Goal: Task Accomplishment & Management: Complete application form

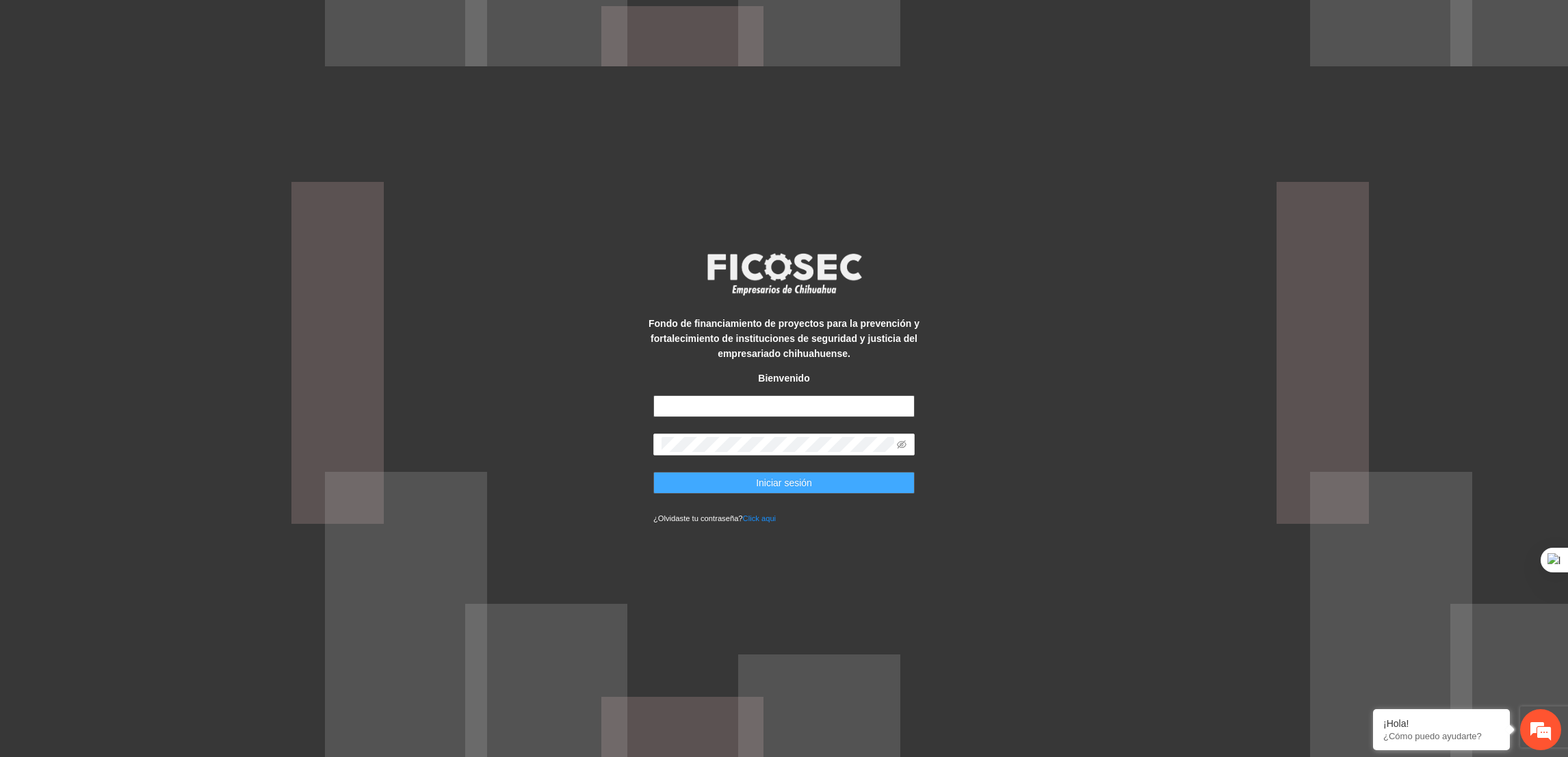
type input "**********"
click at [769, 477] on span "Iniciar sesión" at bounding box center [784, 482] width 56 height 15
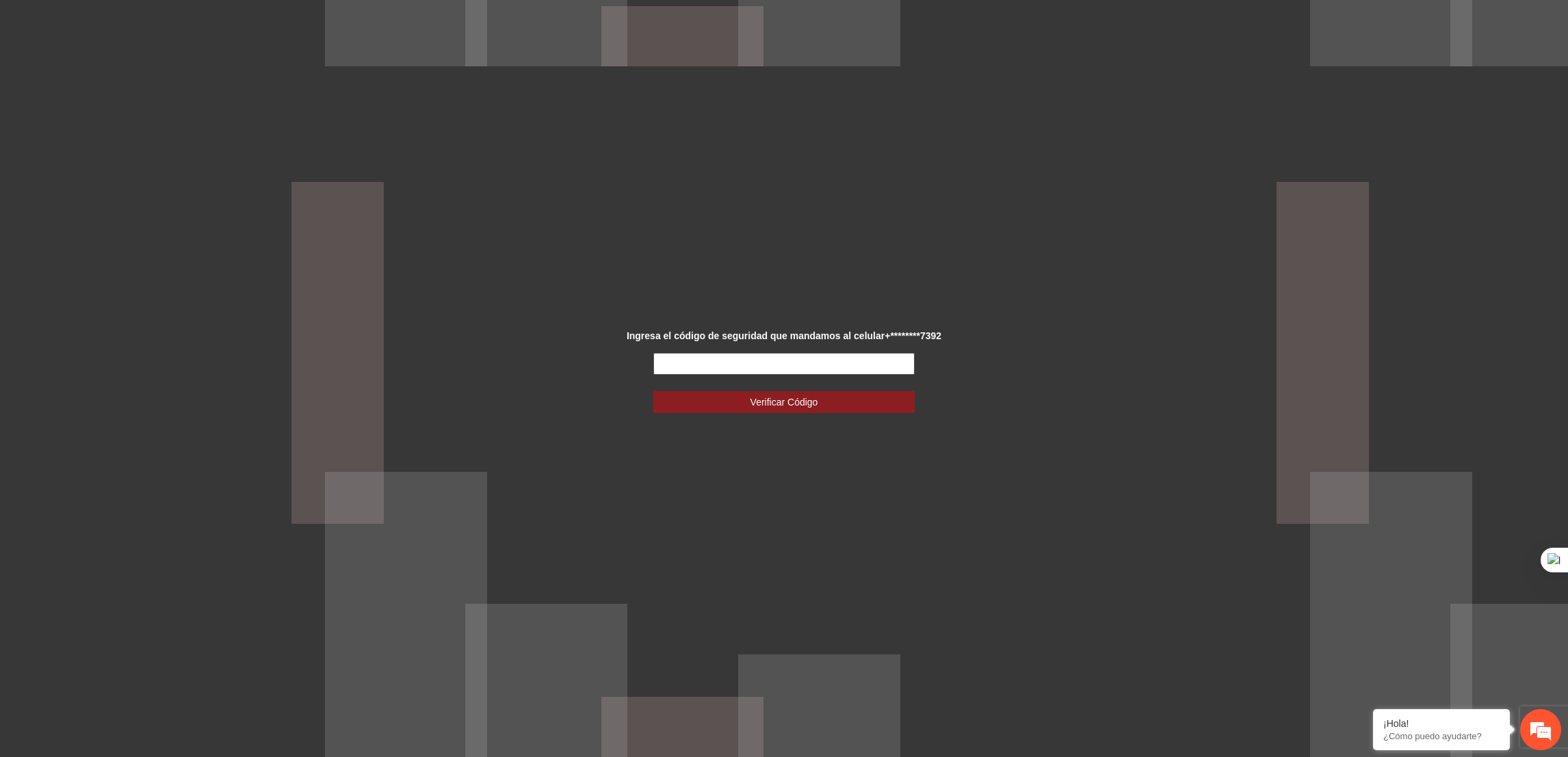
click at [706, 363] on input "text" at bounding box center [784, 364] width 261 height 22
type input "******"
click at [709, 390] on form "****** Verificar Código" at bounding box center [784, 383] width 261 height 60
click at [701, 402] on button "Verificar Código" at bounding box center [784, 402] width 261 height 22
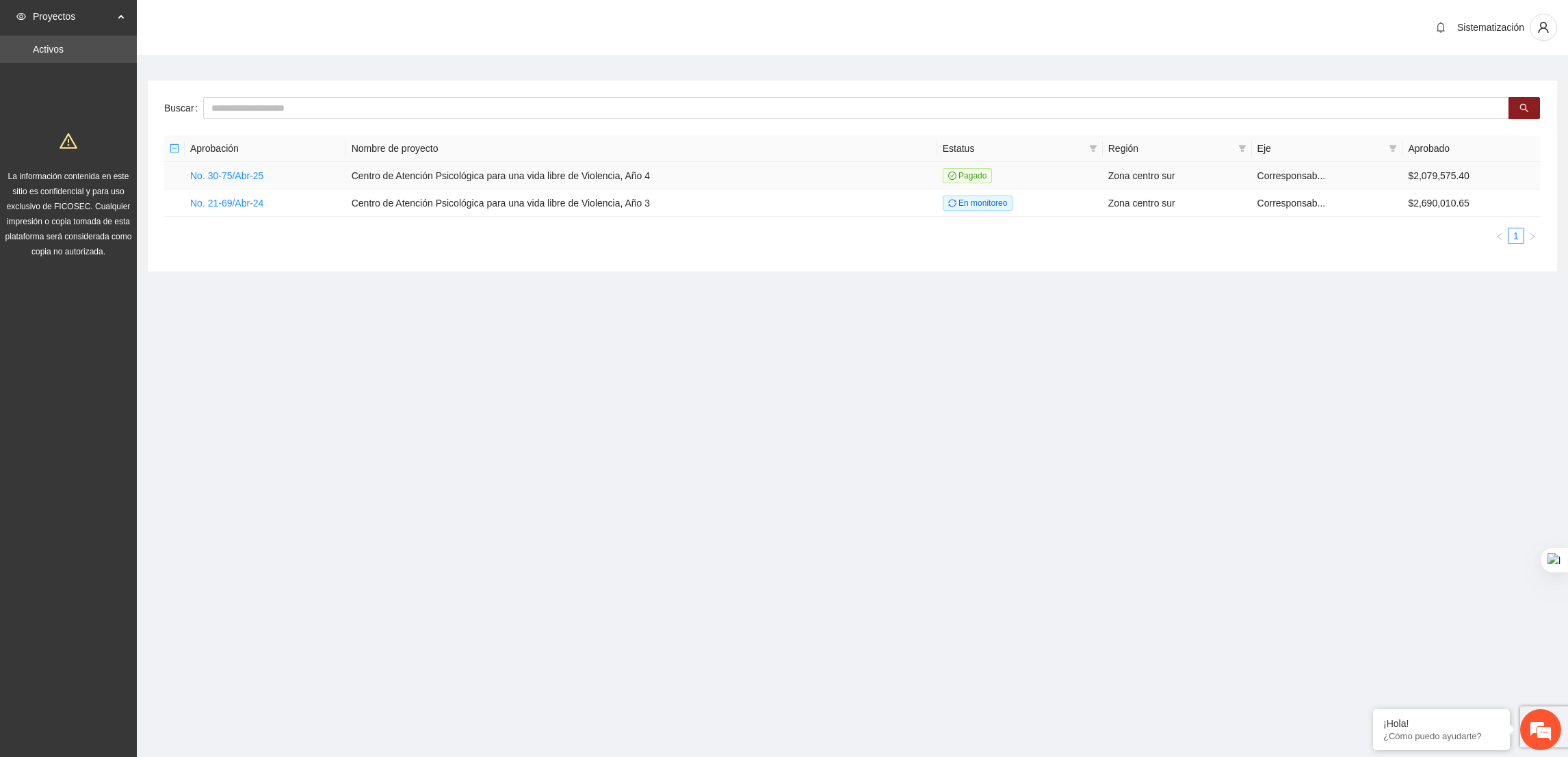
click at [204, 182] on td "No. 30-75/Abr-25" at bounding box center [265, 175] width 161 height 27
click at [221, 172] on link "No. 30-75/Abr-25" at bounding box center [227, 176] width 73 height 11
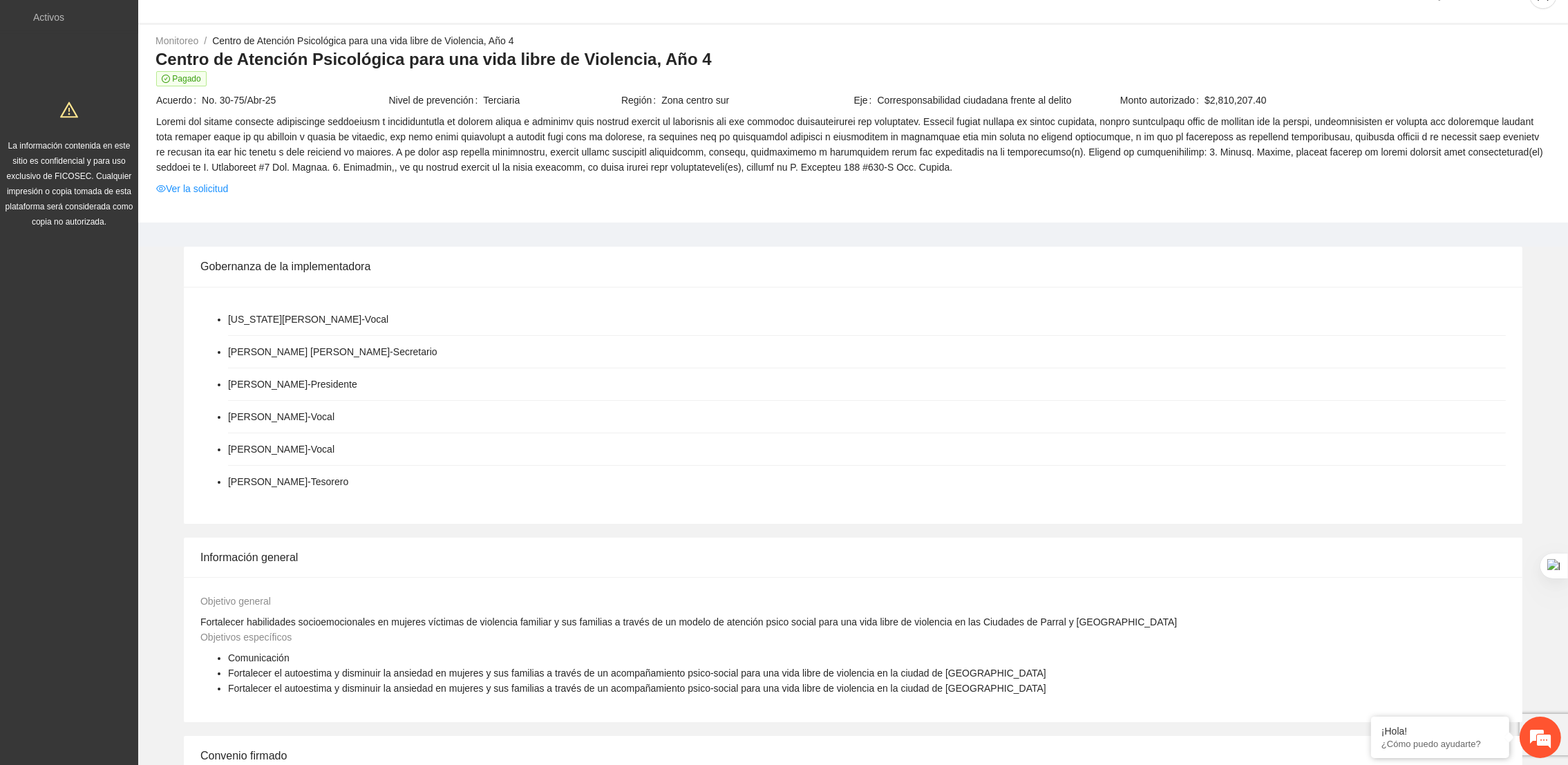
scroll to position [487, 0]
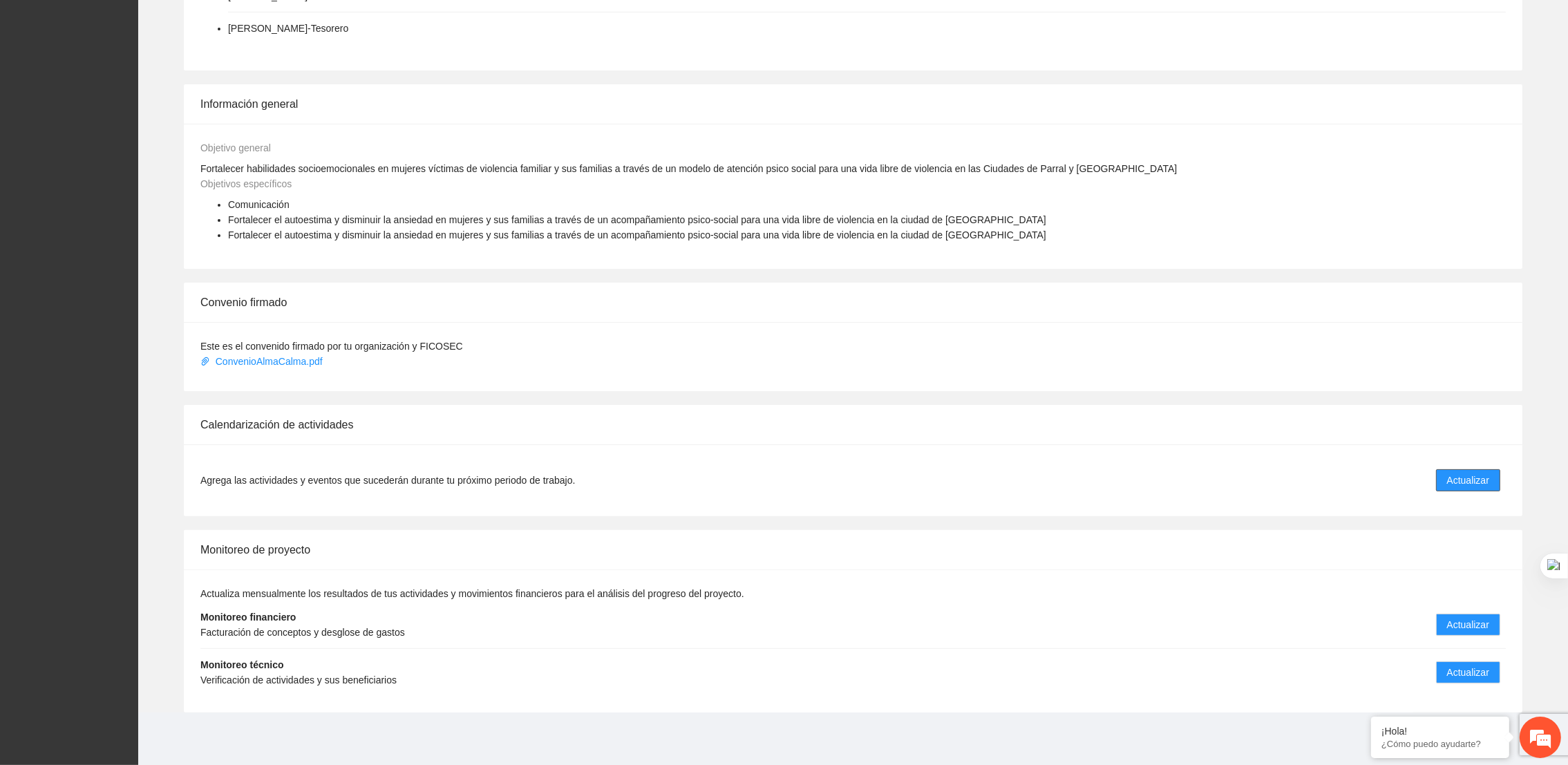
click at [1482, 483] on span "Actualizar" at bounding box center [1468, 480] width 43 height 15
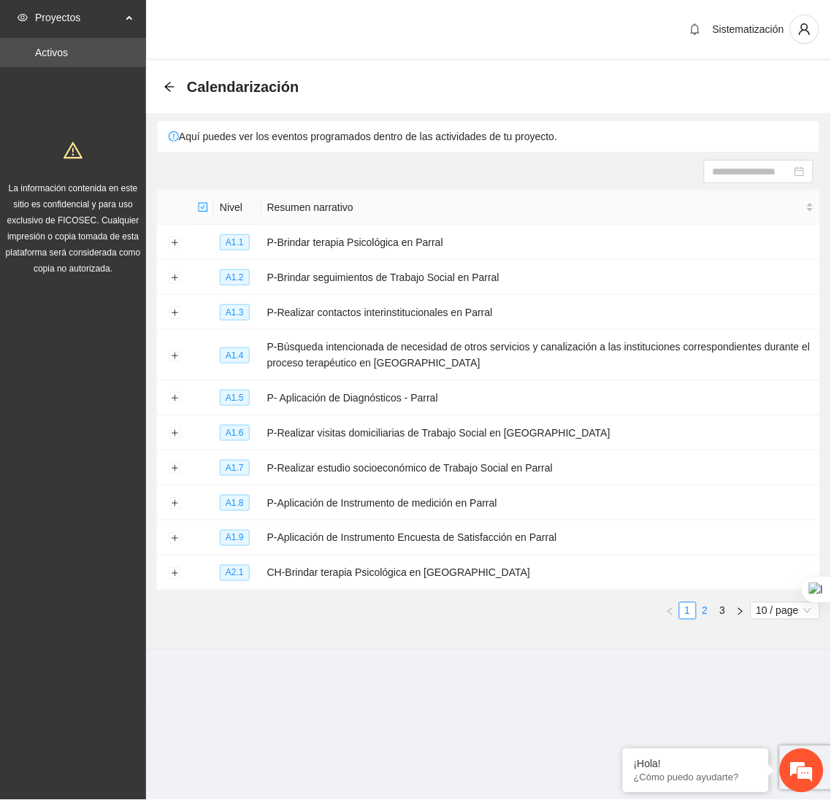
click at [702, 615] on link "2" at bounding box center [705, 611] width 16 height 16
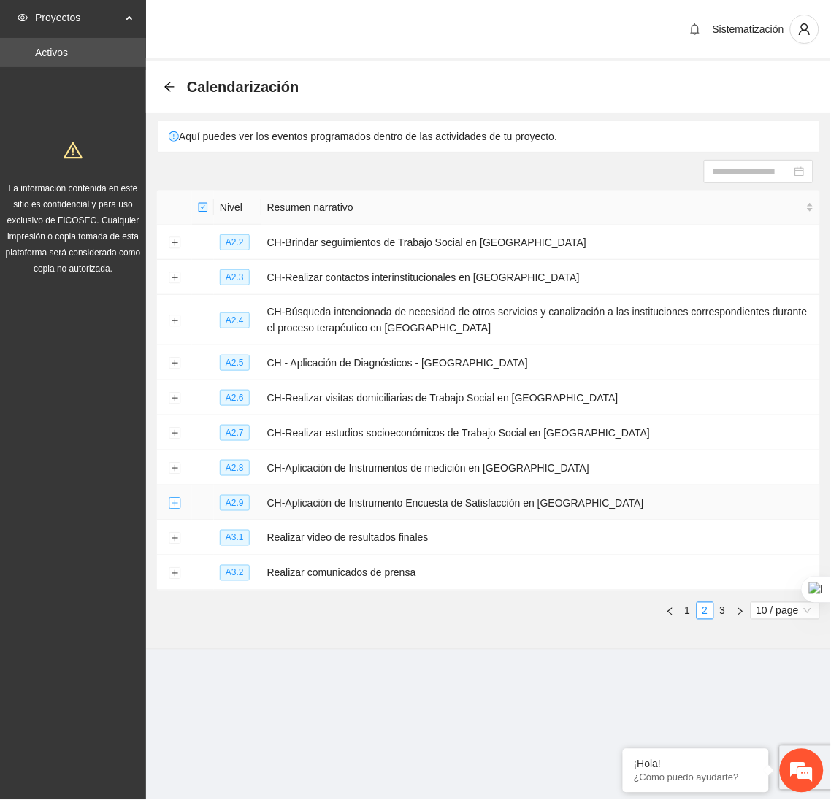
click at [170, 508] on button "Expand row" at bounding box center [175, 504] width 12 height 12
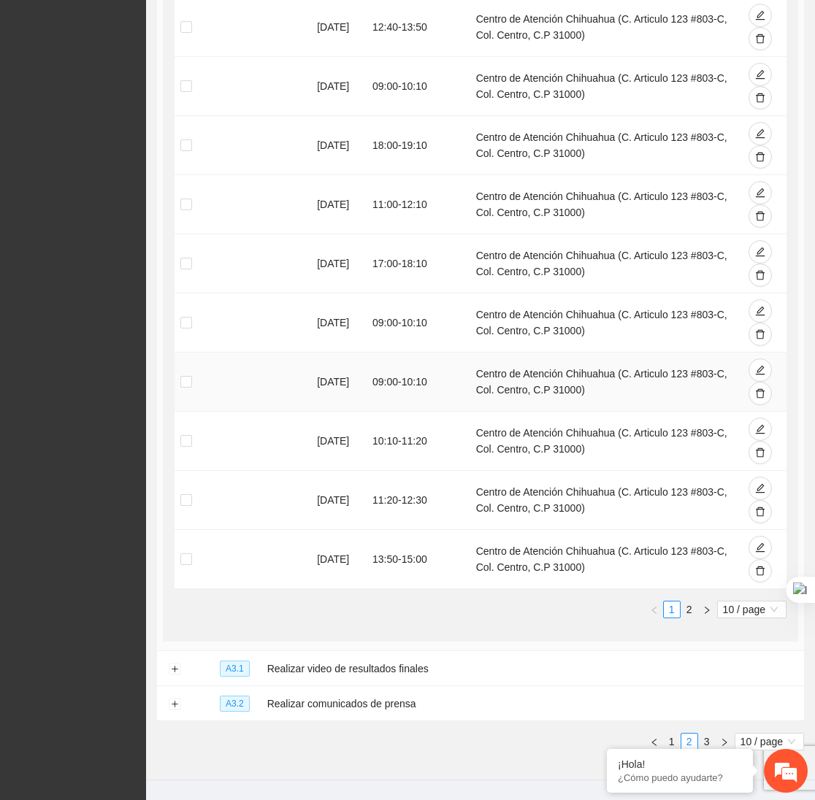
scroll to position [629, 0]
click at [761, 459] on icon "delete" at bounding box center [760, 453] width 10 height 10
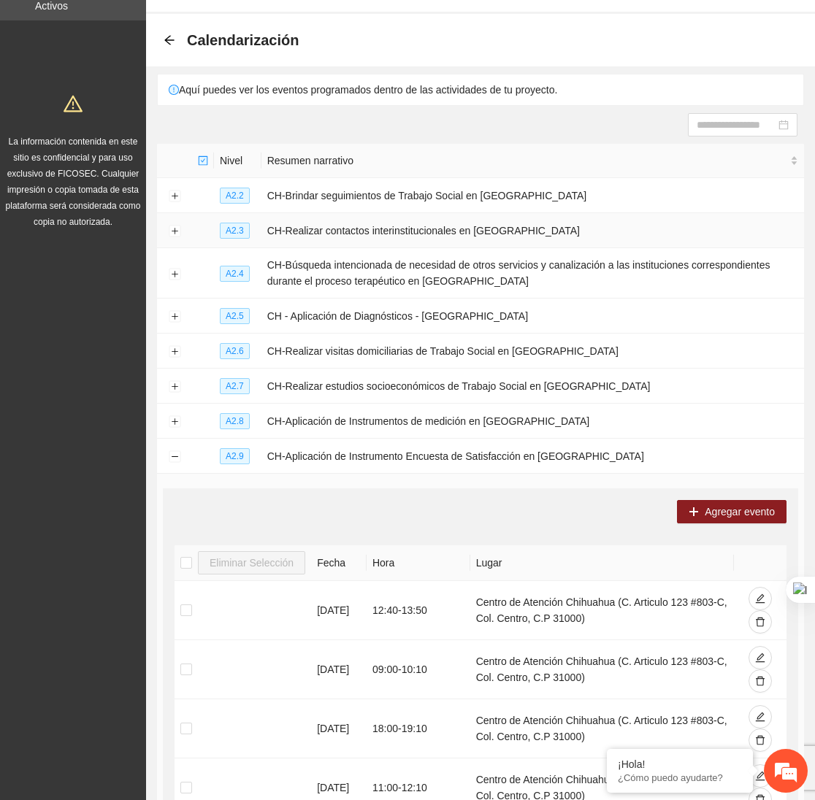
scroll to position [17, 0]
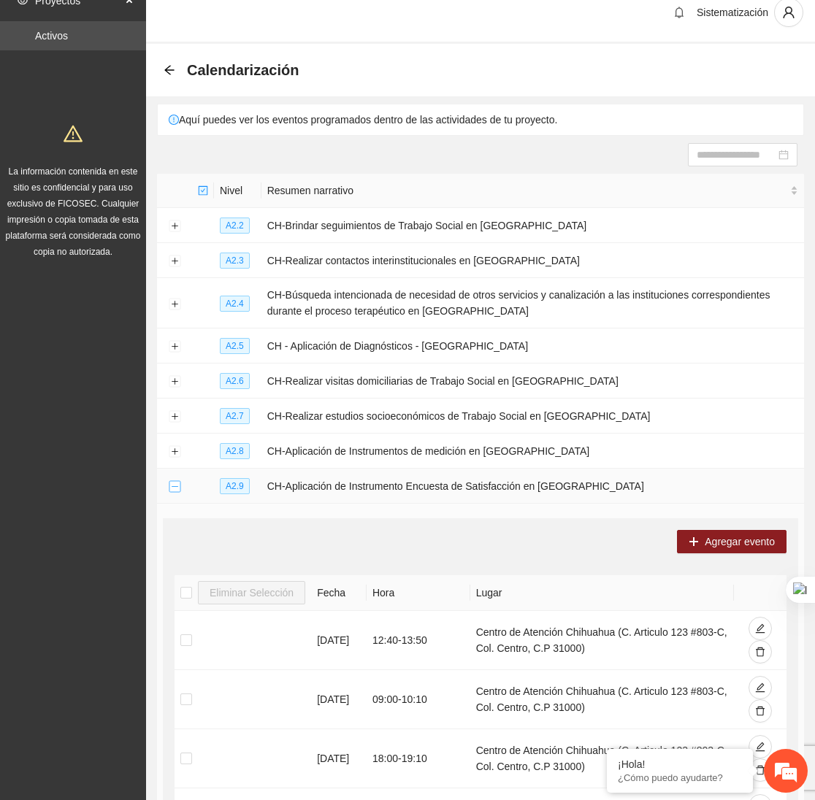
click at [176, 491] on button "Collapse row" at bounding box center [175, 487] width 12 height 12
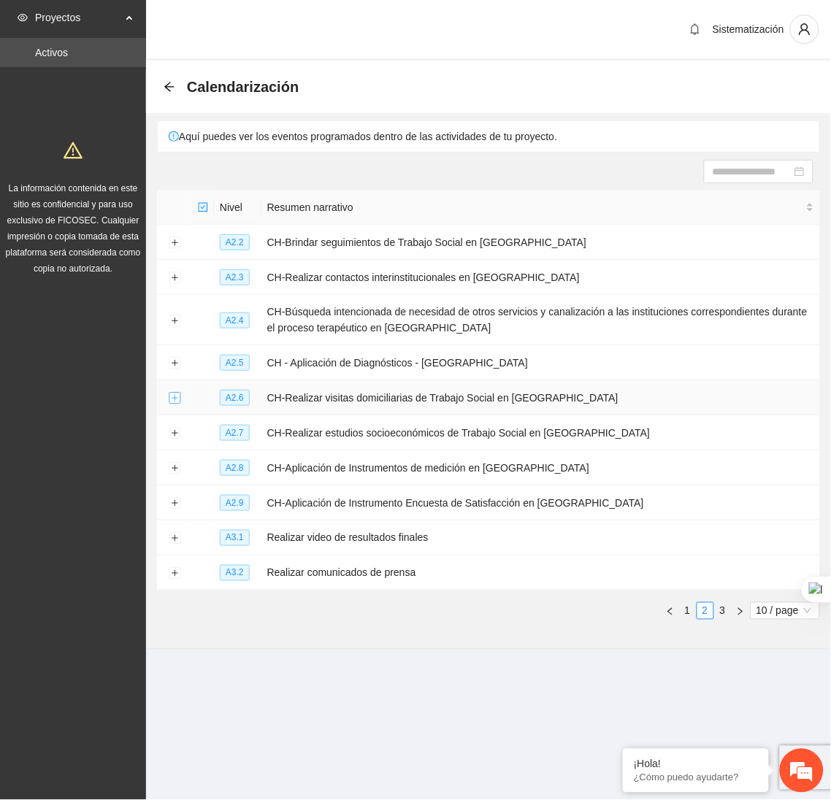
click at [172, 404] on button "Expand row" at bounding box center [175, 399] width 12 height 12
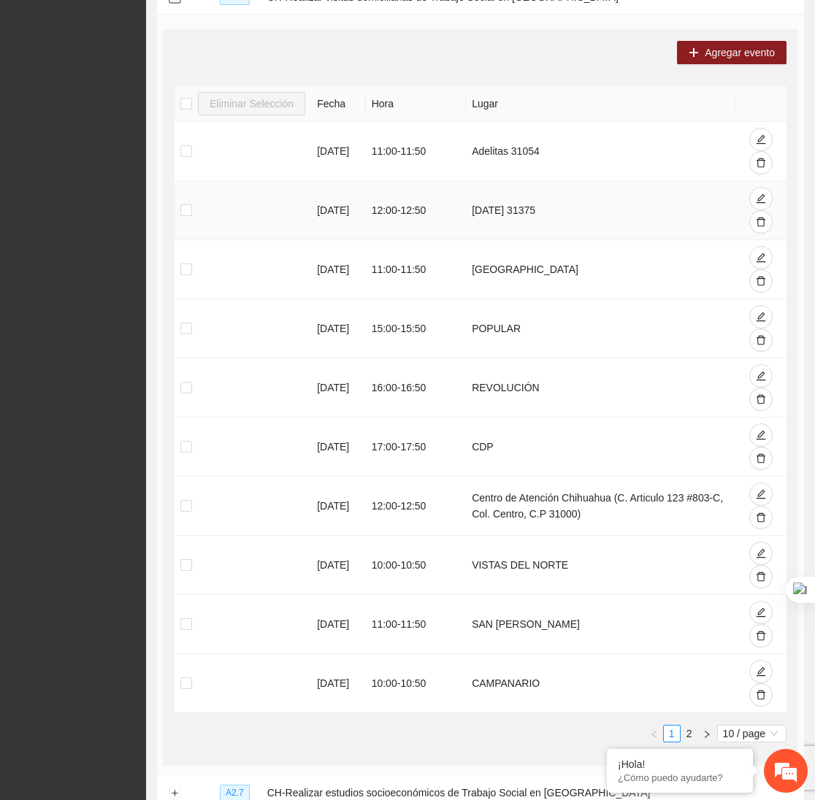
scroll to position [402, 0]
click at [760, 575] on icon "delete" at bounding box center [760, 576] width 9 height 9
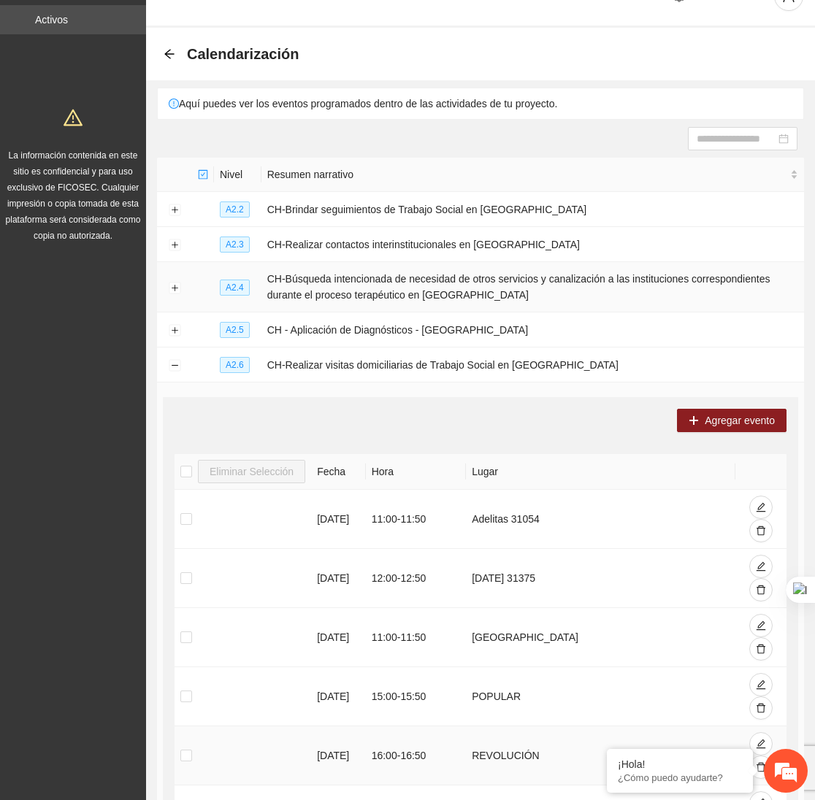
scroll to position [12, 0]
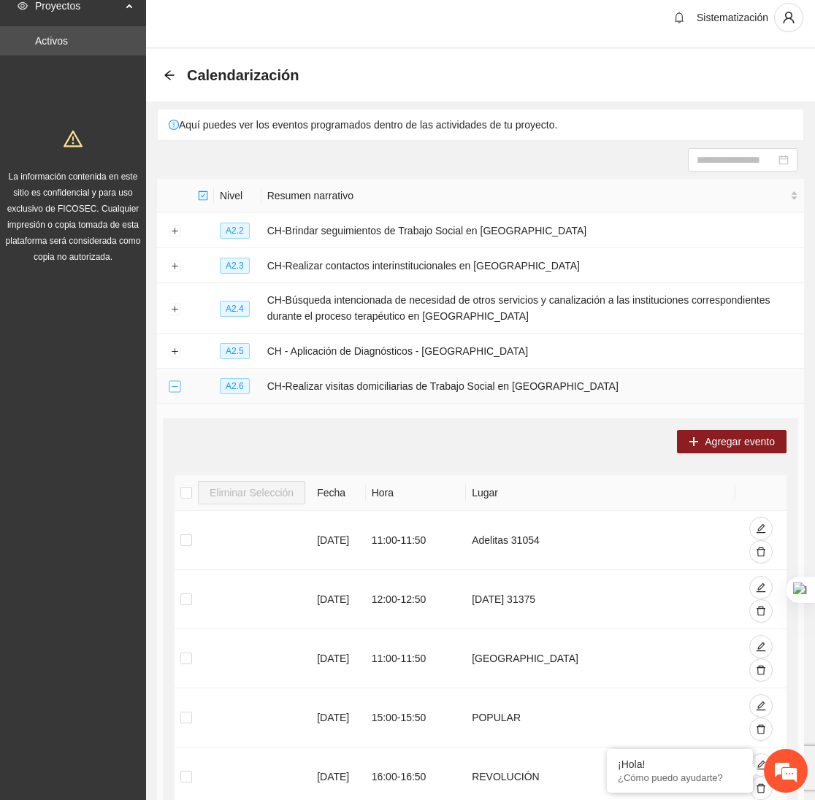
click at [172, 388] on button "Collapse row" at bounding box center [175, 387] width 12 height 12
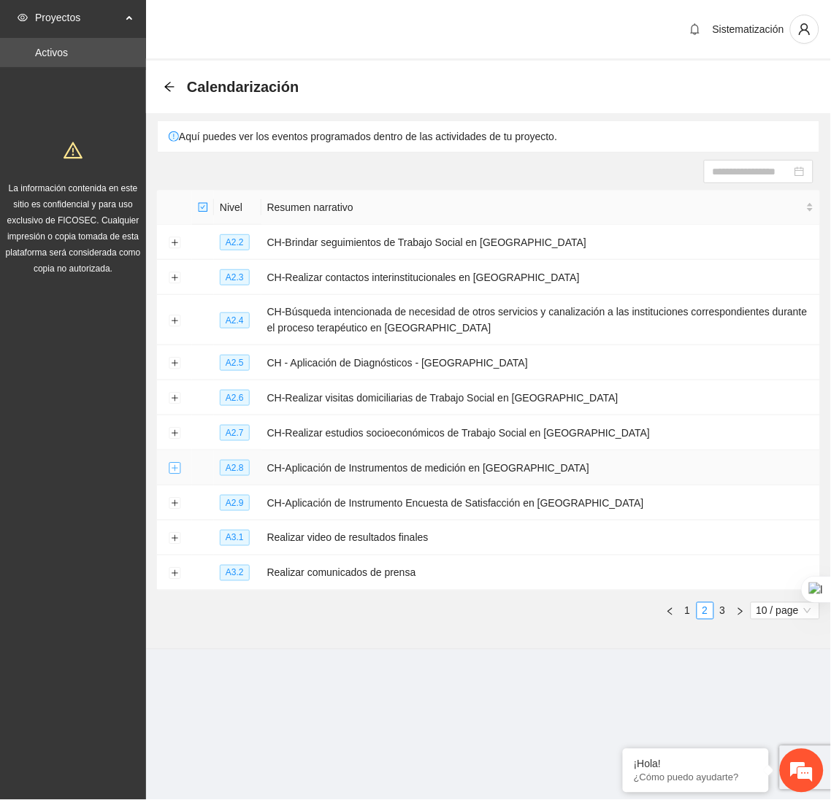
click at [173, 475] on button "Expand row" at bounding box center [175, 469] width 12 height 12
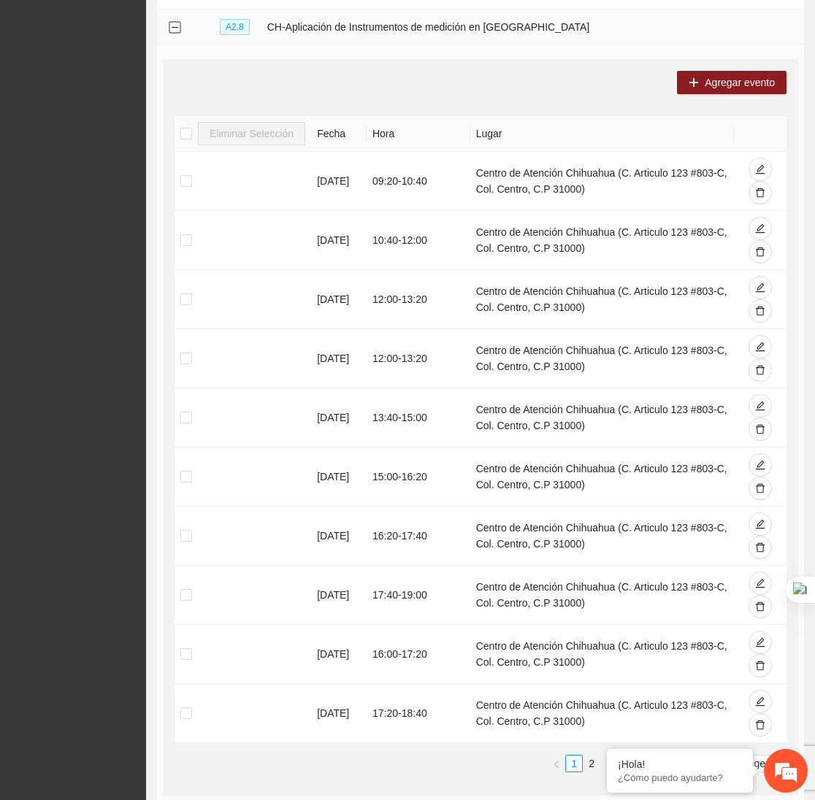
scroll to position [442, 0]
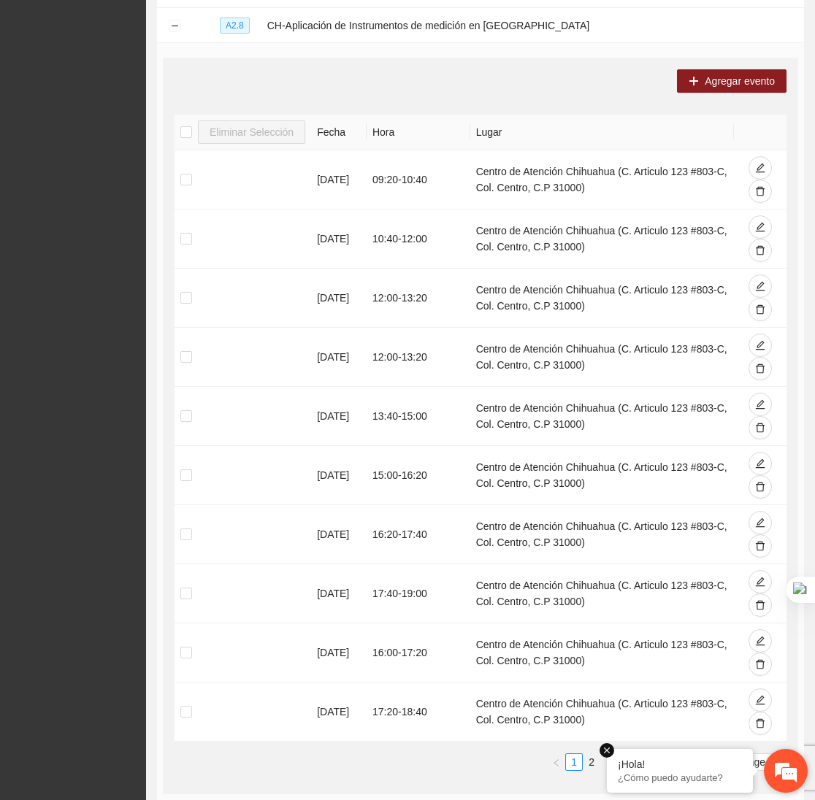
click at [608, 753] on em at bounding box center [606, 750] width 15 height 15
click at [594, 767] on link "2" at bounding box center [591, 762] width 16 height 16
click at [573, 770] on link "1" at bounding box center [574, 762] width 16 height 16
click at [593, 766] on link "2" at bounding box center [591, 762] width 16 height 16
click at [763, 490] on icon "delete" at bounding box center [760, 487] width 9 height 9
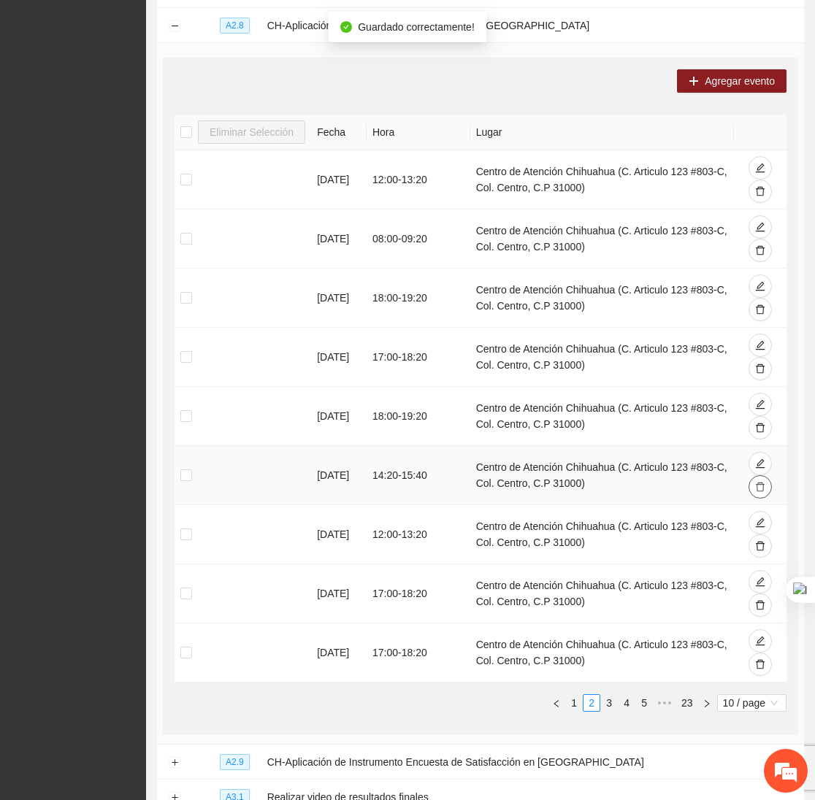
click at [756, 492] on icon "delete" at bounding box center [760, 487] width 10 height 10
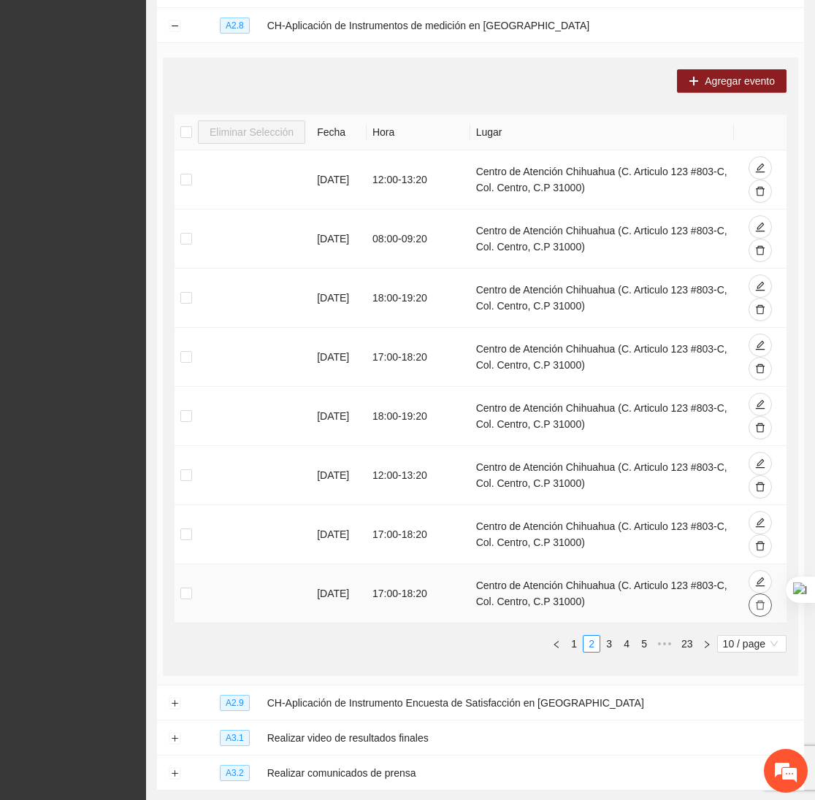
click at [756, 610] on icon "delete" at bounding box center [760, 605] width 10 height 10
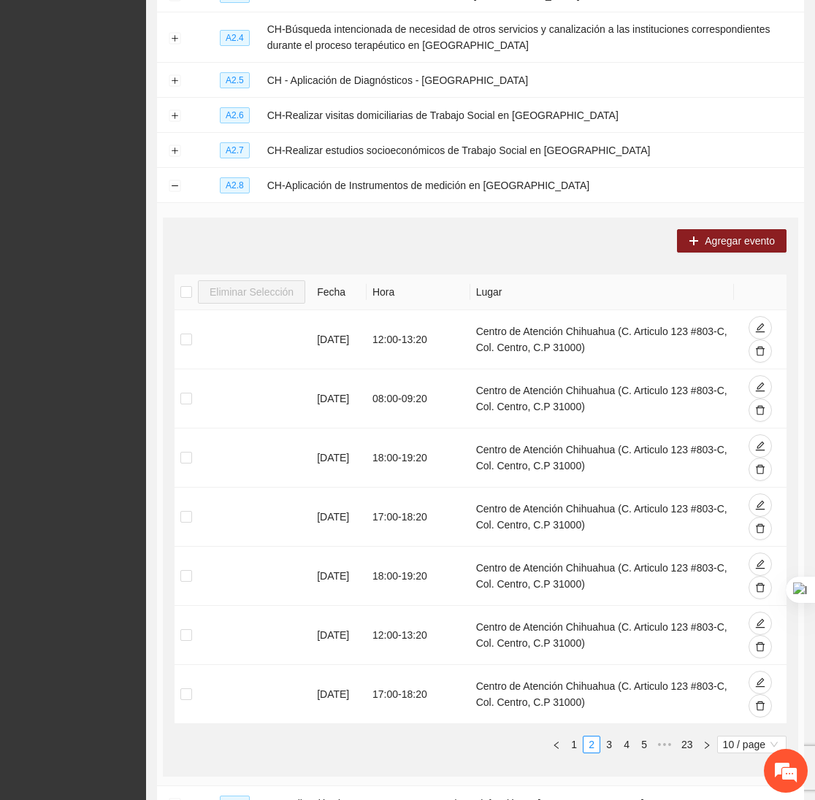
scroll to position [268, 0]
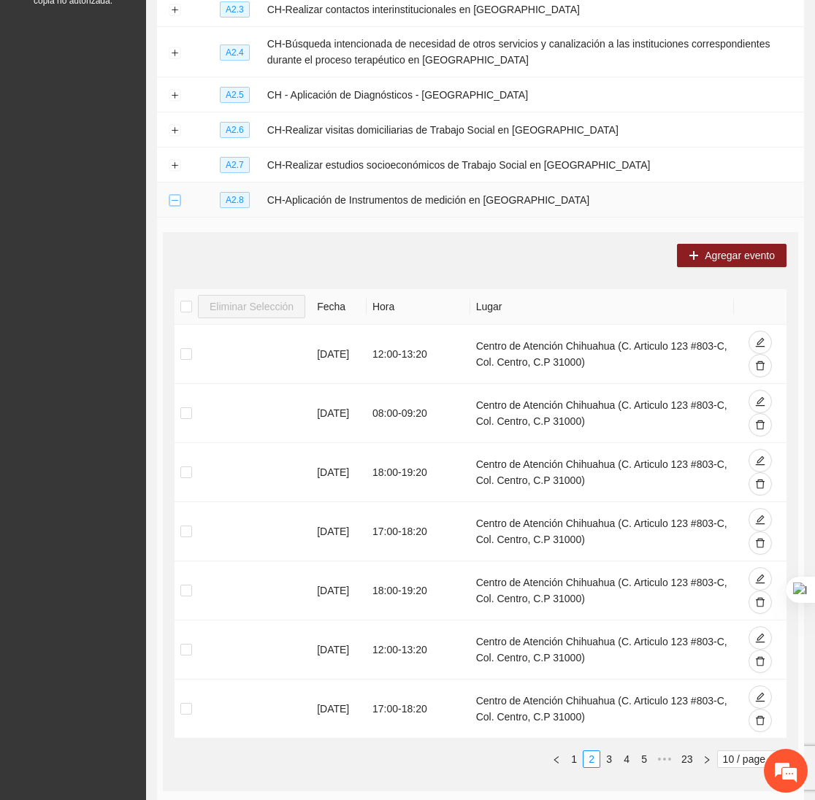
click at [174, 207] on button "Collapse row" at bounding box center [175, 201] width 12 height 12
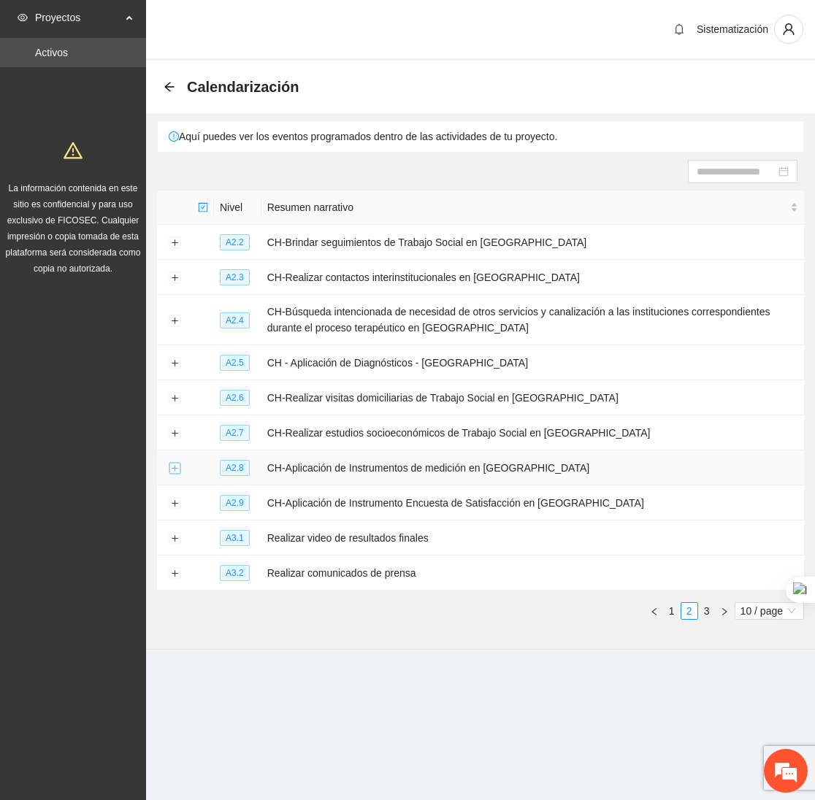
scroll to position [0, 0]
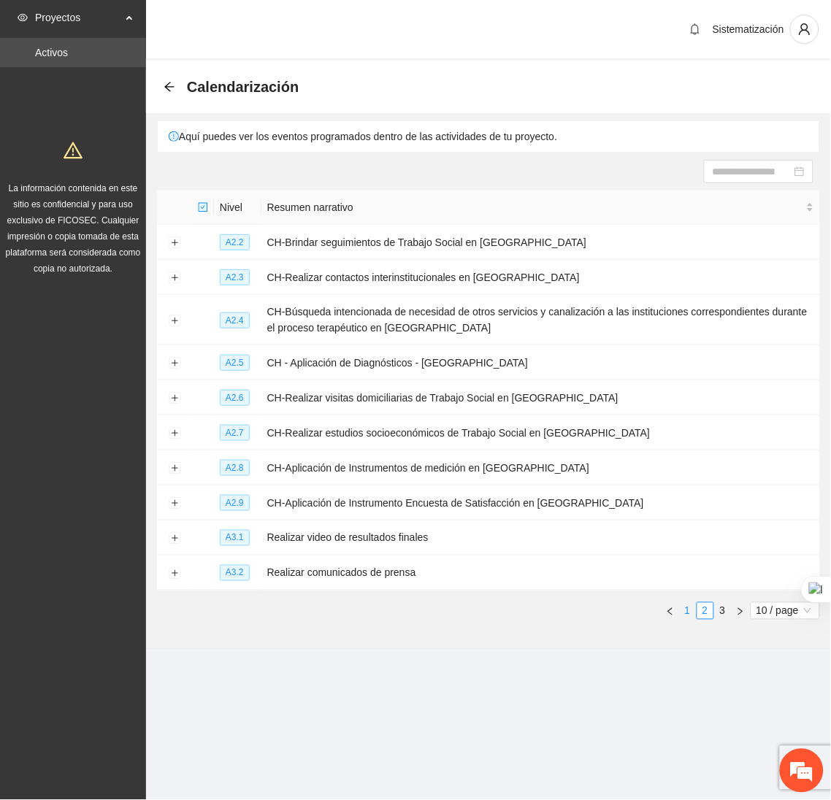
click at [686, 618] on link "1" at bounding box center [688, 611] width 16 height 16
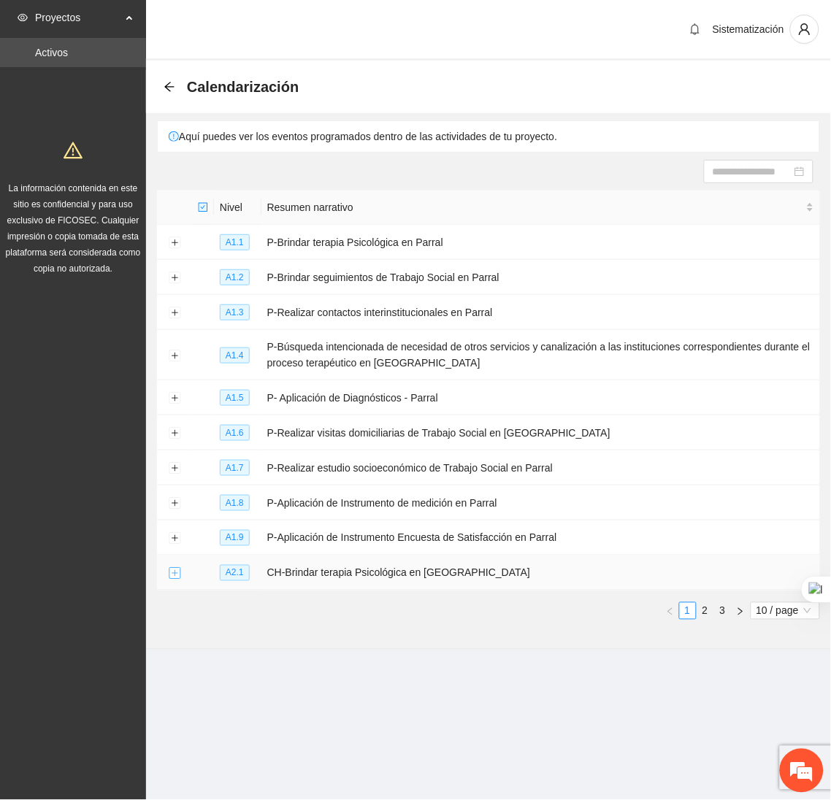
click at [169, 578] on button "Expand row" at bounding box center [175, 574] width 12 height 12
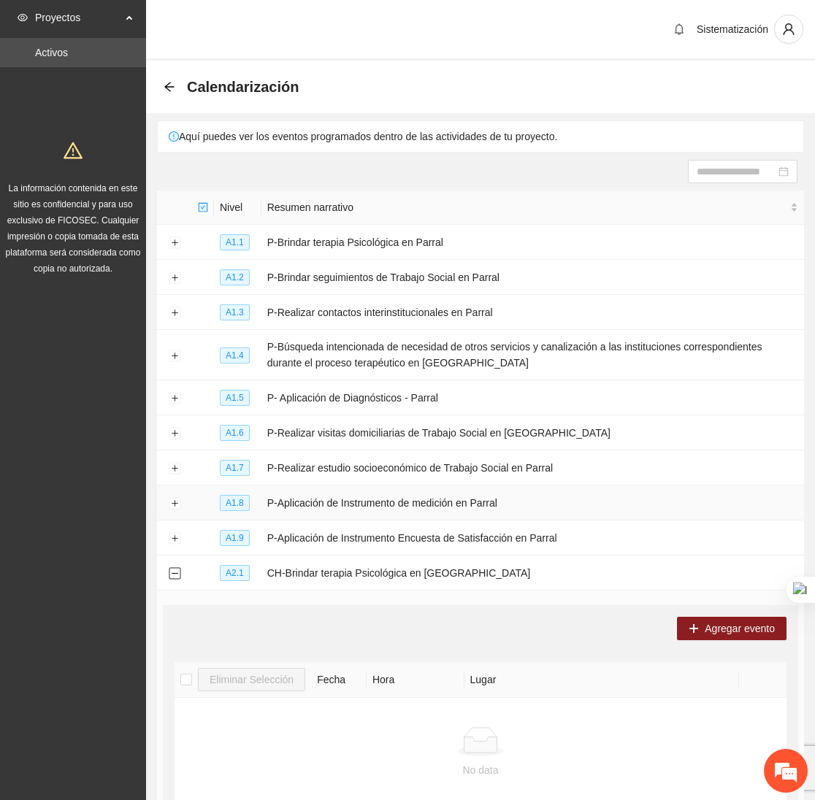
scroll to position [152, 0]
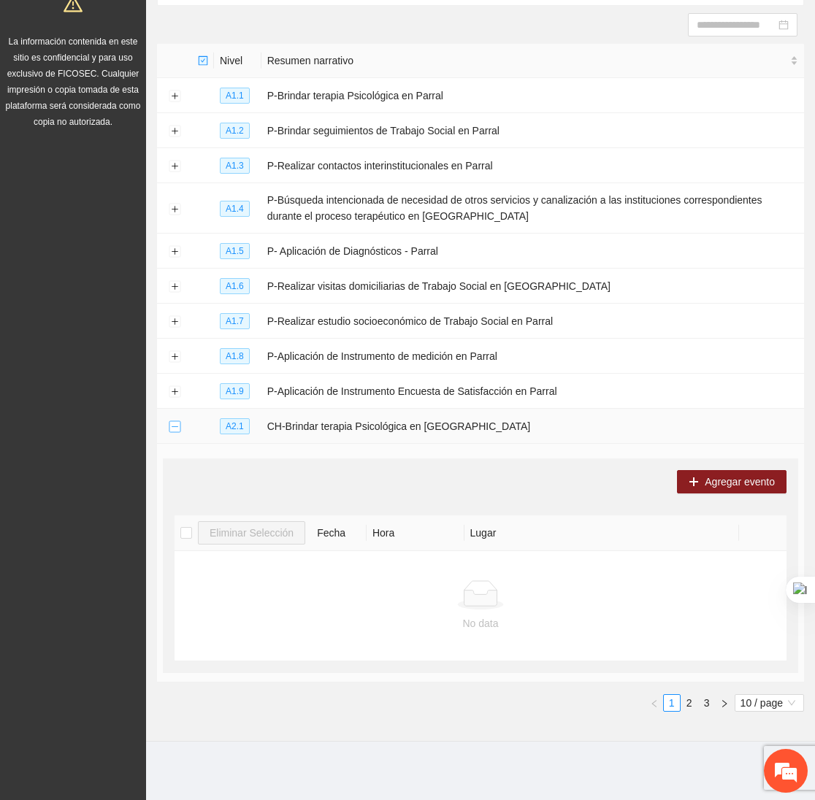
click at [172, 424] on button "Collapse row" at bounding box center [175, 427] width 12 height 12
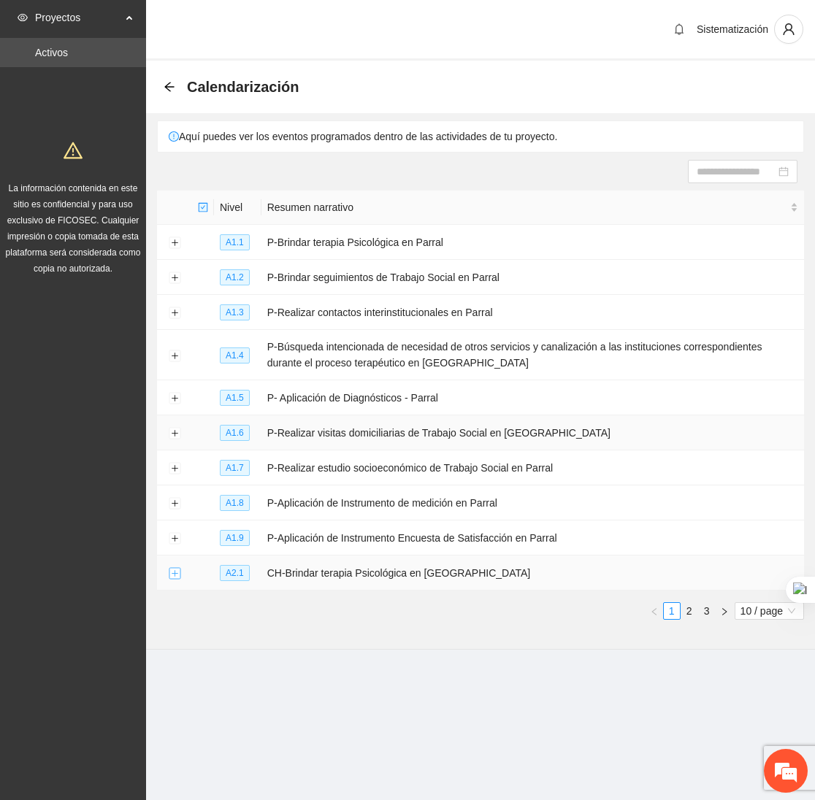
scroll to position [0, 0]
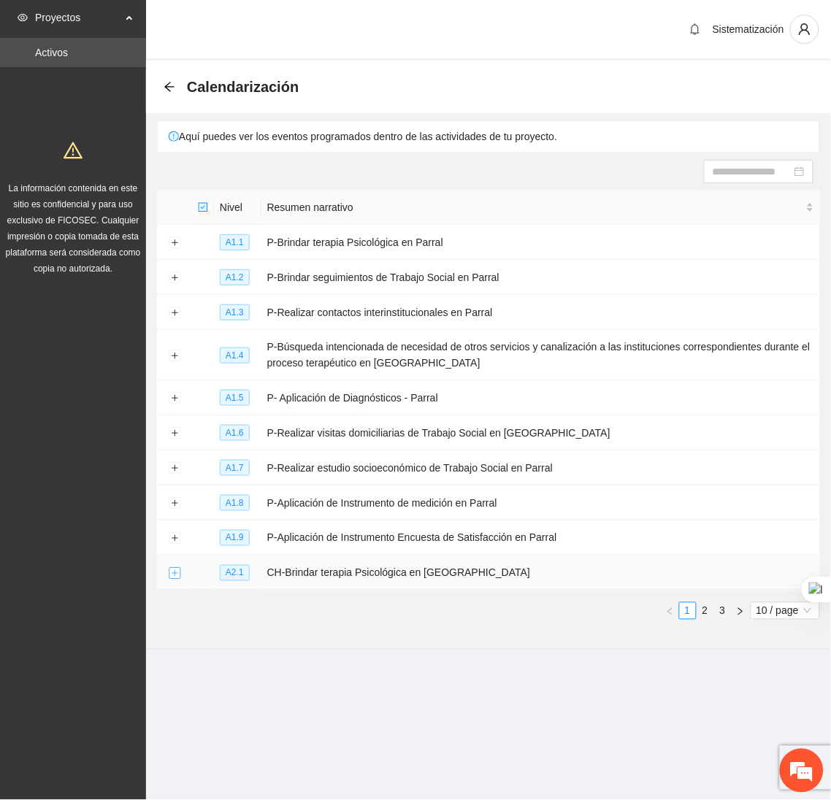
click at [170, 577] on button "Expand row" at bounding box center [175, 574] width 12 height 12
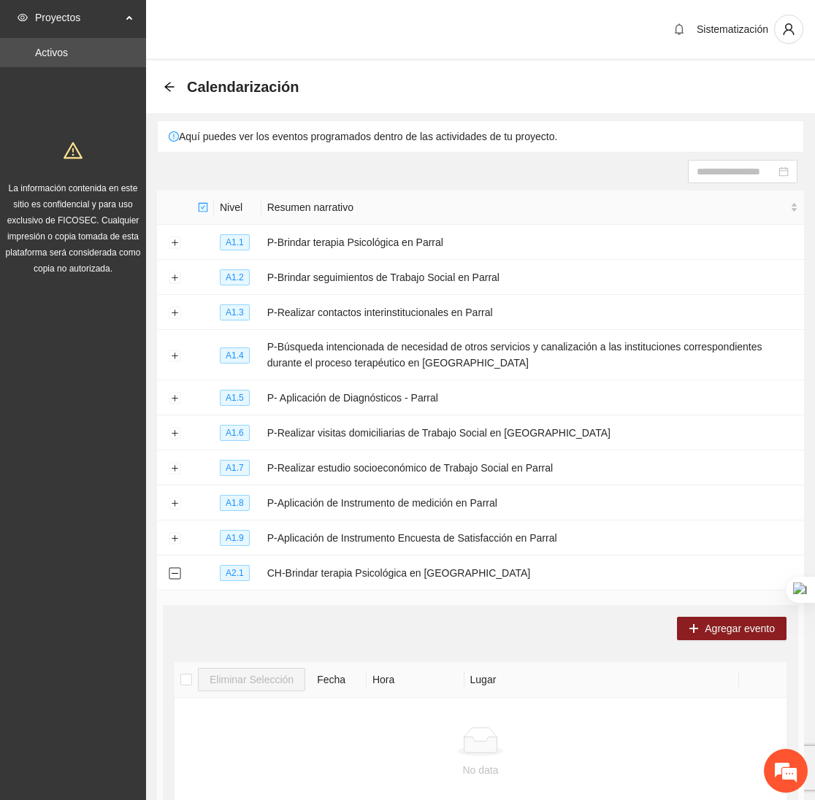
scroll to position [152, 0]
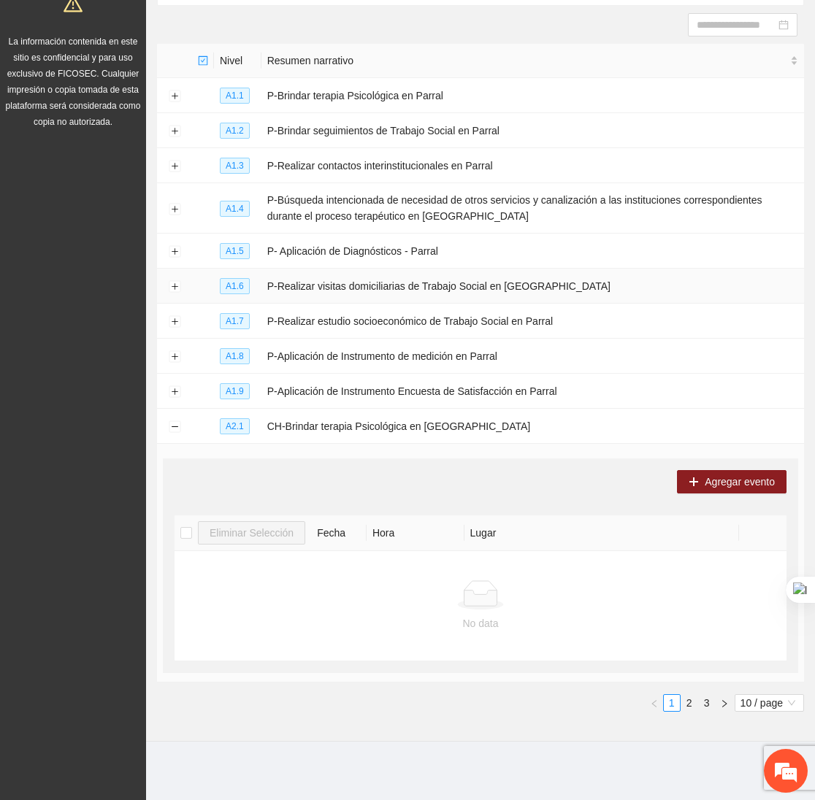
click at [181, 280] on td at bounding box center [174, 286] width 35 height 35
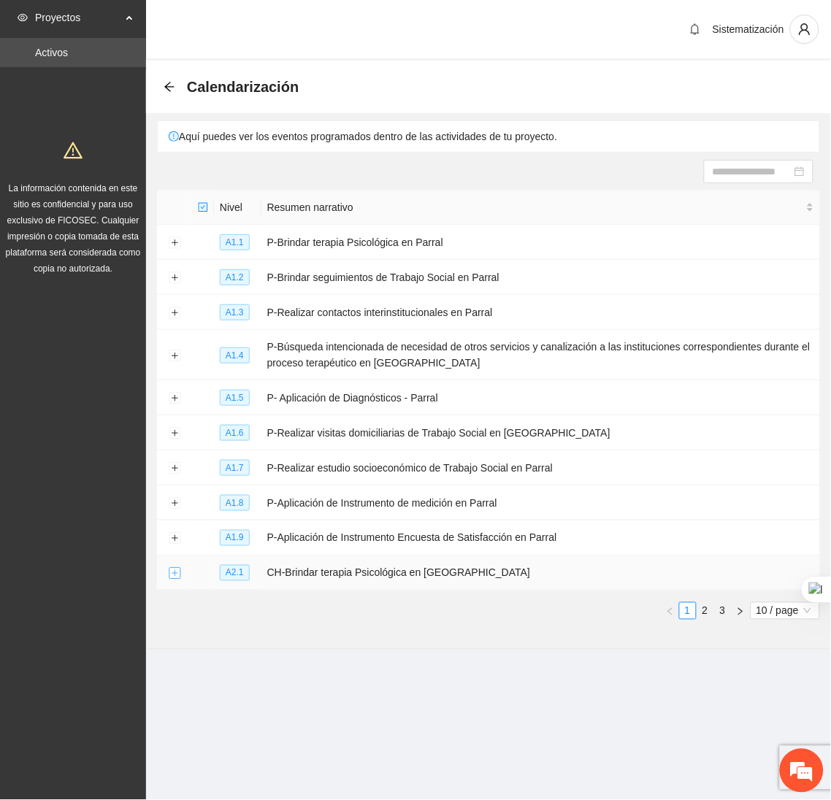
click at [174, 580] on button "Expand row" at bounding box center [175, 574] width 12 height 12
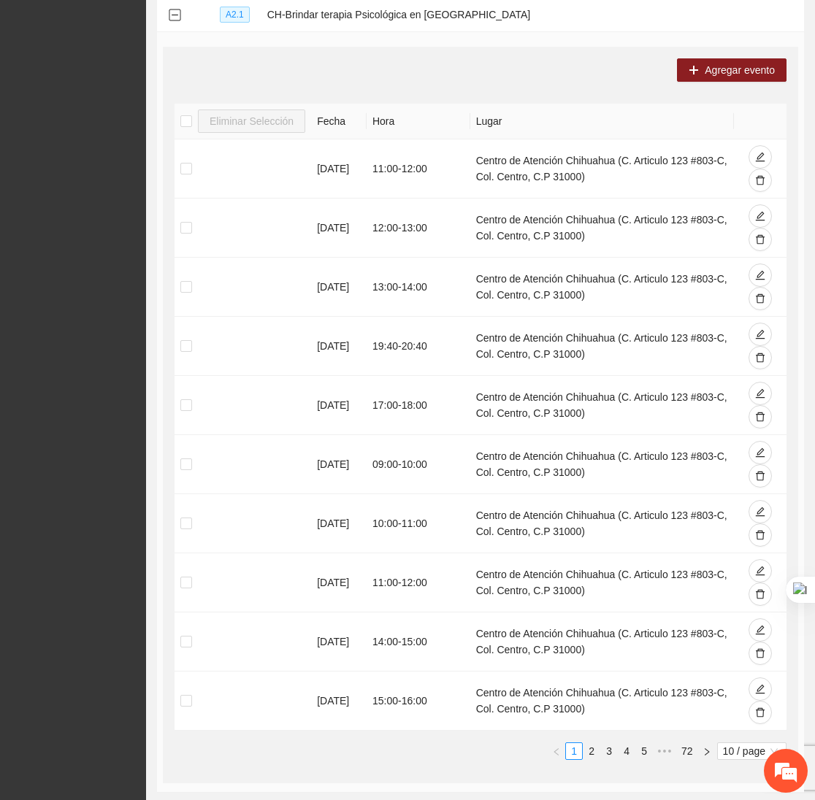
scroll to position [559, 0]
click at [607, 756] on link "3" at bounding box center [609, 751] width 16 height 16
click at [764, 301] on icon "delete" at bounding box center [760, 298] width 9 height 9
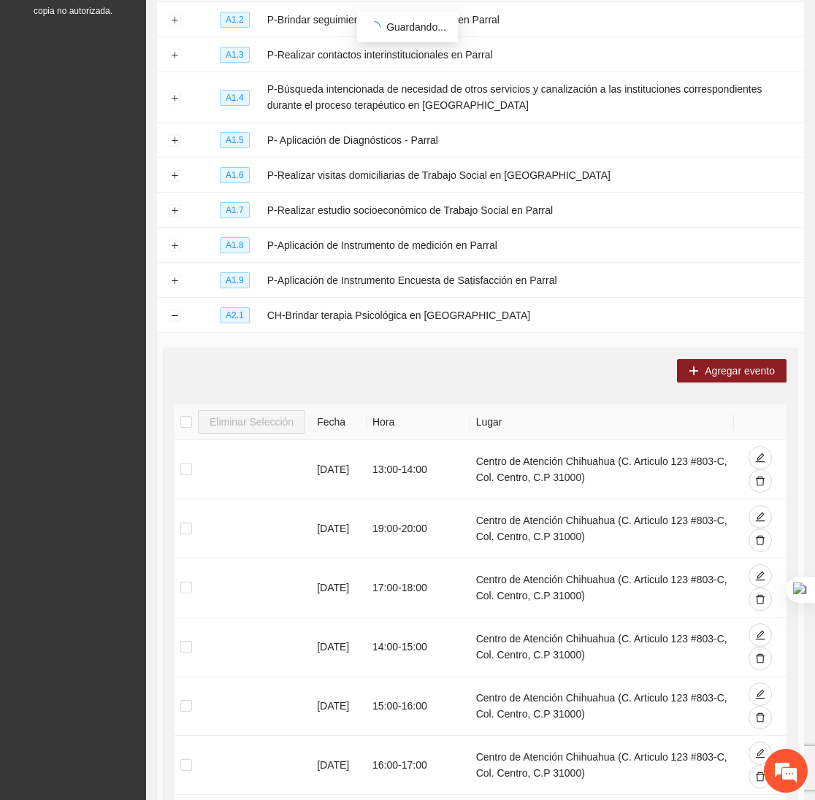
scroll to position [239, 0]
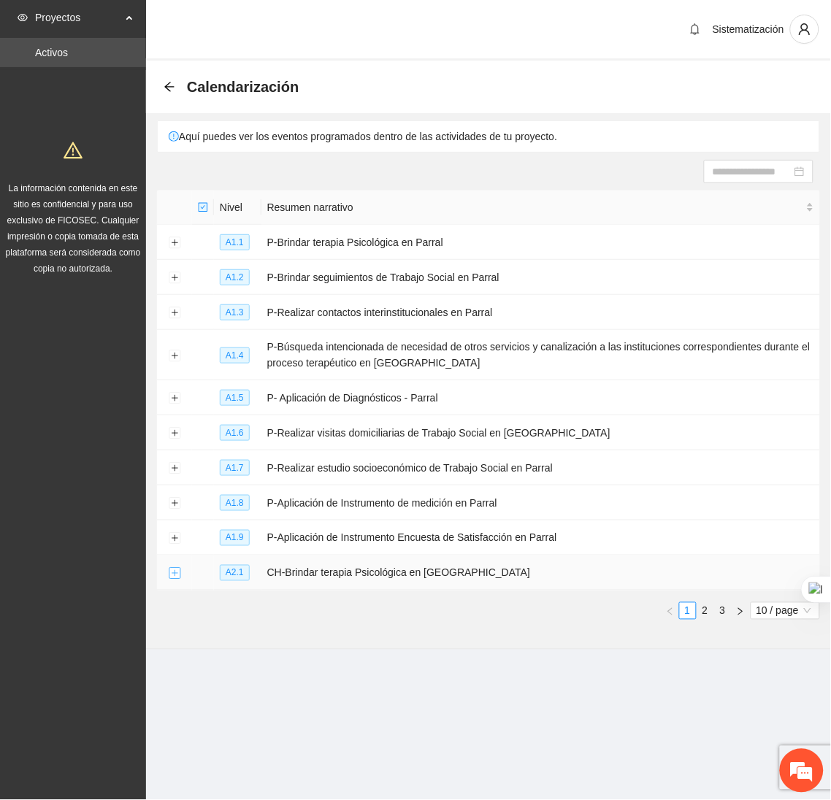
click at [172, 573] on button "Expand row" at bounding box center [175, 574] width 12 height 12
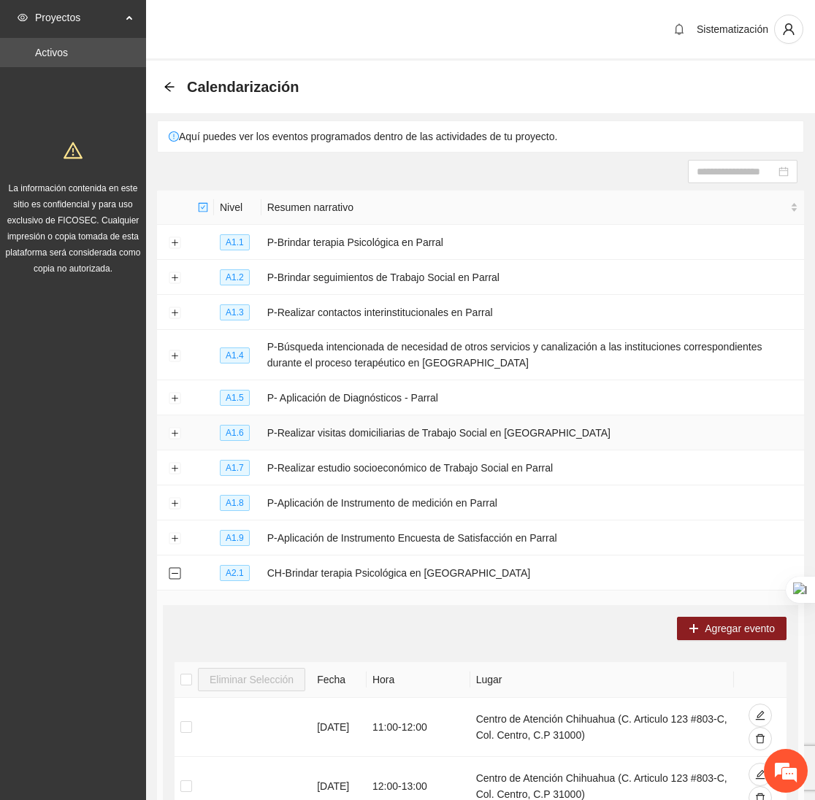
scroll to position [675, 0]
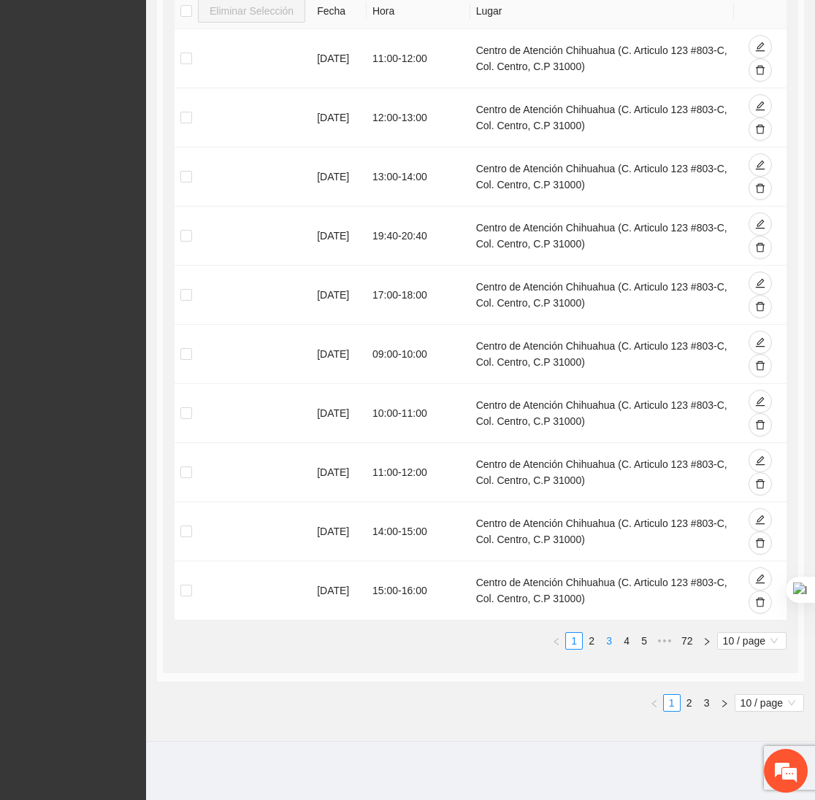
click at [610, 639] on link "3" at bounding box center [609, 641] width 16 height 16
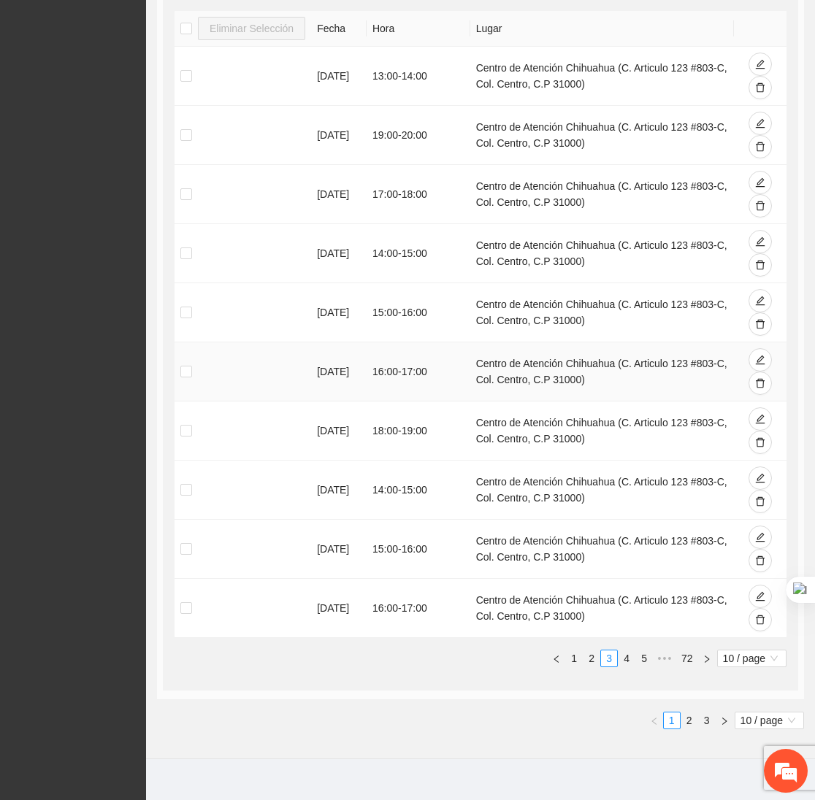
scroll to position [0, 0]
click at [759, 210] on icon "delete" at bounding box center [760, 206] width 10 height 10
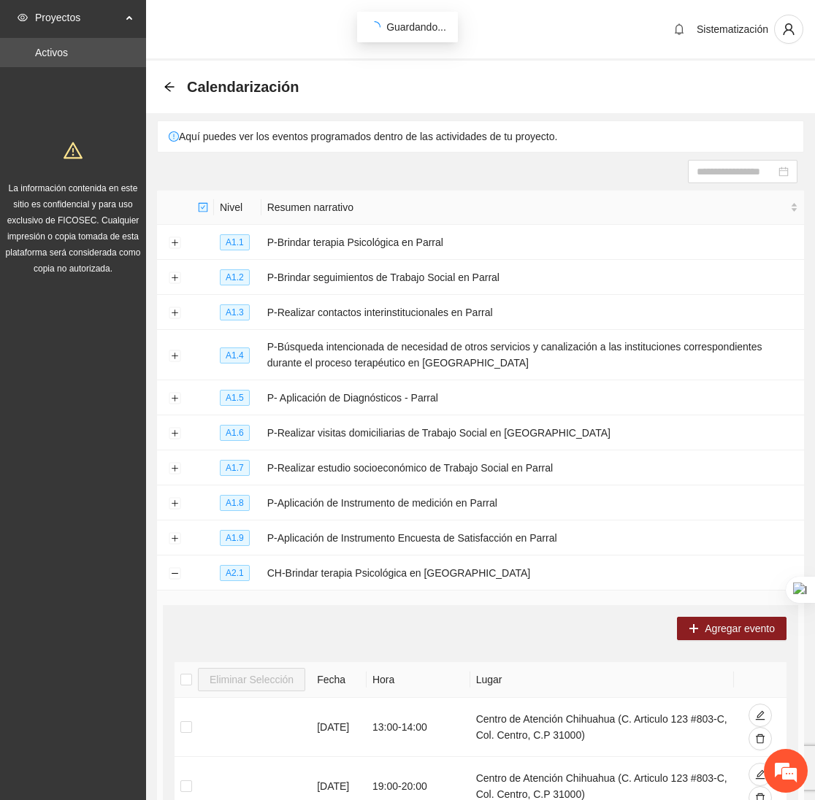
scroll to position [514, 0]
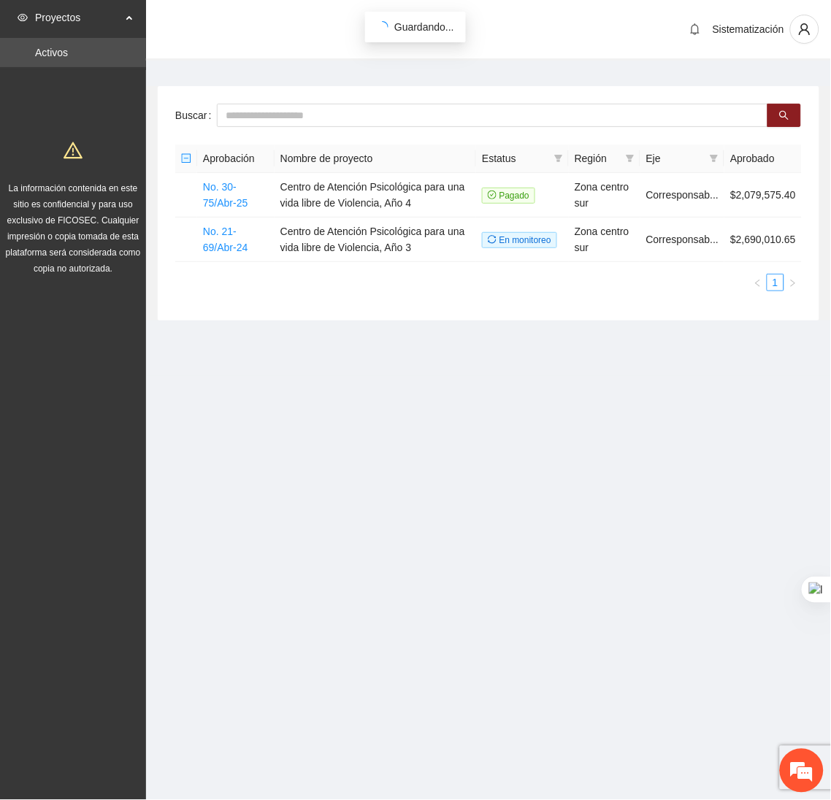
click at [395, 31] on span "Guardando..." at bounding box center [424, 27] width 60 height 12
click at [227, 199] on link "No. 30-75/Abr-25" at bounding box center [225, 195] width 45 height 28
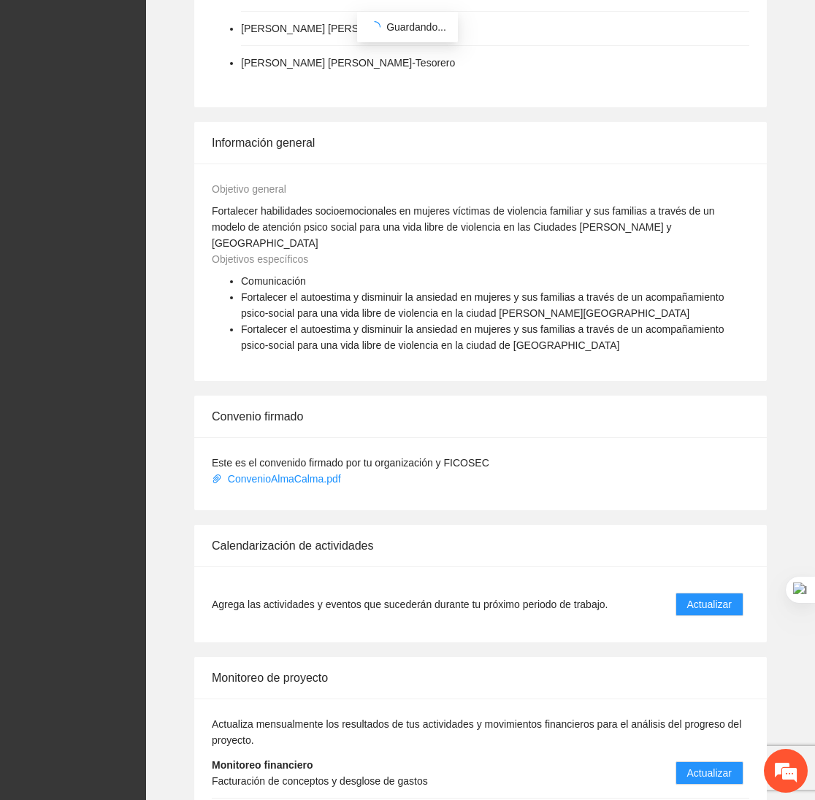
scroll to position [794, 0]
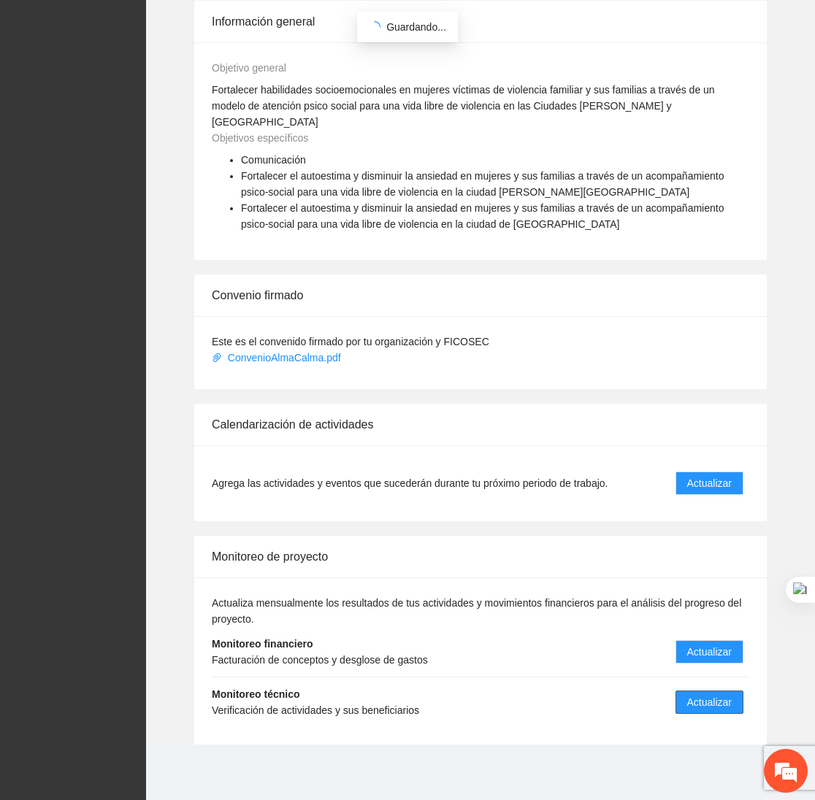
click at [711, 705] on span "Actualizar" at bounding box center [709, 702] width 45 height 16
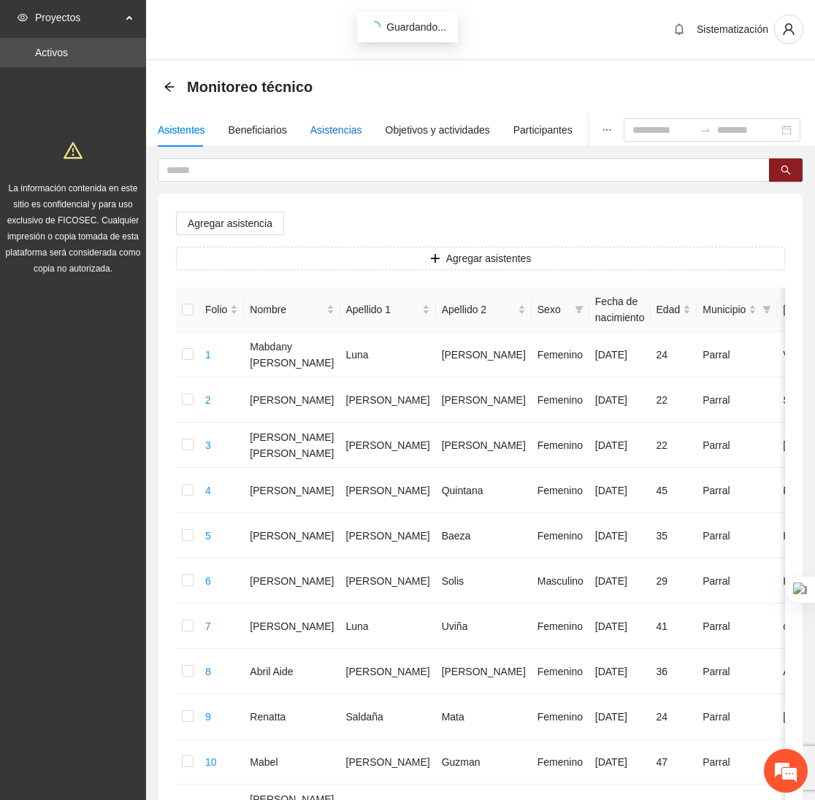
click at [345, 130] on div "Asistencias" at bounding box center [336, 130] width 52 height 16
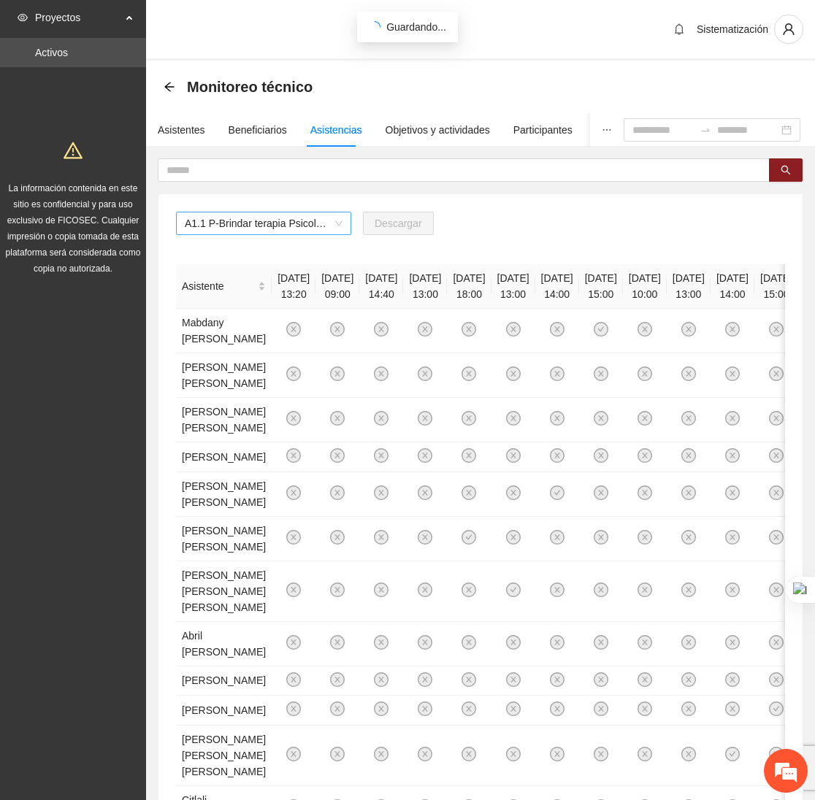
click at [340, 219] on span "A1.1 P-Brindar terapia Psicológica en Parral" at bounding box center [264, 223] width 158 height 22
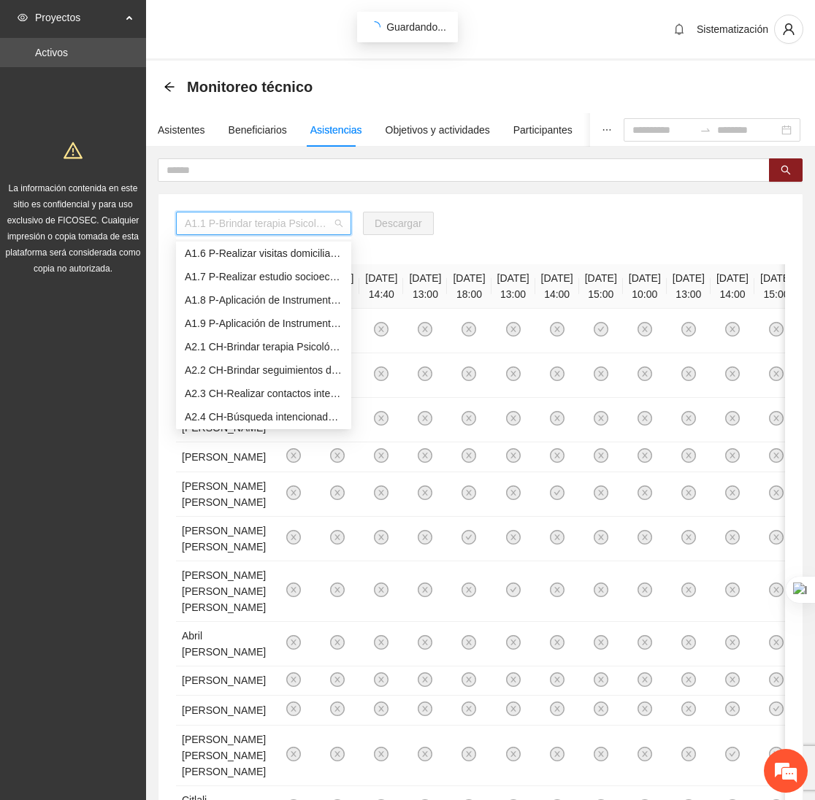
scroll to position [115, 0]
click at [262, 348] on div "A2.1 CH-Brindar terapia Psicológica en [GEOGRAPHIC_DATA]" at bounding box center [264, 347] width 158 height 16
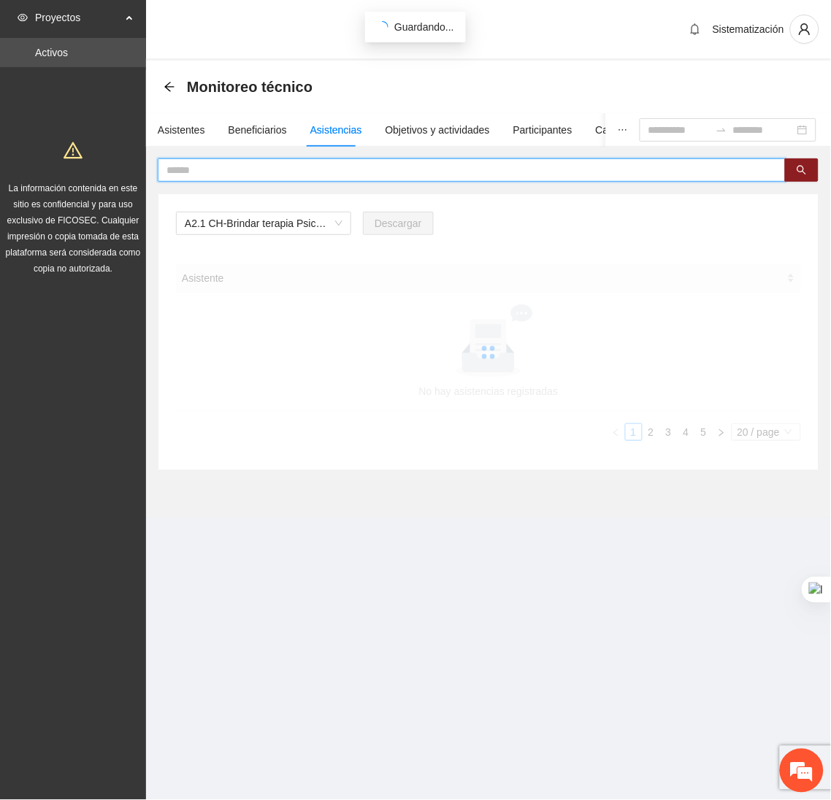
click at [369, 171] on input "text" at bounding box center [465, 170] width 599 height 16
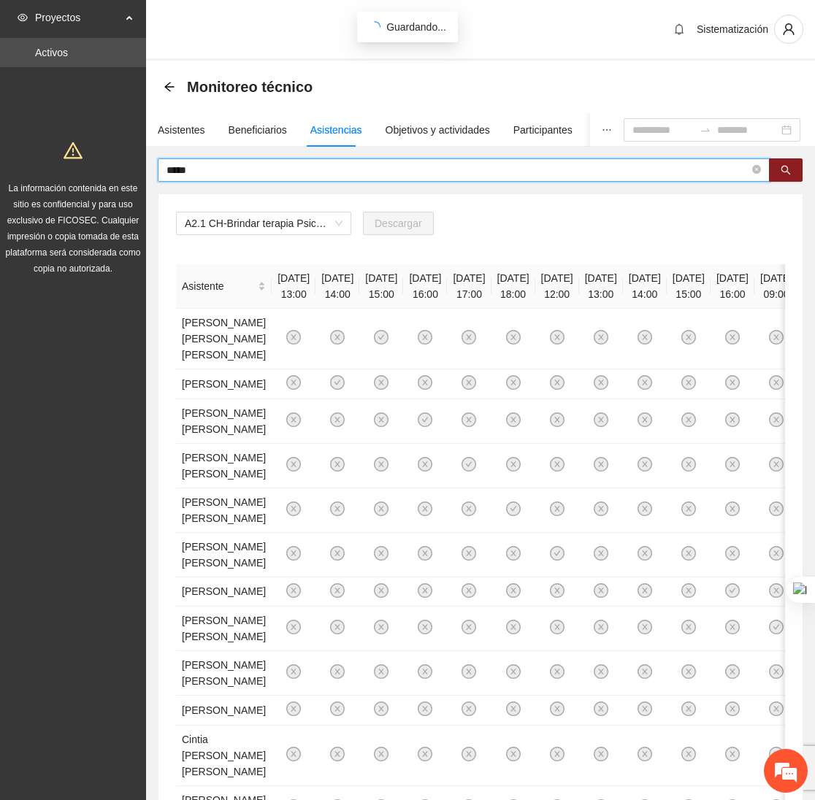
type input "*****"
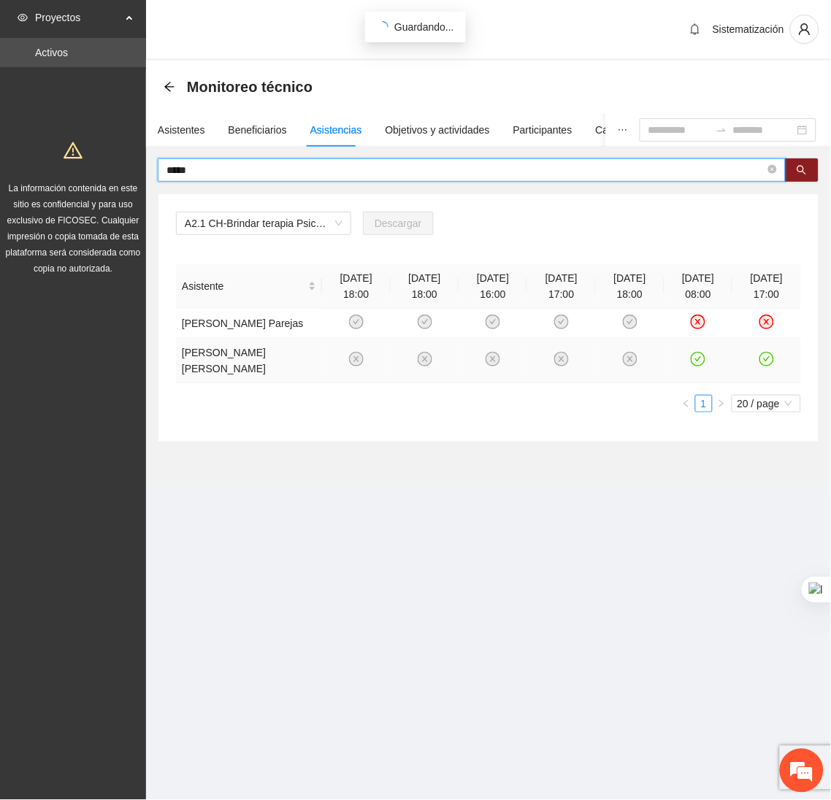
click at [763, 353] on icon "check-circle" at bounding box center [767, 359] width 12 height 12
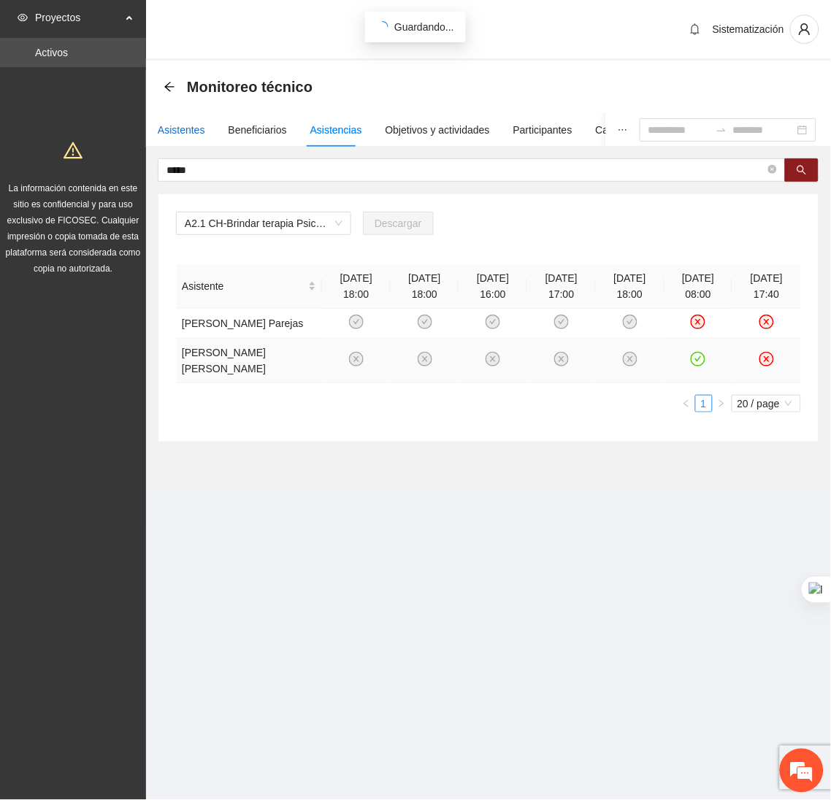
click at [169, 125] on div "Asistentes" at bounding box center [181, 130] width 47 height 16
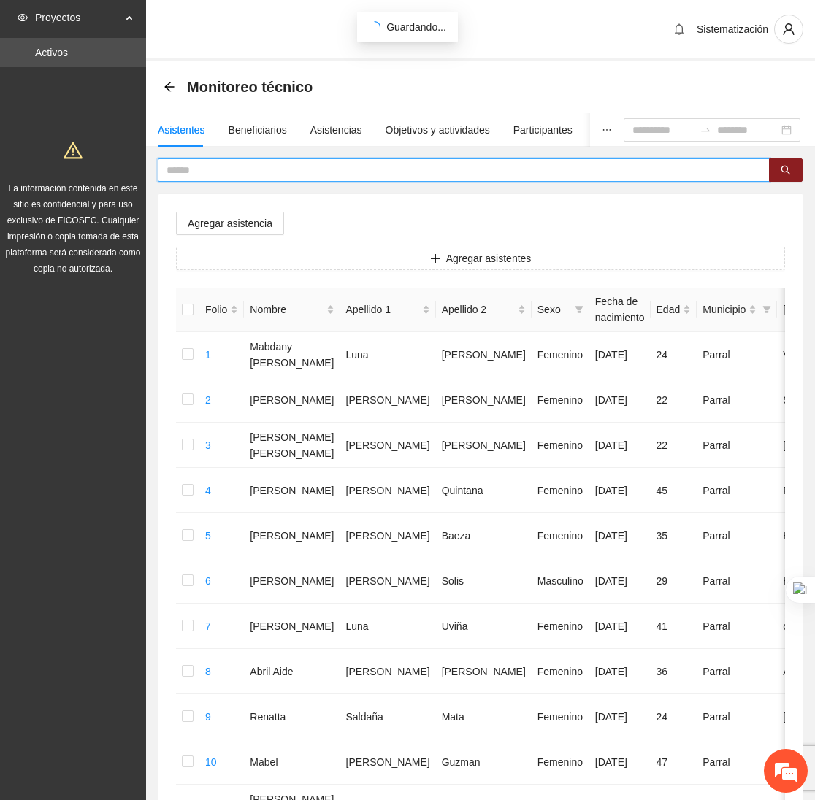
click at [288, 173] on input "text" at bounding box center [457, 170] width 583 height 16
click at [271, 171] on input "text" at bounding box center [457, 170] width 583 height 16
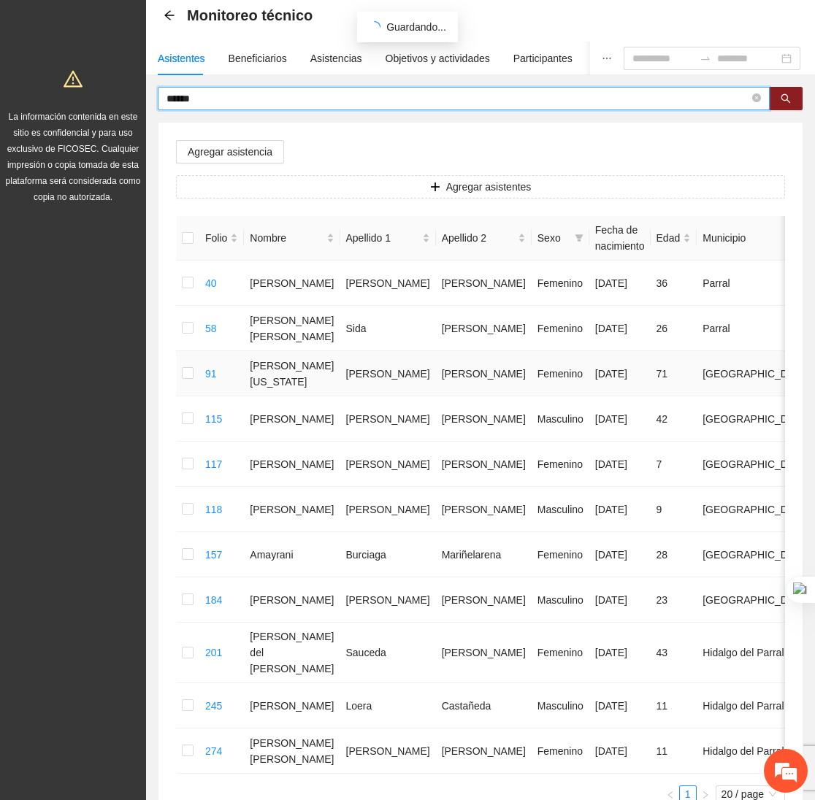
scroll to position [64, 0]
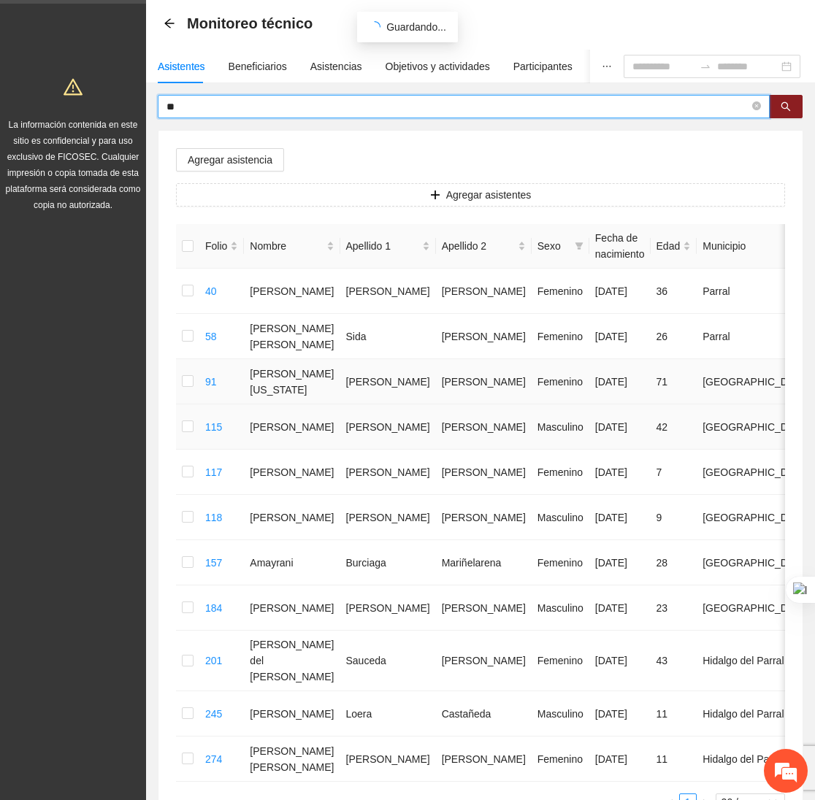
type input "*"
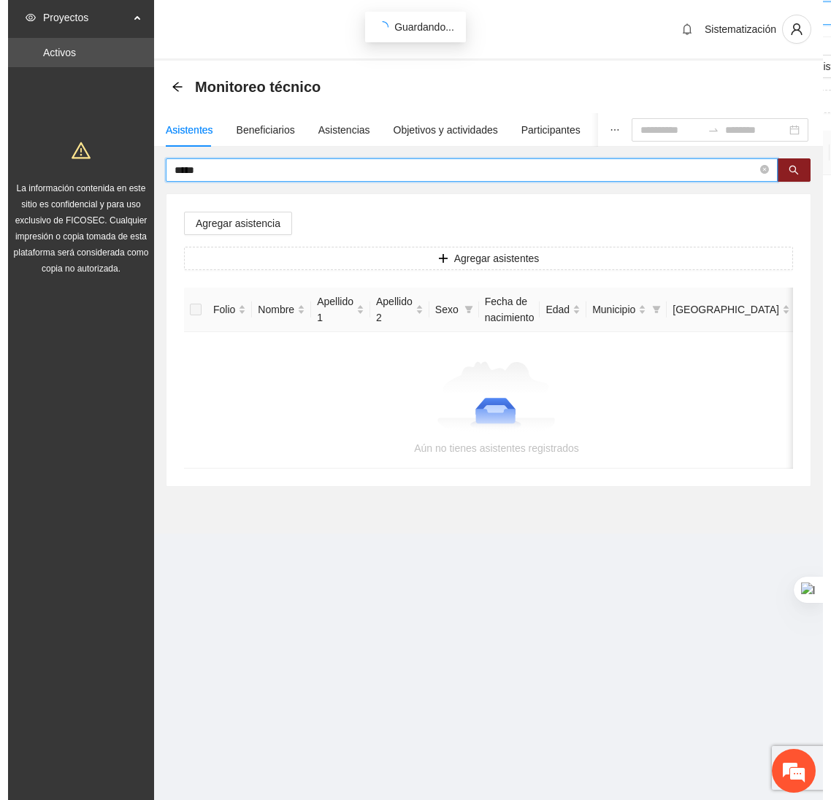
scroll to position [0, 0]
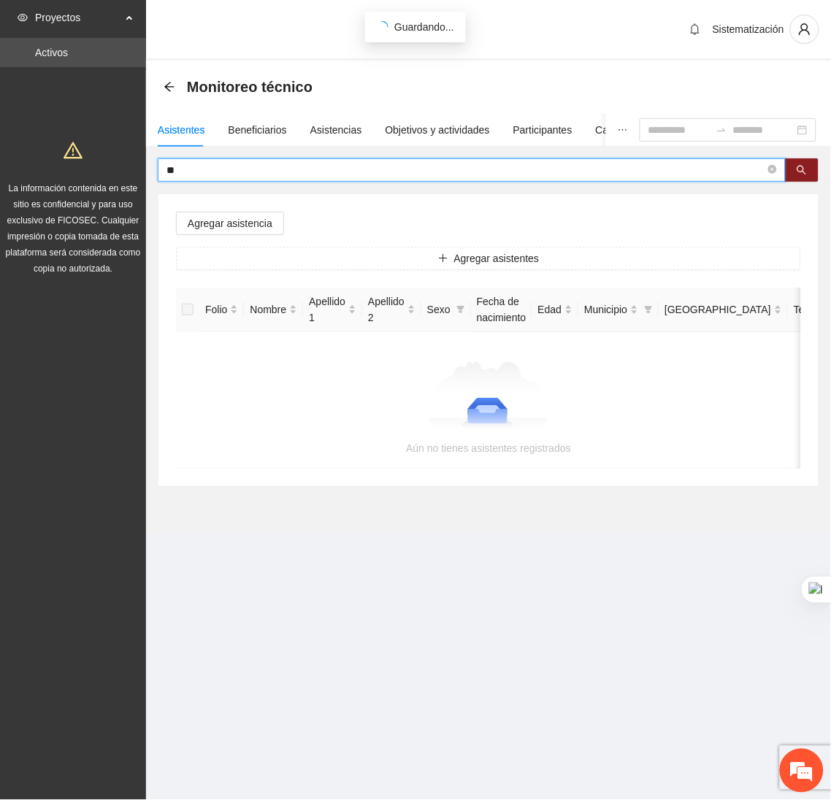
type input "*"
click at [220, 164] on input "text" at bounding box center [465, 170] width 599 height 16
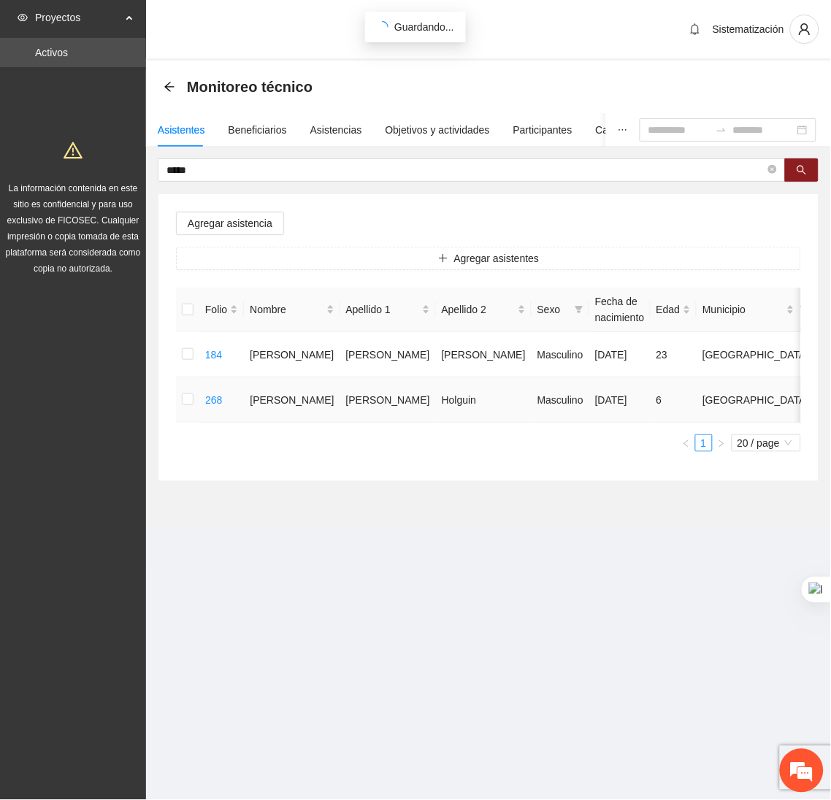
click at [177, 404] on td at bounding box center [187, 399] width 23 height 45
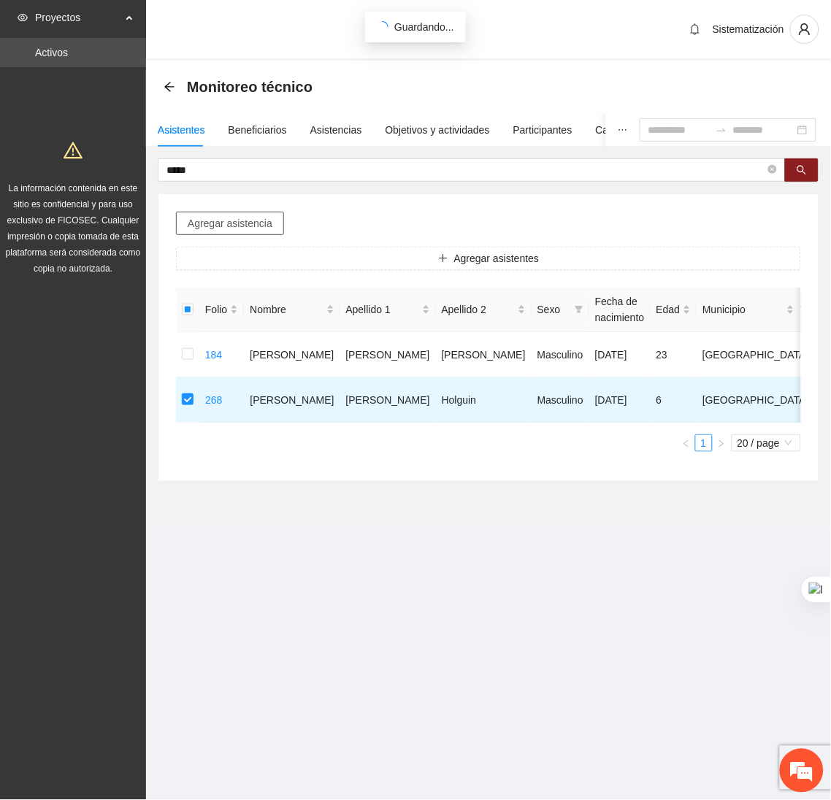
click at [204, 219] on span "Agregar asistencia" at bounding box center [230, 223] width 85 height 16
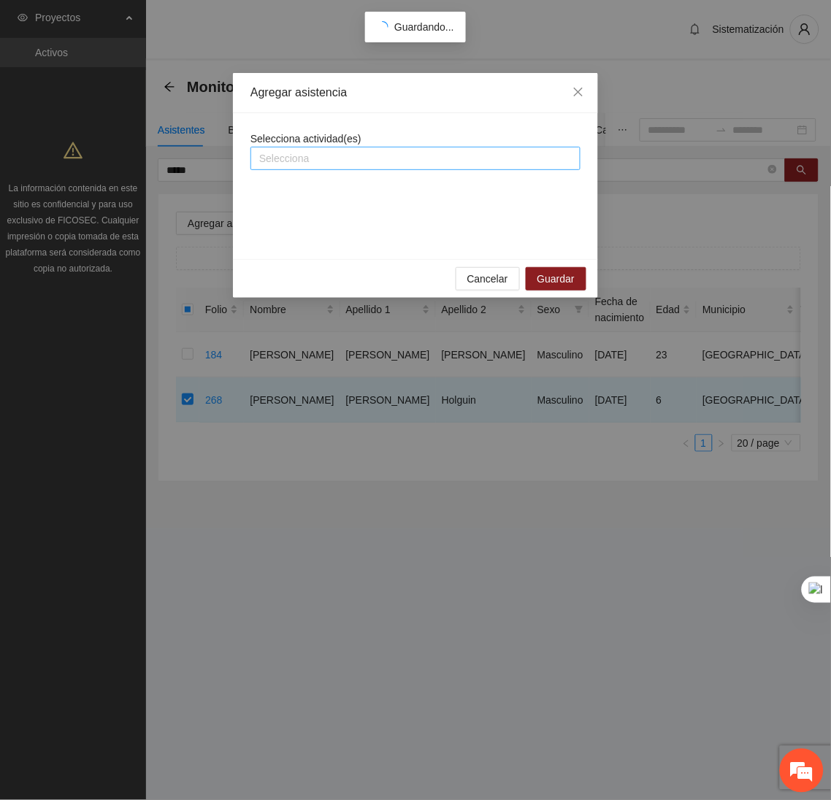
click at [296, 164] on div at bounding box center [415, 159] width 323 height 18
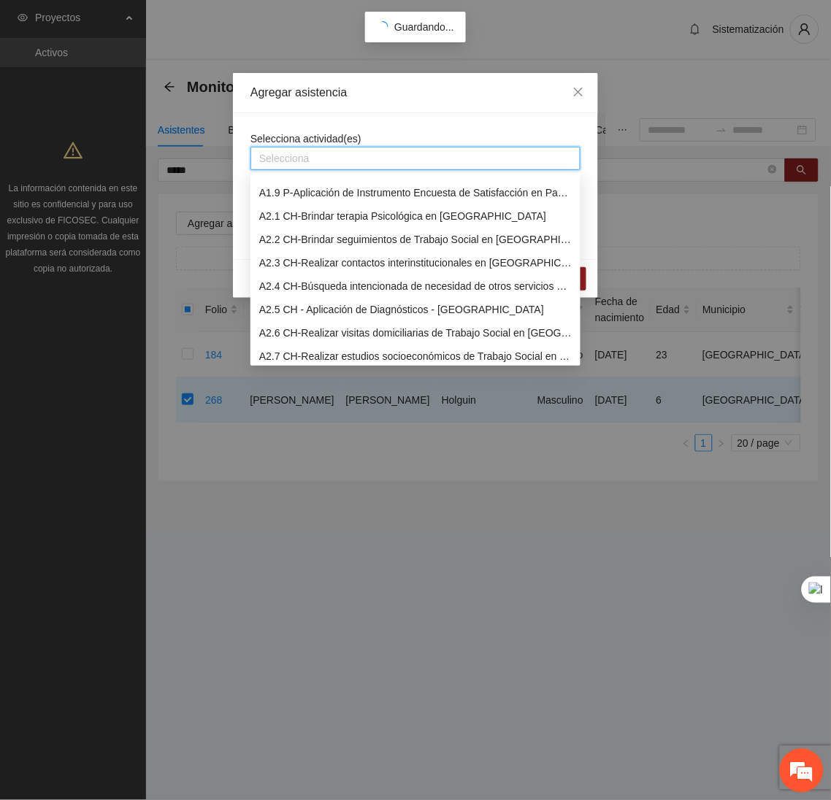
scroll to position [181, 0]
click at [283, 209] on div "A2.1 CH-Brindar terapia Psicológica en Chihuahua" at bounding box center [415, 217] width 312 height 16
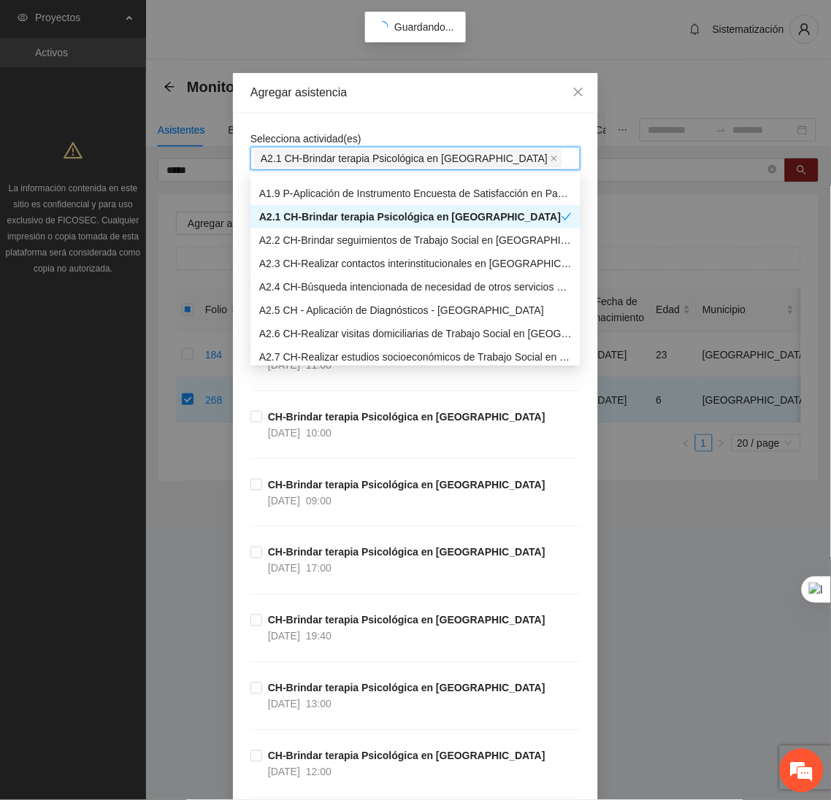
click at [376, 110] on div "Agregar asistencia" at bounding box center [415, 93] width 365 height 40
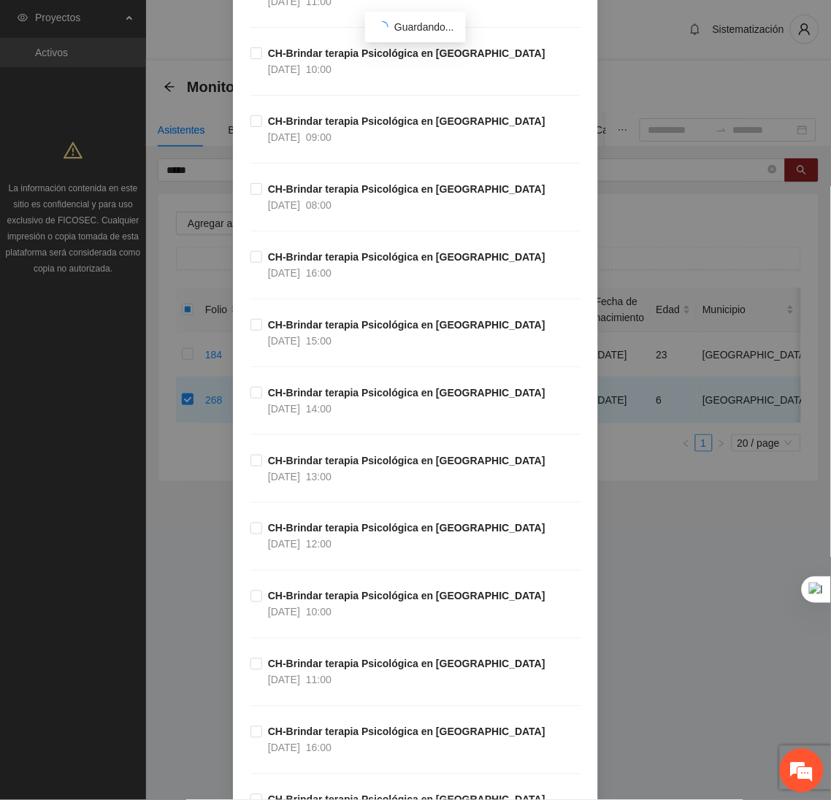
scroll to position [854, 0]
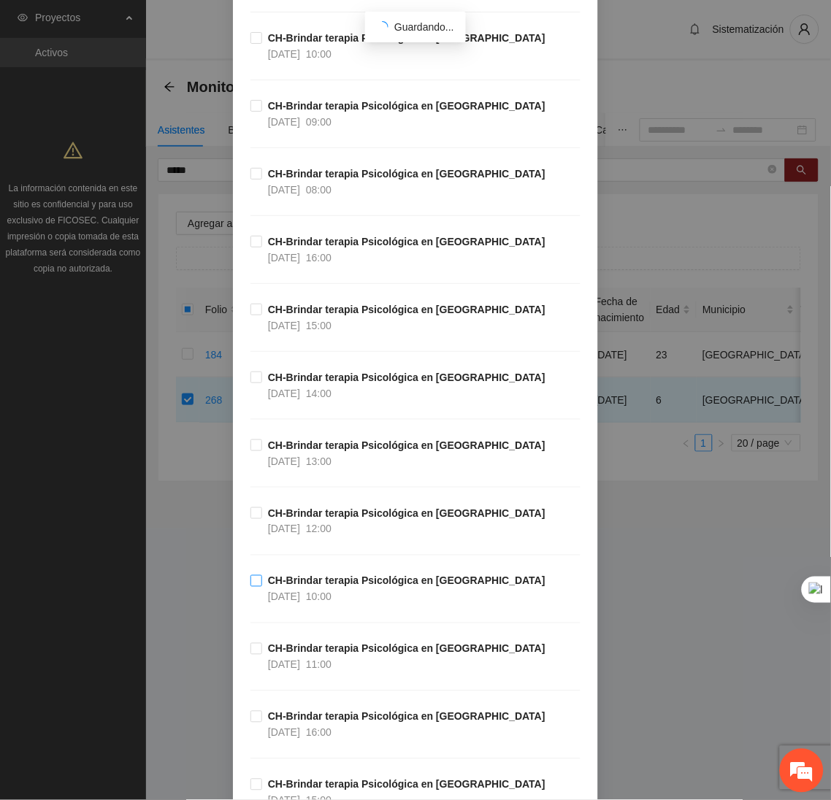
click at [262, 587] on span "CH-Brindar terapia Psicológica en Chihuahua 13/10/2025 10:00" at bounding box center [406, 589] width 289 height 32
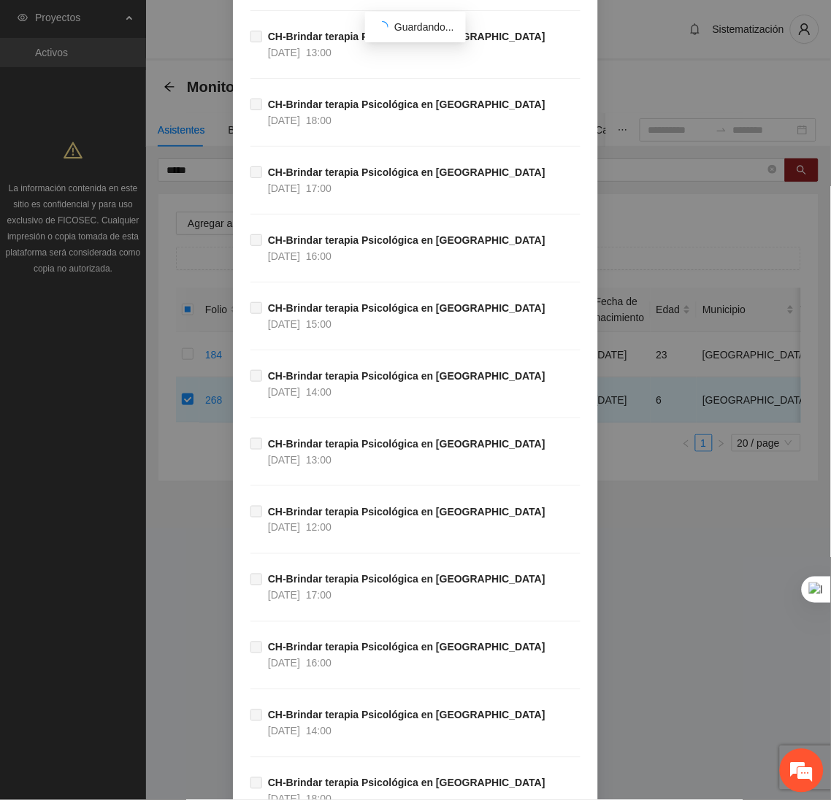
scroll to position [48500, 0]
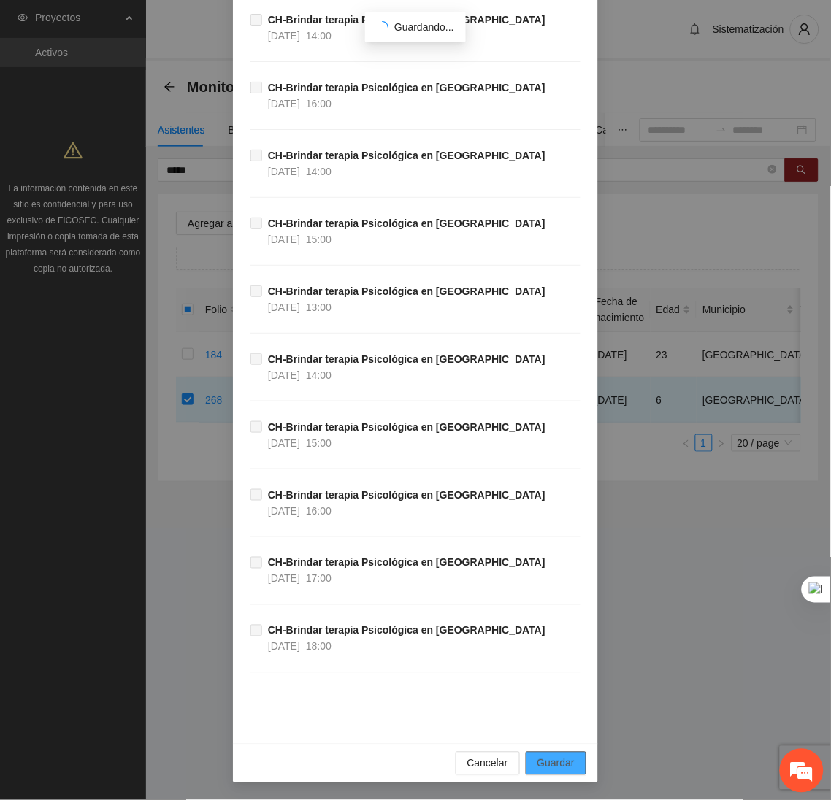
click at [537, 762] on span "Guardar" at bounding box center [555, 764] width 37 height 16
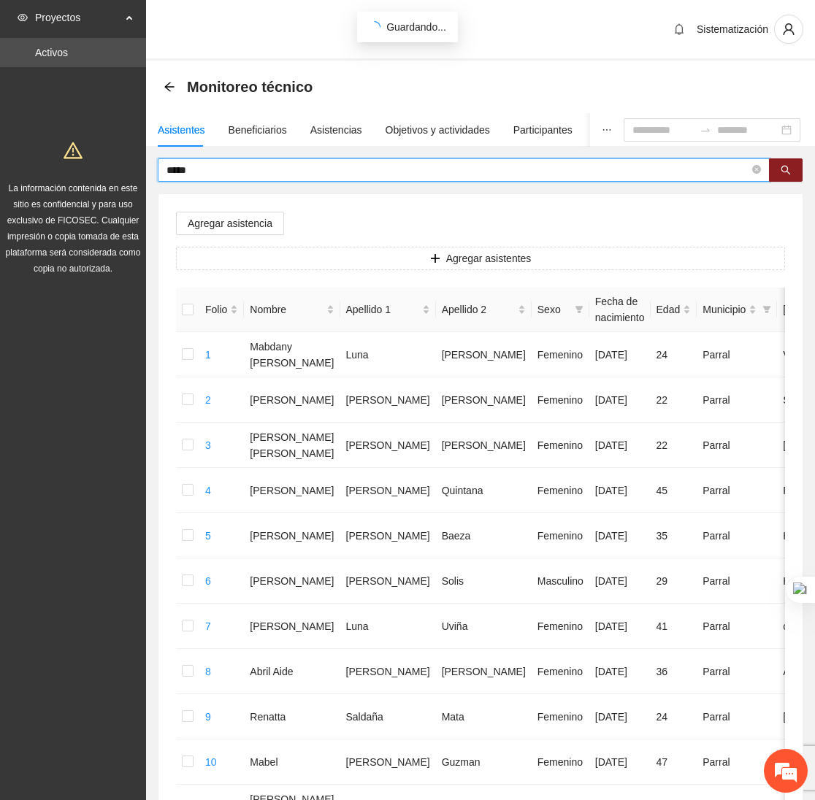
click at [200, 177] on input "*****" at bounding box center [457, 170] width 583 height 16
type input "*"
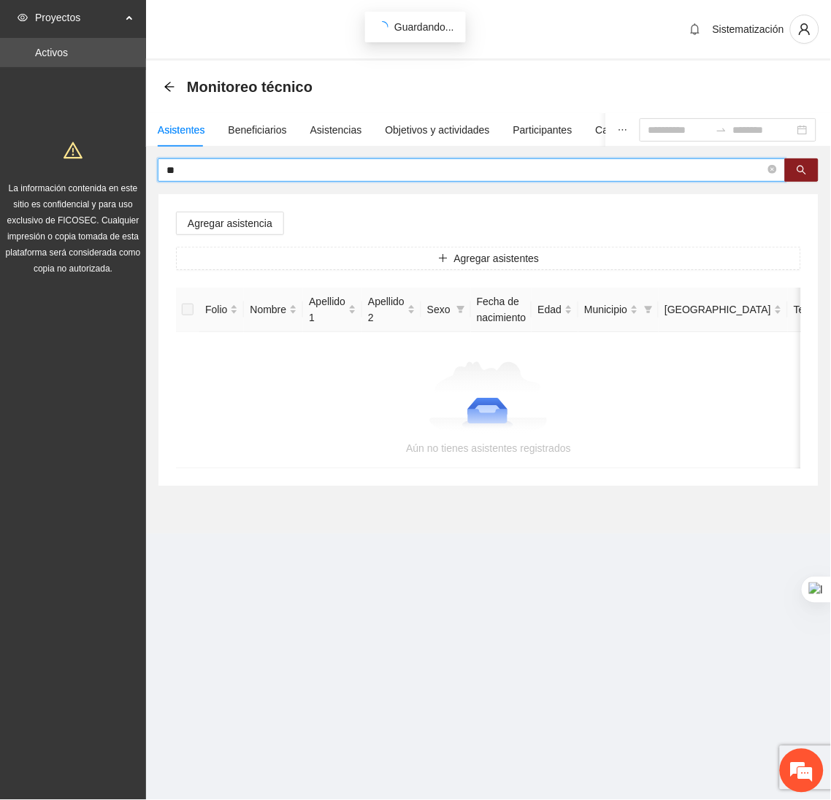
type input "*"
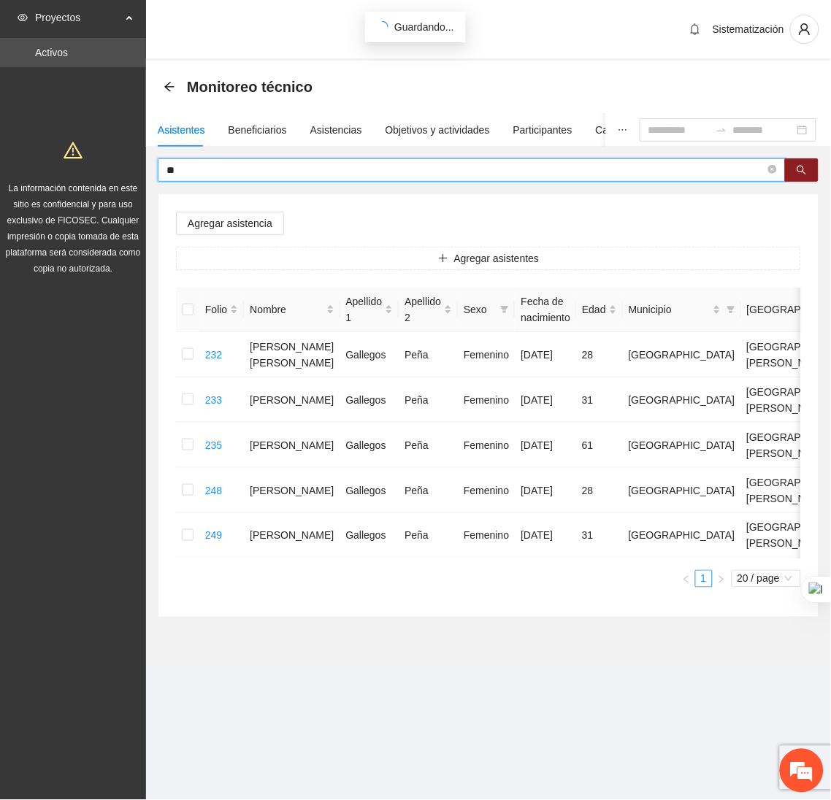
type input "*"
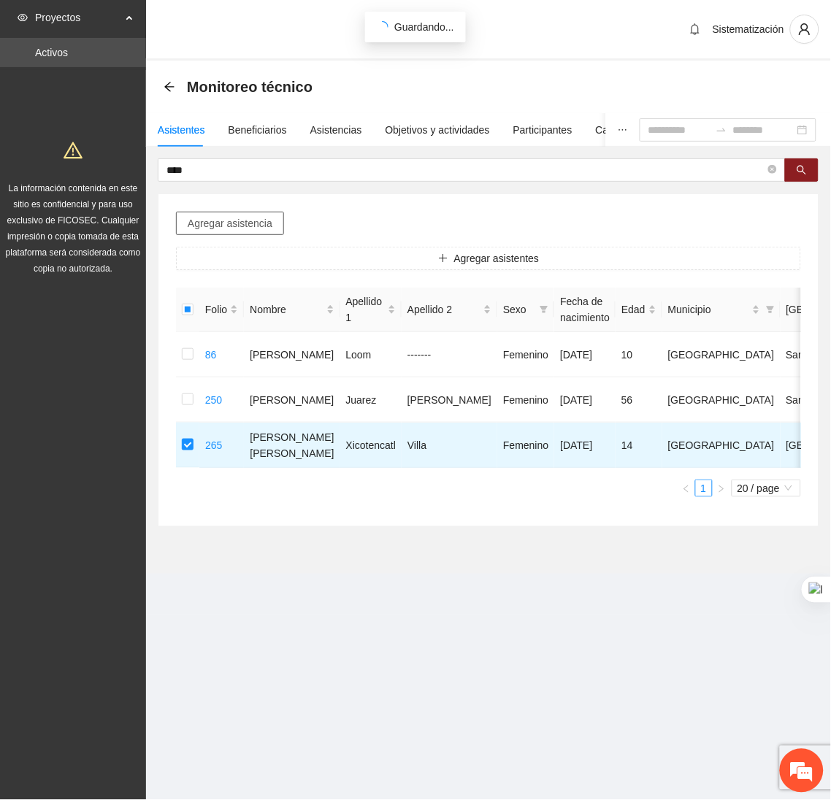
click at [216, 214] on button "Agregar asistencia" at bounding box center [230, 223] width 108 height 23
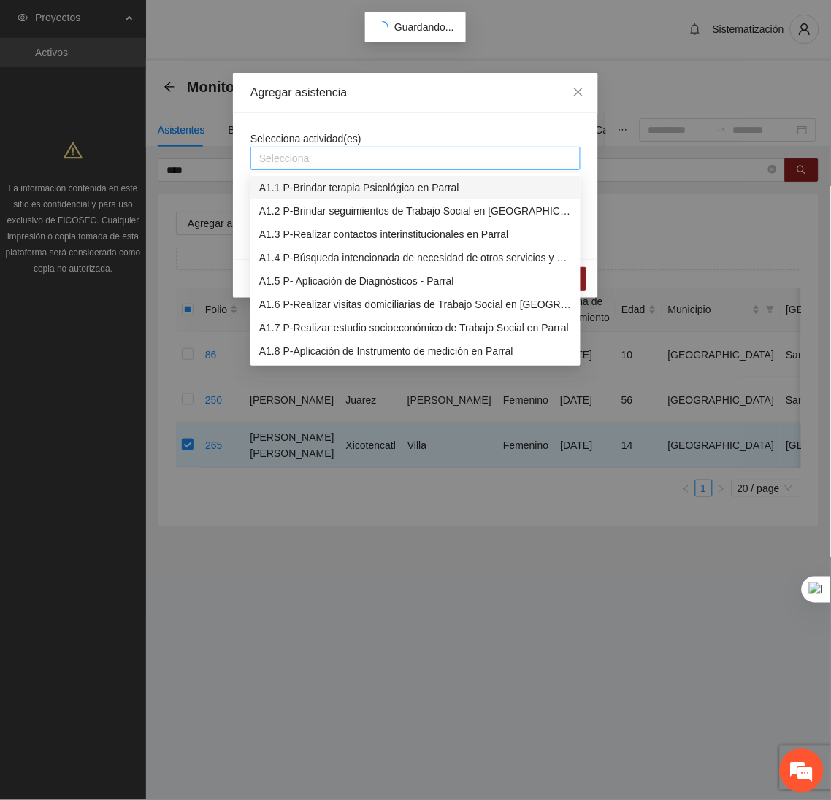
click at [310, 157] on div at bounding box center [415, 159] width 323 height 18
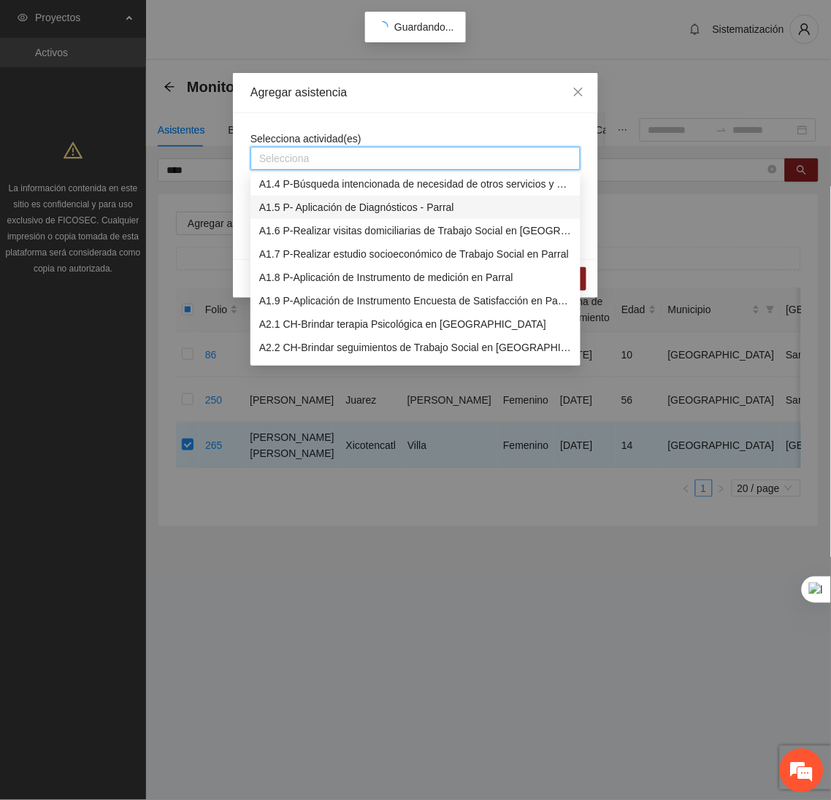
scroll to position [75, 0]
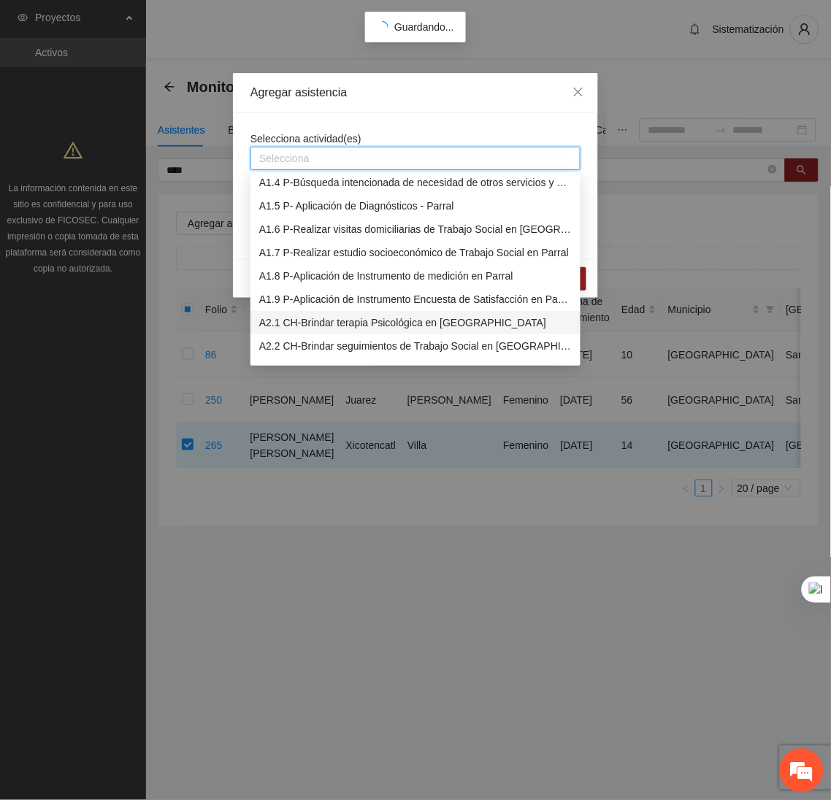
click at [297, 321] on div "A2.1 CH-Brindar terapia Psicológica en Chihuahua" at bounding box center [415, 323] width 312 height 16
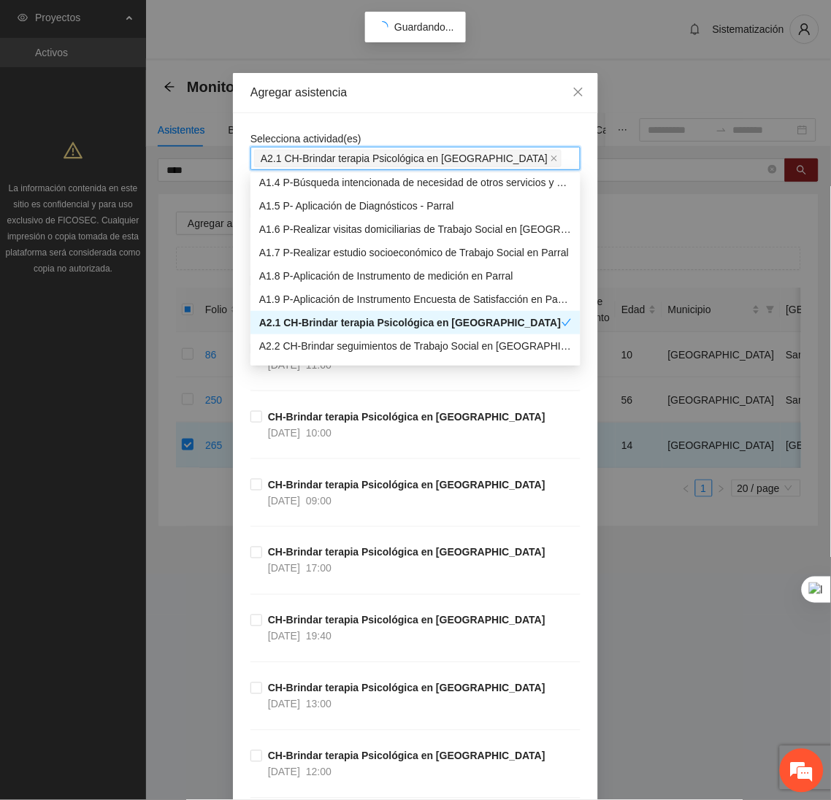
click at [459, 79] on div "Agregar asistencia" at bounding box center [415, 93] width 365 height 40
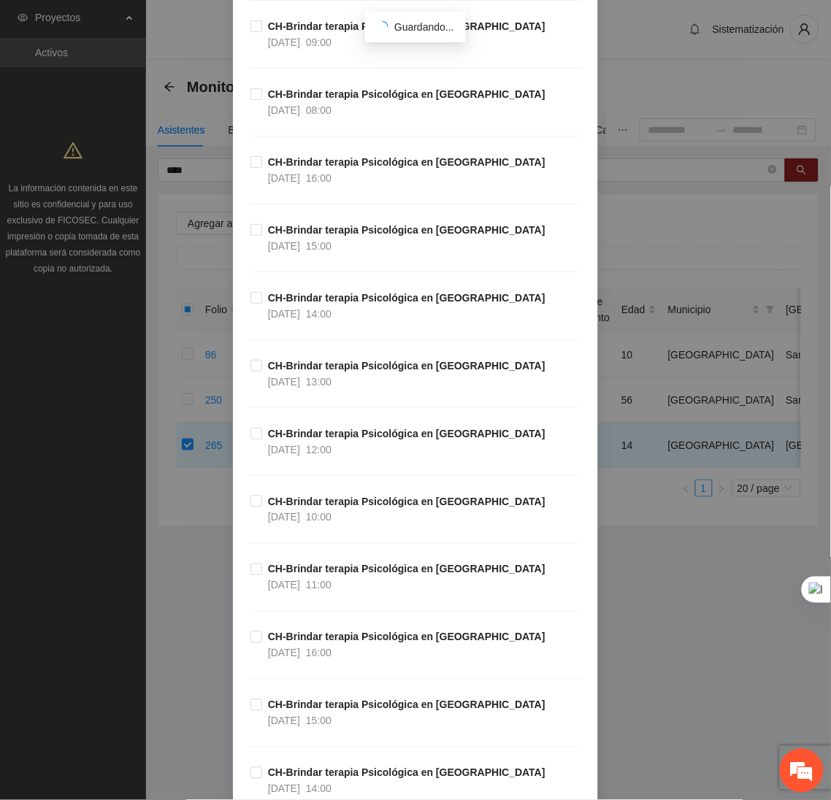
scroll to position [1035, 0]
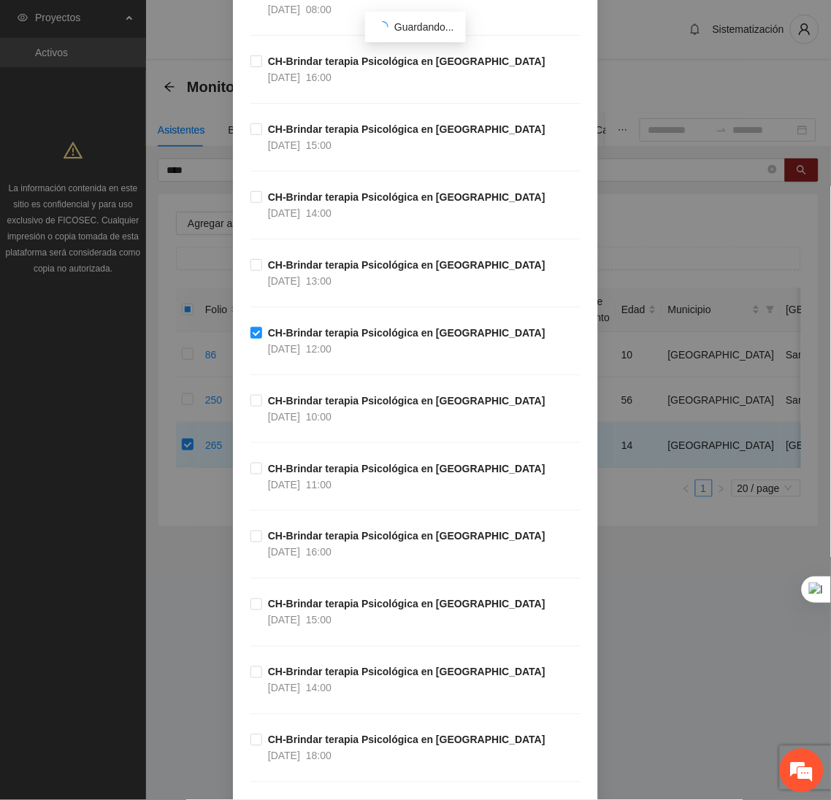
click at [809, 88] on div "Agregar asistencia Selecciona actividad(es) A2.1 CH-Brindar terapia Psicológica…" at bounding box center [415, 400] width 831 height 800
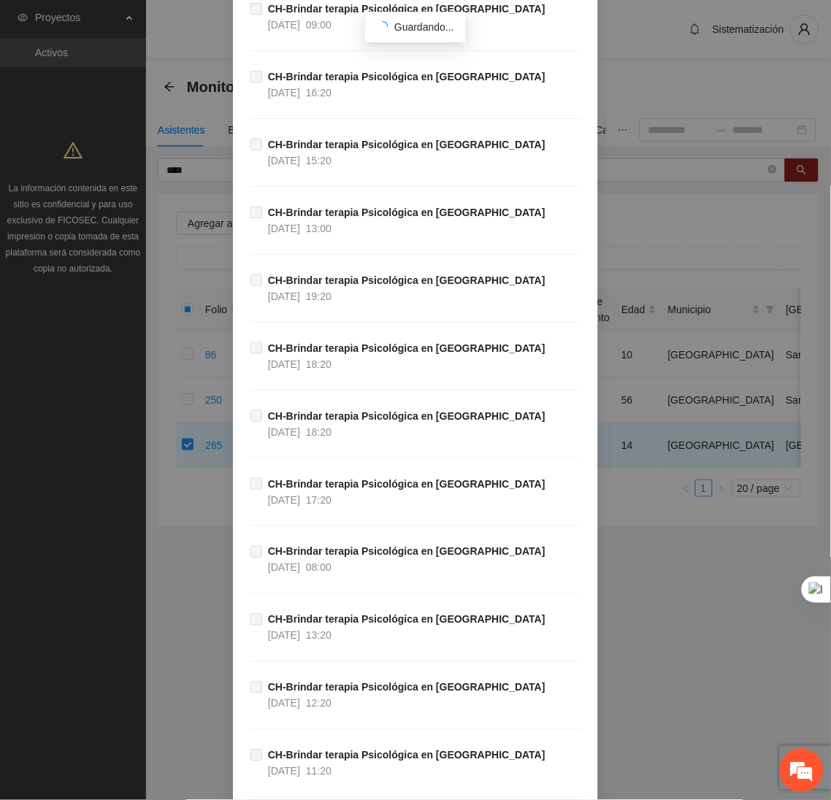
scroll to position [48500, 0]
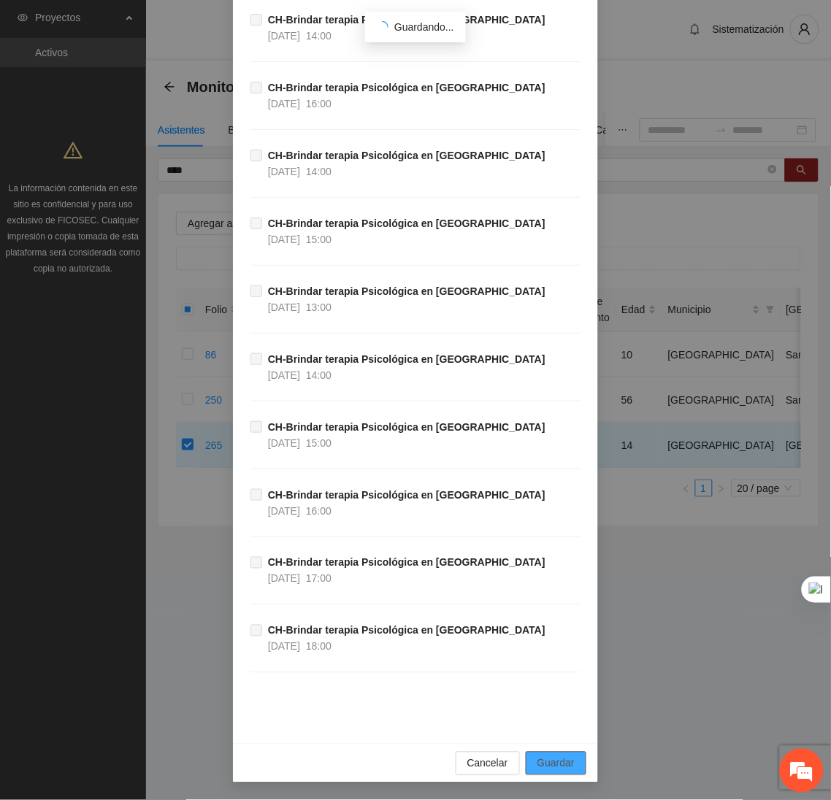
click at [537, 764] on span "Guardar" at bounding box center [555, 764] width 37 height 16
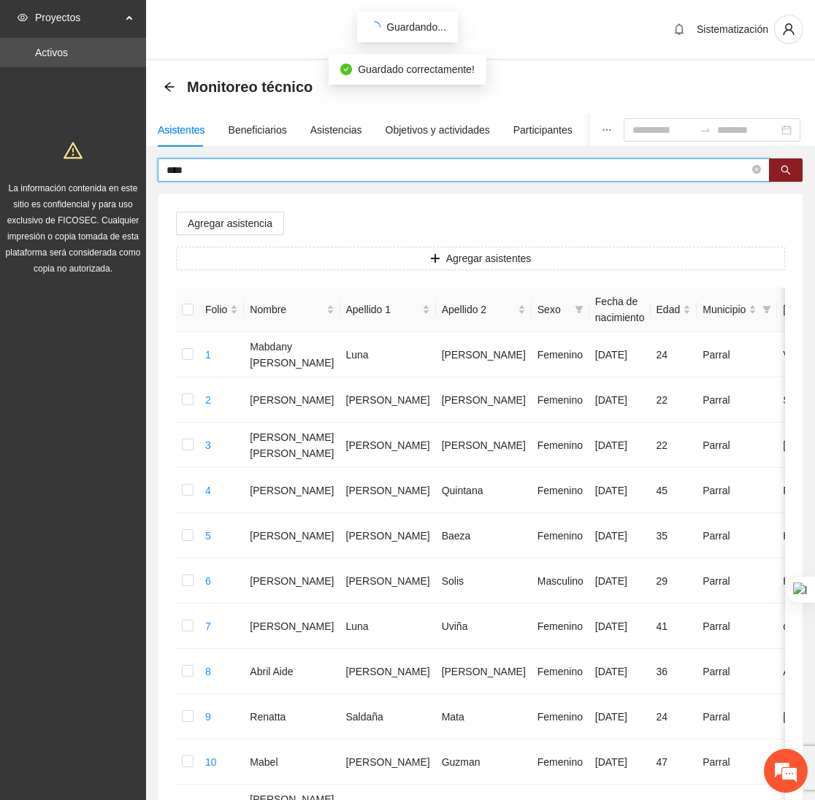
click at [242, 177] on input "****" at bounding box center [457, 170] width 583 height 16
type input "*"
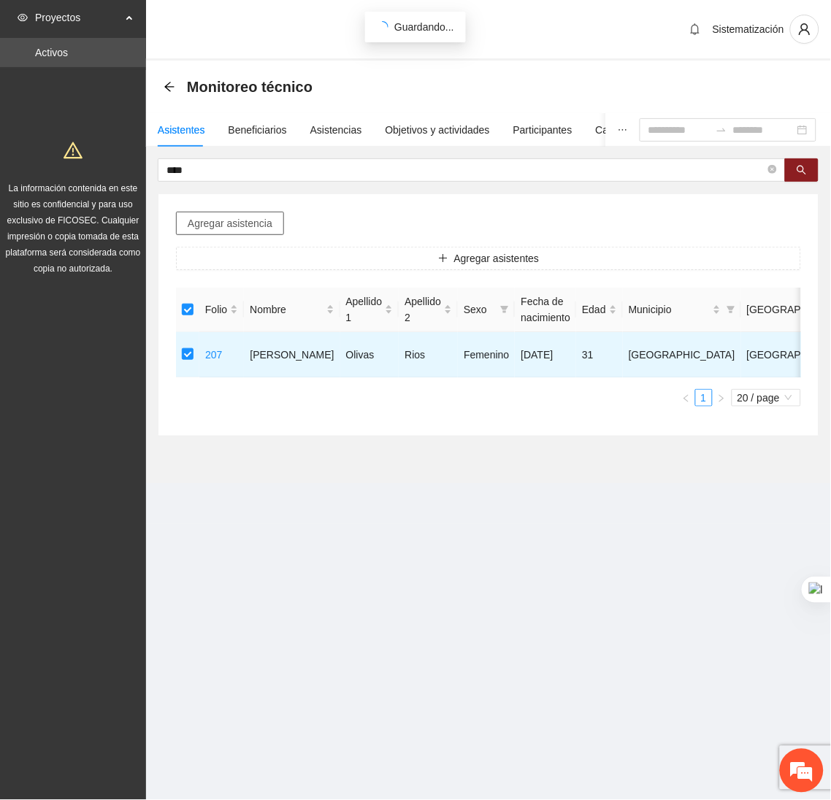
click at [202, 216] on span "Agregar asistencia" at bounding box center [230, 223] width 85 height 16
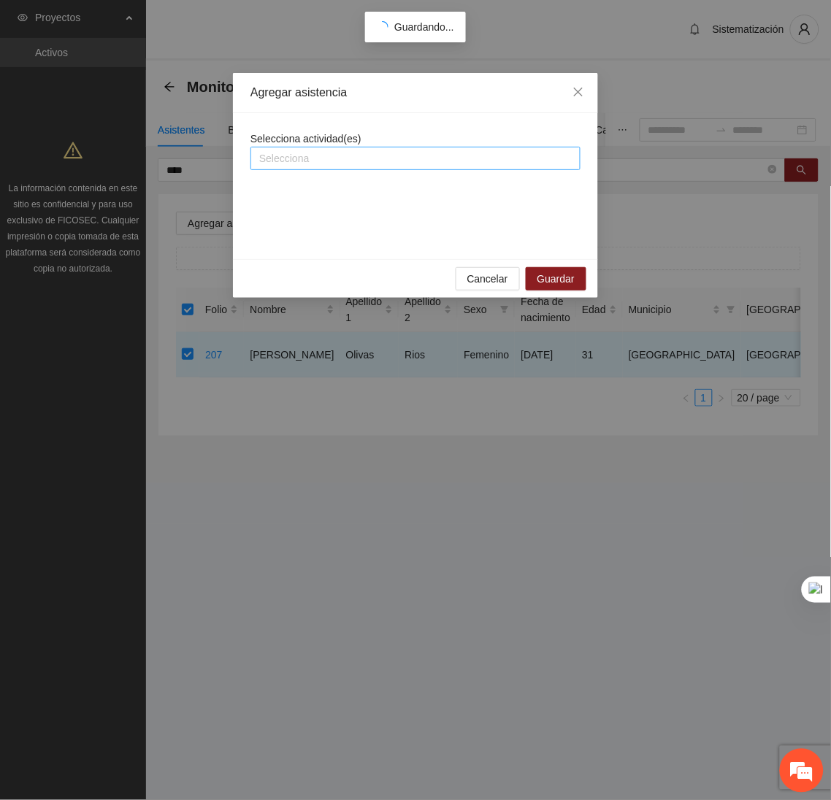
click at [285, 165] on div at bounding box center [415, 159] width 323 height 18
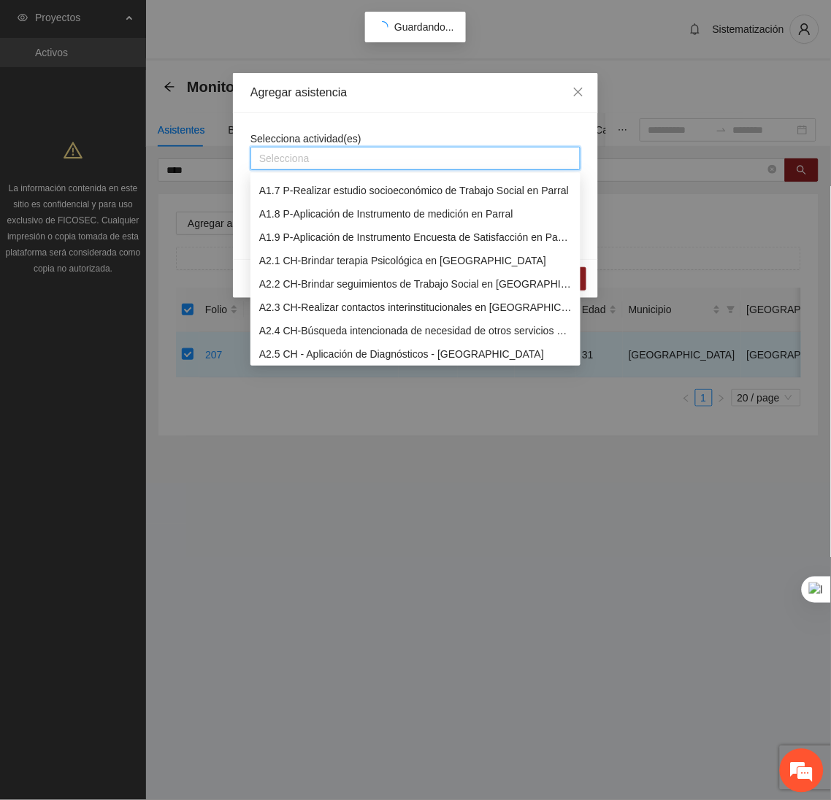
scroll to position [142, 0]
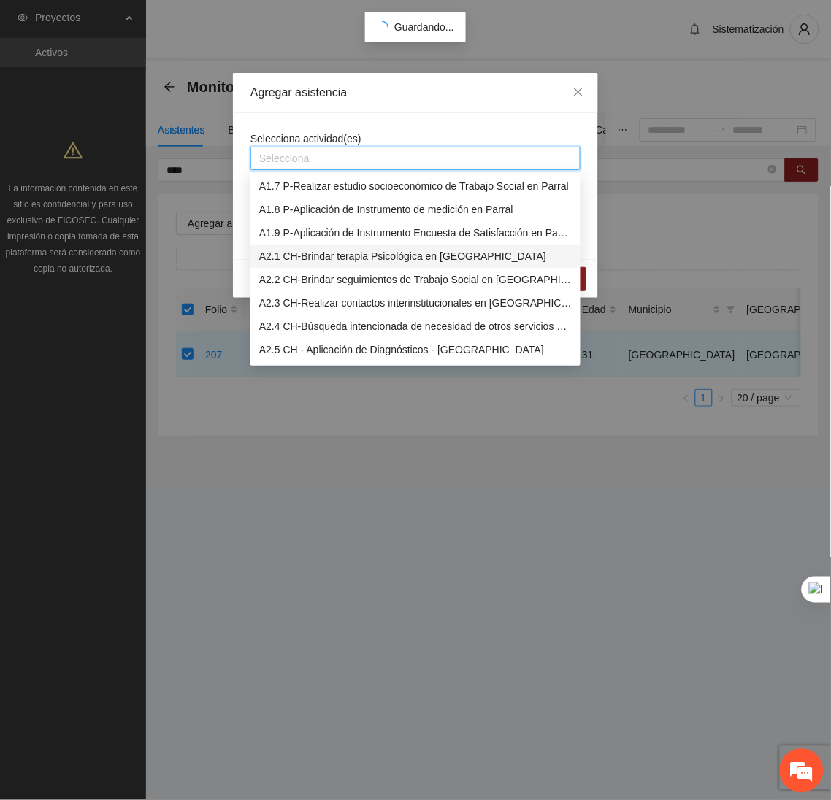
click at [286, 248] on div "A2.1 CH-Brindar terapia Psicológica en Chihuahua" at bounding box center [415, 256] width 312 height 16
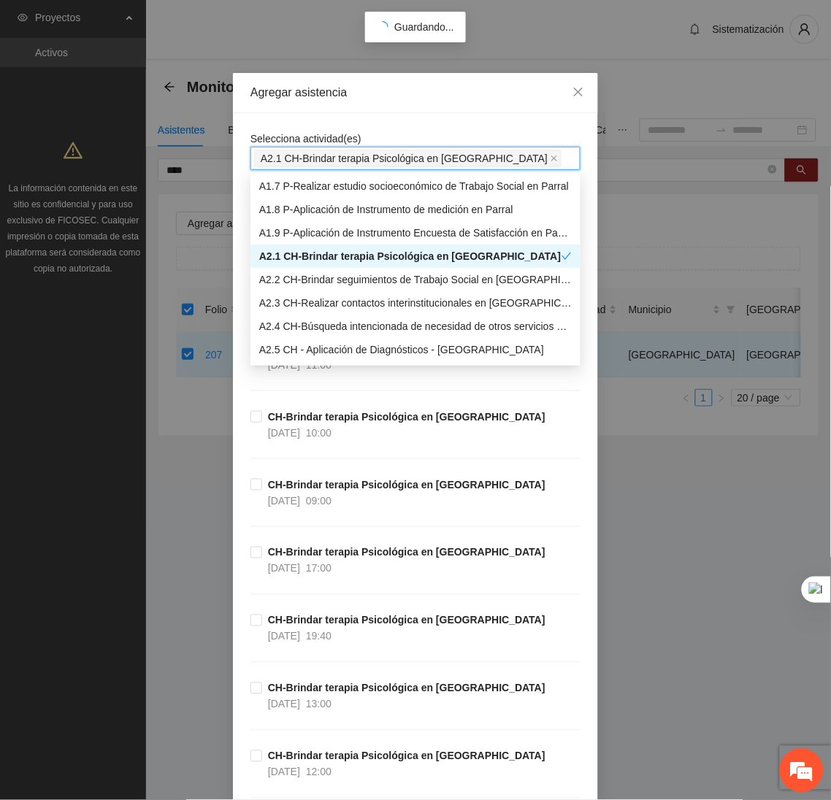
click at [408, 74] on div "Agregar asistencia" at bounding box center [415, 93] width 365 height 40
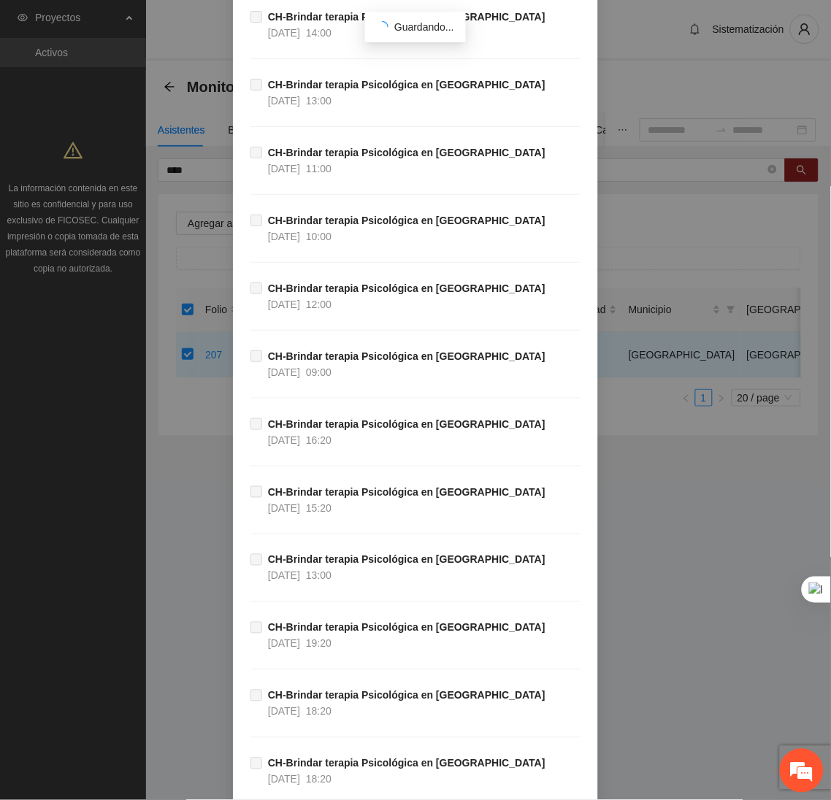
scroll to position [48500, 0]
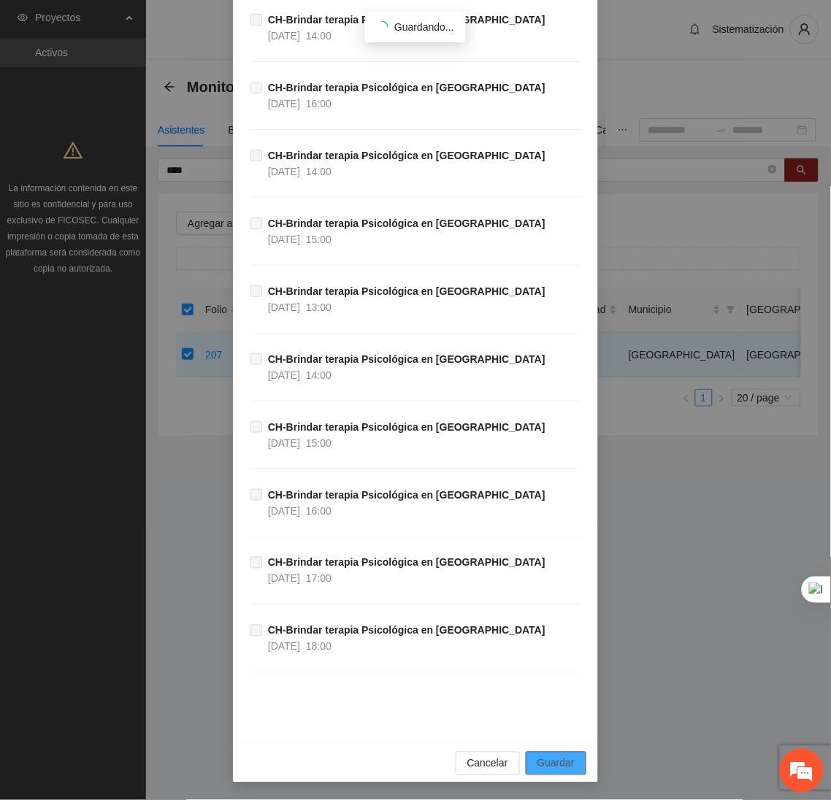
click at [558, 757] on span "Guardar" at bounding box center [555, 764] width 37 height 16
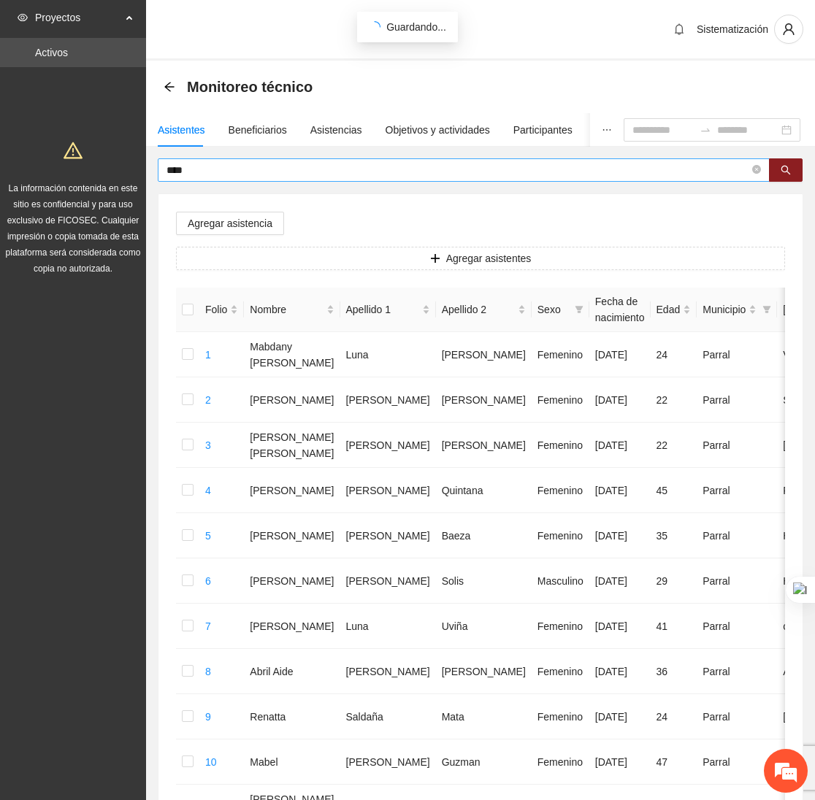
click at [207, 165] on input "****" at bounding box center [457, 170] width 583 height 16
type input "*"
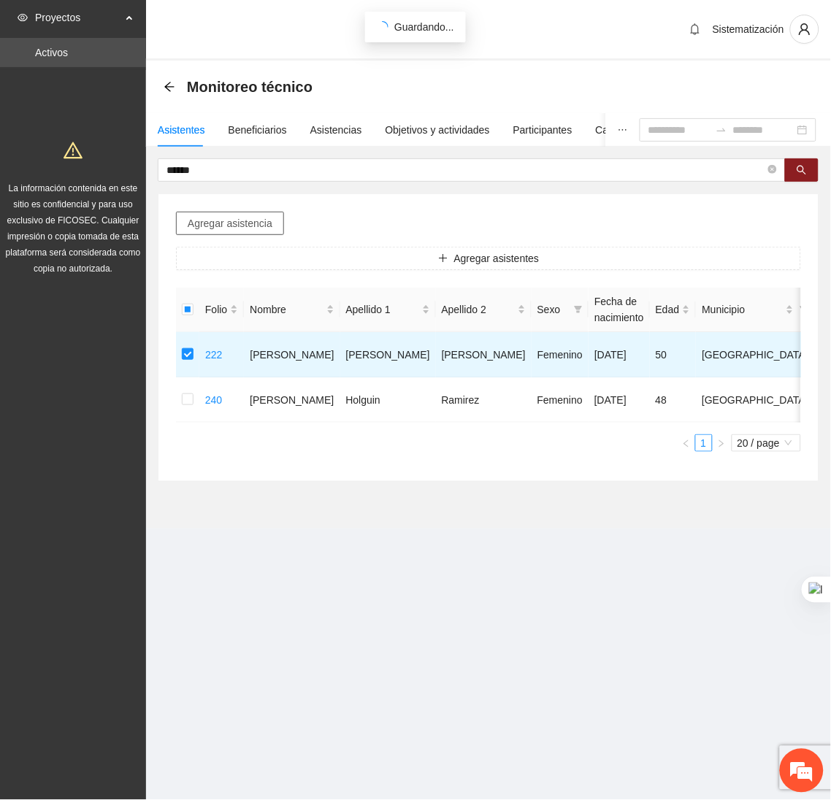
click at [238, 227] on span "Agregar asistencia" at bounding box center [230, 223] width 85 height 16
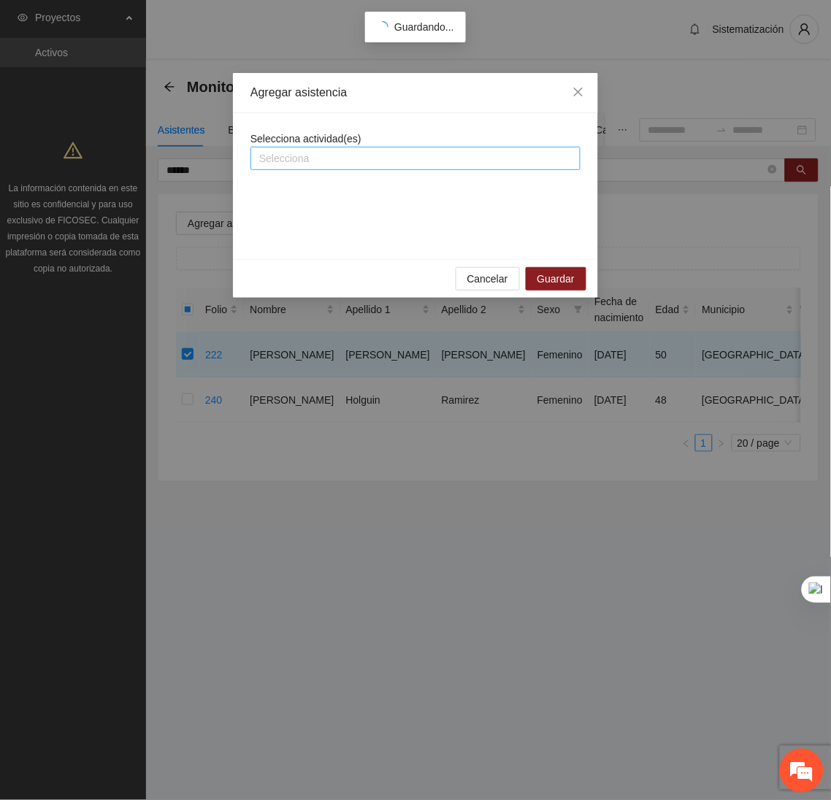
click at [310, 153] on div at bounding box center [415, 159] width 323 height 18
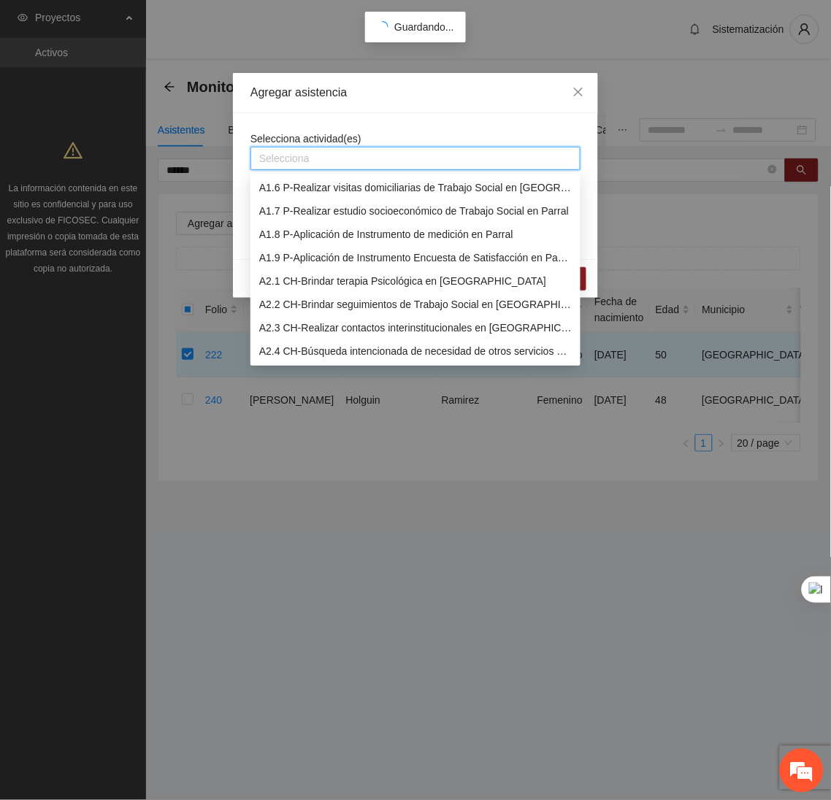
scroll to position [120, 0]
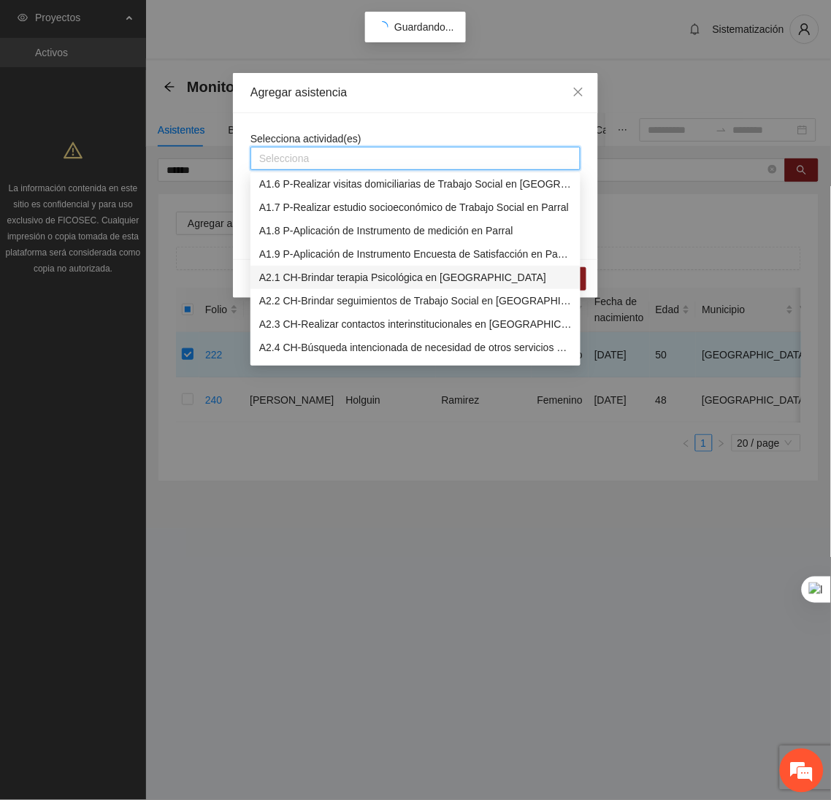
click at [291, 274] on div "A2.1 CH-Brindar terapia Psicológica en Chihuahua" at bounding box center [415, 277] width 312 height 16
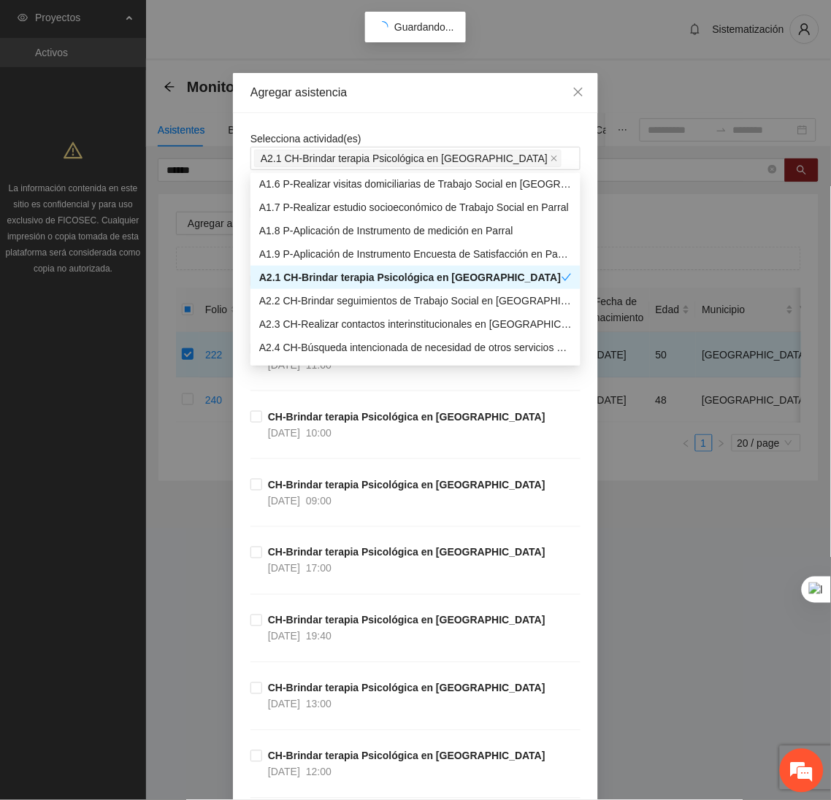
click at [409, 109] on div "Agregar asistencia" at bounding box center [415, 93] width 365 height 40
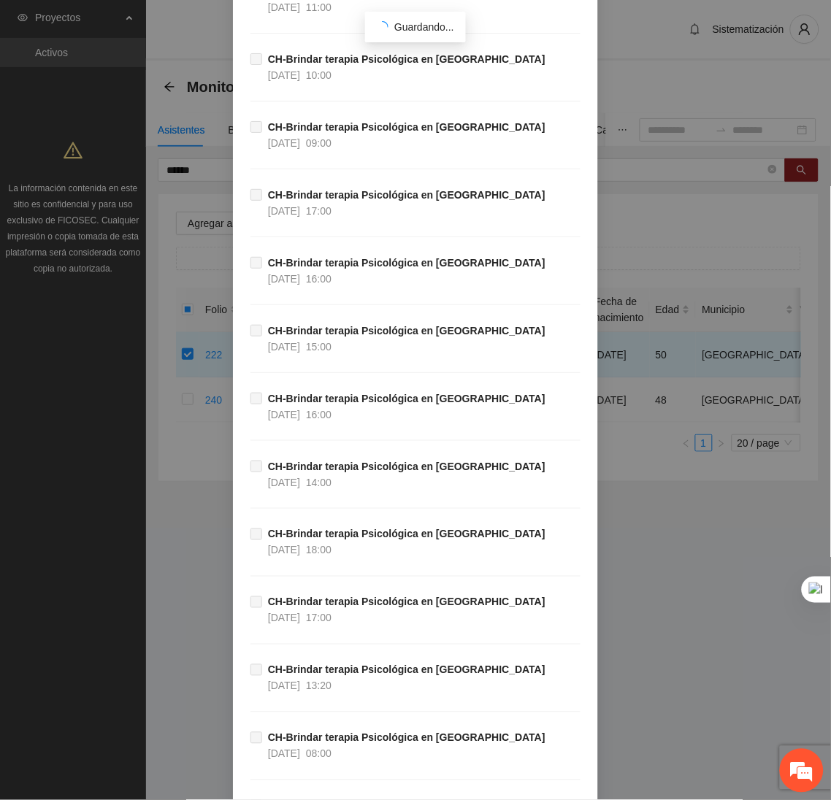
scroll to position [48500, 0]
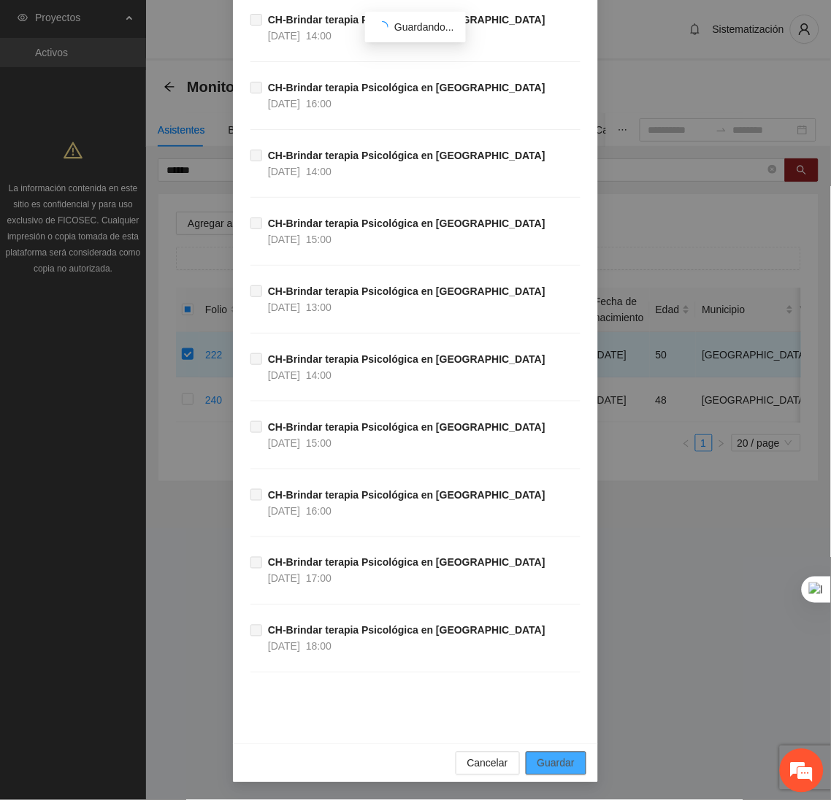
click at [562, 757] on span "Guardar" at bounding box center [555, 764] width 37 height 16
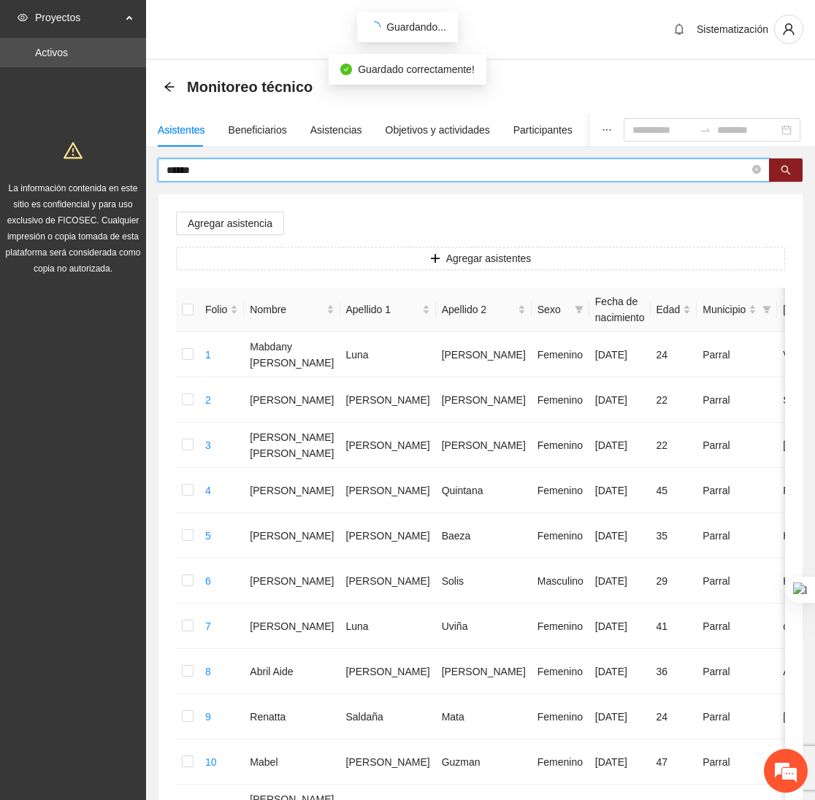
click at [231, 174] on input "******" at bounding box center [457, 170] width 583 height 16
type input "*"
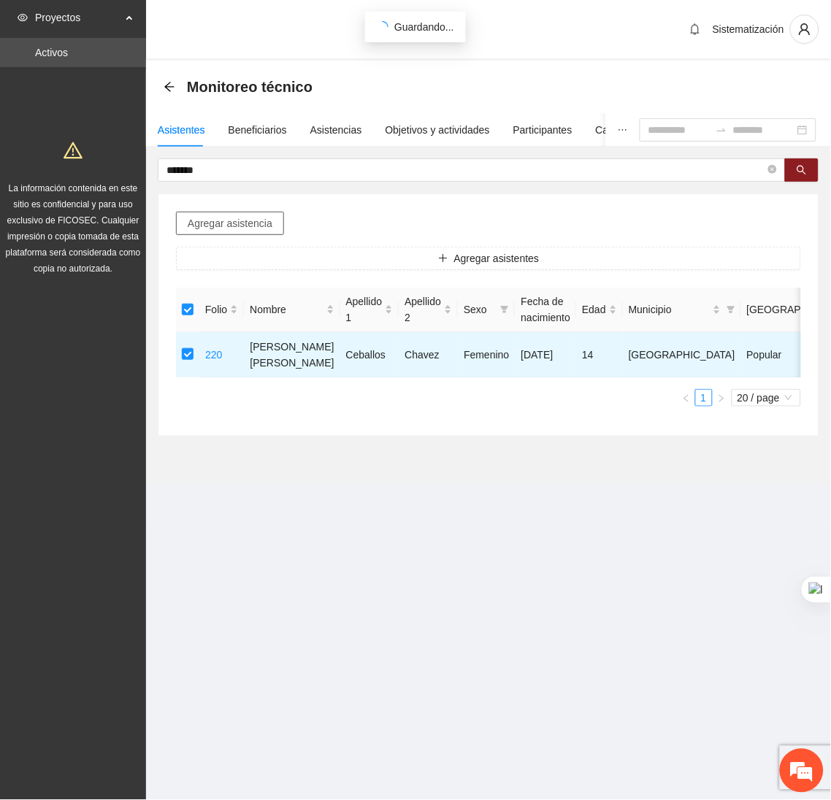
click at [256, 228] on span "Agregar asistencia" at bounding box center [230, 223] width 85 height 16
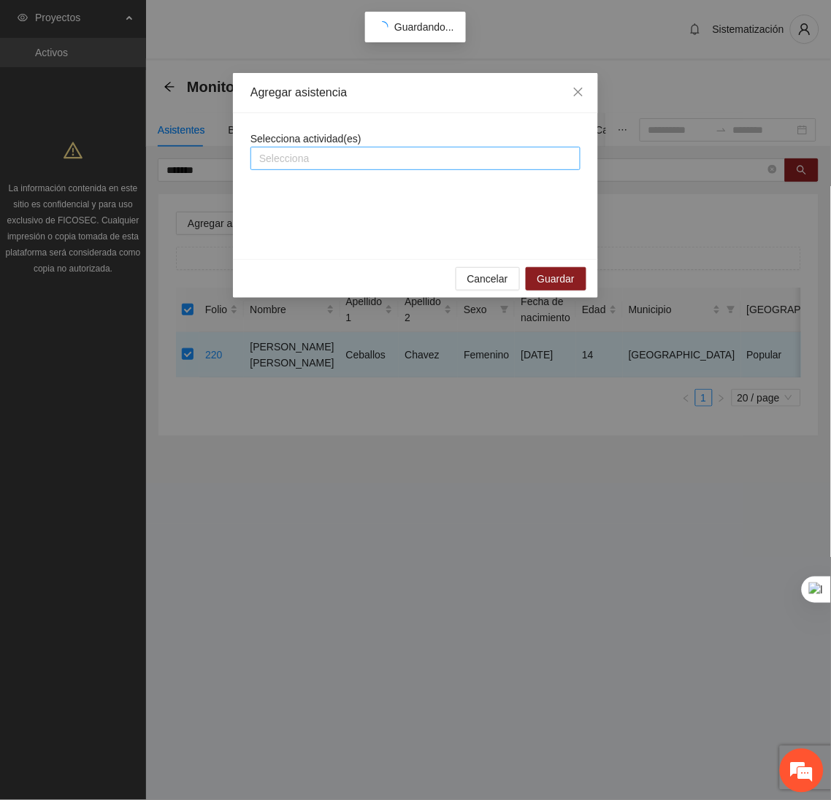
click at [314, 153] on div at bounding box center [415, 159] width 323 height 18
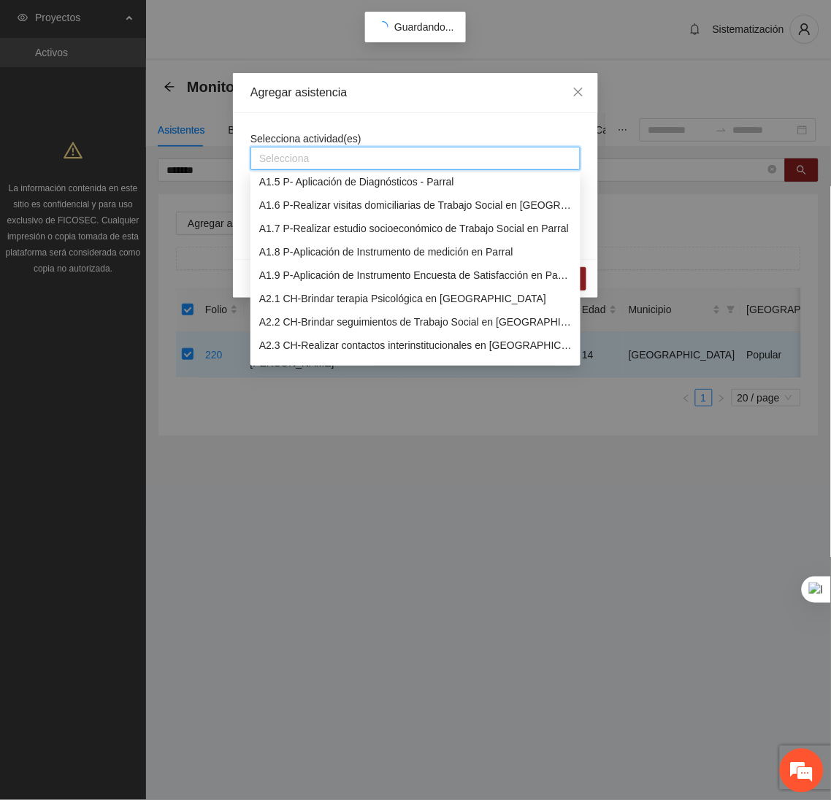
scroll to position [119, 0]
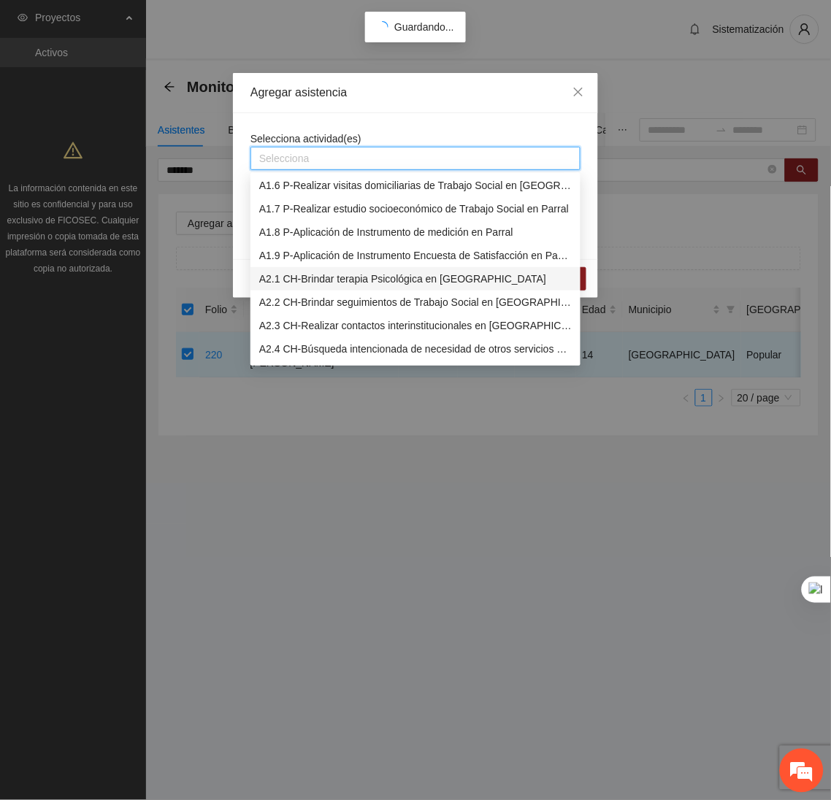
click at [328, 282] on div "A2.1 CH-Brindar terapia Psicológica en Chihuahua" at bounding box center [415, 279] width 312 height 16
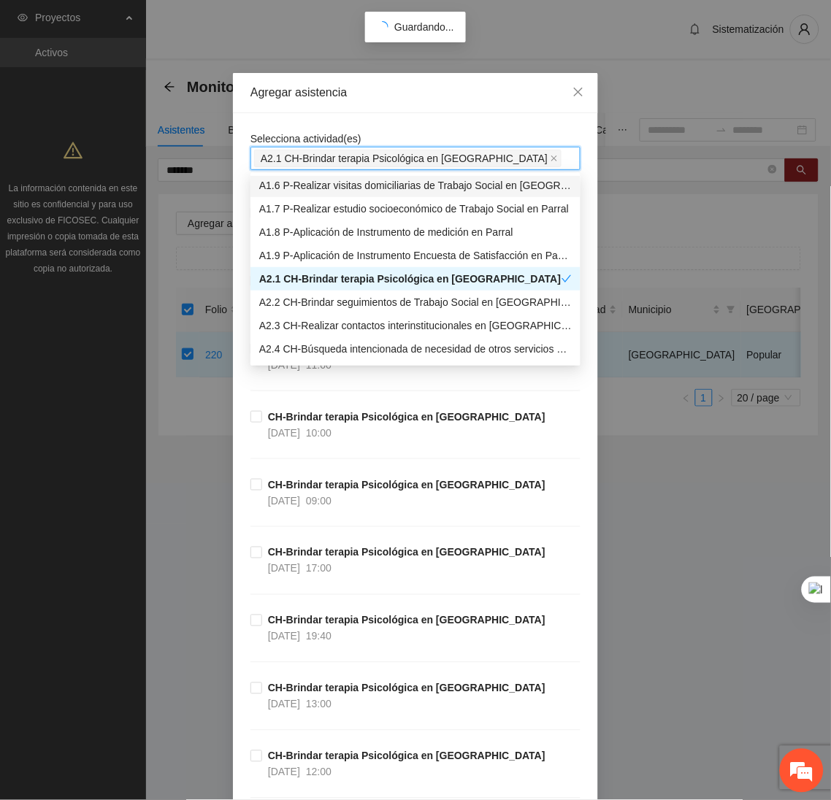
click at [410, 133] on div "Selecciona actividad(es) A2.1 CH-Brindar terapia Psicológica en Chihuahua" at bounding box center [415, 150] width 330 height 39
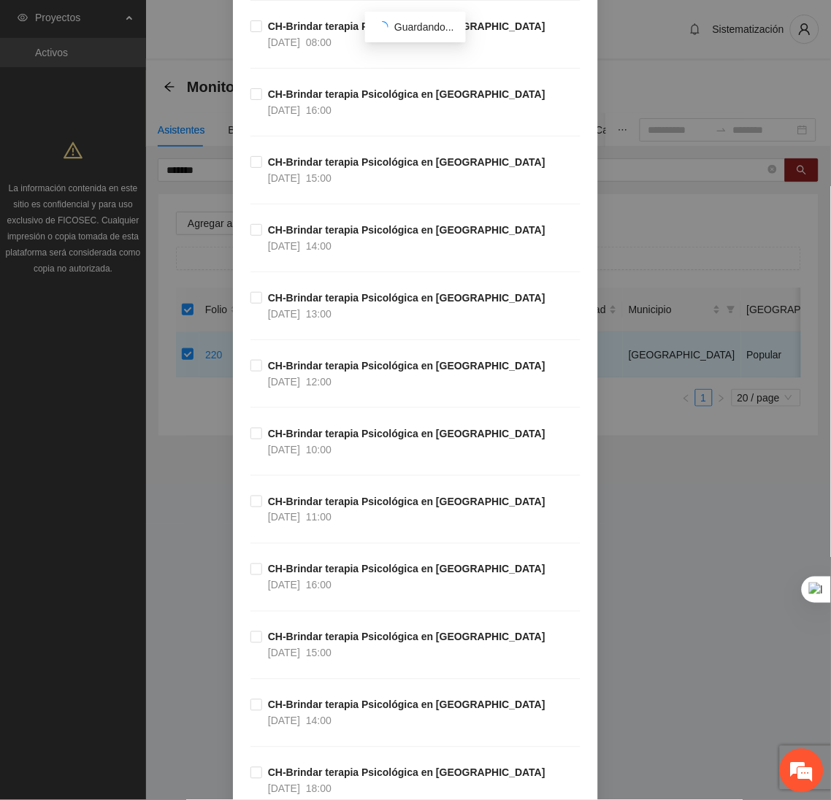
scroll to position [1027, 0]
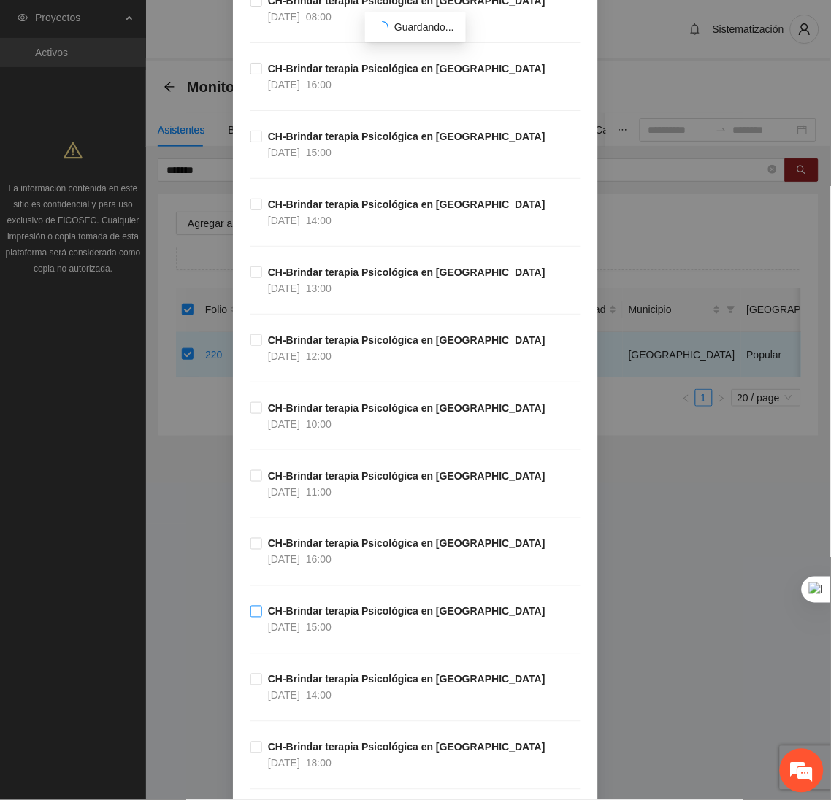
click at [262, 621] on span "CH-Brindar terapia Psicológica en Chihuahua 13/10/2025 15:00" at bounding box center [406, 620] width 289 height 32
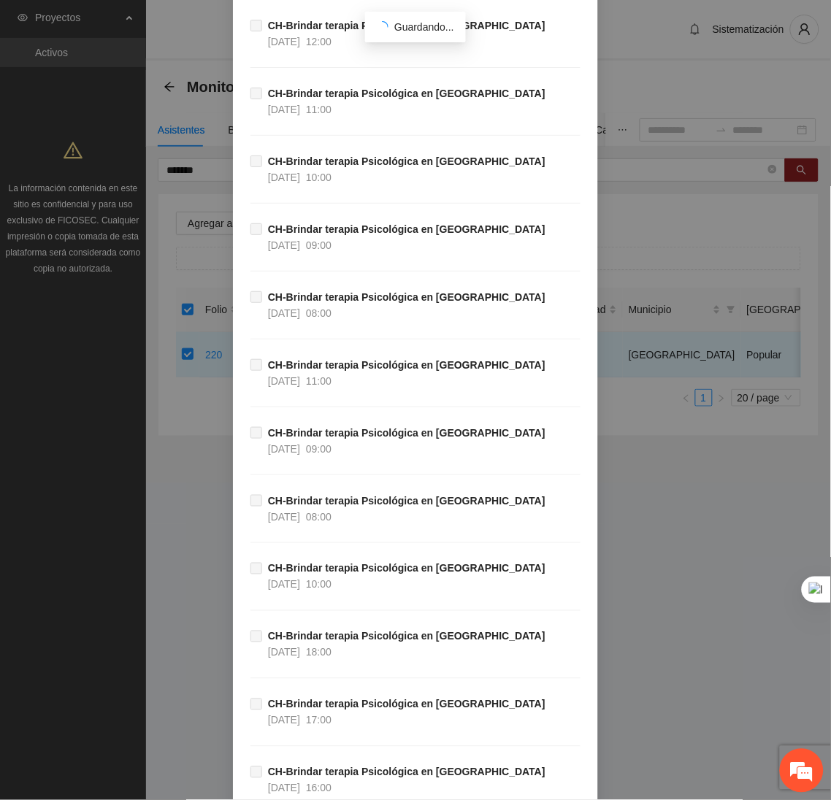
scroll to position [48500, 0]
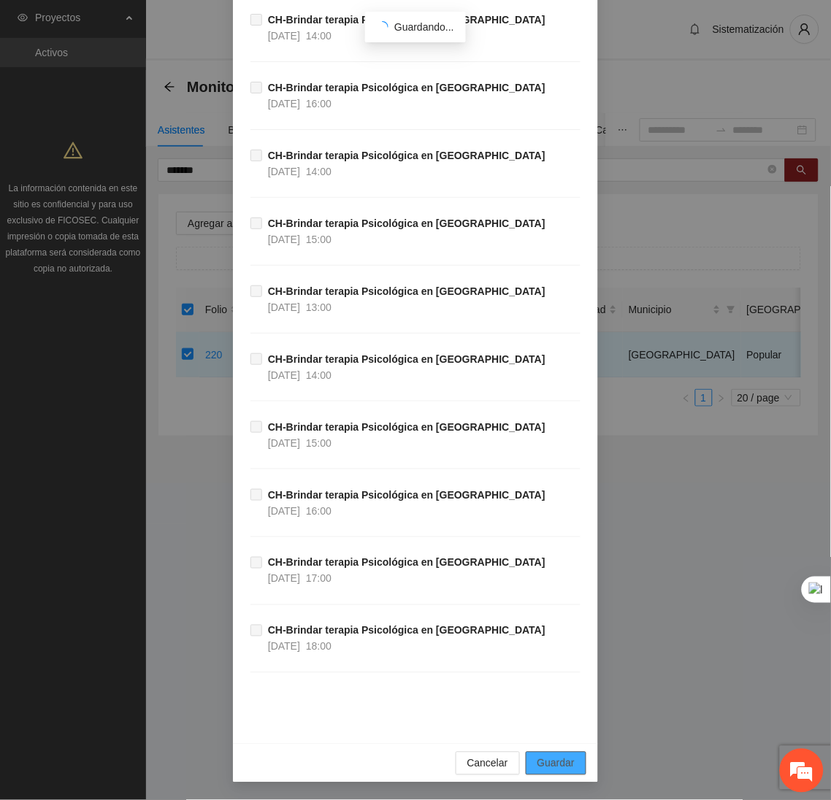
click at [569, 759] on button "Guardar" at bounding box center [556, 763] width 61 height 23
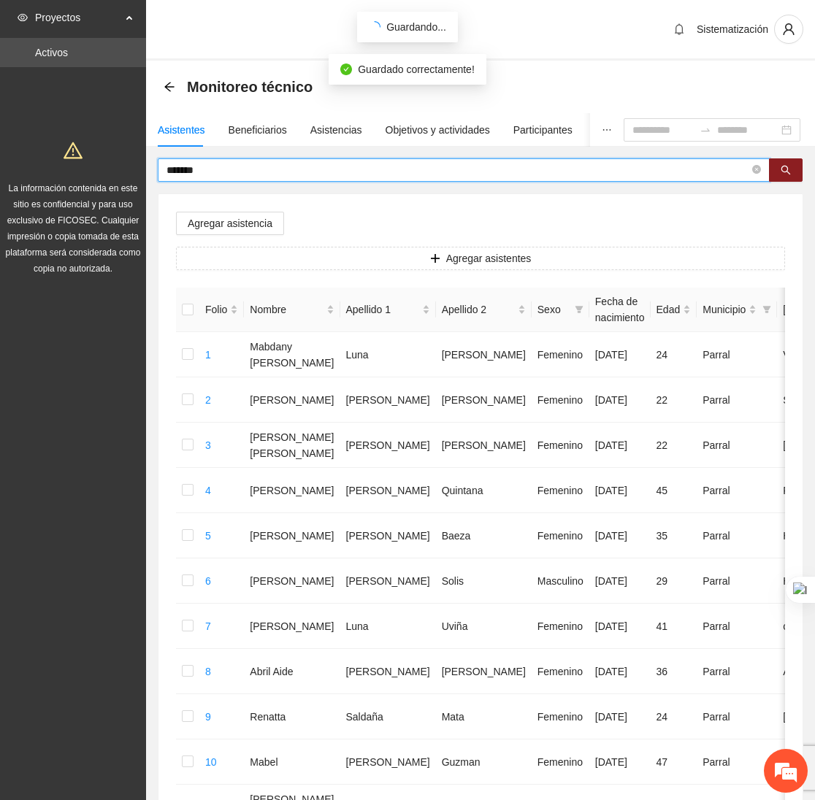
click at [277, 162] on input "*******" at bounding box center [457, 170] width 583 height 16
type input "*"
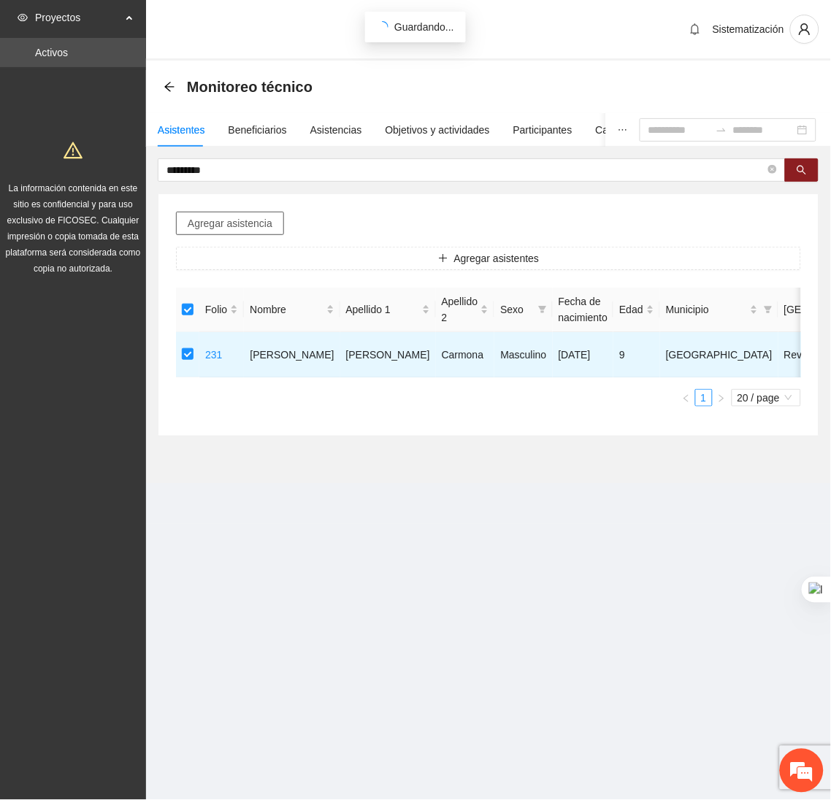
click at [246, 218] on span "Agregar asistencia" at bounding box center [230, 223] width 85 height 16
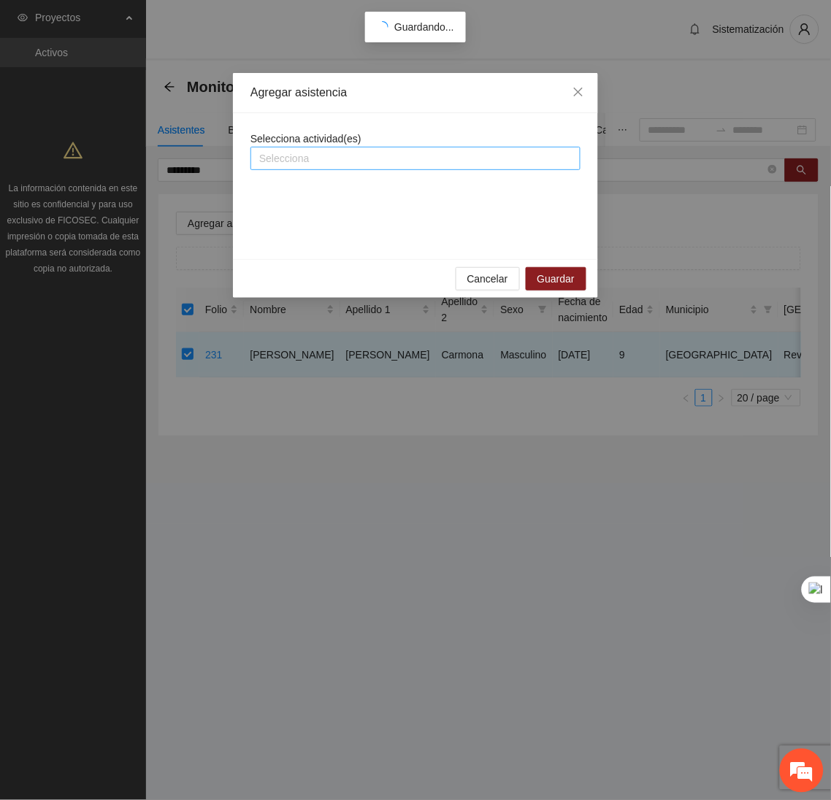
click at [337, 165] on div at bounding box center [415, 159] width 323 height 18
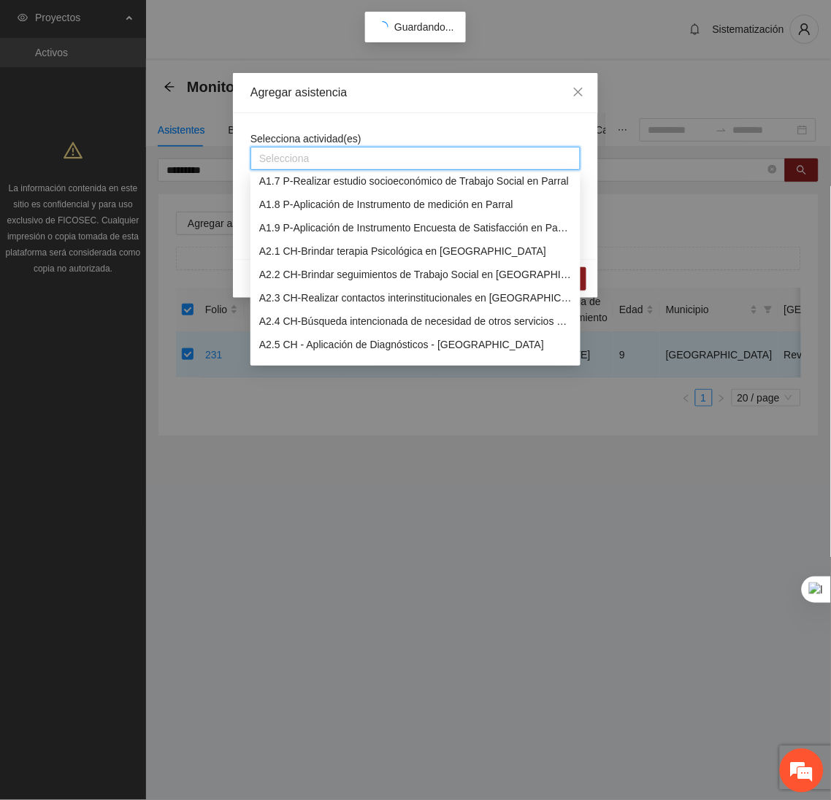
scroll to position [148, 0]
click at [287, 242] on div "A2.1 CH-Brindar terapia Psicológica en Chihuahua" at bounding box center [415, 250] width 312 height 16
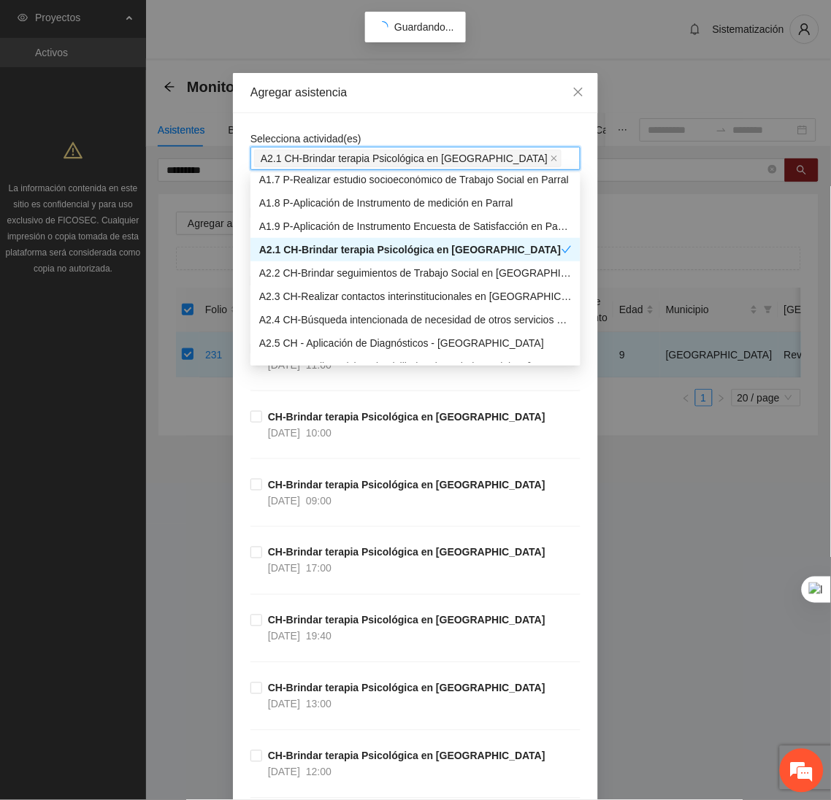
click at [433, 94] on div "Agregar asistencia" at bounding box center [415, 93] width 330 height 16
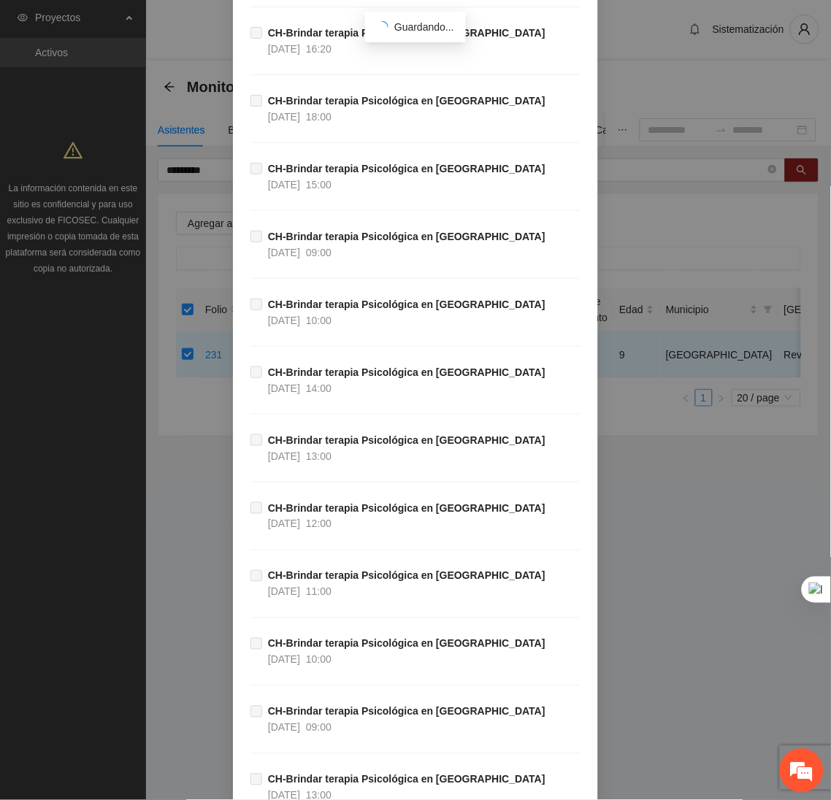
scroll to position [48500, 0]
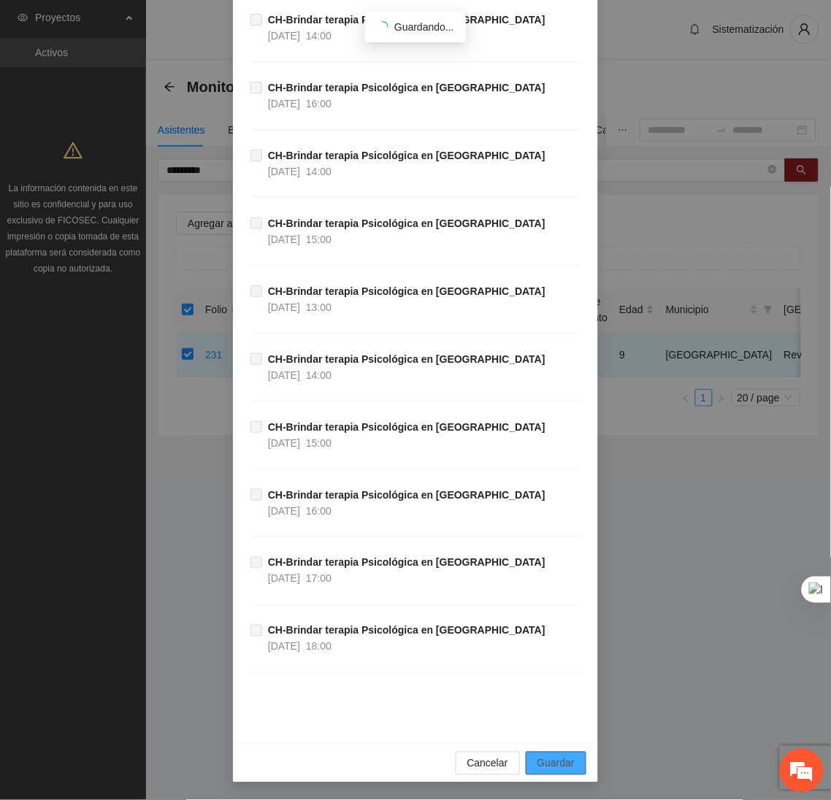
click at [557, 764] on span "Guardar" at bounding box center [555, 764] width 37 height 16
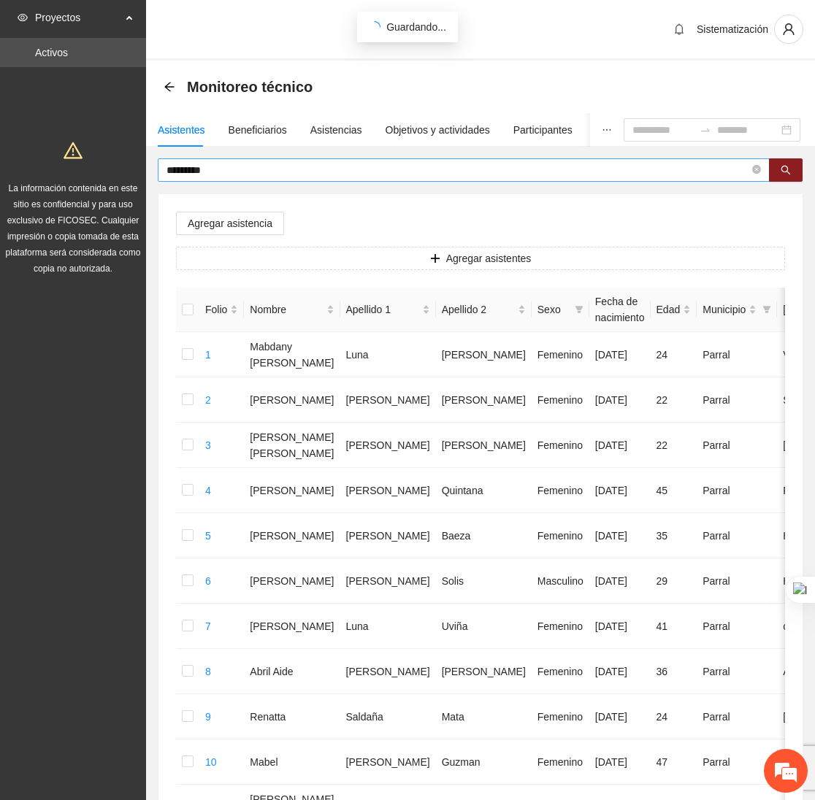
click at [264, 166] on input "*********" at bounding box center [457, 170] width 583 height 16
type input "*"
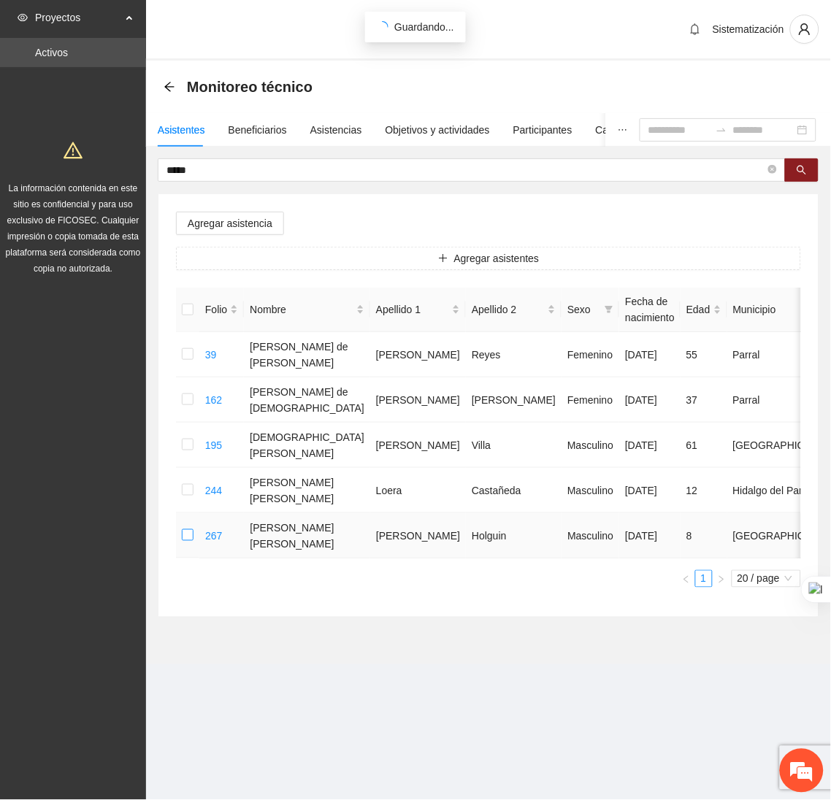
click at [183, 532] on label at bounding box center [188, 536] width 12 height 16
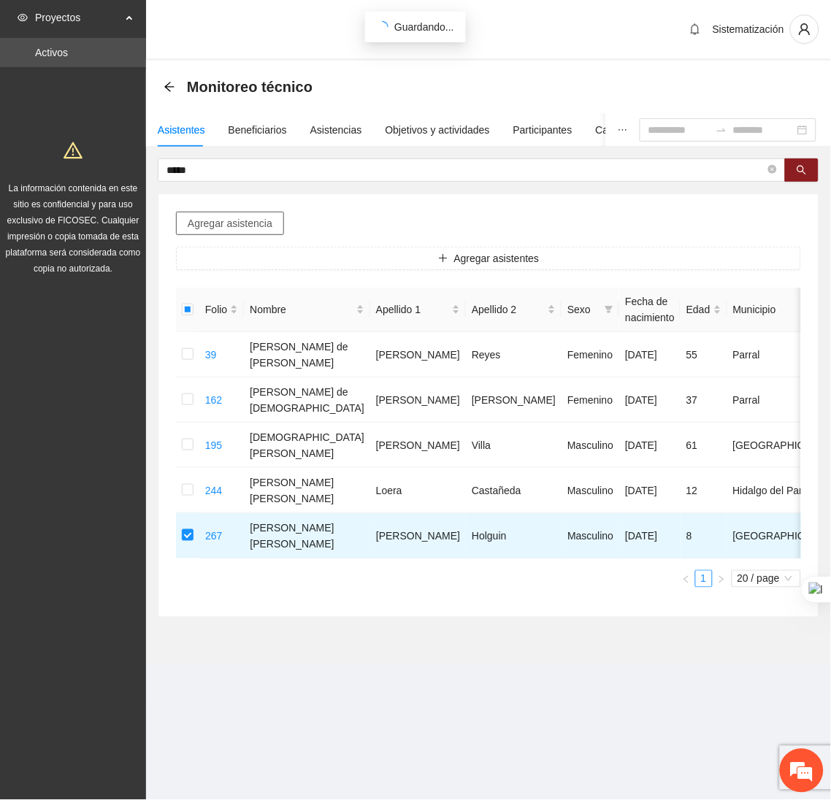
click at [224, 230] on span "Agregar asistencia" at bounding box center [230, 223] width 85 height 16
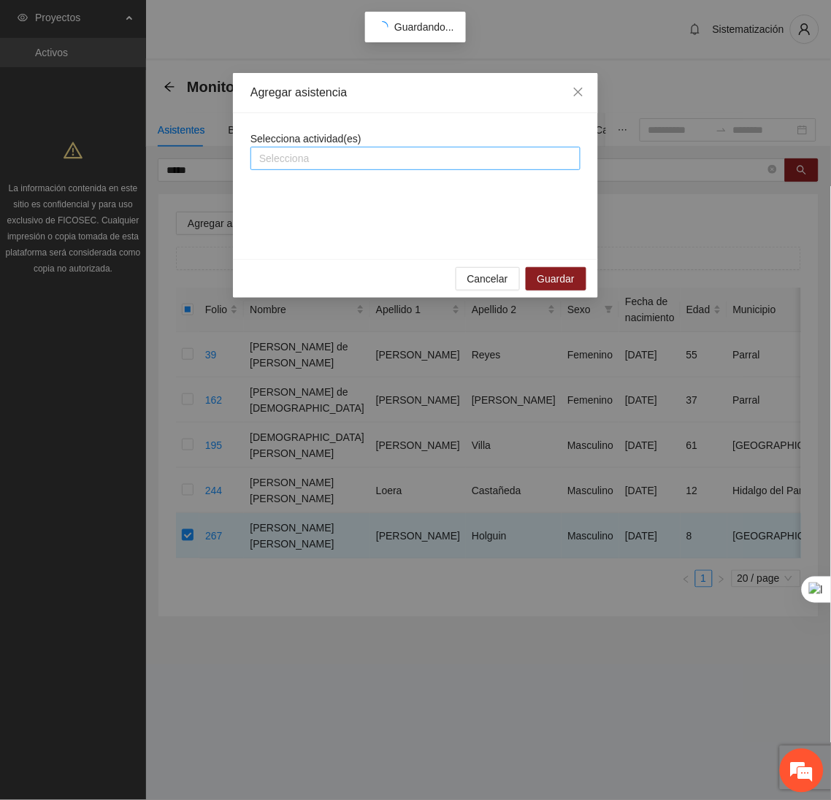
click at [306, 151] on div at bounding box center [415, 159] width 323 height 18
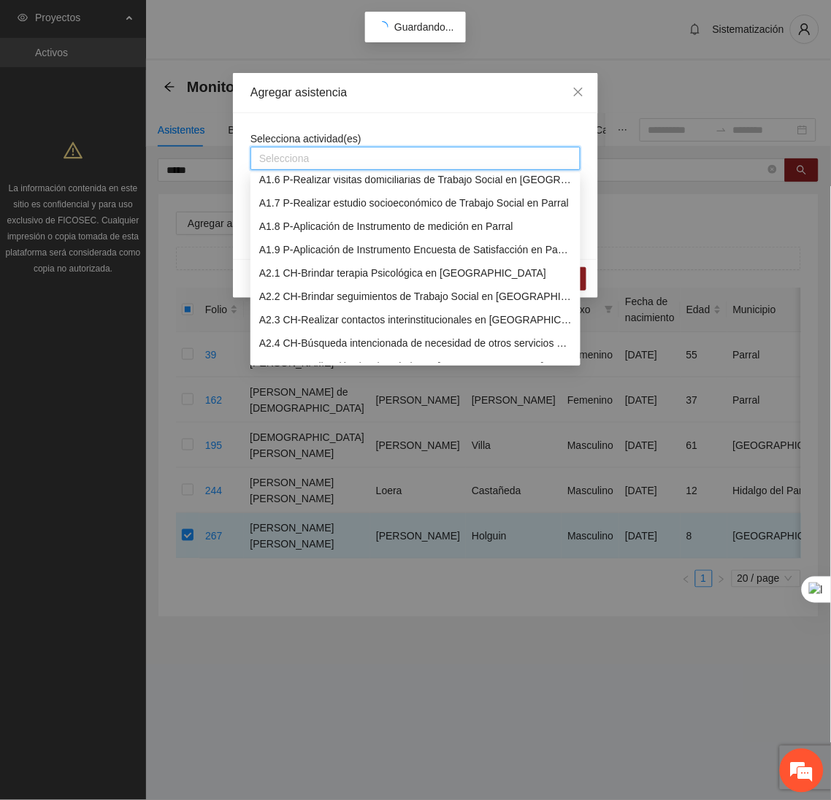
scroll to position [129, 0]
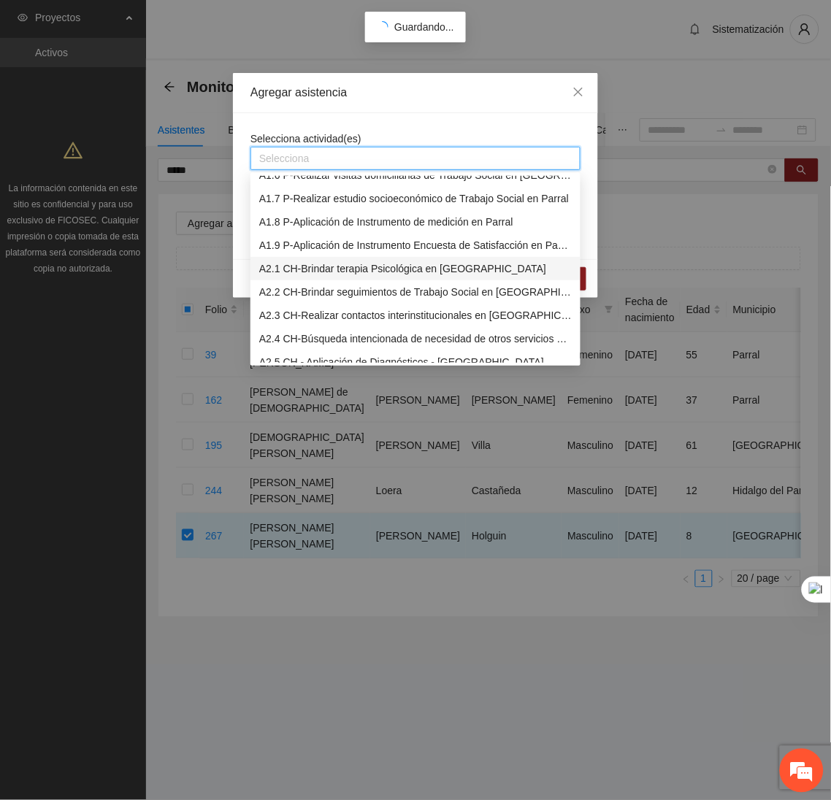
click at [308, 273] on div "A2.1 CH-Brindar terapia Psicológica en Chihuahua" at bounding box center [415, 269] width 312 height 16
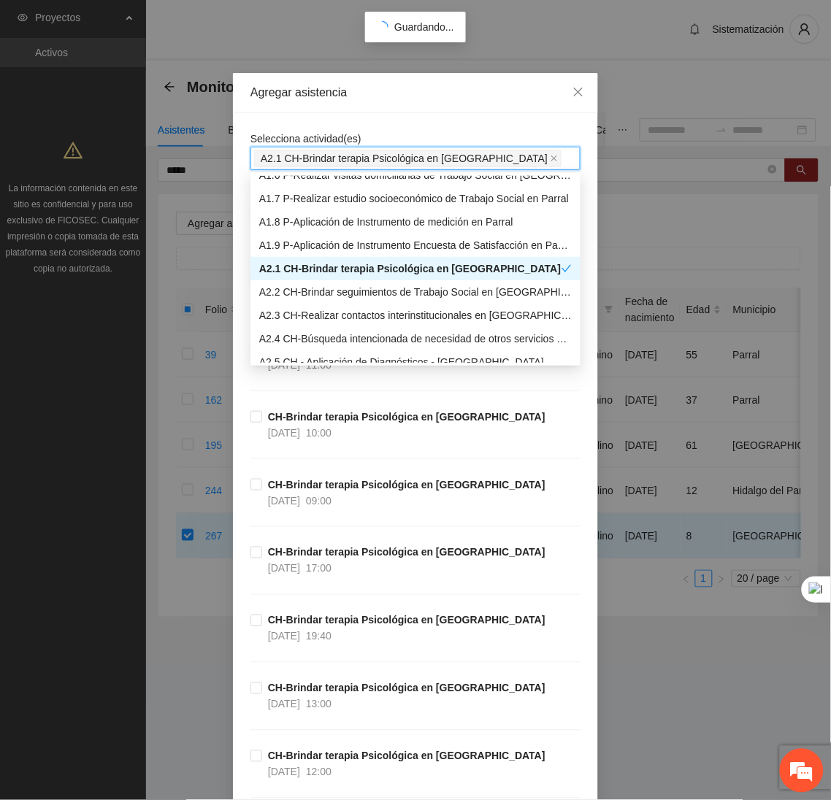
click at [389, 107] on div "Agregar asistencia" at bounding box center [415, 93] width 365 height 40
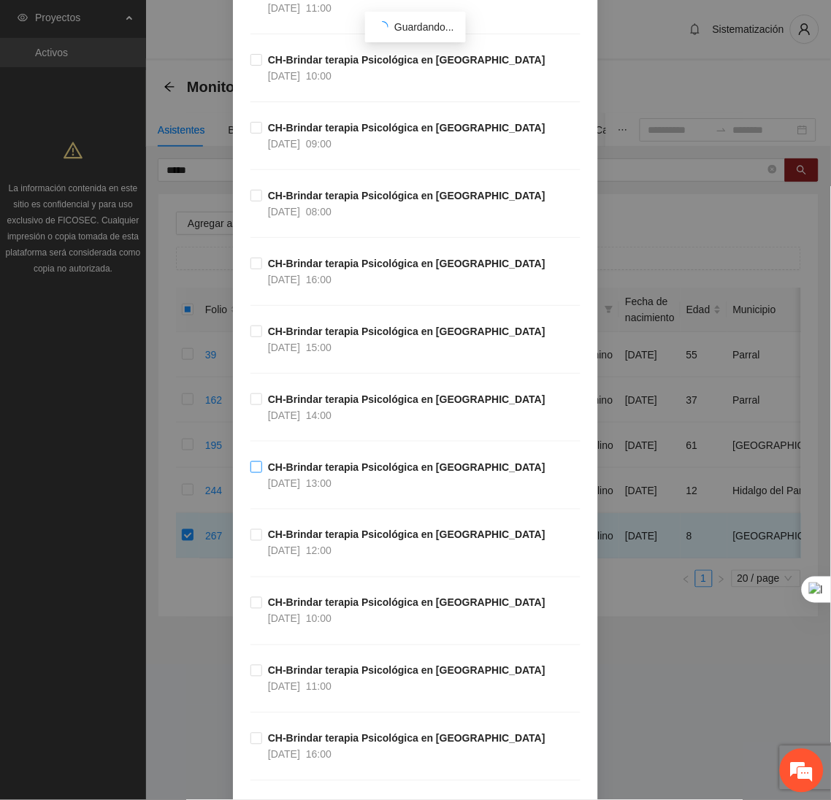
scroll to position [833, 0]
click at [312, 626] on div "13/10/2025 10:00" at bounding box center [300, 618] width 64 height 16
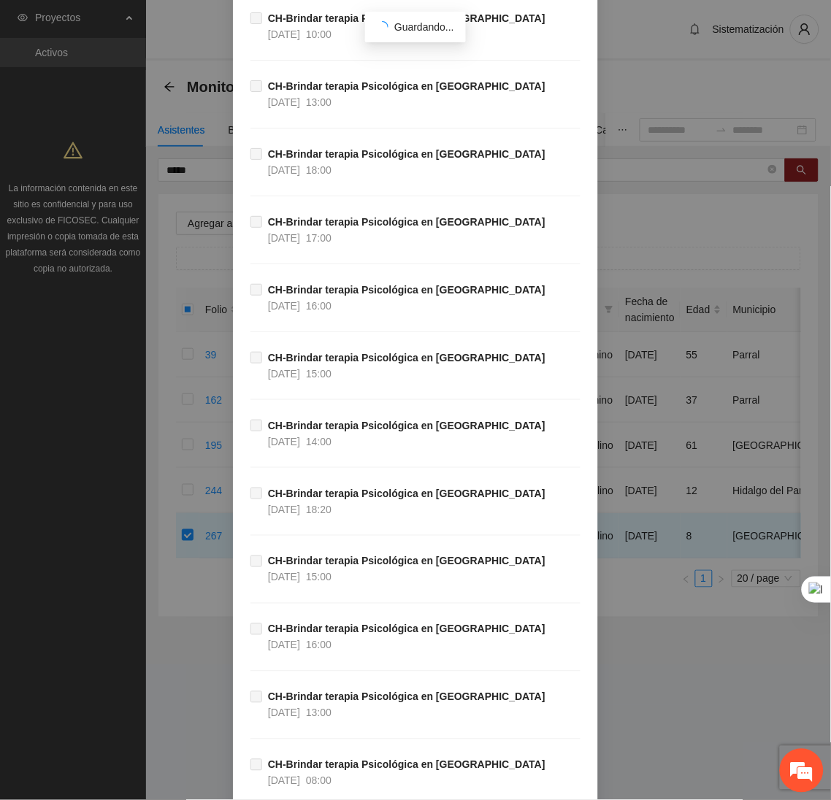
scroll to position [48500, 0]
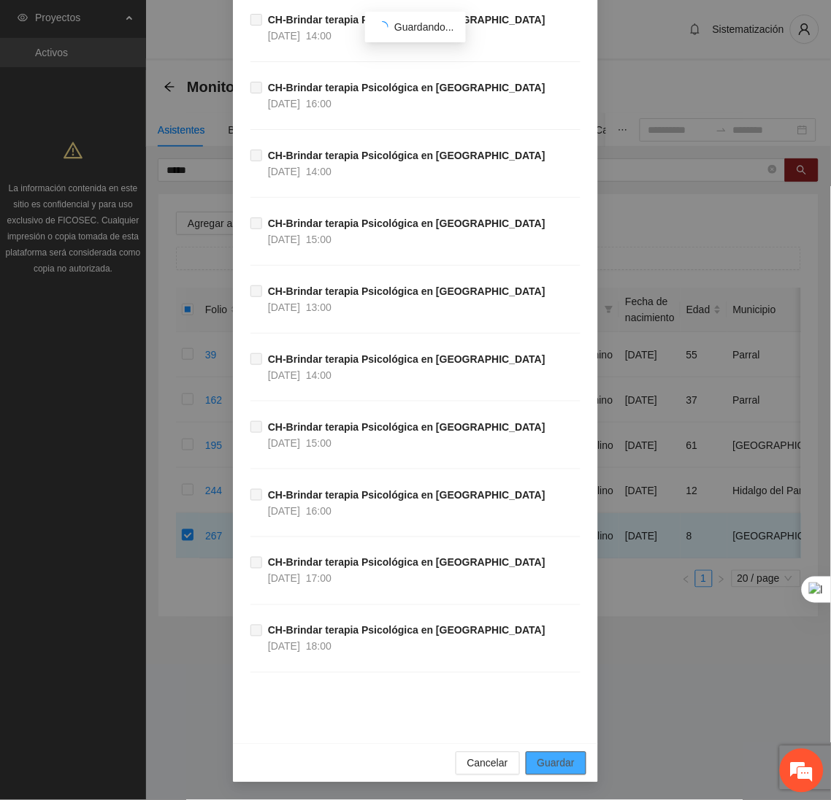
click at [567, 771] on button "Guardar" at bounding box center [556, 763] width 61 height 23
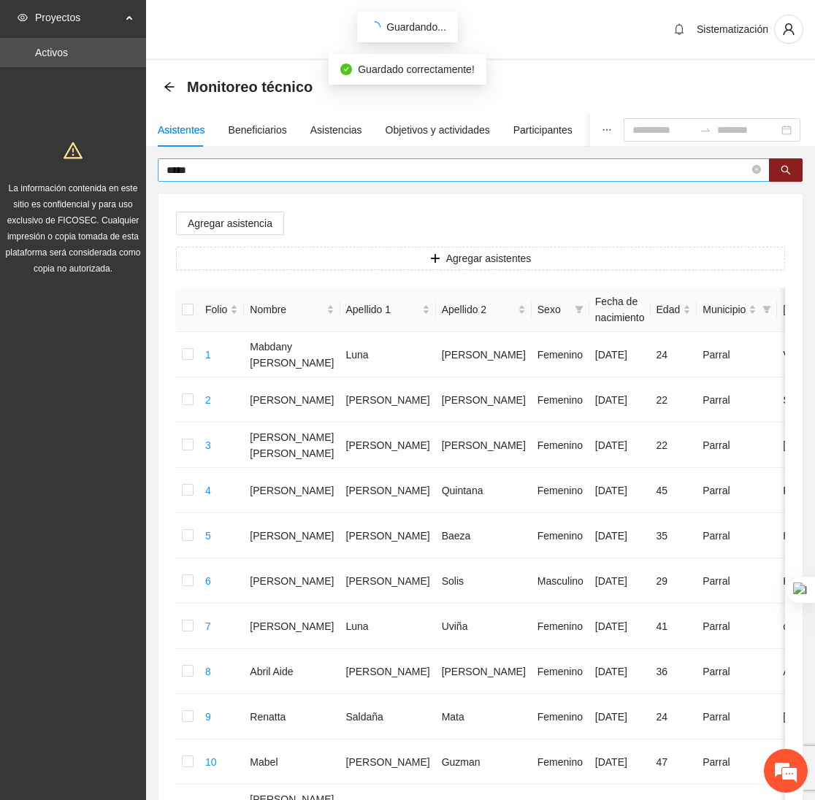
click at [216, 173] on input "*****" at bounding box center [457, 170] width 583 height 16
type input "*"
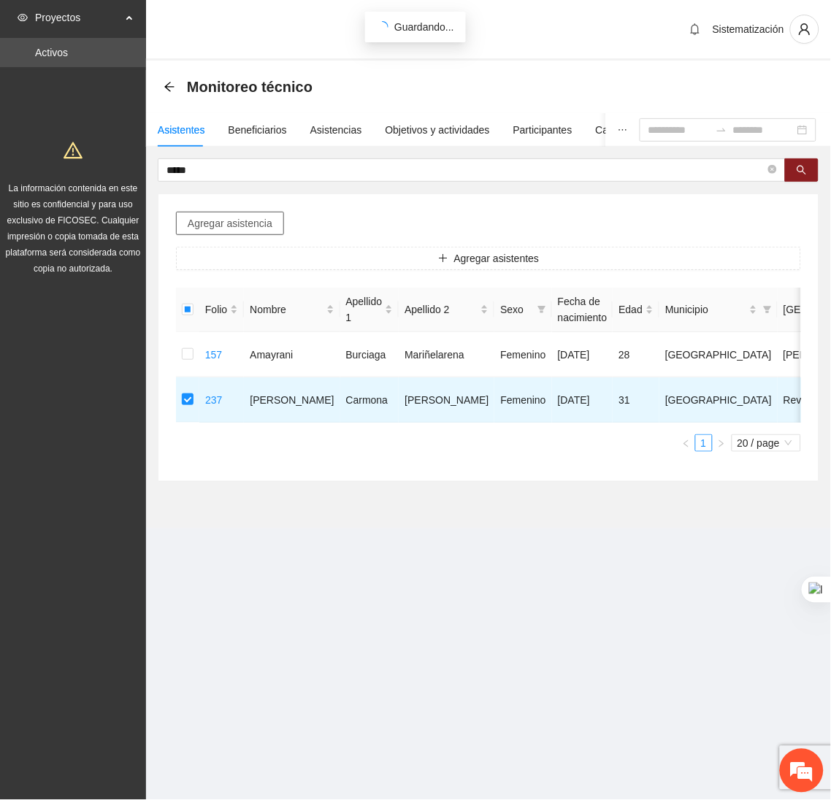
click at [203, 218] on span "Agregar asistencia" at bounding box center [230, 223] width 85 height 16
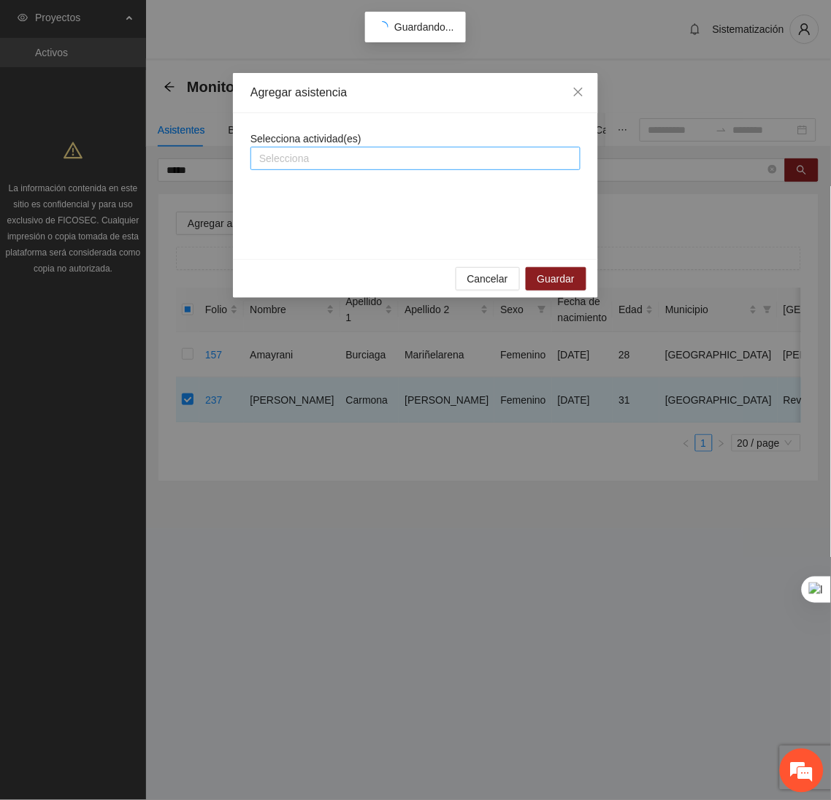
click at [326, 165] on div at bounding box center [415, 159] width 323 height 18
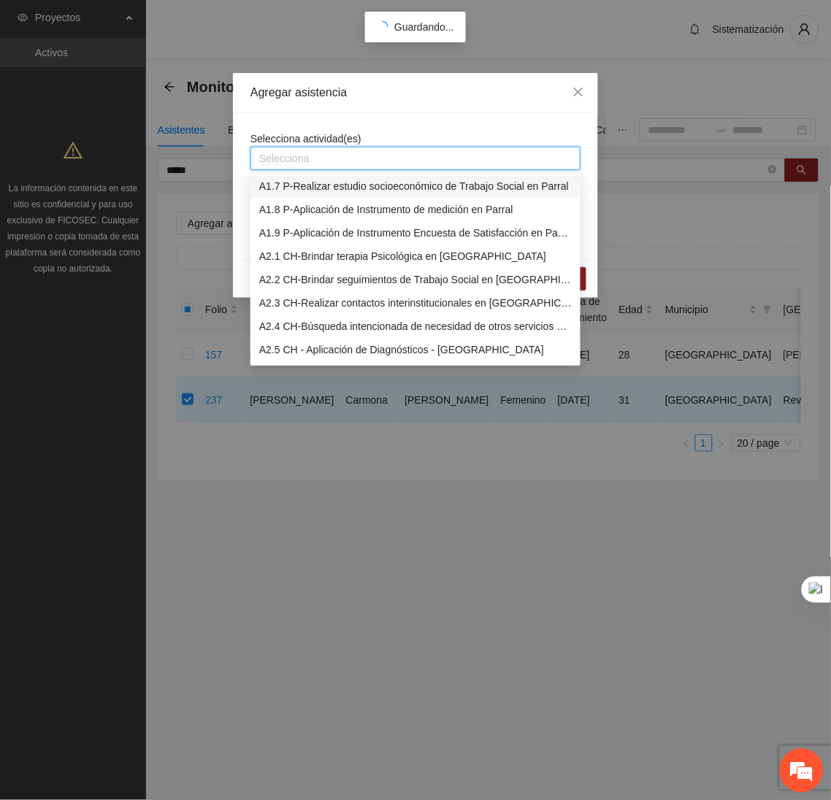
scroll to position [142, 0]
click at [269, 260] on div "A2.1 CH-Brindar terapia Psicológica en Chihuahua" at bounding box center [415, 256] width 312 height 16
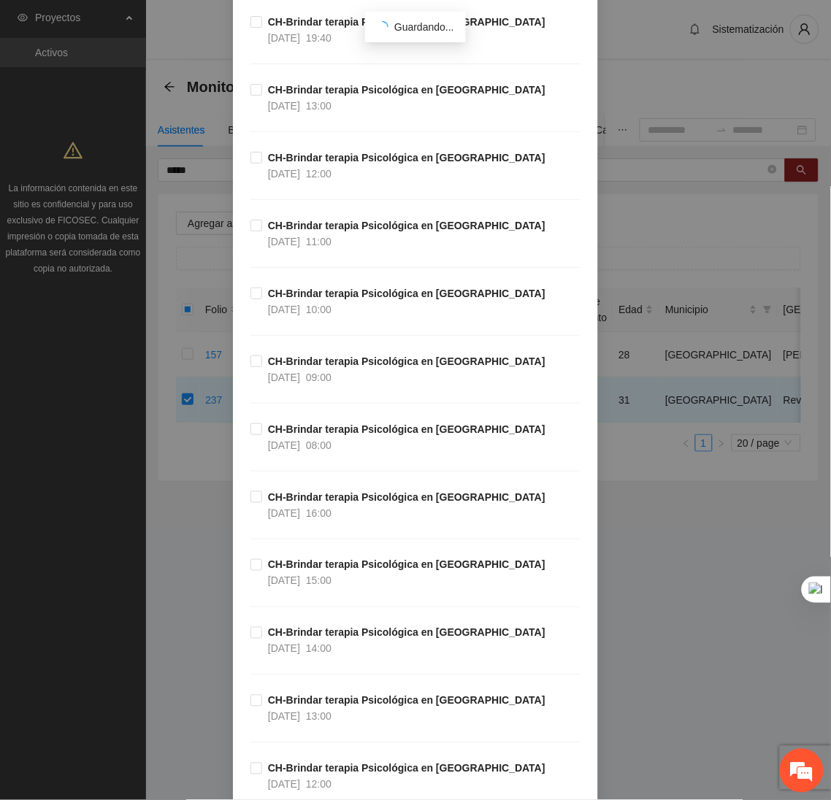
scroll to position [940, 0]
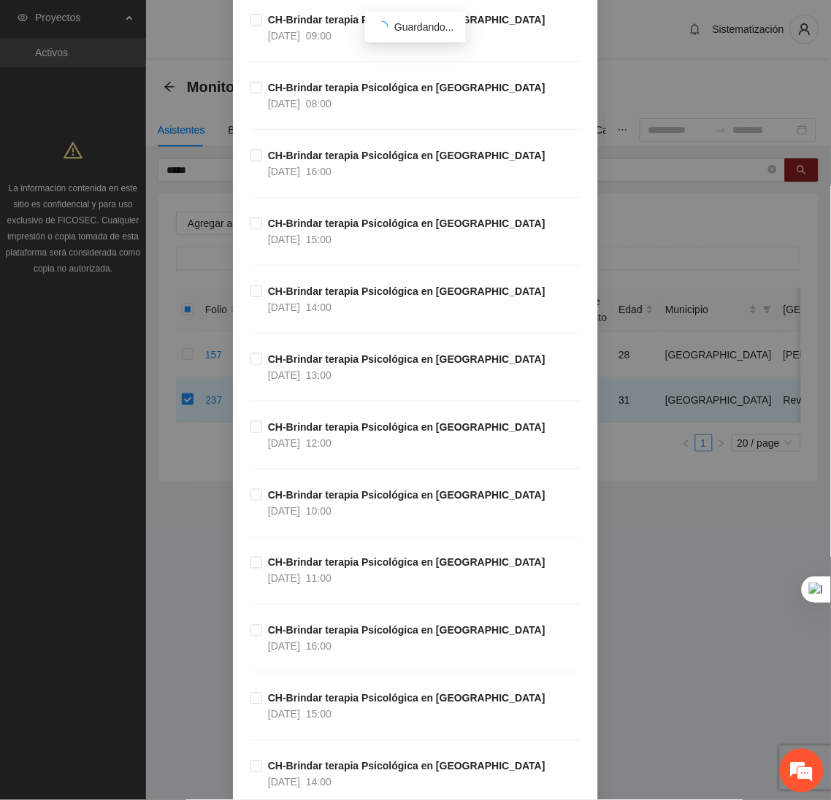
click at [283, 604] on div "CH-Brindar terapia Psicológica en Chihuahua 13/10/2025 11:00" at bounding box center [415, 589] width 330 height 68
click at [253, 572] on label "CH-Brindar terapia Psicológica en Chihuahua 13/10/2025 11:00" at bounding box center [400, 571] width 301 height 32
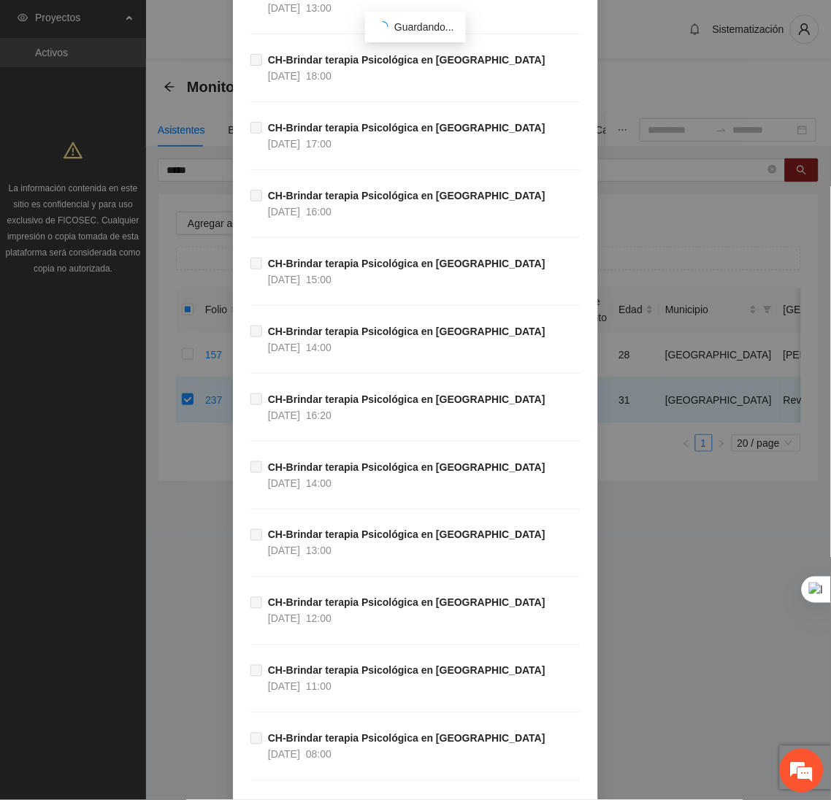
scroll to position [48500, 0]
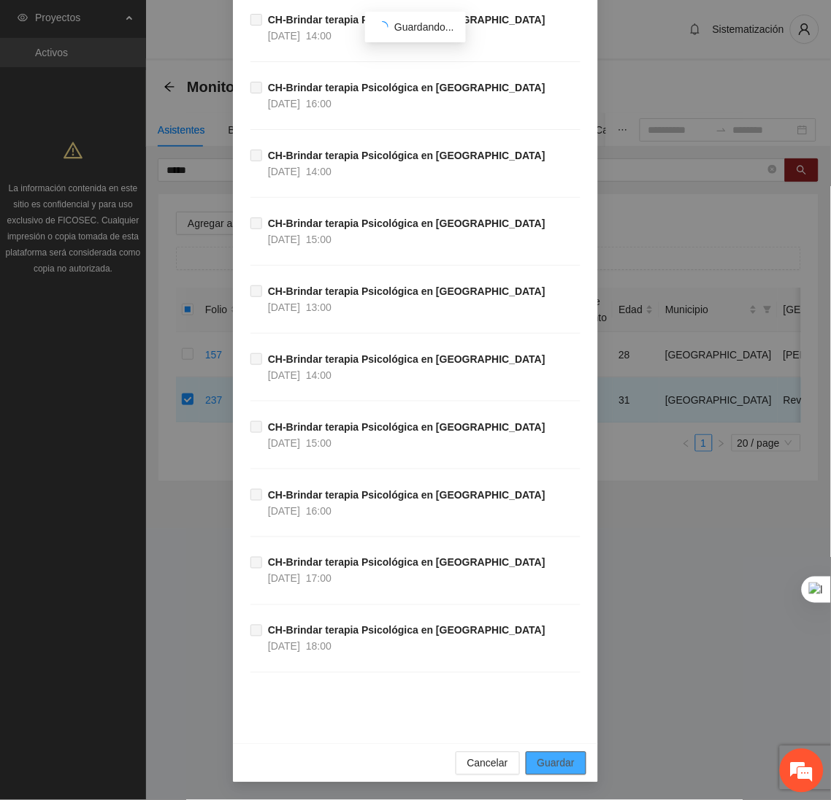
click at [545, 760] on span "Guardar" at bounding box center [555, 764] width 37 height 16
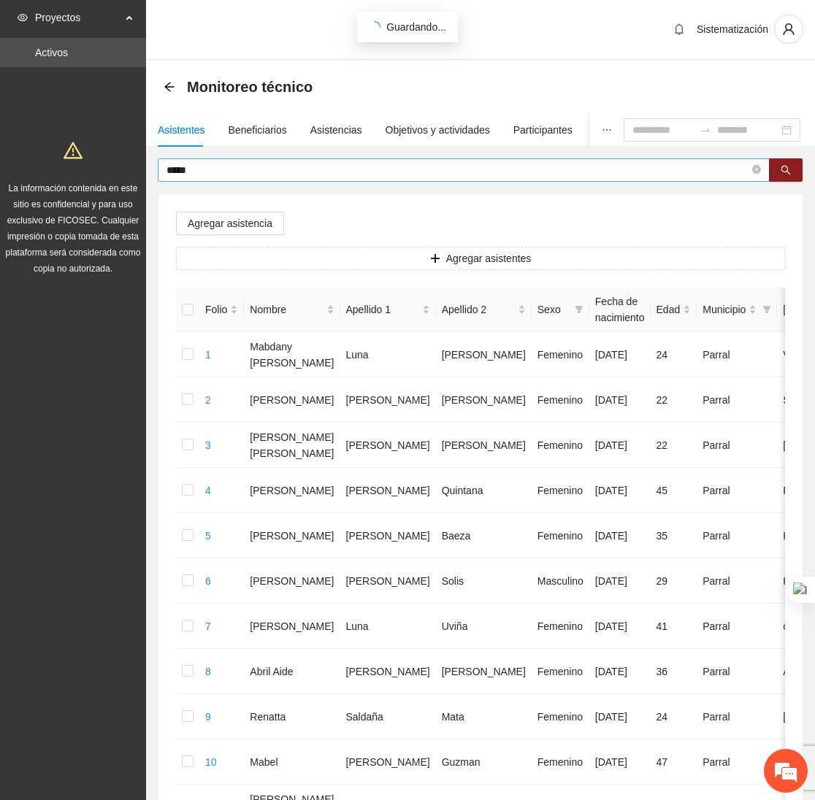
click at [262, 169] on input "*****" at bounding box center [457, 170] width 583 height 16
type input "*"
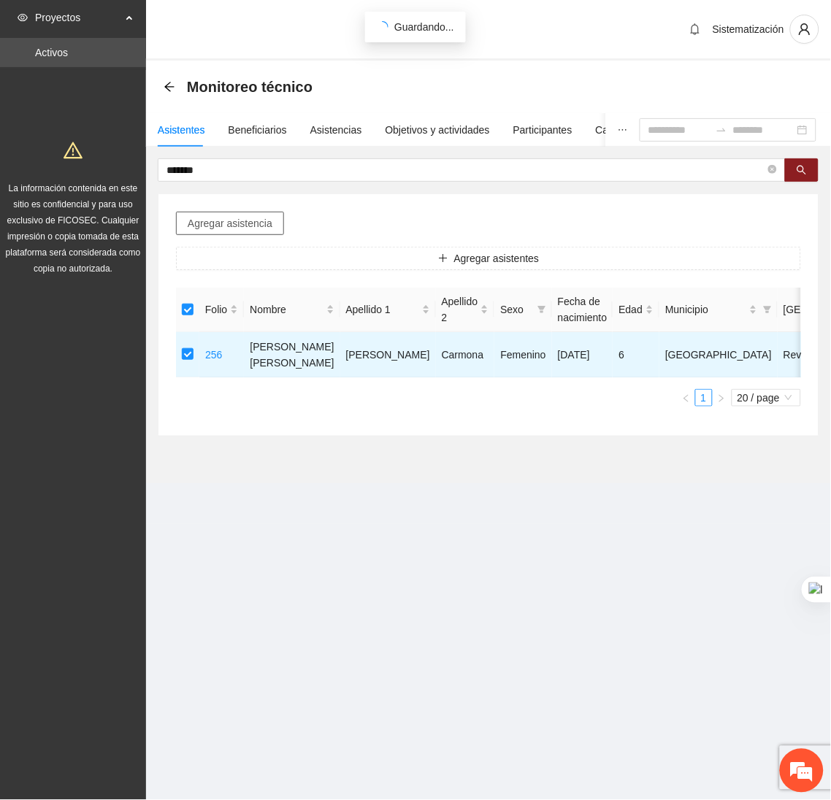
click at [264, 226] on span "Agregar asistencia" at bounding box center [230, 223] width 85 height 16
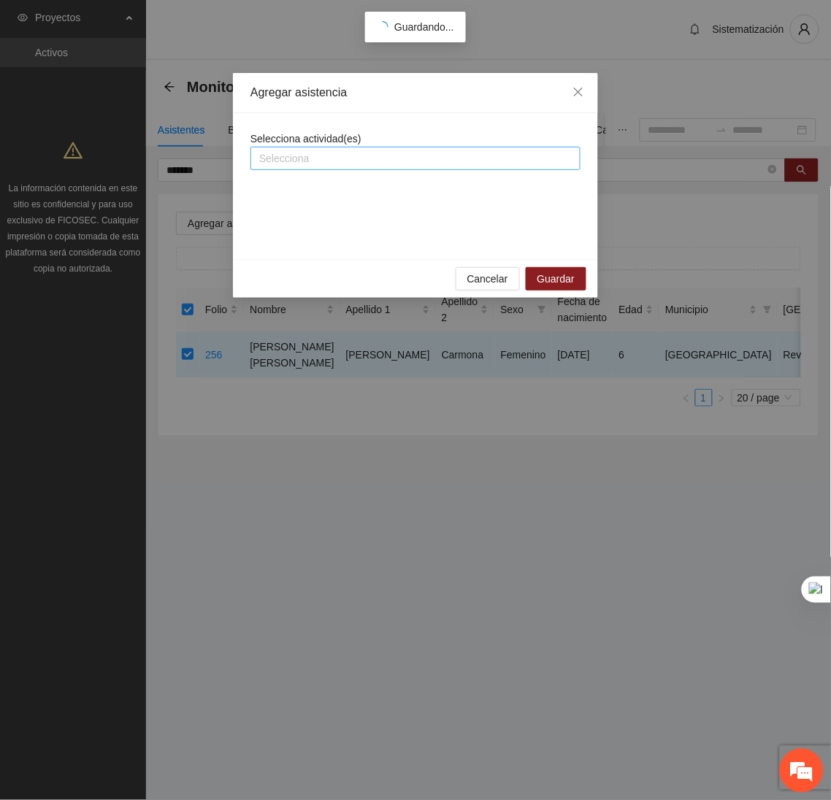
click at [299, 156] on div at bounding box center [415, 159] width 323 height 18
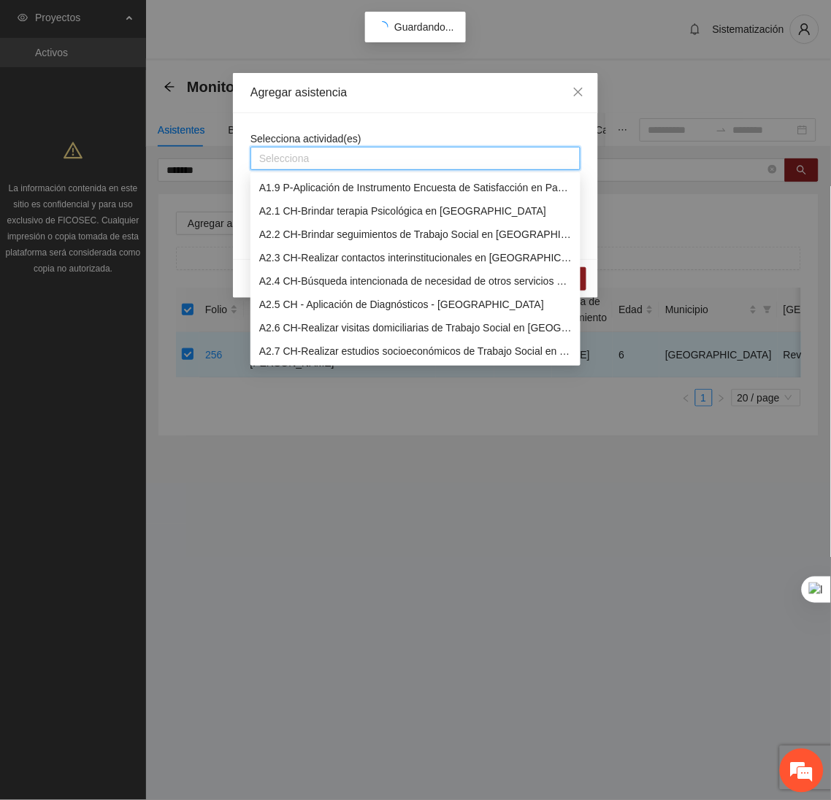
scroll to position [189, 0]
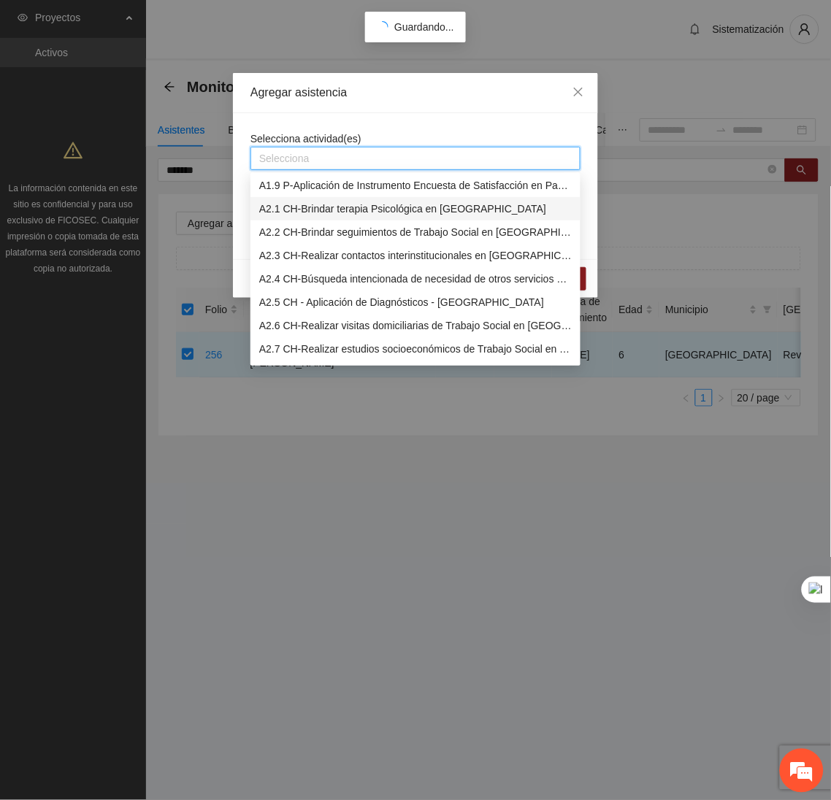
click at [288, 210] on div "A2.1 CH-Brindar terapia Psicológica en Chihuahua" at bounding box center [415, 209] width 312 height 16
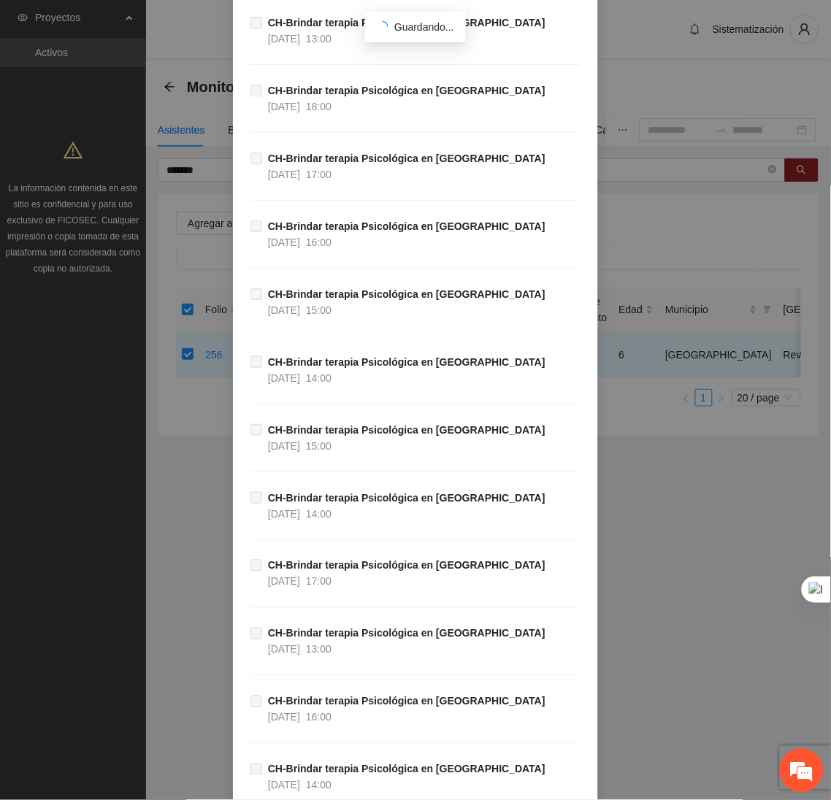
scroll to position [48500, 0]
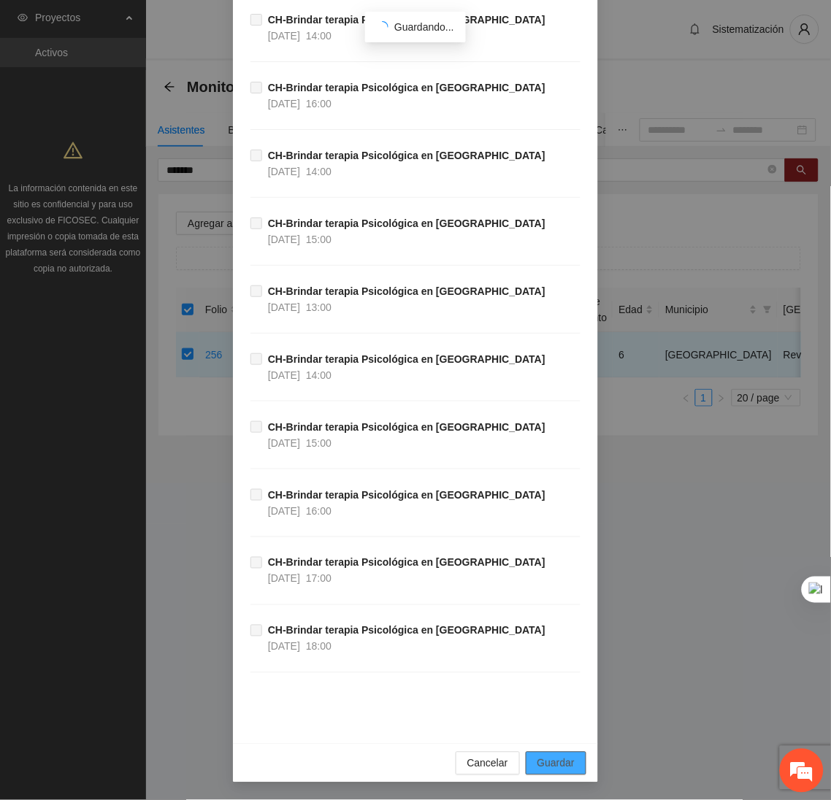
click at [557, 761] on span "Guardar" at bounding box center [555, 764] width 37 height 16
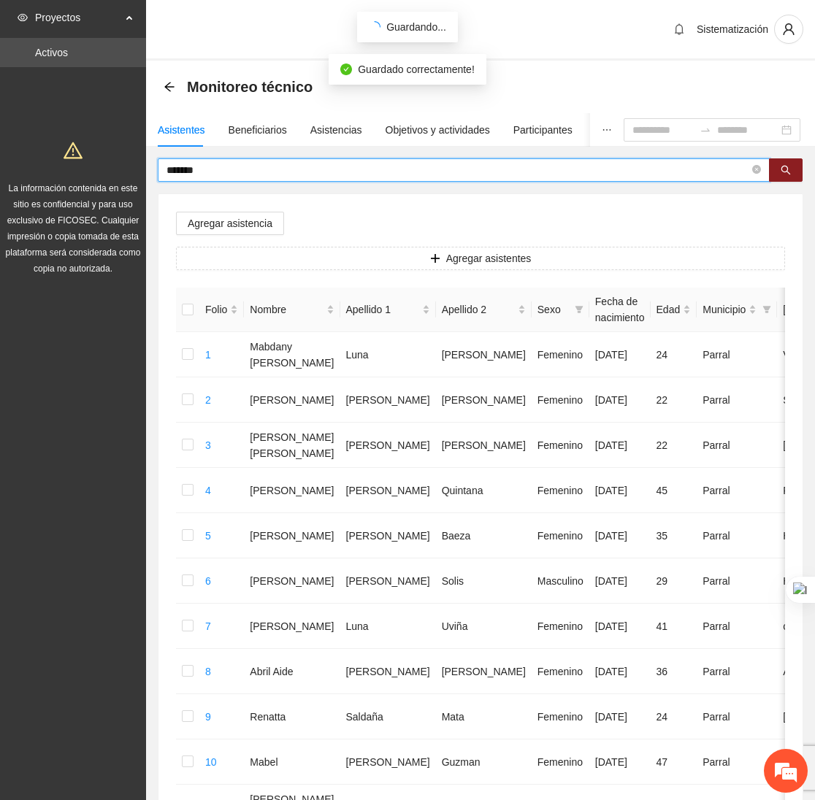
click at [274, 172] on input "*******" at bounding box center [457, 170] width 583 height 16
type input "*"
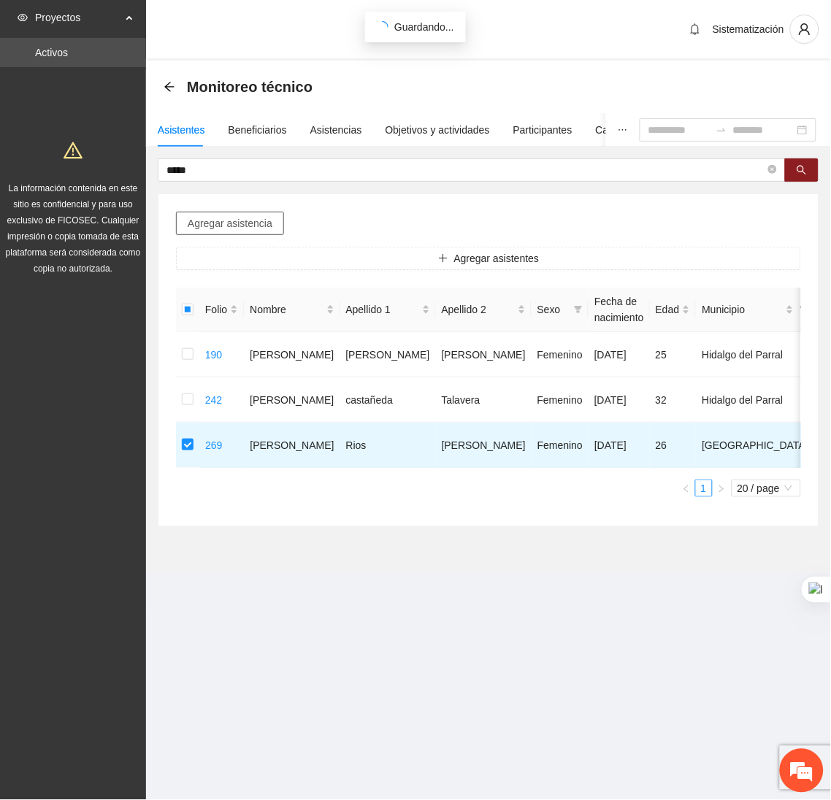
click at [253, 221] on span "Agregar asistencia" at bounding box center [230, 223] width 85 height 16
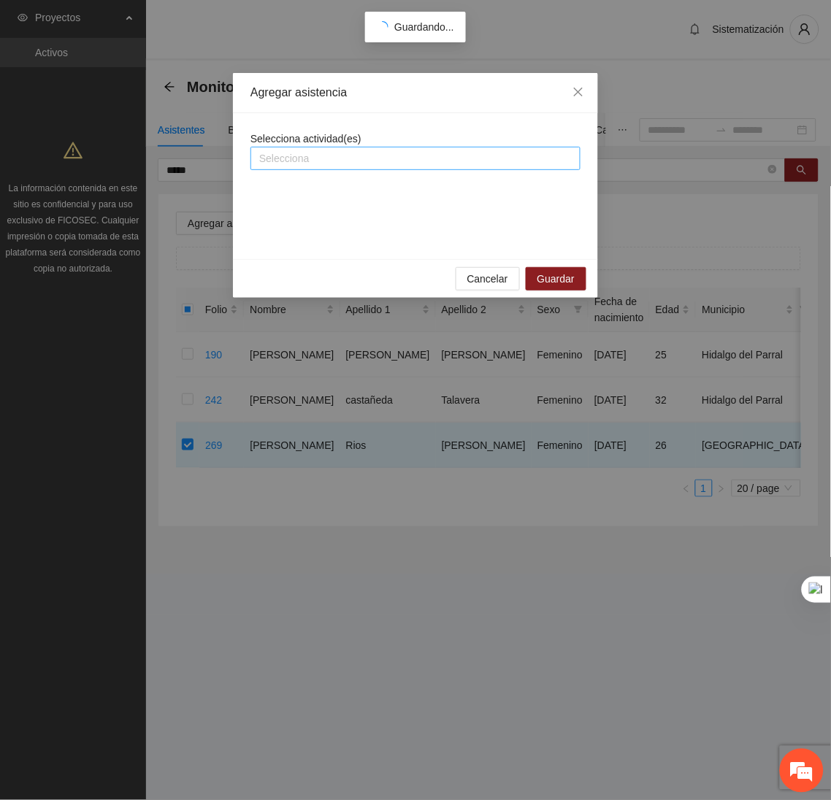
click at [331, 161] on div at bounding box center [415, 159] width 323 height 18
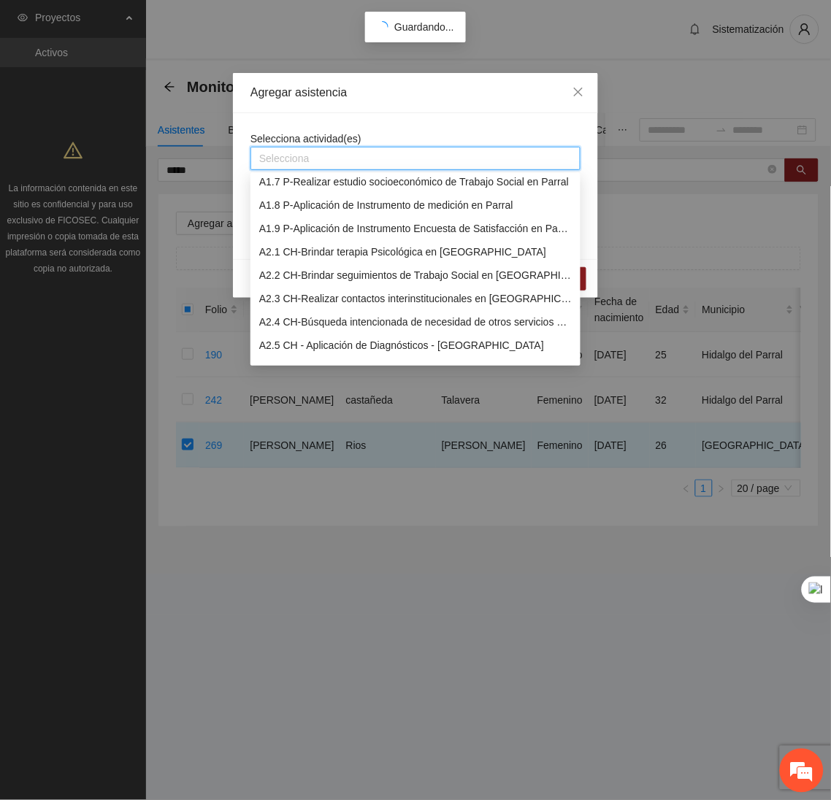
scroll to position [148, 0]
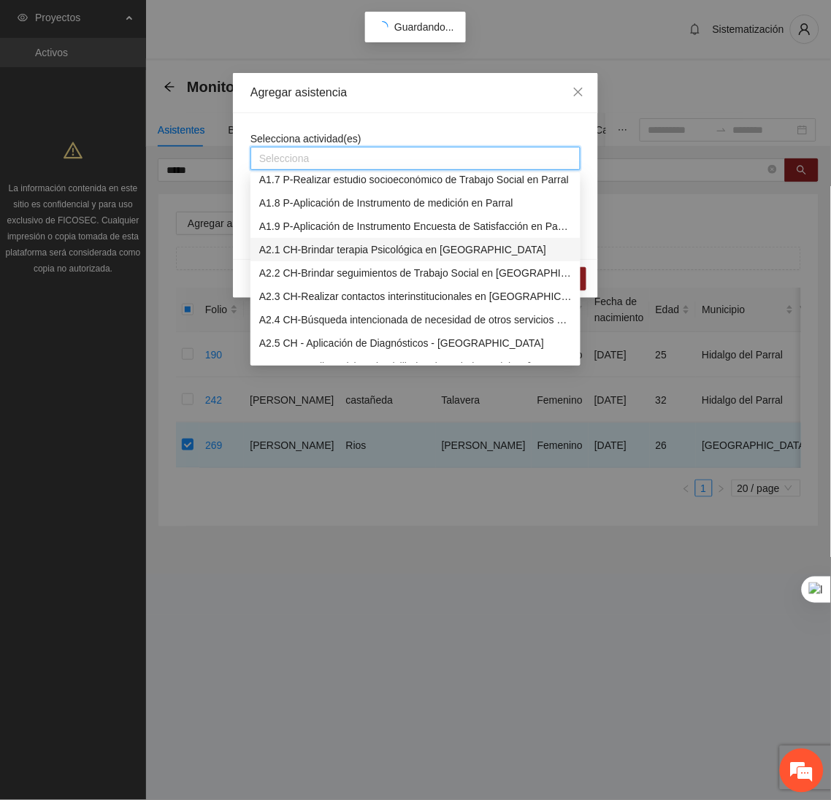
click at [291, 250] on div "A2.1 CH-Brindar terapia Psicológica en Chihuahua" at bounding box center [415, 250] width 312 height 16
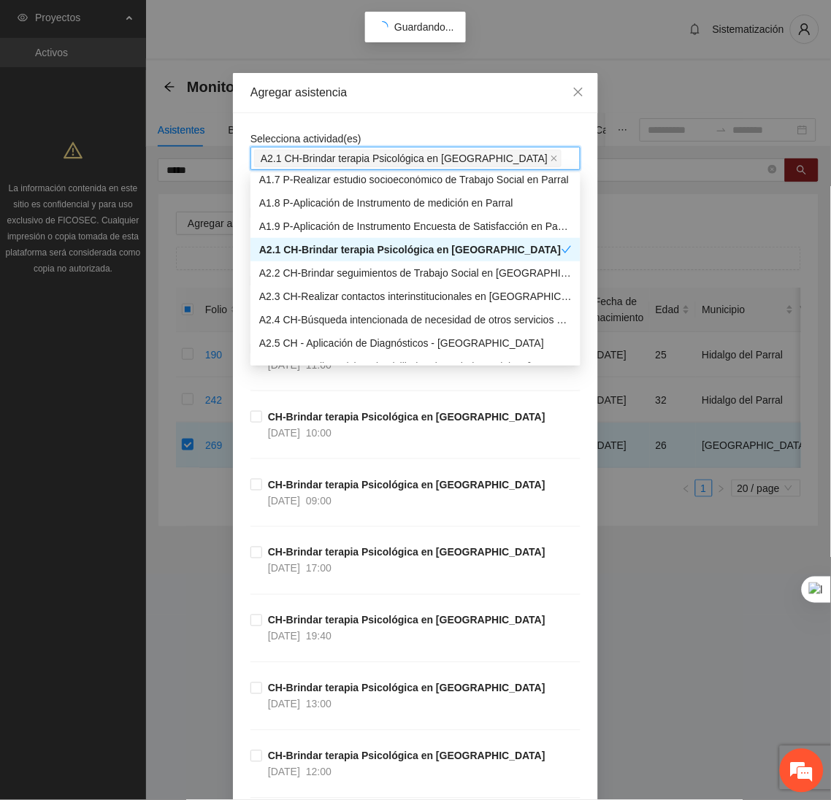
click at [418, 108] on div "Agregar asistencia" at bounding box center [415, 93] width 365 height 40
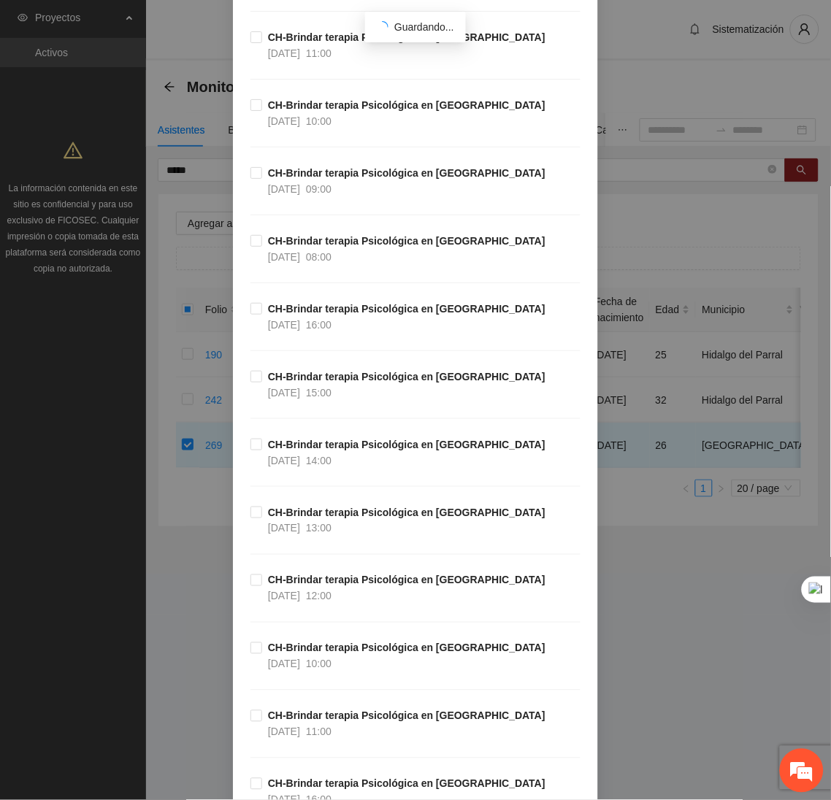
scroll to position [789, 0]
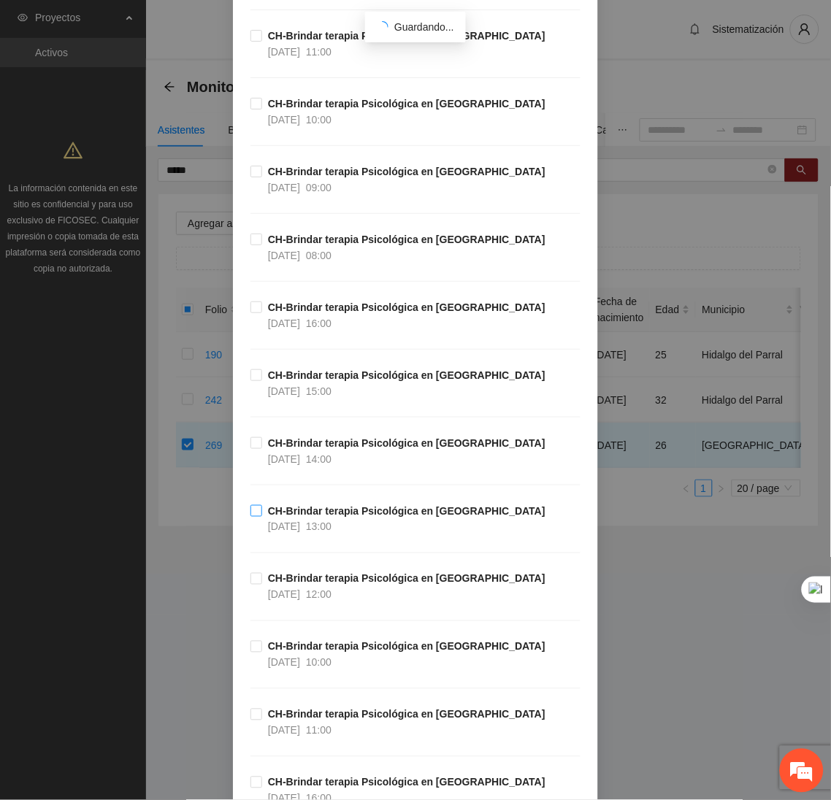
click at [331, 523] on span "13:00" at bounding box center [319, 527] width 26 height 12
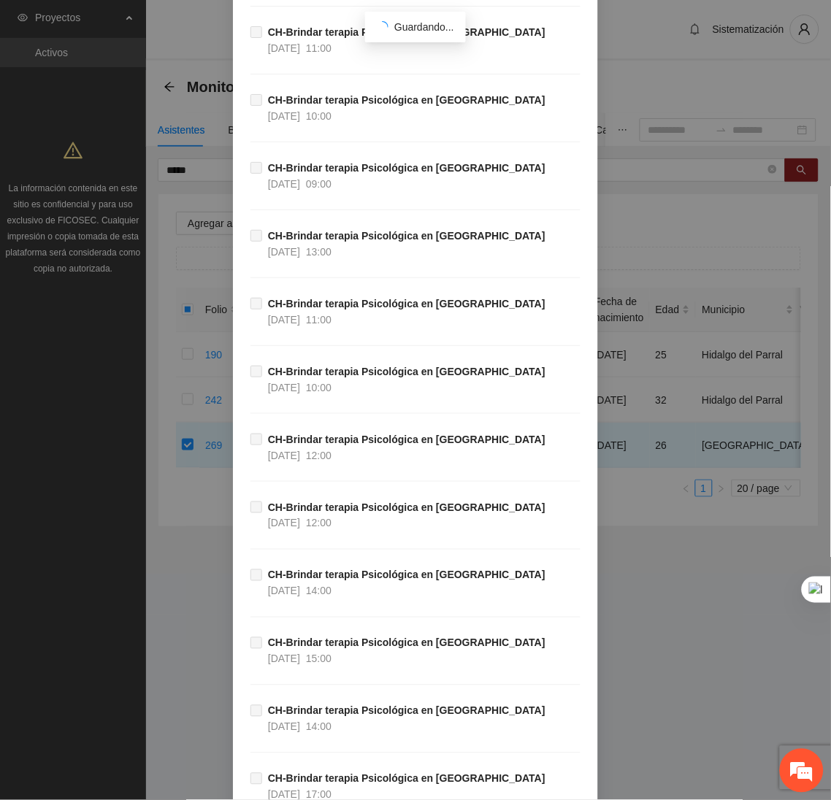
scroll to position [48500, 0]
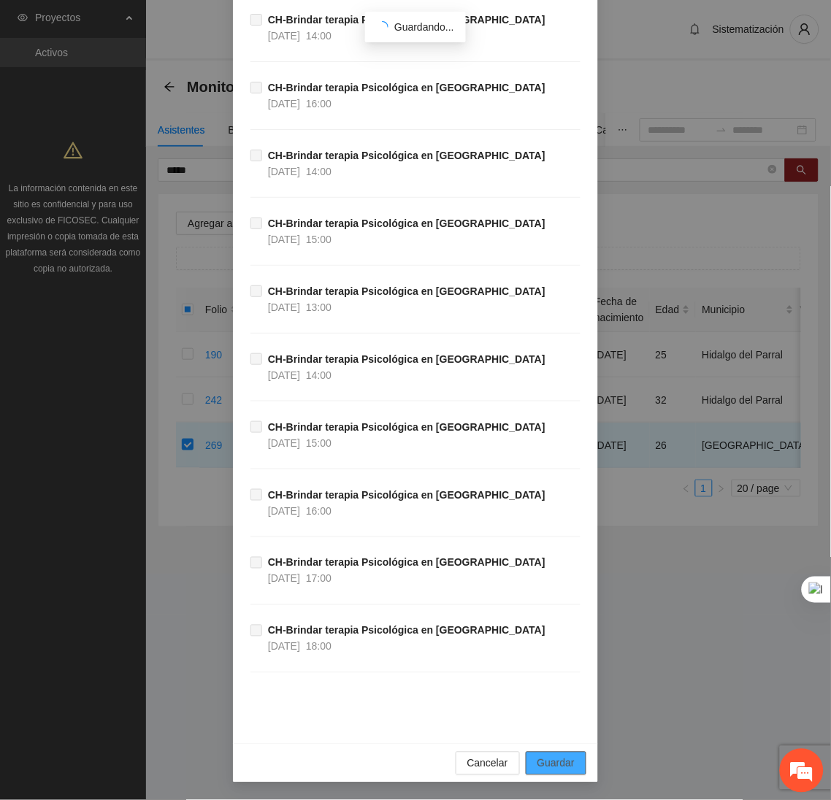
click at [540, 757] on span "Guardar" at bounding box center [555, 764] width 37 height 16
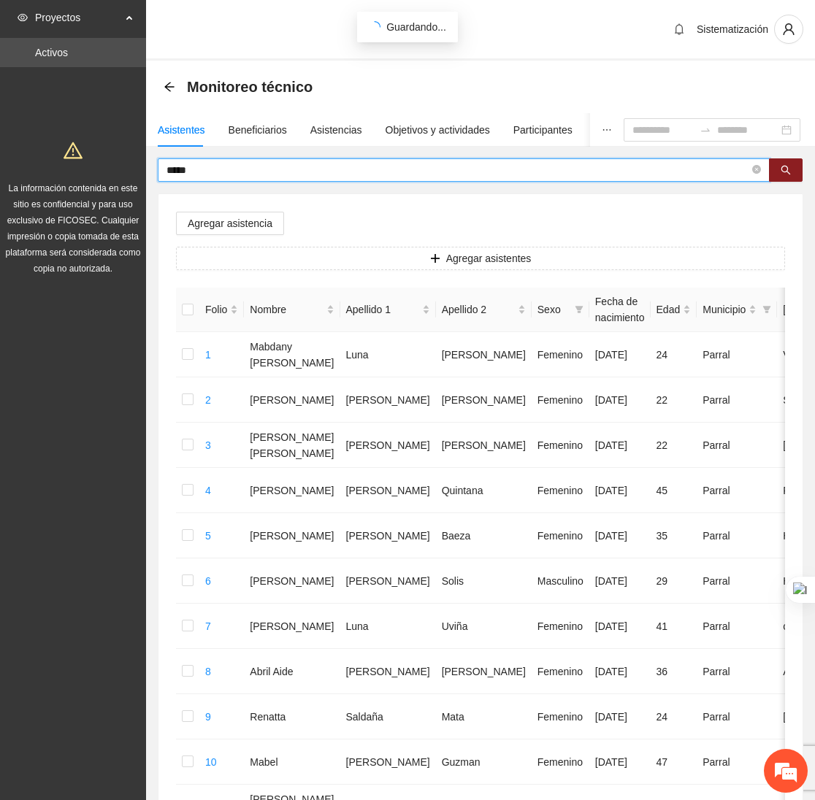
click at [212, 164] on input "*****" at bounding box center [457, 170] width 583 height 16
type input "*"
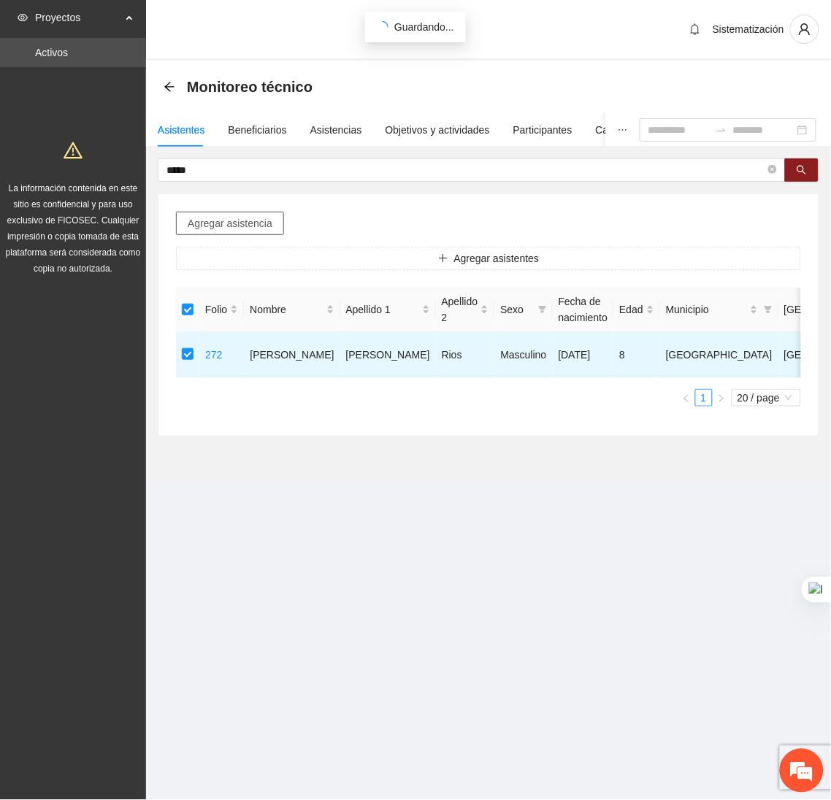
click at [234, 229] on span "Agregar asistencia" at bounding box center [230, 223] width 85 height 16
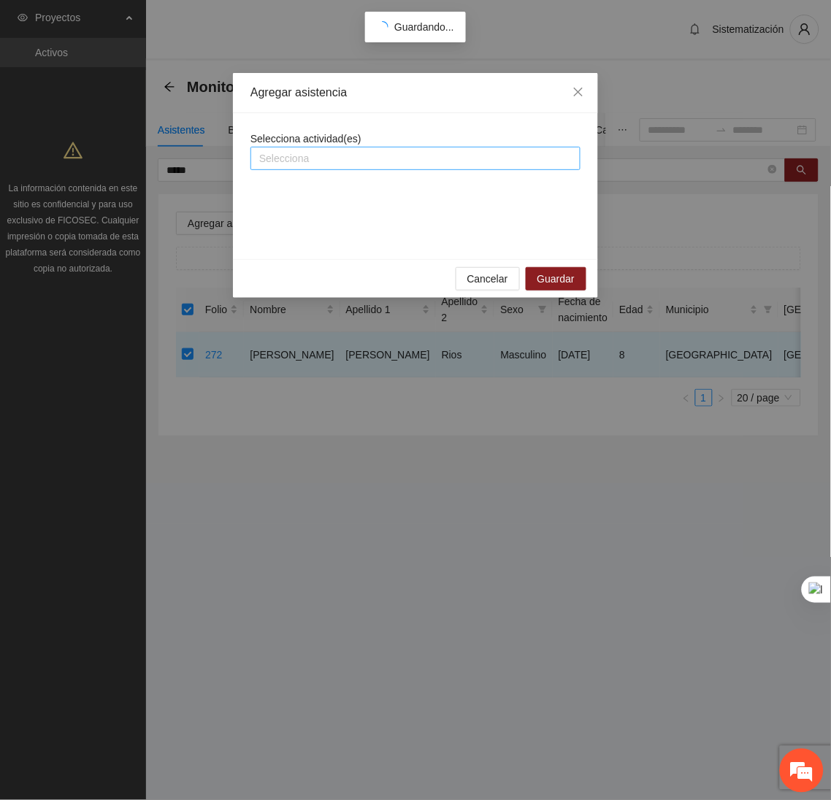
click at [342, 147] on div "Selecciona" at bounding box center [415, 158] width 330 height 23
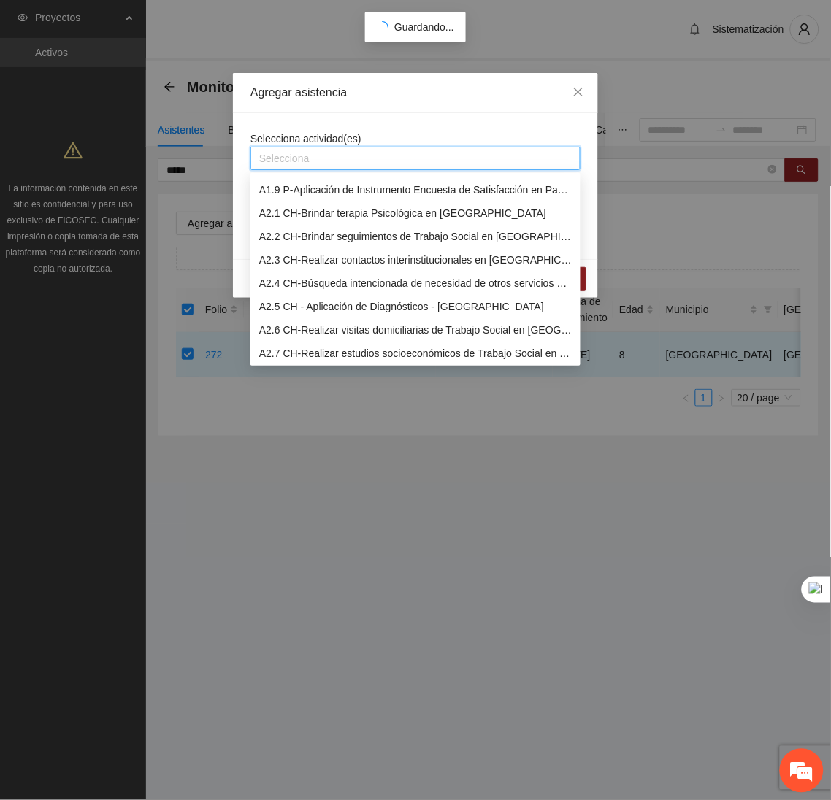
scroll to position [188, 0]
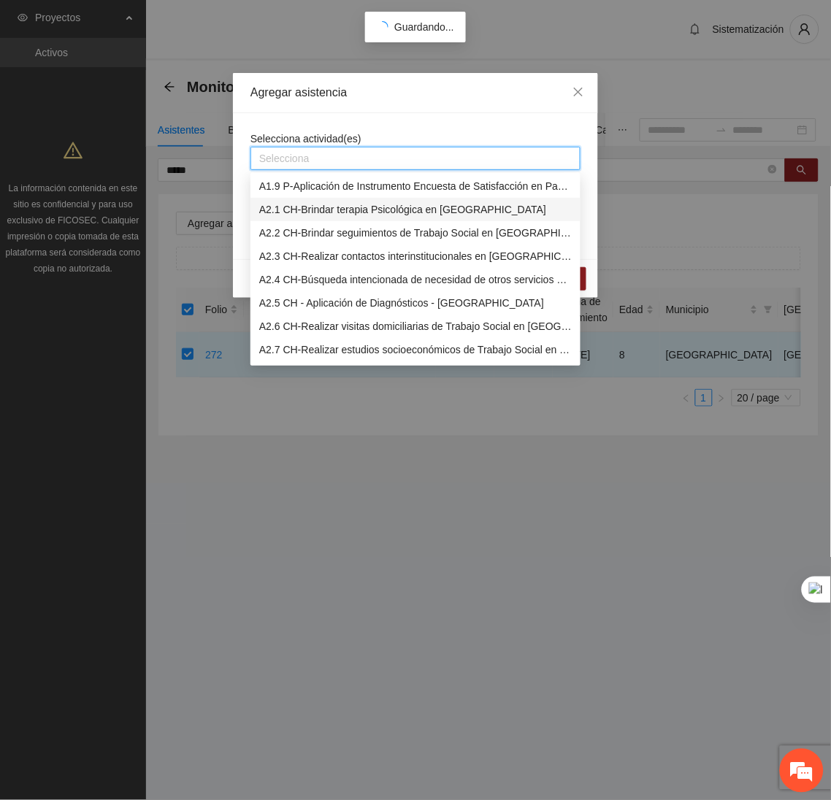
click at [288, 212] on div "A2.1 CH-Brindar terapia Psicológica en Chihuahua" at bounding box center [415, 210] width 312 height 16
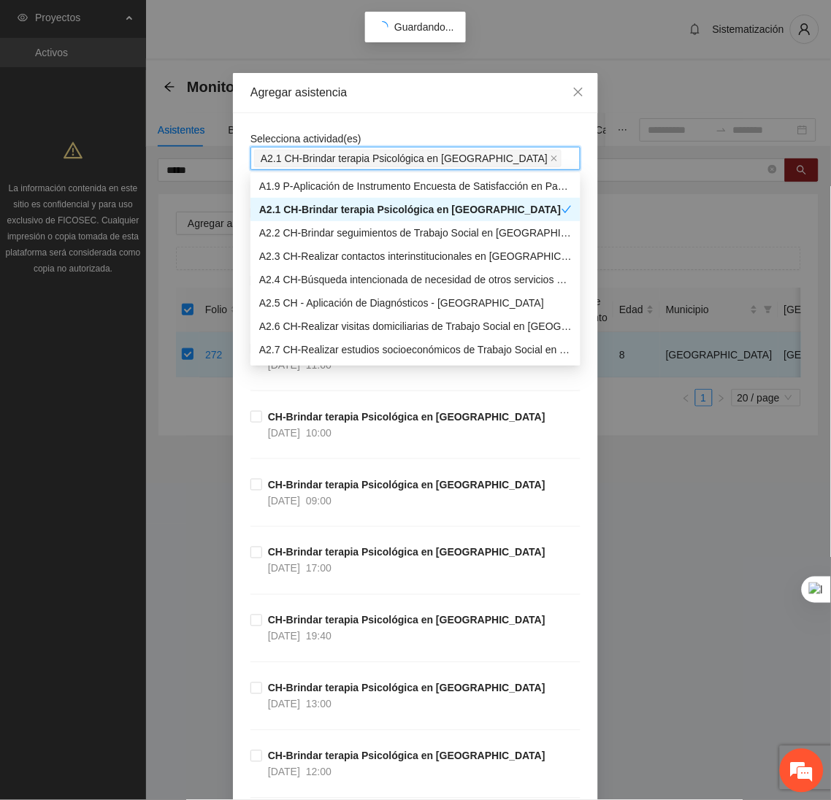
click at [374, 111] on div "Agregar asistencia" at bounding box center [415, 93] width 365 height 40
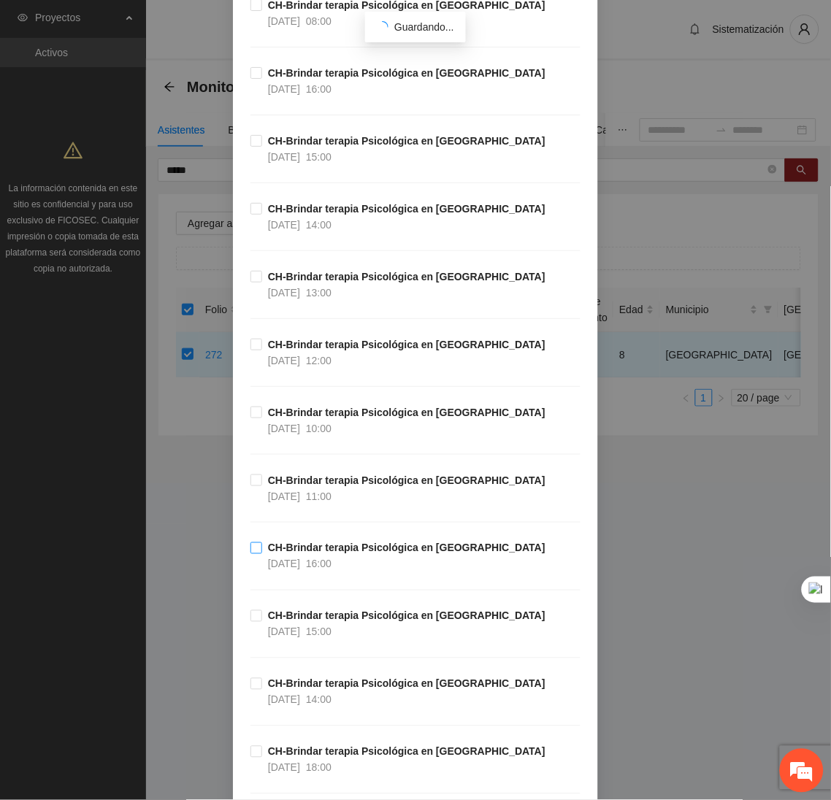
scroll to position [1021, 0]
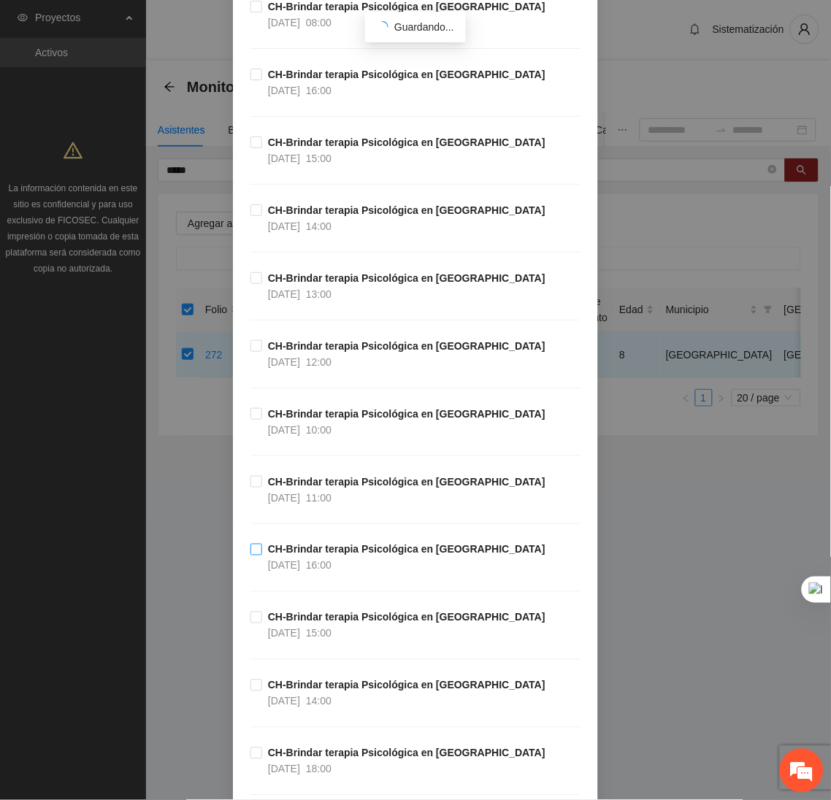
click at [367, 691] on strong "CH-Brindar terapia Psicológica en Chihuahua" at bounding box center [406, 686] width 277 height 12
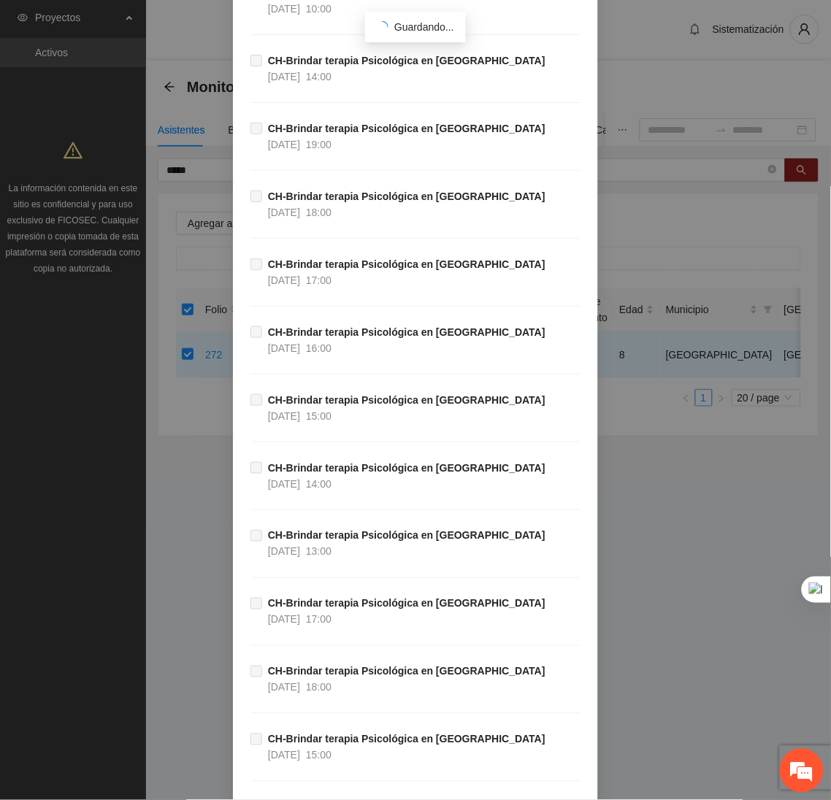
scroll to position [48500, 0]
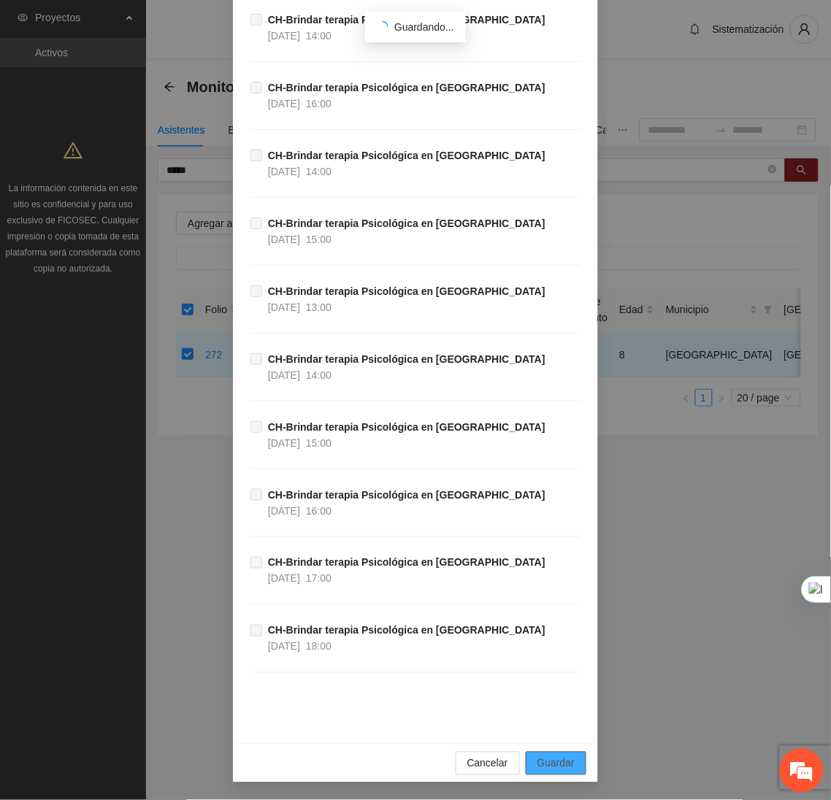
click at [564, 765] on span "Guardar" at bounding box center [555, 764] width 37 height 16
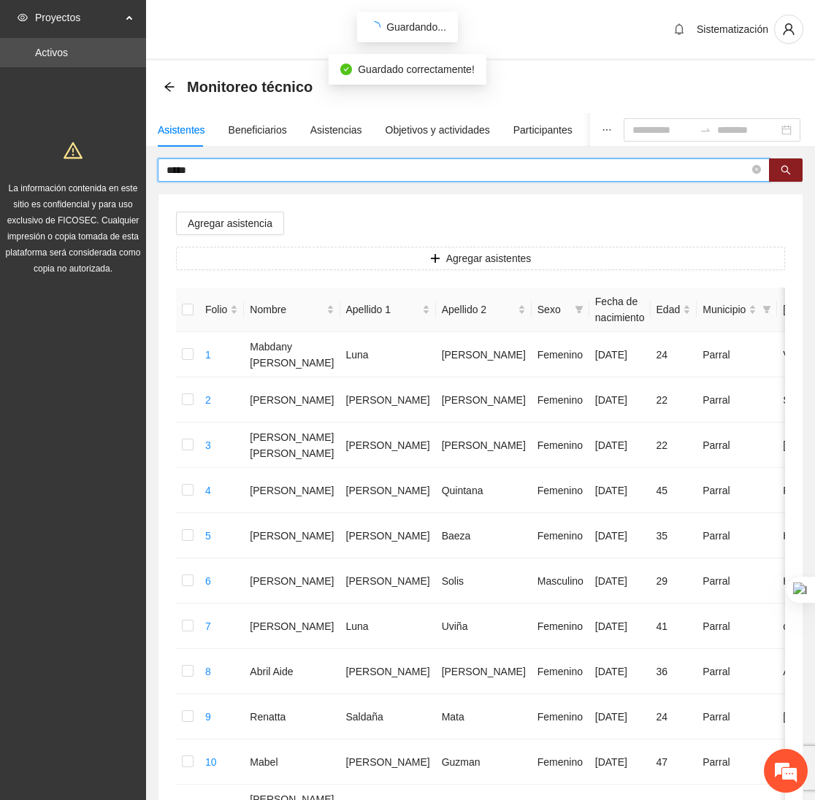
click at [229, 173] on input "*****" at bounding box center [457, 170] width 583 height 16
type input "*"
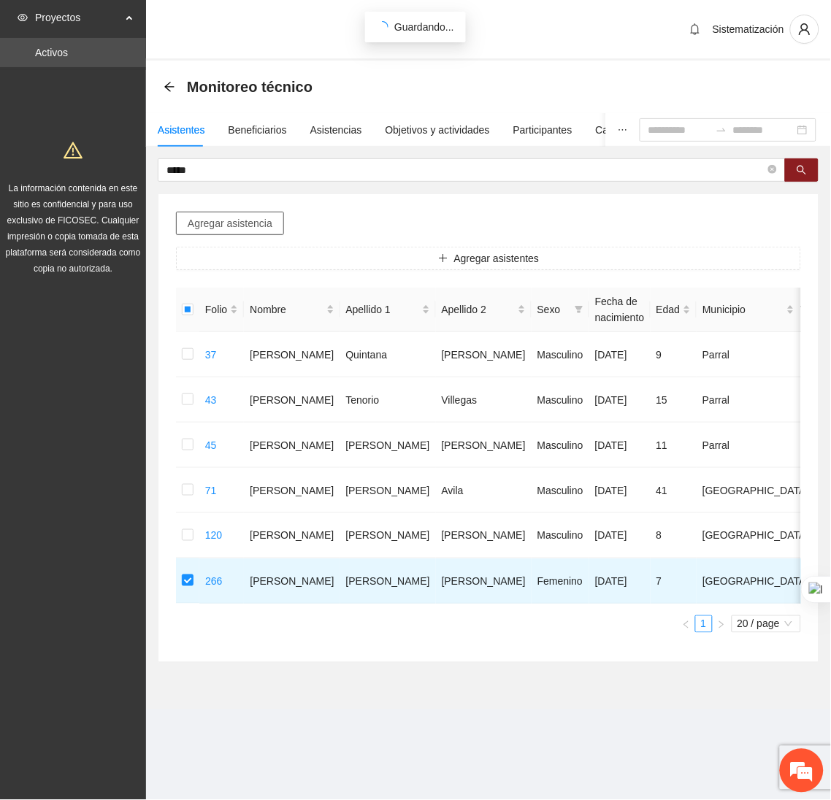
click at [229, 216] on span "Agregar asistencia" at bounding box center [230, 223] width 85 height 16
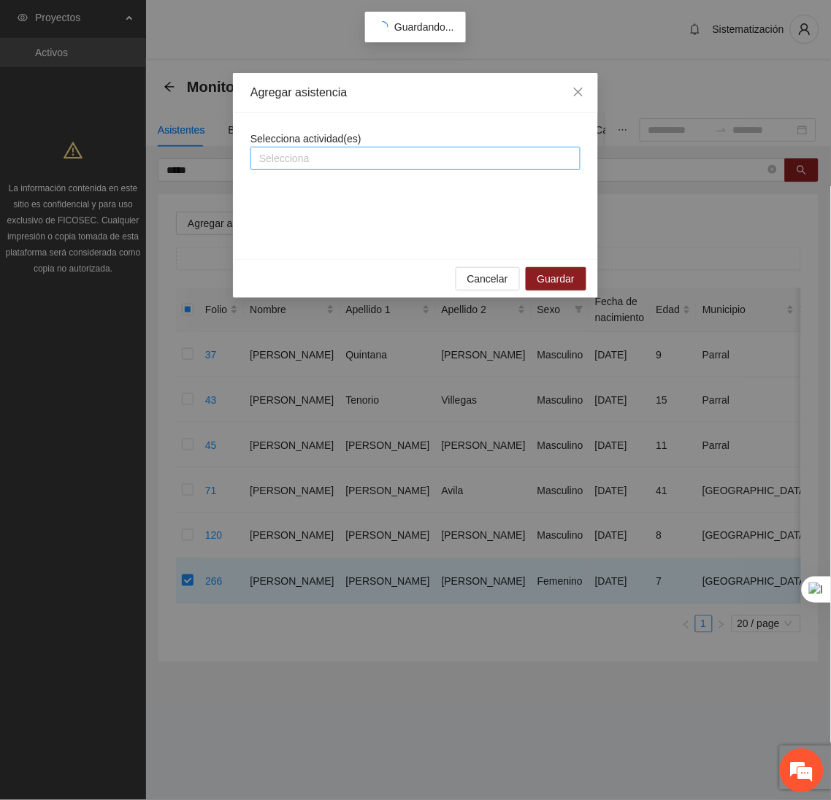
click at [351, 160] on div at bounding box center [415, 159] width 323 height 18
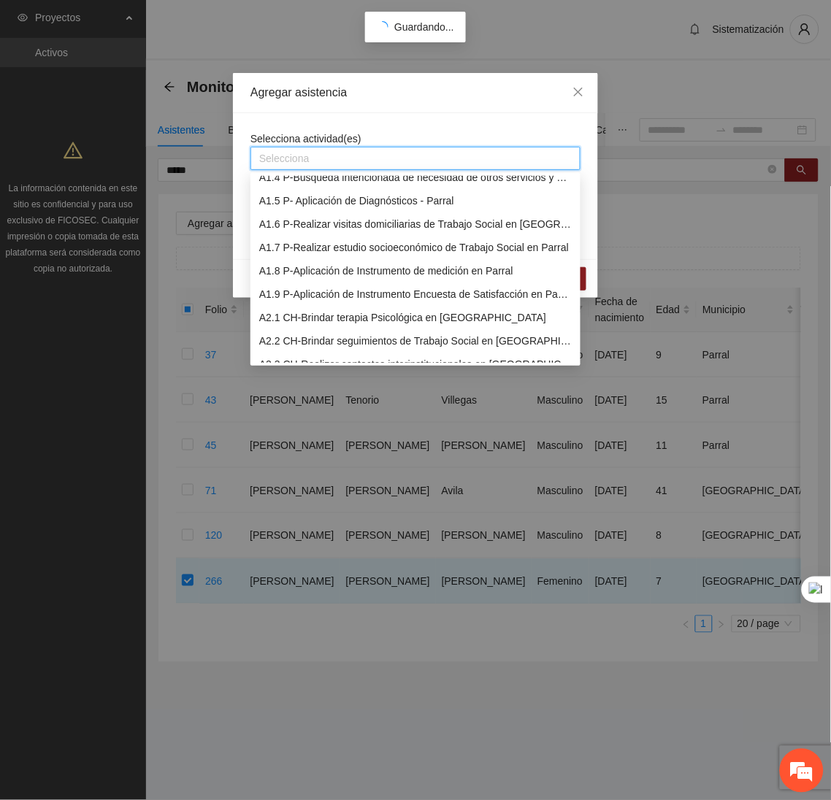
scroll to position [91, 0]
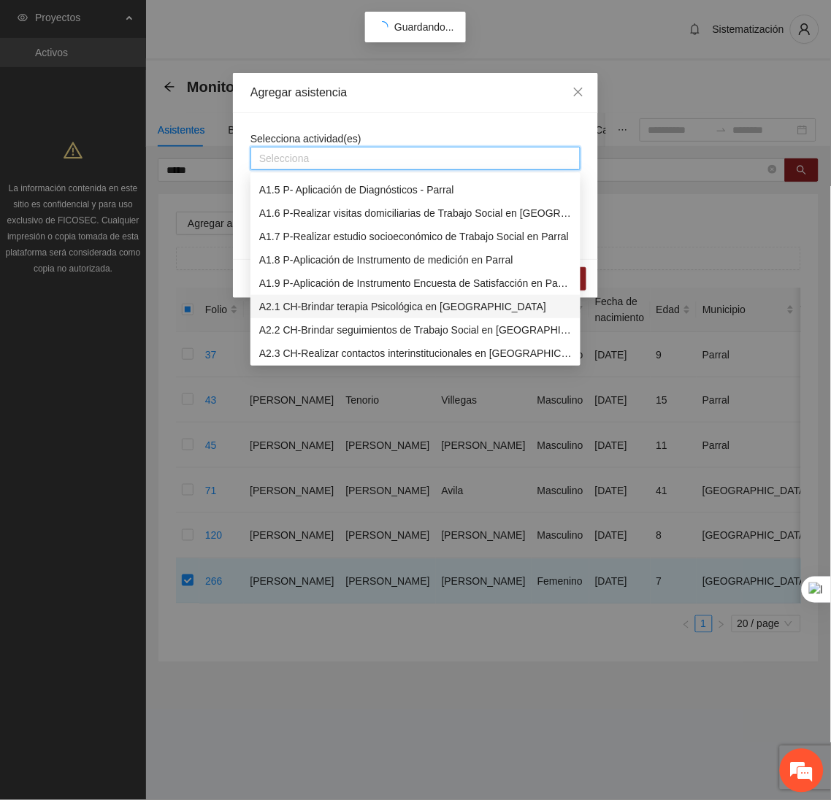
click at [326, 305] on div "A2.1 CH-Brindar terapia Psicológica en Chihuahua" at bounding box center [415, 307] width 312 height 16
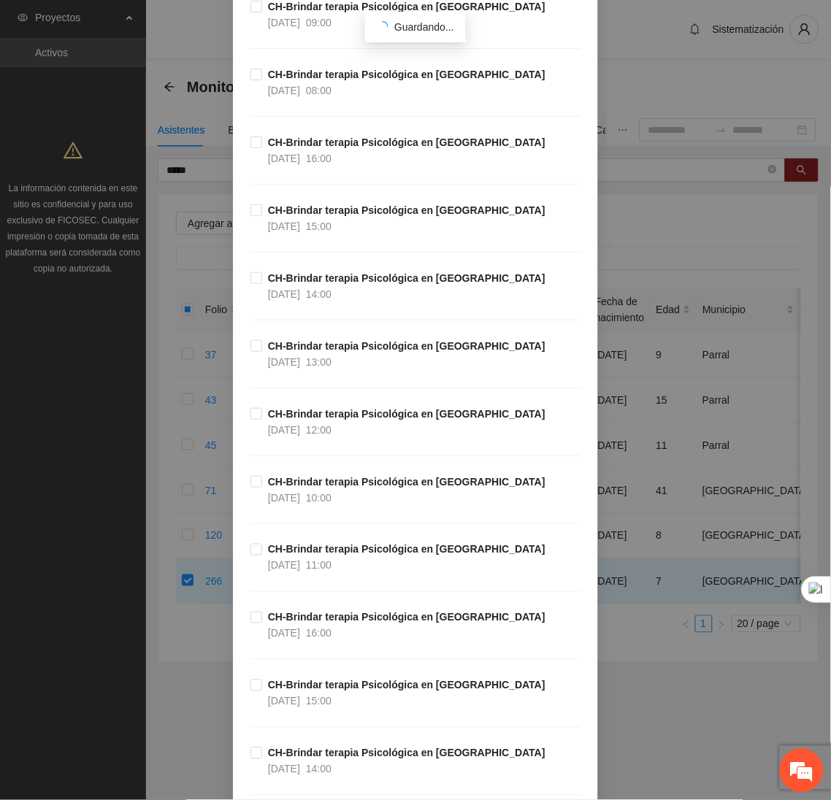
scroll to position [956, 0]
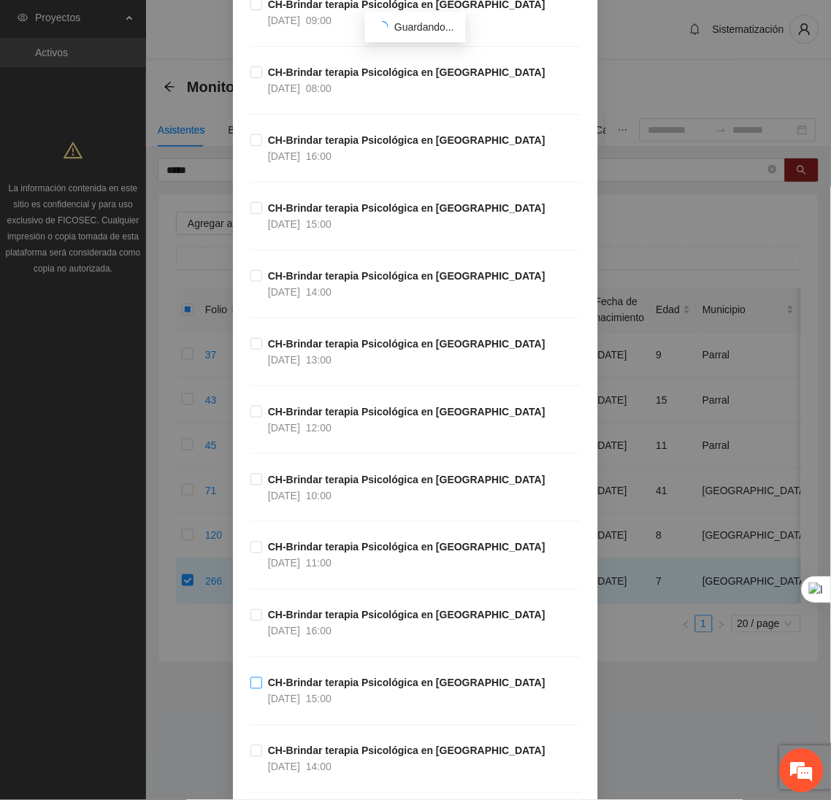
click at [353, 697] on span "CH-Brindar terapia Psicológica en Chihuahua 13/10/2025 15:00" at bounding box center [406, 691] width 289 height 32
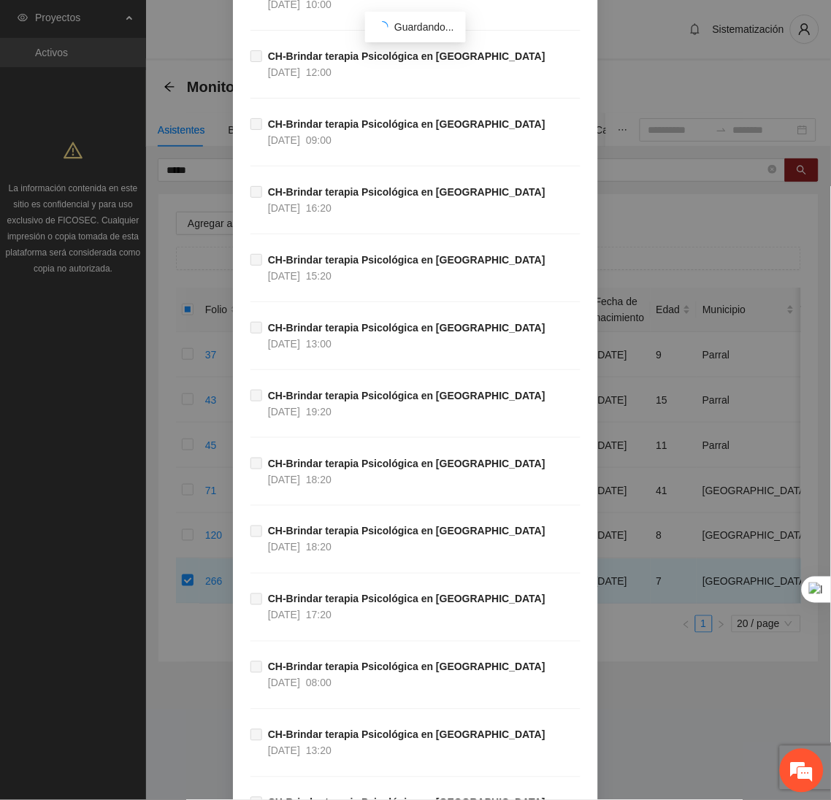
scroll to position [48500, 0]
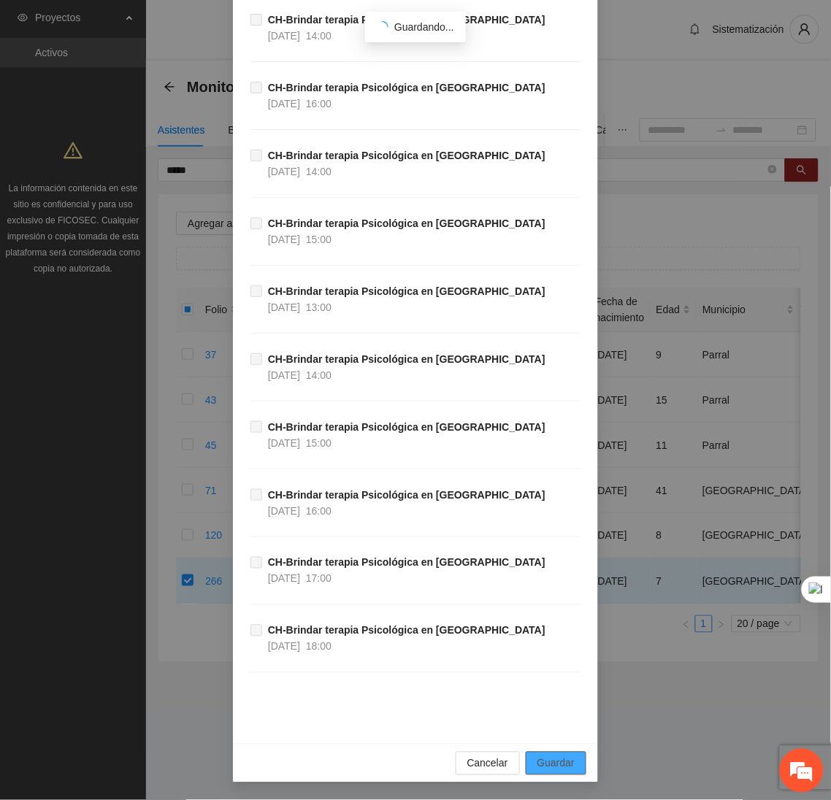
click at [558, 768] on span "Guardar" at bounding box center [555, 764] width 37 height 16
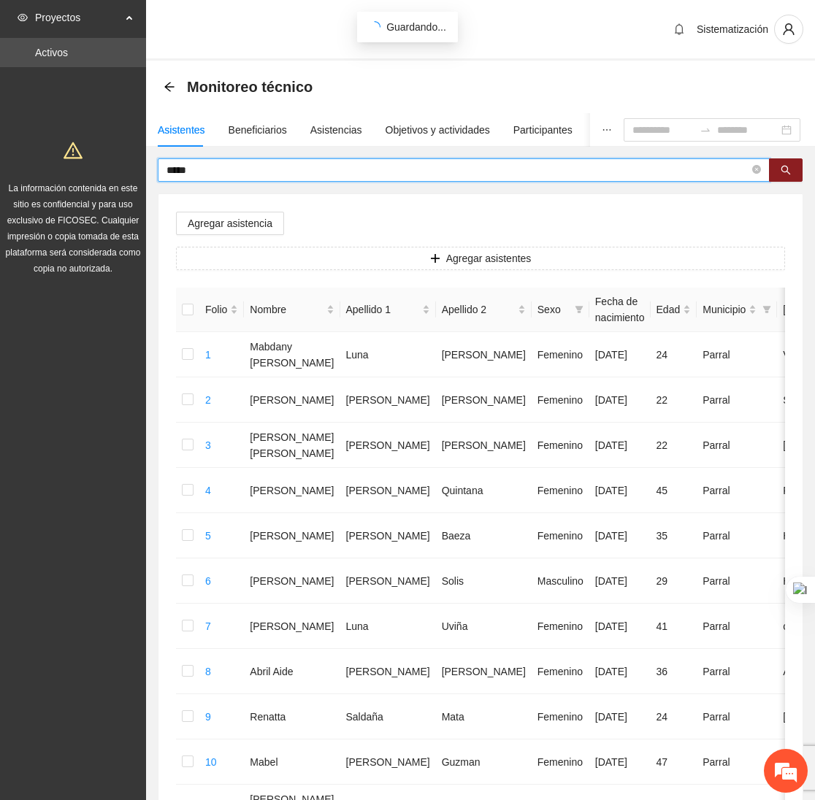
click at [242, 173] on input "*****" at bounding box center [457, 170] width 583 height 16
type input "*"
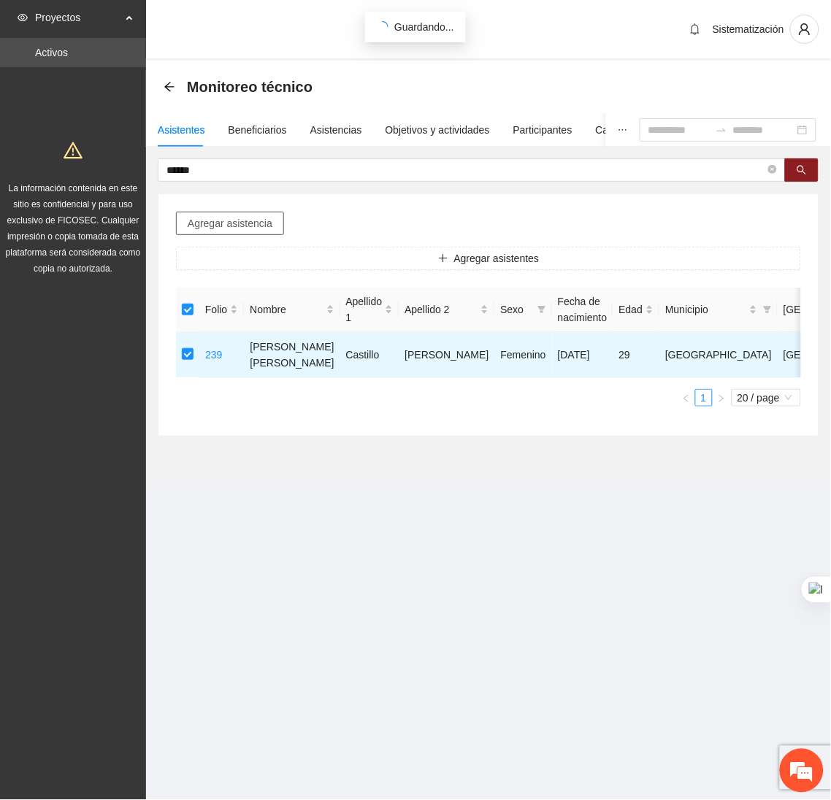
click at [226, 220] on span "Agregar asistencia" at bounding box center [230, 223] width 85 height 16
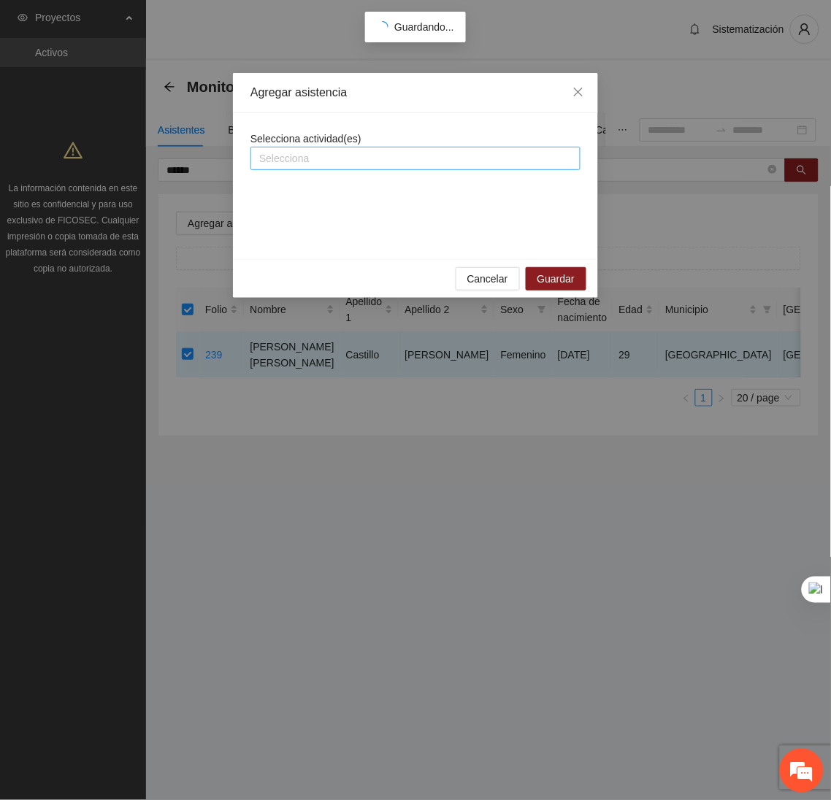
click at [318, 162] on div at bounding box center [415, 159] width 323 height 18
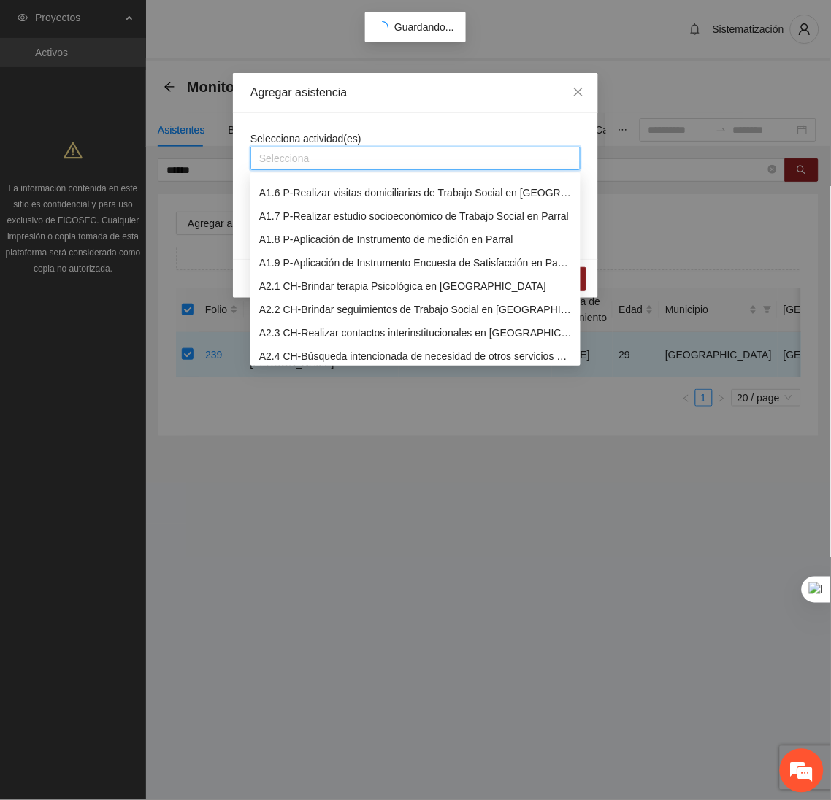
scroll to position [128, 0]
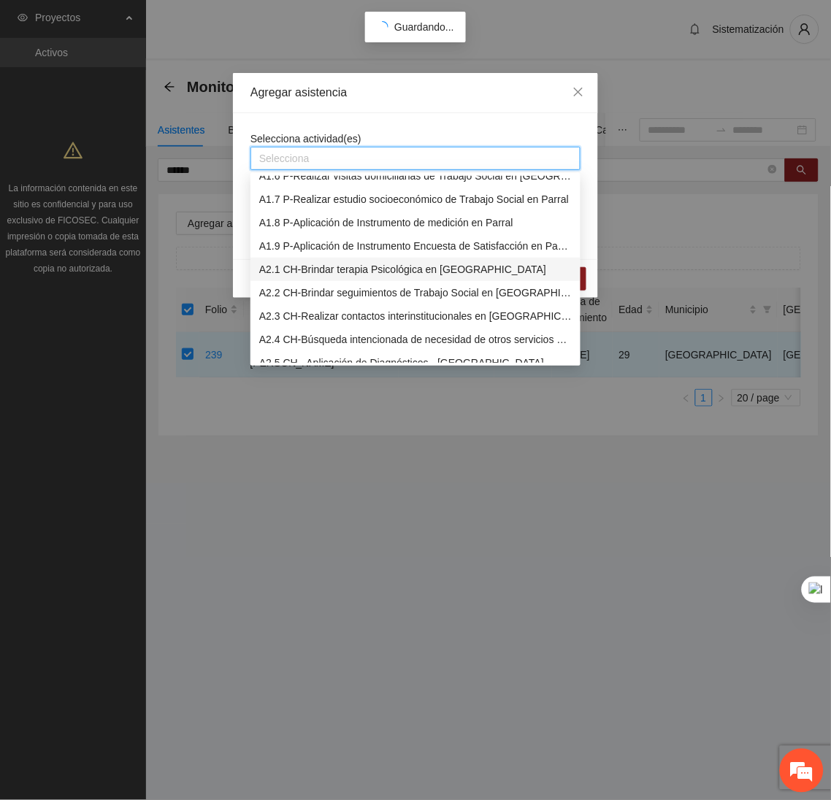
click at [308, 275] on div "A2.1 CH-Brindar terapia Psicológica en Chihuahua" at bounding box center [415, 269] width 312 height 16
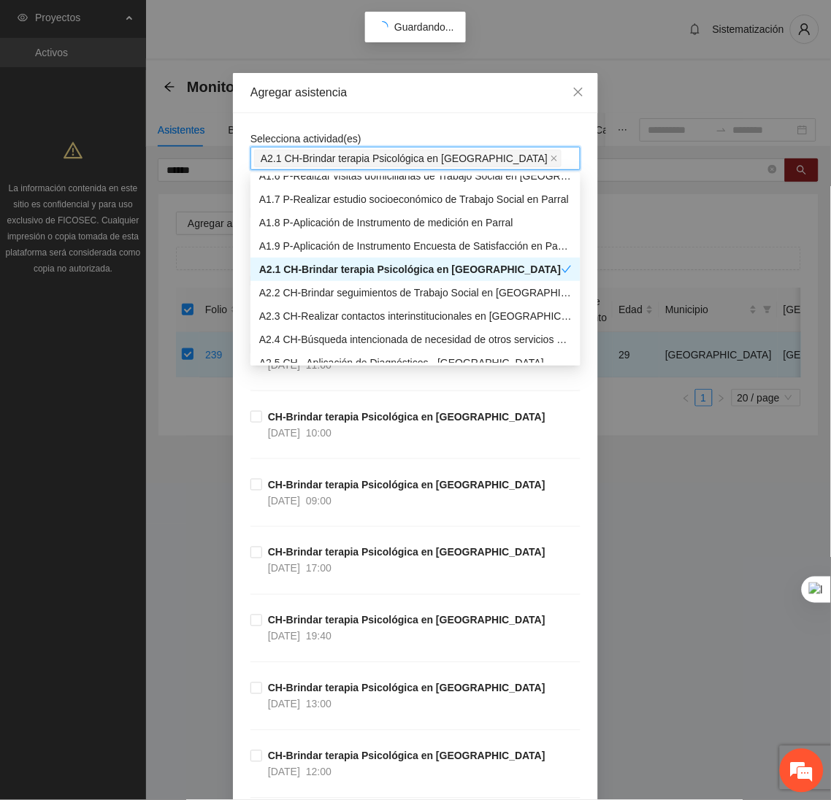
click at [402, 107] on div "Agregar asistencia" at bounding box center [415, 93] width 365 height 40
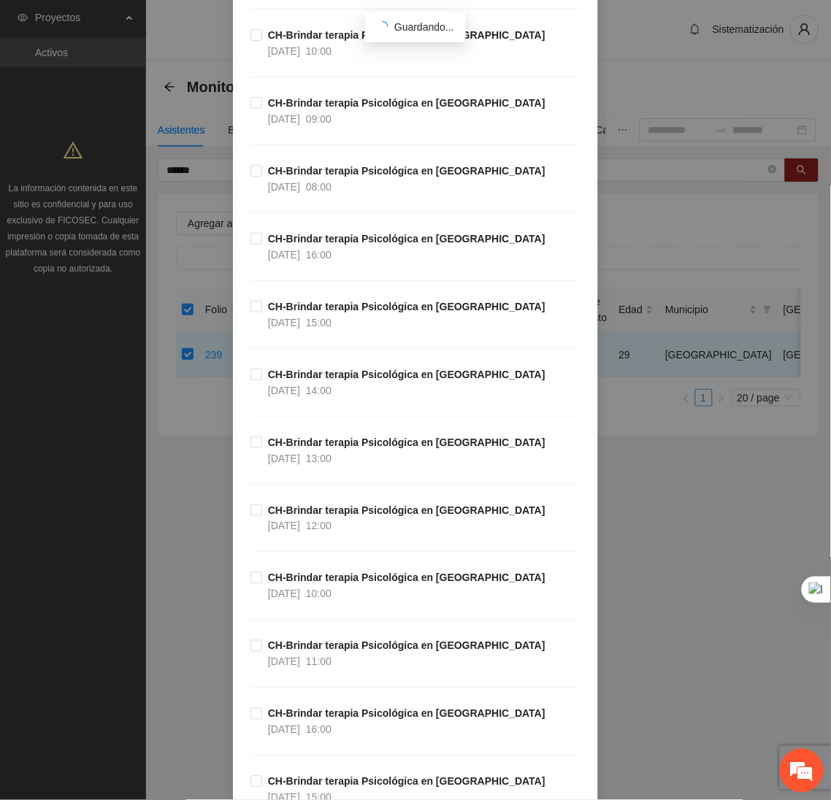
scroll to position [856, 0]
click at [342, 739] on span "CH-Brindar terapia Psicológica en Chihuahua 13/10/2025 16:00" at bounding box center [406, 723] width 289 height 32
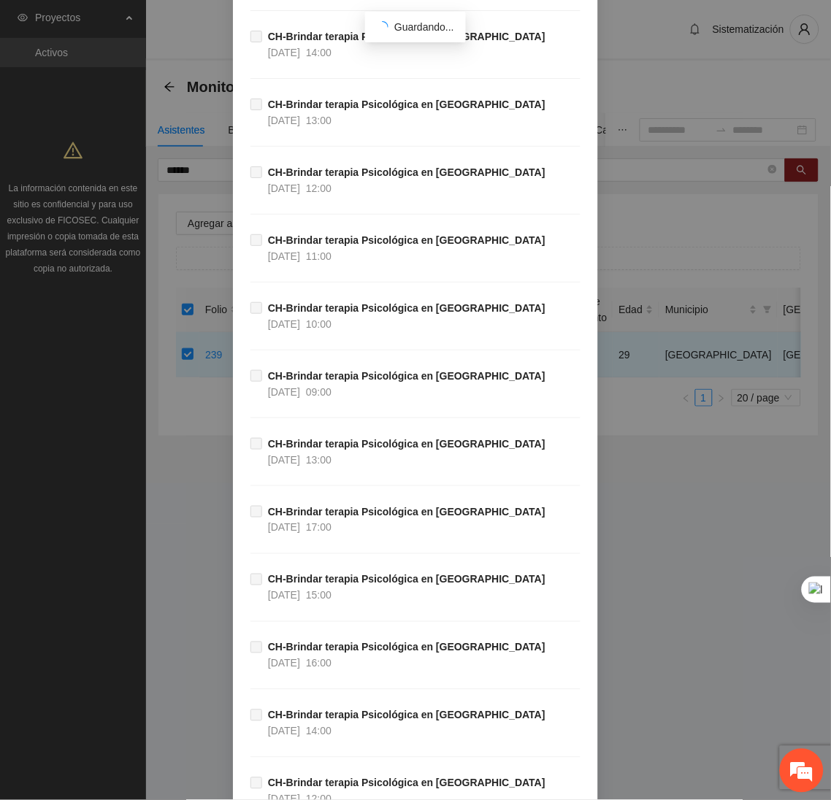
scroll to position [48500, 0]
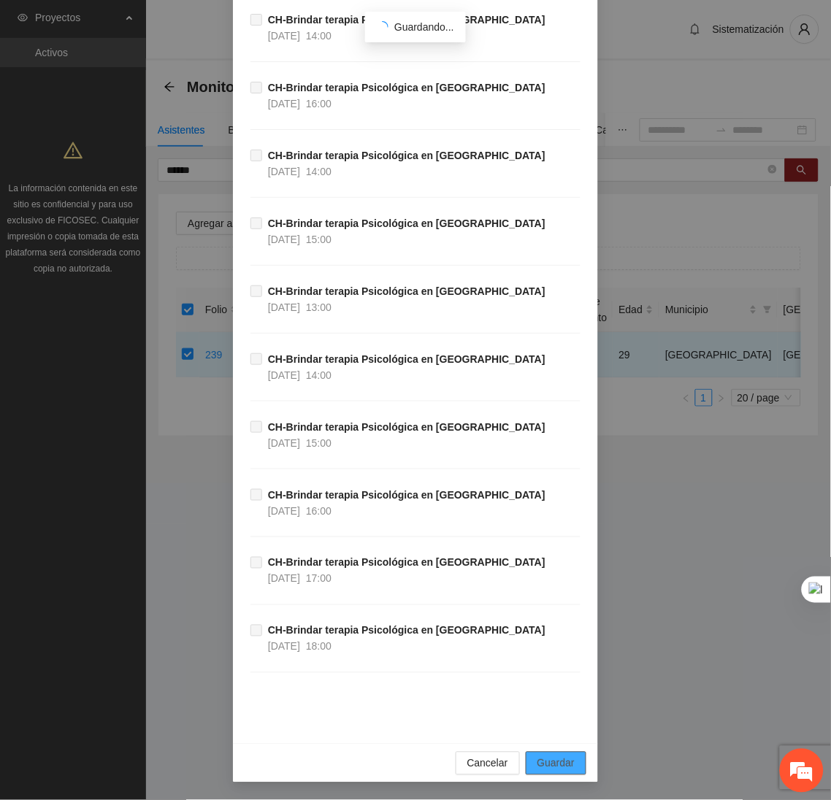
click at [551, 764] on span "Guardar" at bounding box center [555, 764] width 37 height 16
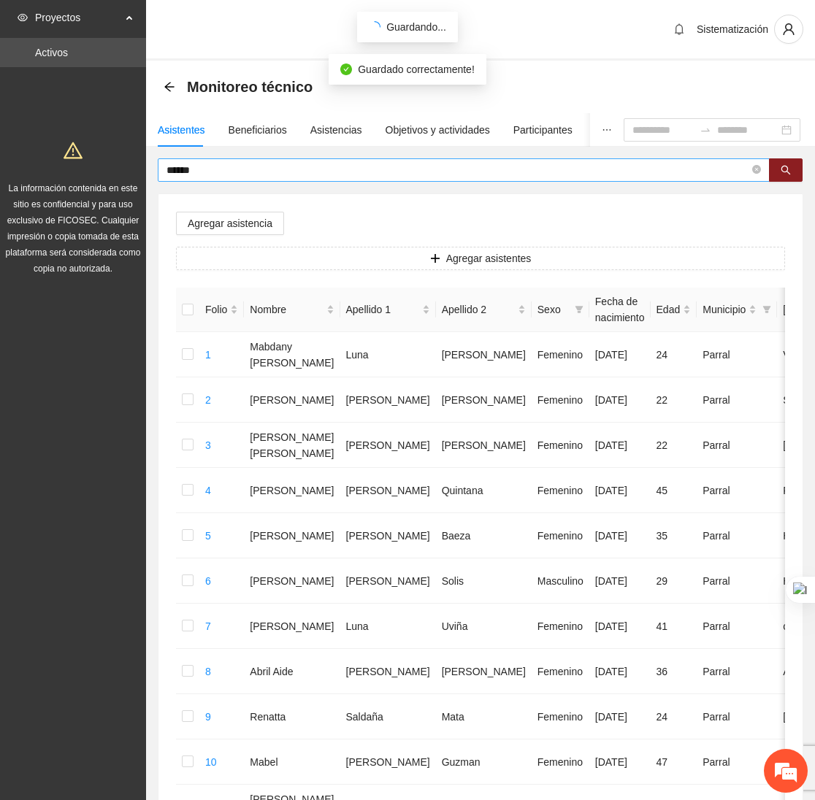
click at [207, 173] on input "******" at bounding box center [457, 170] width 583 height 16
type input "*"
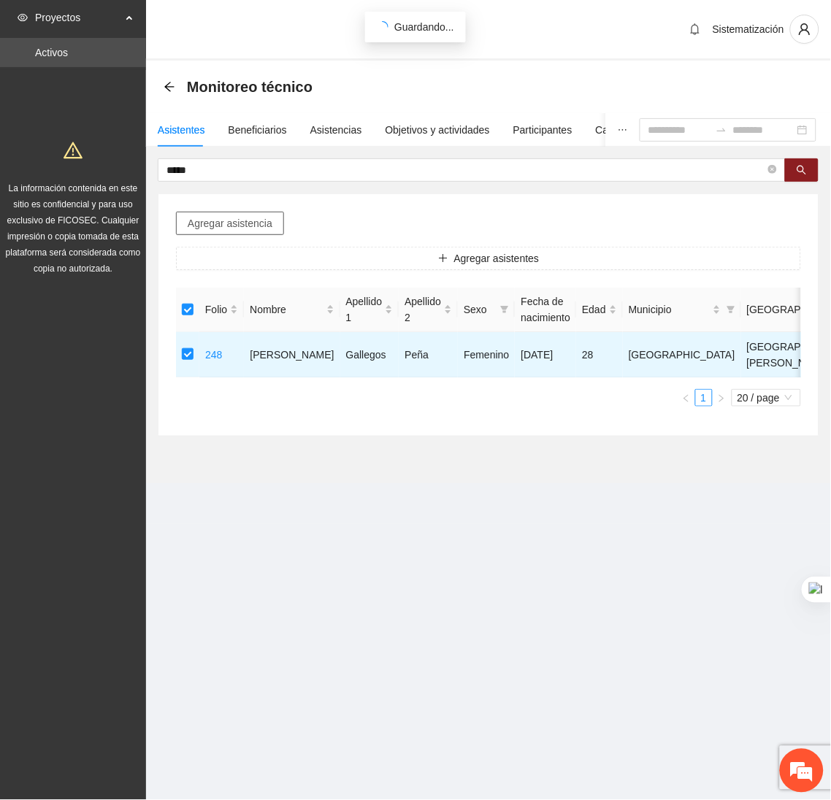
click at [234, 234] on button "Agregar asistencia" at bounding box center [230, 223] width 108 height 23
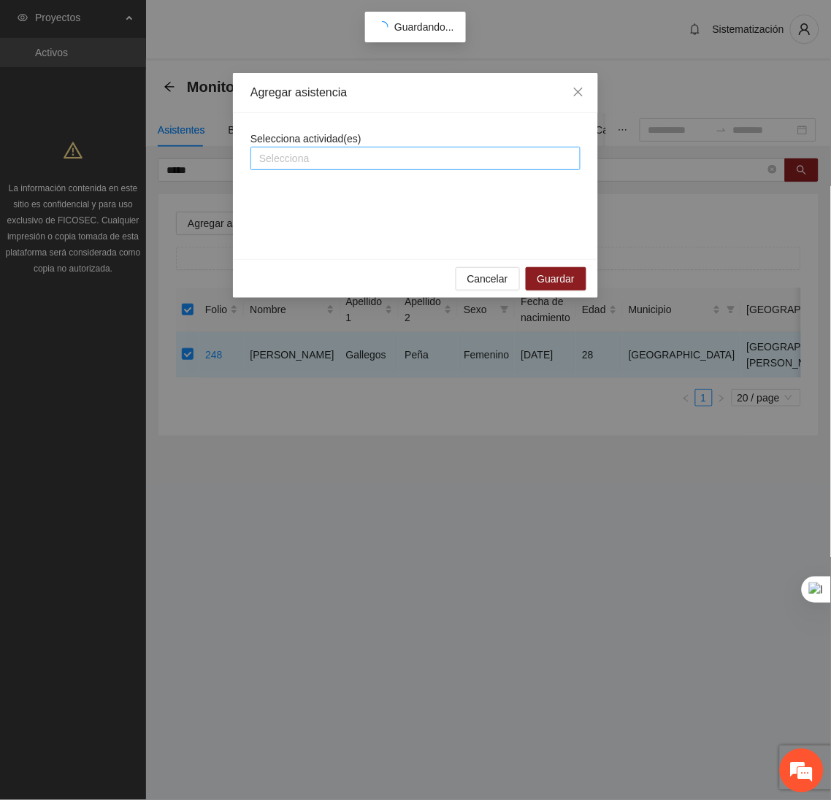
click at [279, 153] on div at bounding box center [415, 159] width 323 height 18
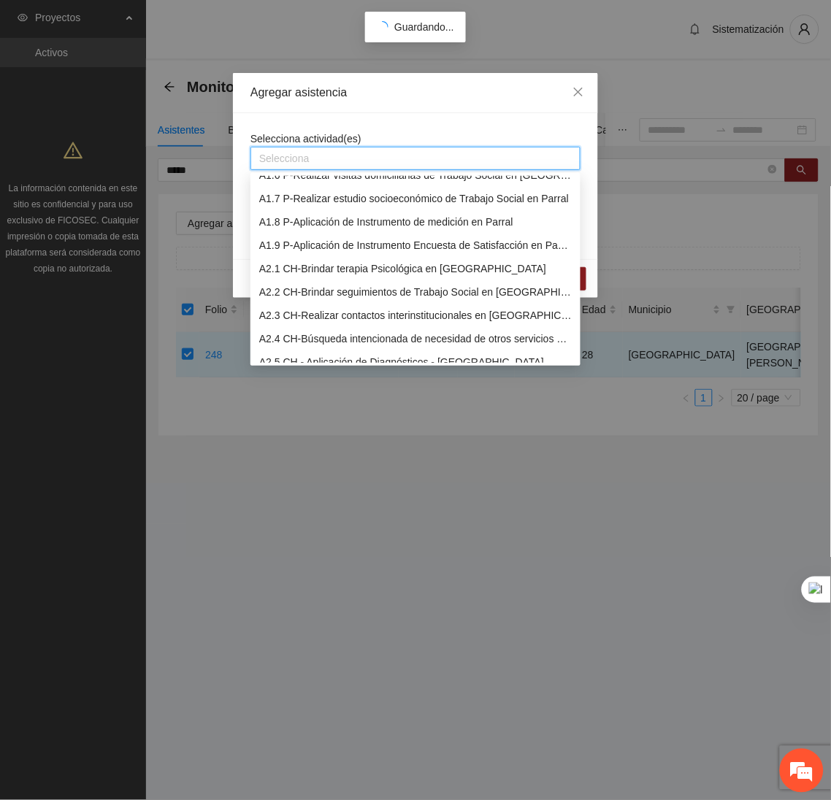
scroll to position [139, 0]
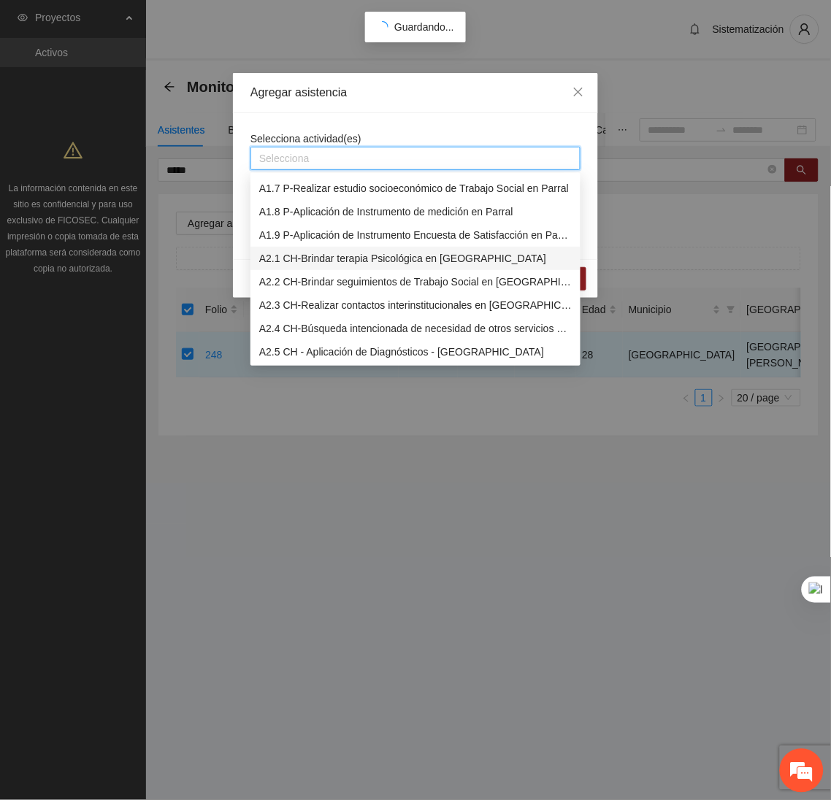
click at [288, 253] on div "A2.1 CH-Brindar terapia Psicológica en Chihuahua" at bounding box center [415, 258] width 312 height 16
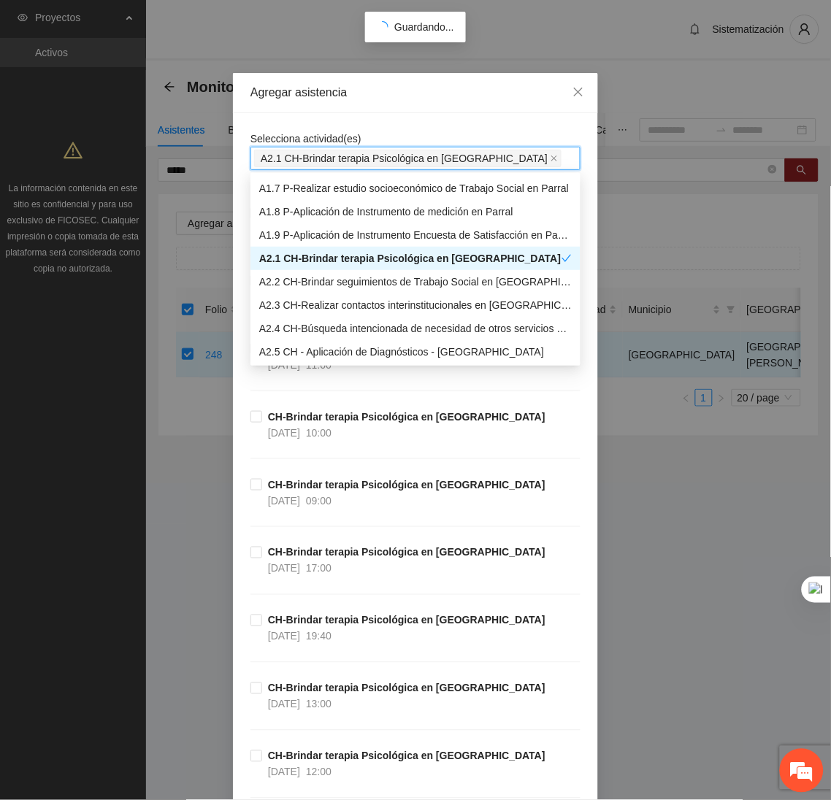
click at [379, 139] on div "Selecciona actividad(es) A2.1 CH-Brindar terapia Psicológica en Chihuahua A2.1 …" at bounding box center [415, 150] width 330 height 39
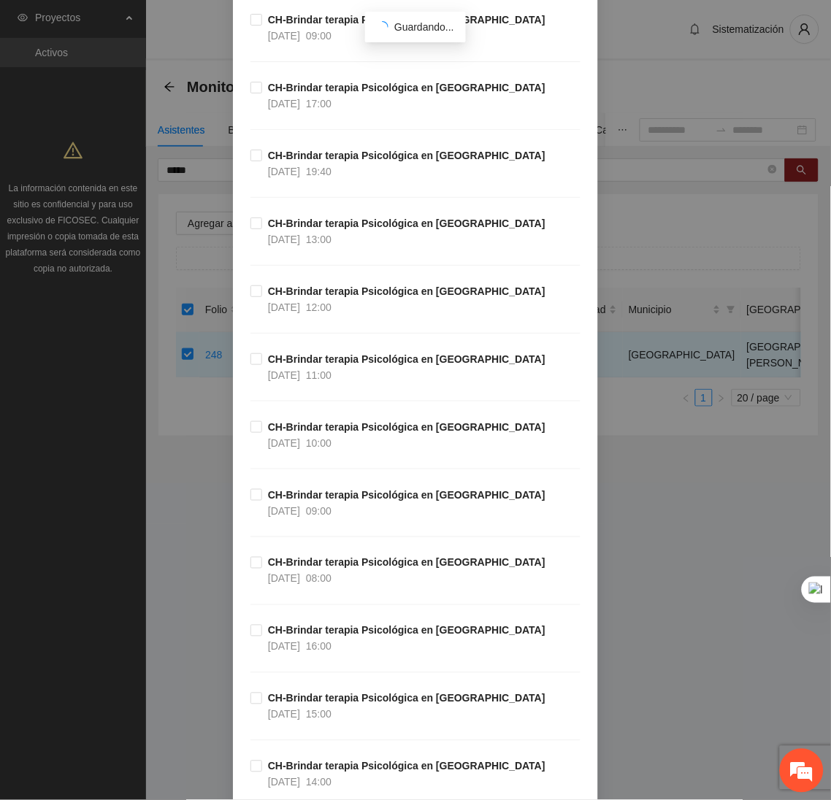
scroll to position [467, 0]
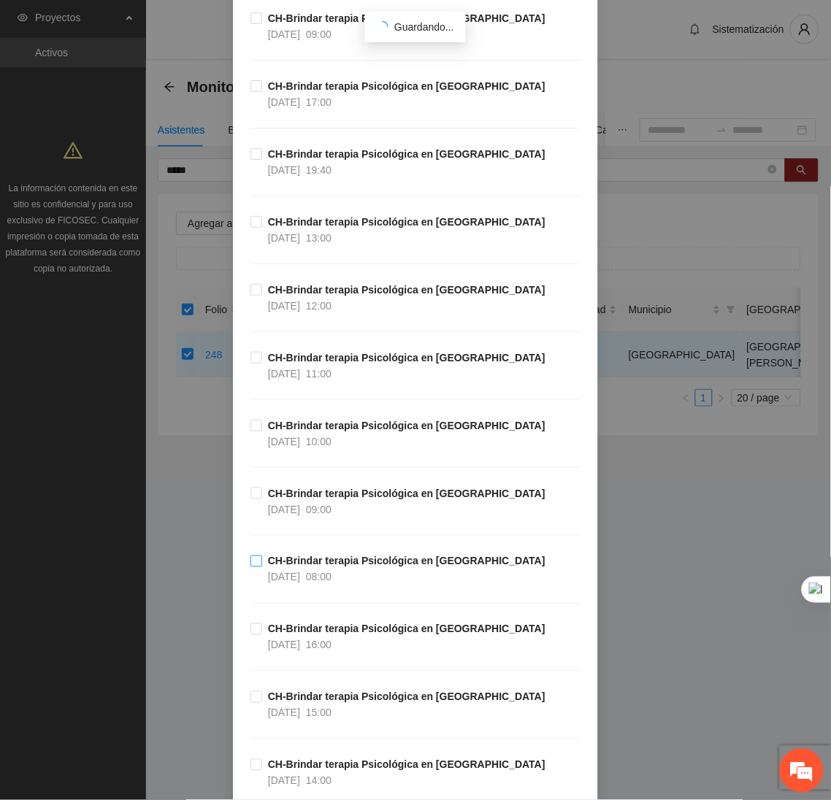
click at [348, 586] on span "CH-Brindar terapia Psicológica en Chihuahua 14/10/2025 08:00" at bounding box center [406, 569] width 289 height 32
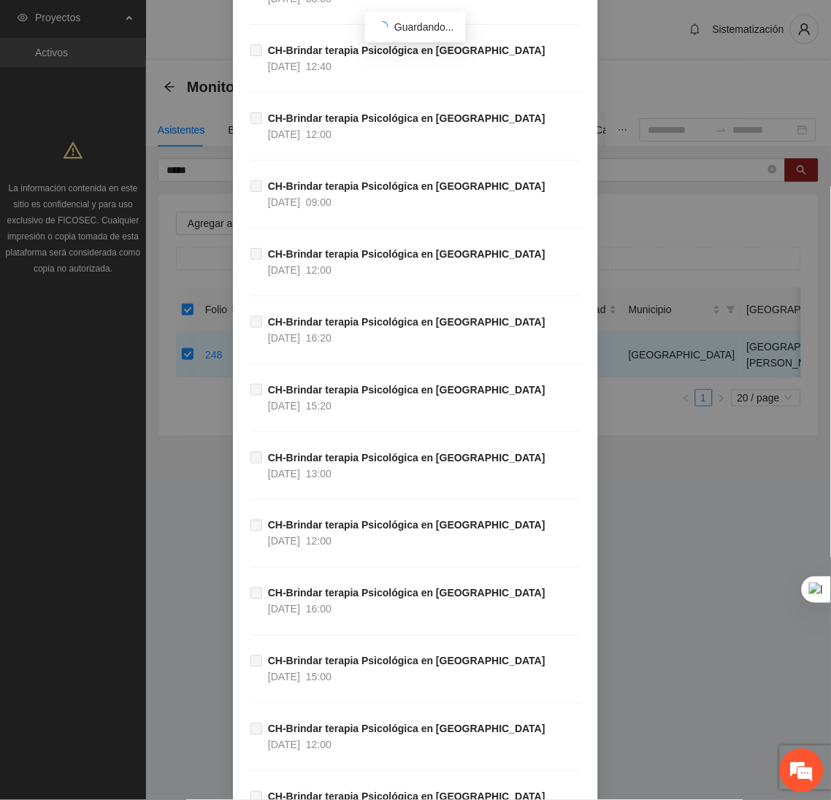
scroll to position [48500, 0]
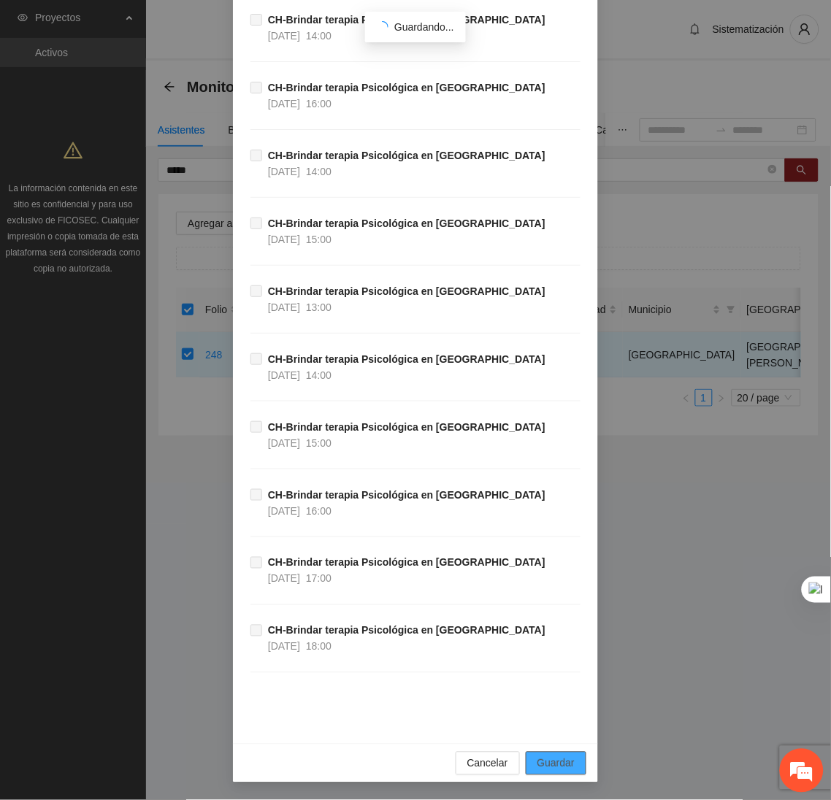
click at [551, 764] on span "Guardar" at bounding box center [555, 764] width 37 height 16
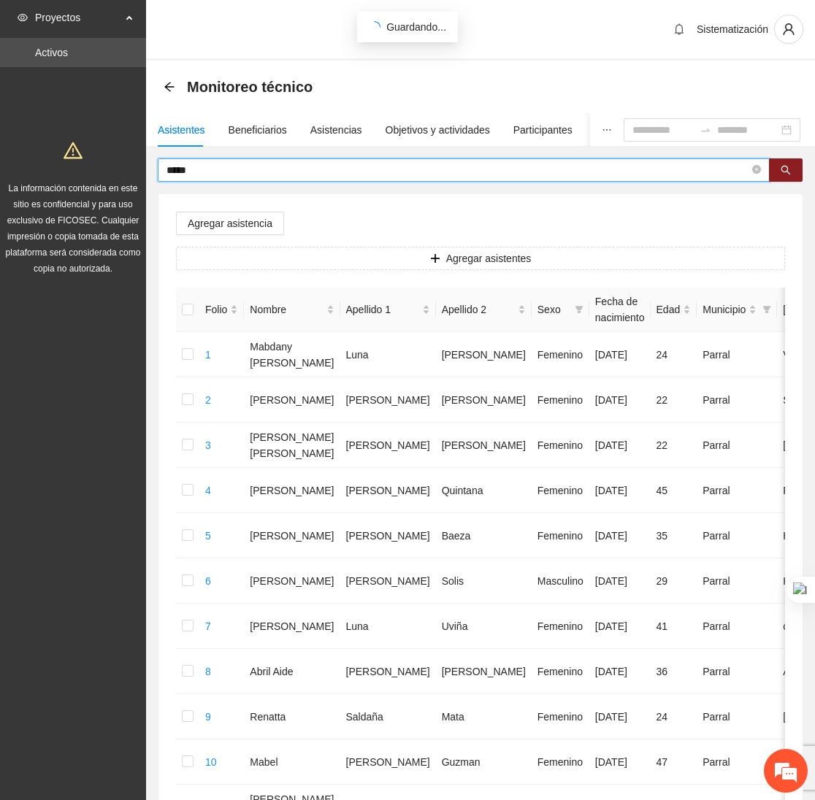
click at [255, 169] on input "*****" at bounding box center [457, 170] width 583 height 16
type input "*"
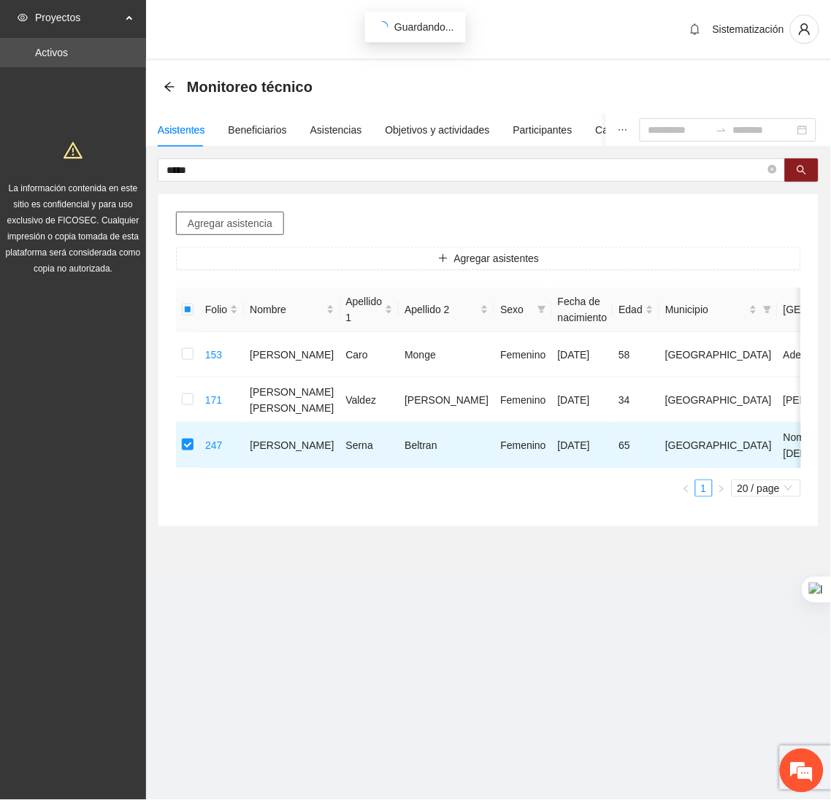
click at [223, 223] on span "Agregar asistencia" at bounding box center [230, 223] width 85 height 16
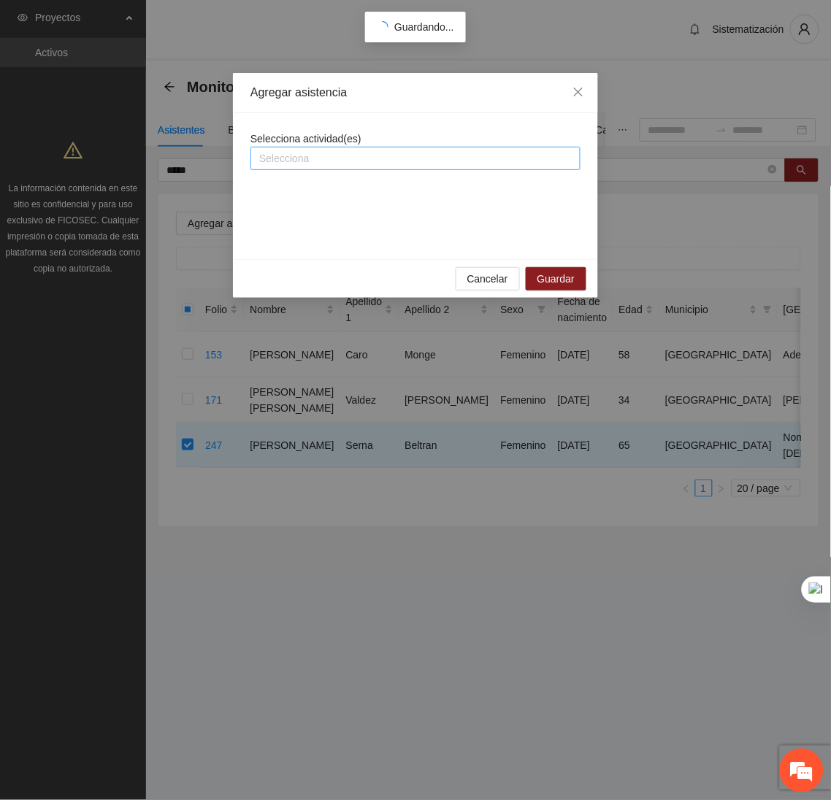
click at [312, 161] on div at bounding box center [415, 159] width 323 height 18
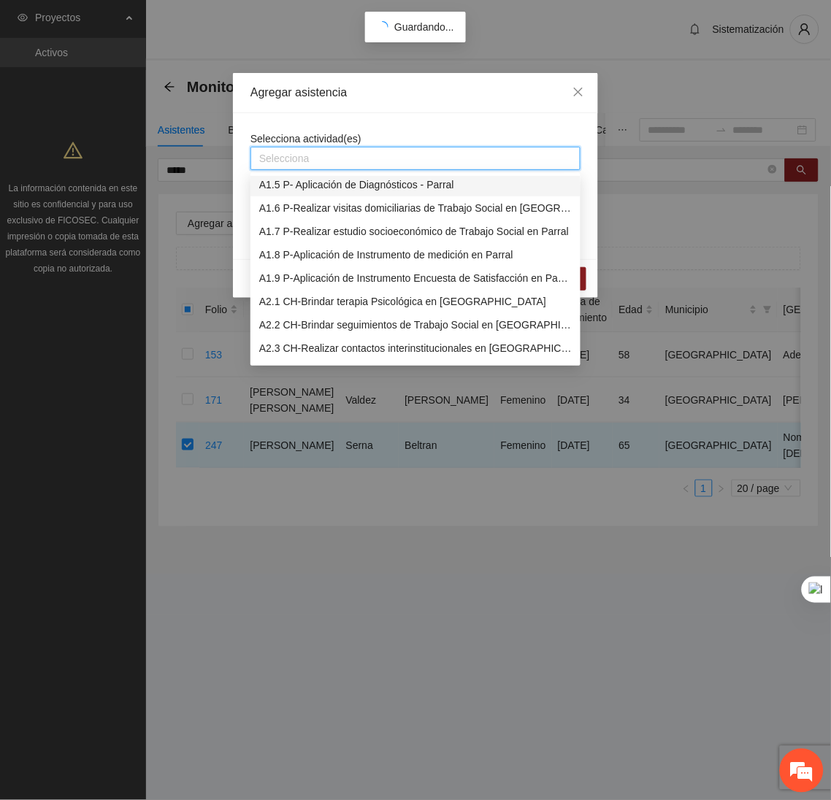
scroll to position [111, 0]
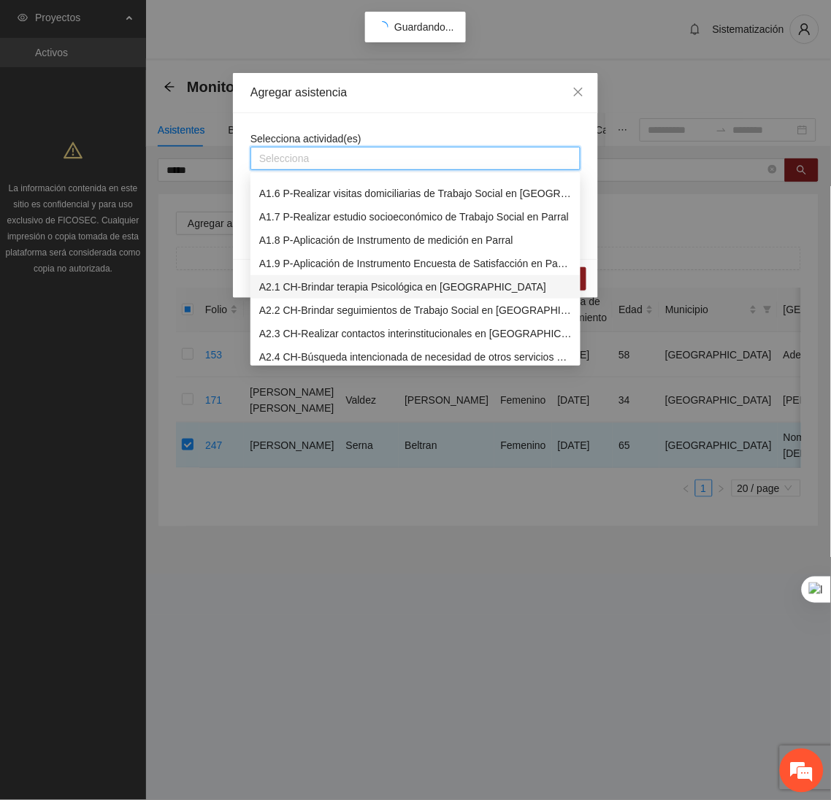
click at [302, 282] on div "A2.1 CH-Brindar terapia Psicológica en Chihuahua" at bounding box center [415, 287] width 312 height 16
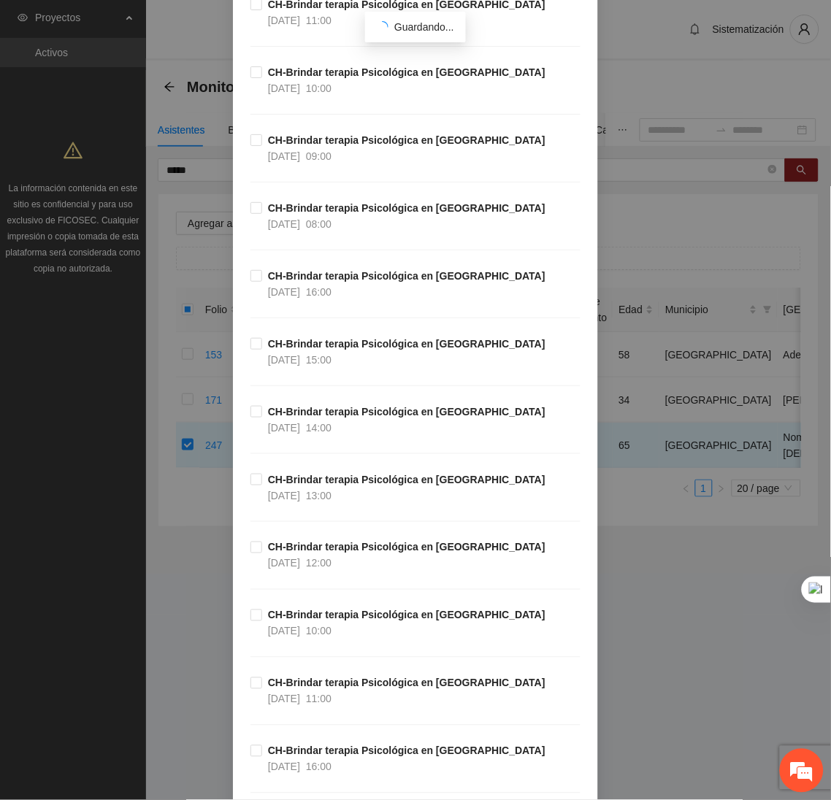
scroll to position [817, 0]
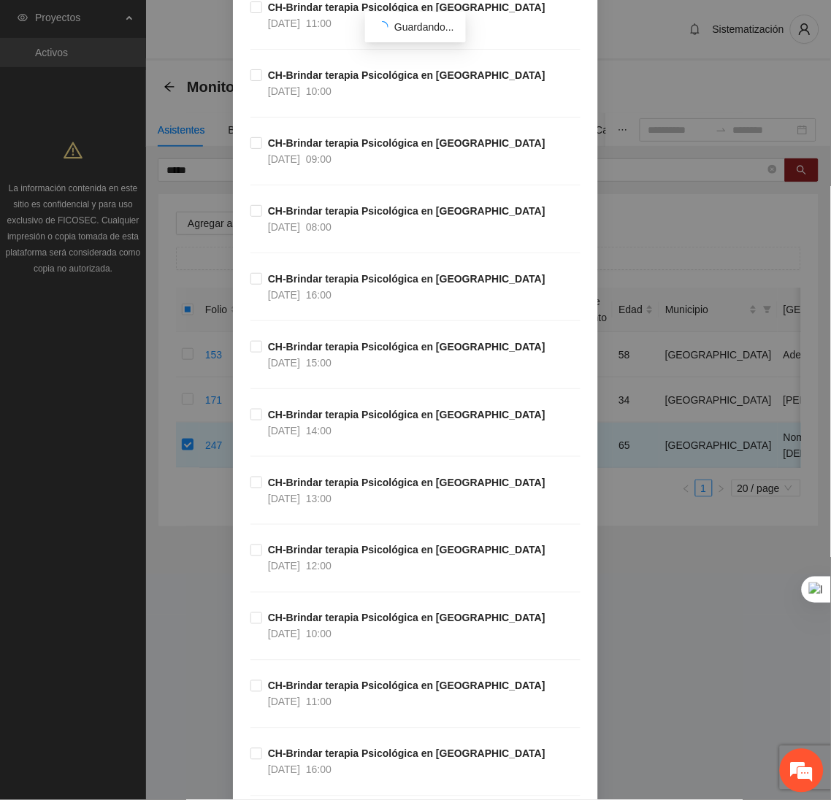
click at [342, 177] on div "CH-Brindar terapia Psicológica en Chihuahua 14/10/2025 09:00" at bounding box center [415, 169] width 330 height 68
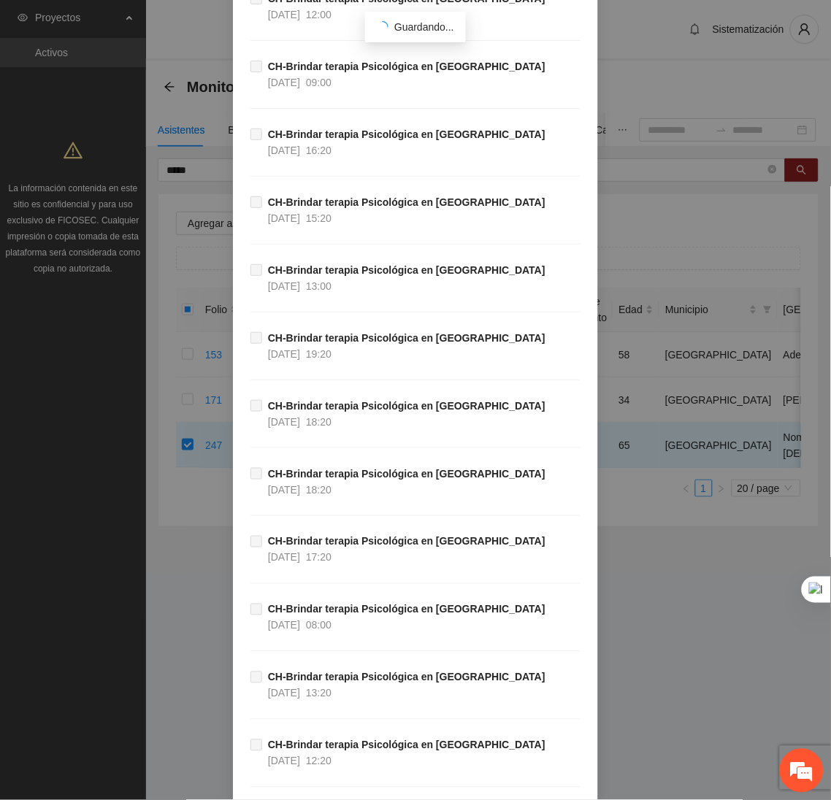
scroll to position [48500, 0]
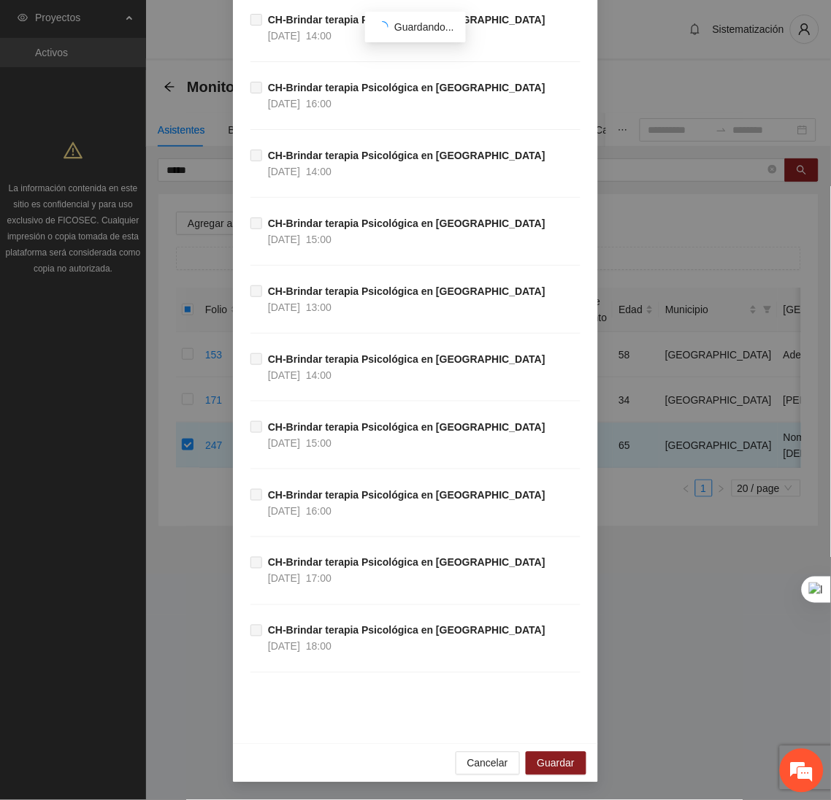
click at [563, 751] on div "Cancelar Guardar" at bounding box center [415, 763] width 365 height 39
click at [540, 768] on span "Guardar" at bounding box center [555, 764] width 37 height 16
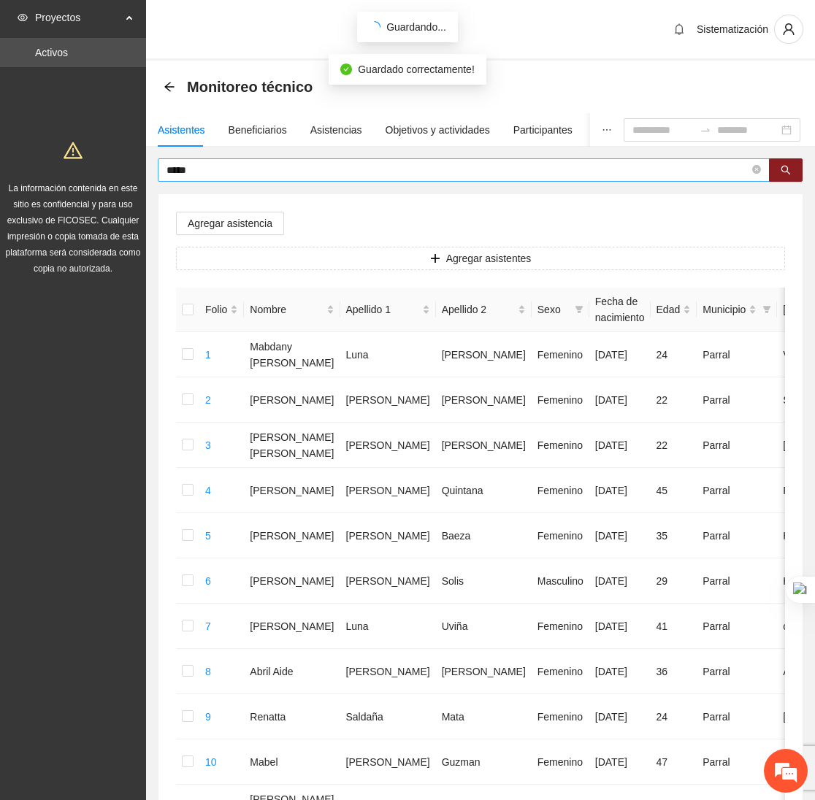
click at [275, 166] on input "*****" at bounding box center [457, 170] width 583 height 16
type input "*"
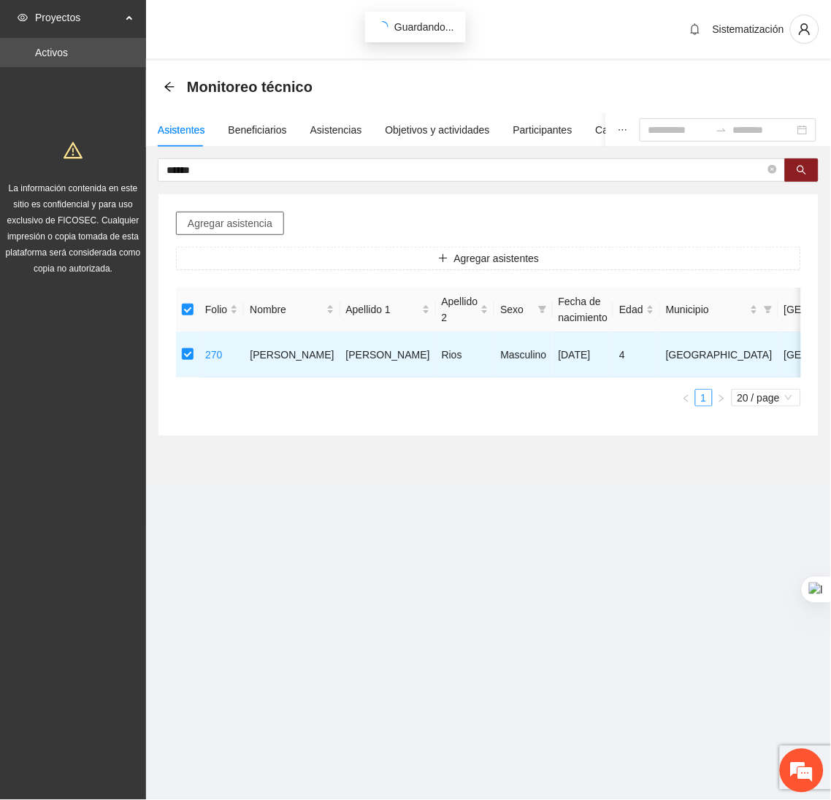
click at [234, 226] on span "Agregar asistencia" at bounding box center [230, 223] width 85 height 16
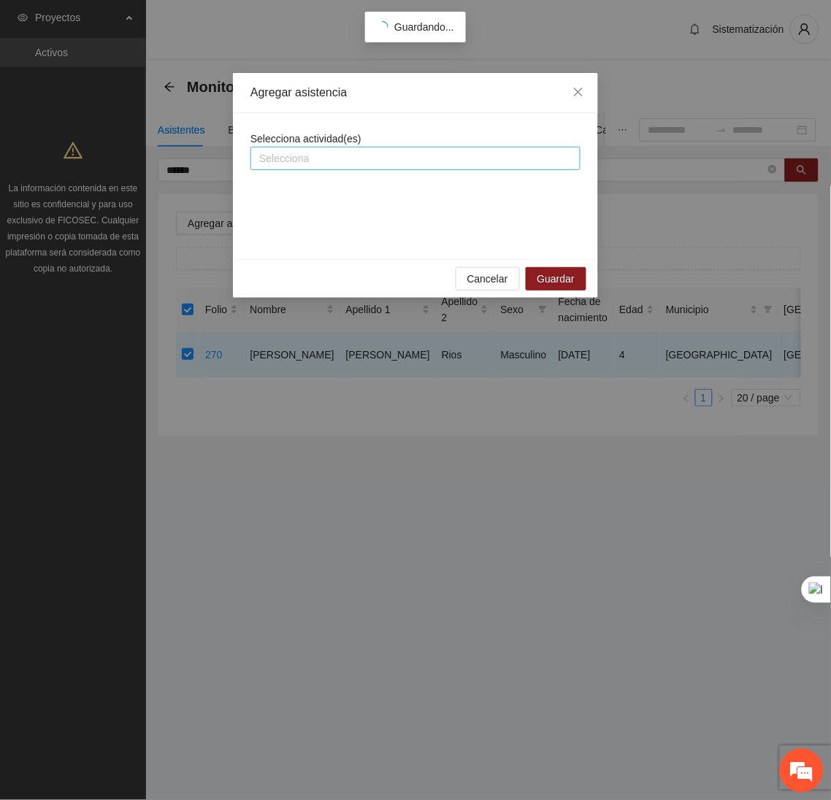
click at [321, 160] on div at bounding box center [415, 159] width 323 height 18
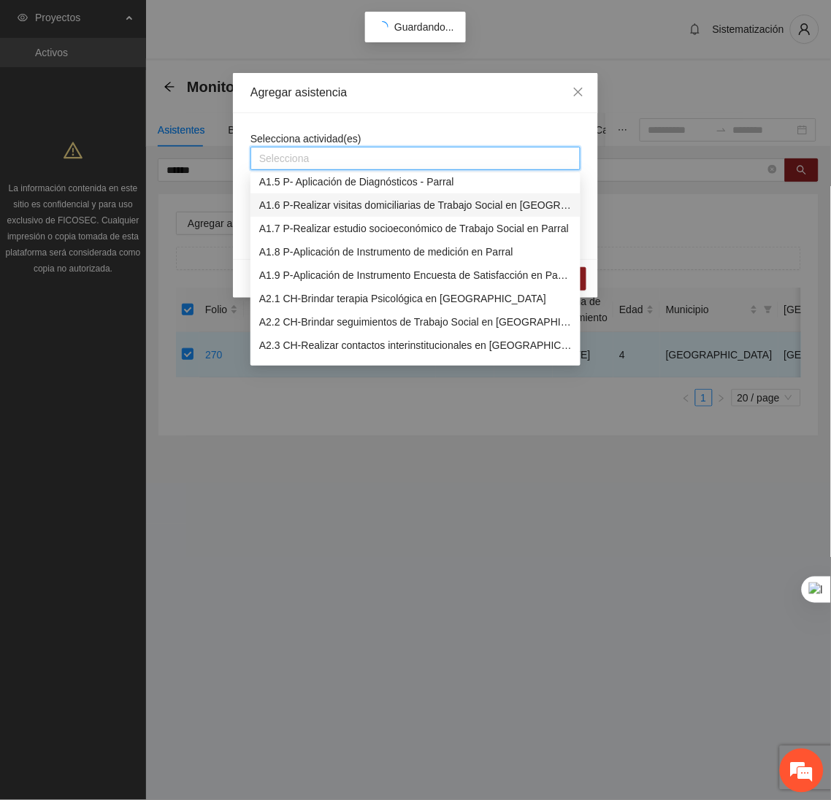
scroll to position [99, 0]
click at [312, 299] on div "A2.1 CH-Brindar terapia Psicológica en Chihuahua" at bounding box center [415, 299] width 312 height 16
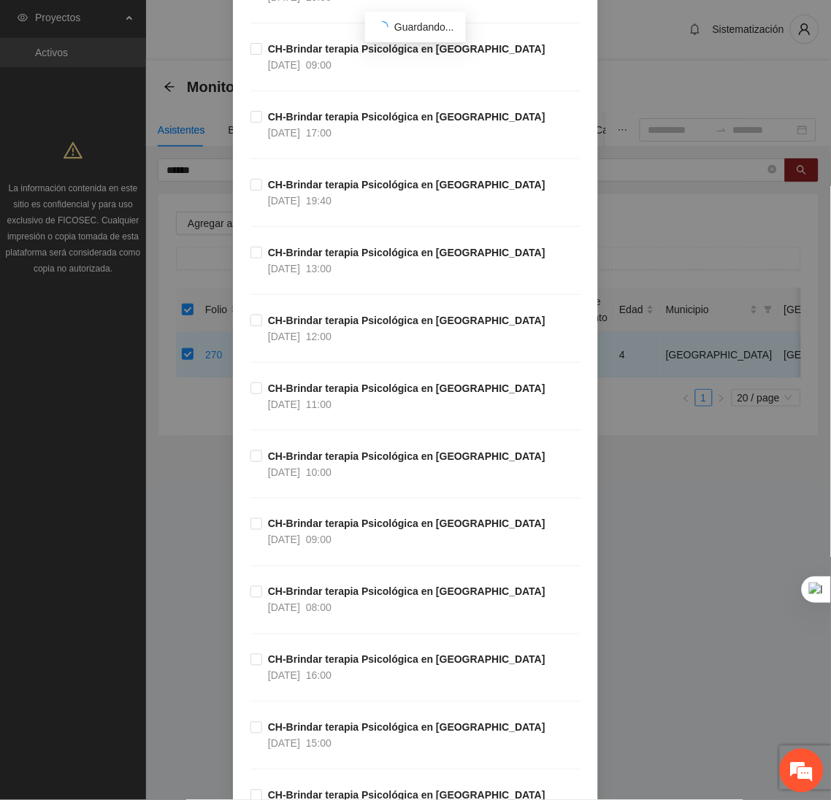
scroll to position [441, 0]
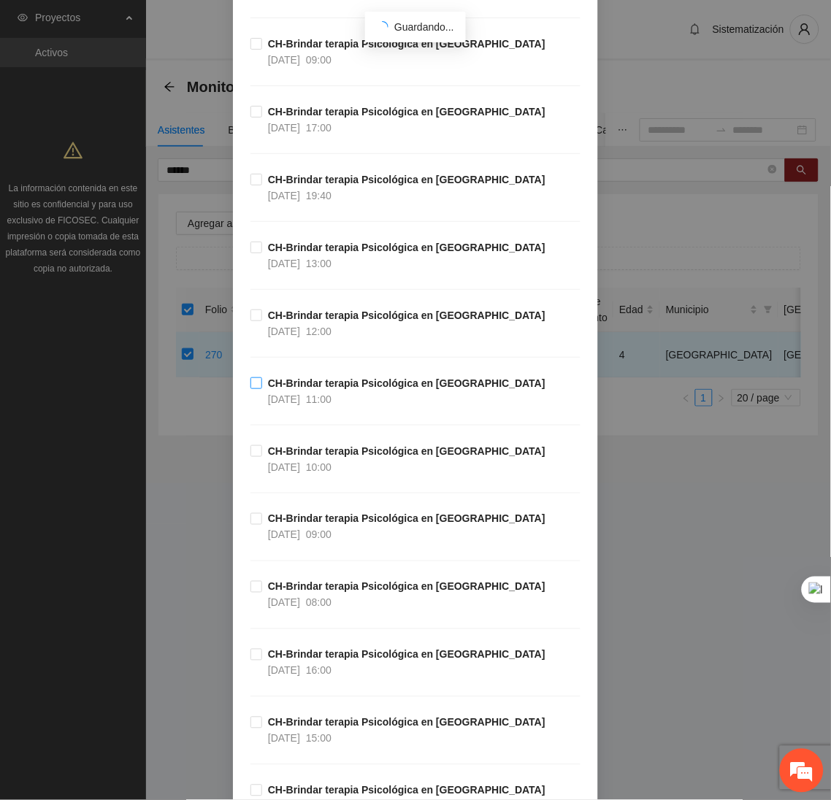
click at [323, 389] on strong "CH-Brindar terapia Psicológica en Chihuahua" at bounding box center [406, 383] width 277 height 12
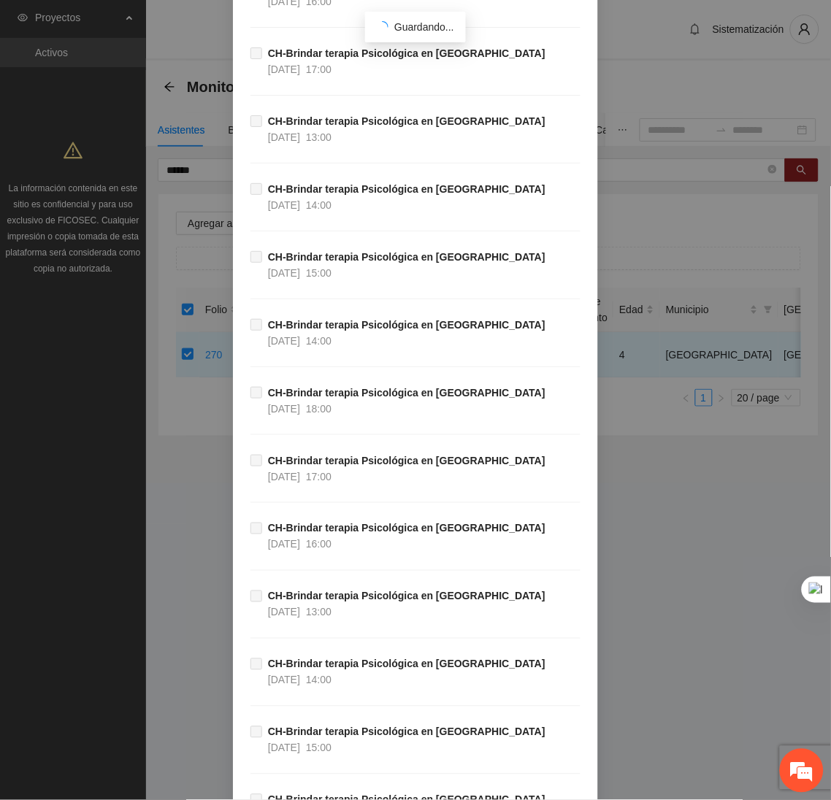
scroll to position [48500, 0]
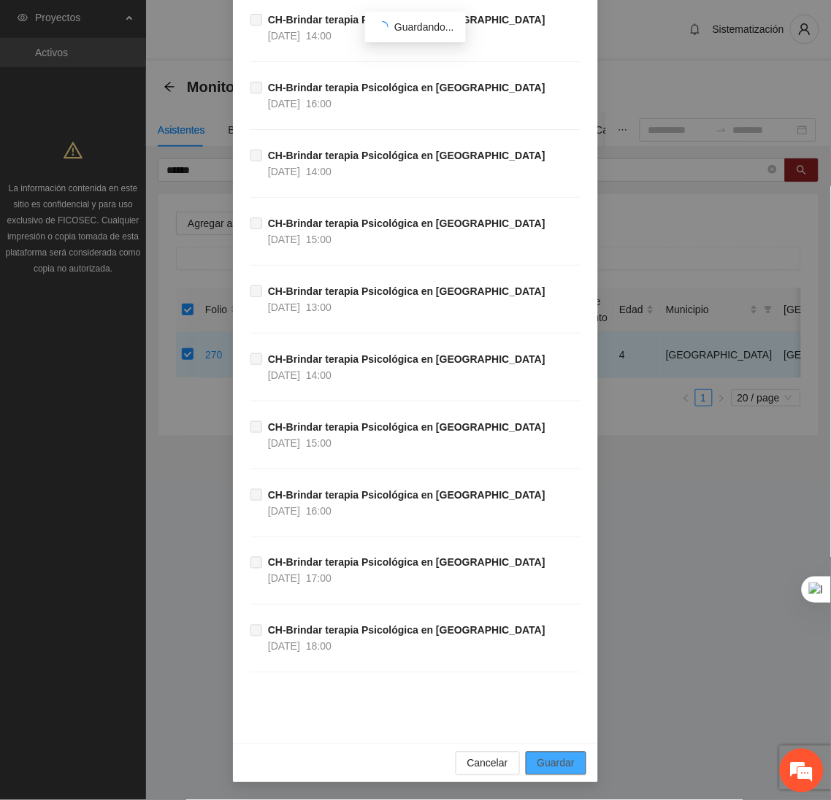
click at [569, 769] on button "Guardar" at bounding box center [556, 763] width 61 height 23
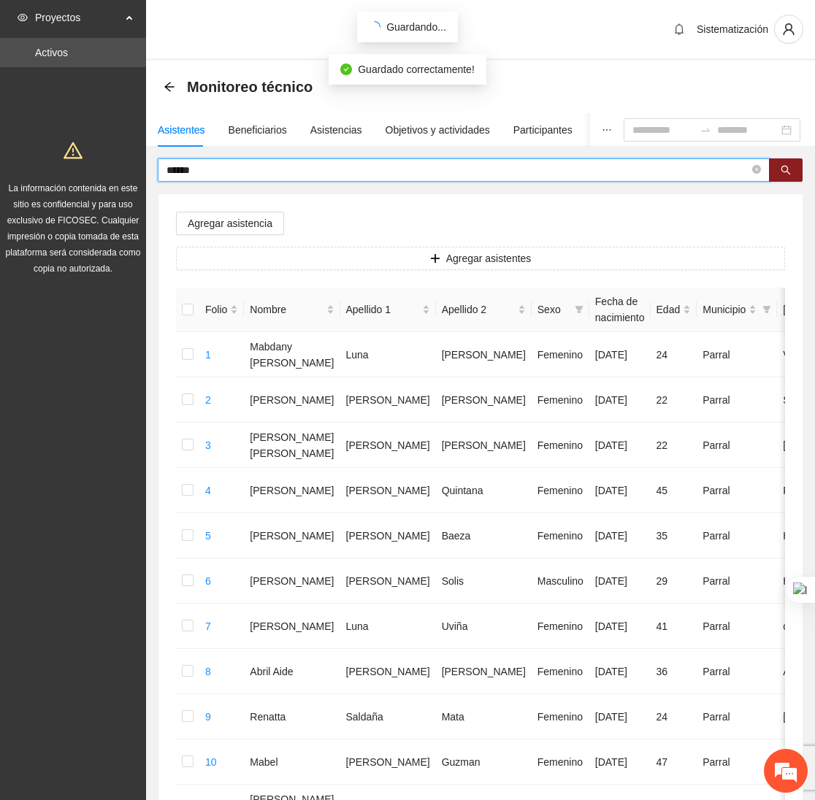
click at [218, 165] on input "******" at bounding box center [457, 170] width 583 height 16
type input "*"
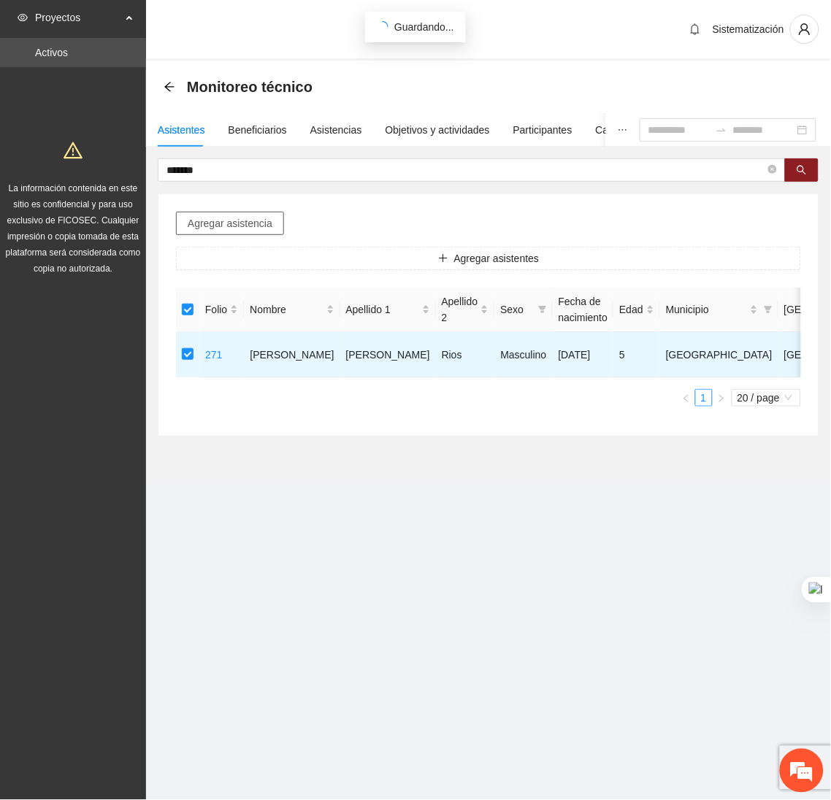
click at [224, 225] on span "Agregar asistencia" at bounding box center [230, 223] width 85 height 16
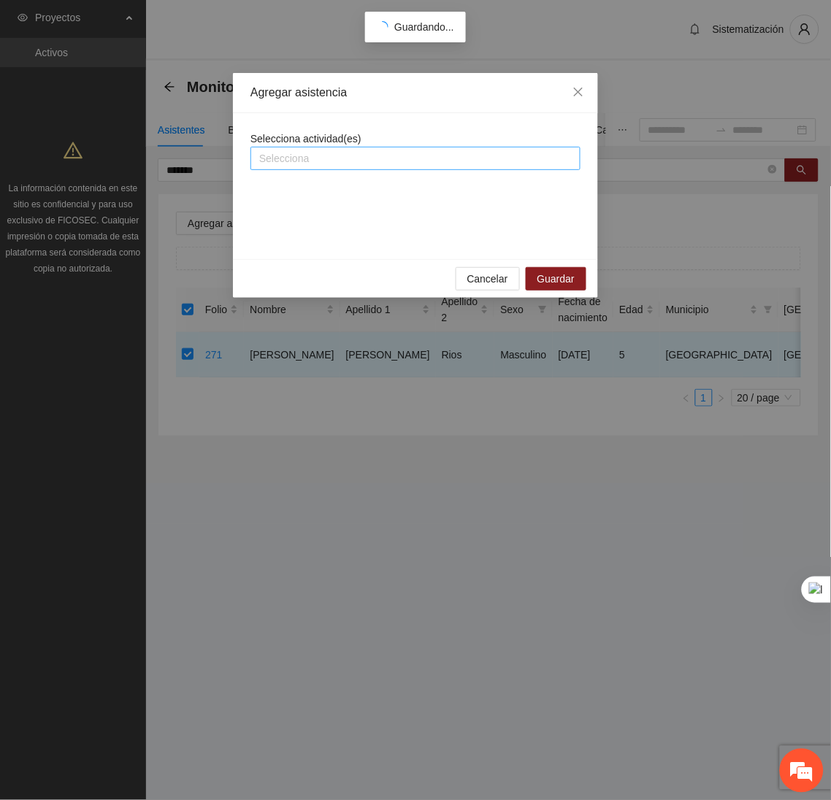
click at [310, 160] on div at bounding box center [415, 159] width 323 height 18
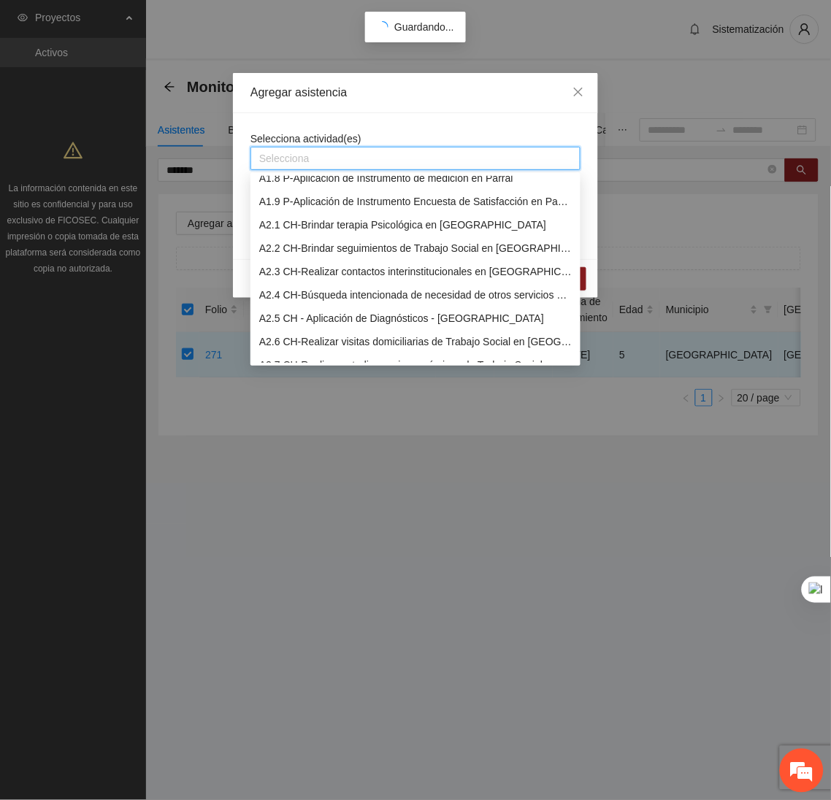
scroll to position [176, 0]
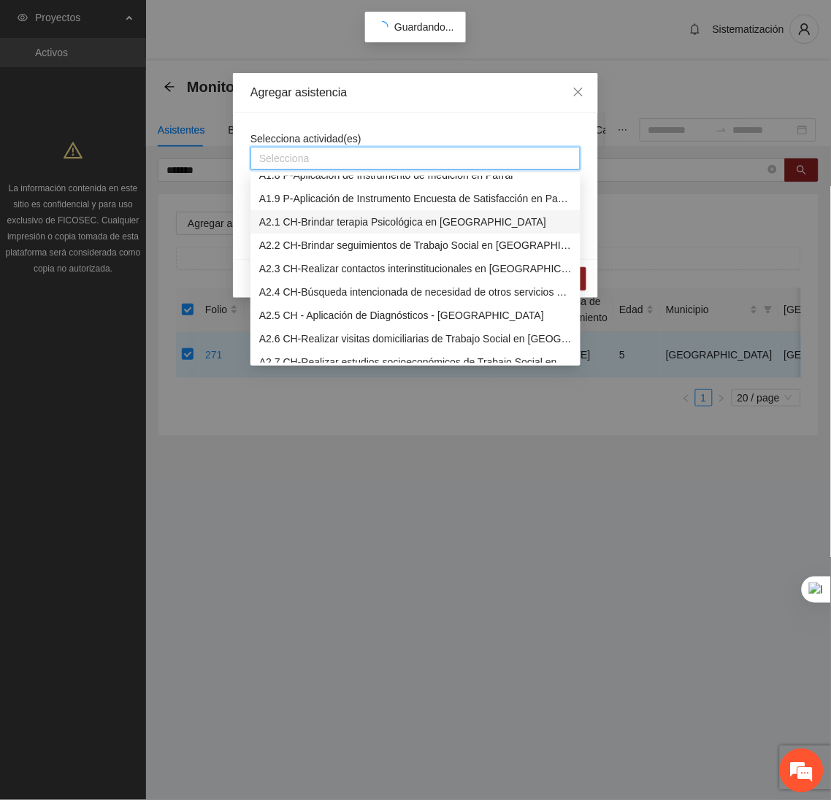
click at [283, 218] on div "A2.1 CH-Brindar terapia Psicológica en Chihuahua" at bounding box center [415, 222] width 312 height 16
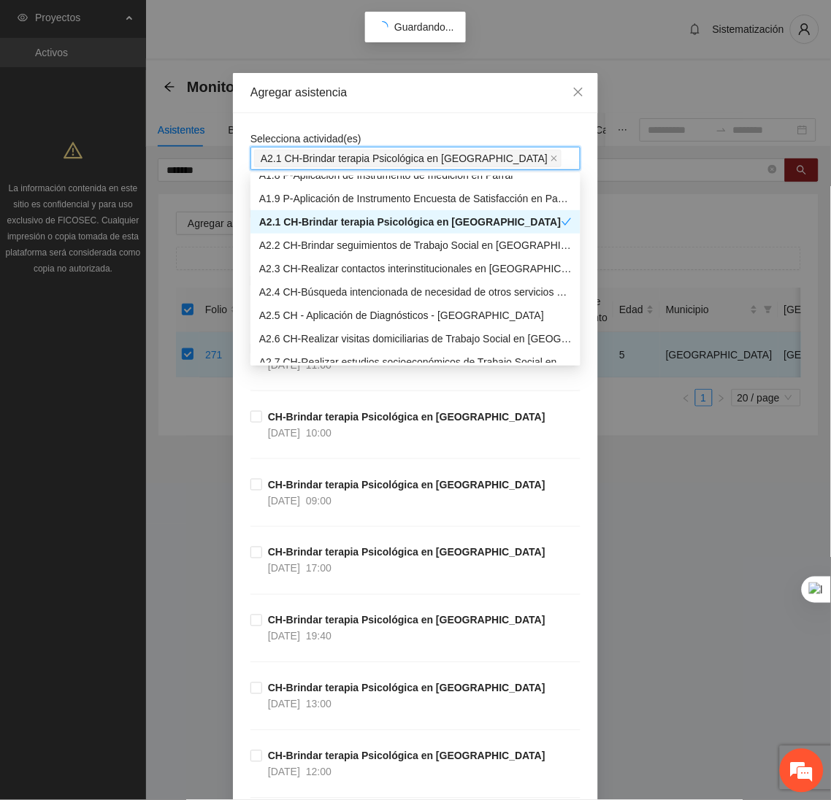
click at [369, 103] on div "Agregar asistencia" at bounding box center [415, 93] width 365 height 40
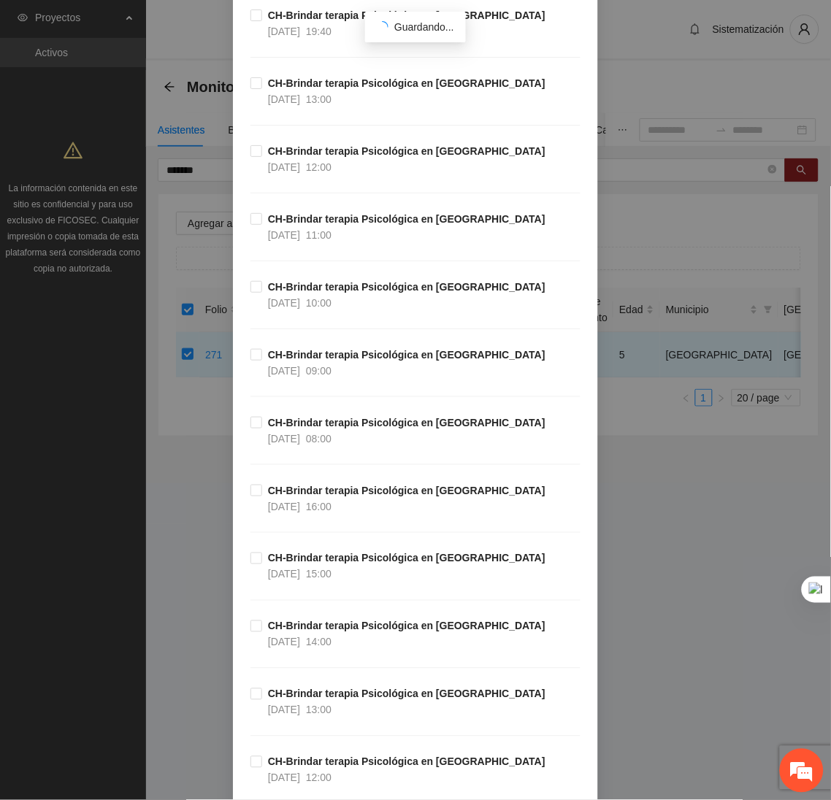
scroll to position [613, 0]
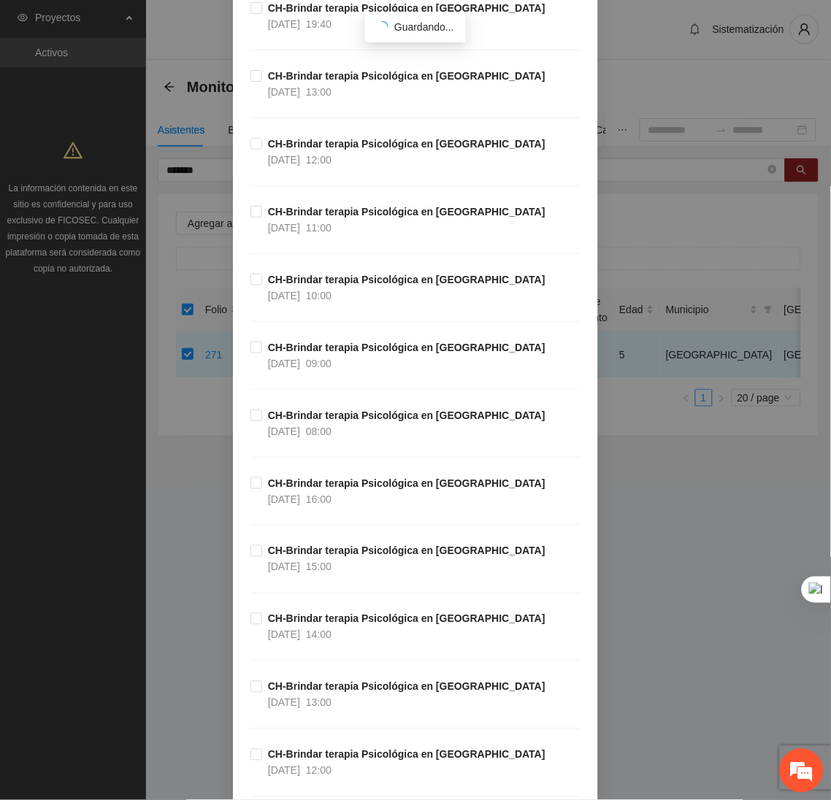
click at [304, 169] on div "CH-Brindar terapia Psicológica en Chihuahua 14/10/2025 12:00" at bounding box center [415, 170] width 330 height 68
click at [262, 142] on span "CH-Brindar terapia Psicológica en Chihuahua 14/10/2025 12:00" at bounding box center [406, 152] width 289 height 32
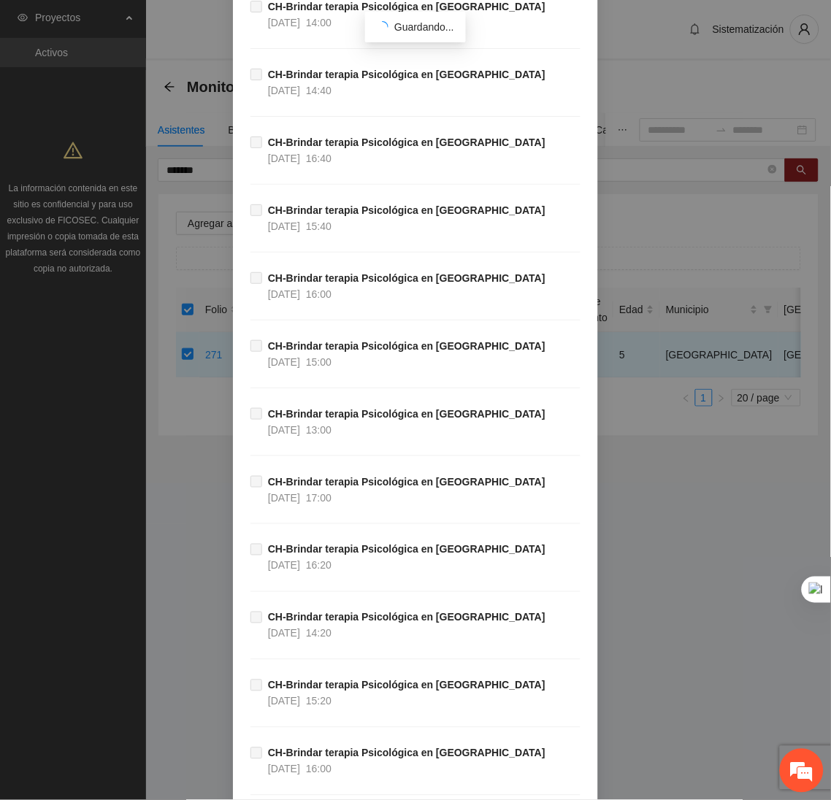
scroll to position [48500, 0]
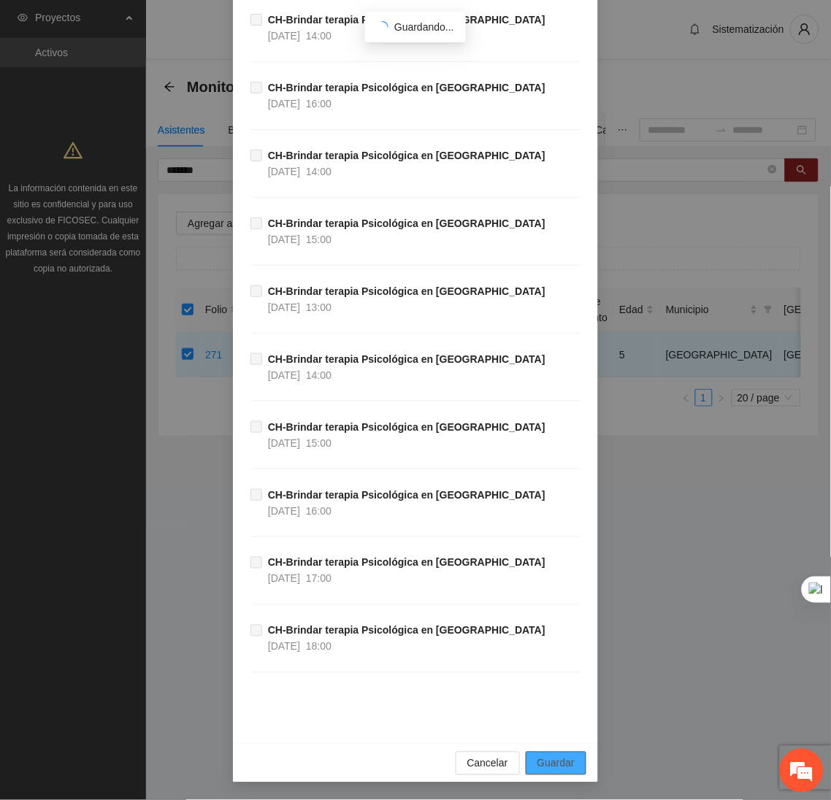
click at [546, 758] on span "Guardar" at bounding box center [555, 764] width 37 height 16
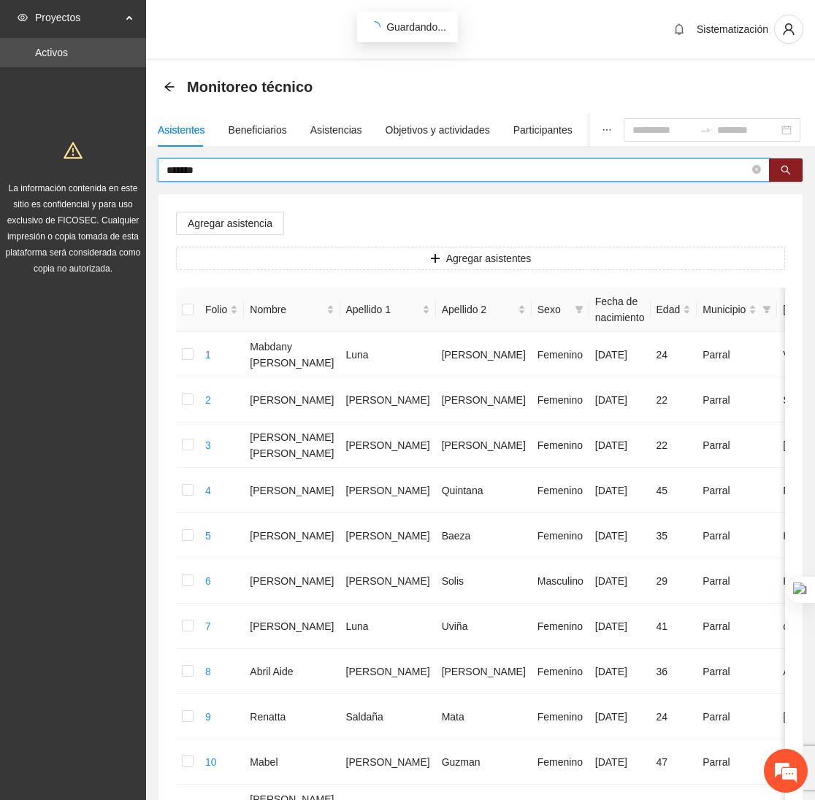
click at [245, 172] on input "*******" at bounding box center [457, 170] width 583 height 16
type input "*"
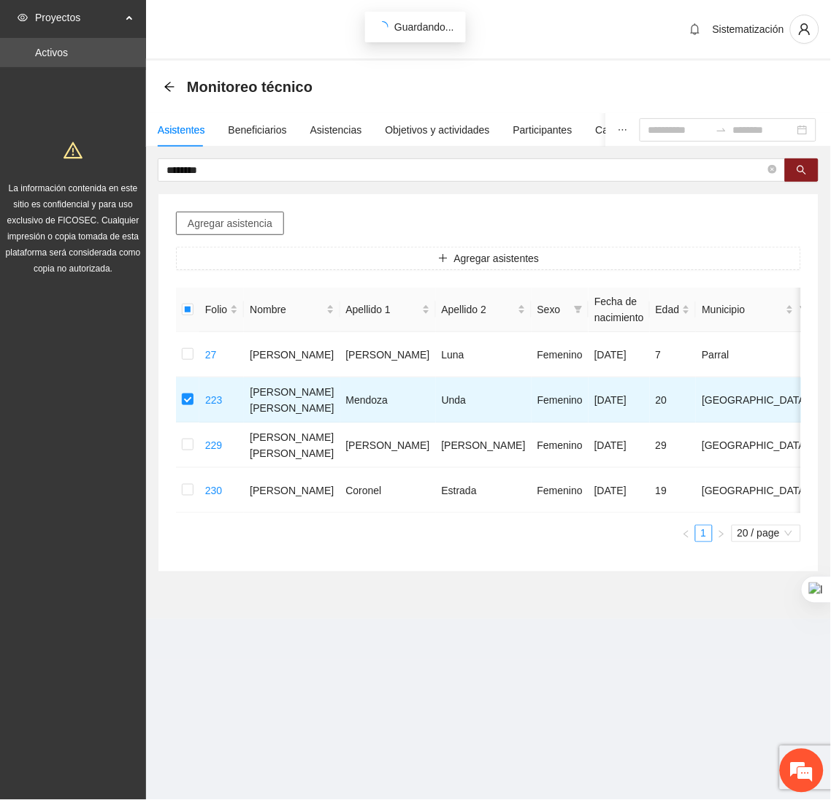
click at [221, 226] on span "Agregar asistencia" at bounding box center [230, 223] width 85 height 16
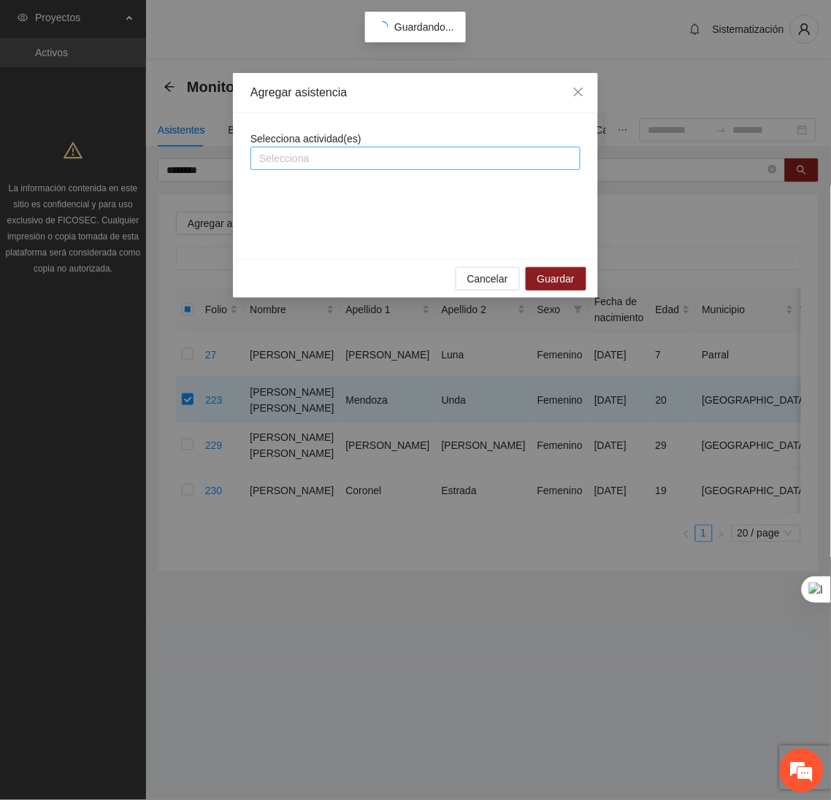
click at [299, 147] on div "Selecciona" at bounding box center [415, 158] width 330 height 23
click at [294, 155] on div at bounding box center [415, 159] width 323 height 18
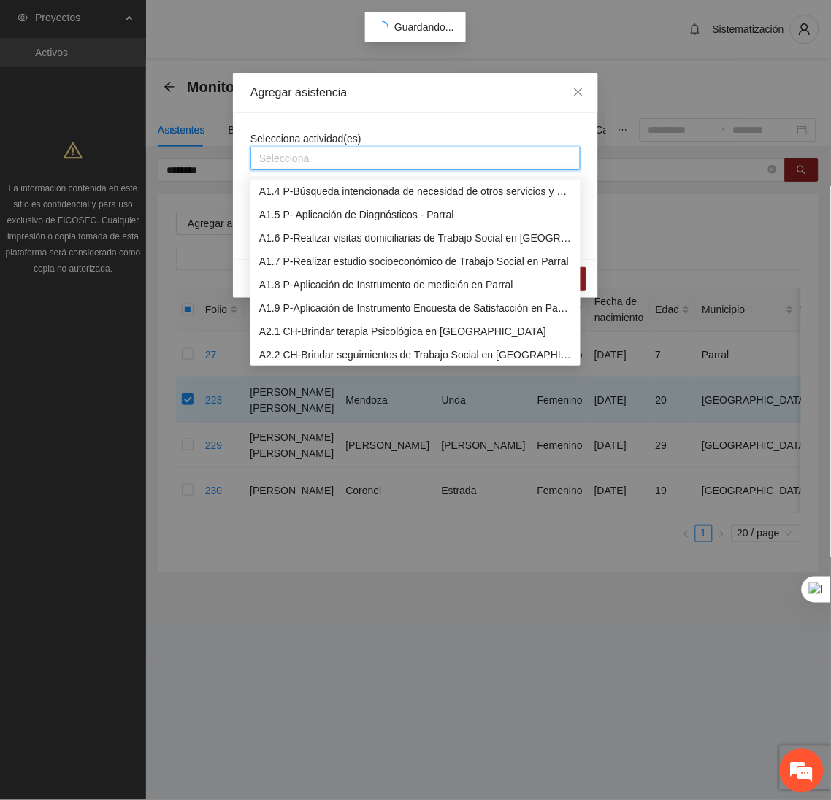
scroll to position [84, 0]
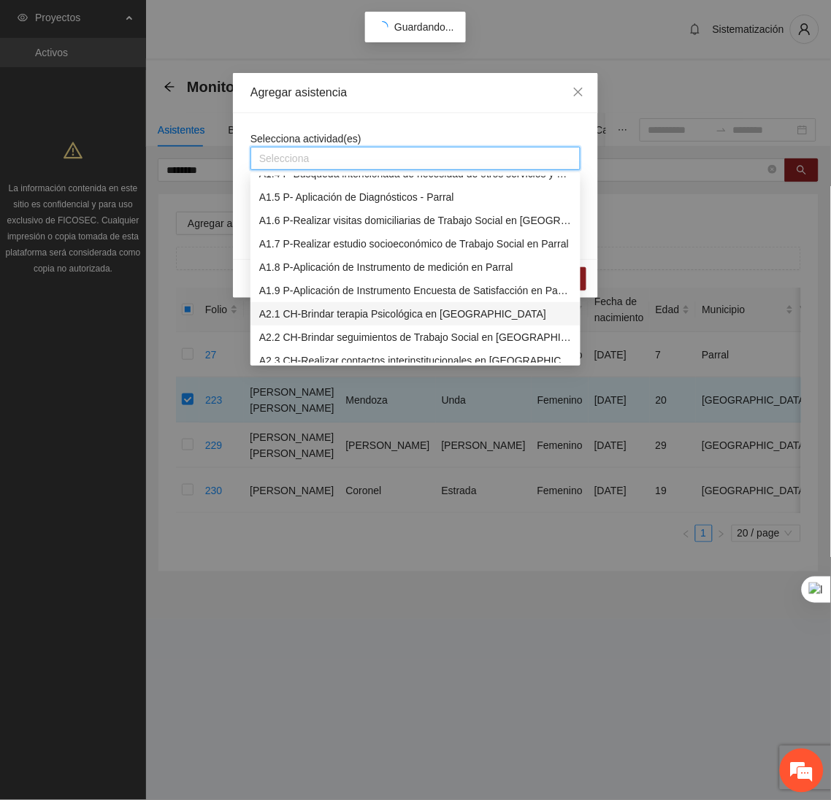
click at [277, 310] on div "A2.1 CH-Brindar terapia Psicológica en Chihuahua" at bounding box center [415, 314] width 312 height 16
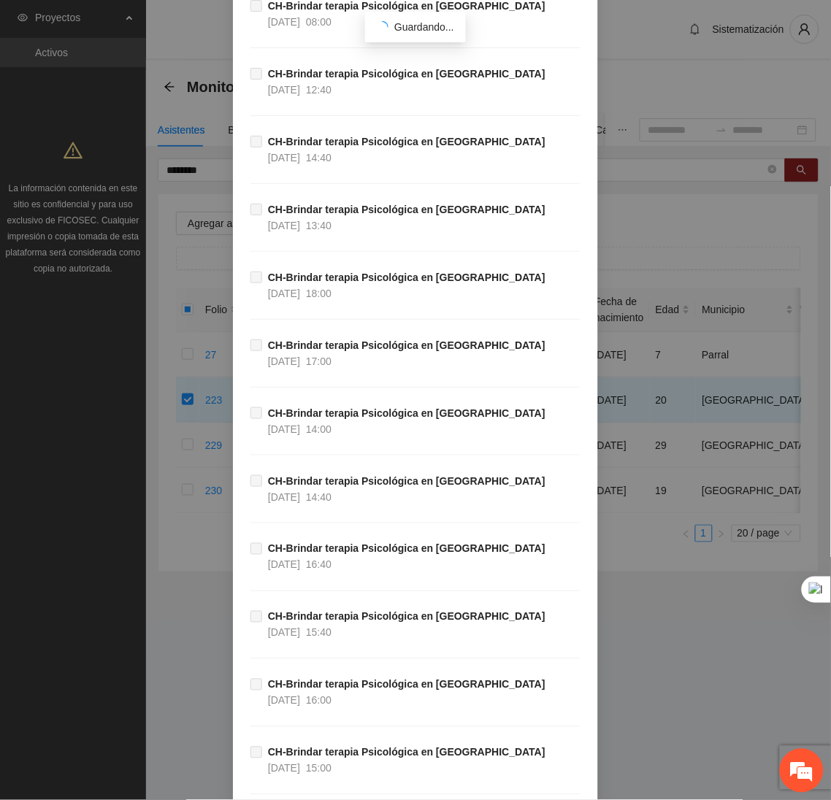
scroll to position [48500, 0]
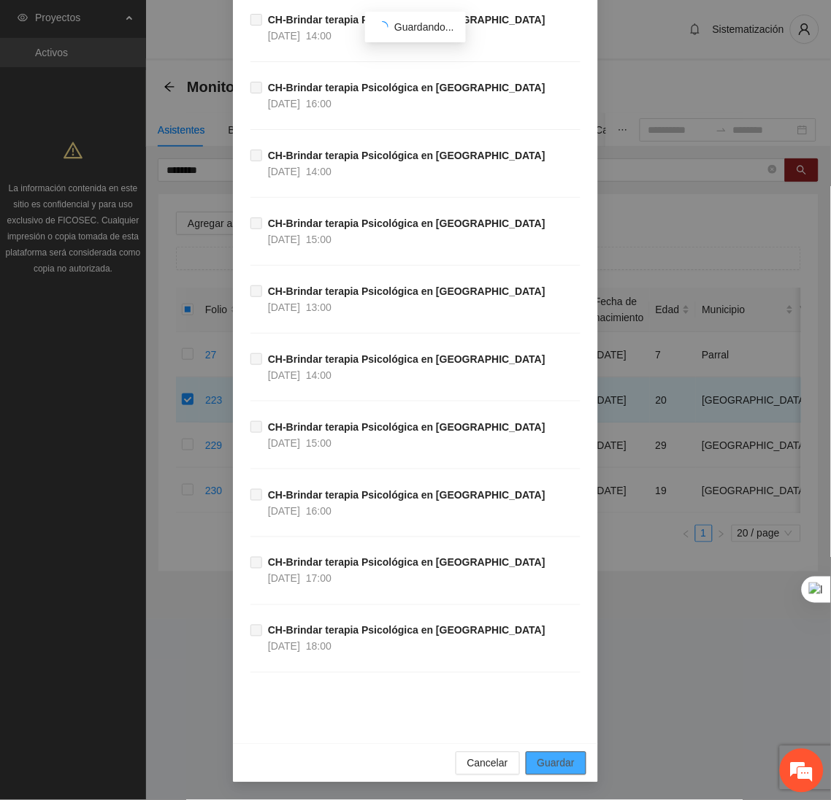
click at [545, 762] on span "Guardar" at bounding box center [555, 764] width 37 height 16
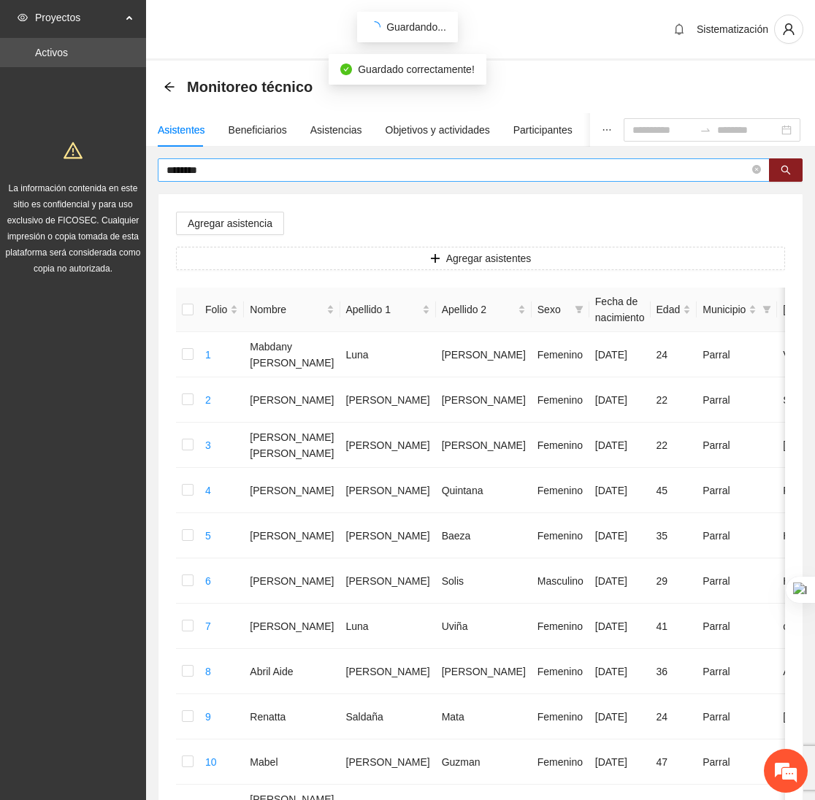
click at [218, 169] on input "********" at bounding box center [457, 170] width 583 height 16
type input "*"
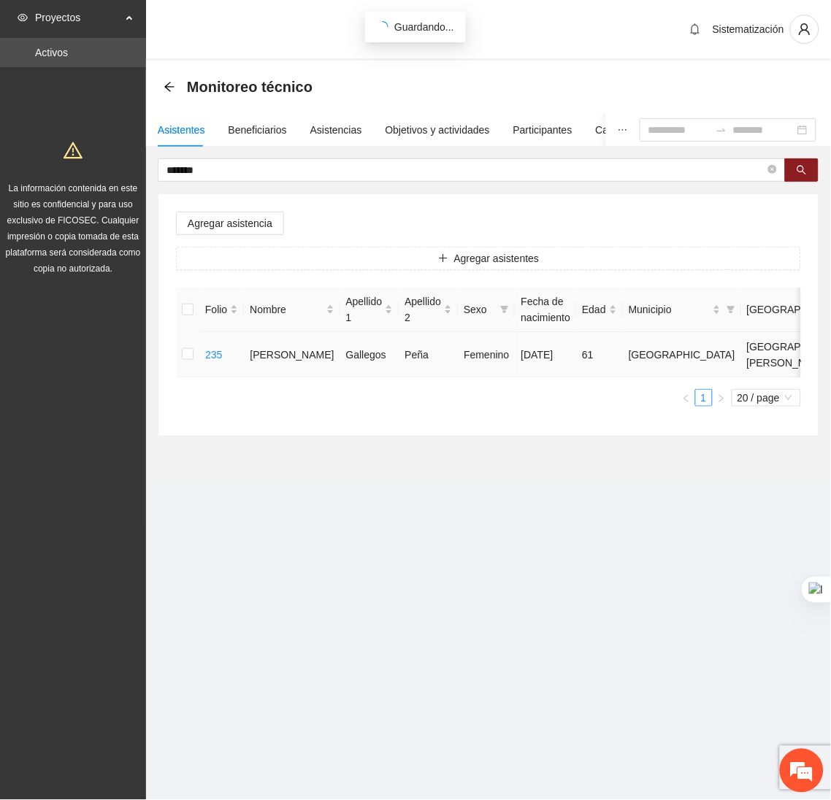
click at [178, 349] on td at bounding box center [187, 354] width 23 height 45
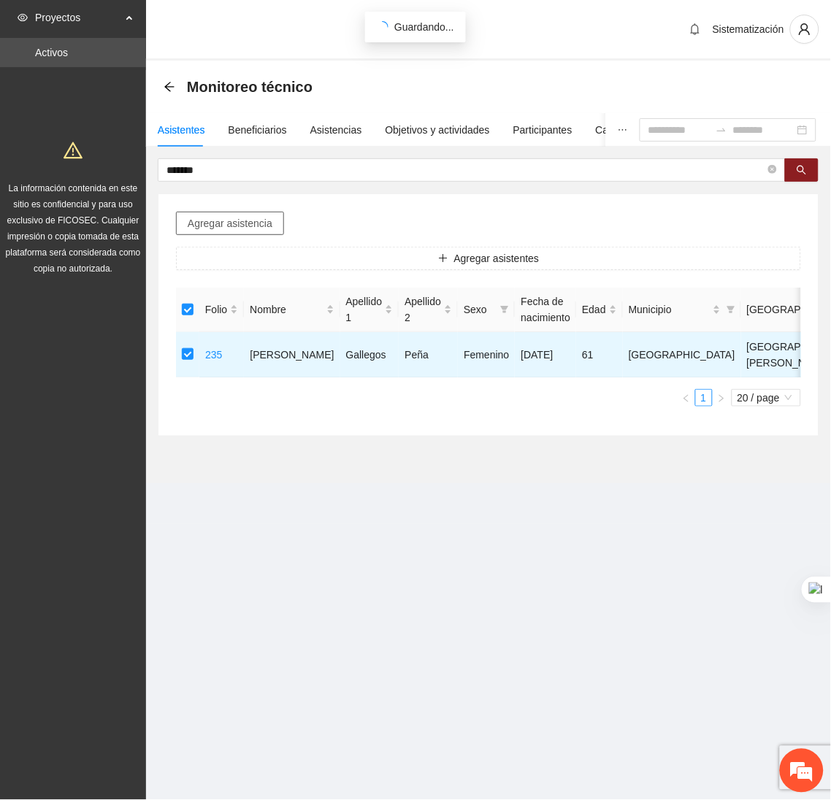
click at [261, 223] on span "Agregar asistencia" at bounding box center [230, 223] width 85 height 16
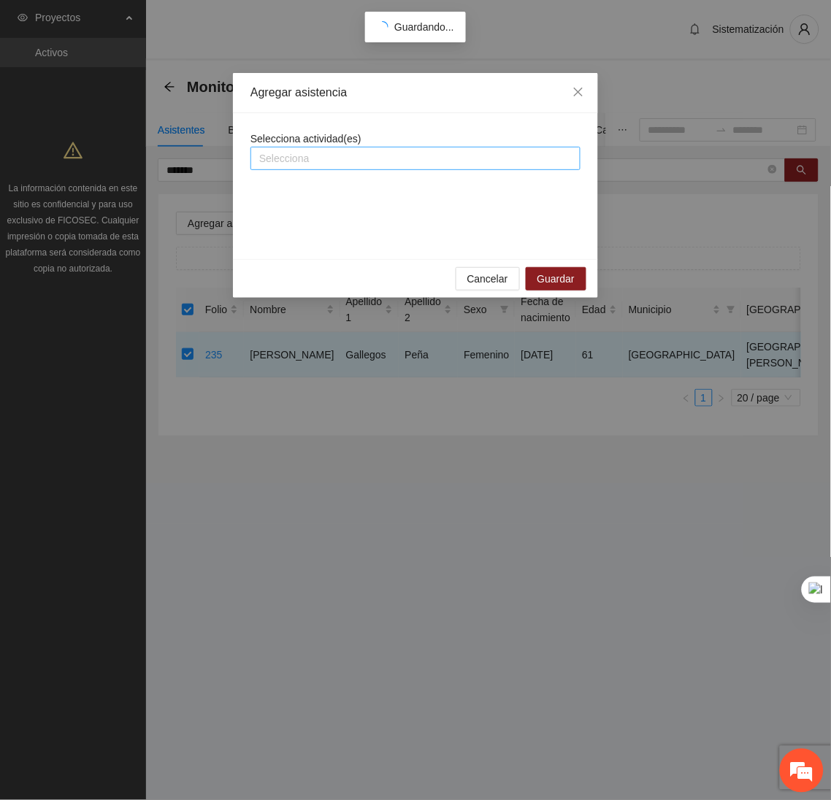
click at [318, 161] on div at bounding box center [415, 159] width 323 height 18
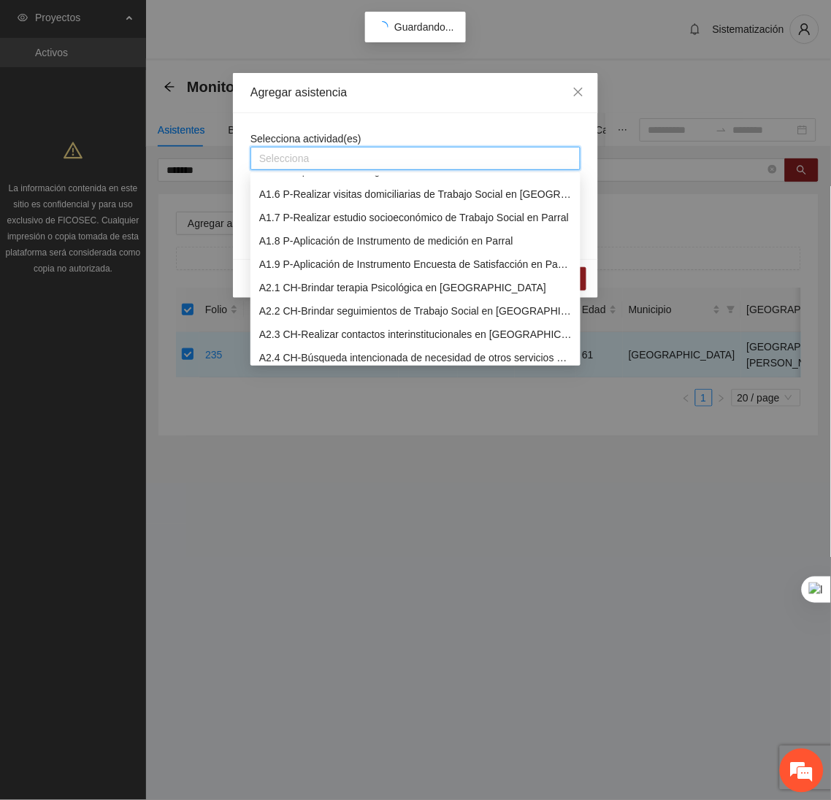
scroll to position [121, 0]
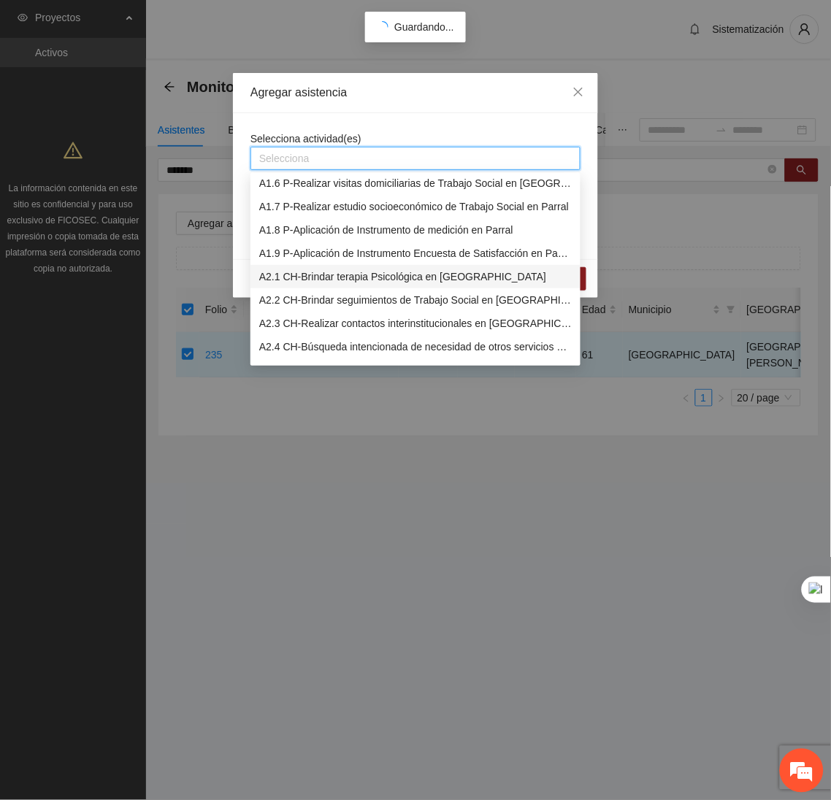
click at [299, 271] on div "A2.1 CH-Brindar terapia Psicológica en Chihuahua" at bounding box center [415, 277] width 312 height 16
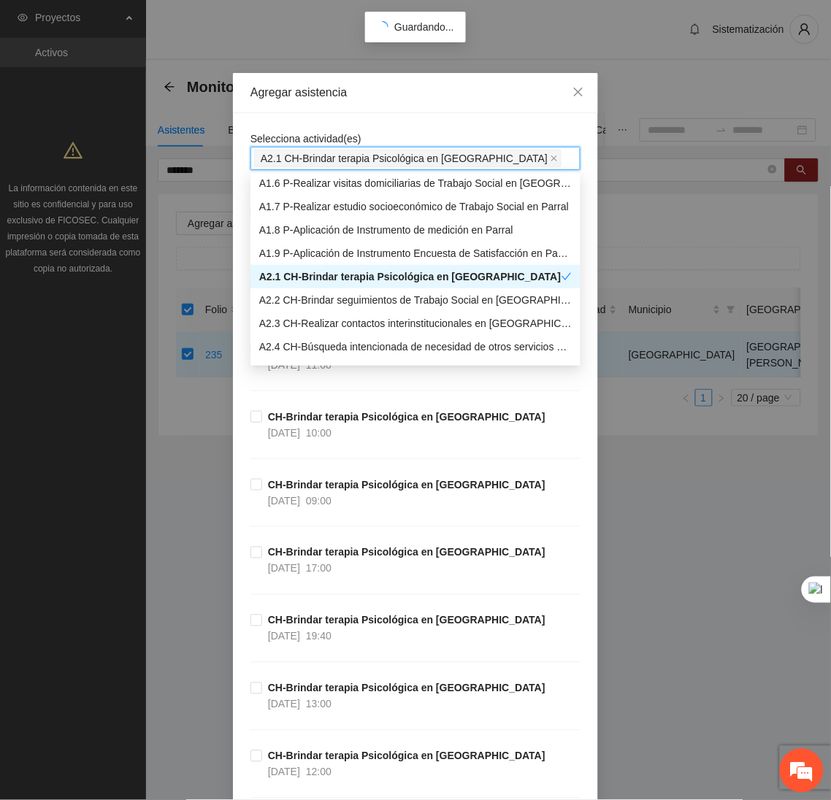
click at [389, 131] on div "Selecciona actividad(es) A2.1 CH-Brindar terapia Psicológica en Chihuahua" at bounding box center [415, 150] width 330 height 39
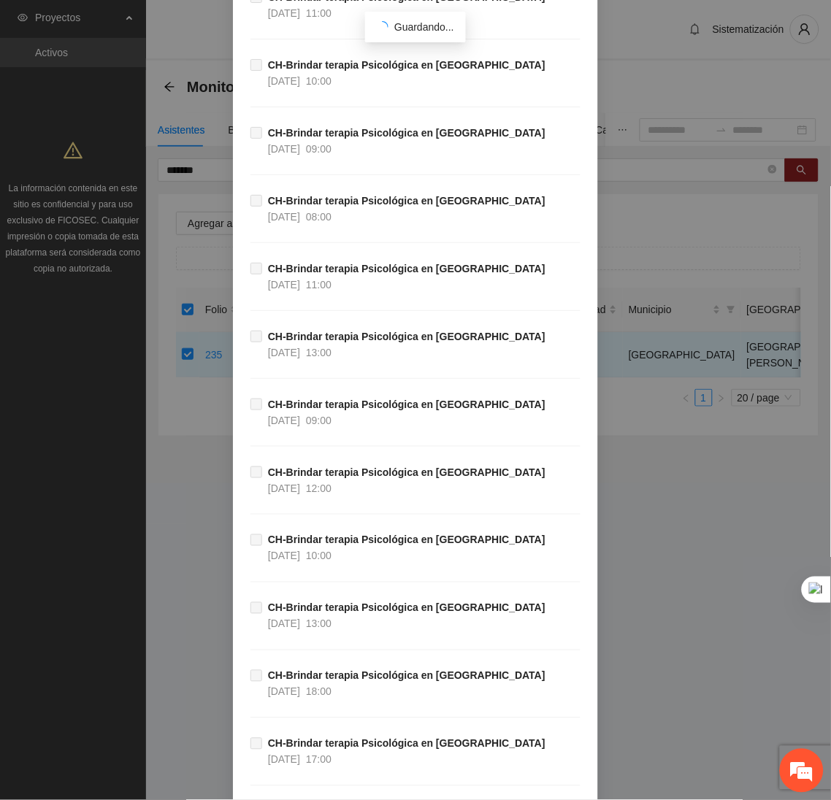
scroll to position [48500, 0]
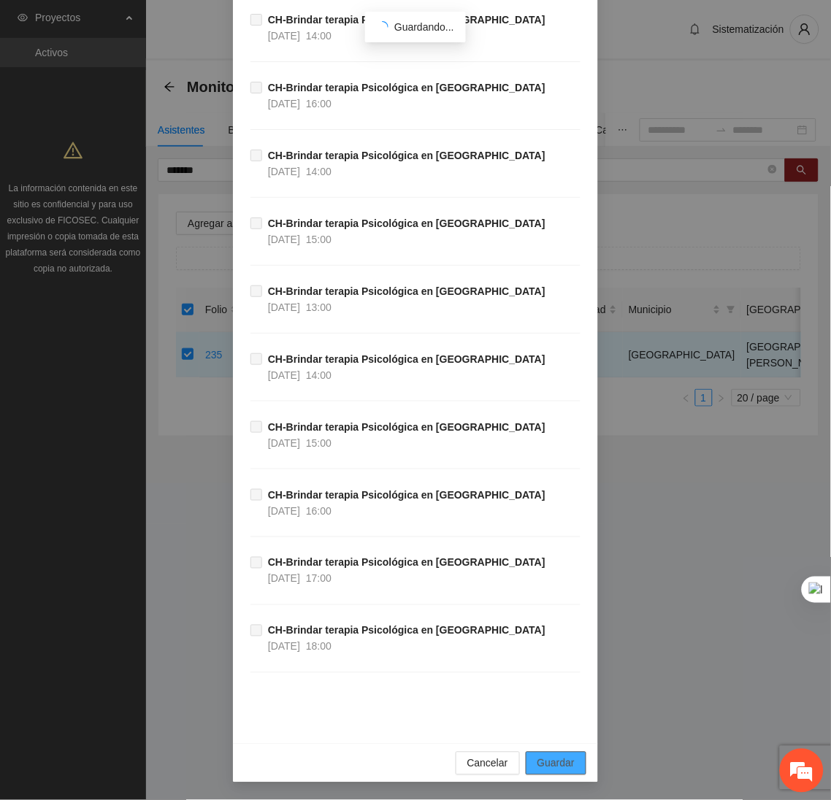
click at [560, 760] on span "Guardar" at bounding box center [555, 764] width 37 height 16
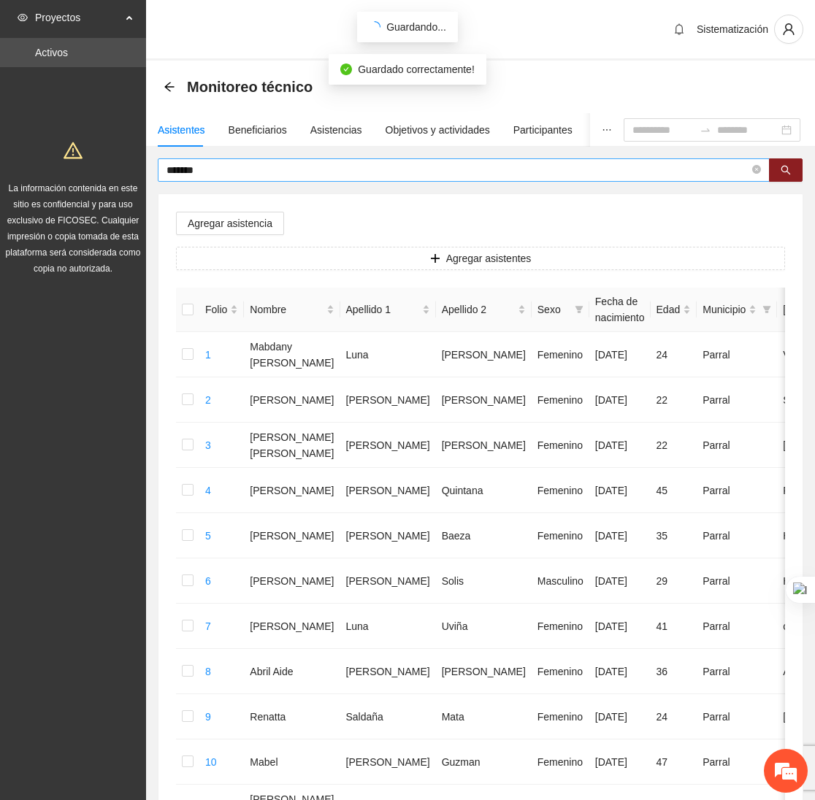
click at [239, 168] on input "*******" at bounding box center [457, 170] width 583 height 16
type input "*"
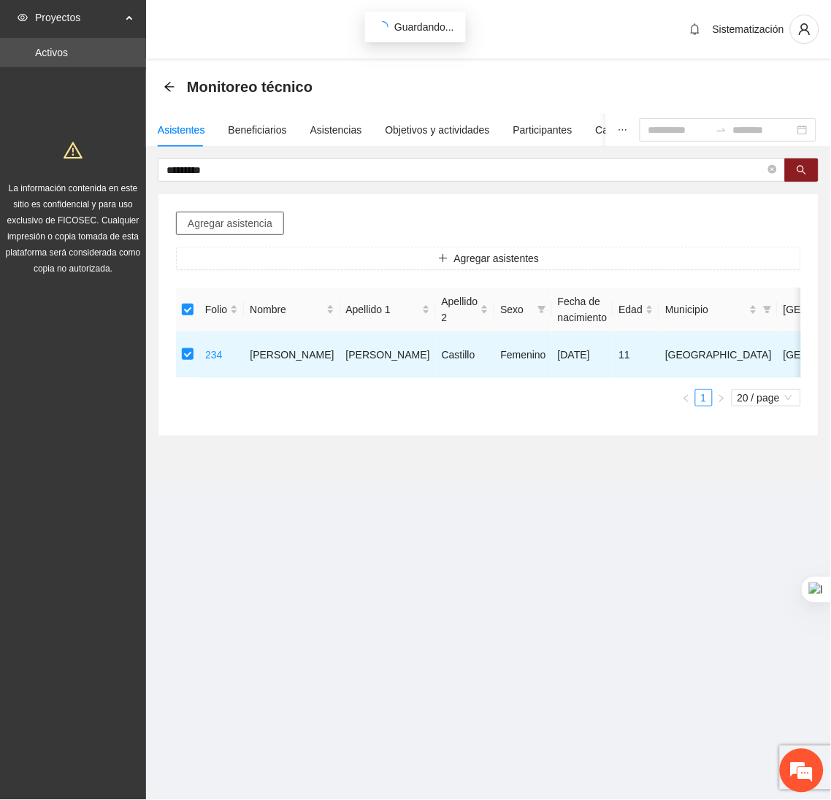
click at [234, 217] on span "Agregar asistencia" at bounding box center [230, 223] width 85 height 16
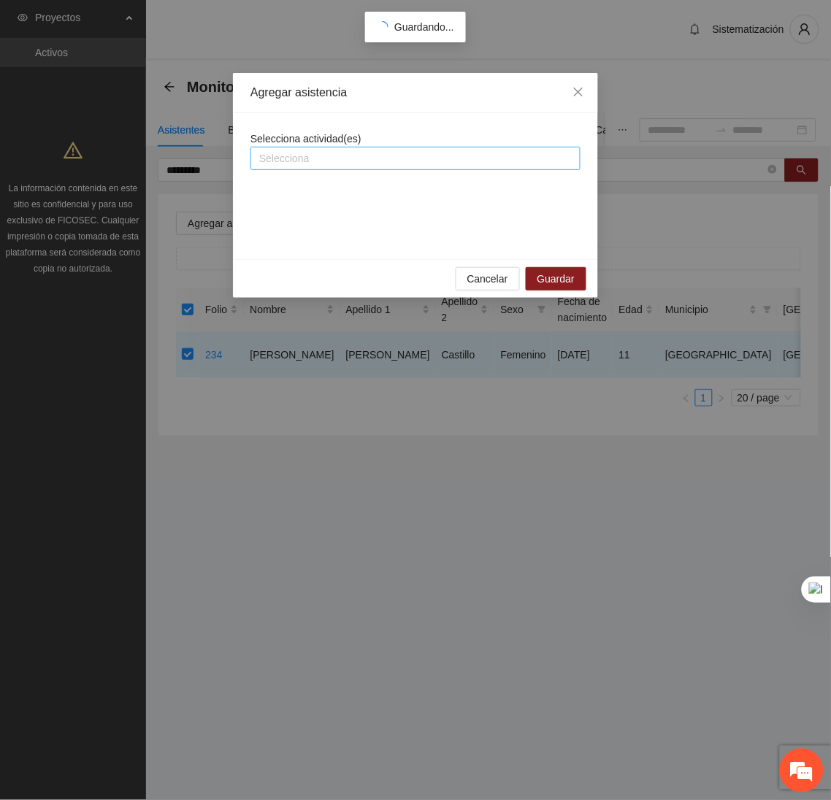
click at [319, 159] on div at bounding box center [415, 159] width 323 height 18
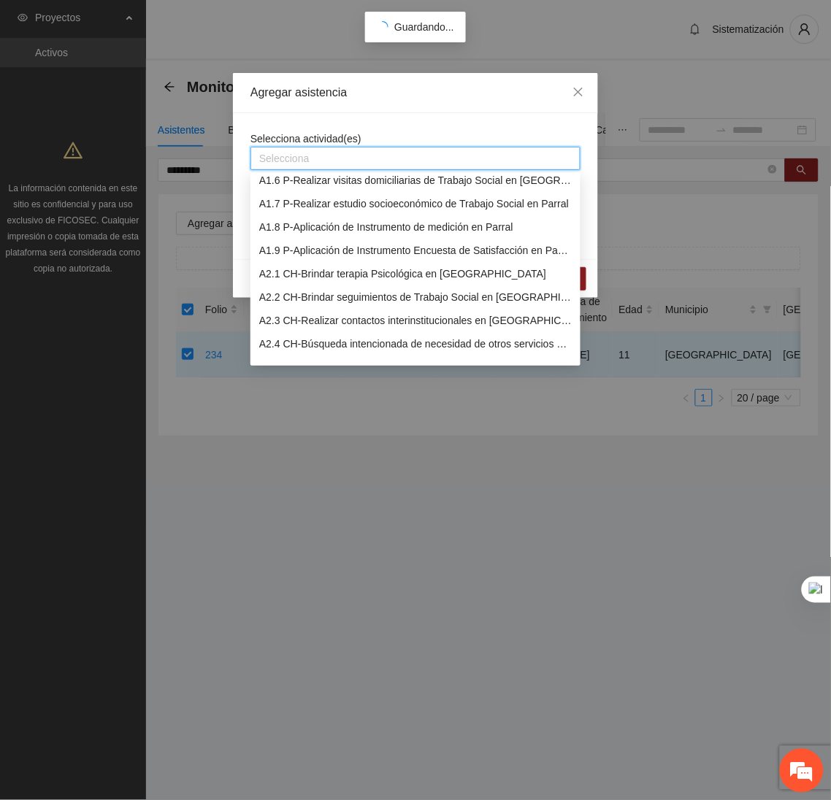
scroll to position [128, 0]
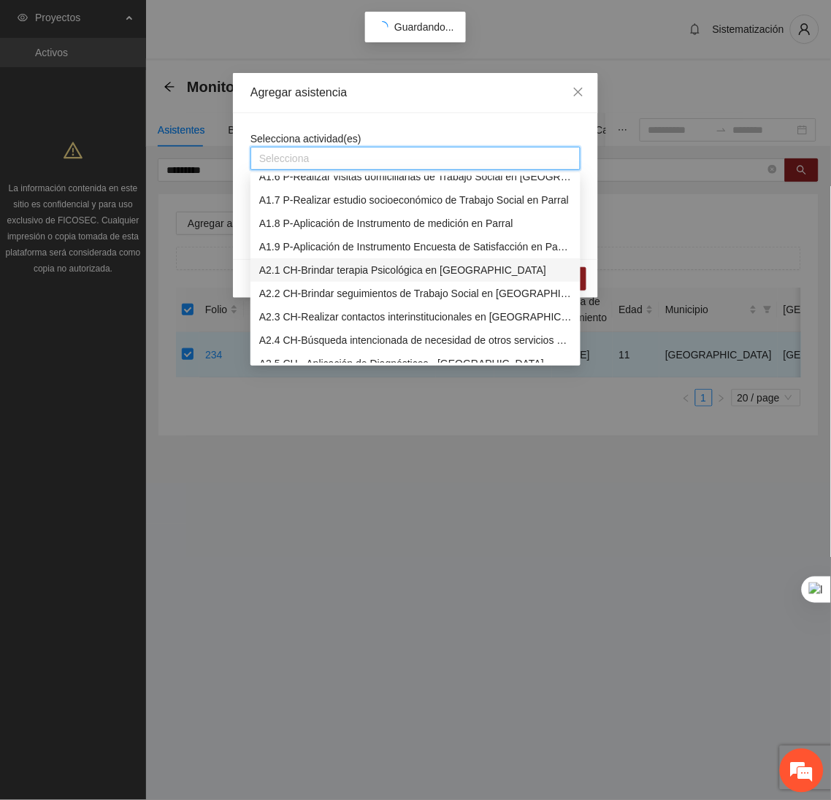
click at [309, 270] on div "A2.1 CH-Brindar terapia Psicológica en Chihuahua" at bounding box center [415, 270] width 312 height 16
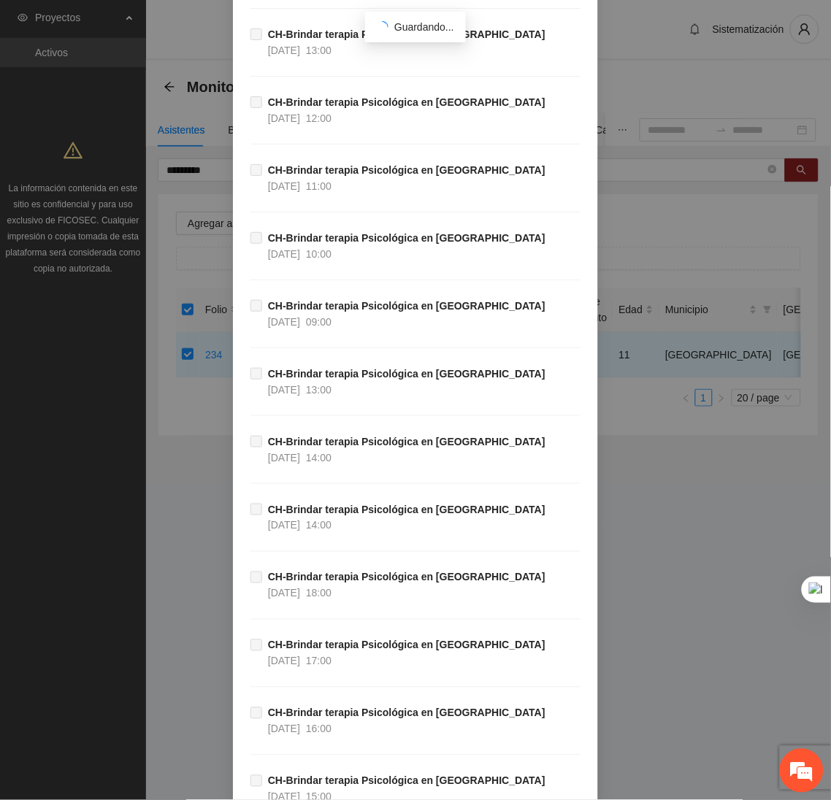
scroll to position [48500, 0]
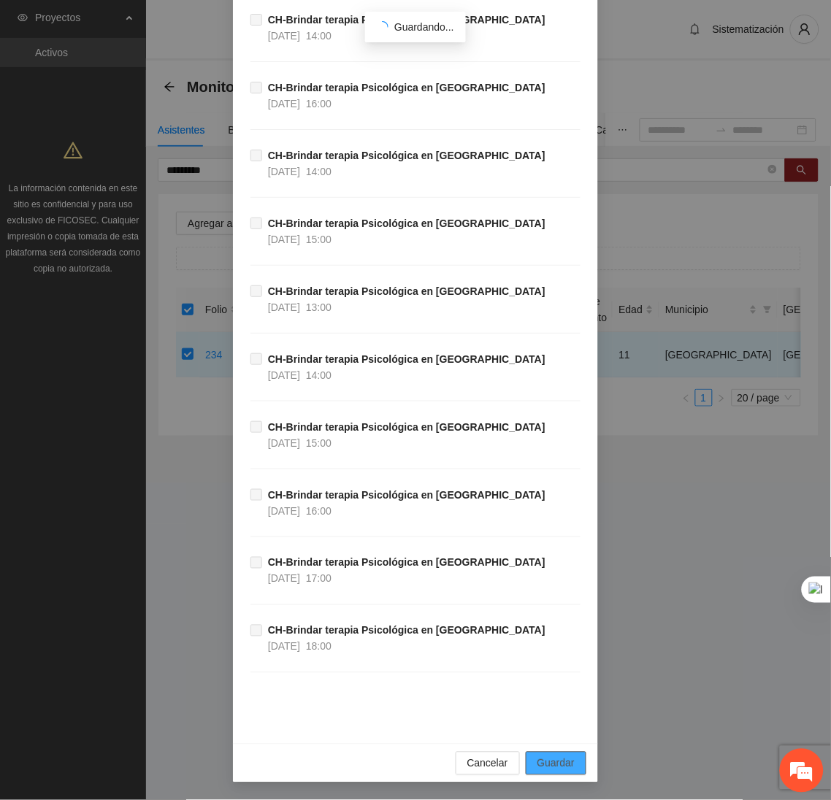
click at [545, 765] on span "Guardar" at bounding box center [555, 764] width 37 height 16
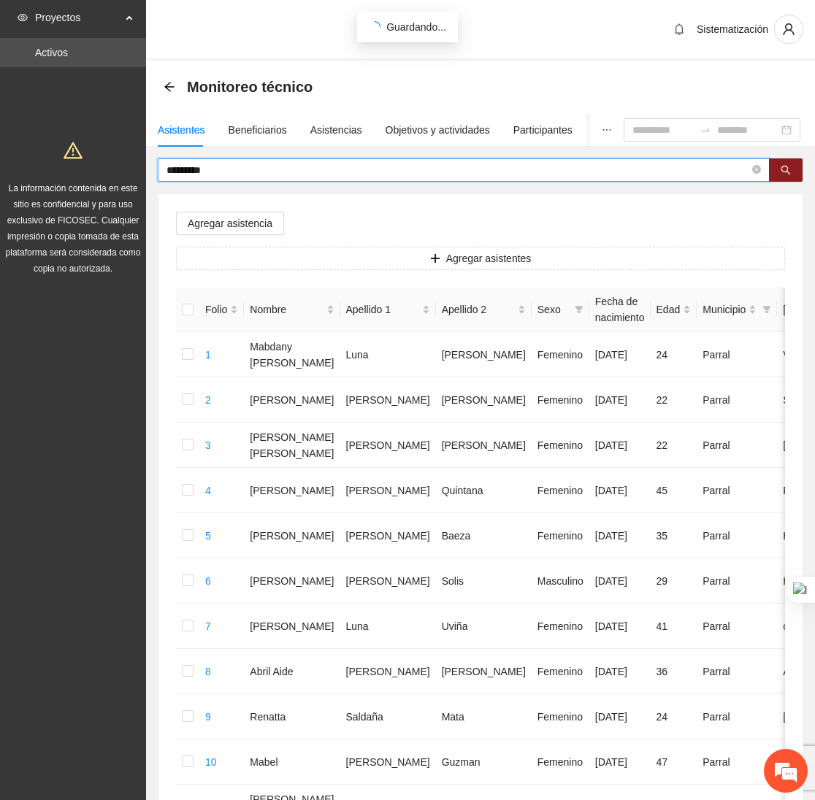
click at [306, 172] on input "*********" at bounding box center [457, 170] width 583 height 16
type input "*"
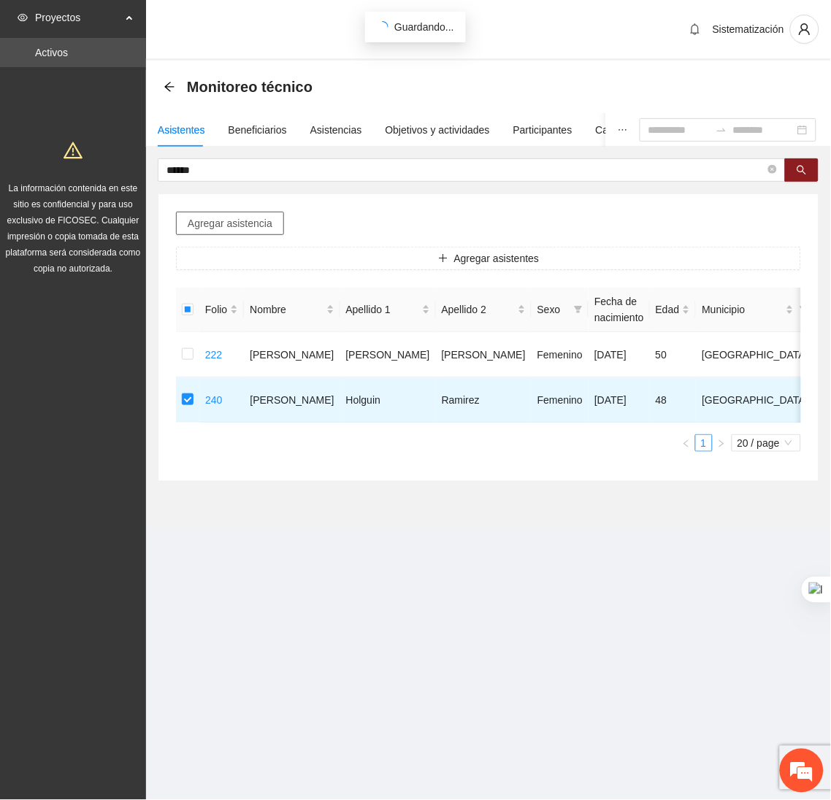
click at [231, 226] on span "Agregar asistencia" at bounding box center [230, 223] width 85 height 16
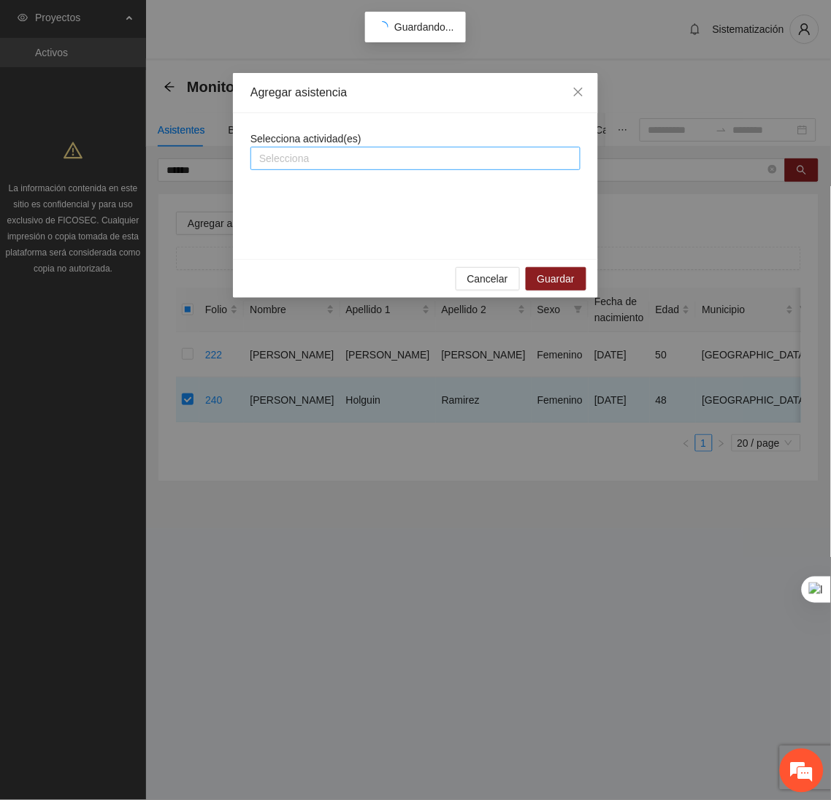
click at [296, 157] on div at bounding box center [415, 159] width 323 height 18
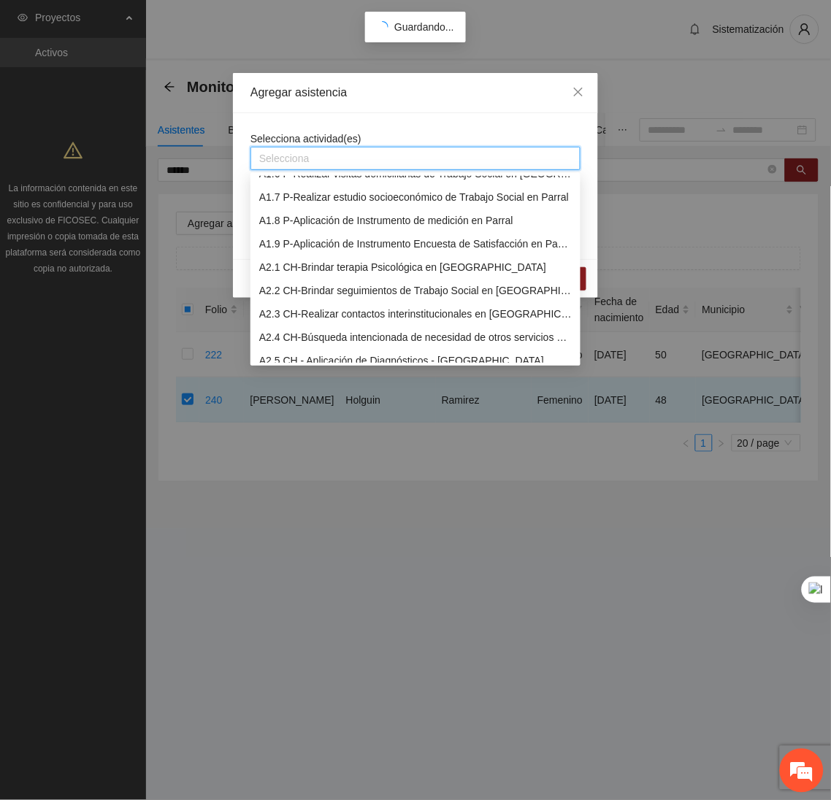
scroll to position [132, 0]
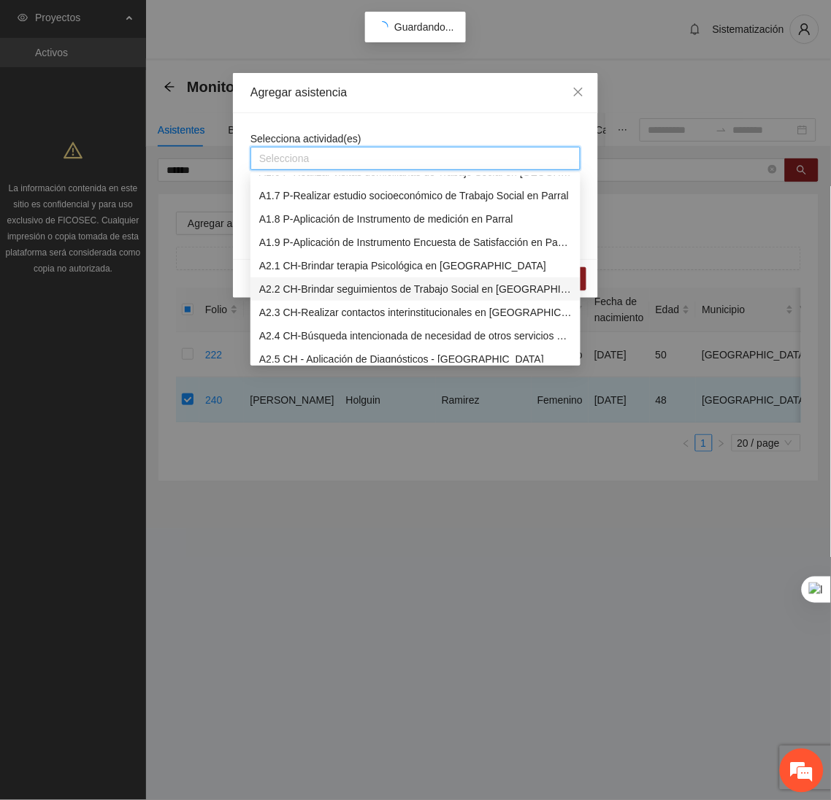
click at [299, 281] on div "A2.2 CH-Brindar seguimientos de Trabajo Social en Chihuahua" at bounding box center [415, 289] width 312 height 16
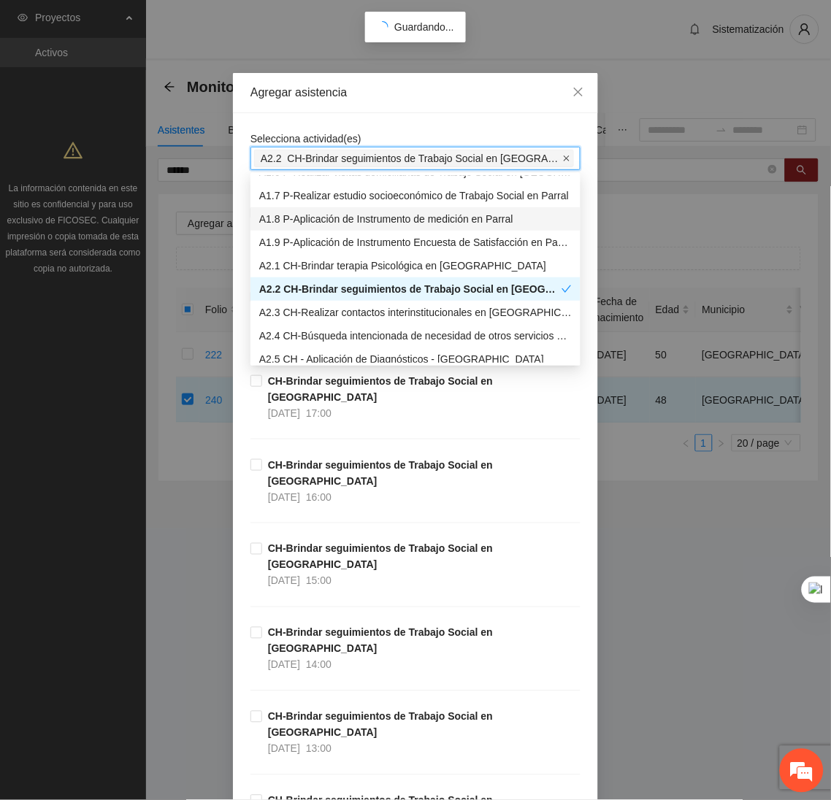
click at [563, 157] on icon "close" at bounding box center [566, 158] width 7 height 7
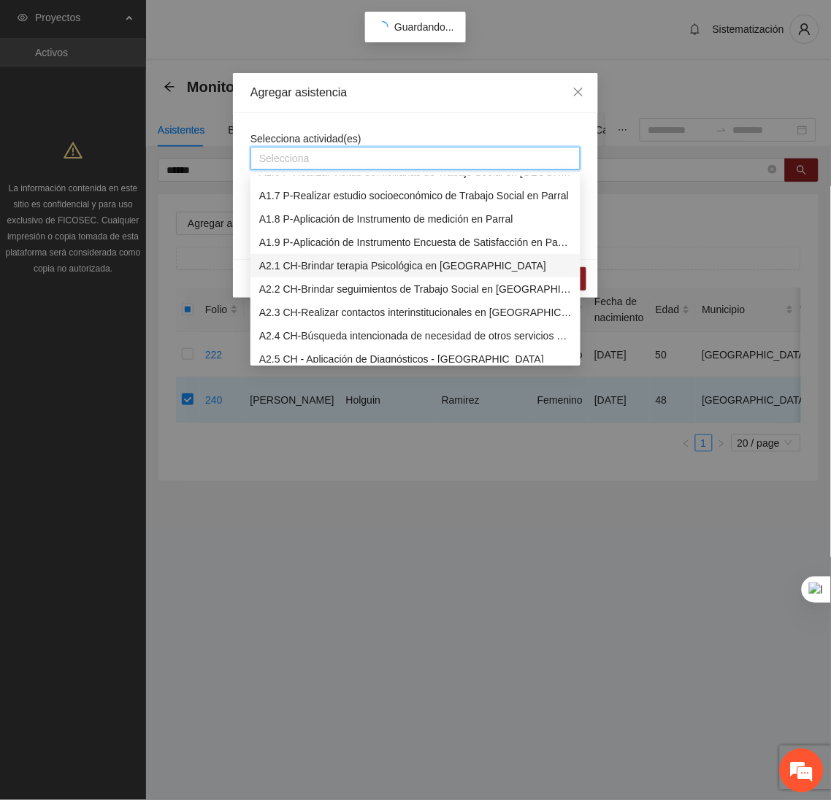
click at [382, 266] on div "A2.1 CH-Brindar terapia Psicológica en Chihuahua" at bounding box center [415, 266] width 312 height 16
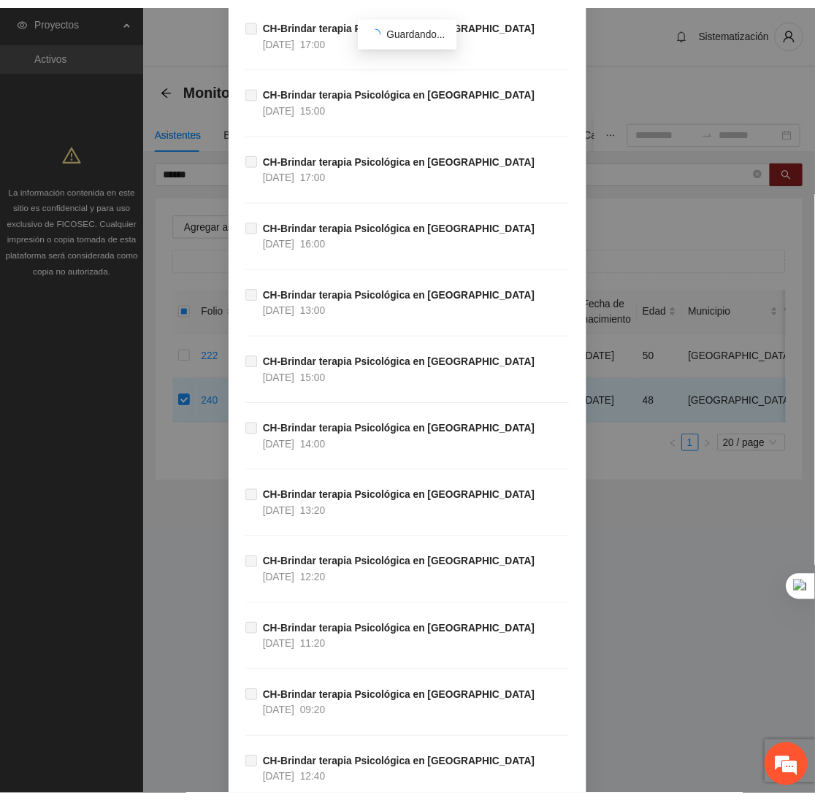
scroll to position [48500, 0]
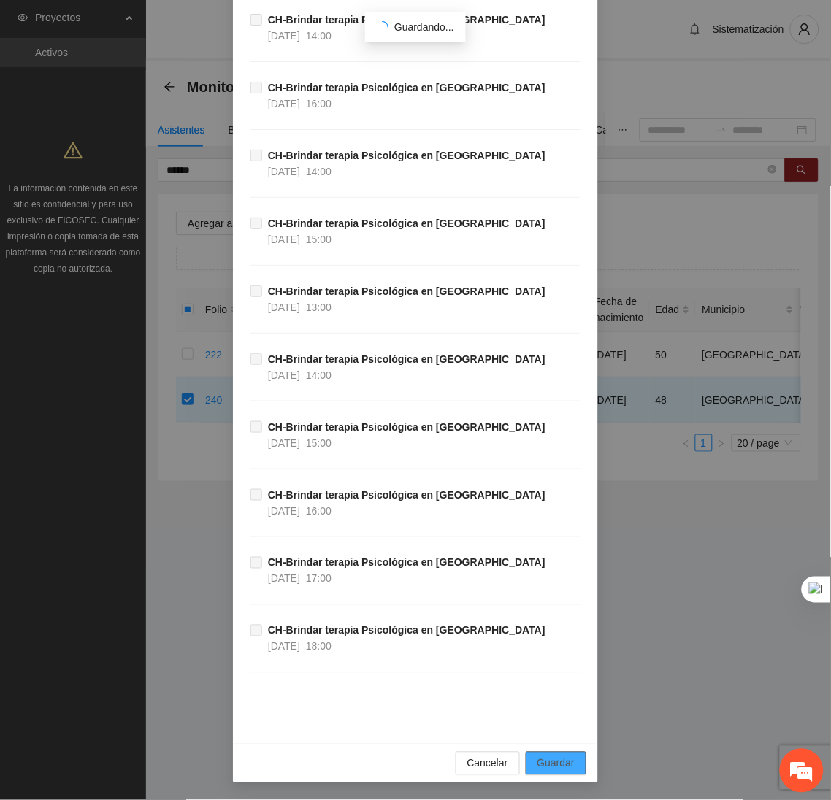
click at [560, 773] on button "Guardar" at bounding box center [556, 763] width 61 height 23
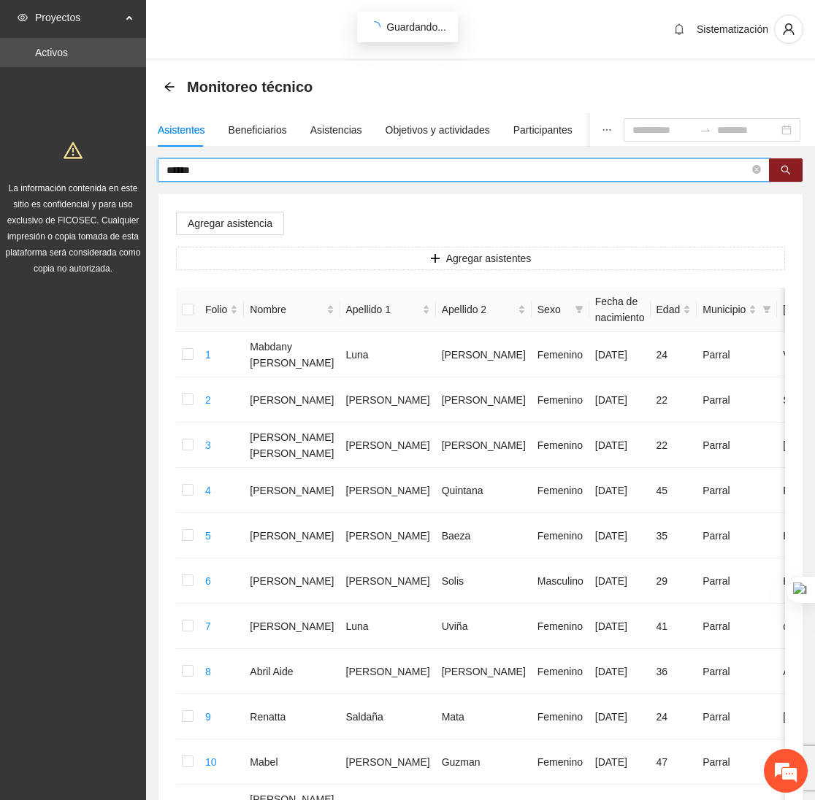
click at [242, 173] on input "******" at bounding box center [457, 170] width 583 height 16
type input "*"
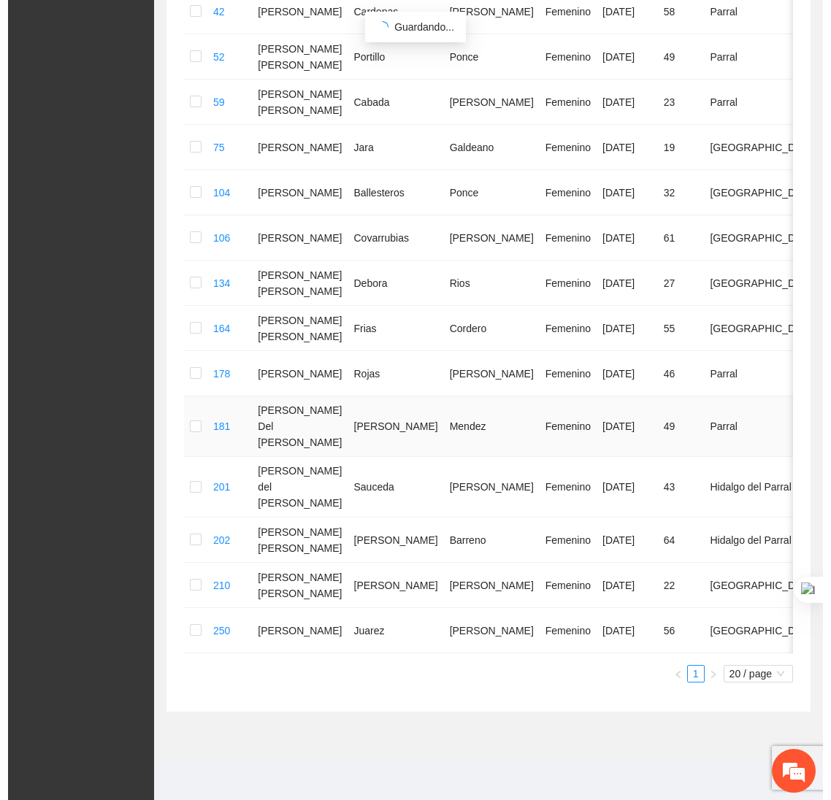
scroll to position [0, 0]
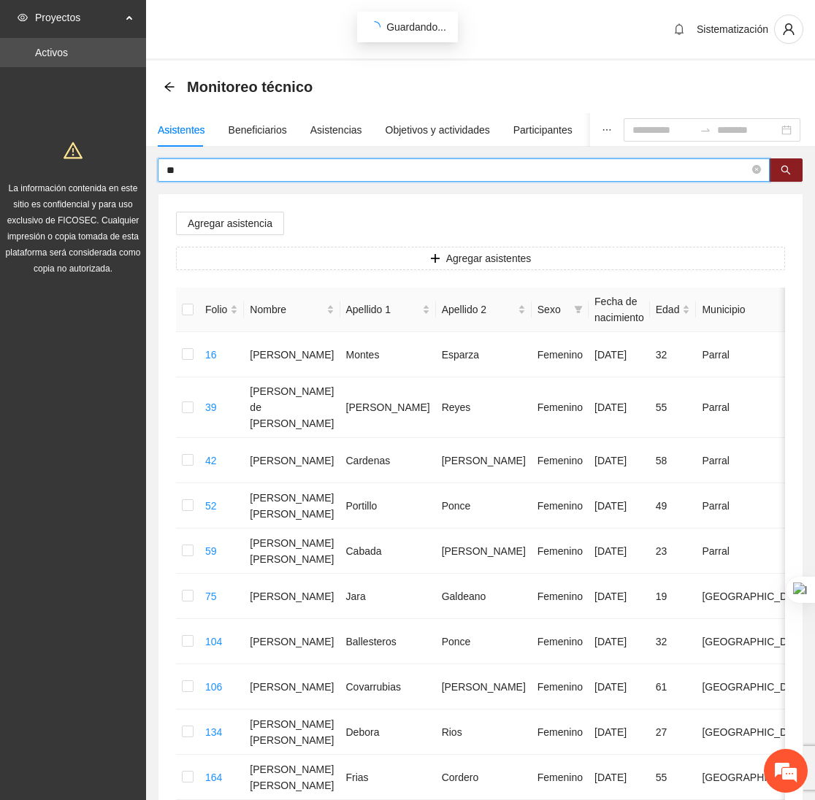
type input "*"
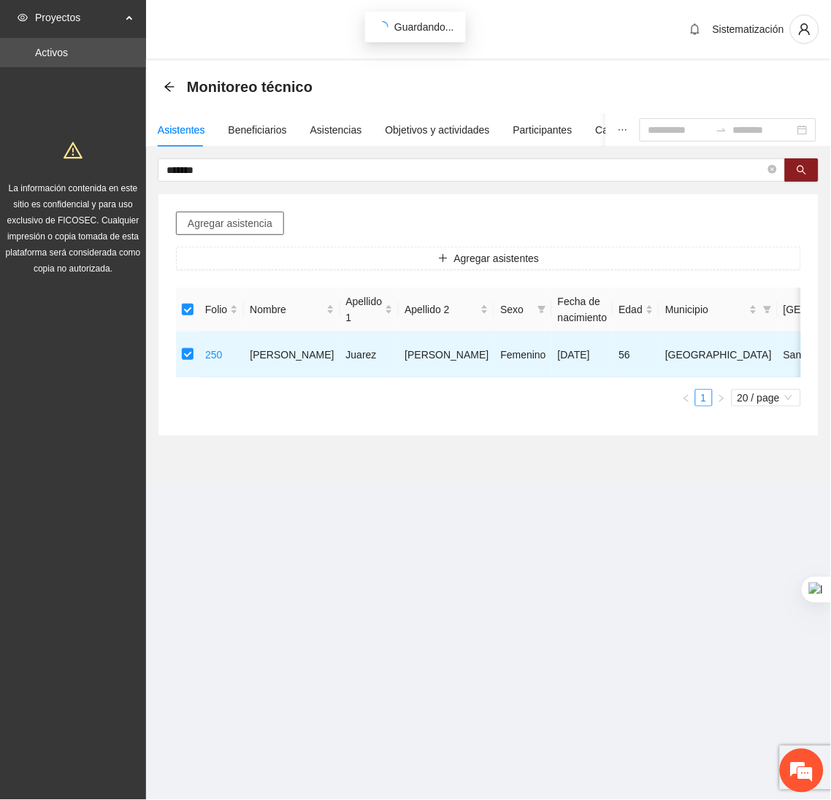
click at [248, 218] on span "Agregar asistencia" at bounding box center [230, 223] width 85 height 16
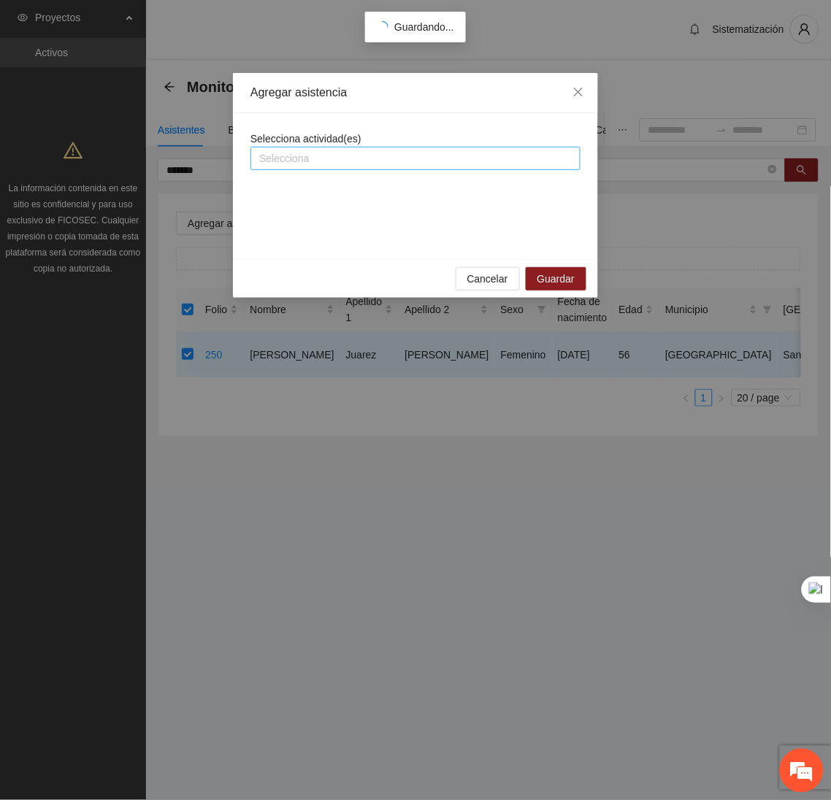
click at [312, 162] on div at bounding box center [415, 159] width 323 height 18
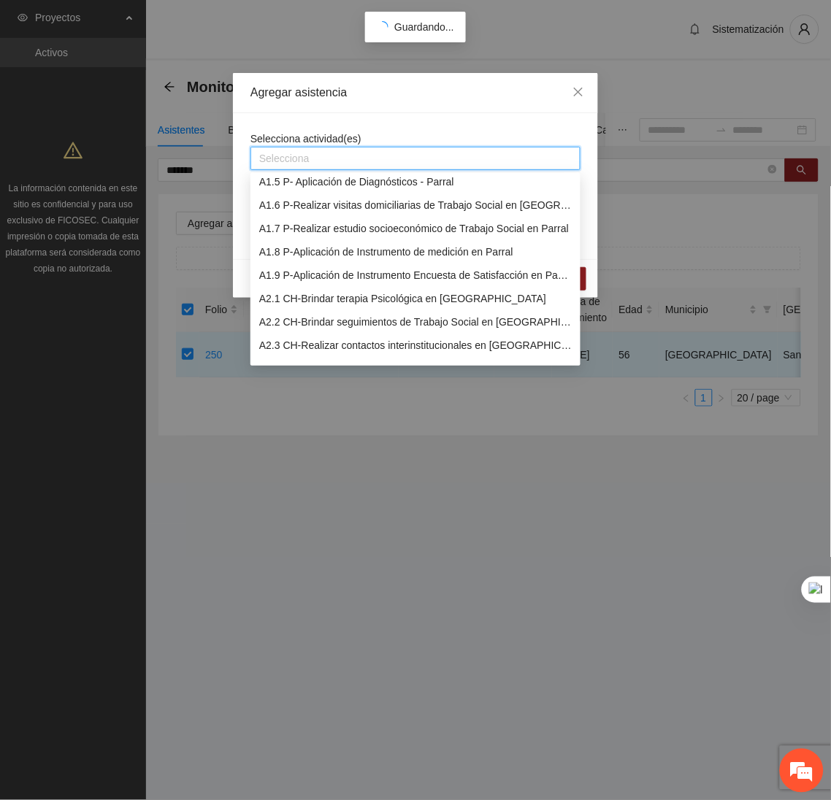
scroll to position [101, 0]
click at [300, 294] on div "A2.1 CH-Brindar terapia Psicológica en Chihuahua" at bounding box center [415, 297] width 312 height 16
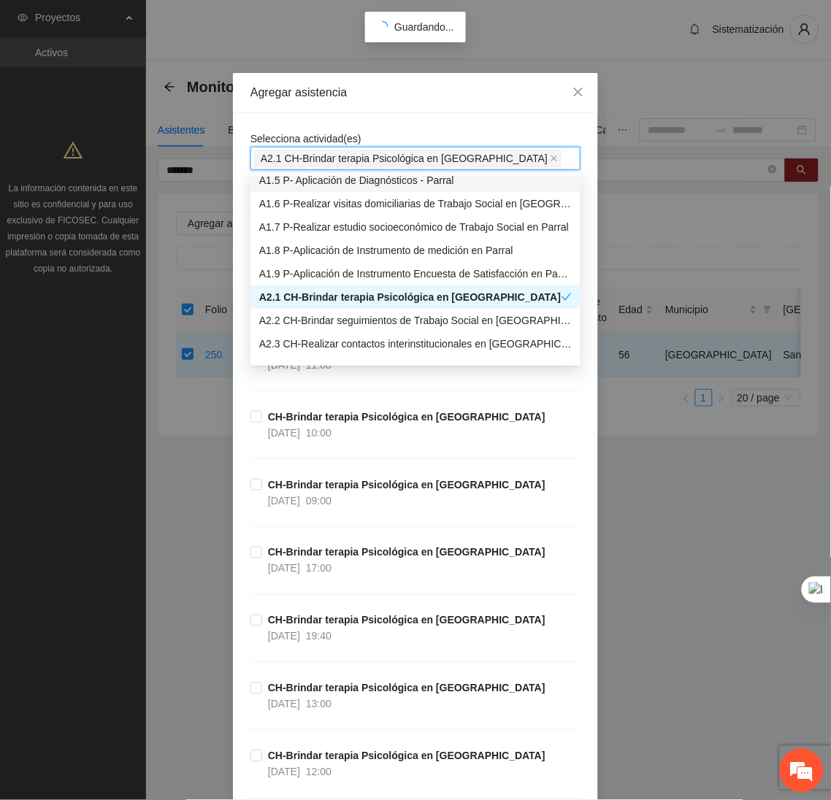
click at [399, 104] on div "Agregar asistencia" at bounding box center [415, 93] width 365 height 40
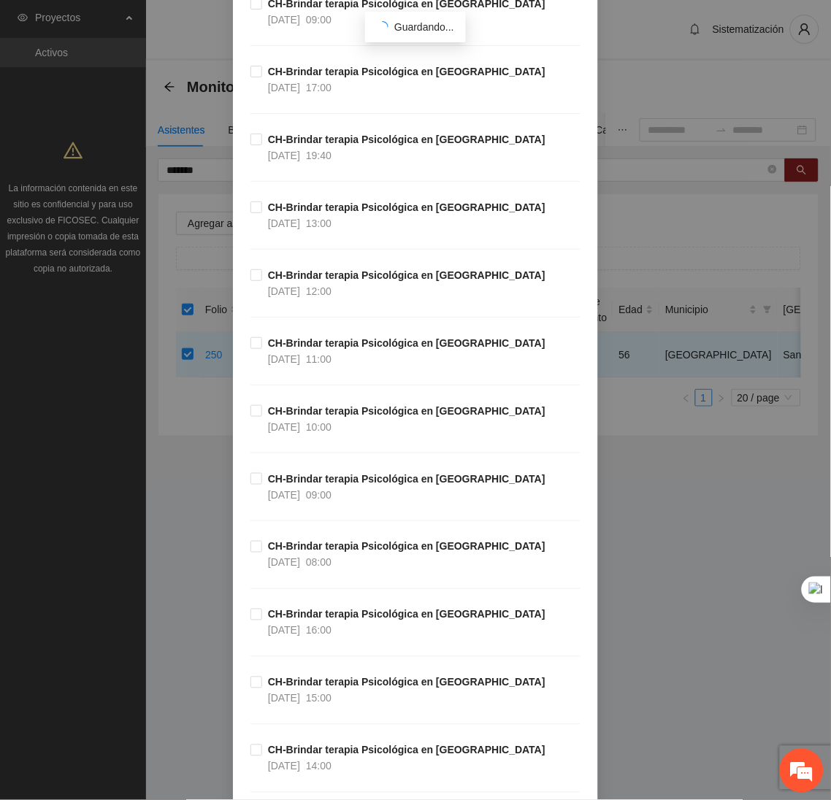
scroll to position [483, 0]
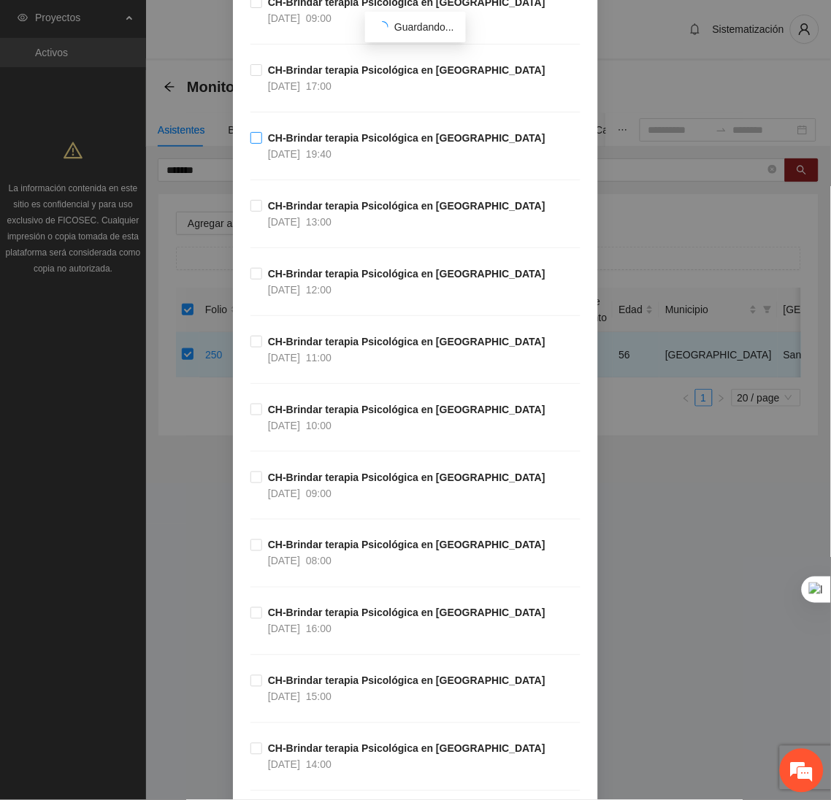
click at [262, 144] on span "CH-Brindar terapia Psicológica en Chihuahua 14/10/2025 19:40" at bounding box center [406, 146] width 289 height 32
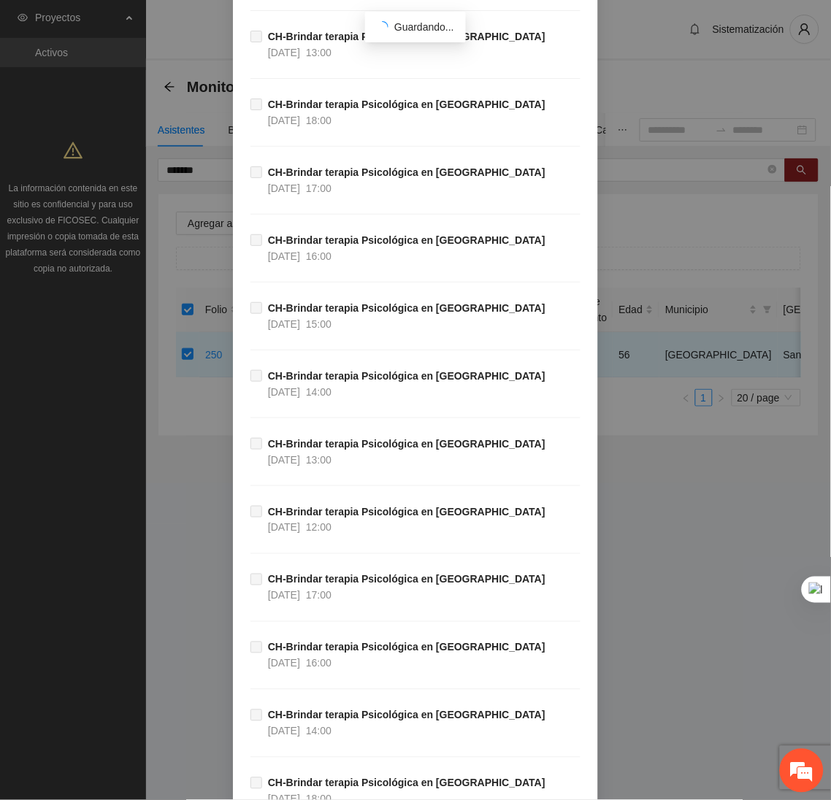
scroll to position [48500, 0]
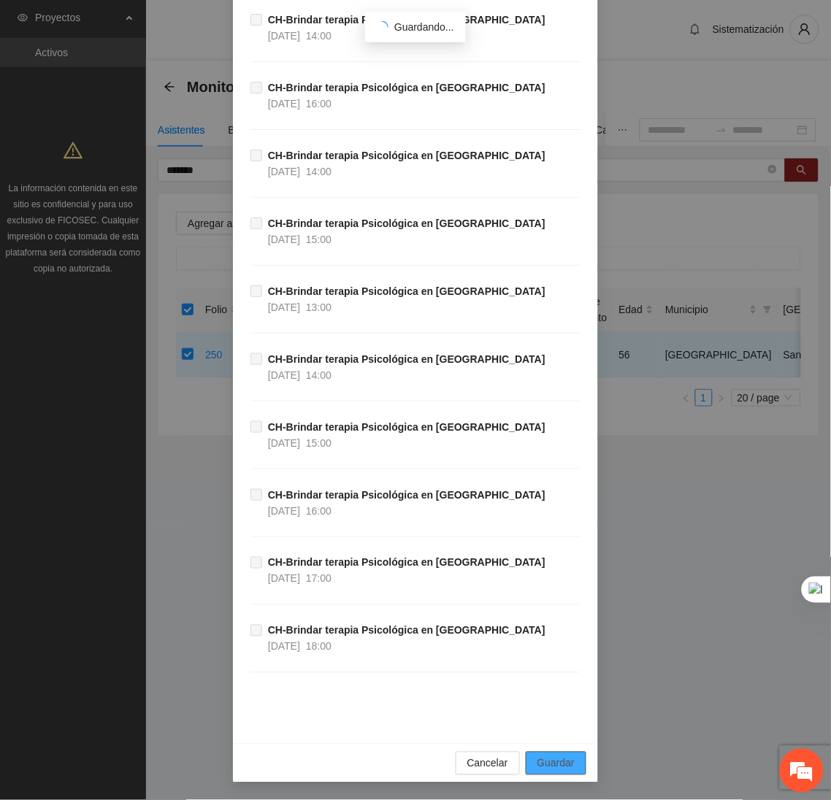
click at [553, 766] on span "Guardar" at bounding box center [555, 764] width 37 height 16
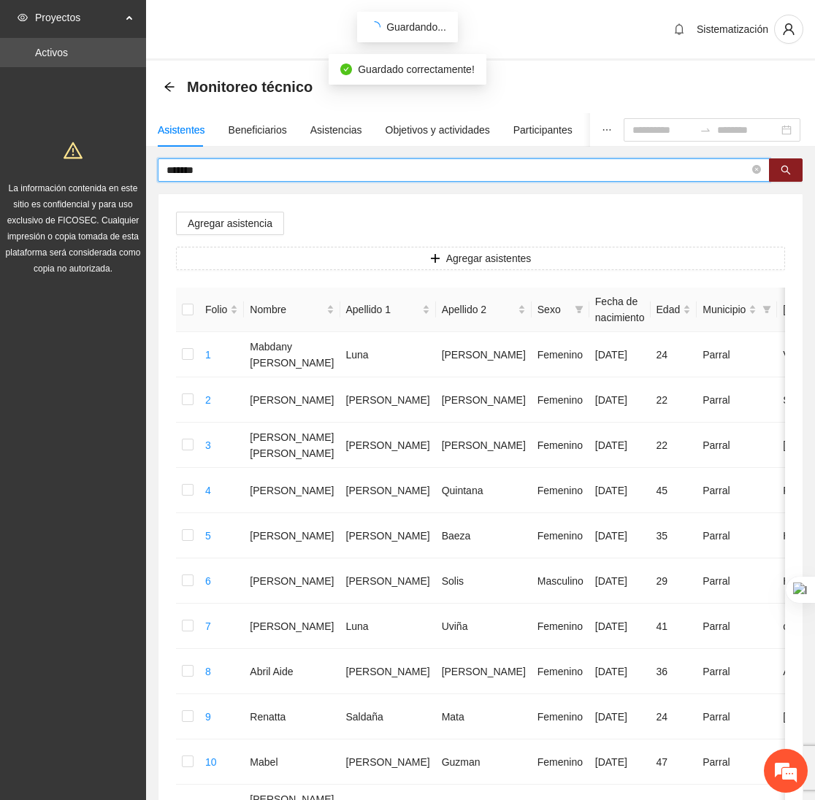
click at [278, 168] on input "*******" at bounding box center [457, 170] width 583 height 16
type input "*"
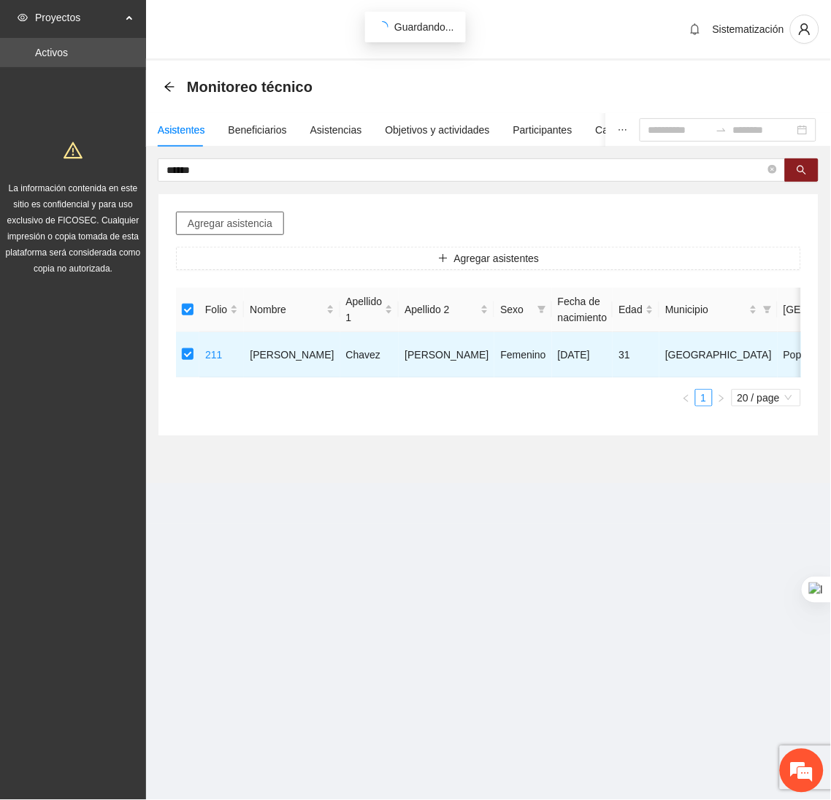
click at [253, 226] on span "Agregar asistencia" at bounding box center [230, 223] width 85 height 16
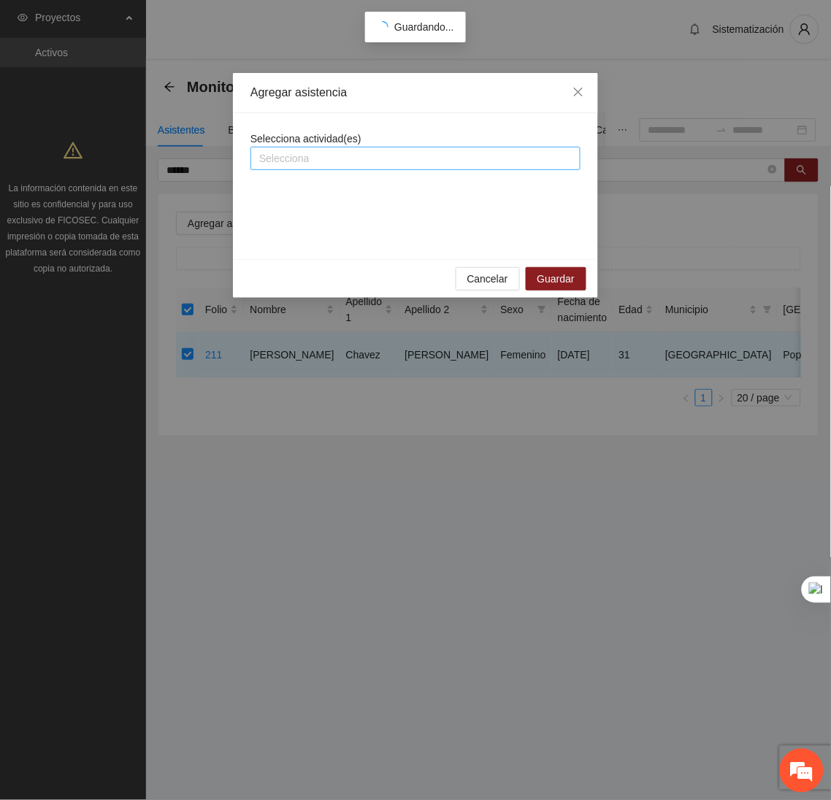
click at [331, 161] on div at bounding box center [415, 159] width 323 height 18
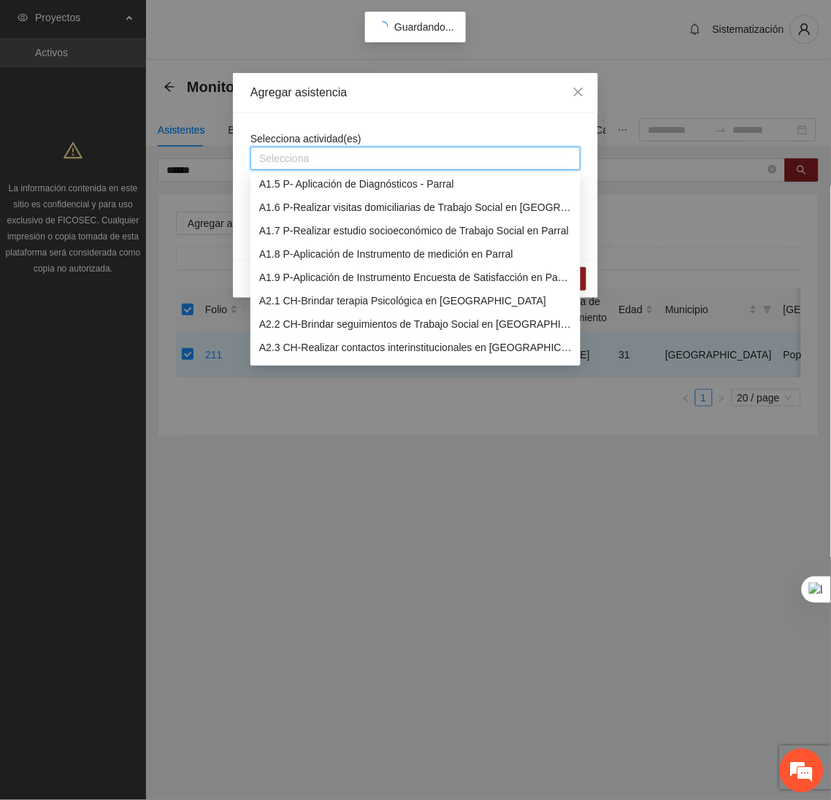
scroll to position [107, 0]
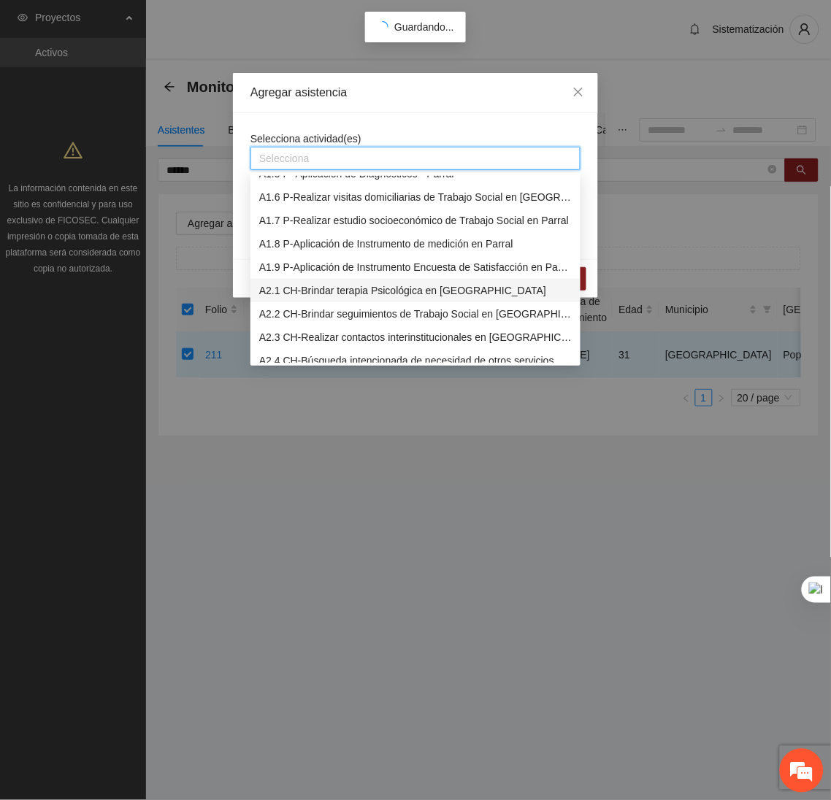
click at [307, 288] on div "A2.1 CH-Brindar terapia Psicológica en Chihuahua" at bounding box center [415, 291] width 312 height 16
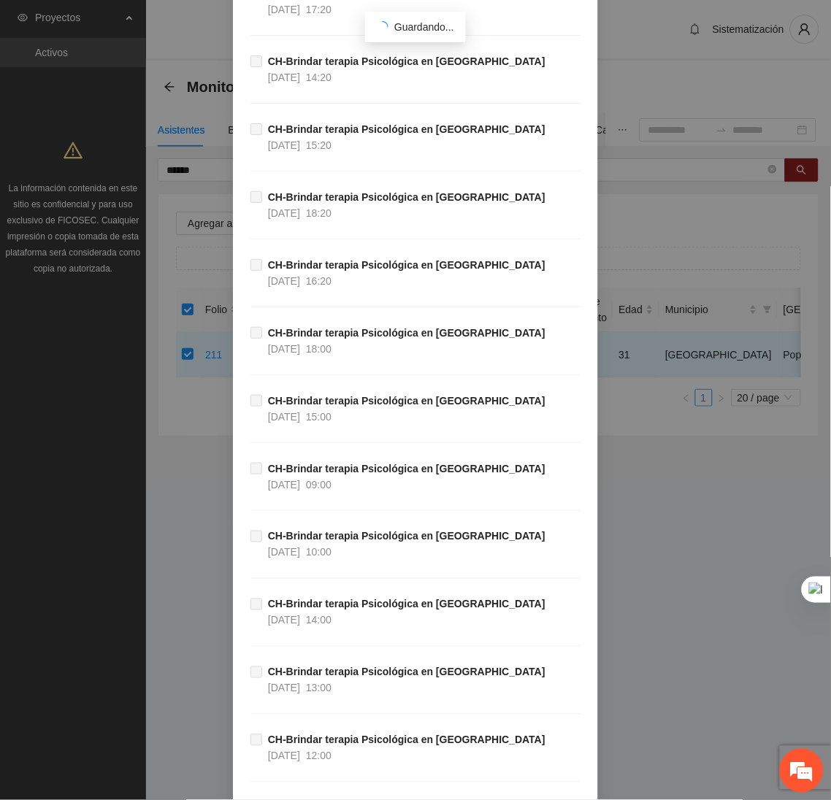
scroll to position [48500, 0]
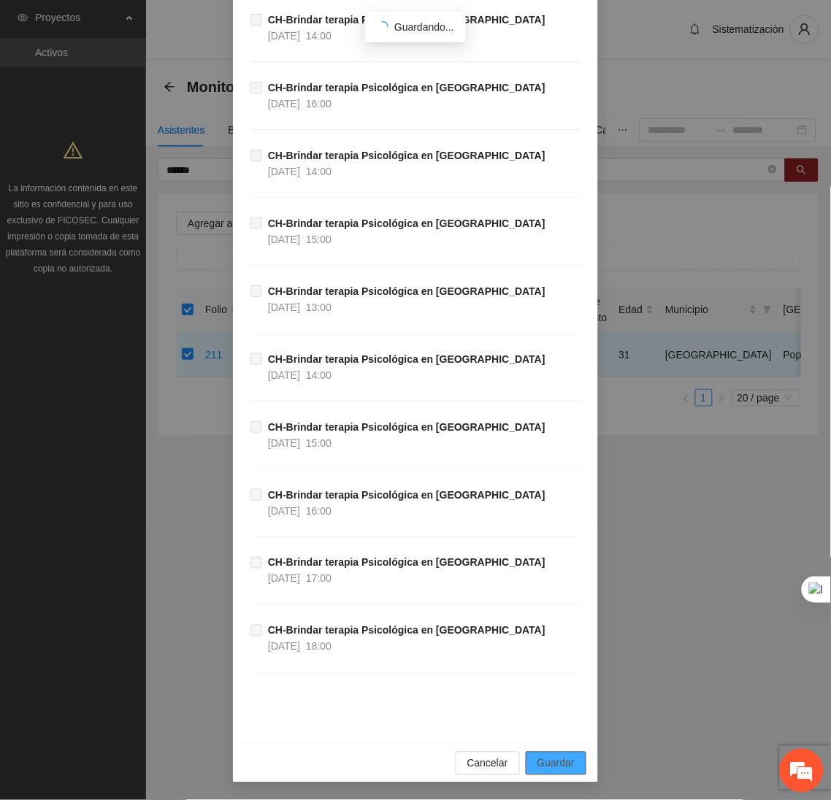
click at [540, 759] on span "Guardar" at bounding box center [555, 764] width 37 height 16
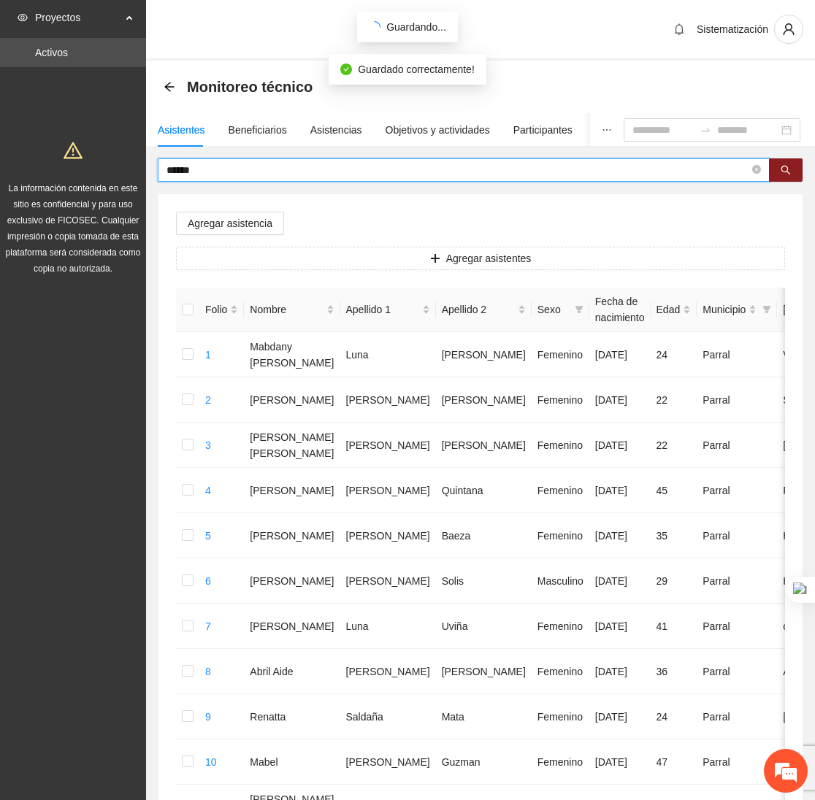
click at [229, 173] on input "******" at bounding box center [457, 170] width 583 height 16
type input "*"
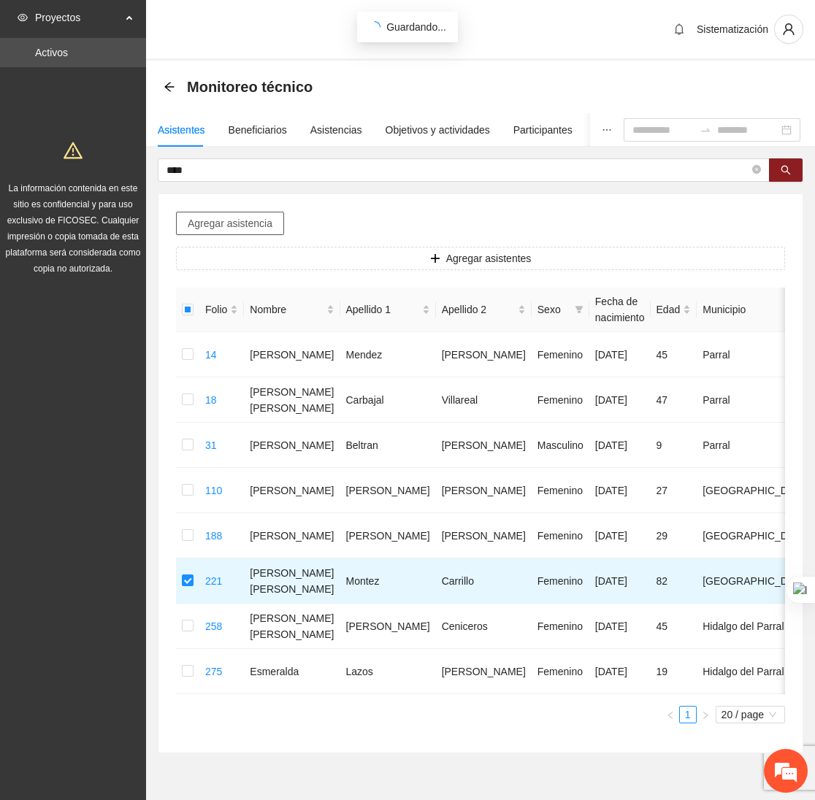
click at [266, 222] on span "Agregar asistencia" at bounding box center [230, 223] width 85 height 16
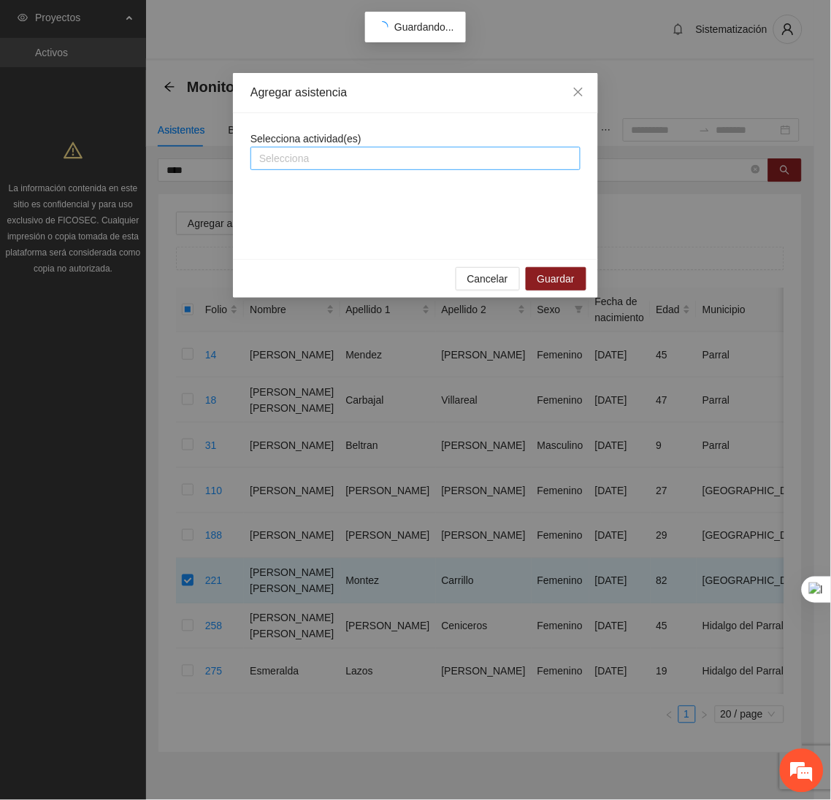
click at [358, 160] on div at bounding box center [415, 159] width 323 height 18
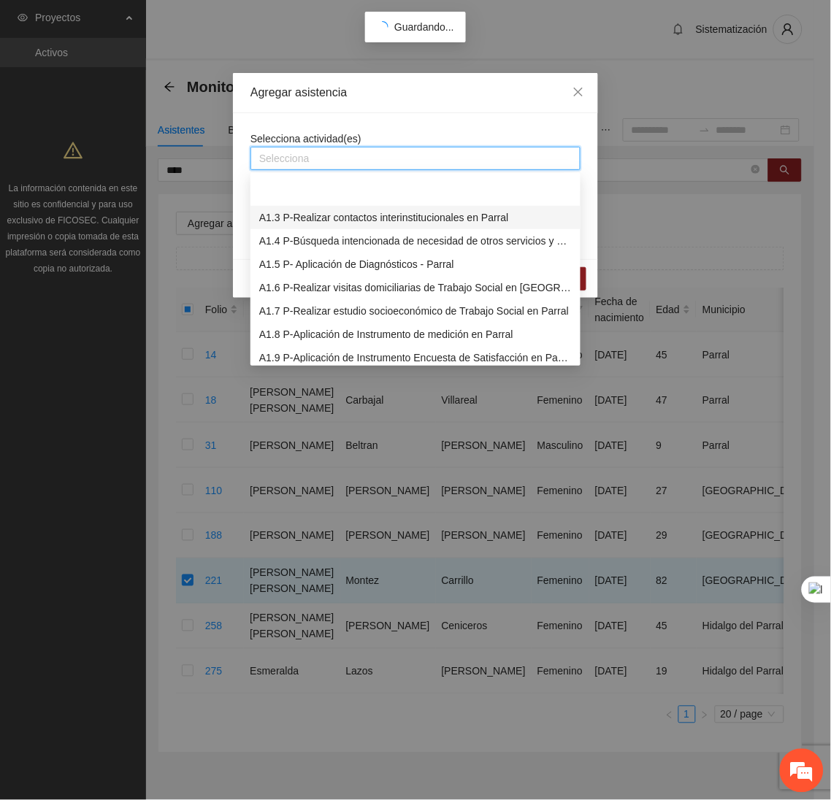
scroll to position [50, 0]
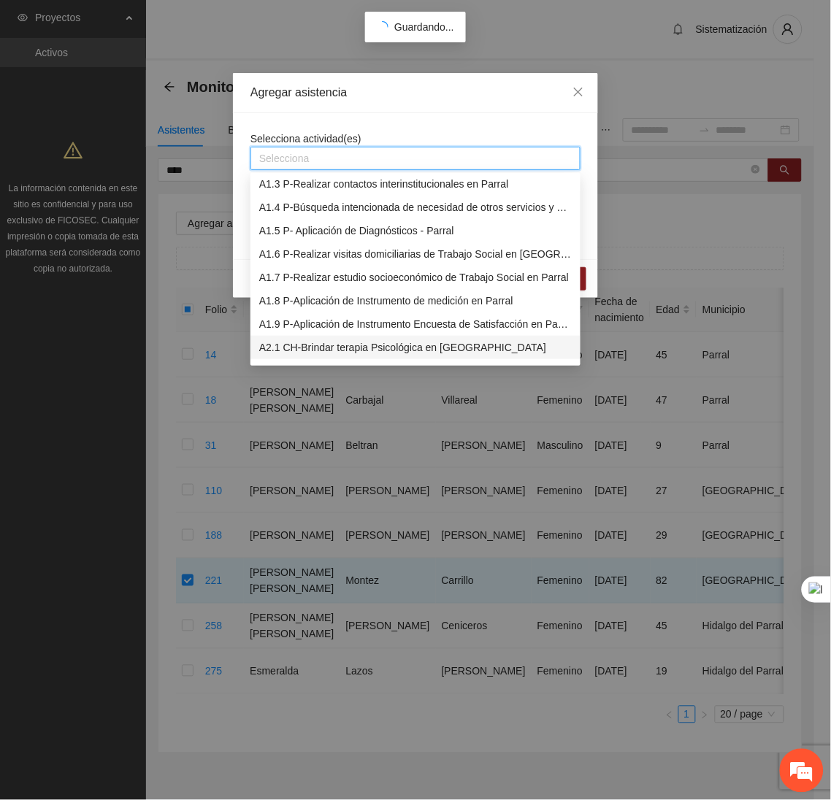
click at [326, 340] on div "A2.1 CH-Brindar terapia Psicológica en Chihuahua" at bounding box center [415, 347] width 312 height 16
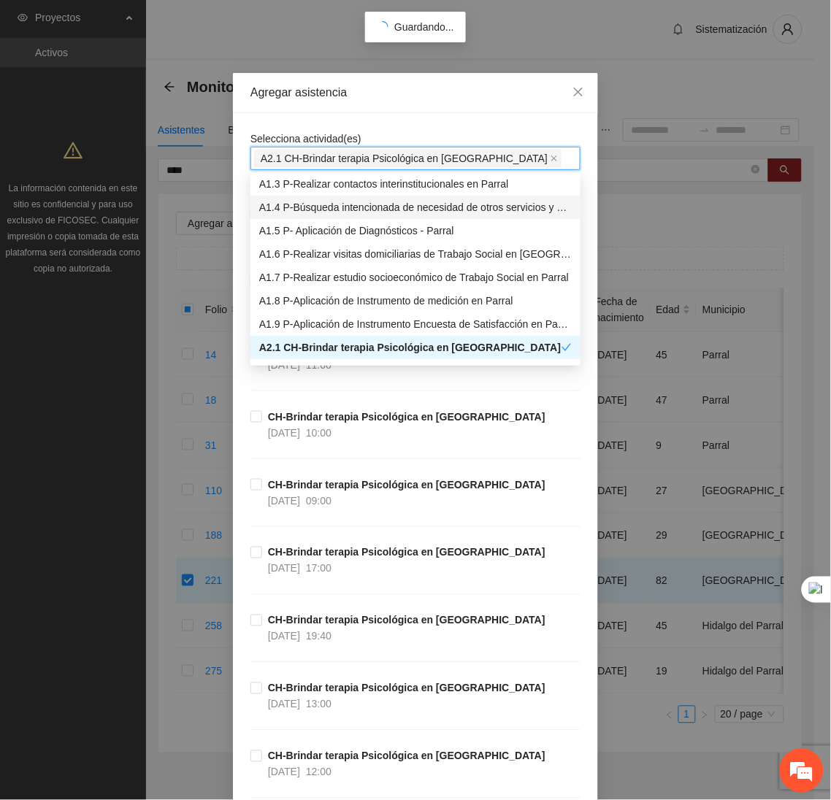
click at [386, 99] on div "Agregar asistencia" at bounding box center [415, 93] width 330 height 16
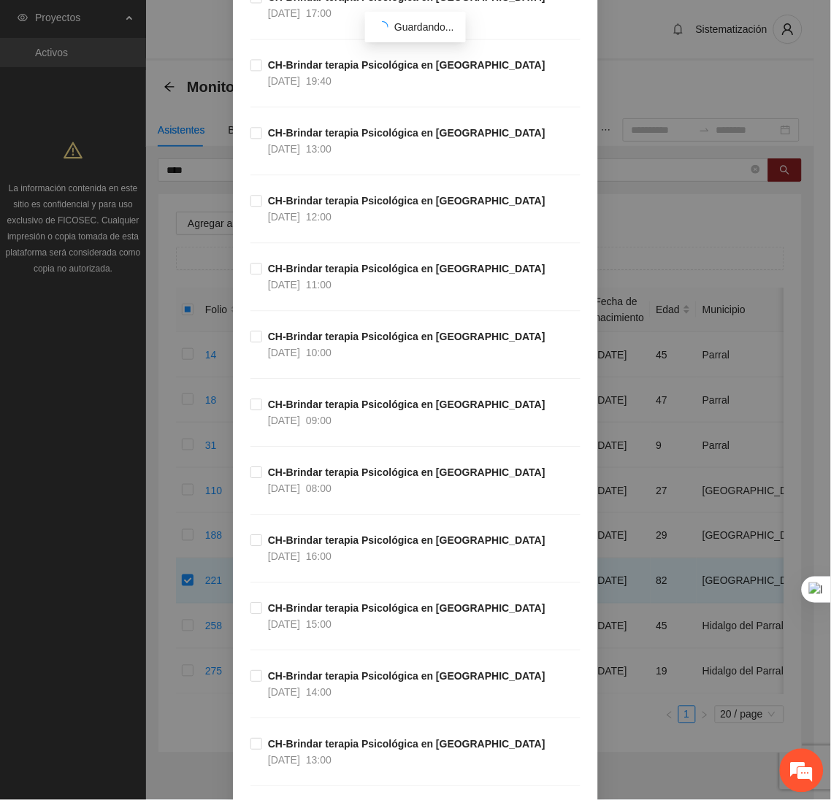
scroll to position [548, 0]
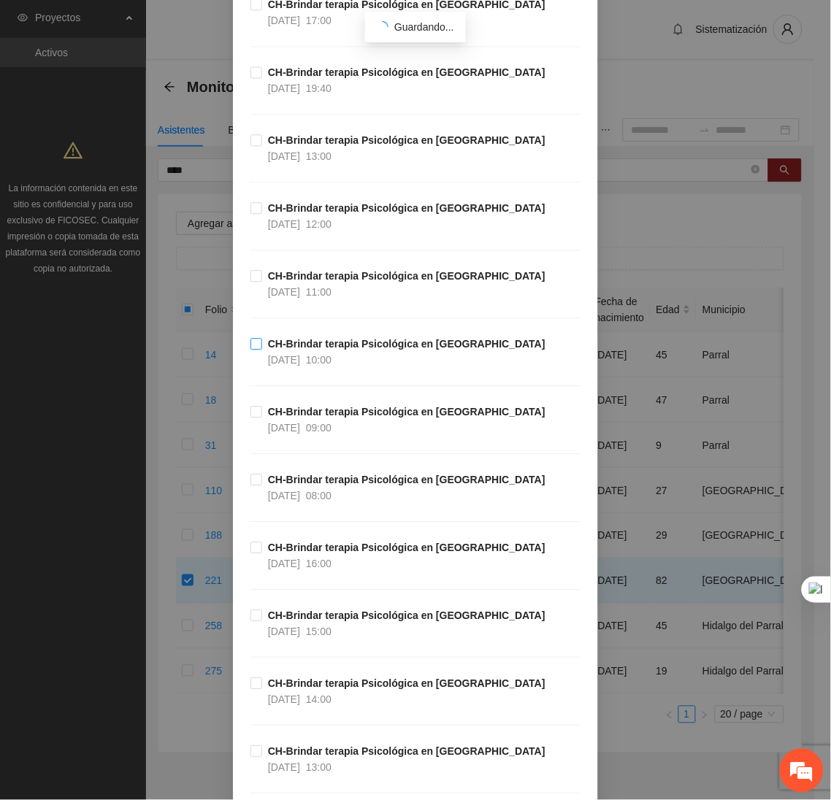
click at [262, 346] on span "CH-Brindar terapia Psicológica en Chihuahua 14/10/2025 10:00" at bounding box center [406, 352] width 289 height 32
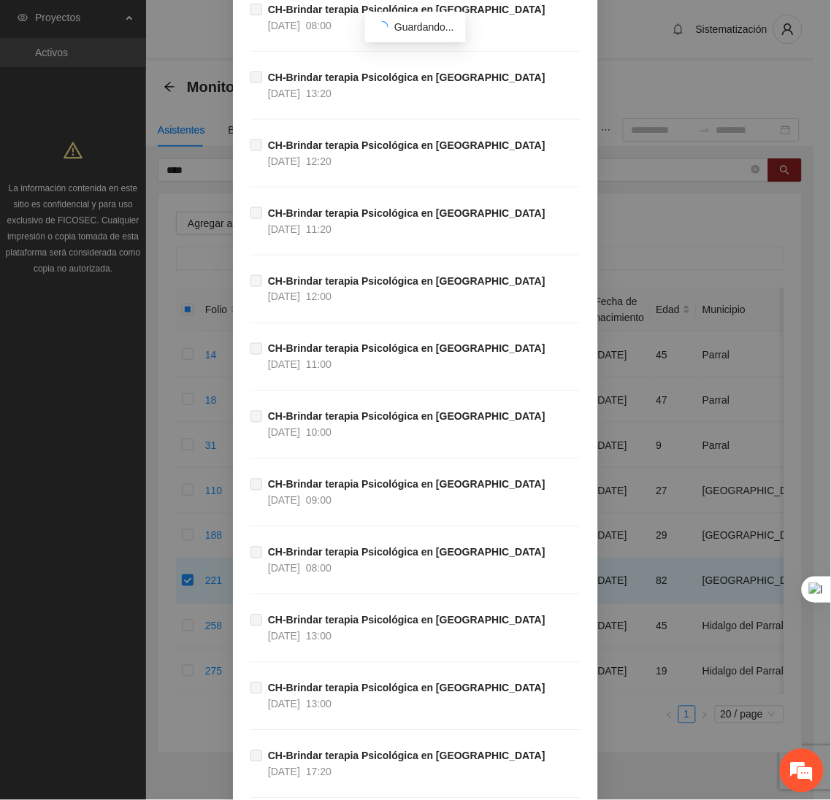
scroll to position [48500, 0]
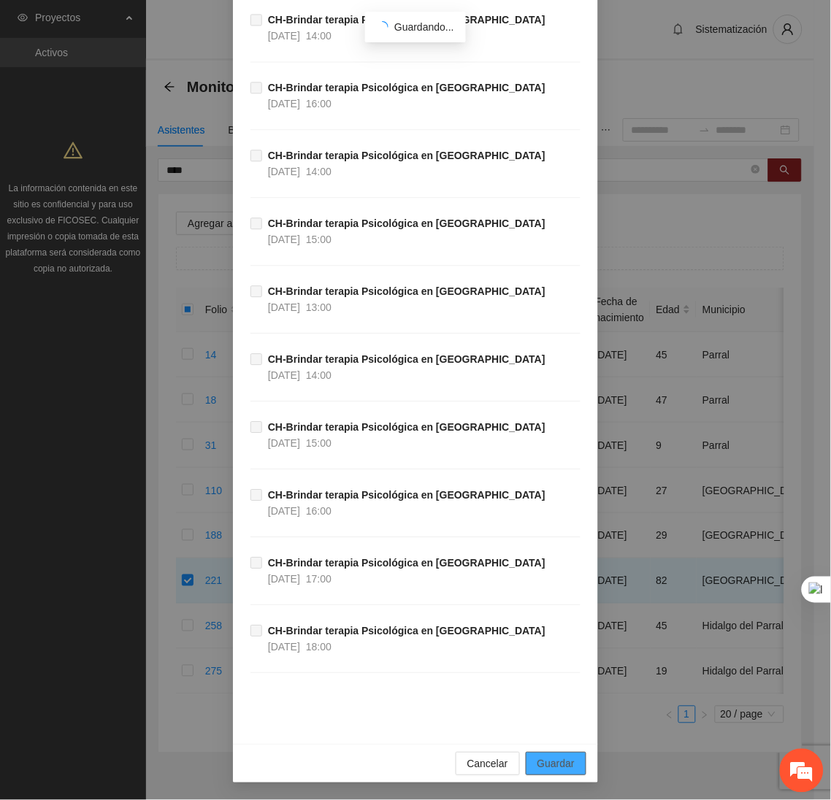
click at [564, 762] on span "Guardar" at bounding box center [555, 764] width 37 height 16
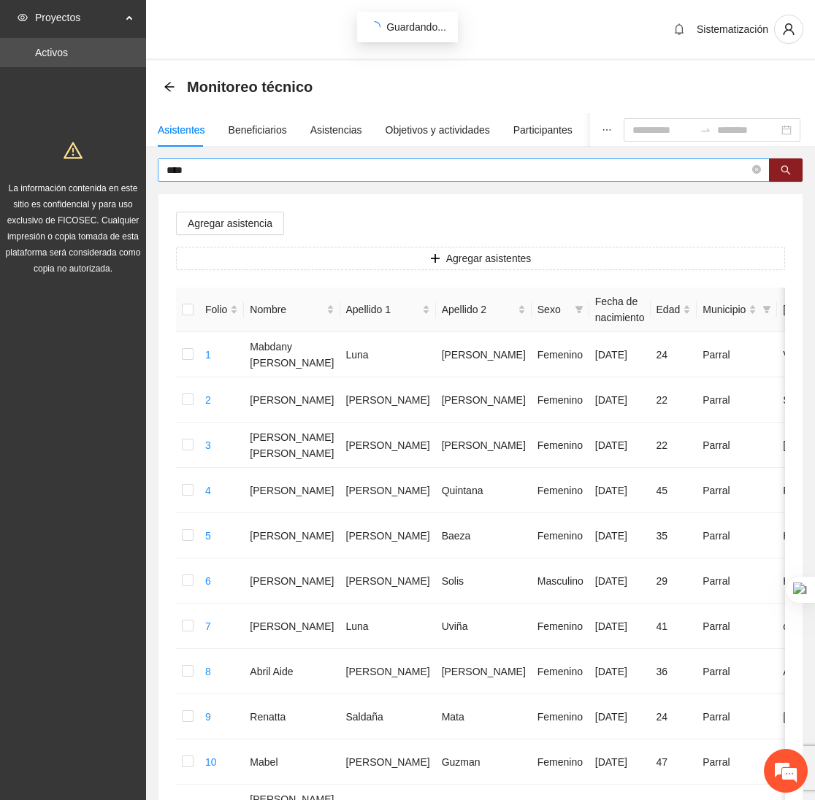
click at [196, 174] on input "****" at bounding box center [457, 170] width 583 height 16
type input "*"
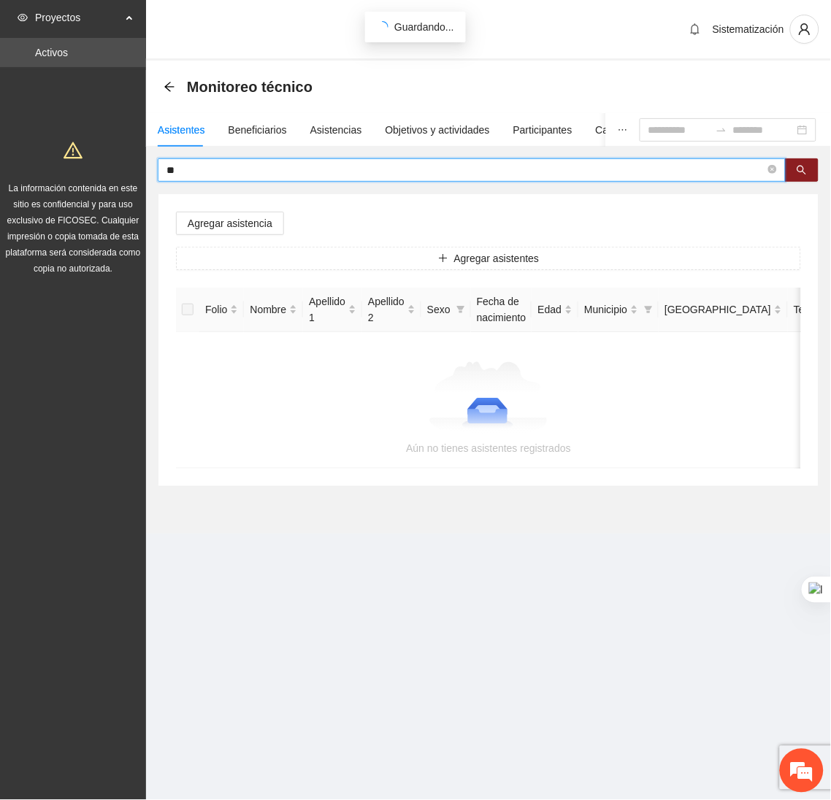
type input "*"
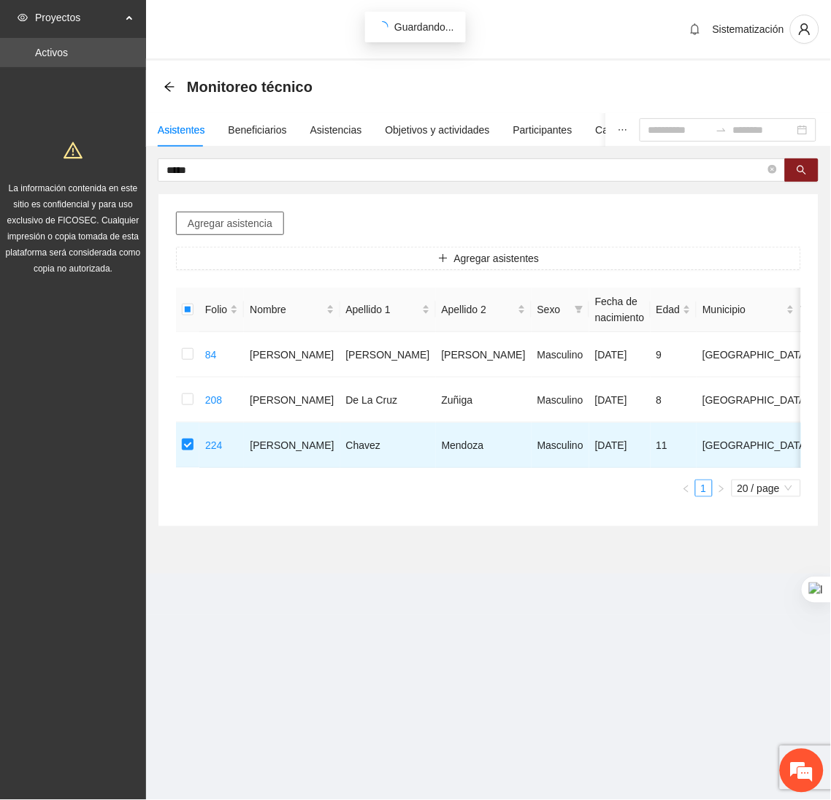
click at [216, 226] on span "Agregar asistencia" at bounding box center [230, 223] width 85 height 16
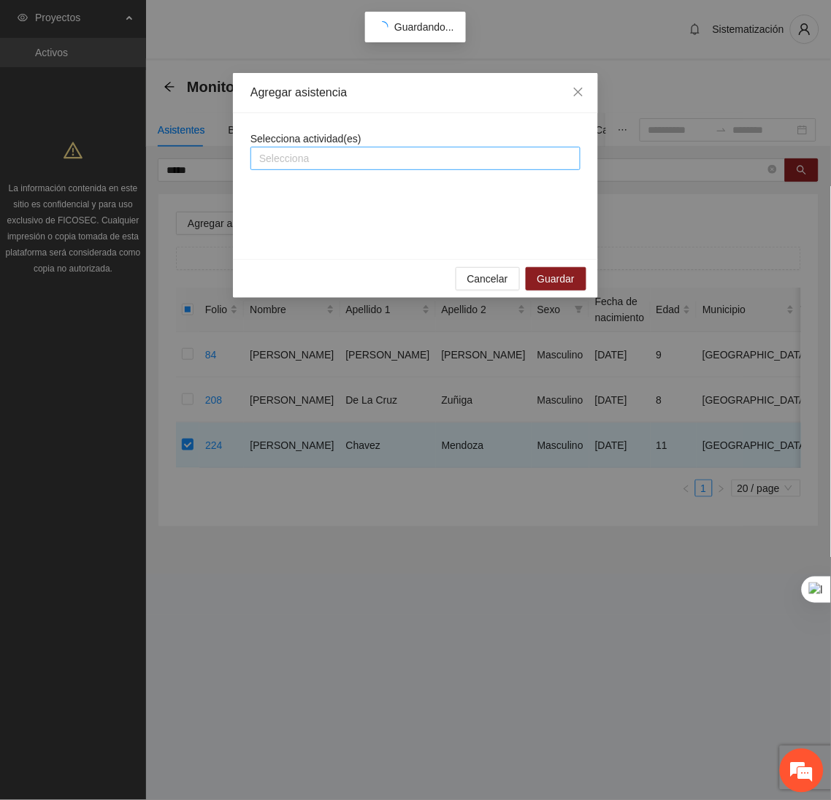
click at [331, 161] on div at bounding box center [415, 159] width 323 height 18
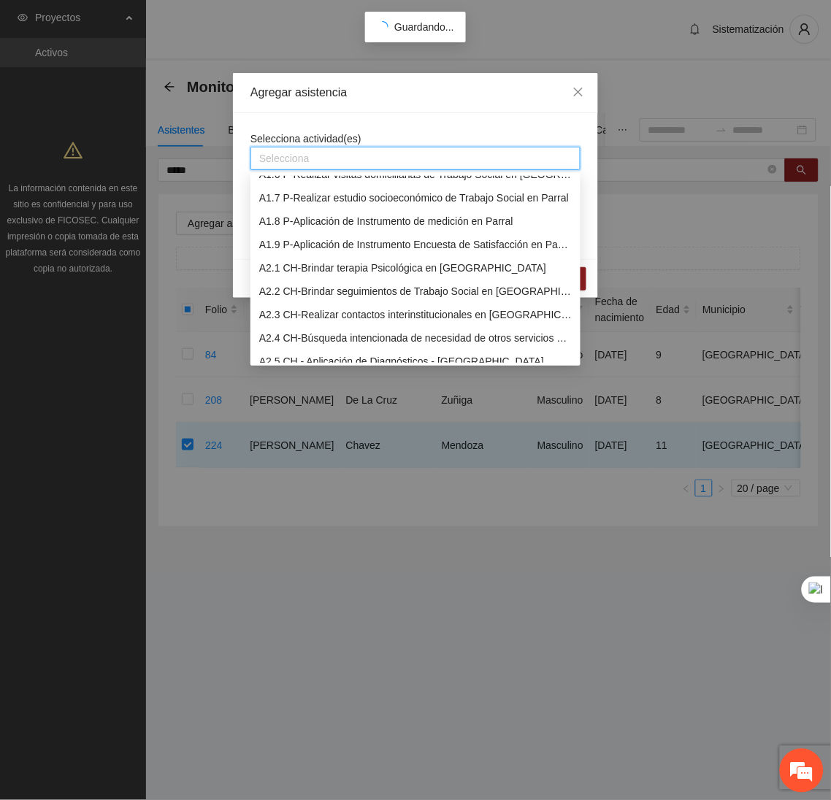
scroll to position [130, 0]
click at [326, 272] on div "A2.1 CH-Brindar terapia Psicológica en Chihuahua" at bounding box center [415, 268] width 312 height 16
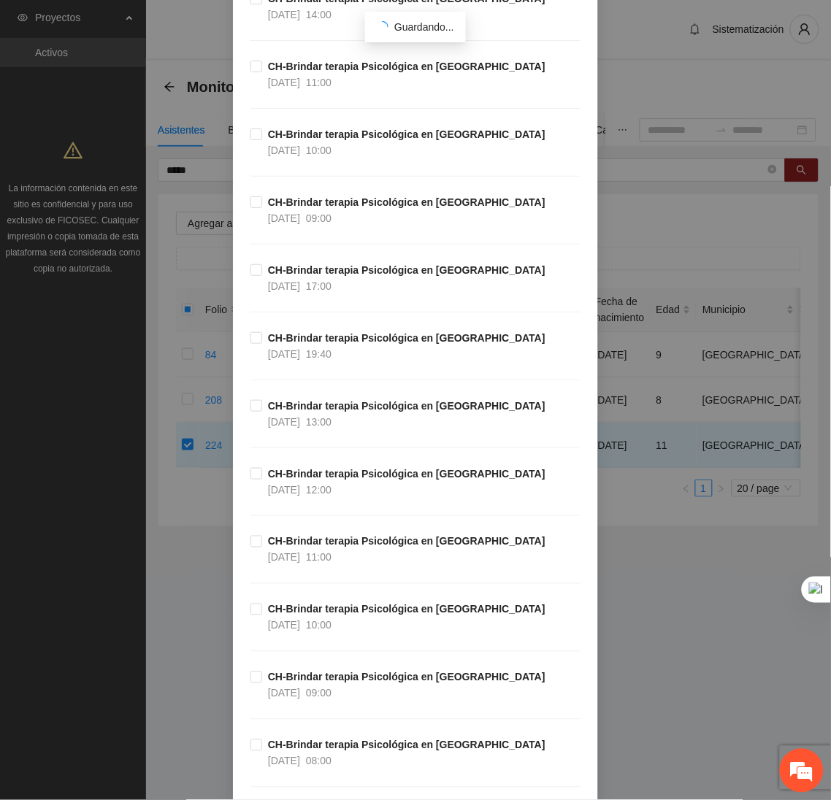
scroll to position [299, 0]
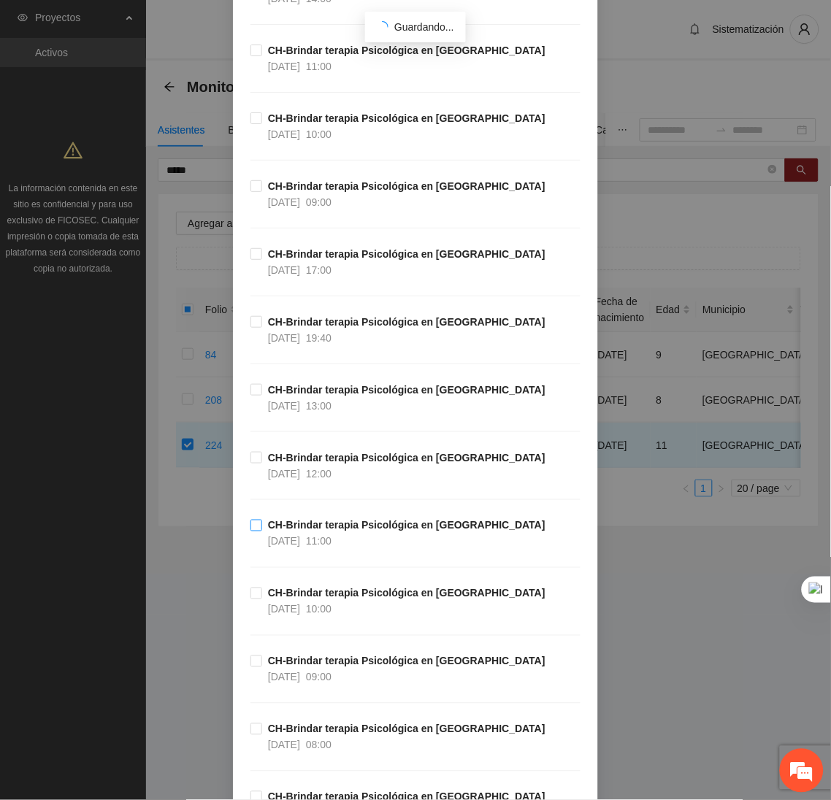
click at [262, 524] on span "CH-Brindar terapia Psicológica en Chihuahua 14/10/2025 11:00" at bounding box center [406, 534] width 289 height 32
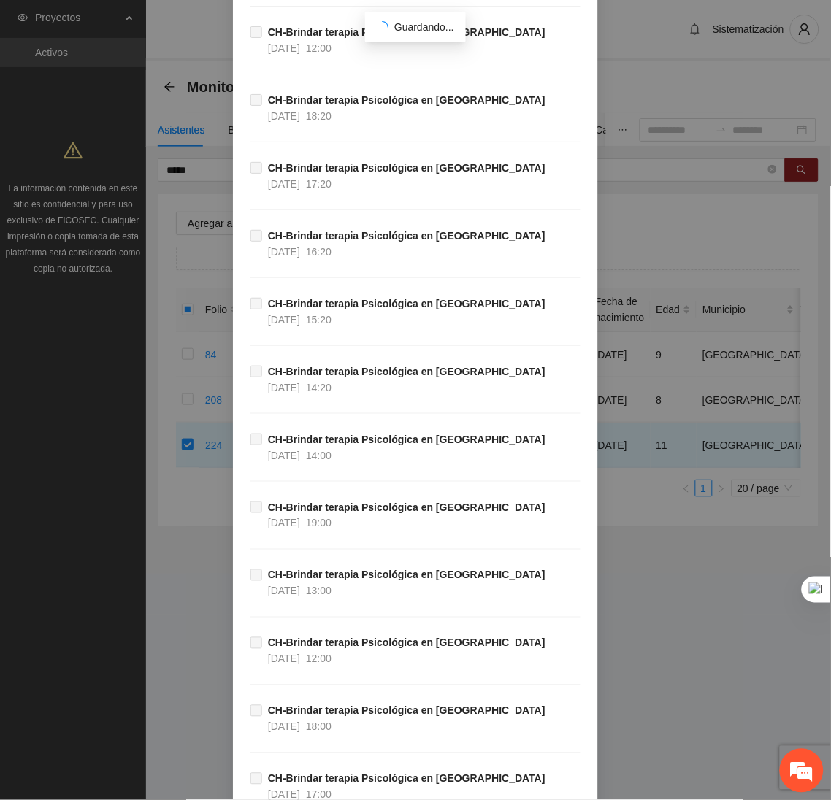
scroll to position [48500, 0]
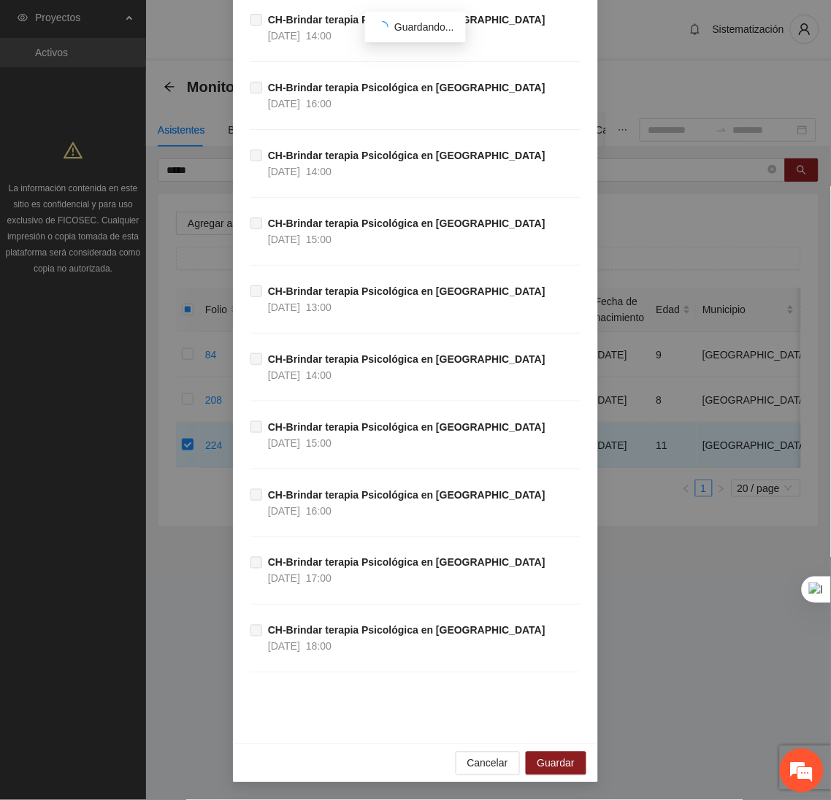
click at [558, 749] on div "Cancelar Guardar" at bounding box center [415, 763] width 365 height 39
click at [549, 771] on span "Guardar" at bounding box center [555, 764] width 37 height 16
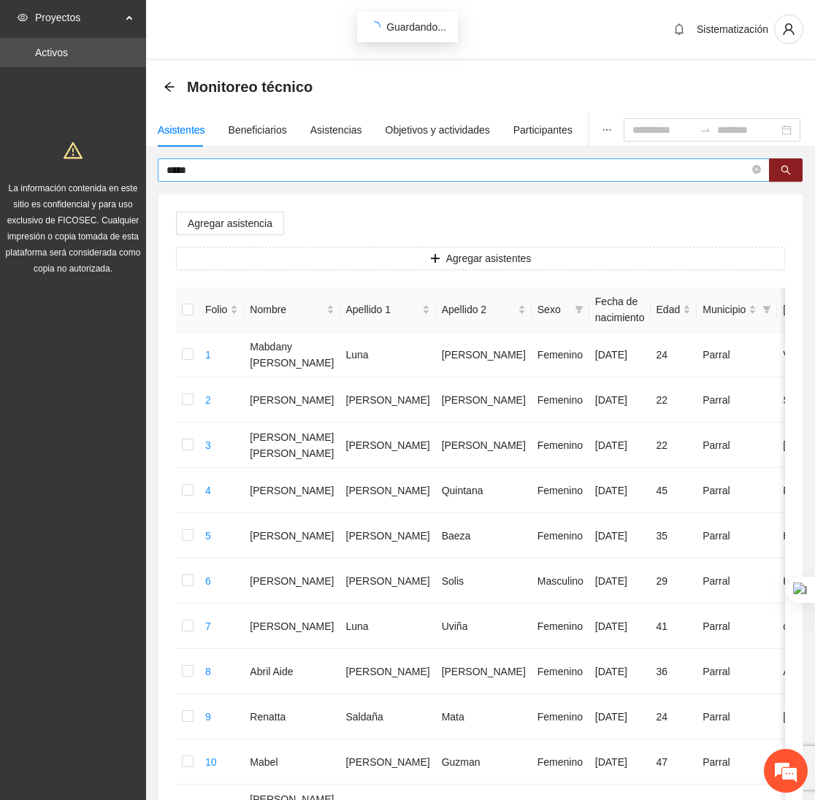
click at [253, 172] on input "*****" at bounding box center [457, 170] width 583 height 16
type input "*"
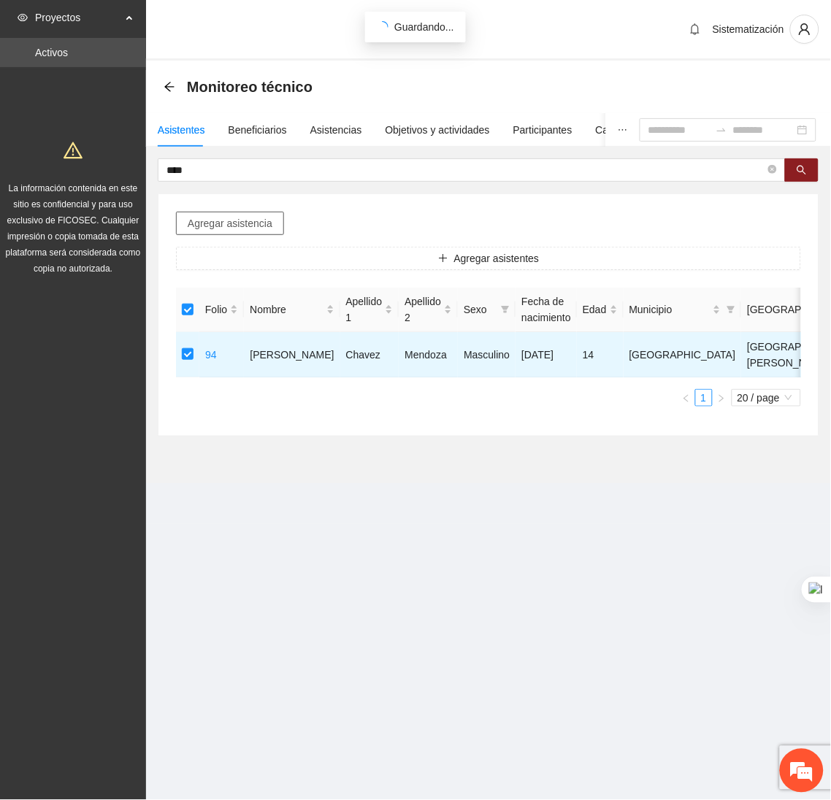
click at [231, 223] on span "Agregar asistencia" at bounding box center [230, 223] width 85 height 16
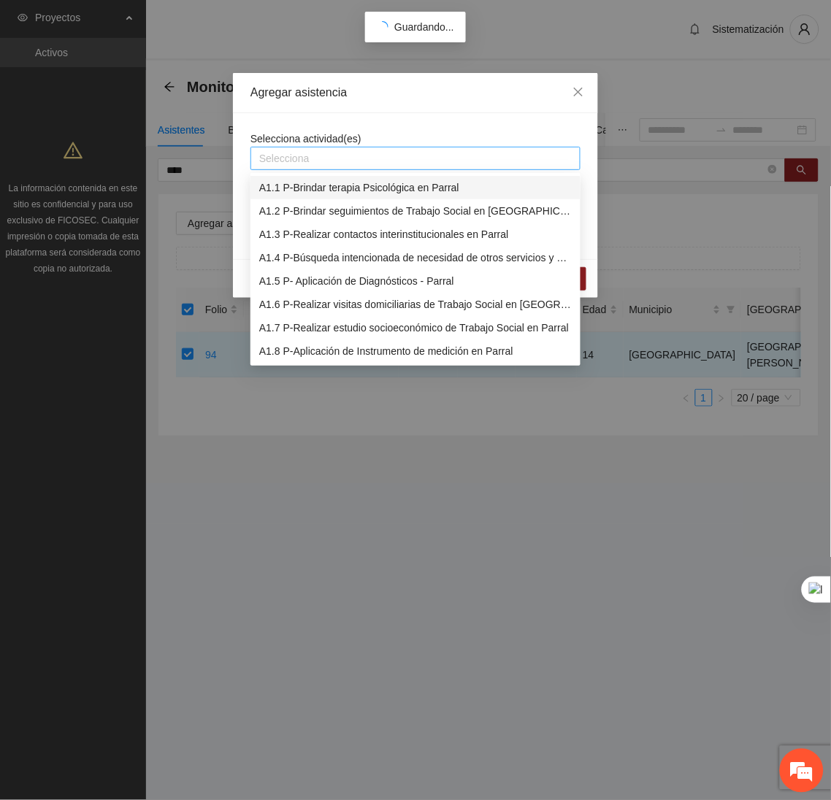
click at [354, 161] on div at bounding box center [415, 159] width 323 height 18
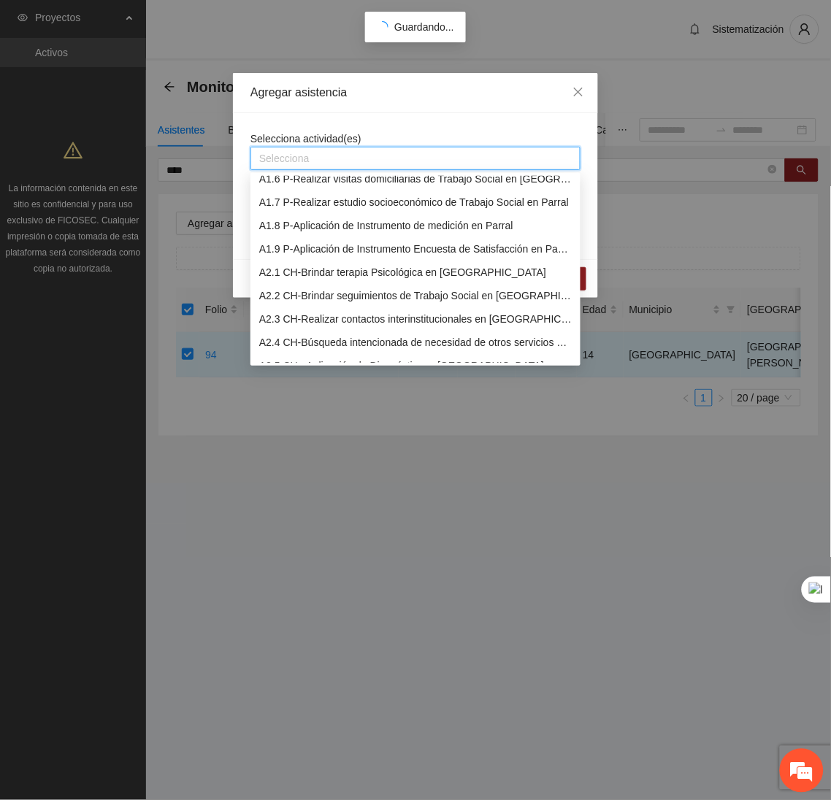
scroll to position [132, 0]
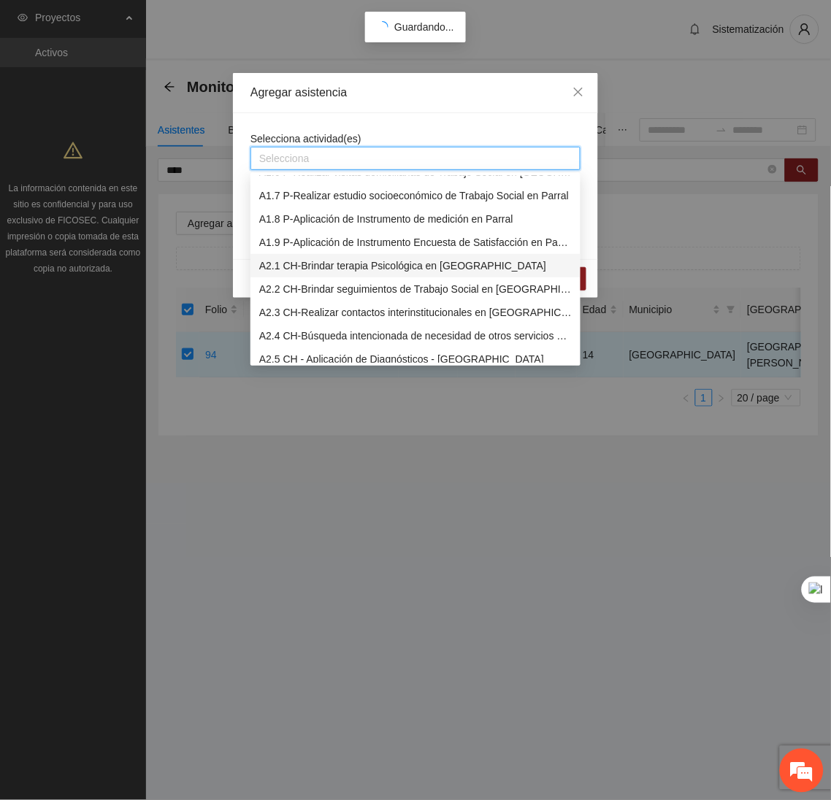
click at [336, 269] on div "A2.1 CH-Brindar terapia Psicológica en Chihuahua" at bounding box center [415, 266] width 312 height 16
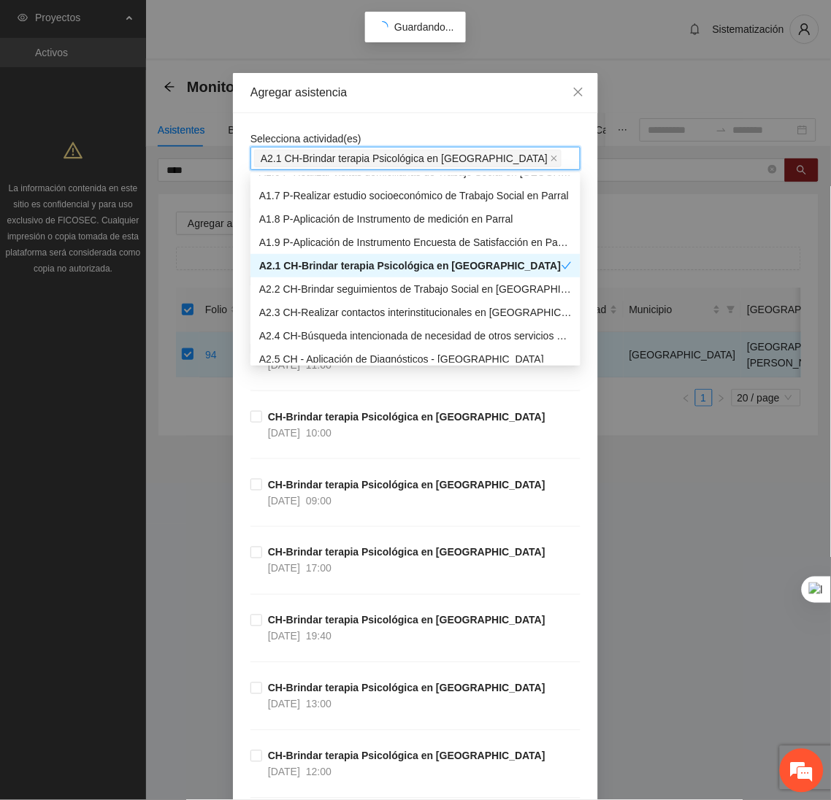
click at [407, 103] on div "Agregar asistencia" at bounding box center [415, 93] width 365 height 40
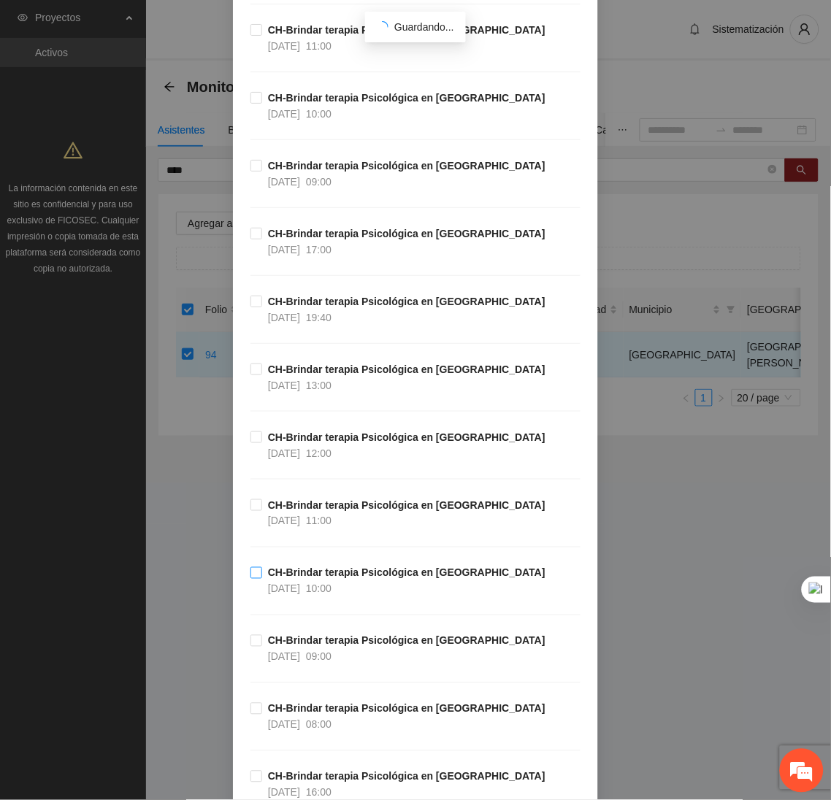
scroll to position [321, 0]
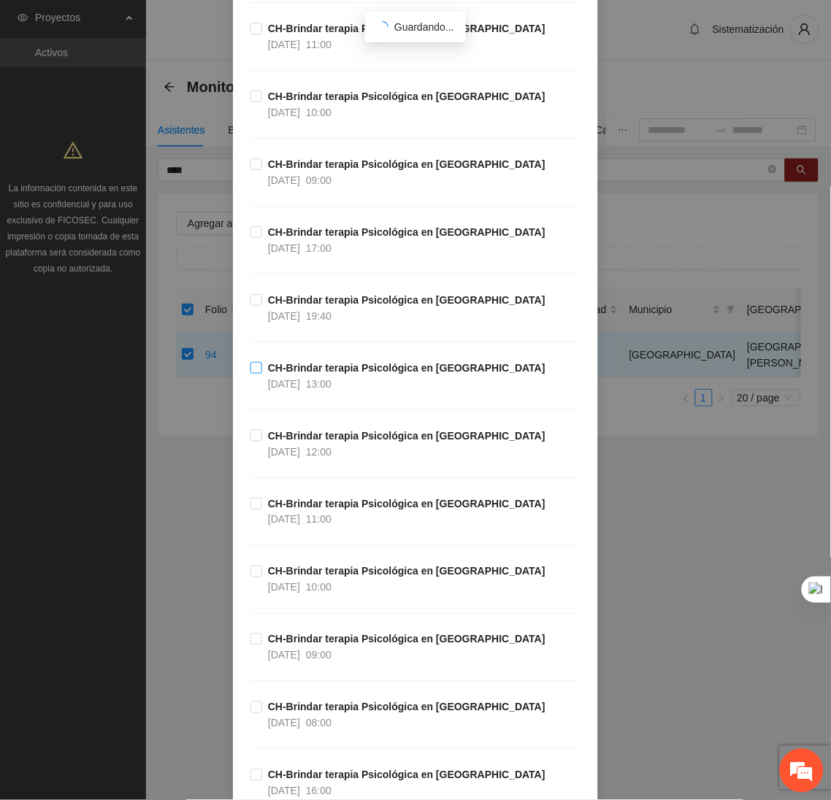
click at [250, 377] on label "CH-Brindar terapia Psicológica en Chihuahua 14/10/2025 13:00" at bounding box center [400, 376] width 301 height 32
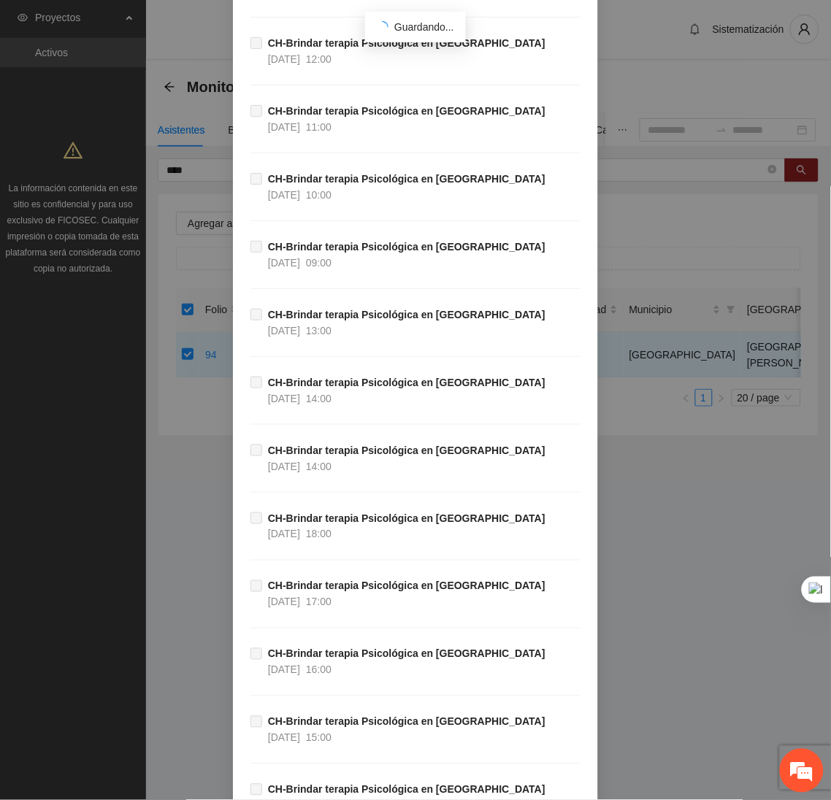
scroll to position [48500, 0]
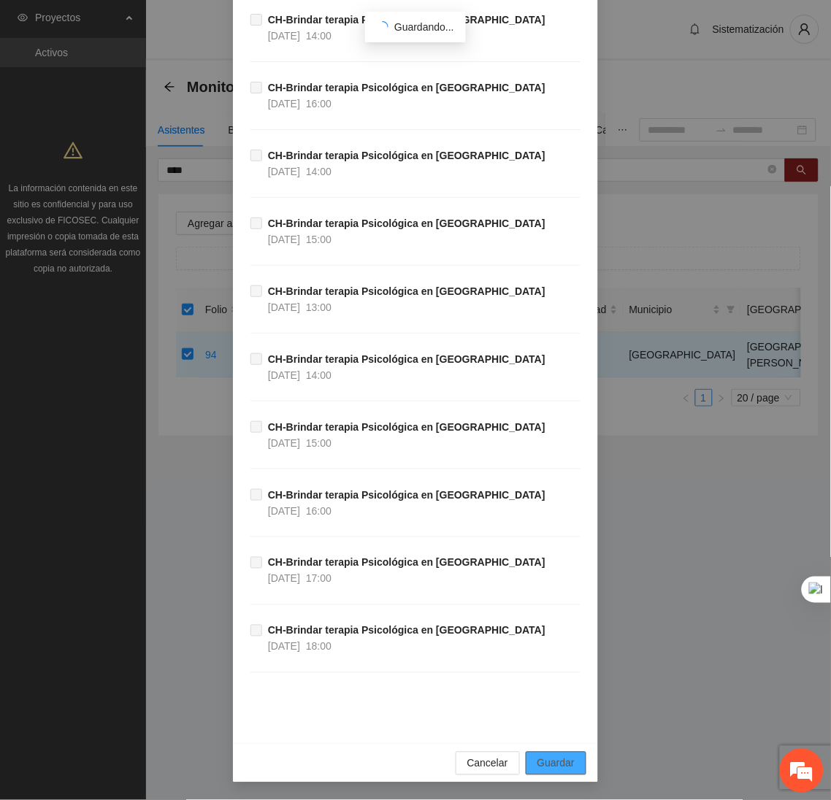
click at [568, 758] on button "Guardar" at bounding box center [556, 763] width 61 height 23
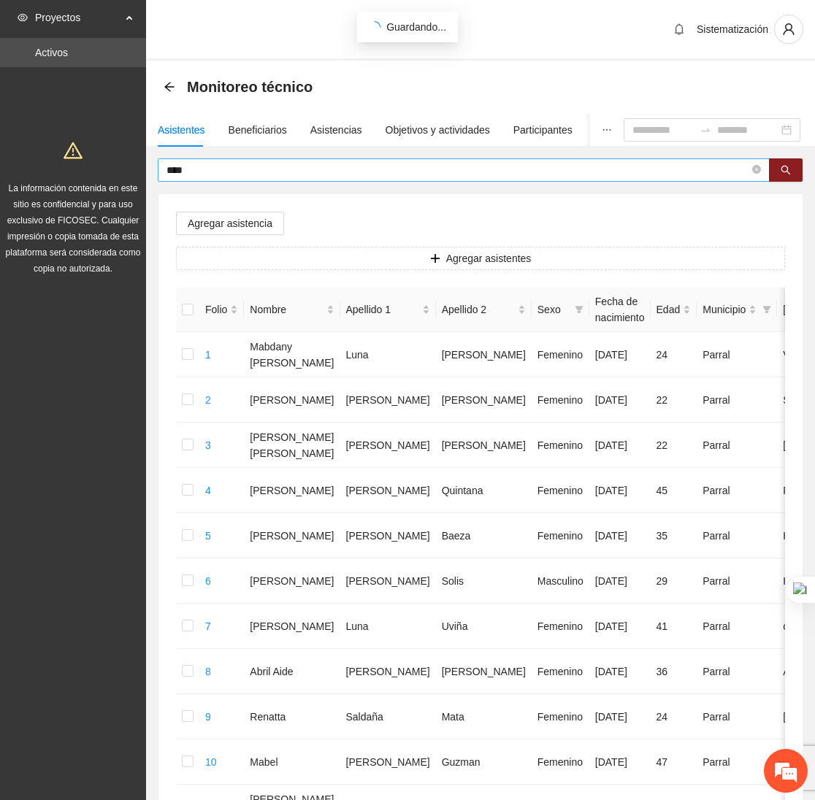
click at [200, 174] on input "****" at bounding box center [457, 170] width 583 height 16
type input "*"
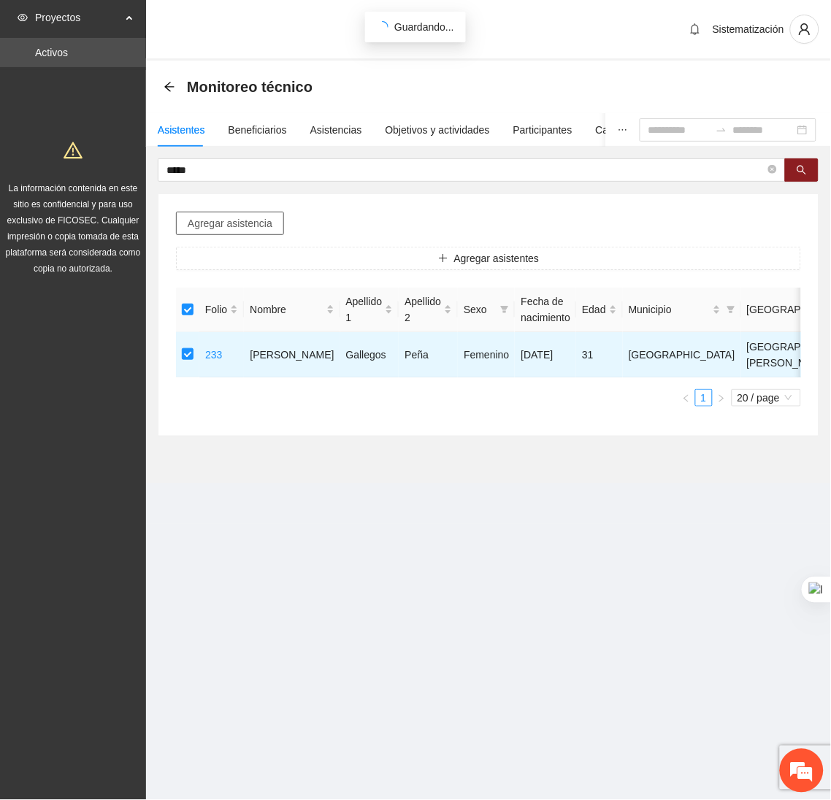
click at [256, 218] on span "Agregar asistencia" at bounding box center [230, 223] width 85 height 16
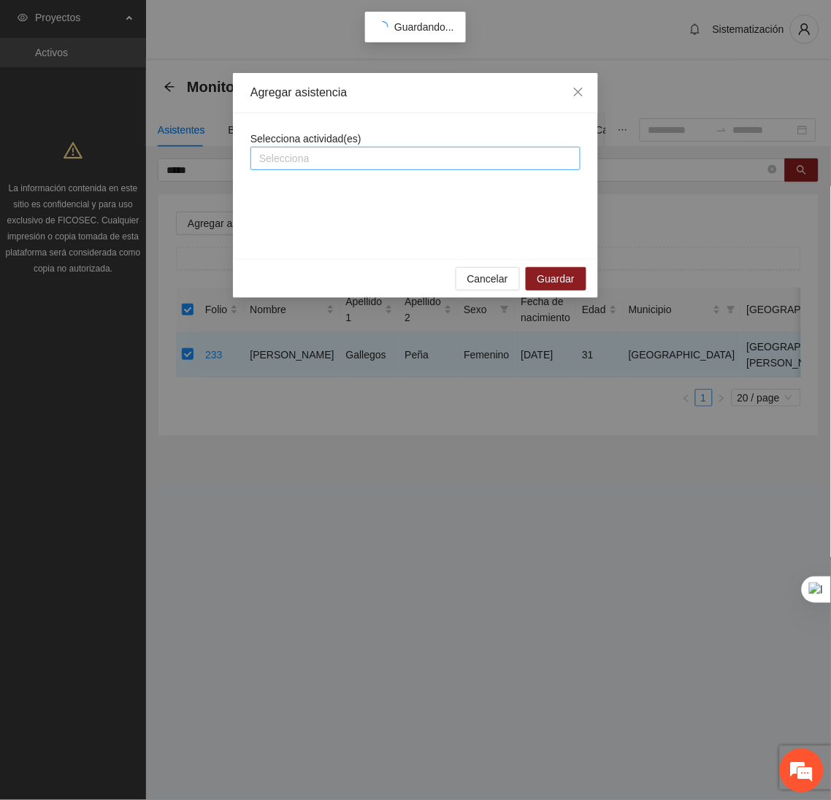
click at [367, 159] on div at bounding box center [415, 159] width 323 height 18
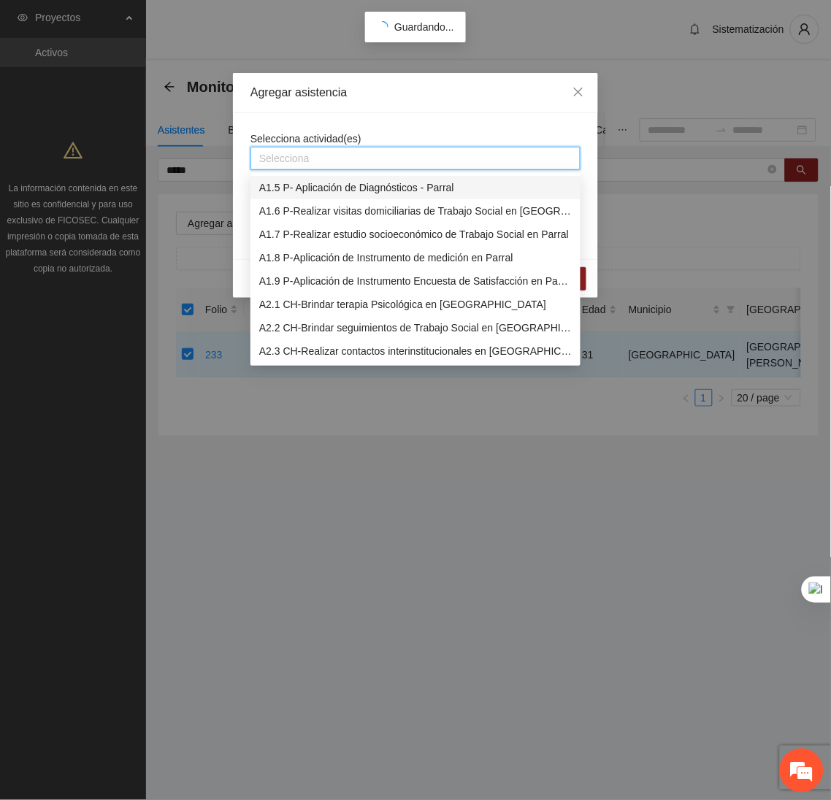
scroll to position [101, 0]
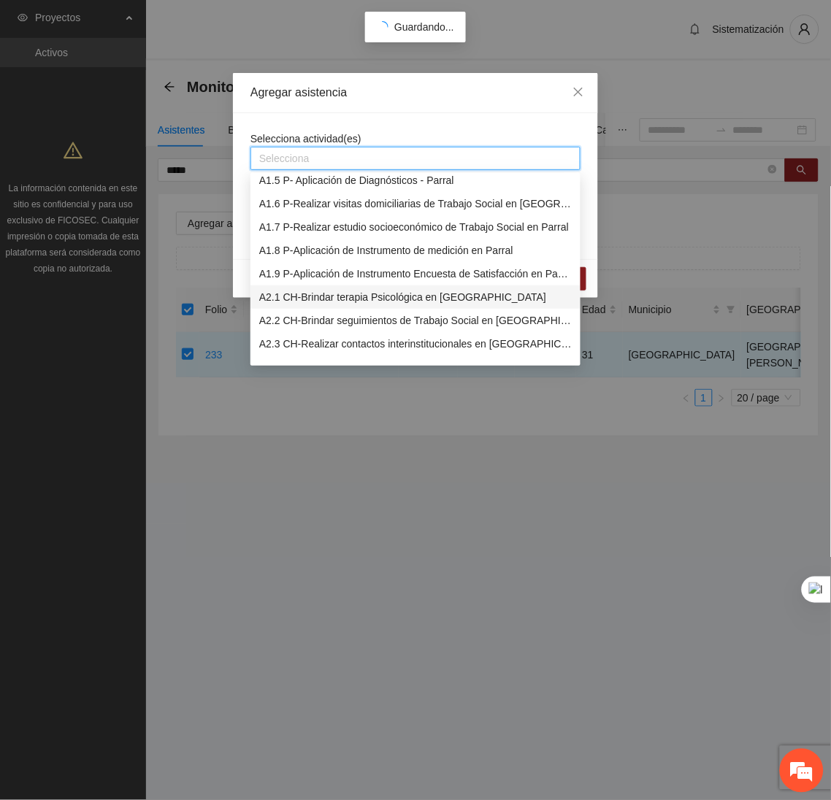
click at [339, 289] on div "A2.1 CH-Brindar terapia Psicológica en Chihuahua" at bounding box center [415, 297] width 312 height 16
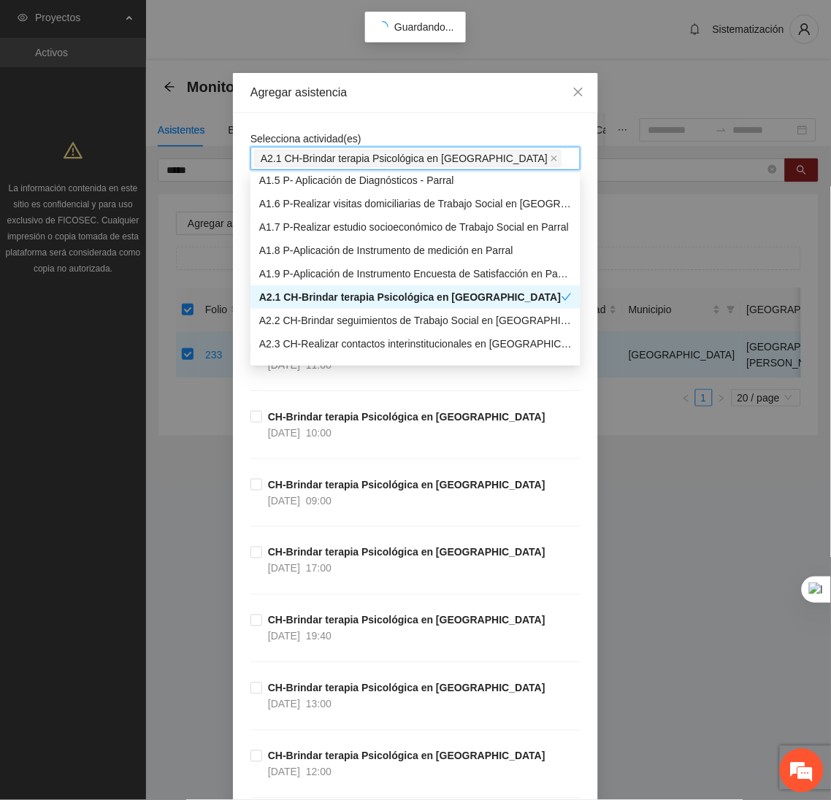
click at [397, 135] on div "Selecciona actividad(es) A2.1 CH-Brindar terapia Psicológica en Chihuahua A2.1 …" at bounding box center [415, 150] width 330 height 39
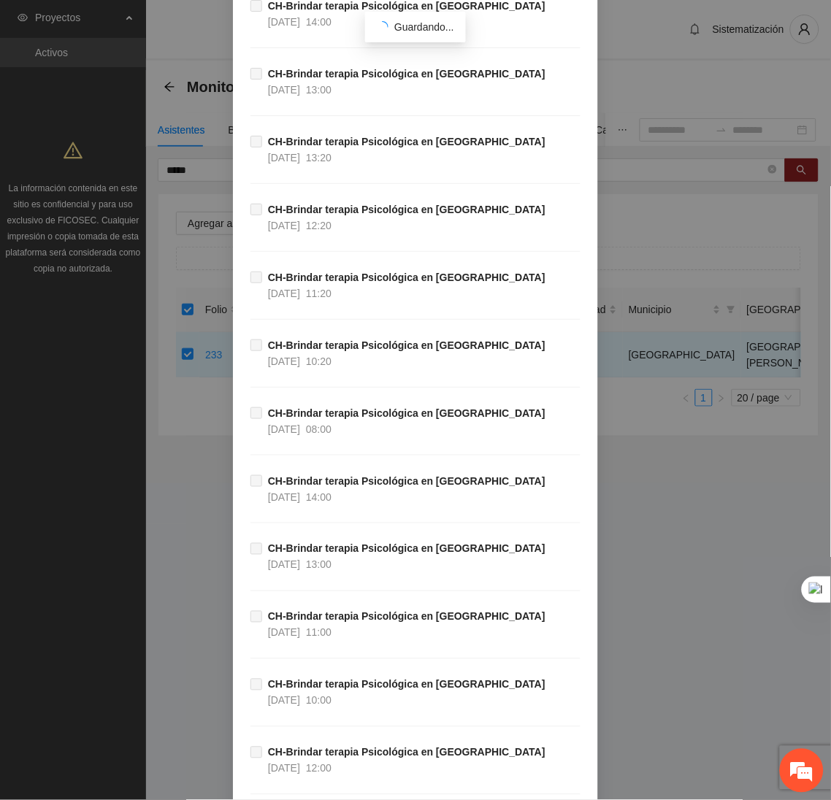
scroll to position [48500, 0]
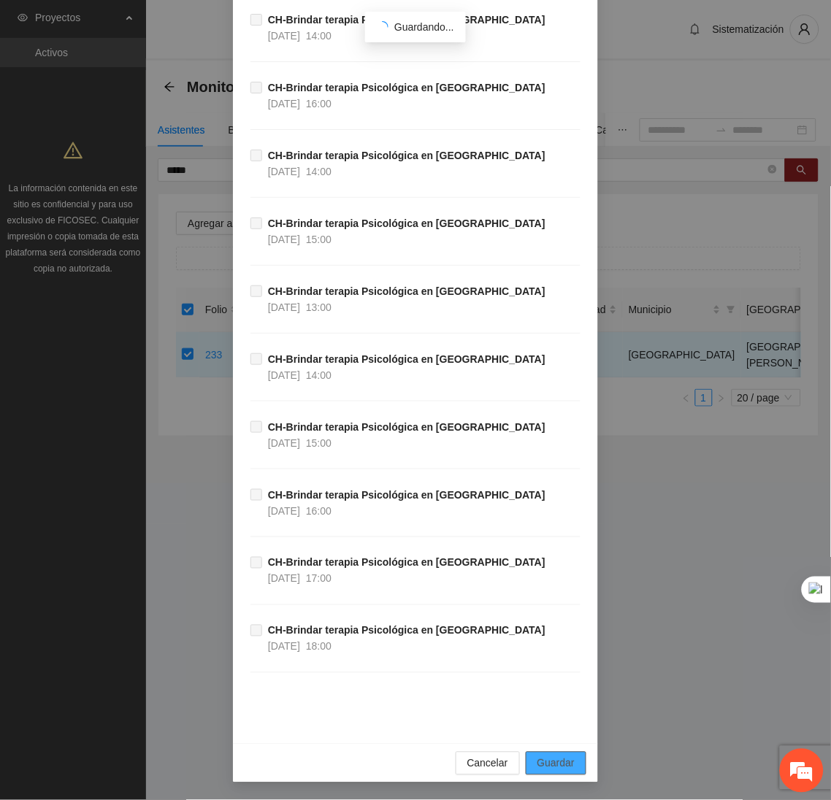
click at [557, 768] on span "Guardar" at bounding box center [555, 764] width 37 height 16
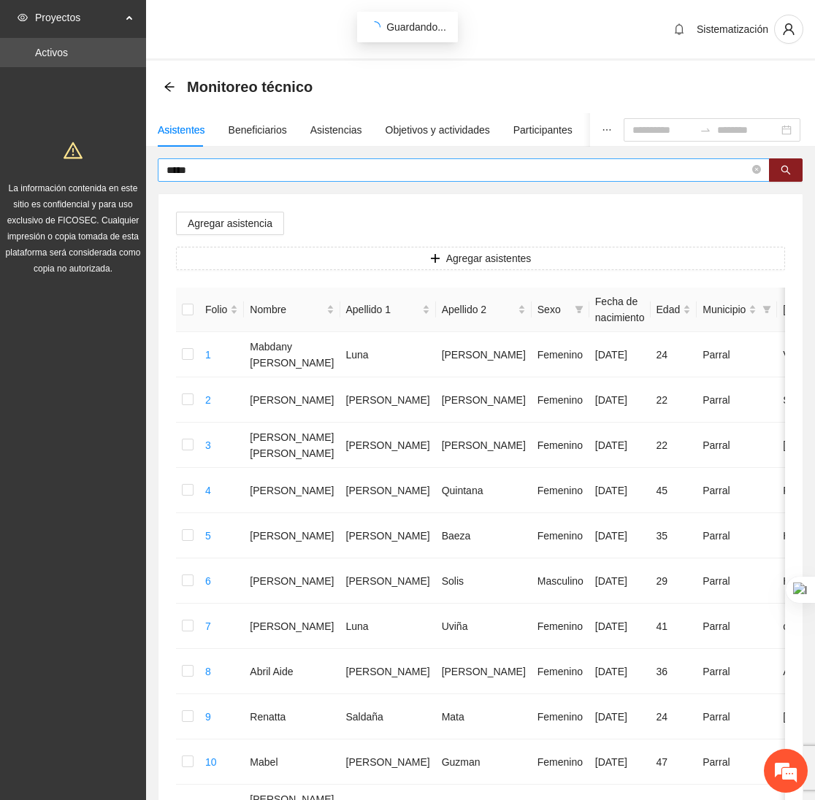
click at [212, 170] on input "*****" at bounding box center [457, 170] width 583 height 16
type input "*"
type input "********"
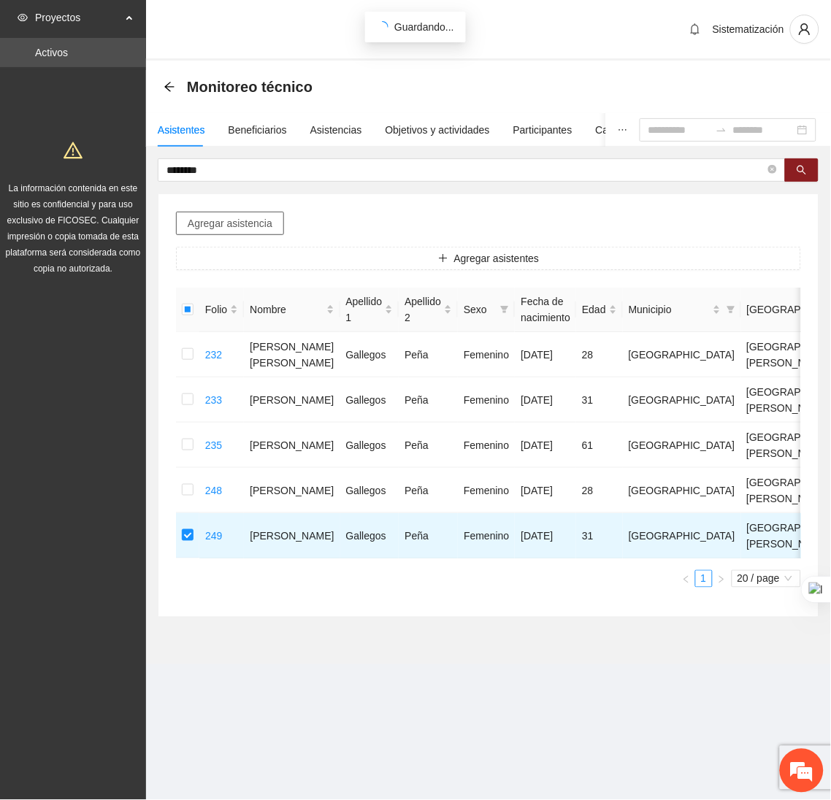
click at [205, 226] on span "Agregar asistencia" at bounding box center [230, 223] width 85 height 16
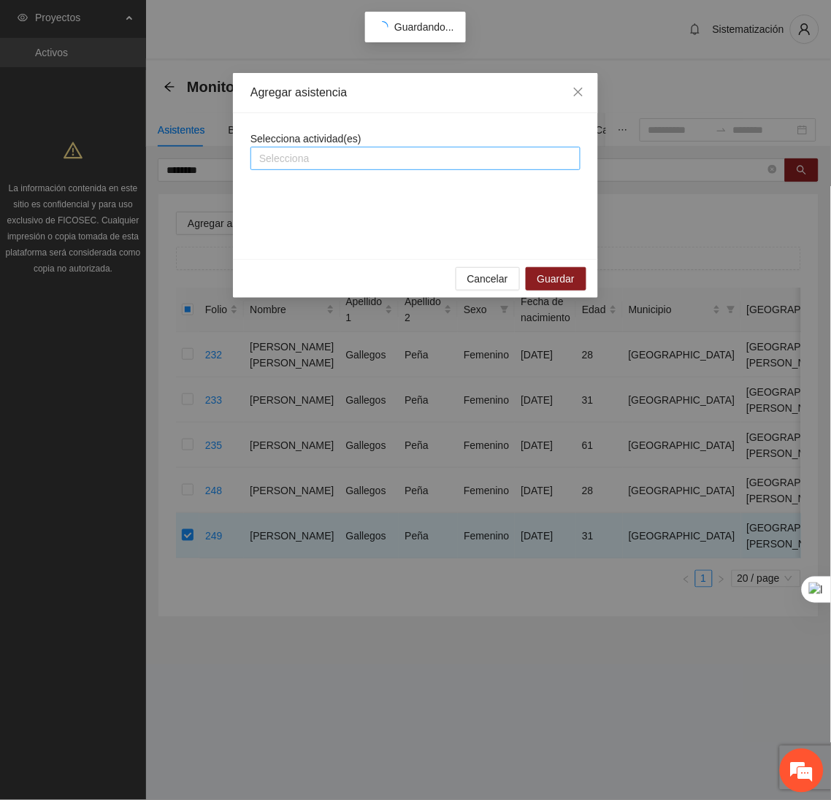
click at [344, 170] on div "Selecciona actividad(es) Selecciona" at bounding box center [415, 186] width 330 height 111
click at [312, 152] on div at bounding box center [415, 159] width 323 height 18
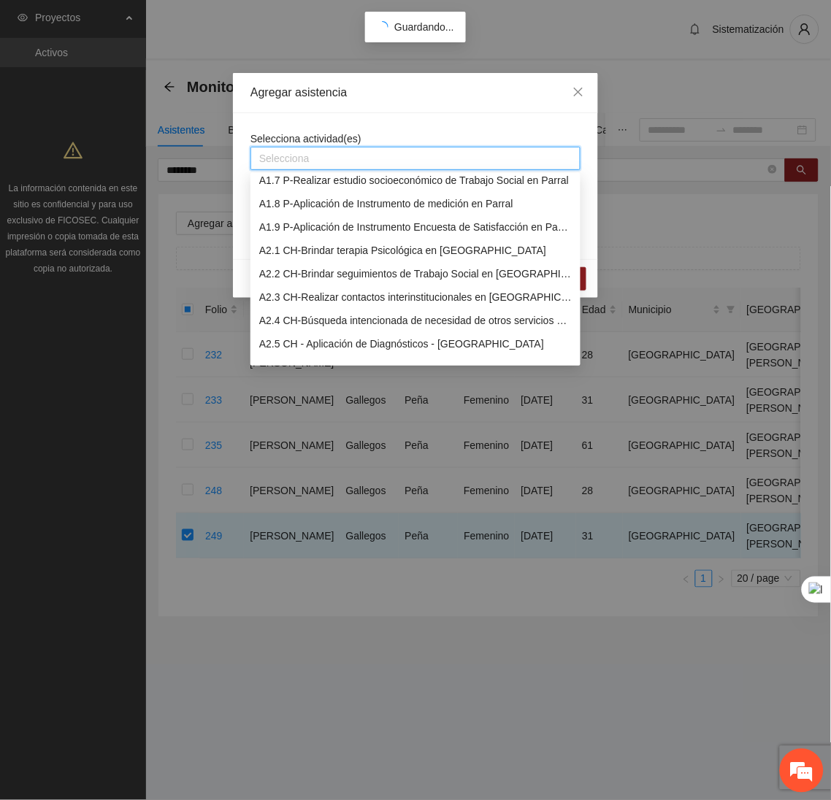
scroll to position [150, 0]
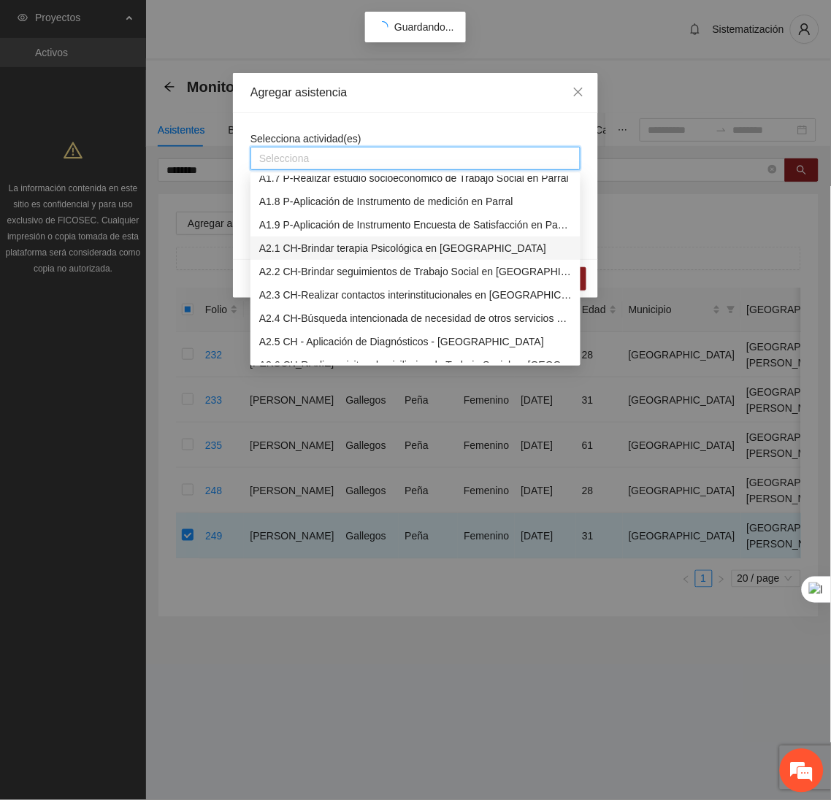
click at [293, 248] on div "A2.1 CH-Brindar terapia Psicológica en Chihuahua" at bounding box center [415, 248] width 312 height 16
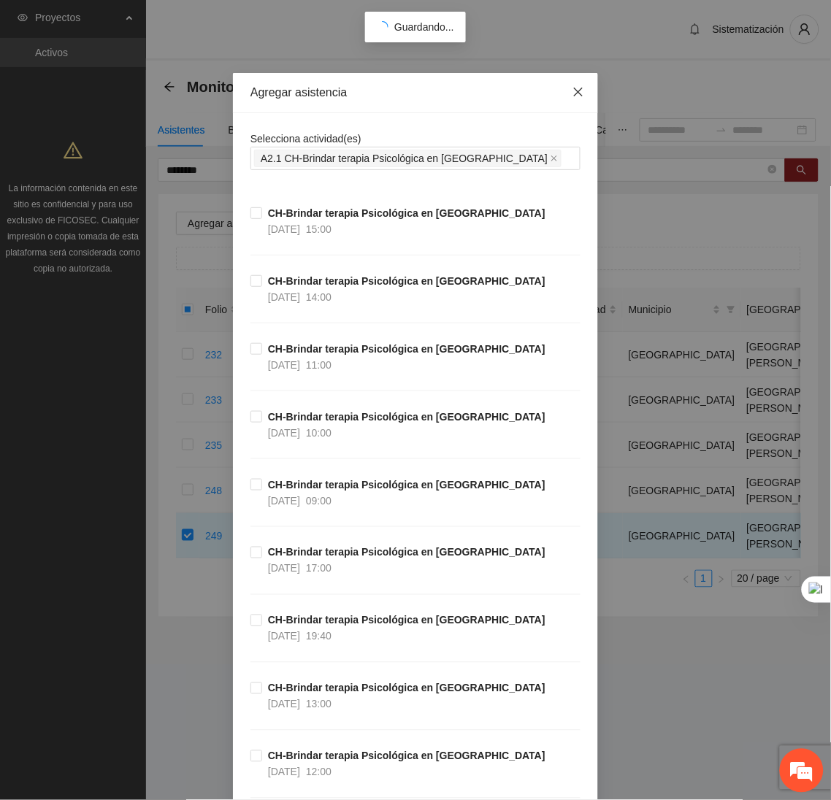
click at [574, 91] on icon "close" at bounding box center [578, 92] width 9 height 9
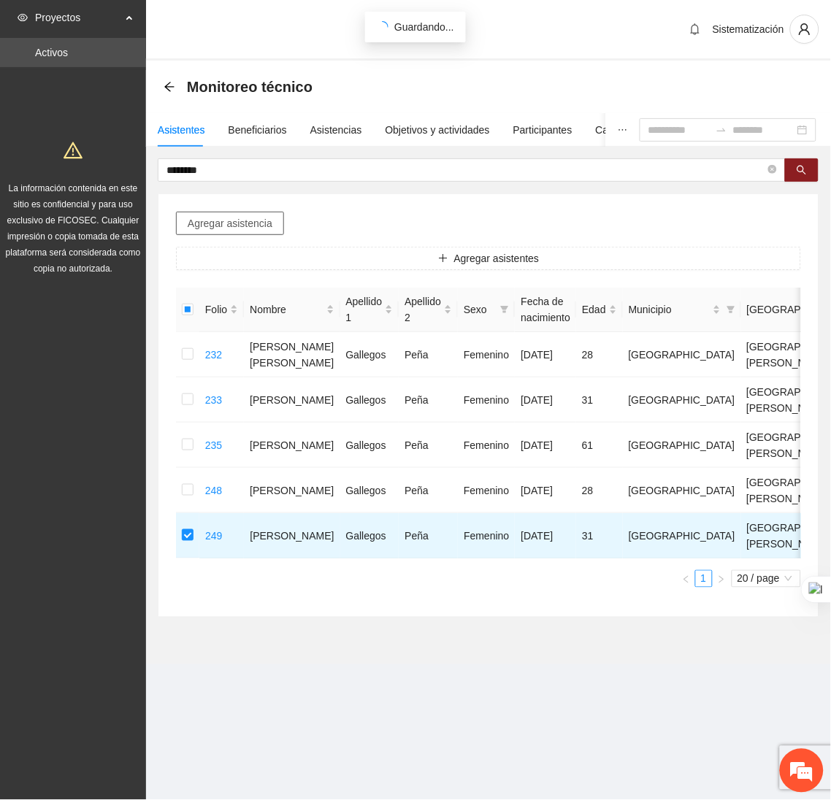
click at [190, 220] on span "Agregar asistencia" at bounding box center [230, 223] width 85 height 16
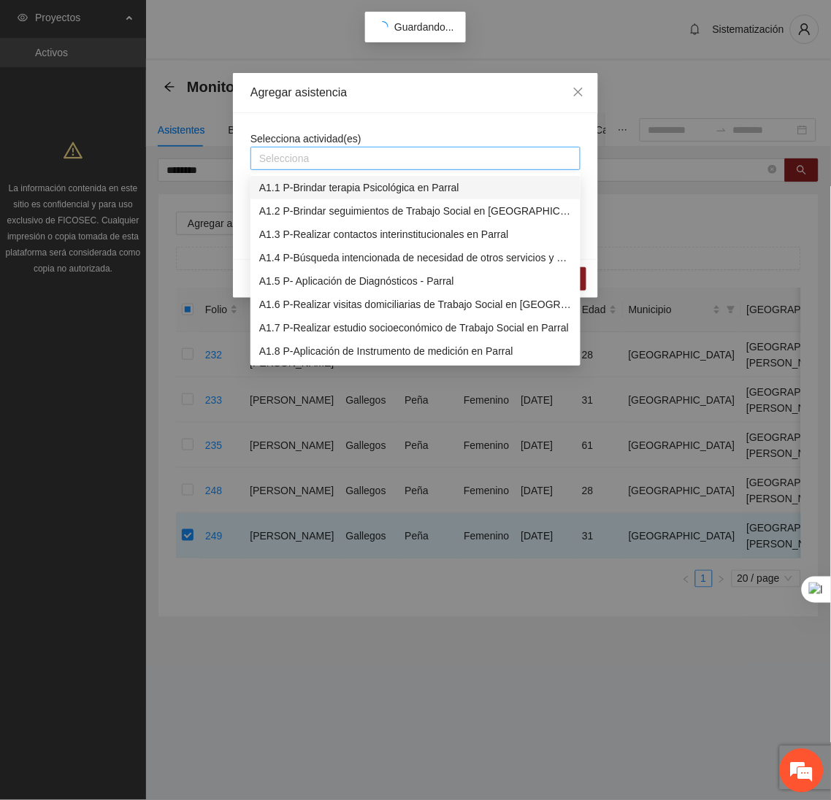
click at [294, 155] on div at bounding box center [415, 159] width 323 height 18
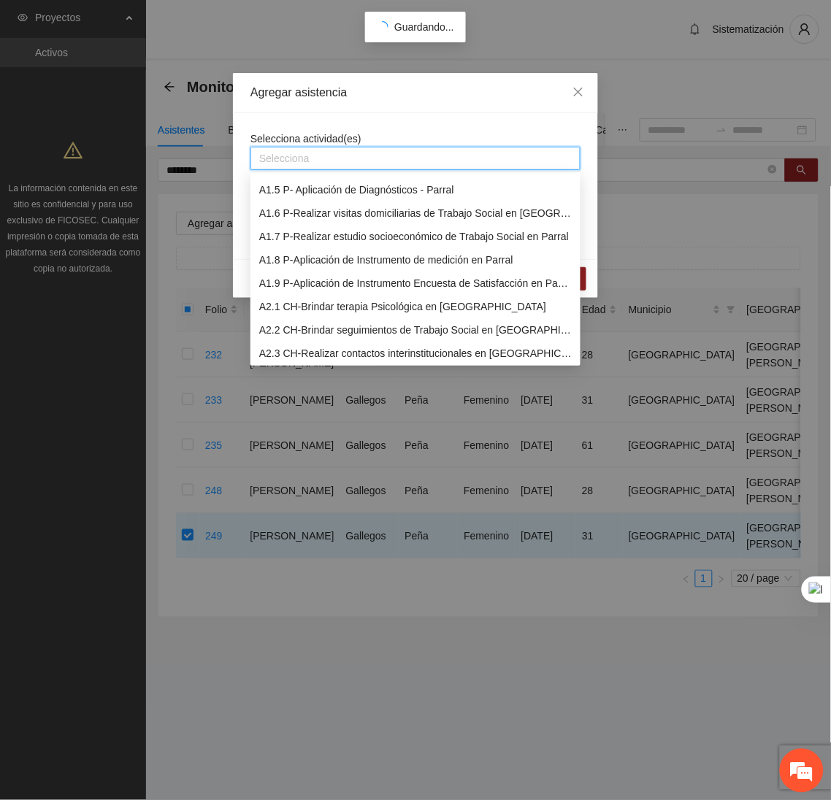
scroll to position [93, 0]
click at [288, 297] on div "A2.1 CH-Brindar terapia Psicológica en [GEOGRAPHIC_DATA]" at bounding box center [415, 305] width 312 height 16
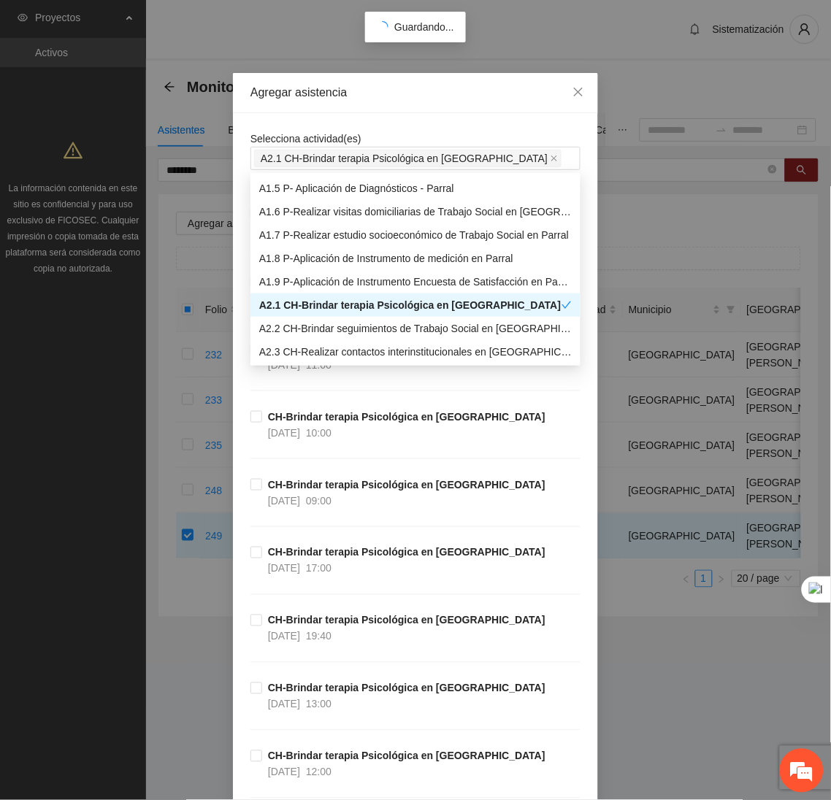
click at [440, 101] on div "Agregar asistencia" at bounding box center [415, 93] width 365 height 40
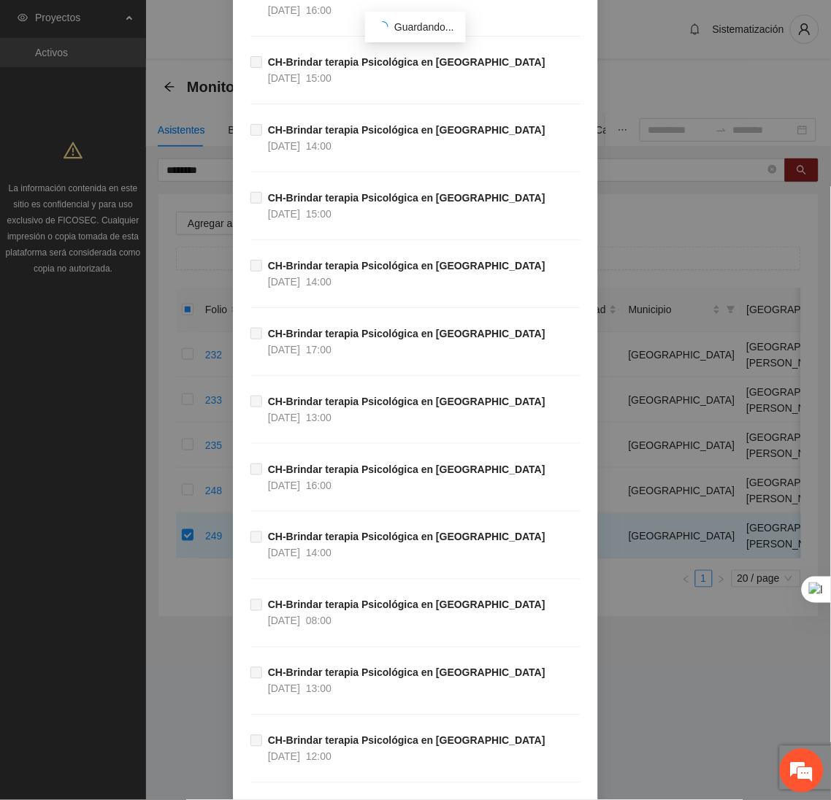
scroll to position [48500, 0]
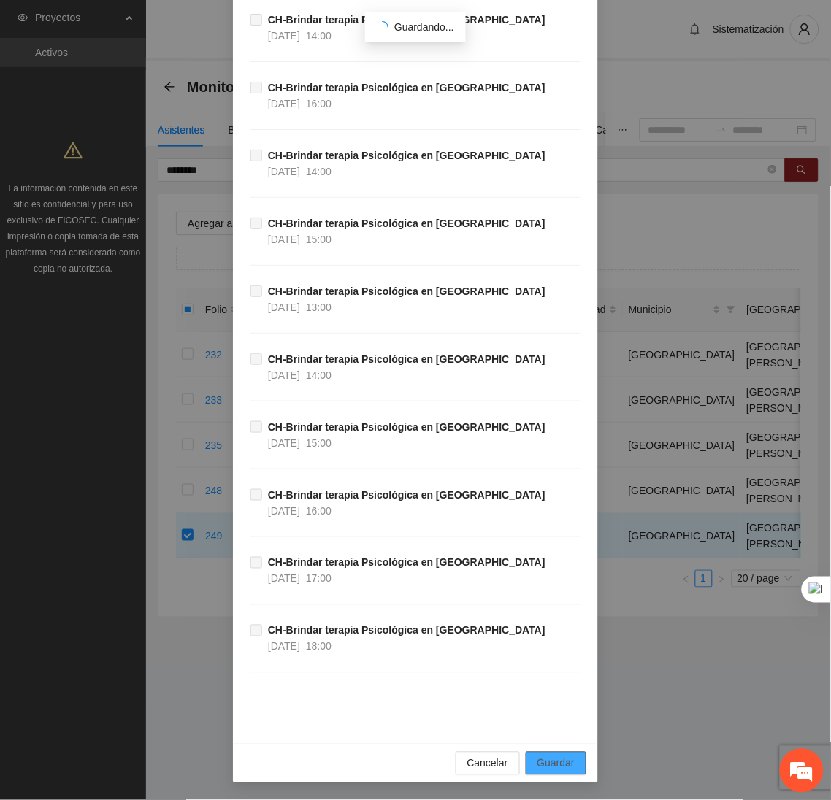
click at [544, 765] on span "Guardar" at bounding box center [555, 764] width 37 height 16
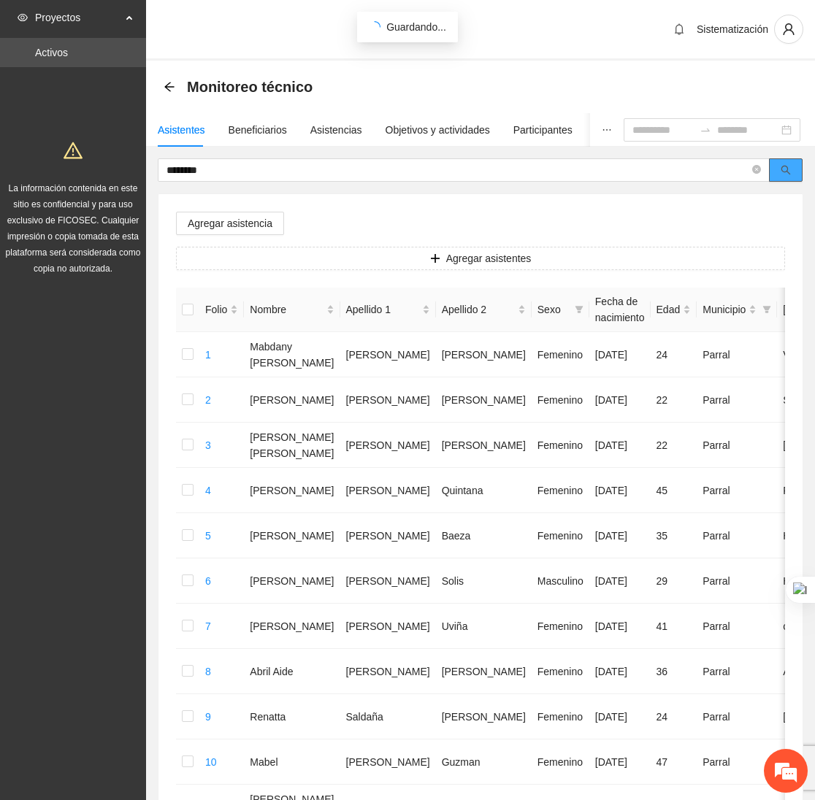
click at [781, 173] on icon "search" at bounding box center [785, 170] width 10 height 10
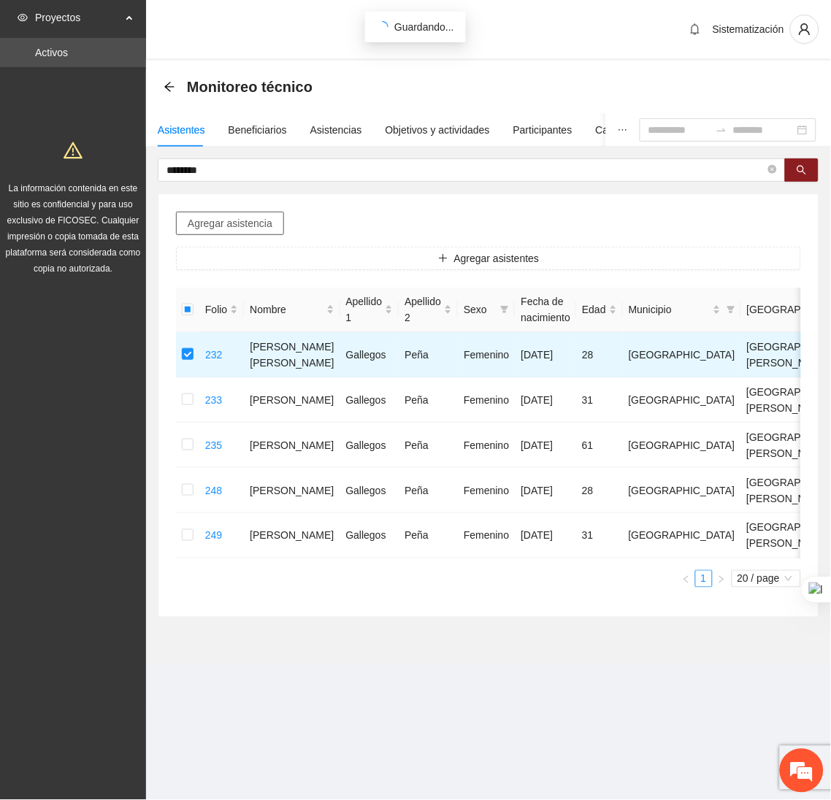
click at [238, 223] on span "Agregar asistencia" at bounding box center [230, 223] width 85 height 16
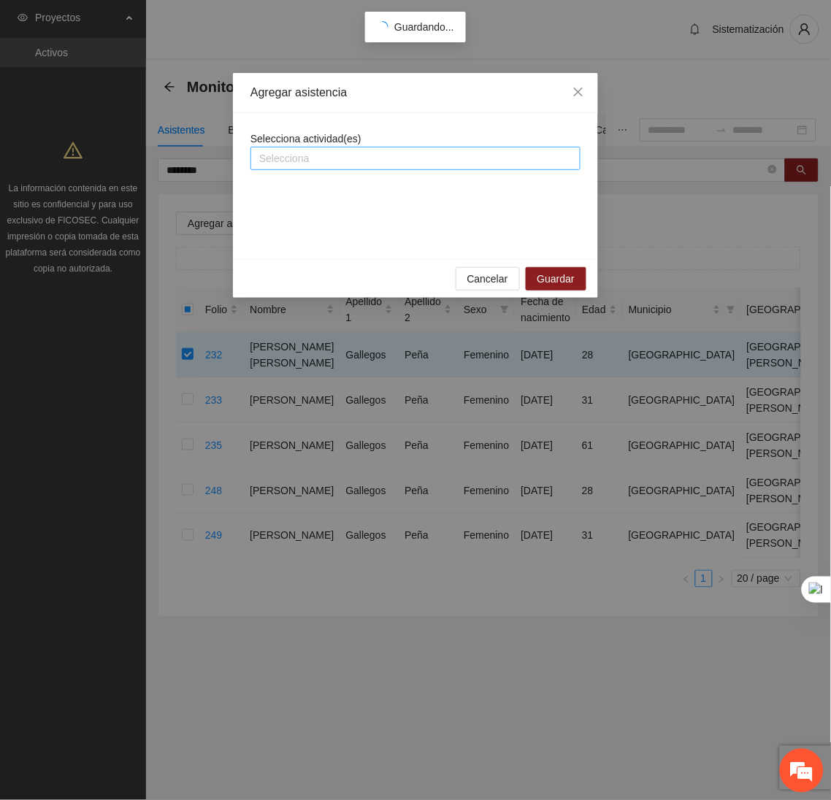
click at [334, 164] on div at bounding box center [415, 159] width 323 height 18
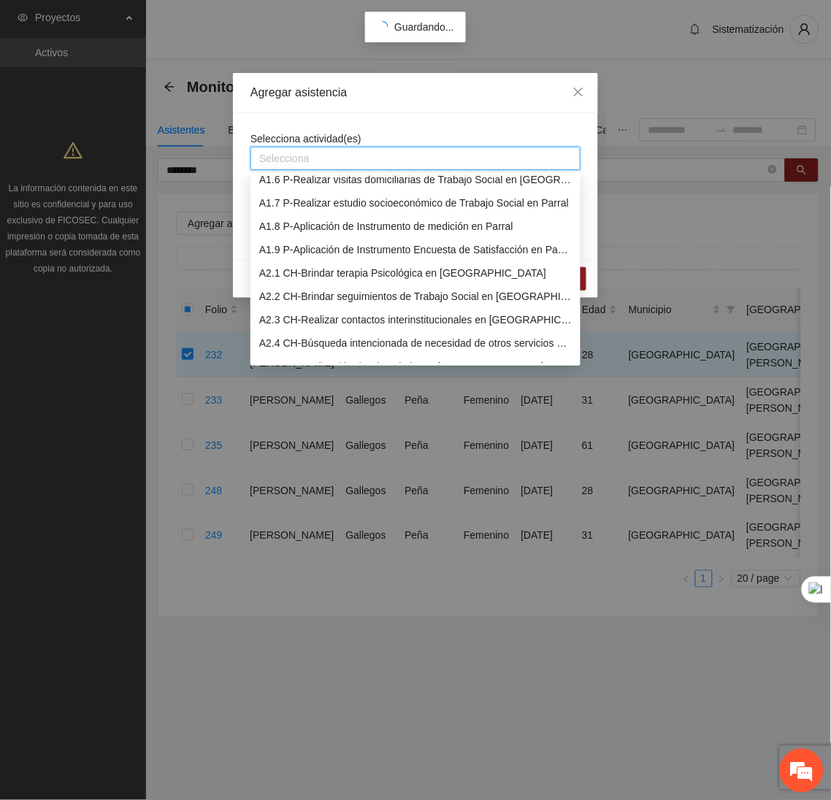
scroll to position [125, 0]
click at [318, 272] on div "A2.1 CH-Brindar terapia Psicológica en Chihuahua" at bounding box center [415, 273] width 312 height 16
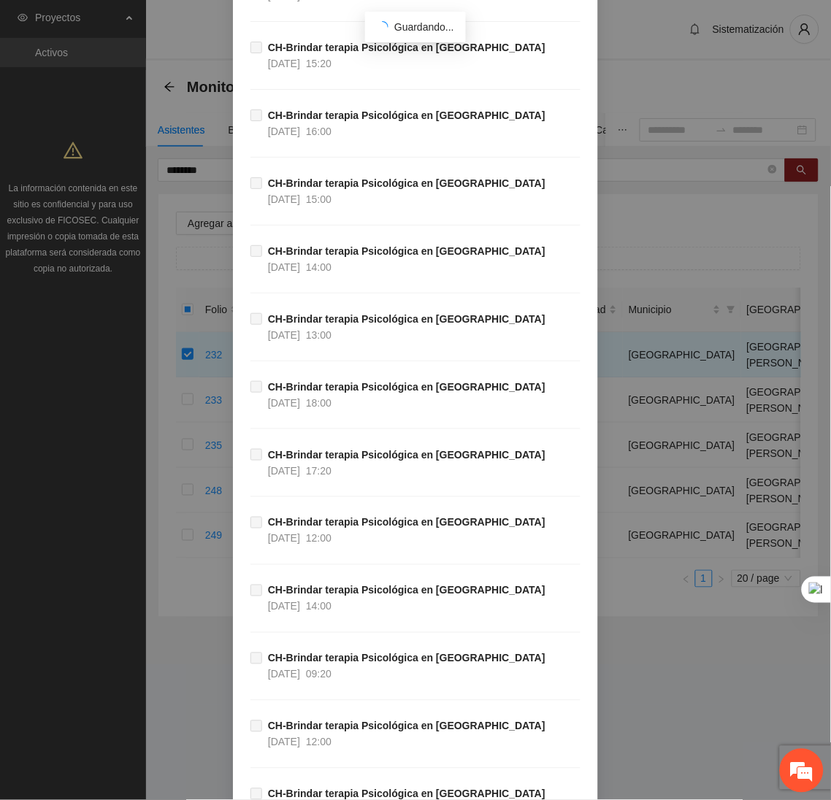
scroll to position [48500, 0]
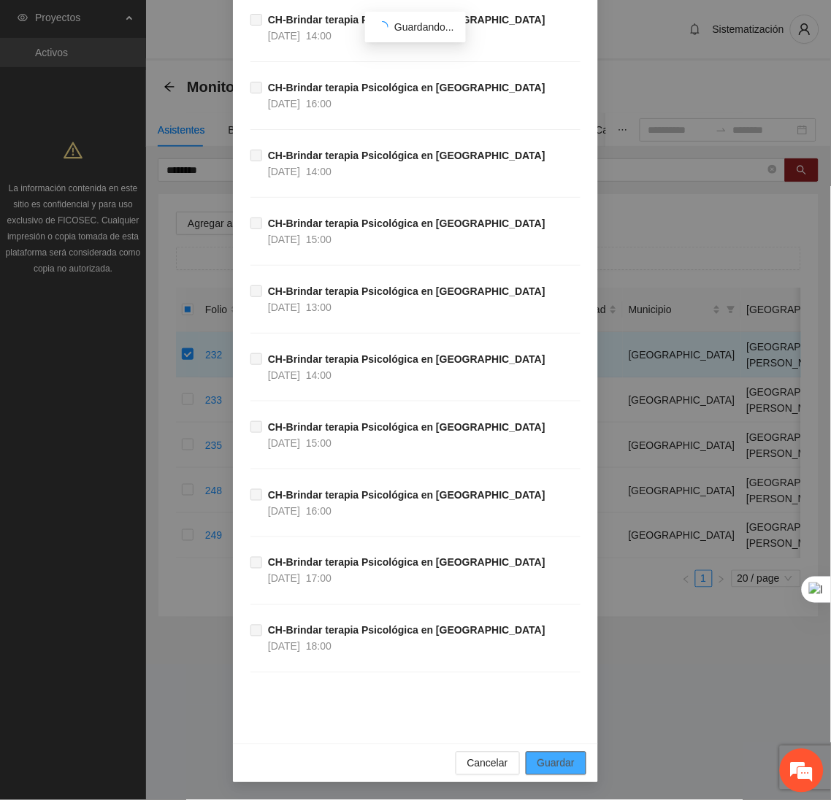
click at [564, 766] on span "Guardar" at bounding box center [555, 764] width 37 height 16
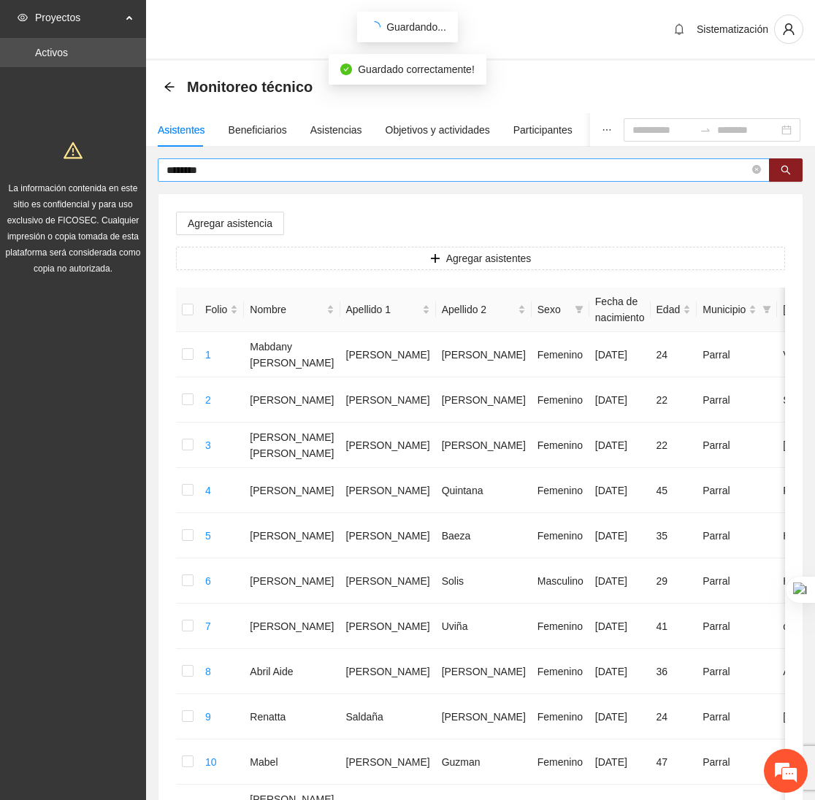
click at [252, 165] on input "********" at bounding box center [457, 170] width 583 height 16
type input "*"
type input "*****"
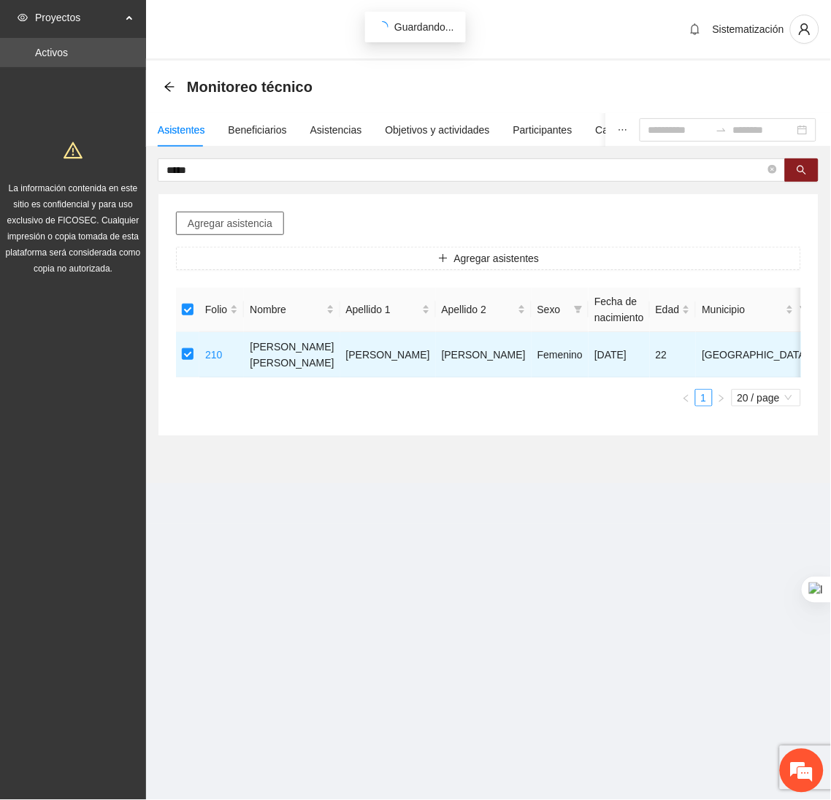
click at [253, 225] on span "Agregar asistencia" at bounding box center [230, 223] width 85 height 16
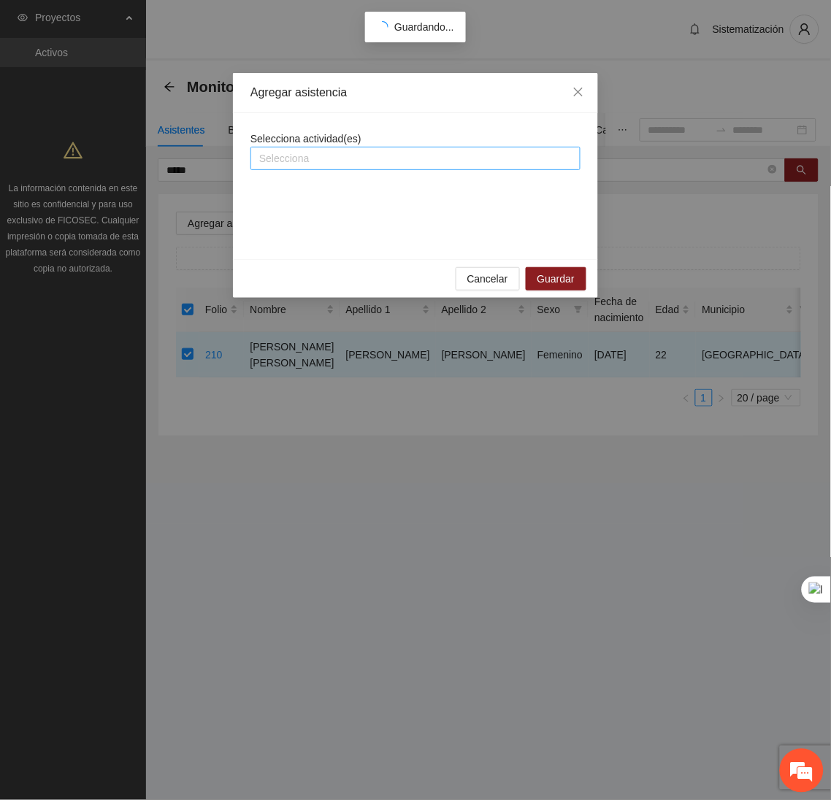
click at [353, 168] on div "Selecciona" at bounding box center [415, 158] width 330 height 23
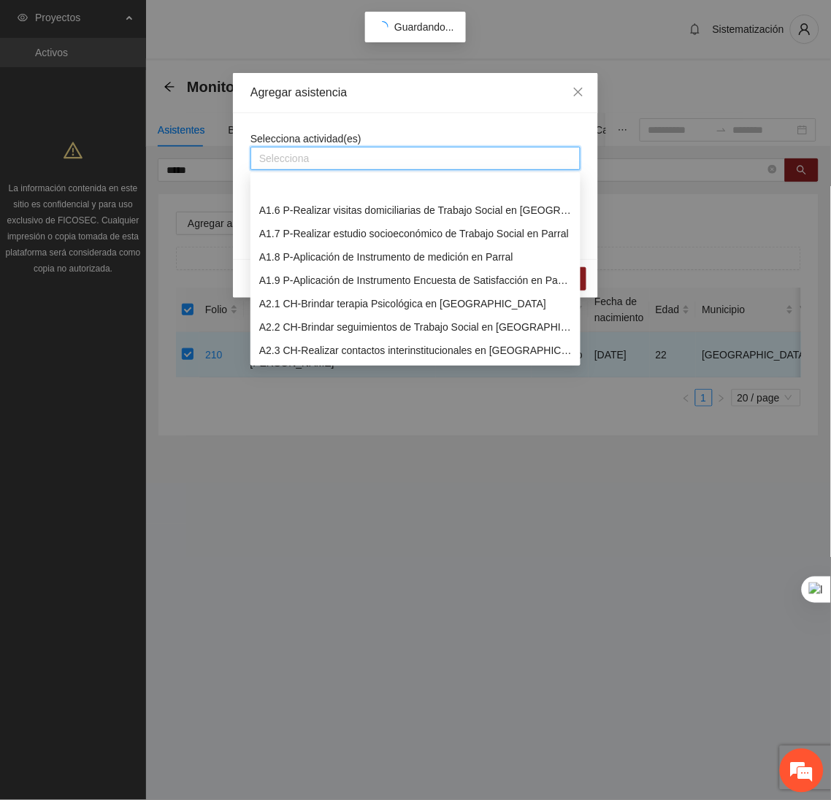
scroll to position [124, 0]
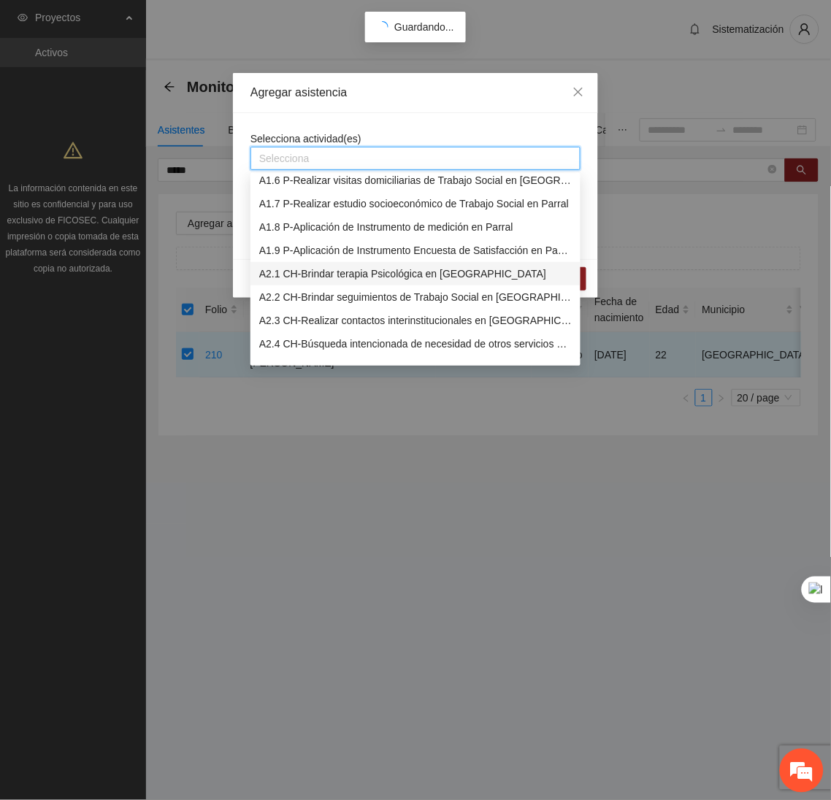
click at [281, 273] on div "A2.1 CH-Brindar terapia Psicológica en Chihuahua" at bounding box center [415, 274] width 312 height 16
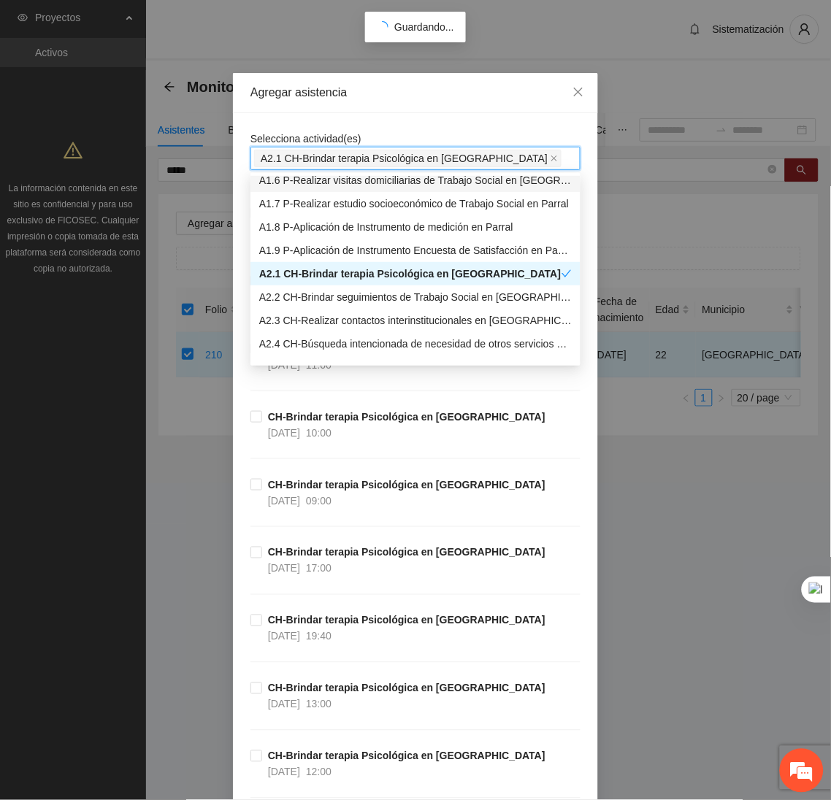
click at [399, 112] on div "Agregar asistencia" at bounding box center [415, 93] width 365 height 40
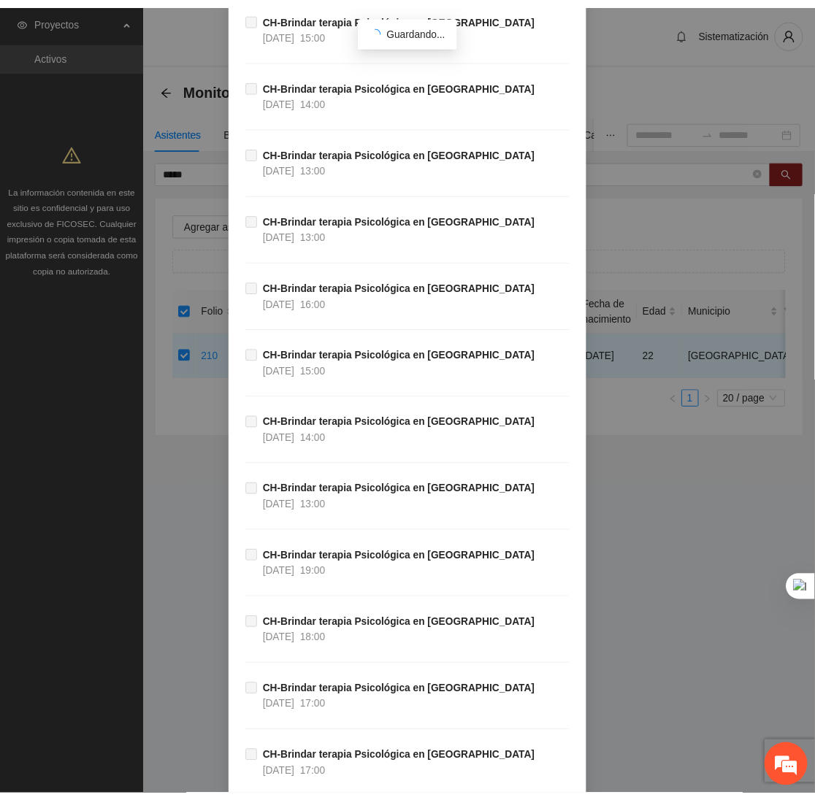
scroll to position [48500, 0]
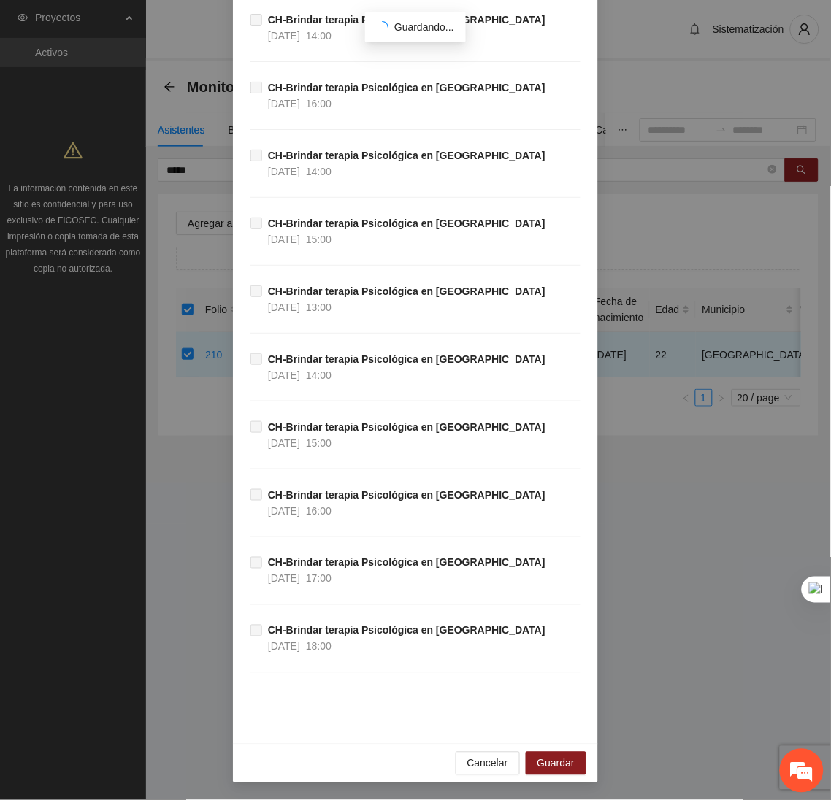
click at [578, 767] on div "Cancelar Guardar" at bounding box center [415, 763] width 365 height 39
click at [546, 764] on span "Guardar" at bounding box center [555, 764] width 37 height 16
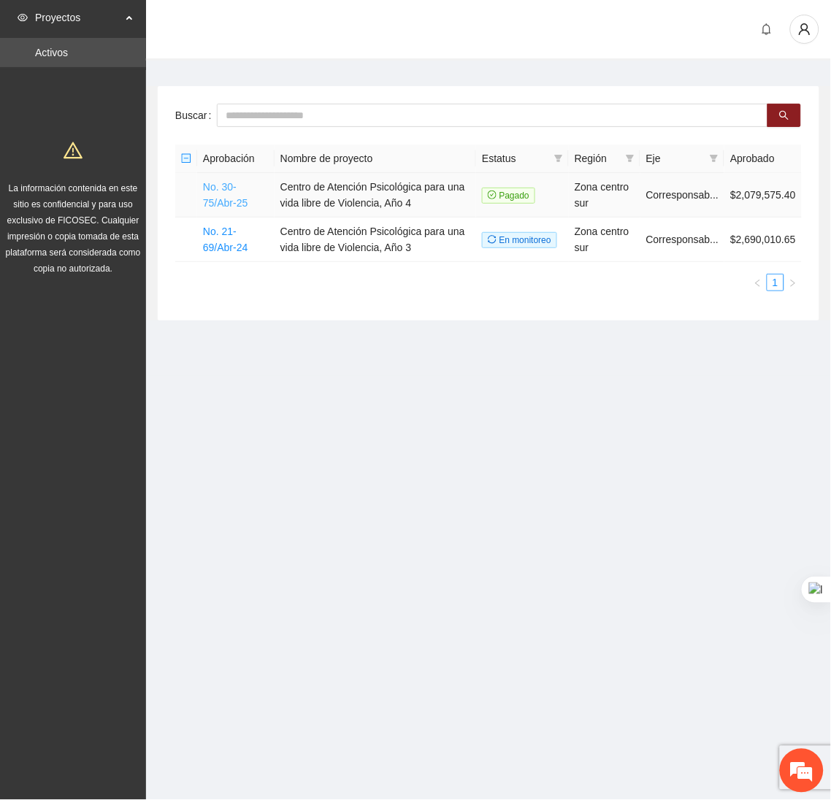
click at [217, 193] on link "No. 30-75/Abr-25" at bounding box center [225, 195] width 45 height 28
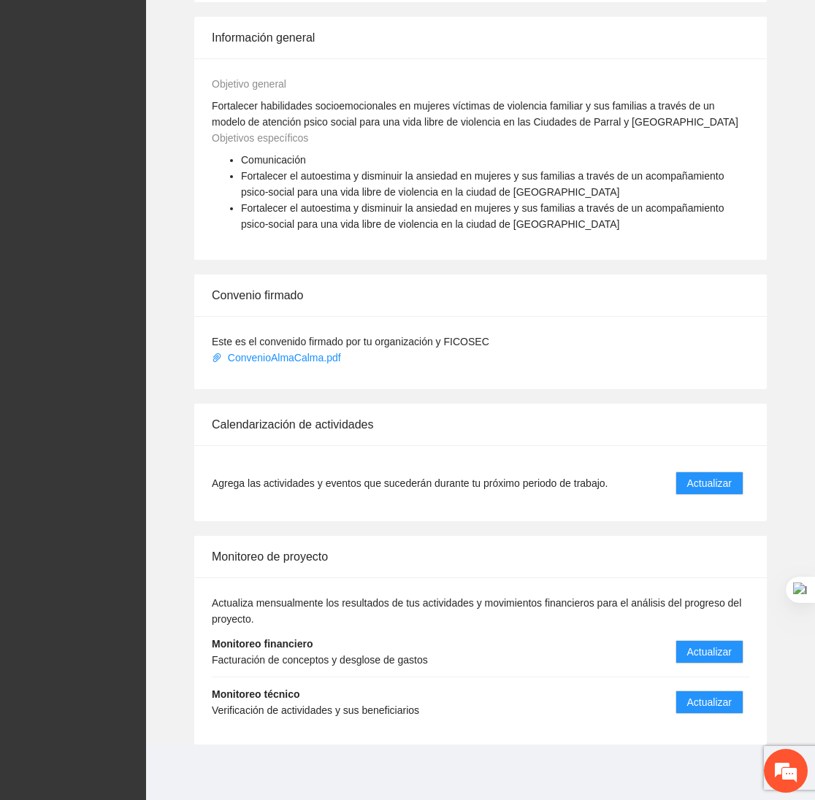
scroll to position [794, 0]
click at [709, 697] on span "Actualizar" at bounding box center [709, 702] width 45 height 16
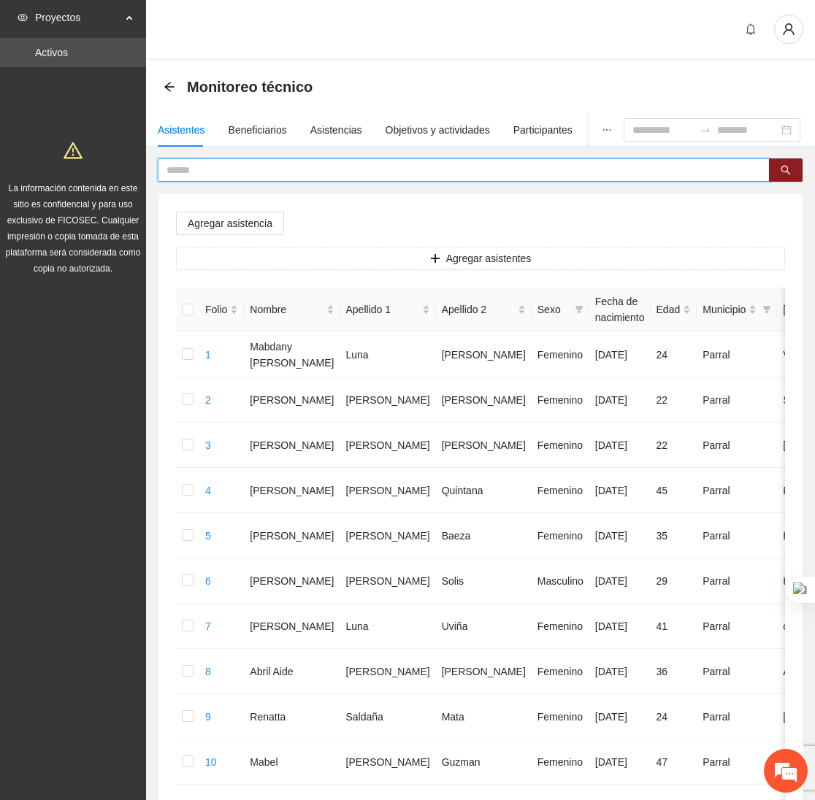
click at [230, 164] on input "text" at bounding box center [457, 170] width 583 height 16
type input "******"
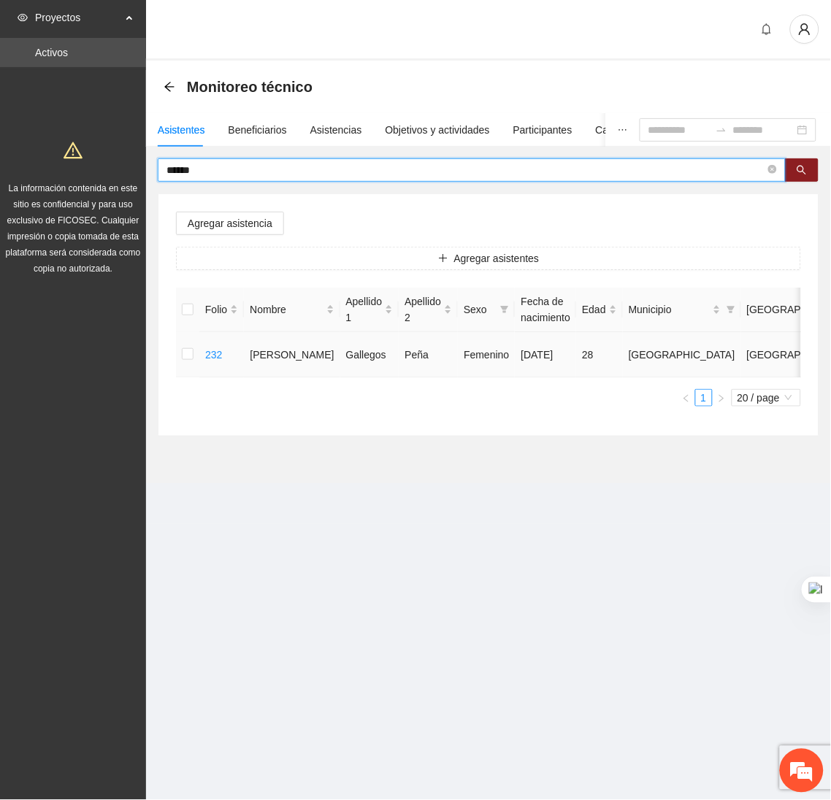
click at [180, 359] on td at bounding box center [187, 354] width 23 height 45
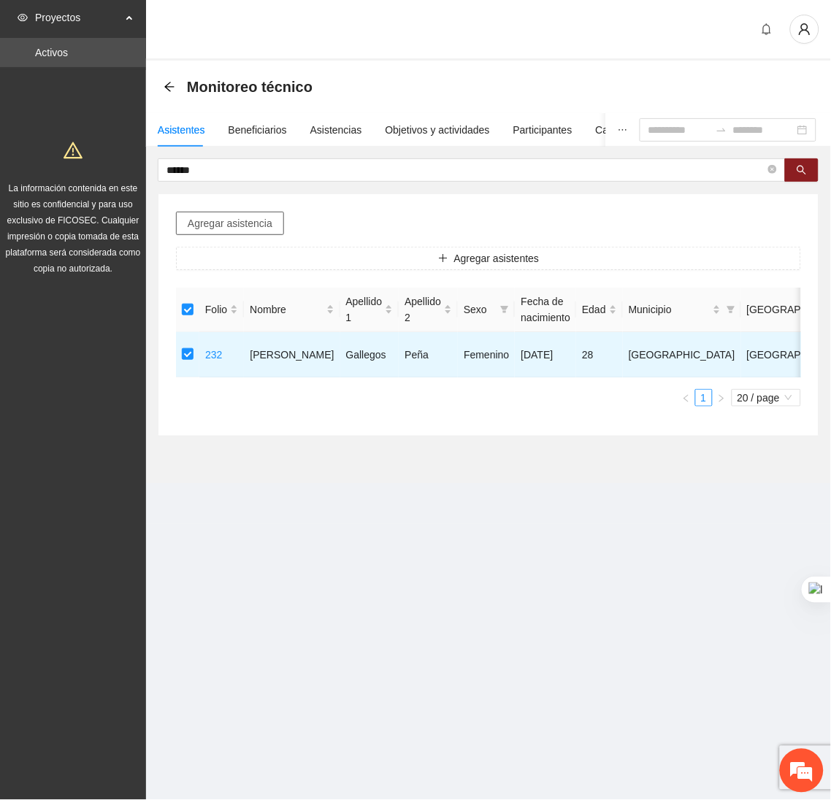
click at [221, 230] on span "Agregar asistencia" at bounding box center [230, 223] width 85 height 16
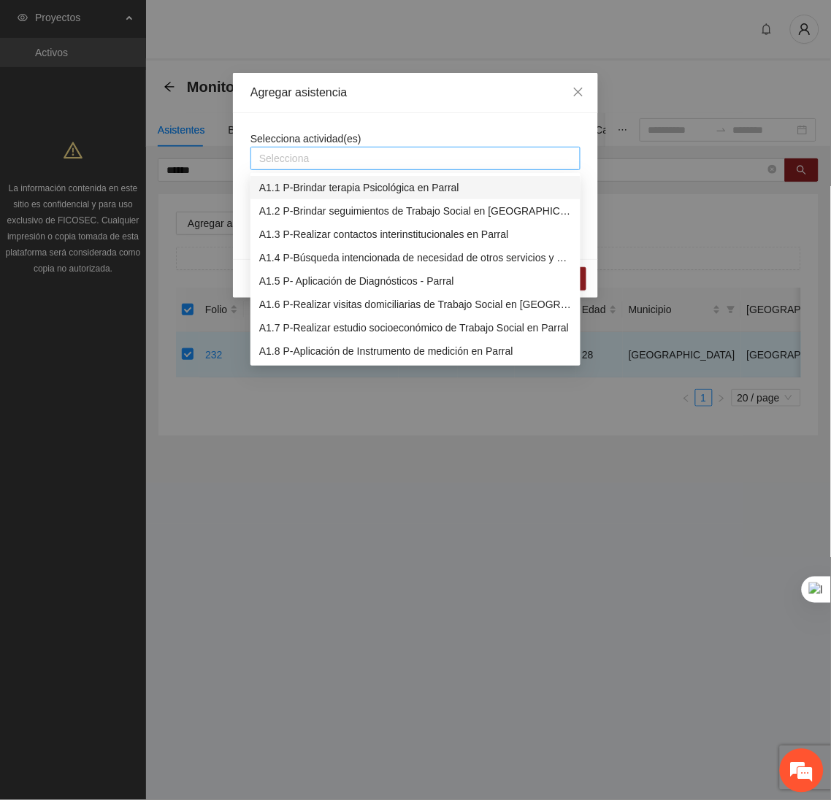
click at [304, 164] on div at bounding box center [415, 159] width 323 height 18
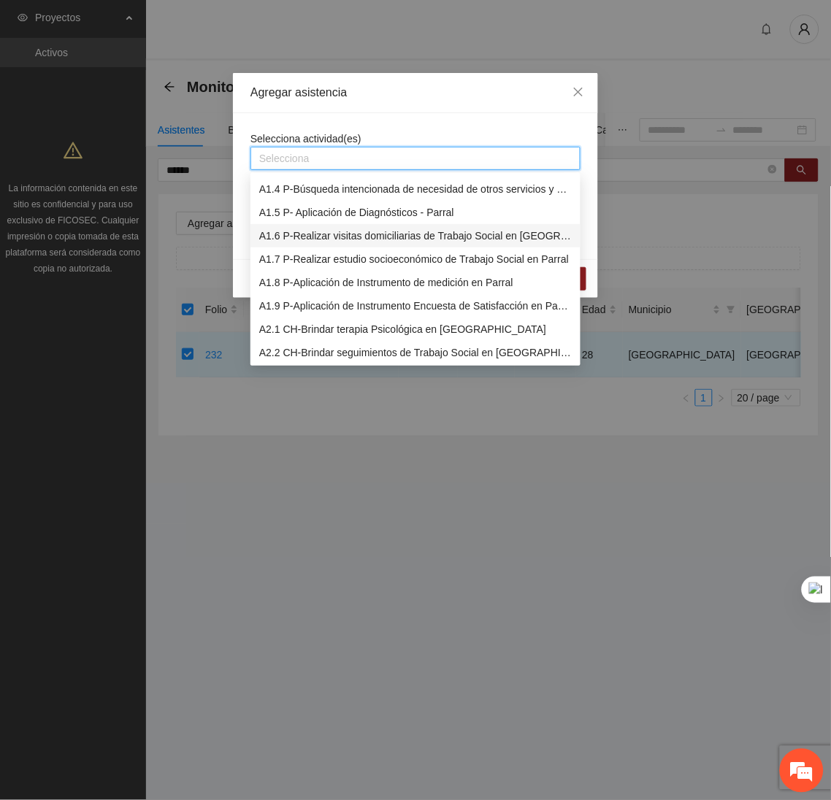
scroll to position [87, 0]
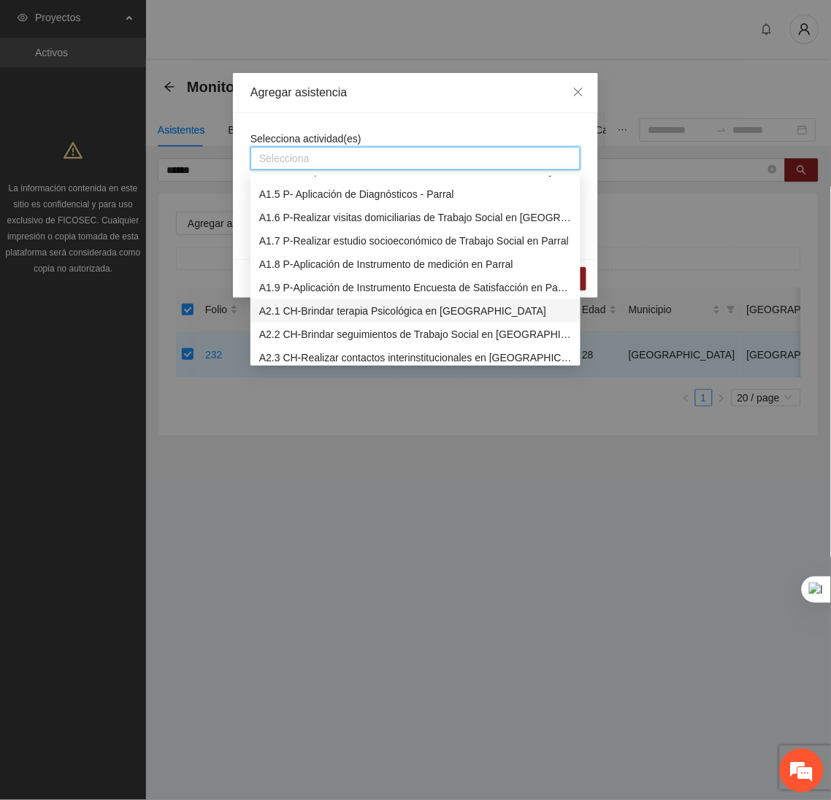
click at [296, 307] on div "A2.1 CH-Brindar terapia Psicológica en [GEOGRAPHIC_DATA]" at bounding box center [415, 311] width 312 height 16
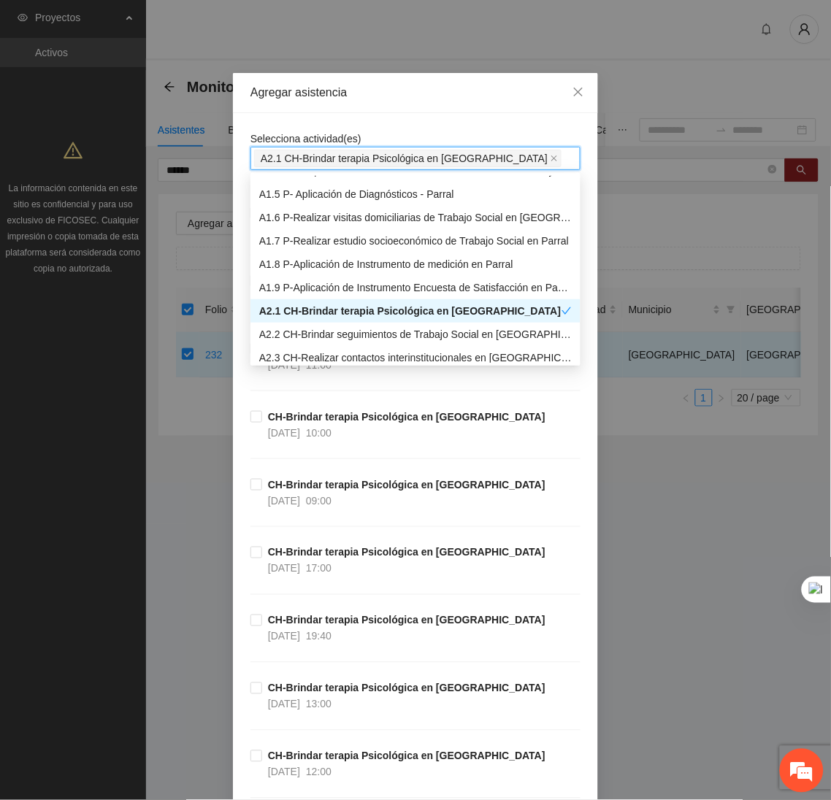
click at [387, 107] on div "Agregar asistencia" at bounding box center [415, 93] width 365 height 40
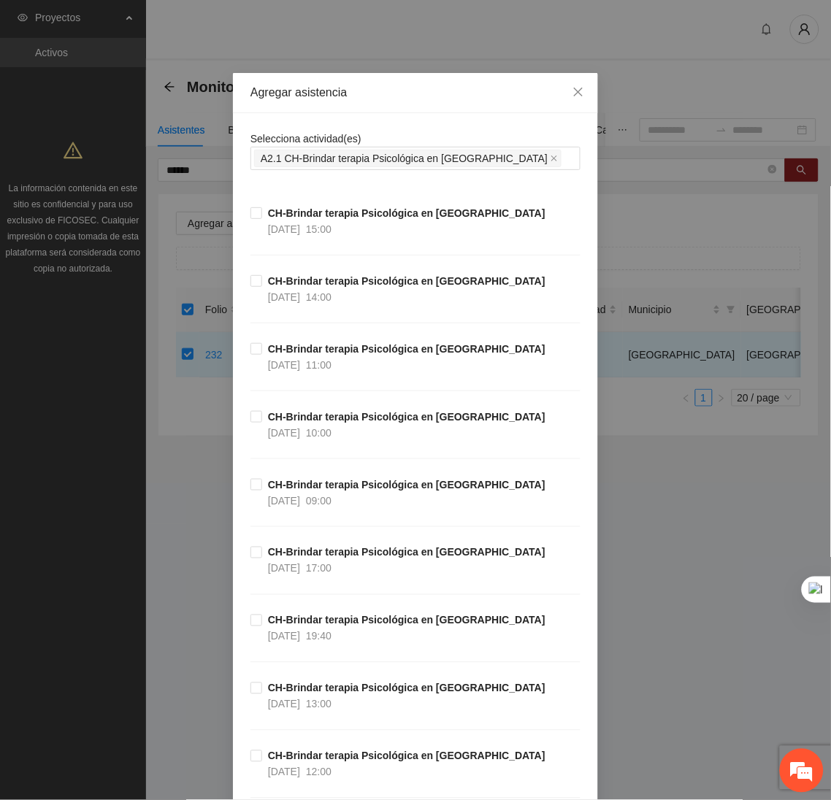
scroll to position [11, 0]
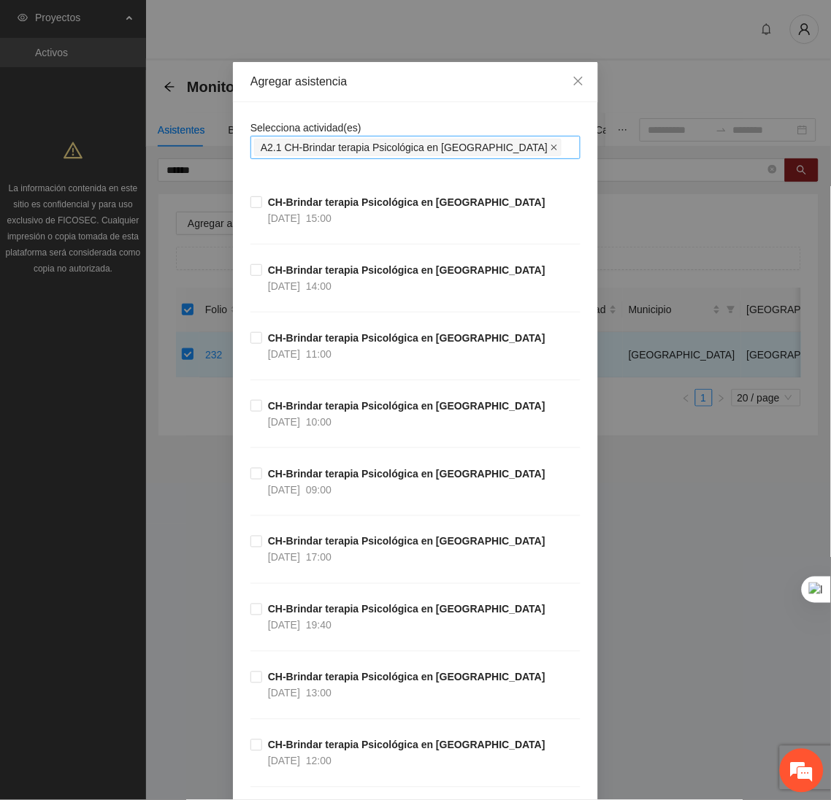
click at [551, 147] on icon "close" at bounding box center [554, 148] width 6 height 6
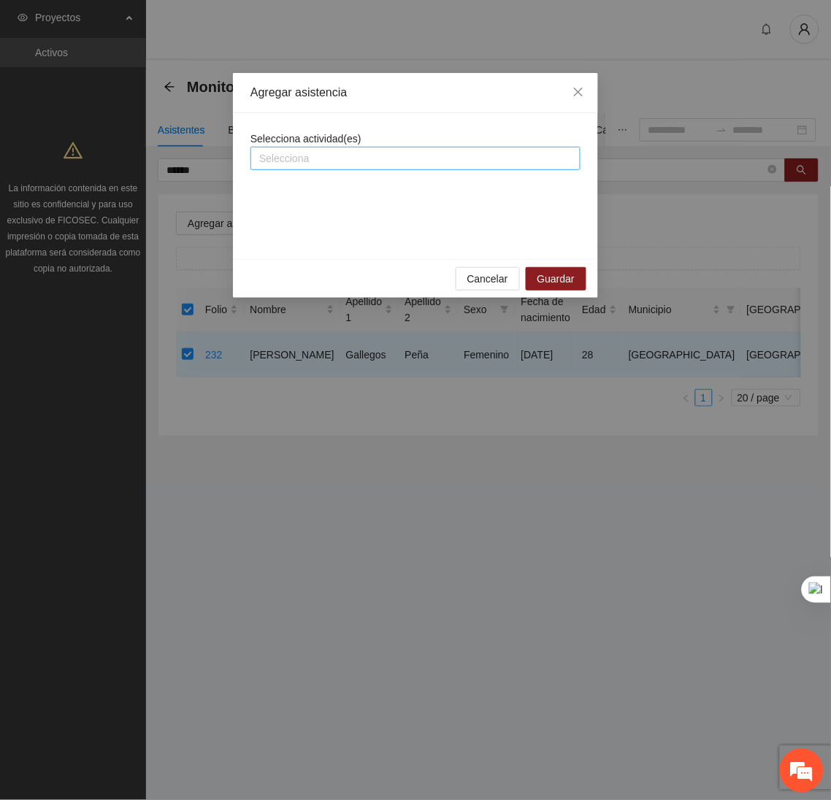
scroll to position [0, 0]
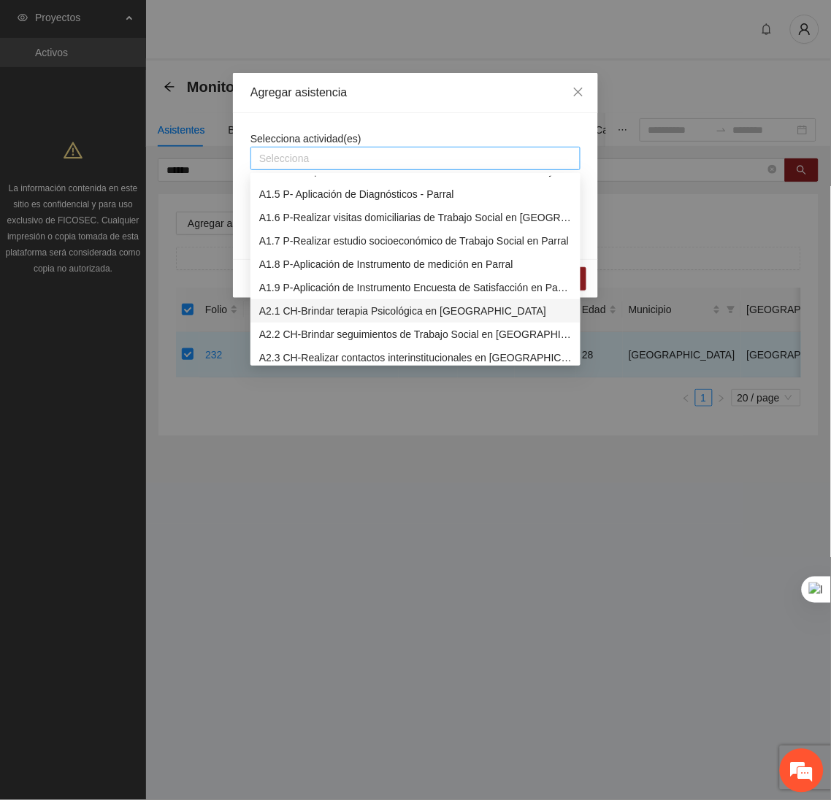
click at [484, 147] on div "Selecciona" at bounding box center [415, 158] width 330 height 23
click at [331, 333] on div "A2.2 CH-Brindar seguimientos de Trabajo Social en [GEOGRAPHIC_DATA]" at bounding box center [415, 334] width 312 height 16
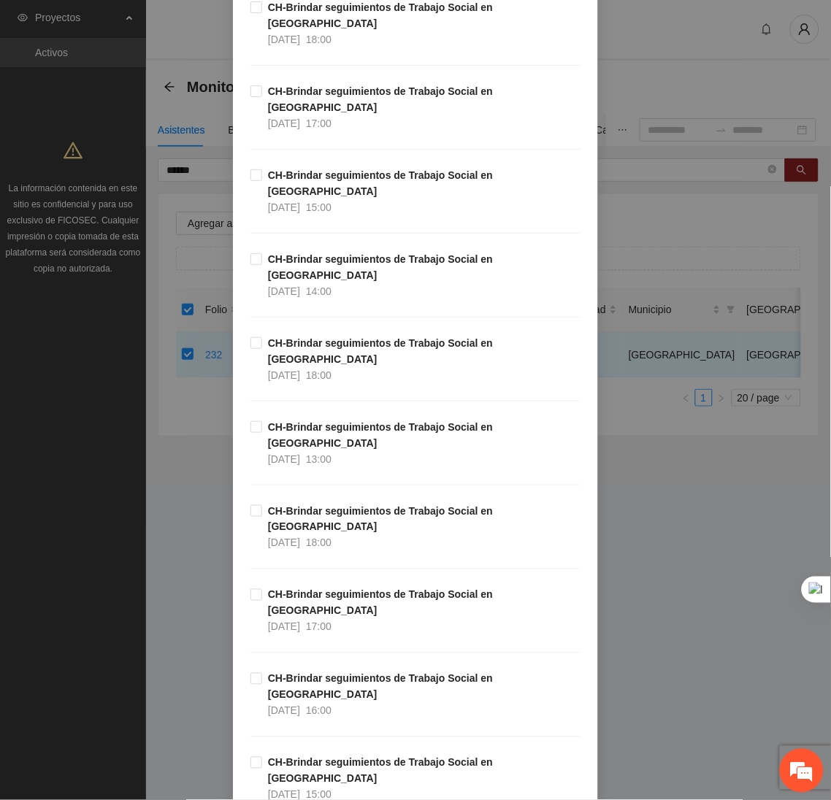
scroll to position [1800, 0]
click at [343, 588] on div "CH-Brindar seguimientos de Trabajo Social en [GEOGRAPHIC_DATA] [DATE] 17:00" at bounding box center [415, 630] width 330 height 84
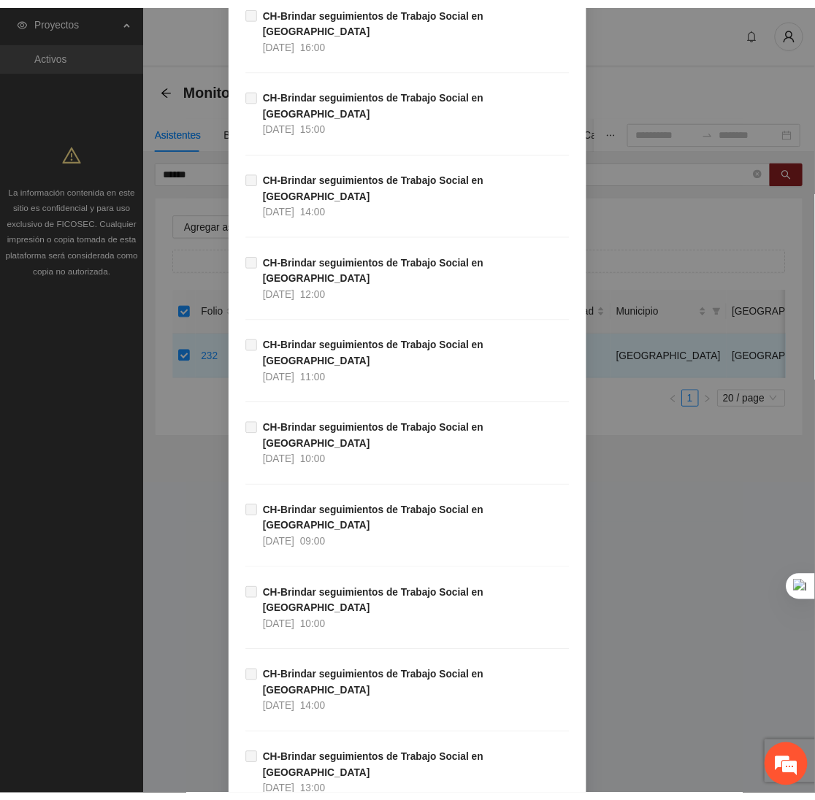
scroll to position [14650, 0]
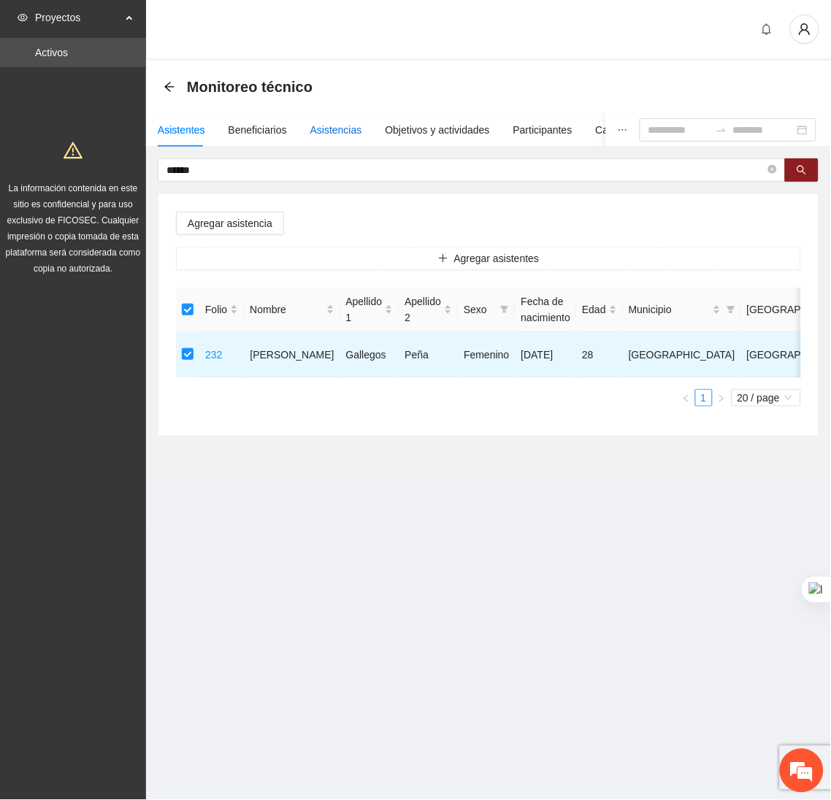
click at [331, 133] on div "Asistencias" at bounding box center [336, 130] width 52 height 16
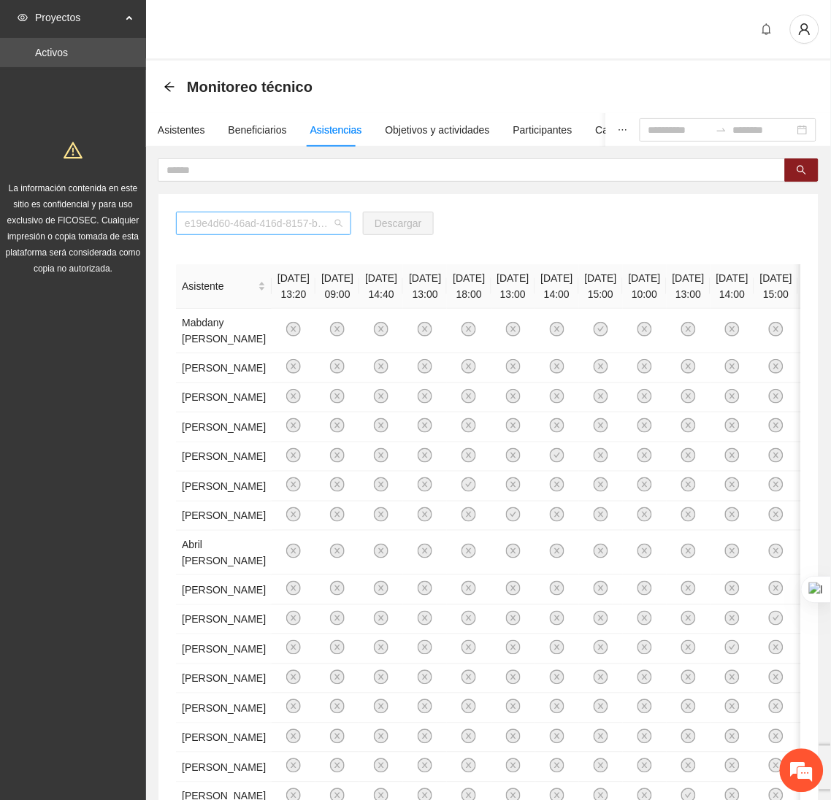
click at [305, 212] on span "e19e4d60-46ad-416d-8157-b1d80b8172e2" at bounding box center [264, 223] width 158 height 22
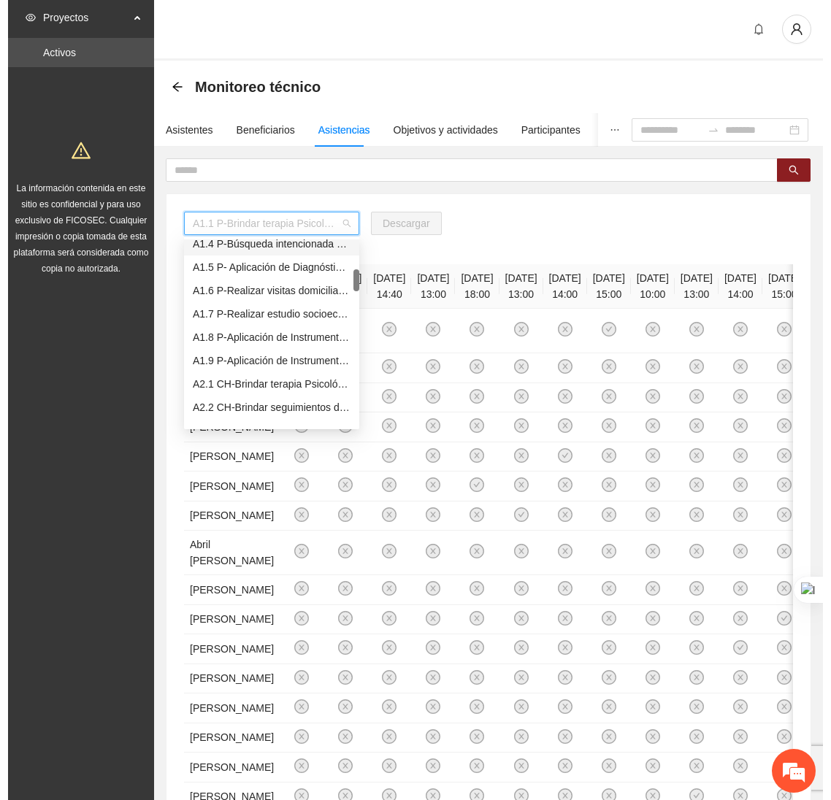
scroll to position [82, 0]
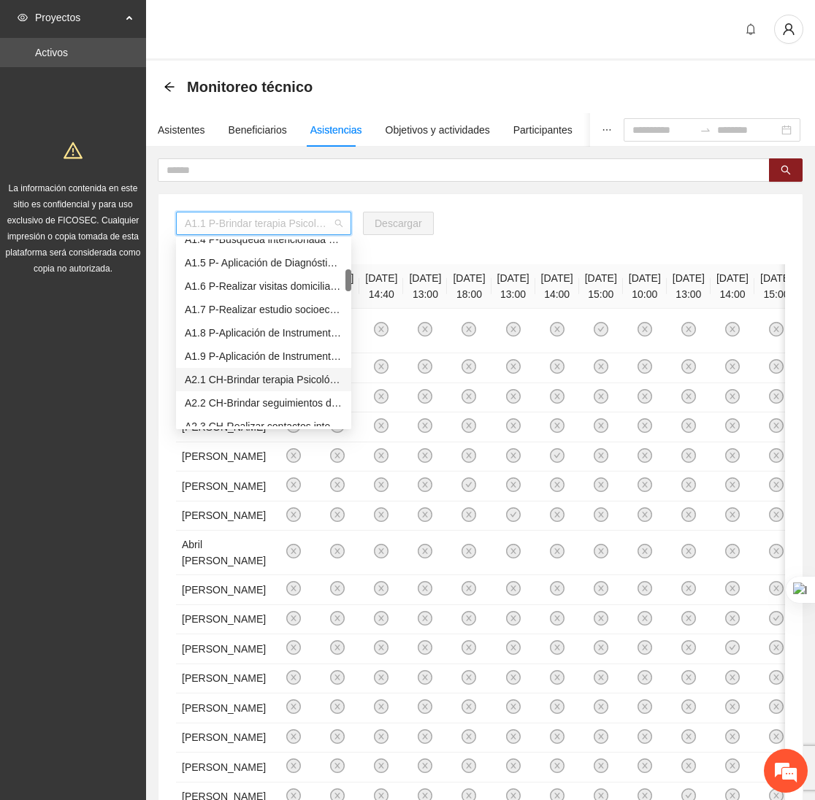
click at [251, 380] on div "A2.1 CH-Brindar terapia Psicológica en Chihuahua" at bounding box center [264, 380] width 158 height 16
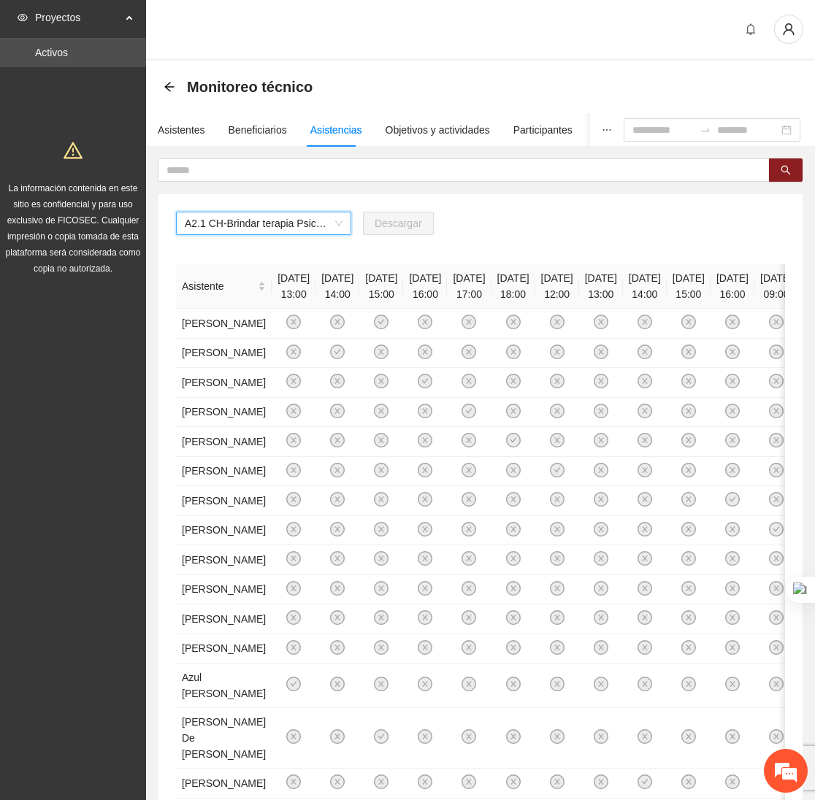
click at [316, 219] on span "A2.1 CH-Brindar terapia Psicológica en Chihuahua" at bounding box center [264, 223] width 158 height 22
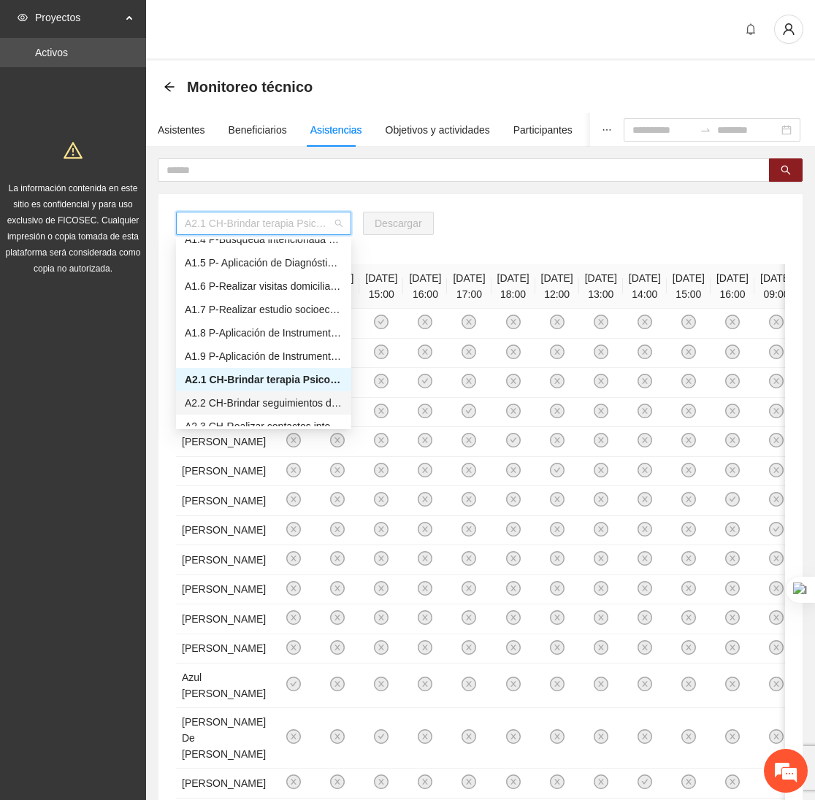
click at [226, 397] on div "A2.2 CH-Brindar seguimientos de Trabajo Social en Chihuahua" at bounding box center [264, 403] width 158 height 16
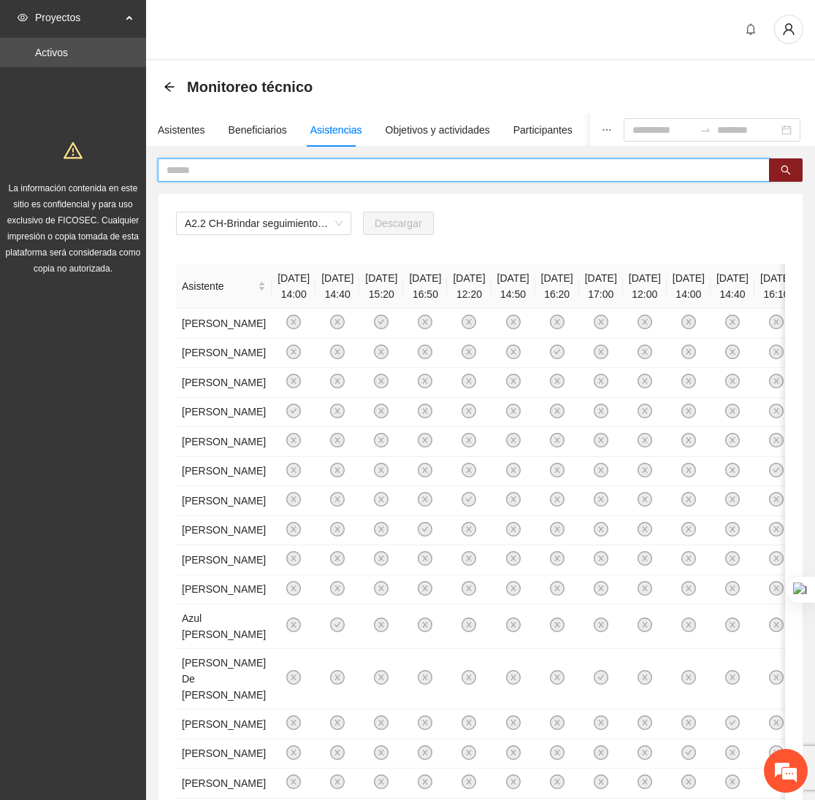
click at [301, 162] on input "text" at bounding box center [457, 170] width 583 height 16
type input "******"
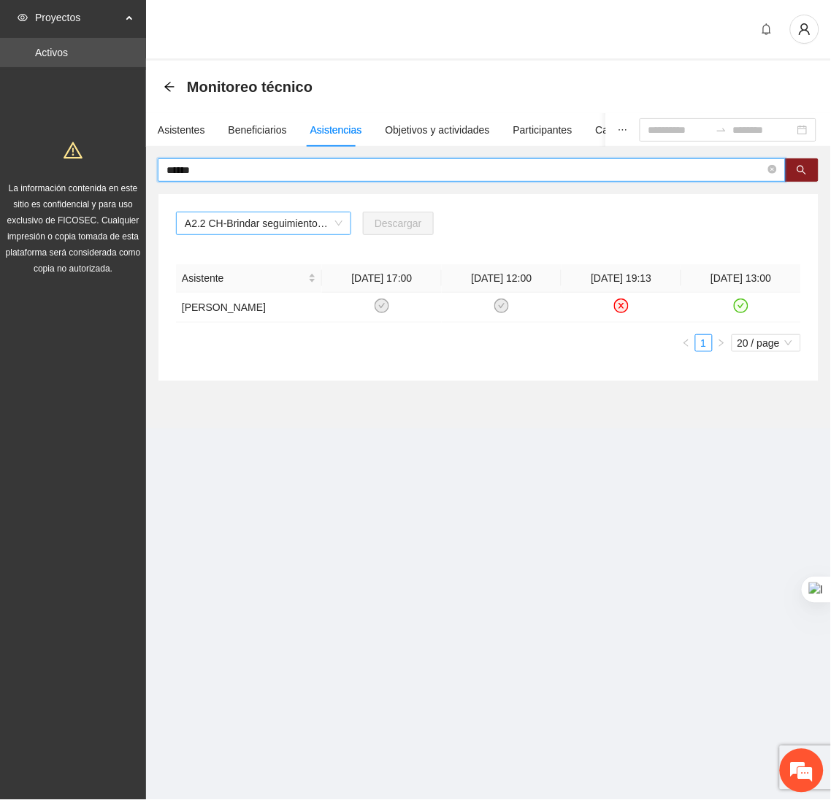
click at [339, 225] on span "A2.2 CH-Brindar seguimientos de Trabajo Social en Chihuahua" at bounding box center [264, 223] width 158 height 22
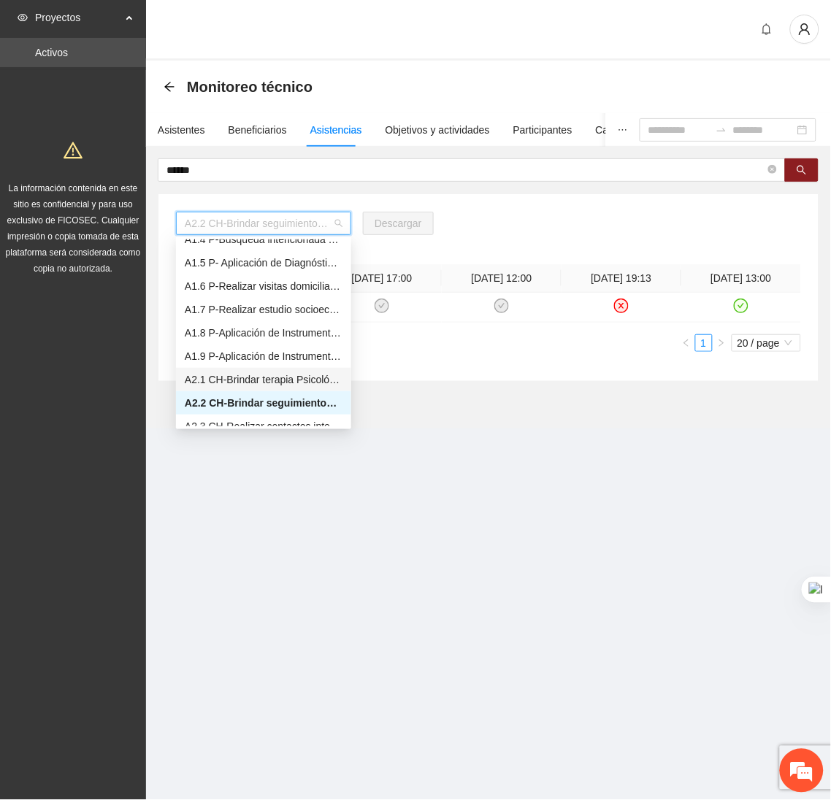
click at [242, 379] on div "A2.1 CH-Brindar terapia Psicológica en Chihuahua" at bounding box center [264, 380] width 158 height 16
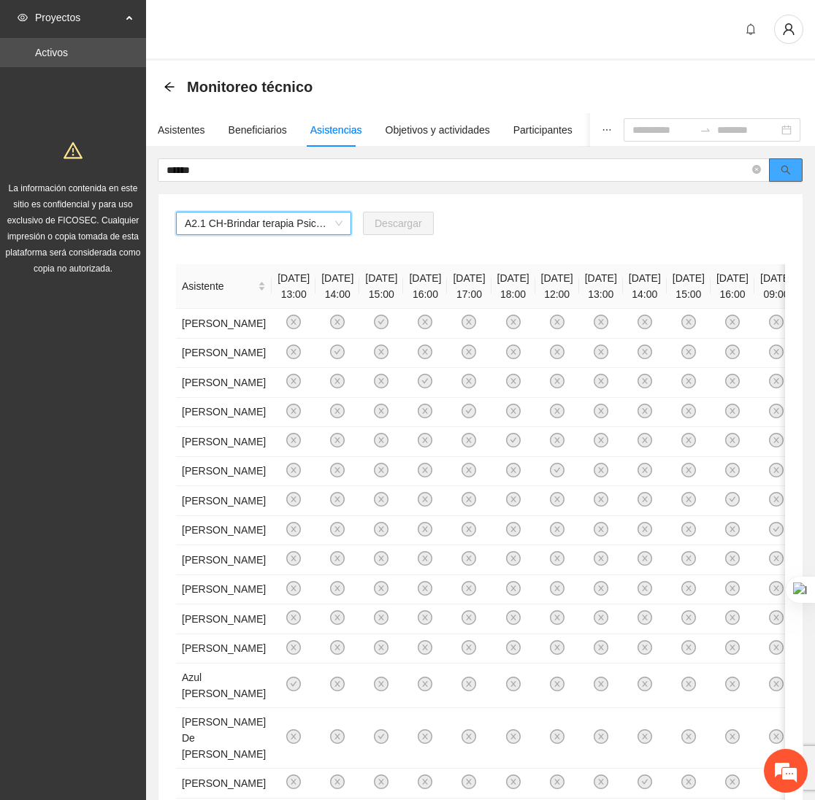
click at [785, 172] on icon "search" at bounding box center [785, 170] width 10 height 10
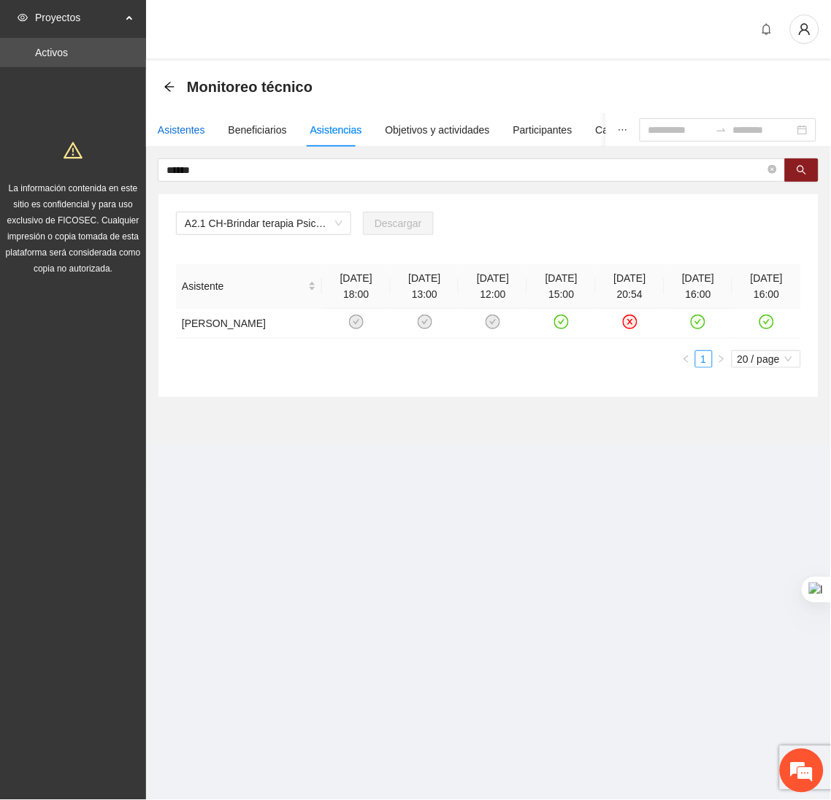
click at [192, 131] on div "Asistentes" at bounding box center [181, 130] width 47 height 16
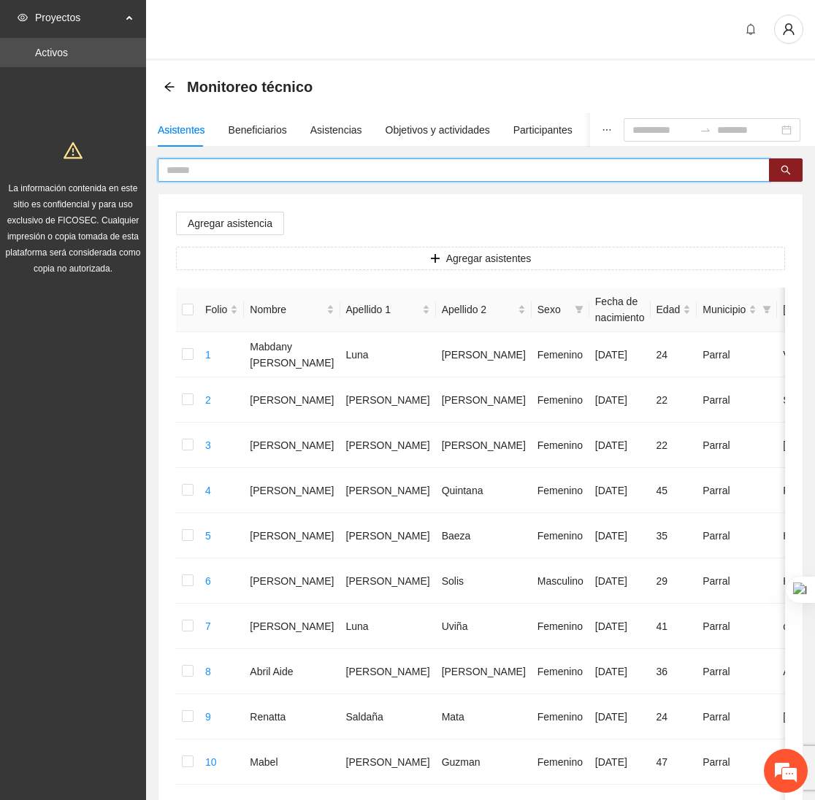
click at [225, 168] on input "text" at bounding box center [457, 170] width 583 height 16
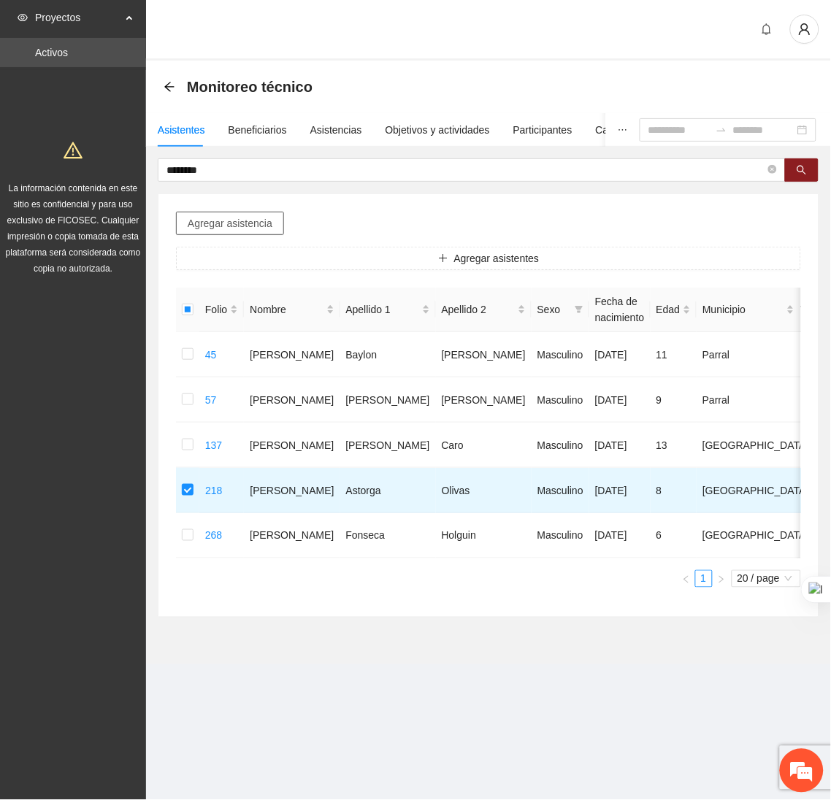
click at [251, 230] on span "Agregar asistencia" at bounding box center [230, 223] width 85 height 16
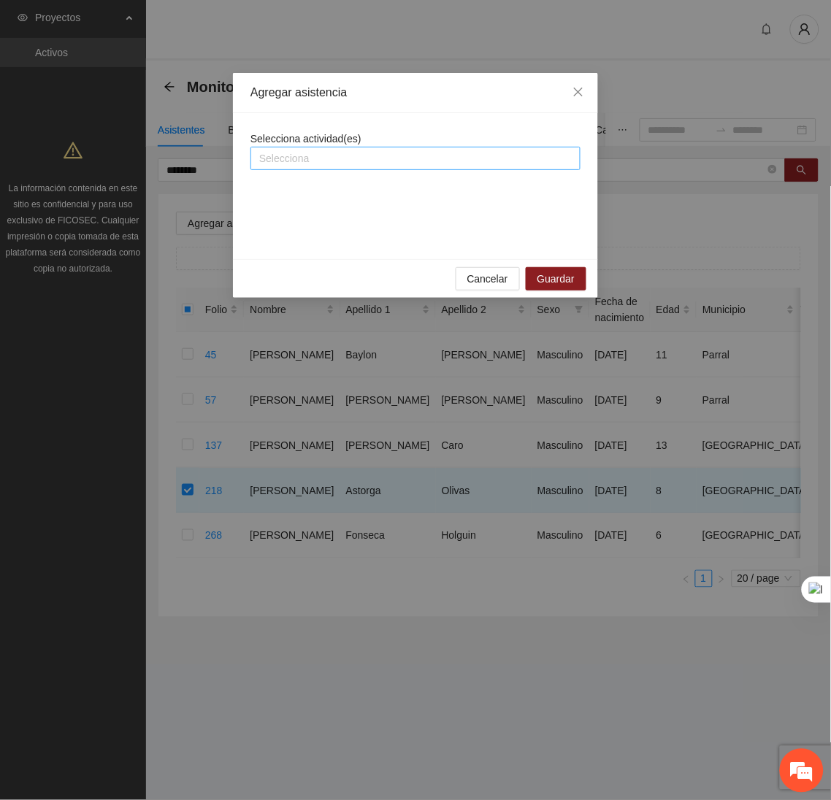
click at [322, 158] on div at bounding box center [415, 159] width 323 height 18
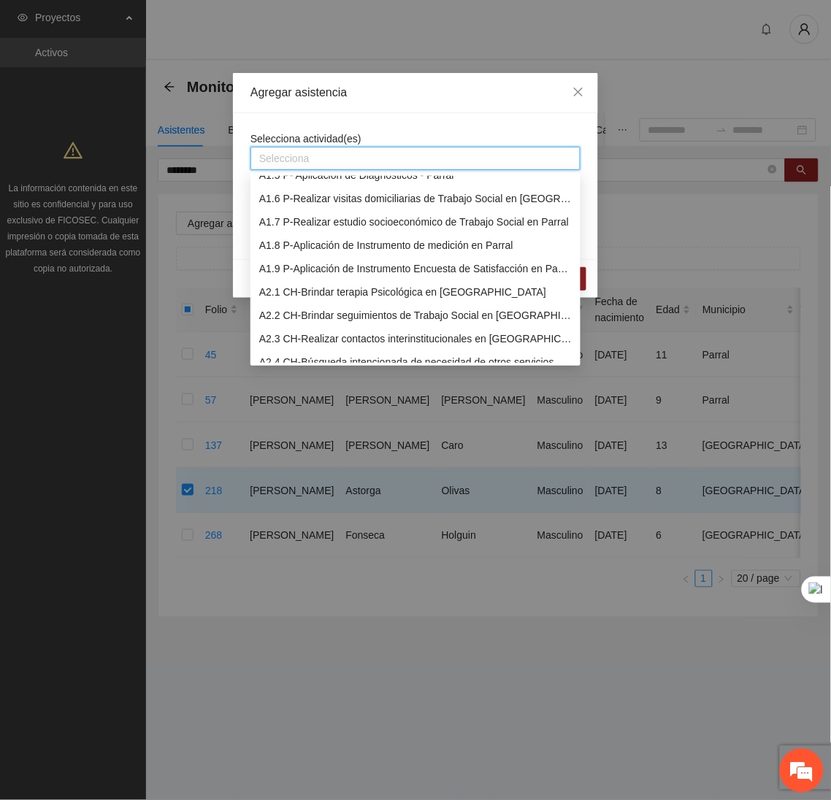
scroll to position [110, 0]
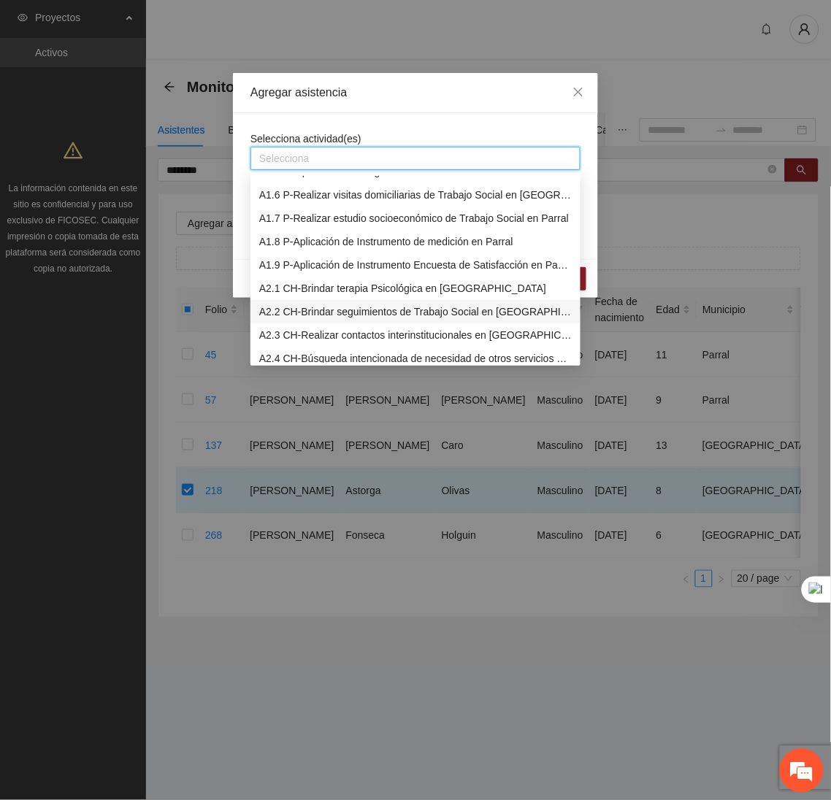
click at [295, 310] on div "A2.2 CH-Brindar seguimientos de Trabajo Social en Chihuahua" at bounding box center [415, 312] width 312 height 16
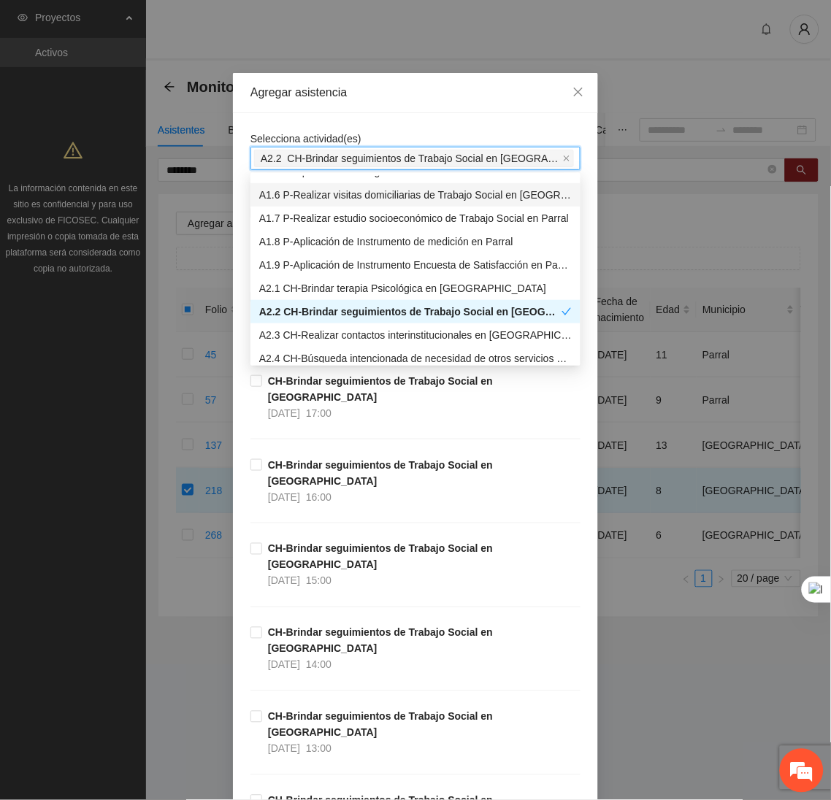
click at [378, 111] on div "Agregar asistencia" at bounding box center [415, 93] width 365 height 40
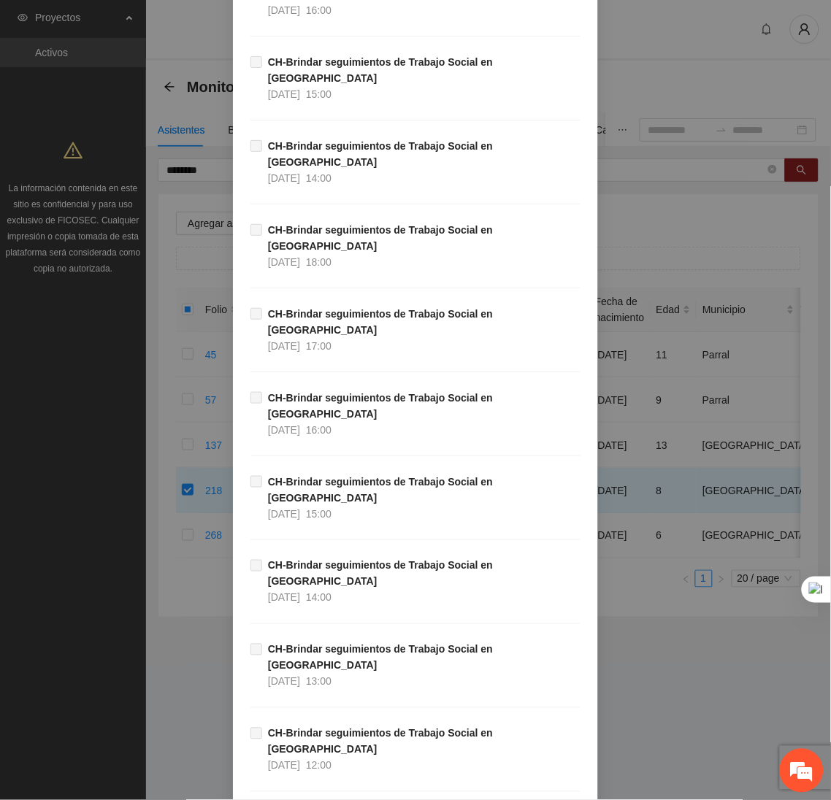
scroll to position [14618, 0]
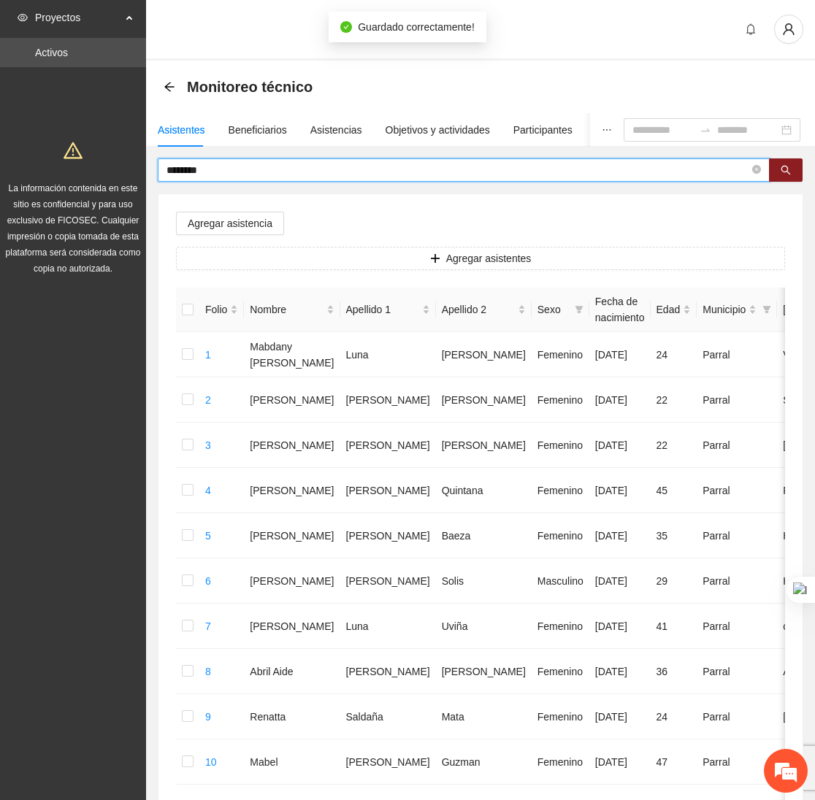
click at [309, 168] on input "********" at bounding box center [457, 170] width 583 height 16
type input "*"
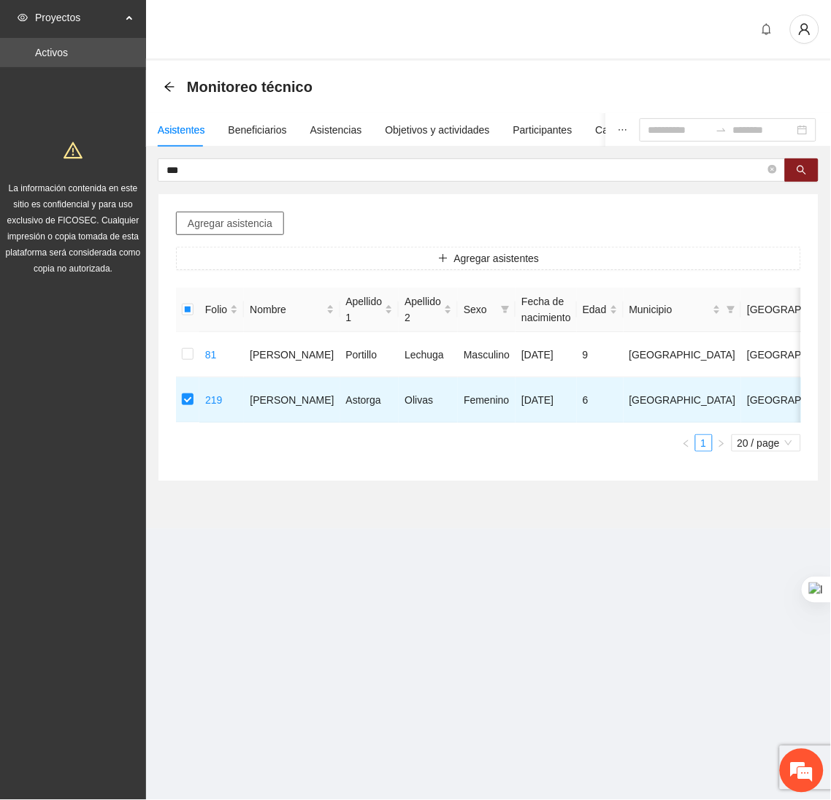
click at [234, 223] on span "Agregar asistencia" at bounding box center [230, 223] width 85 height 16
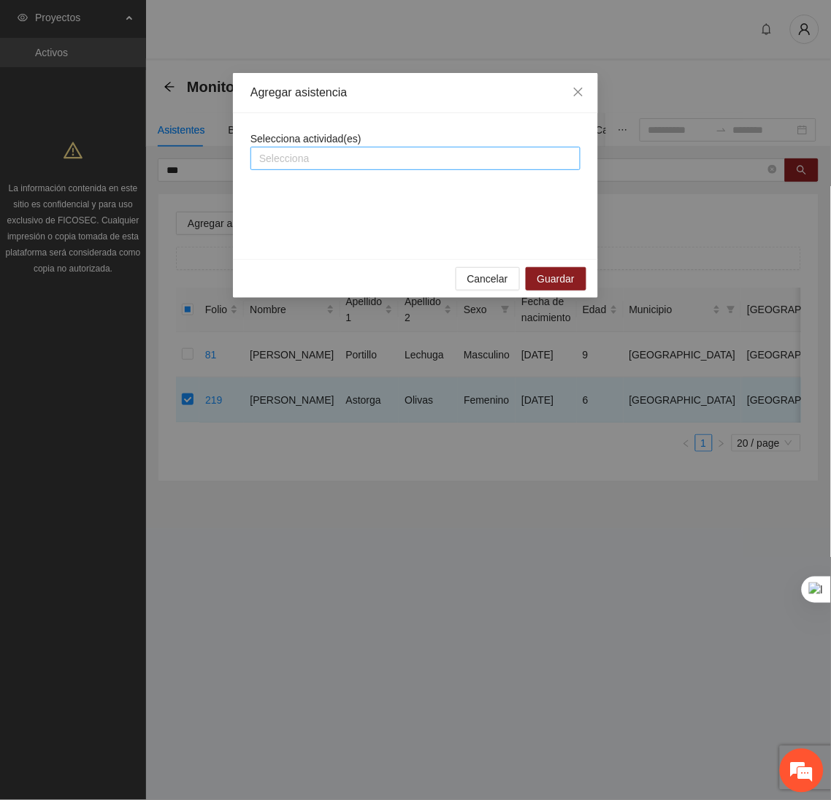
click at [357, 165] on div at bounding box center [415, 159] width 323 height 18
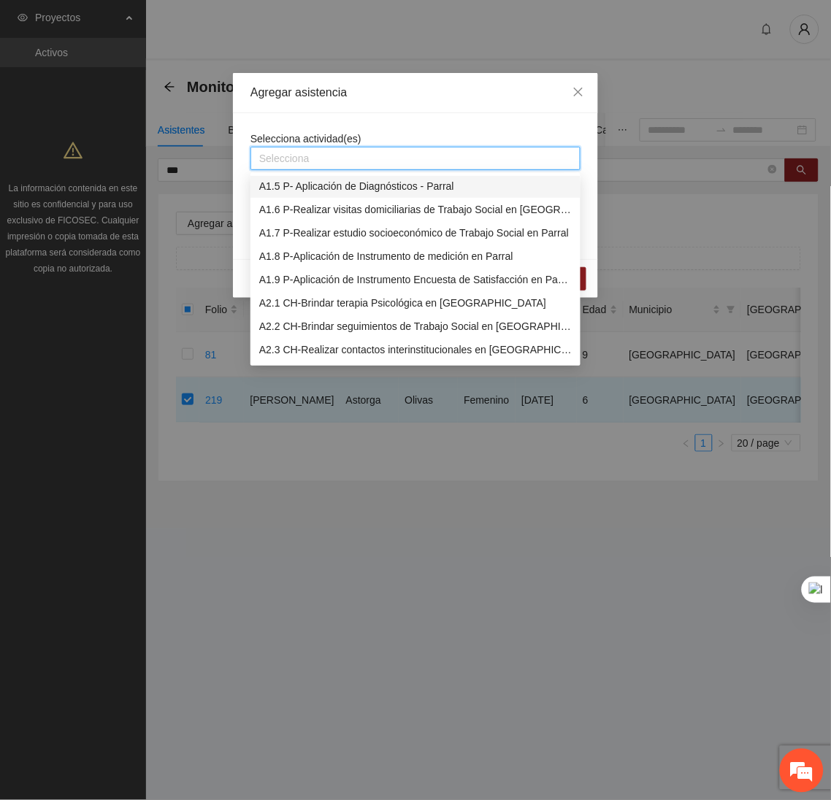
scroll to position [99, 0]
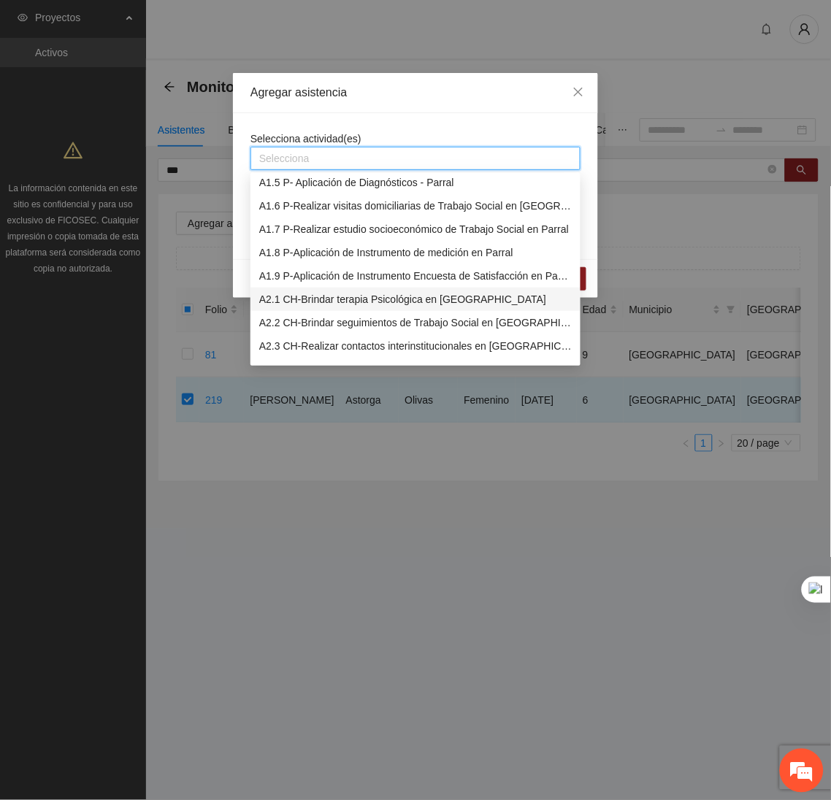
click at [315, 300] on div "A2.1 CH-Brindar terapia Psicológica en Chihuahua" at bounding box center [415, 299] width 312 height 16
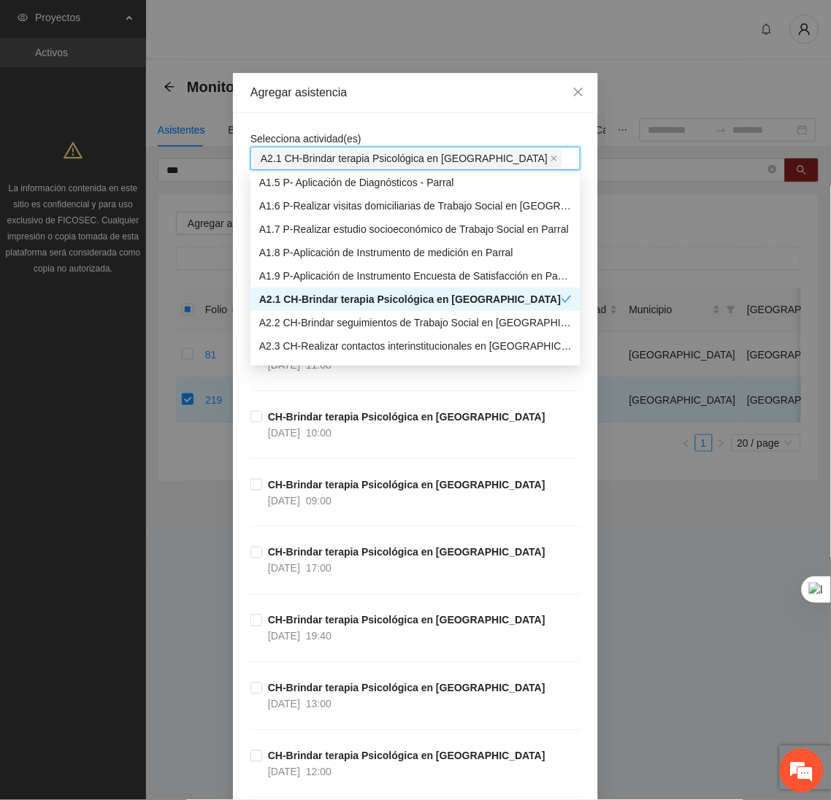
click at [408, 107] on div "Agregar asistencia" at bounding box center [415, 93] width 365 height 40
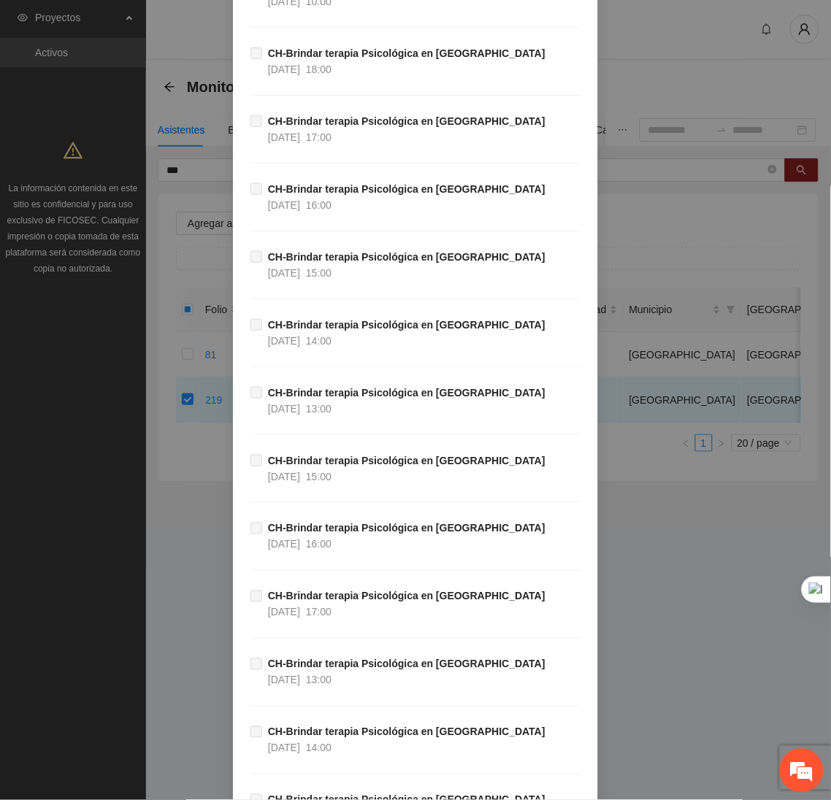
scroll to position [48500, 0]
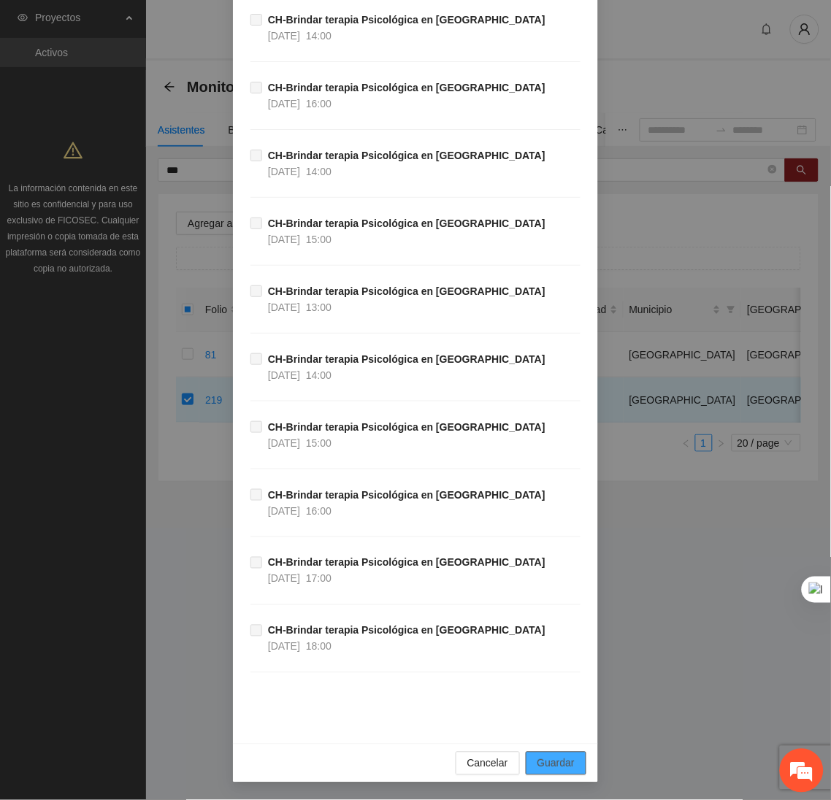
click at [564, 765] on span "Guardar" at bounding box center [555, 764] width 37 height 16
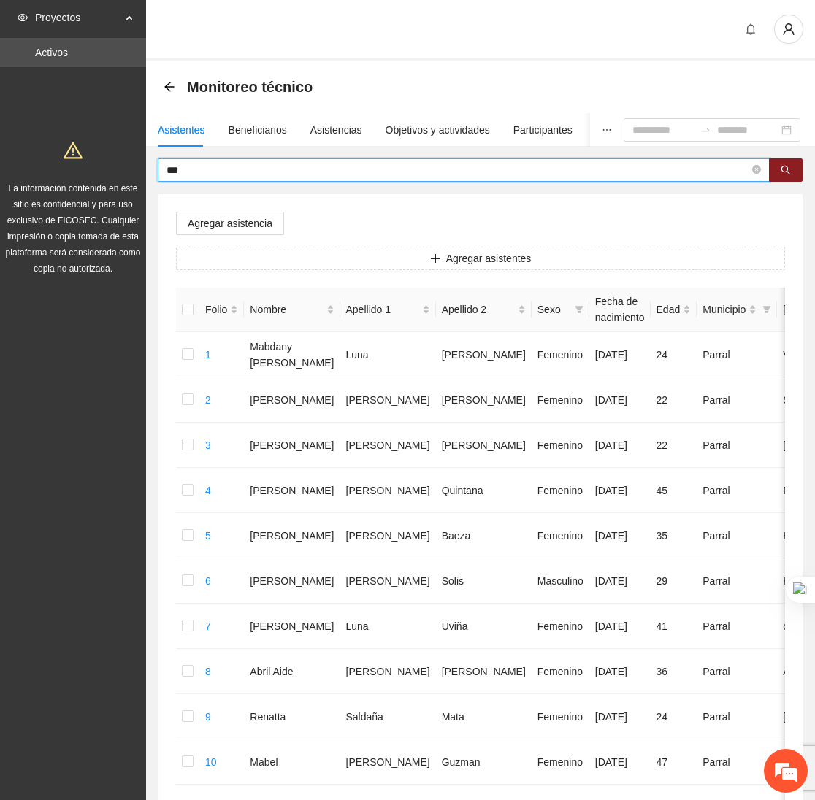
click at [200, 177] on input "***" at bounding box center [457, 170] width 583 height 16
type input "*"
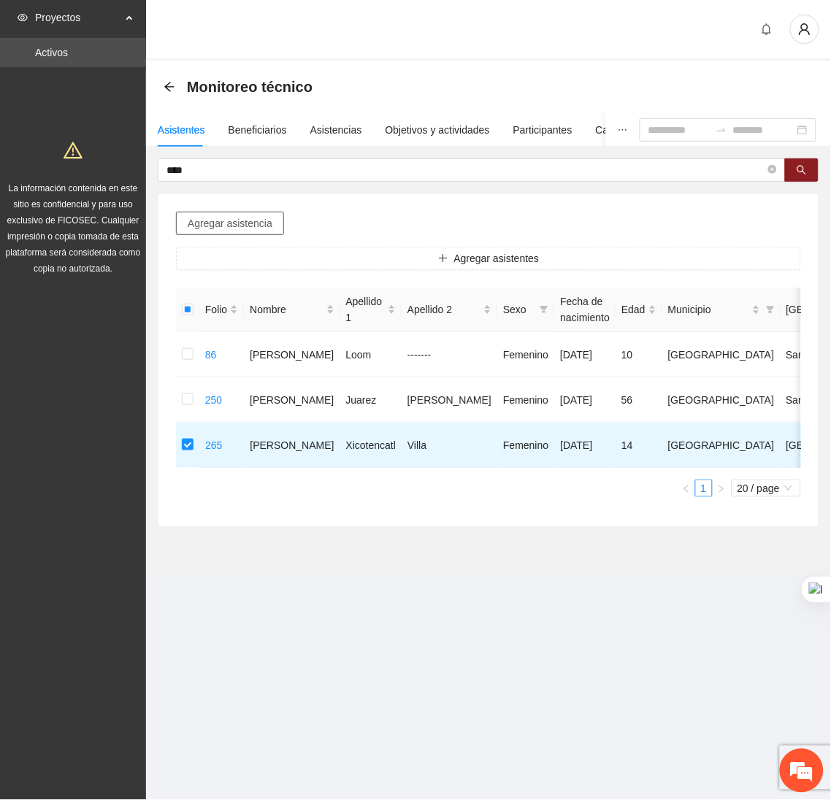
click at [247, 223] on span "Agregar asistencia" at bounding box center [230, 223] width 85 height 16
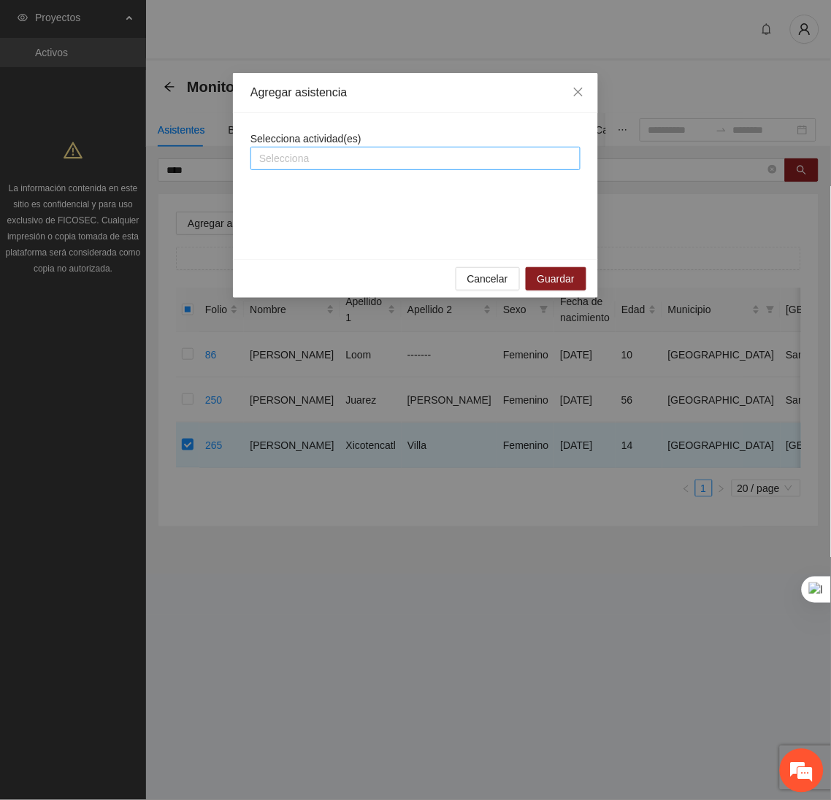
click at [331, 161] on div at bounding box center [415, 159] width 323 height 18
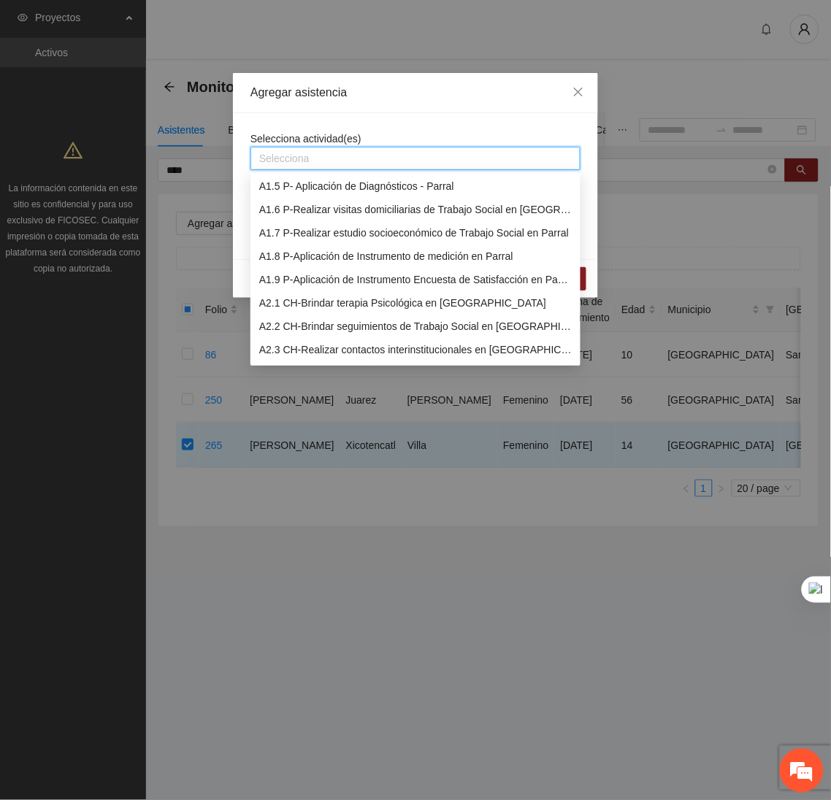
scroll to position [96, 0]
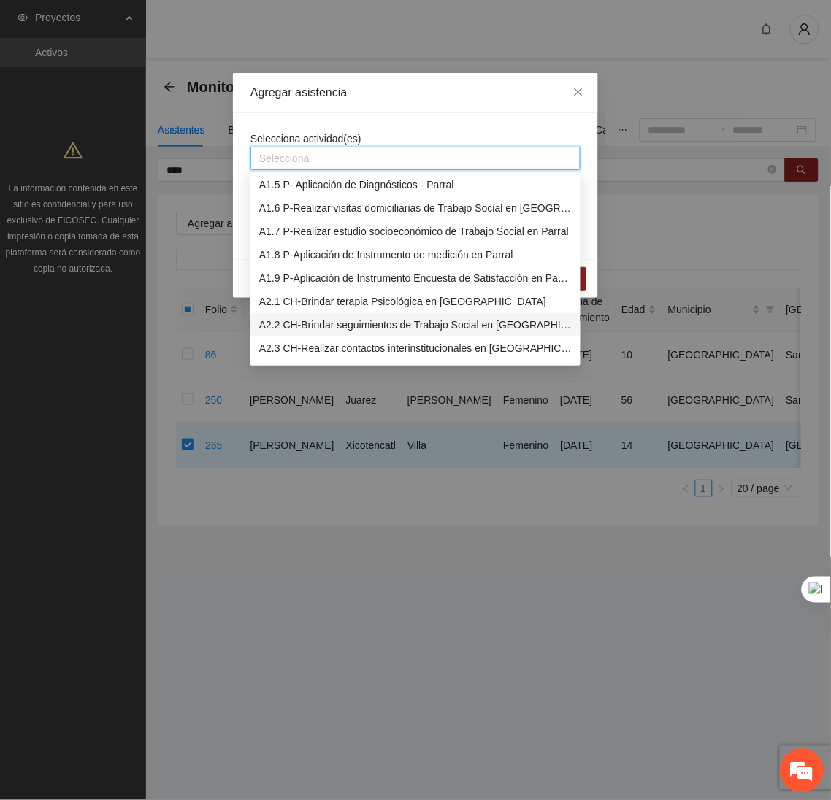
click at [296, 319] on div "A2.2 CH-Brindar seguimientos de Trabajo Social en Chihuahua" at bounding box center [415, 325] width 312 height 16
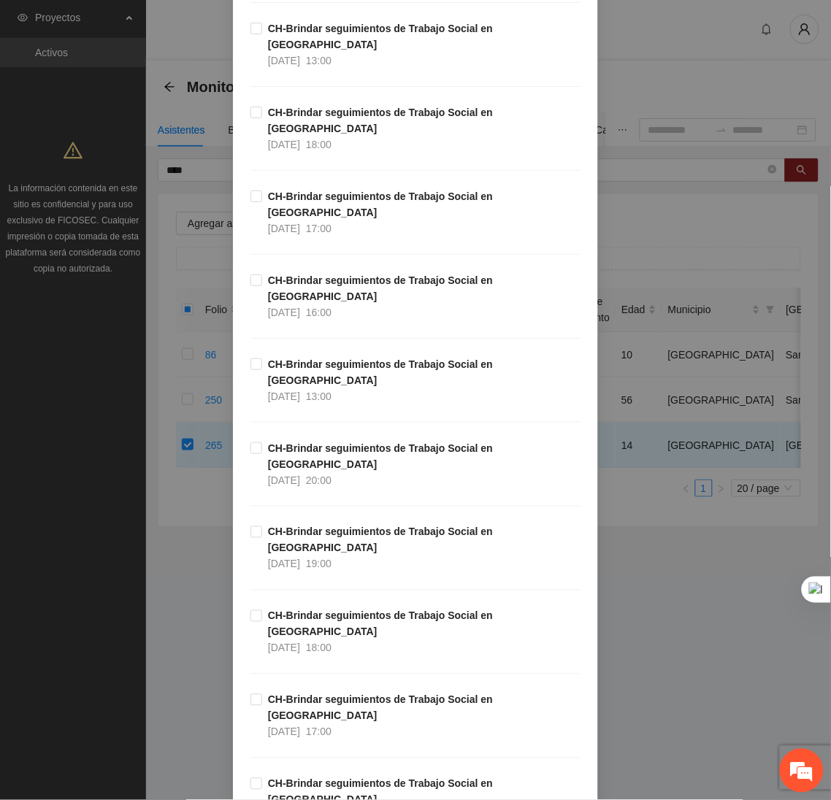
scroll to position [690, 0]
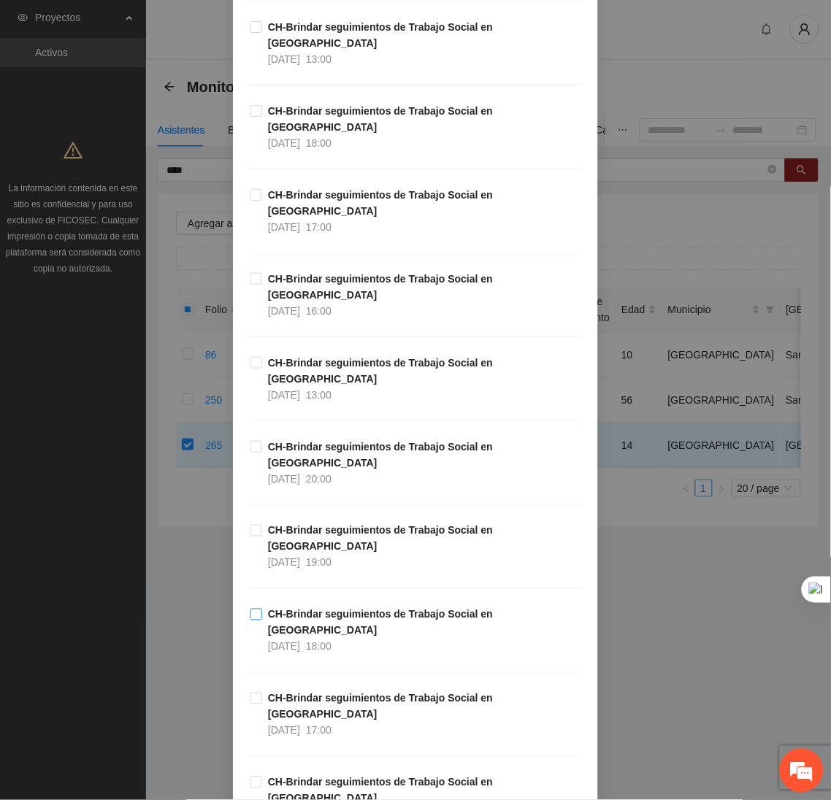
click at [262, 607] on span "CH-Brindar seguimientos de Trabajo Social en Chihuahua 09/10/2025 18:00" at bounding box center [421, 631] width 318 height 48
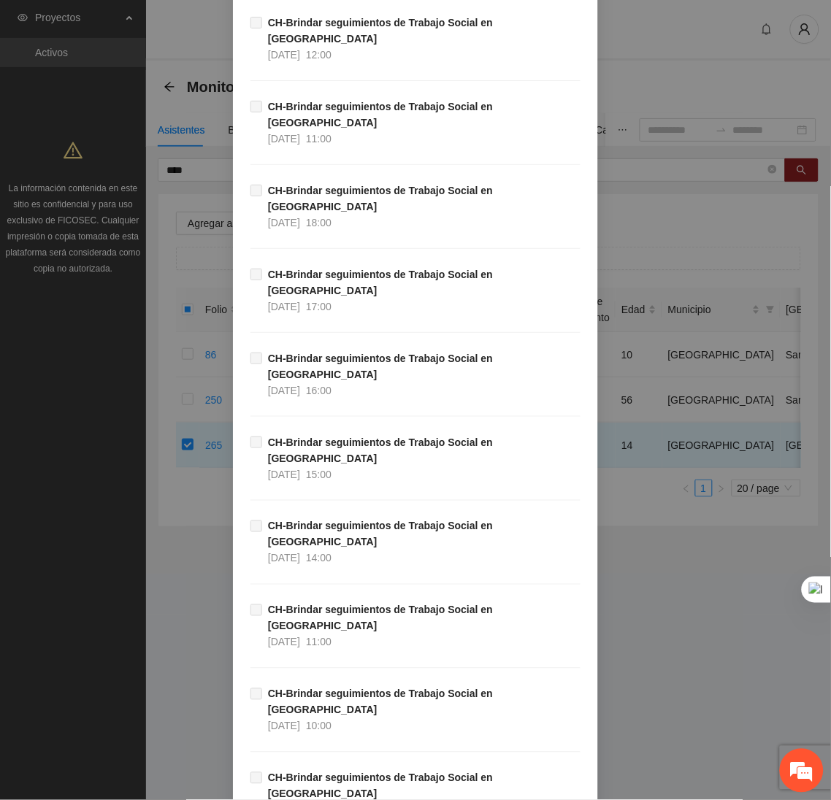
scroll to position [14618, 0]
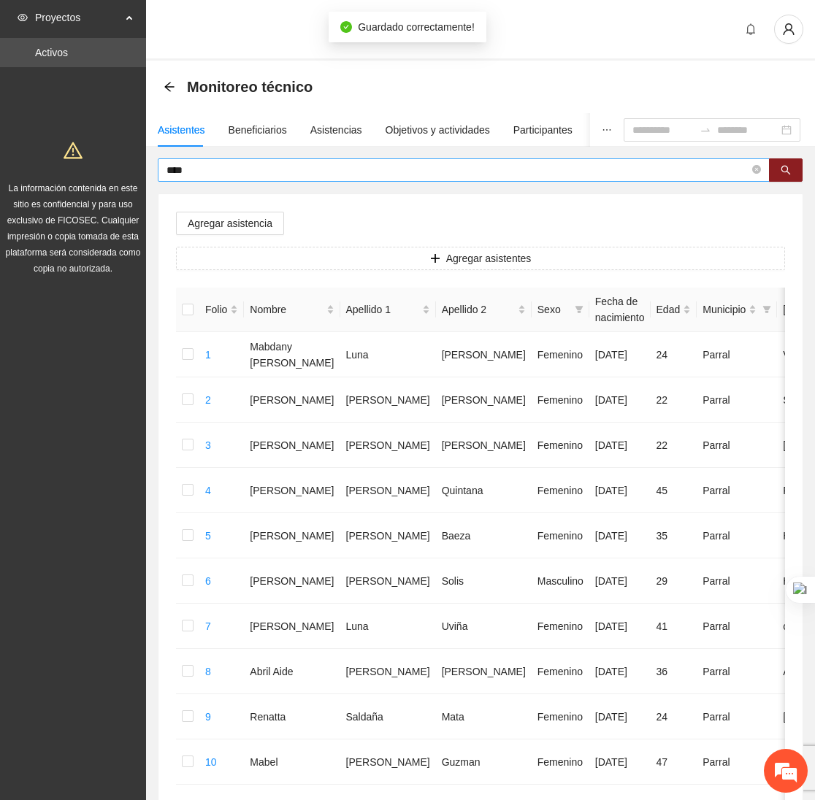
click at [264, 172] on input "****" at bounding box center [457, 170] width 583 height 16
type input "*"
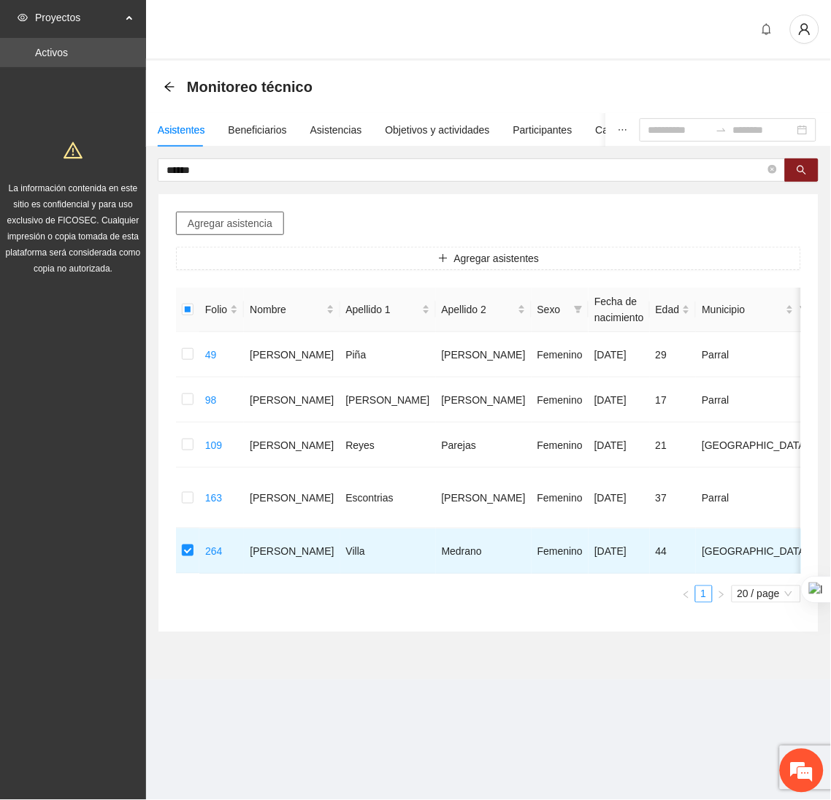
click at [258, 217] on span "Agregar asistencia" at bounding box center [230, 223] width 85 height 16
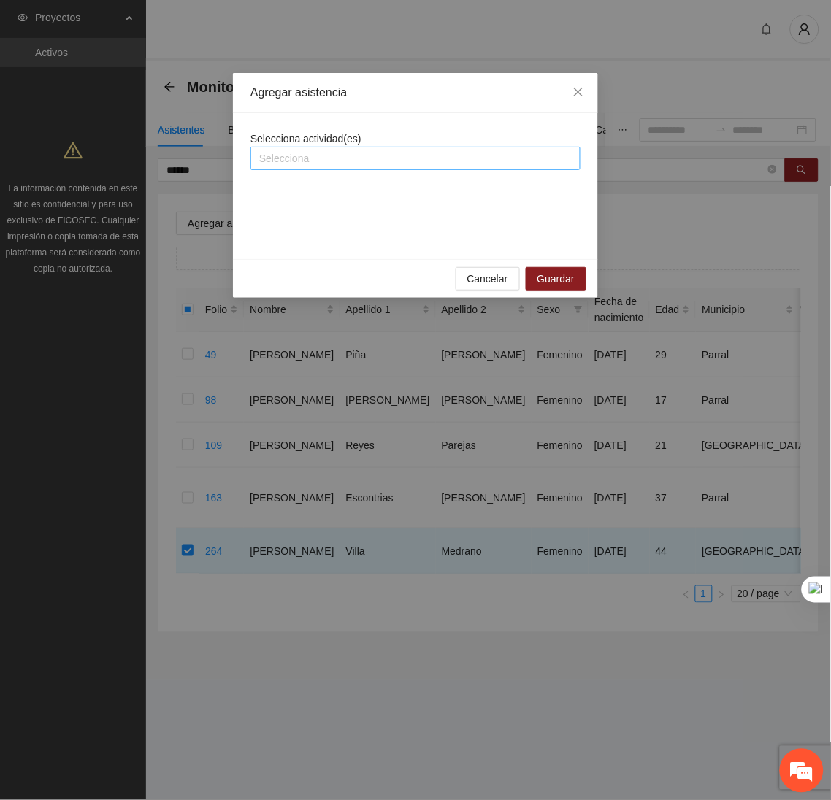
click at [351, 159] on div at bounding box center [415, 159] width 323 height 18
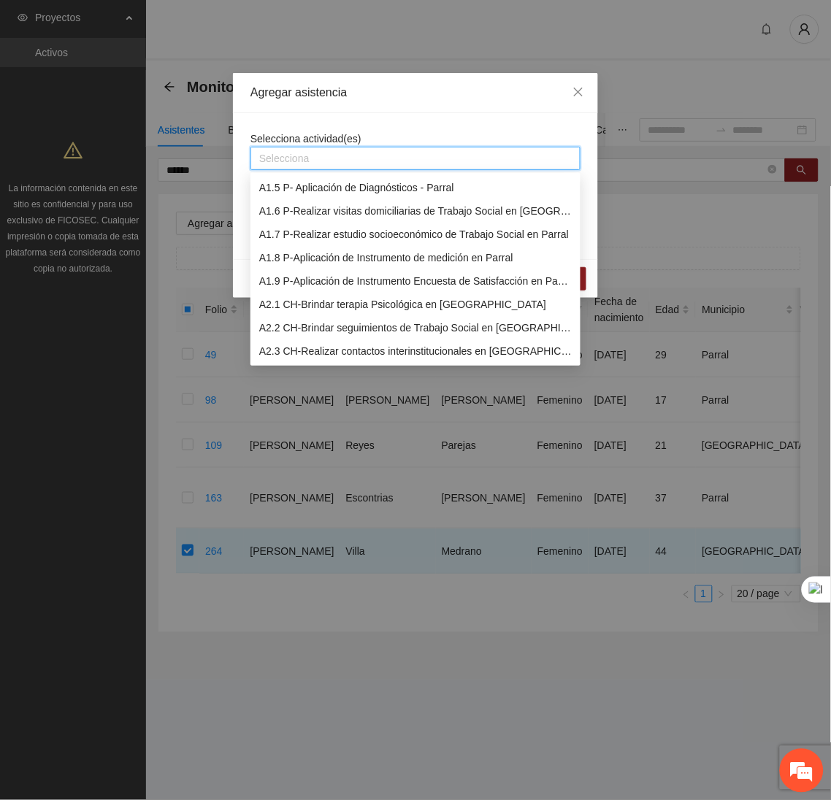
scroll to position [94, 0]
click at [318, 324] on div "A2.2 CH-Brindar seguimientos de Trabajo Social en Chihuahua" at bounding box center [415, 327] width 312 height 16
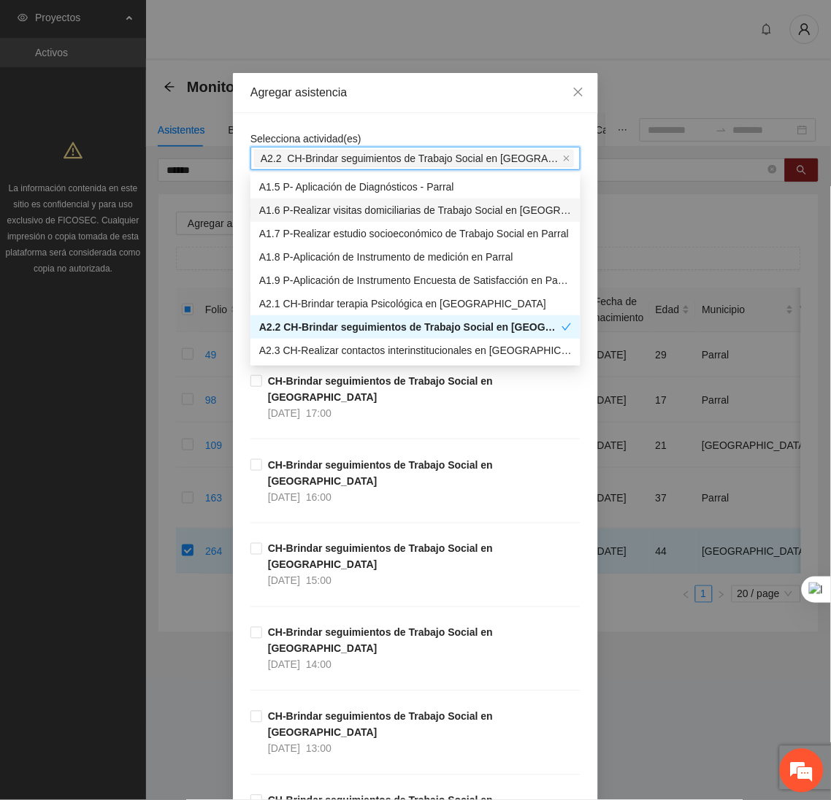
click at [434, 102] on div "Agregar asistencia" at bounding box center [415, 93] width 365 height 40
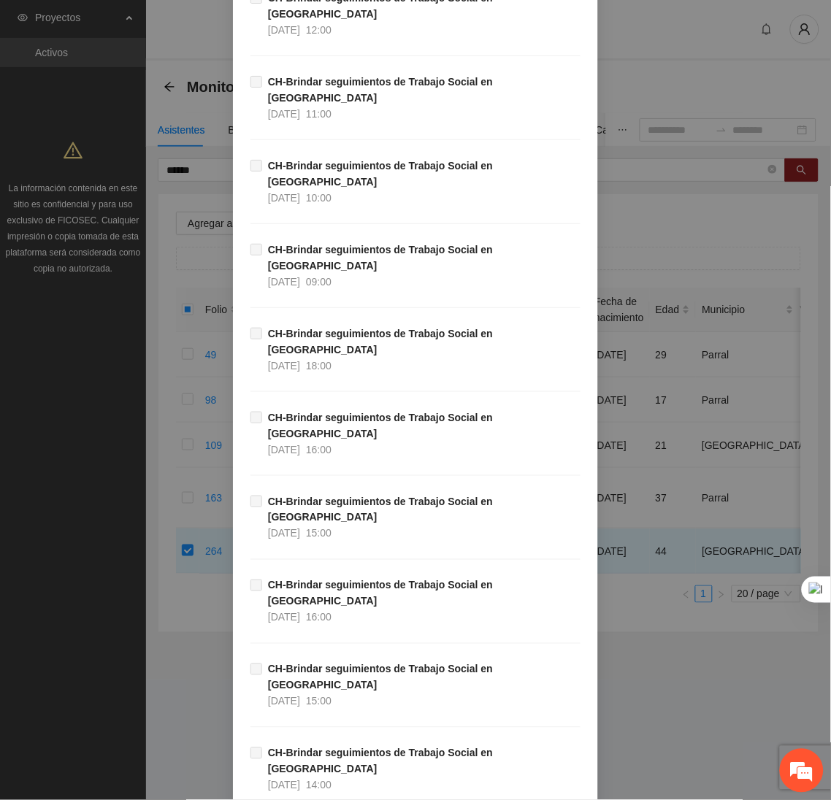
scroll to position [14618, 0]
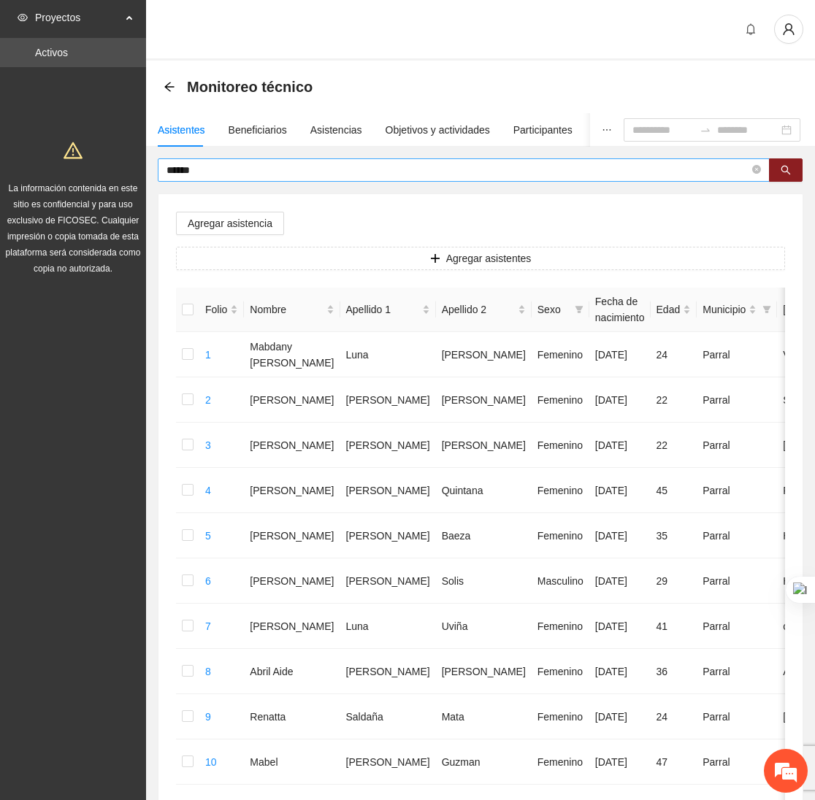
click at [233, 164] on input "*****" at bounding box center [457, 170] width 583 height 16
type input "*"
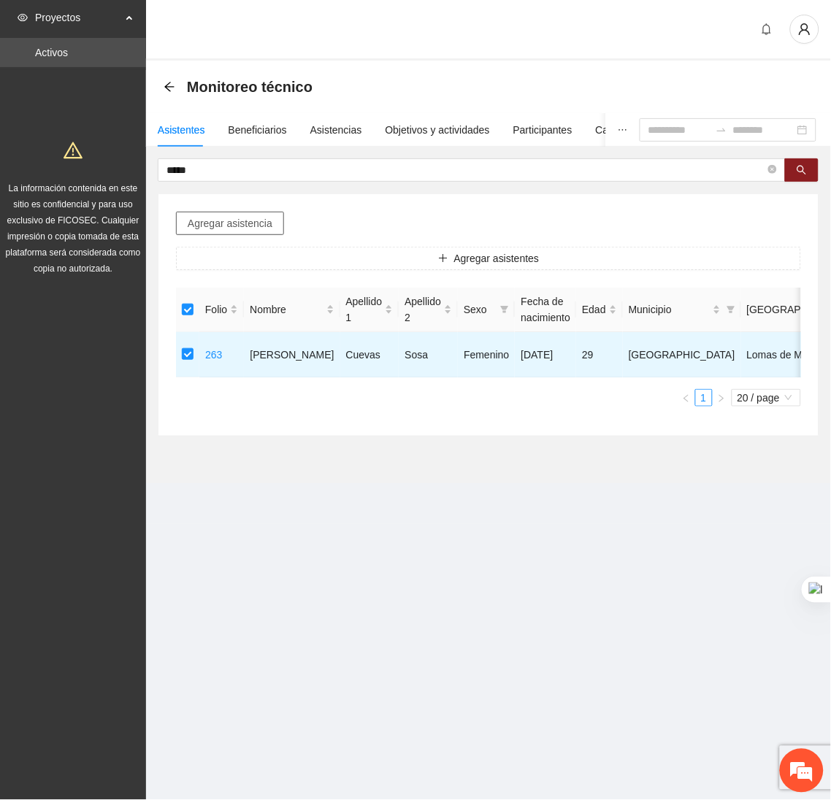
click at [198, 234] on button "Agregar asistencia" at bounding box center [230, 223] width 108 height 23
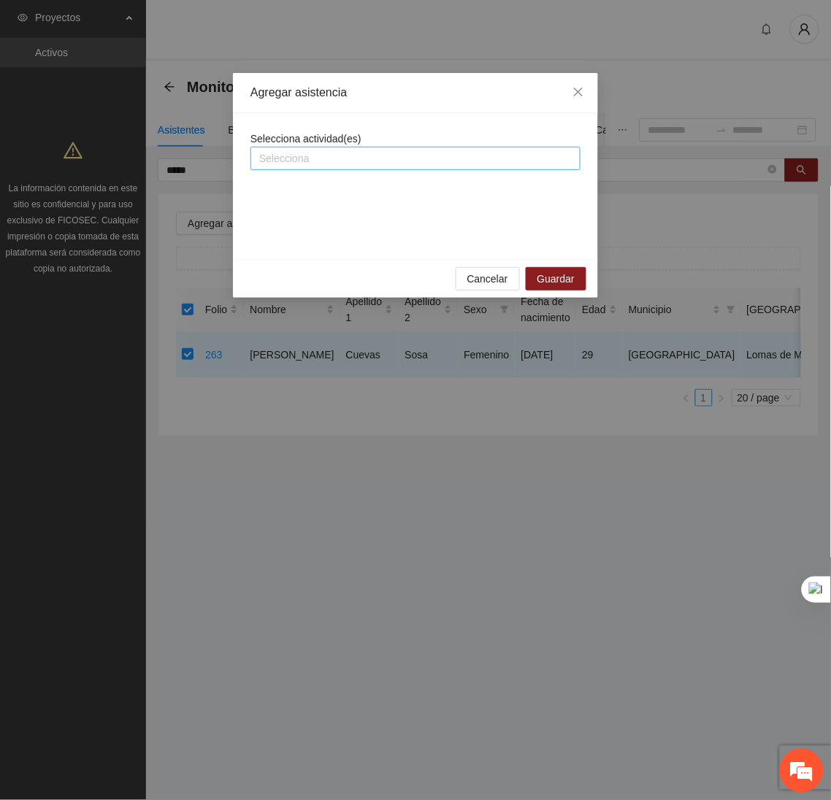
click at [375, 168] on div "Selecciona" at bounding box center [415, 158] width 330 height 23
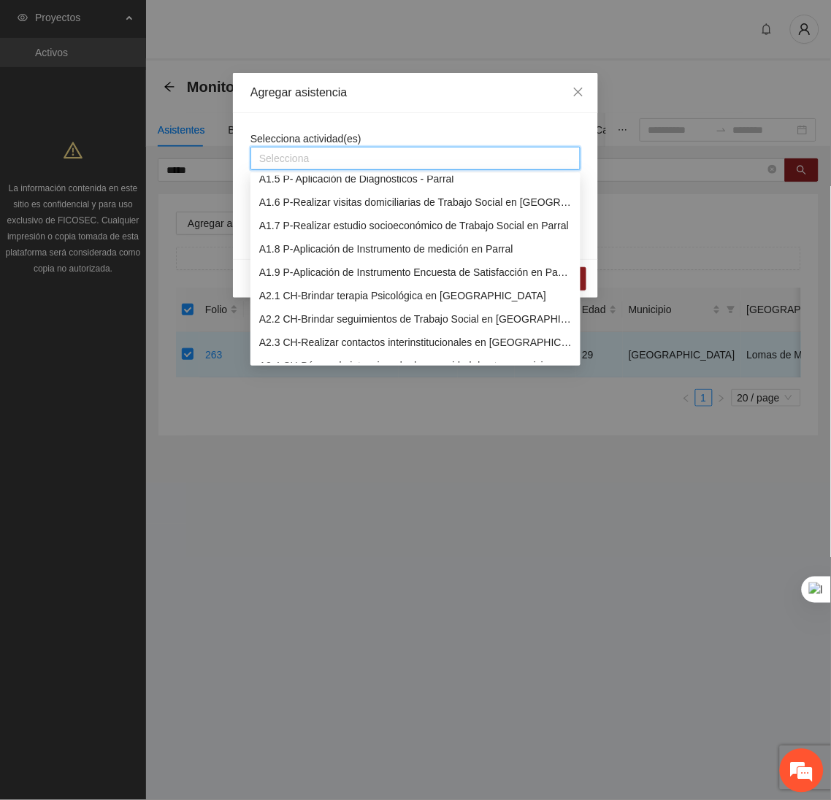
scroll to position [103, 0]
click at [341, 299] on div "A2.1 CH-Brindar terapia Psicológica en Chihuahua" at bounding box center [415, 295] width 312 height 16
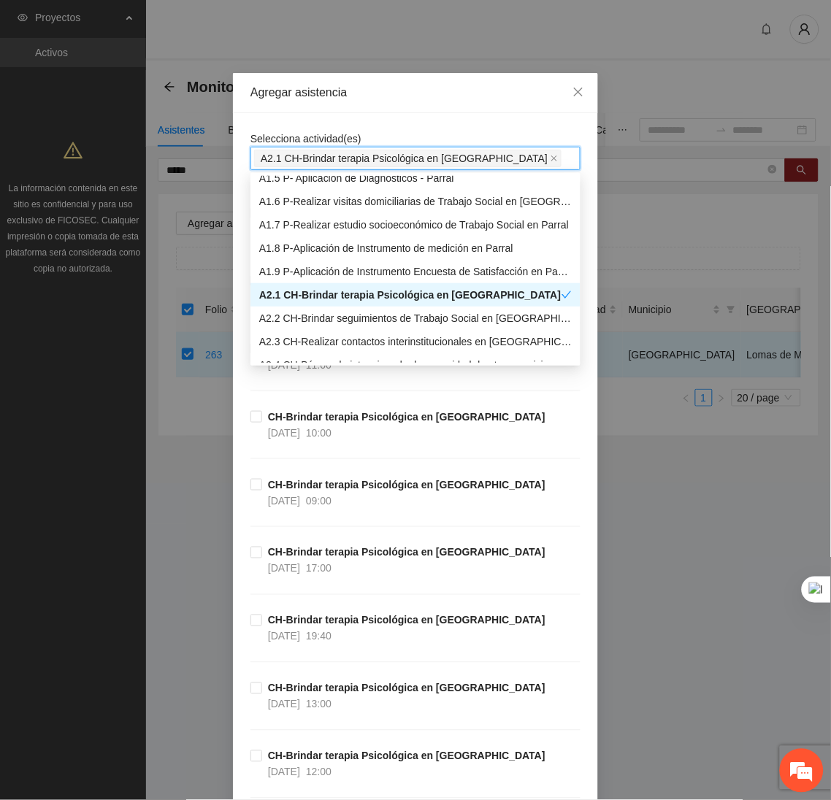
click at [424, 109] on div "Agregar asistencia" at bounding box center [415, 93] width 365 height 40
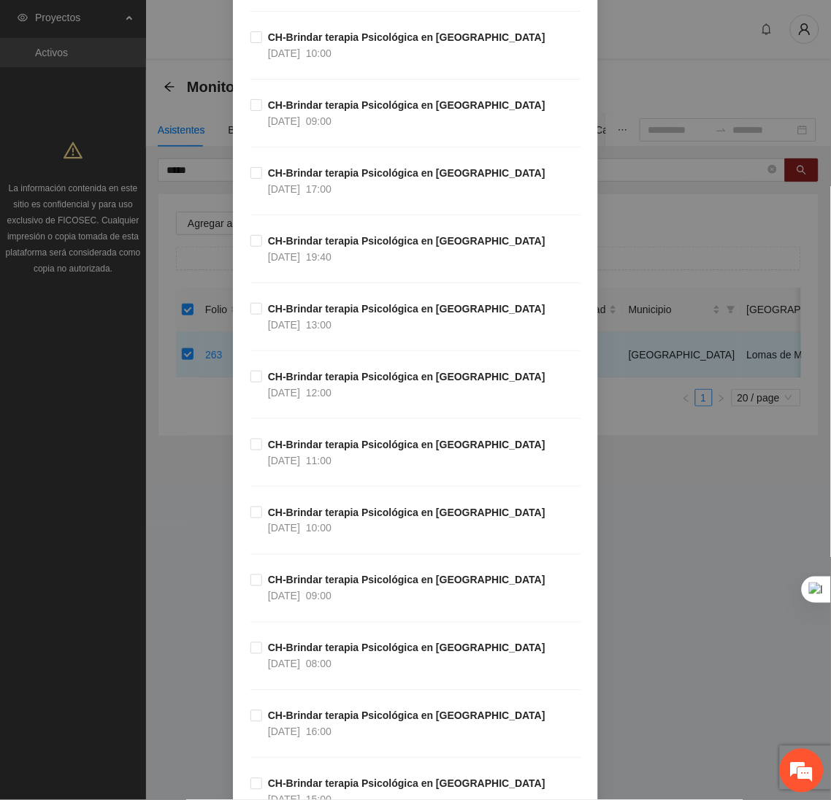
scroll to position [0, 0]
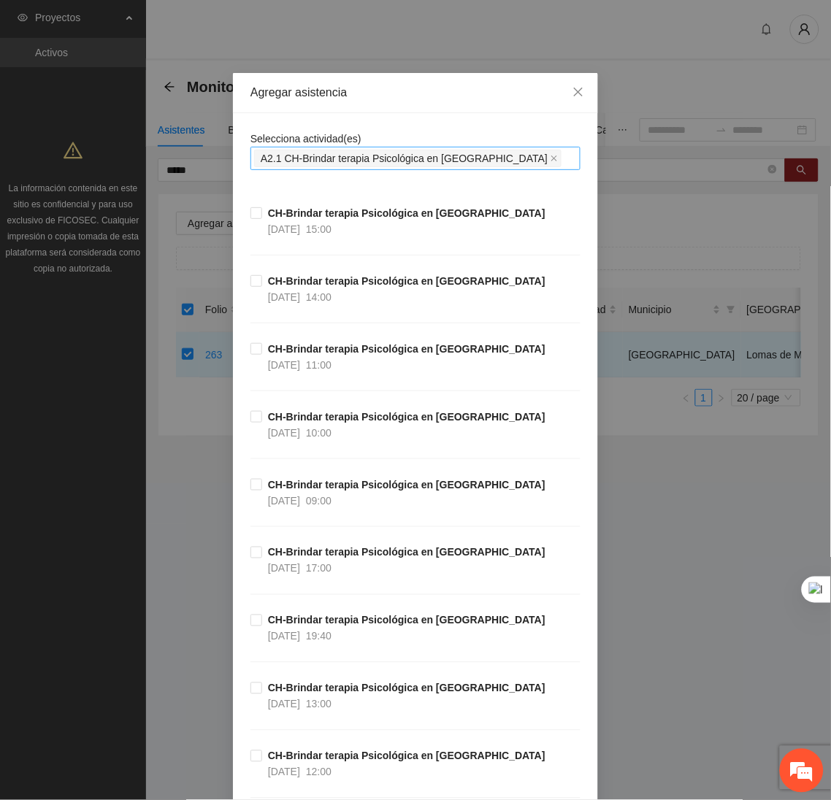
click at [478, 161] on span "A2.1 CH-Brindar terapia Psicológica en Chihuahua" at bounding box center [407, 159] width 307 height 18
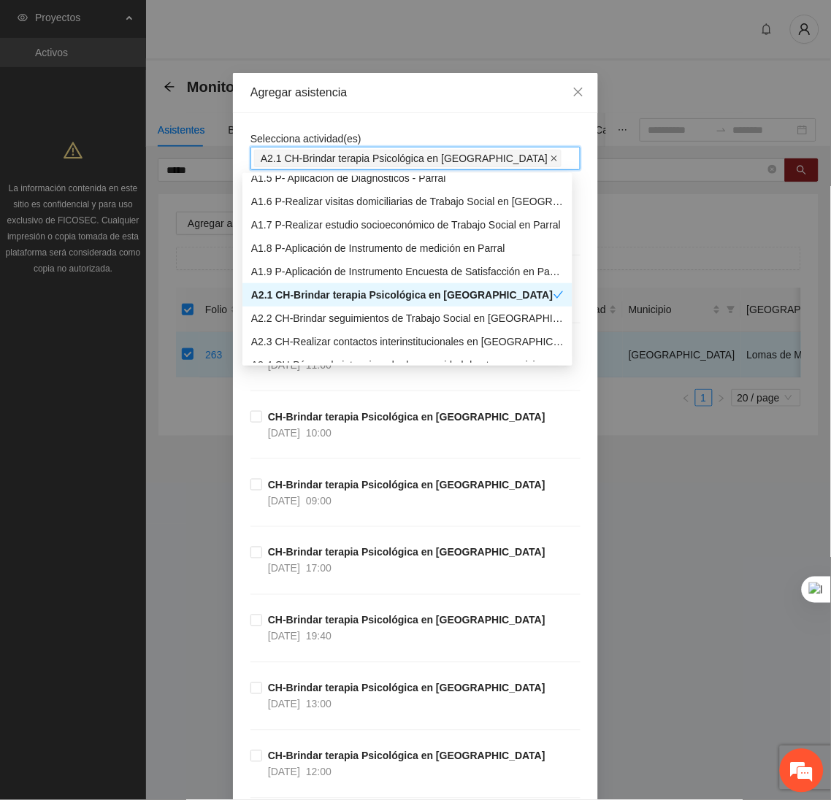
click at [551, 158] on icon "close" at bounding box center [554, 159] width 6 height 6
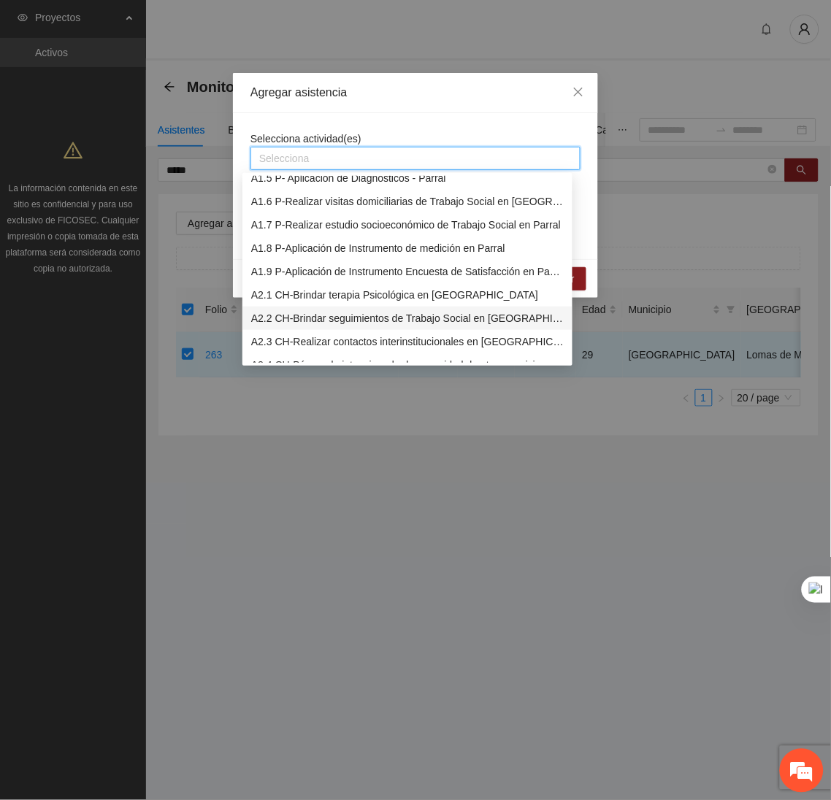
click at [345, 318] on div "A2.2 CH-Brindar seguimientos de Trabajo Social en Chihuahua" at bounding box center [407, 318] width 312 height 16
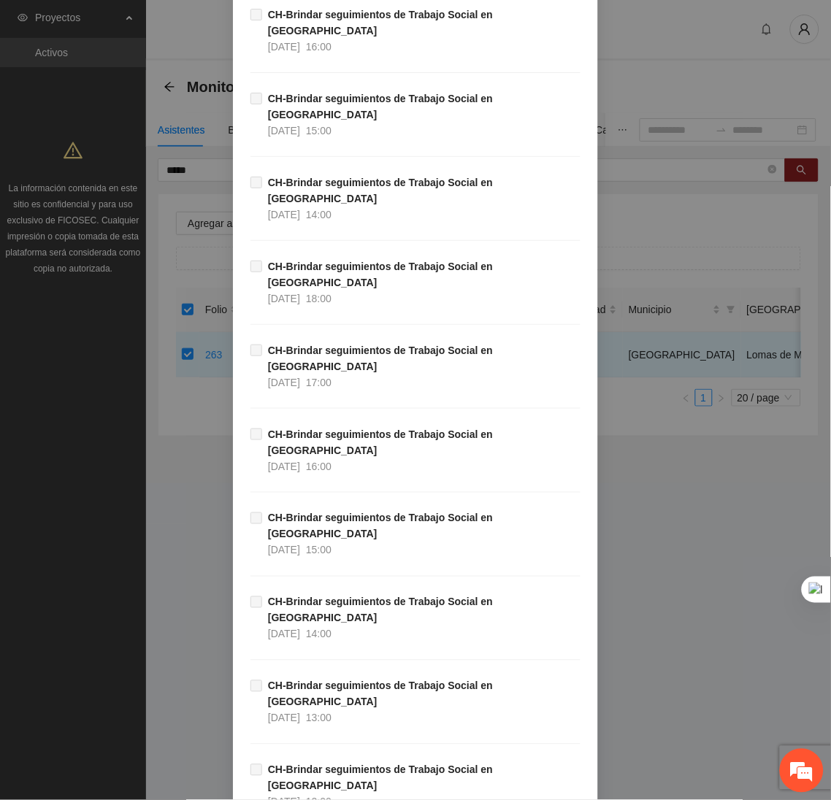
scroll to position [14618, 0]
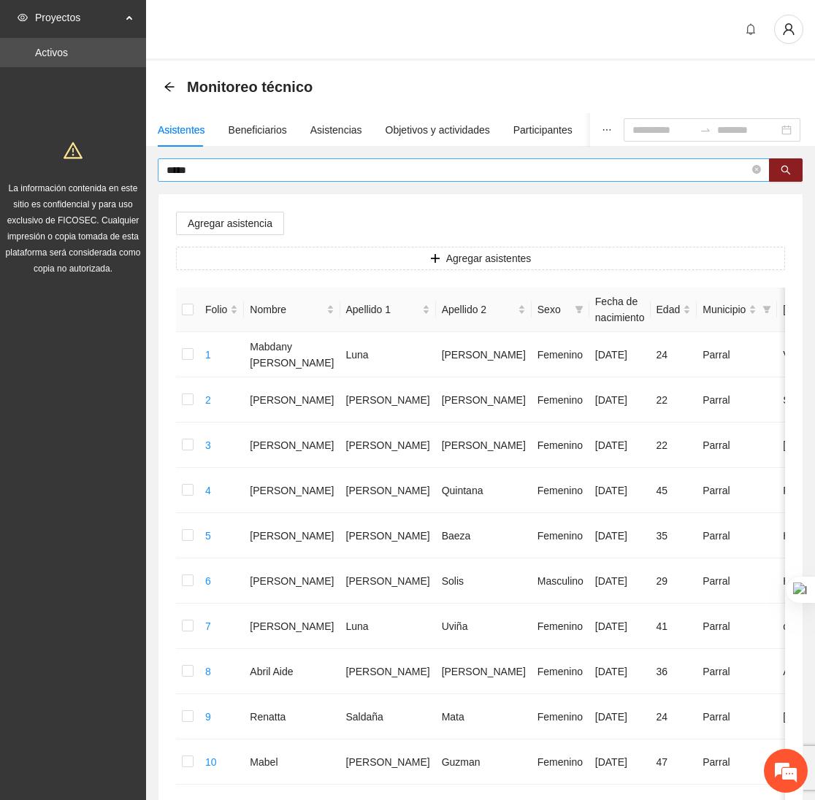
click at [256, 170] on input "*****" at bounding box center [457, 170] width 583 height 16
type input "*"
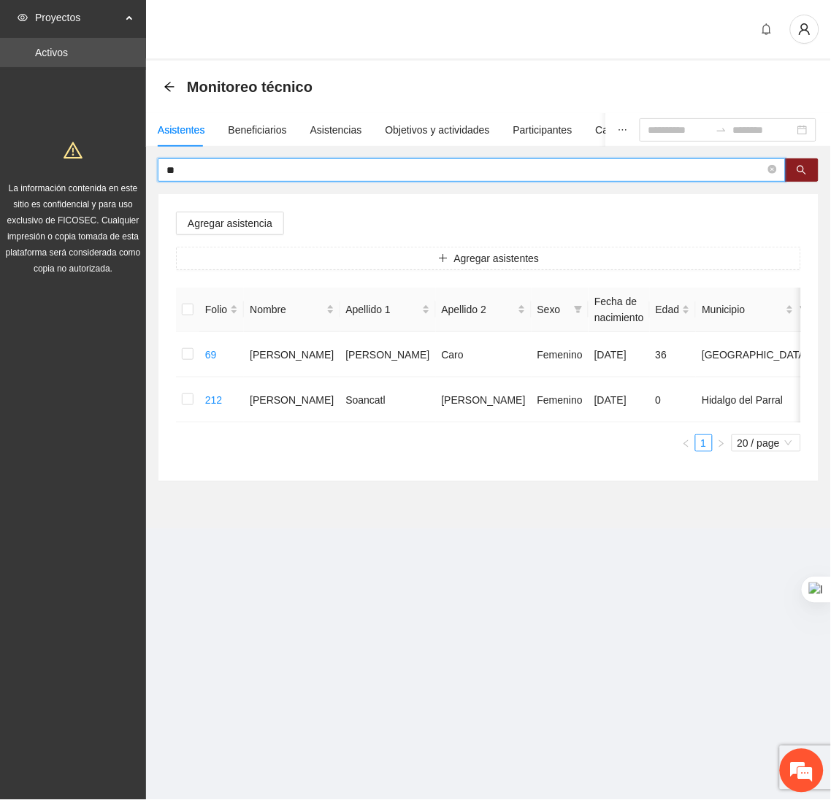
type input "*"
click at [238, 174] on input "******" at bounding box center [465, 170] width 599 height 16
type input "*"
click at [238, 174] on input "******" at bounding box center [465, 170] width 599 height 16
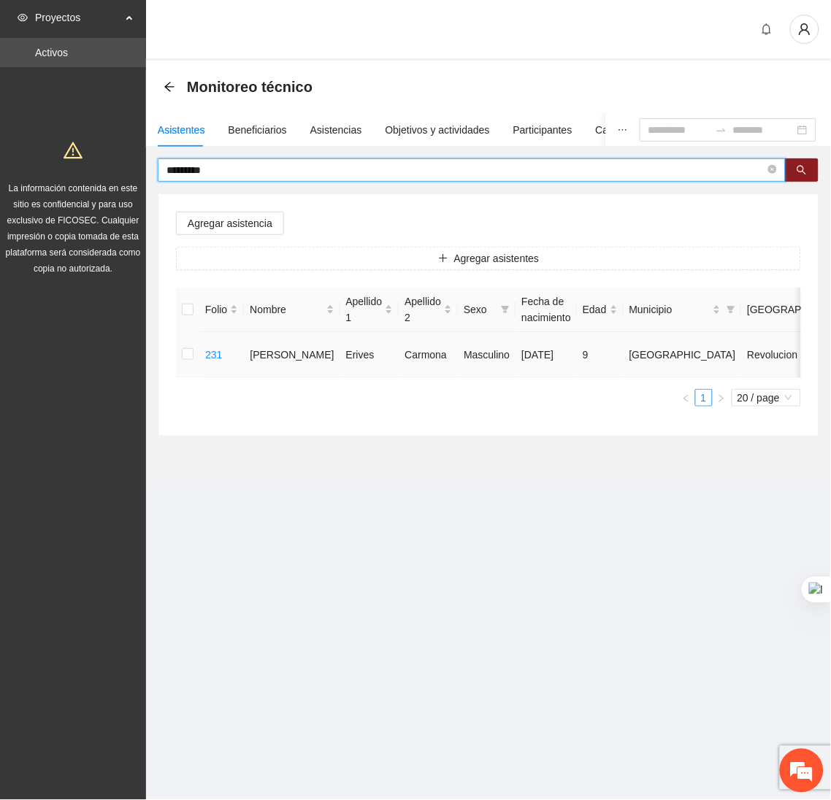
click at [179, 358] on td at bounding box center [187, 354] width 23 height 45
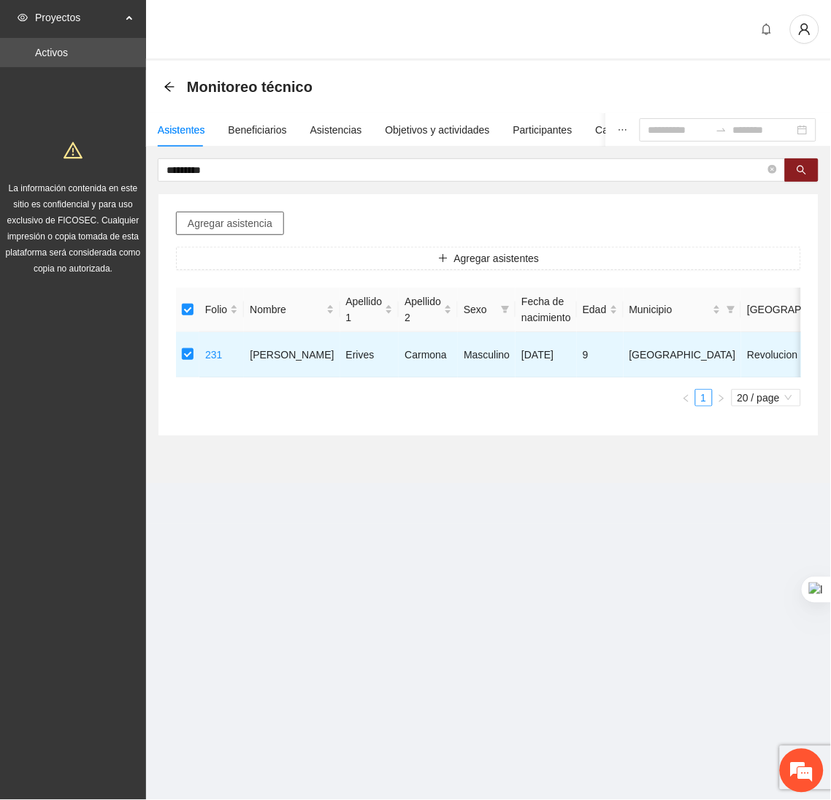
click at [224, 215] on span "Agregar asistencia" at bounding box center [230, 223] width 85 height 16
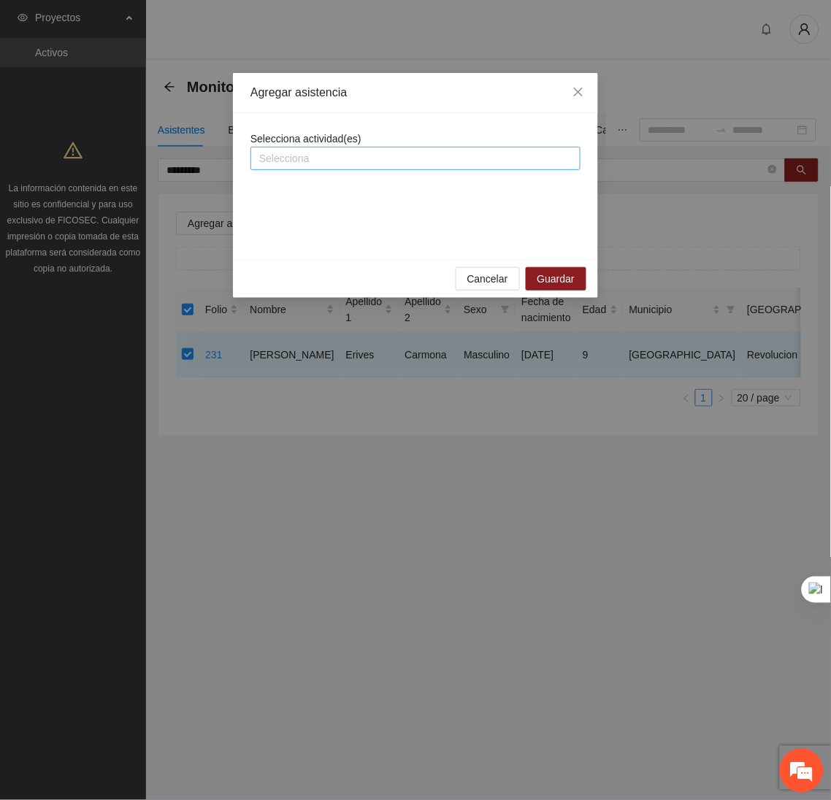
click at [318, 165] on div at bounding box center [415, 159] width 323 height 18
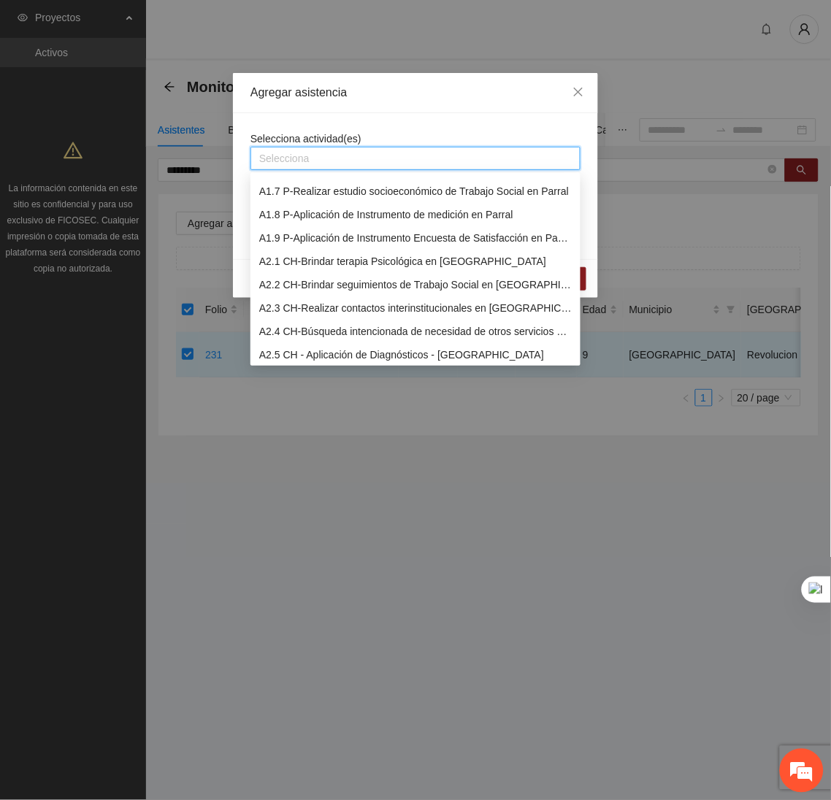
scroll to position [137, 0]
click at [331, 289] on div "A2.2 CH-Brindar seguimientos de Trabajo Social en Chihuahua" at bounding box center [415, 285] width 312 height 16
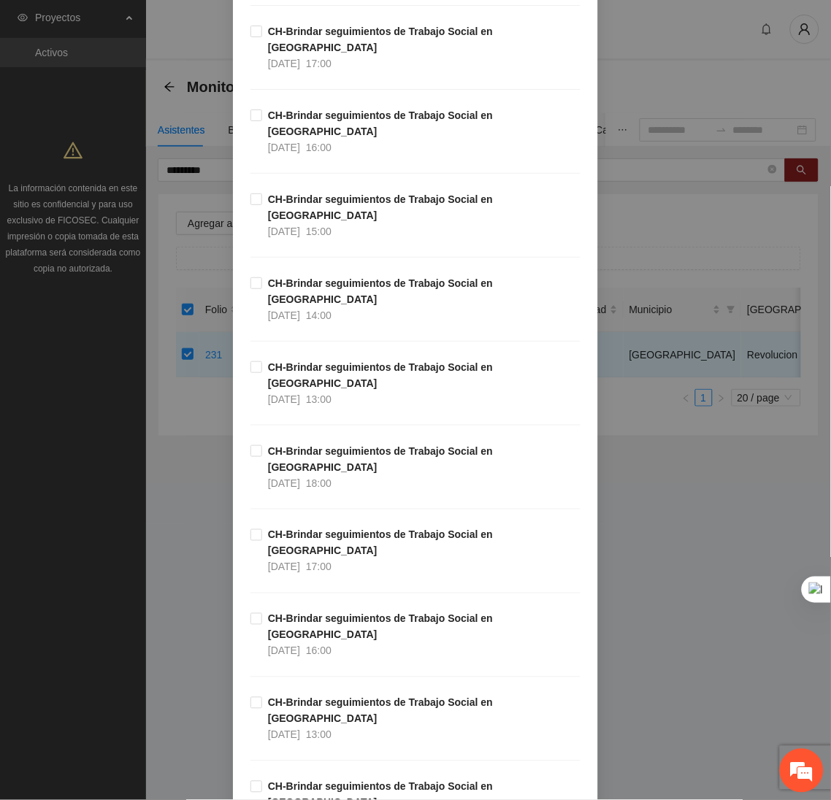
scroll to position [350, 0]
click at [262, 695] on span "CH-Brindar seguimientos de Trabajo Social en Chihuahua 13/10/2025 13:00" at bounding box center [421, 719] width 318 height 48
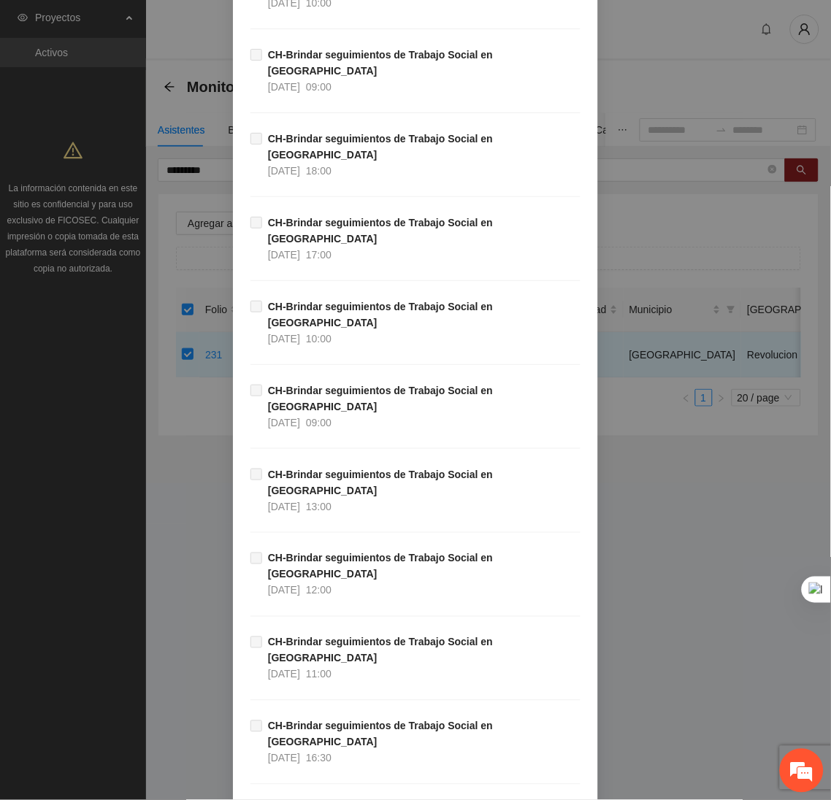
scroll to position [14618, 0]
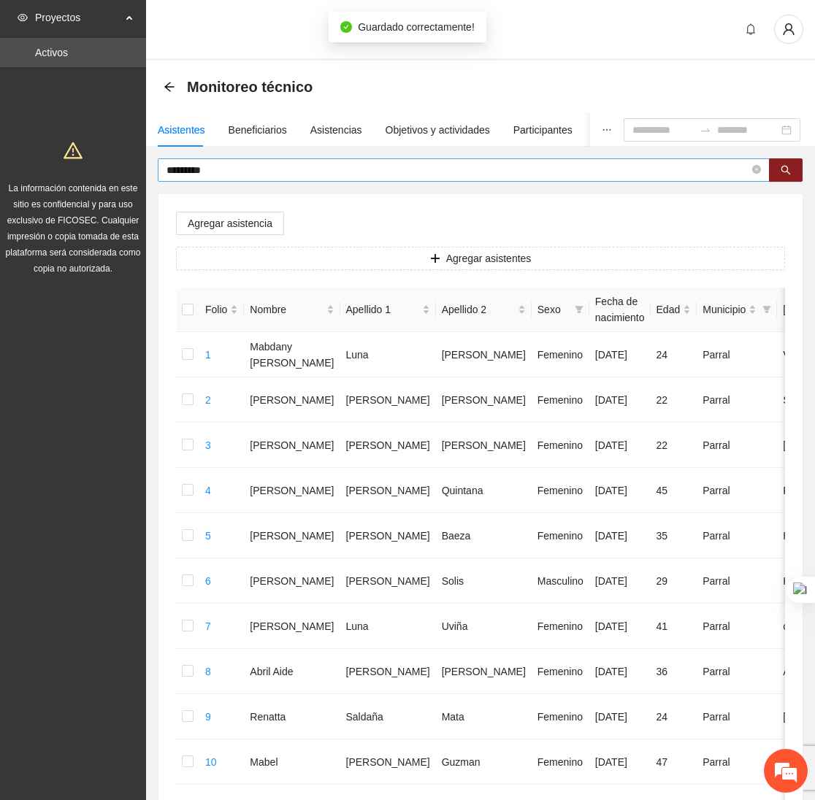
click at [230, 171] on input "*********" at bounding box center [457, 170] width 583 height 16
type input "*"
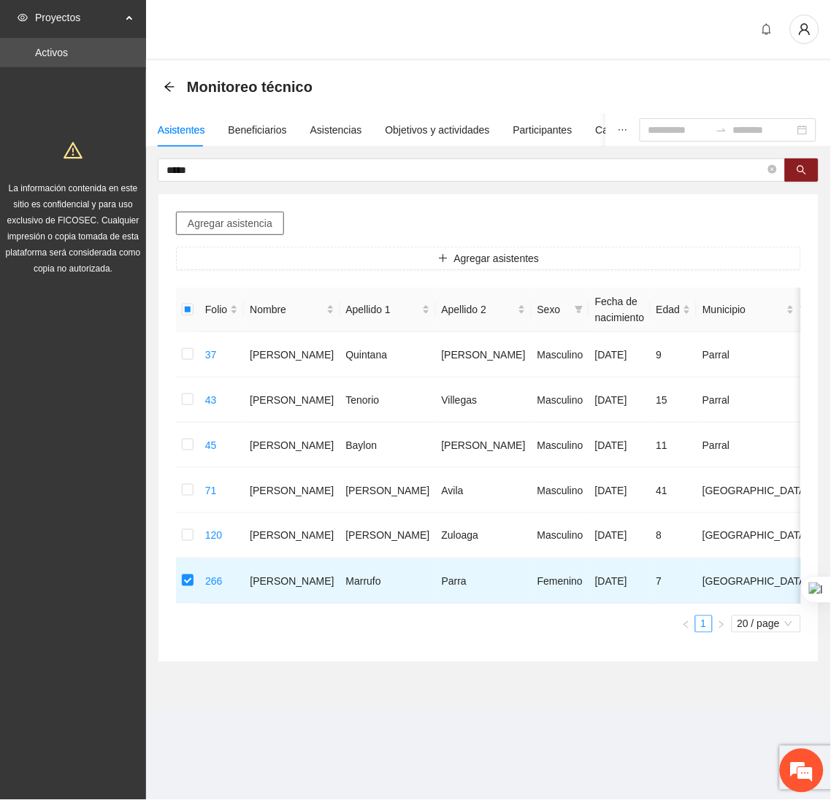
click at [243, 226] on span "Agregar asistencia" at bounding box center [230, 223] width 85 height 16
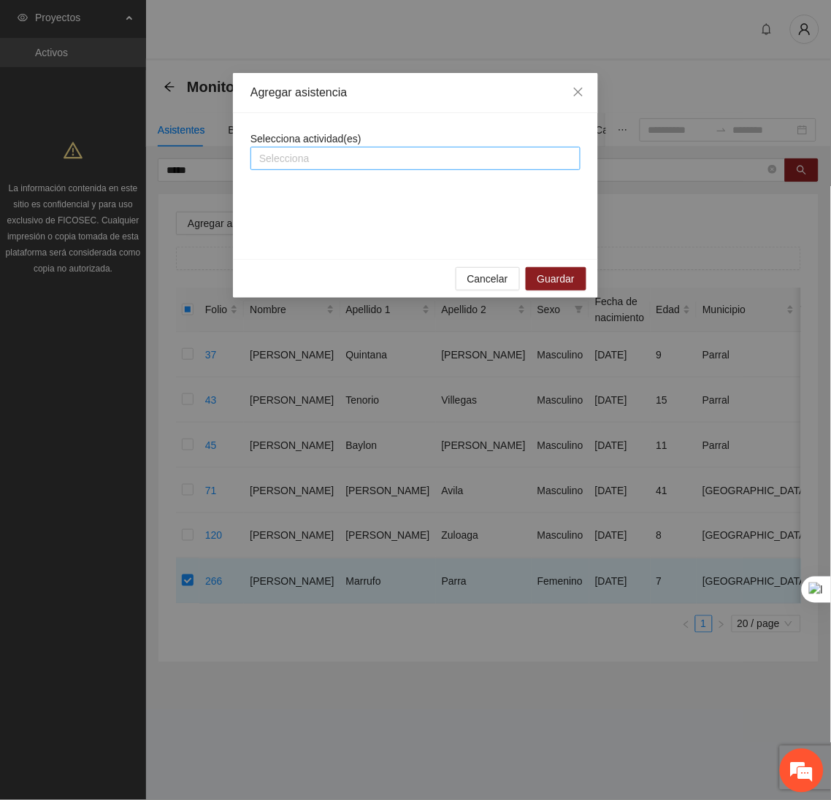
click at [370, 162] on div at bounding box center [415, 159] width 323 height 18
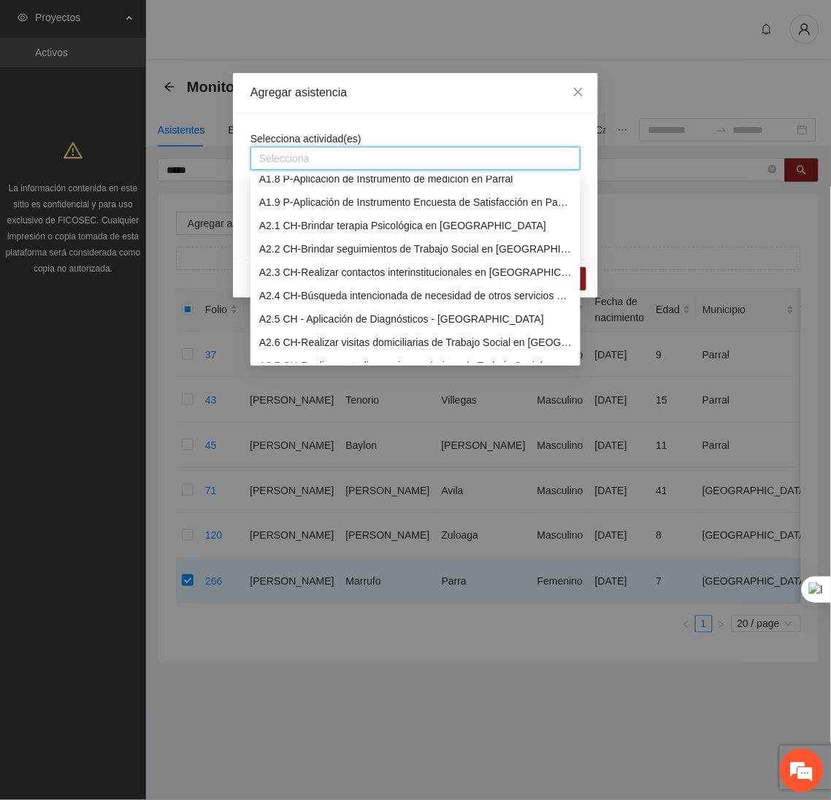
scroll to position [170, 0]
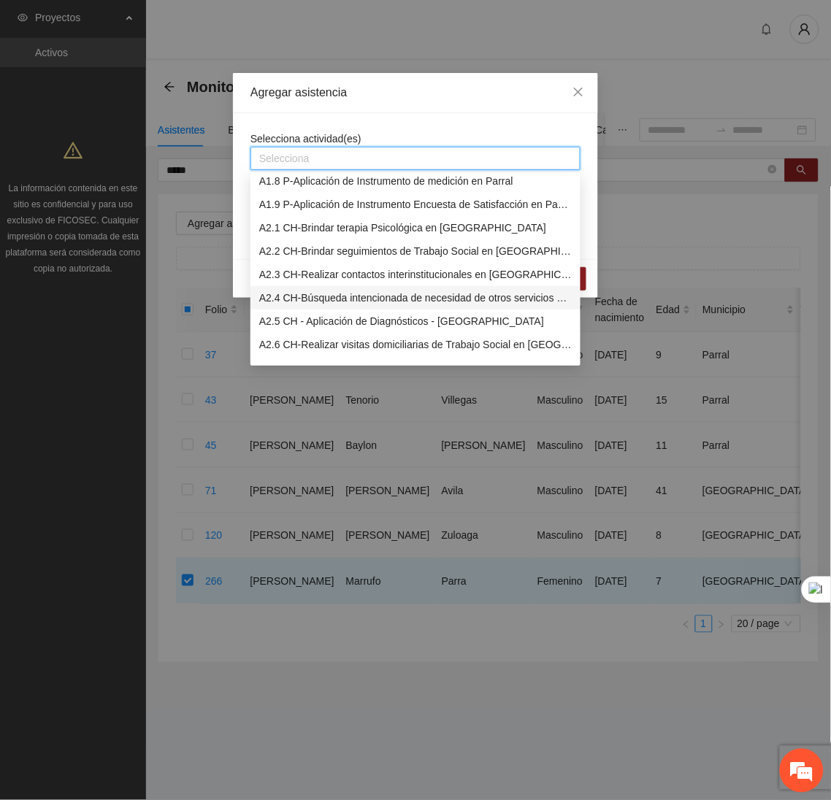
click at [332, 295] on div "A2.4 CH-Búsqueda intencionada de necesidad de otros servicios y canalización a …" at bounding box center [415, 298] width 312 height 16
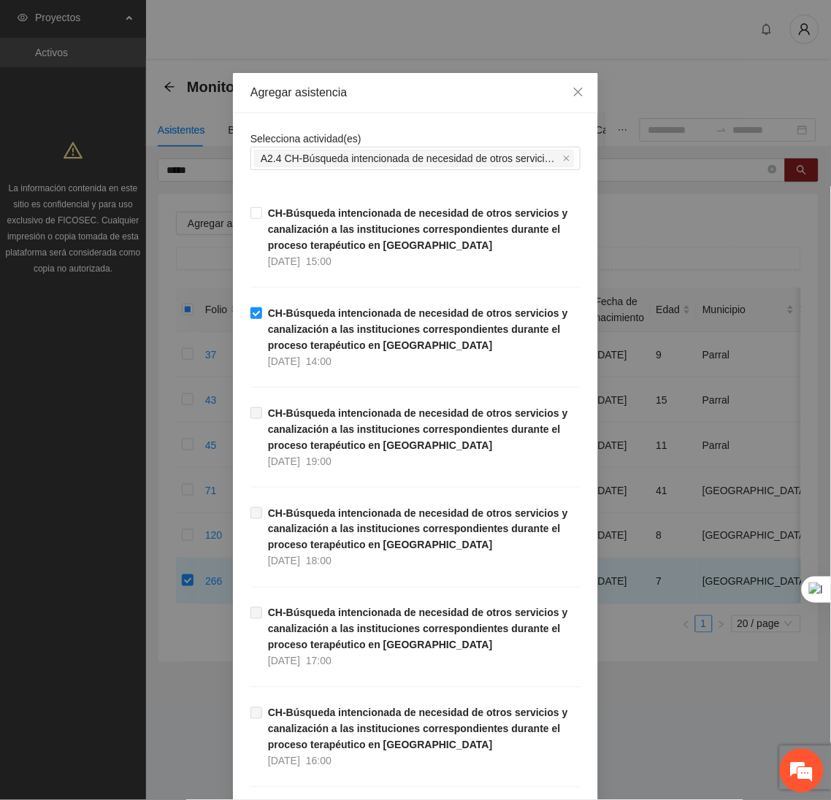
scroll to position [1316, 0]
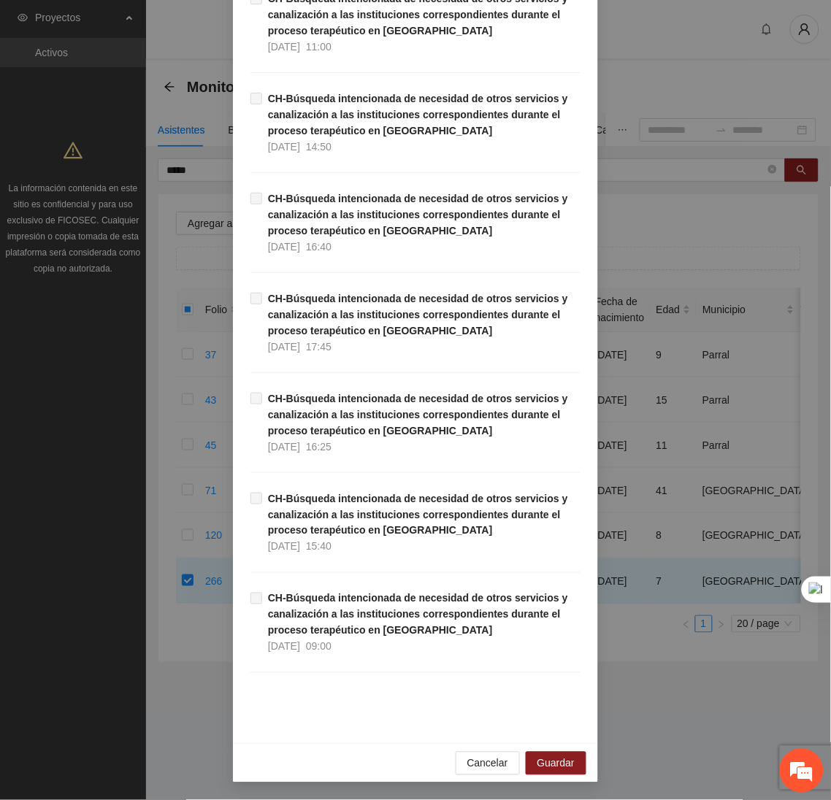
click at [568, 777] on div "Cancelar Guardar" at bounding box center [415, 763] width 365 height 39
click at [556, 753] on button "Guardar" at bounding box center [556, 763] width 61 height 23
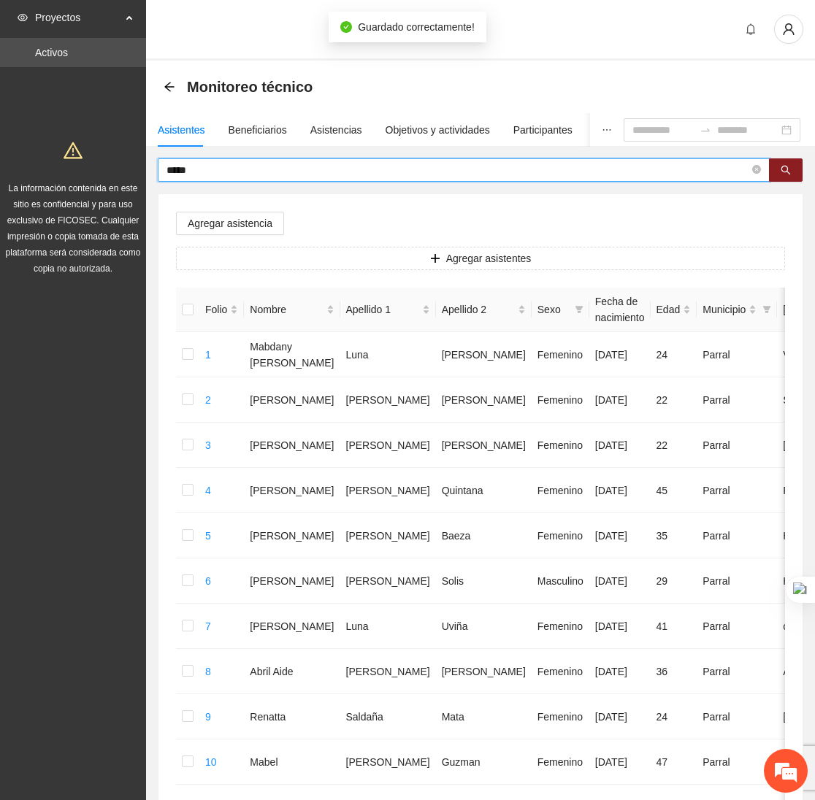
click at [212, 174] on input "*****" at bounding box center [457, 170] width 583 height 16
type input "*"
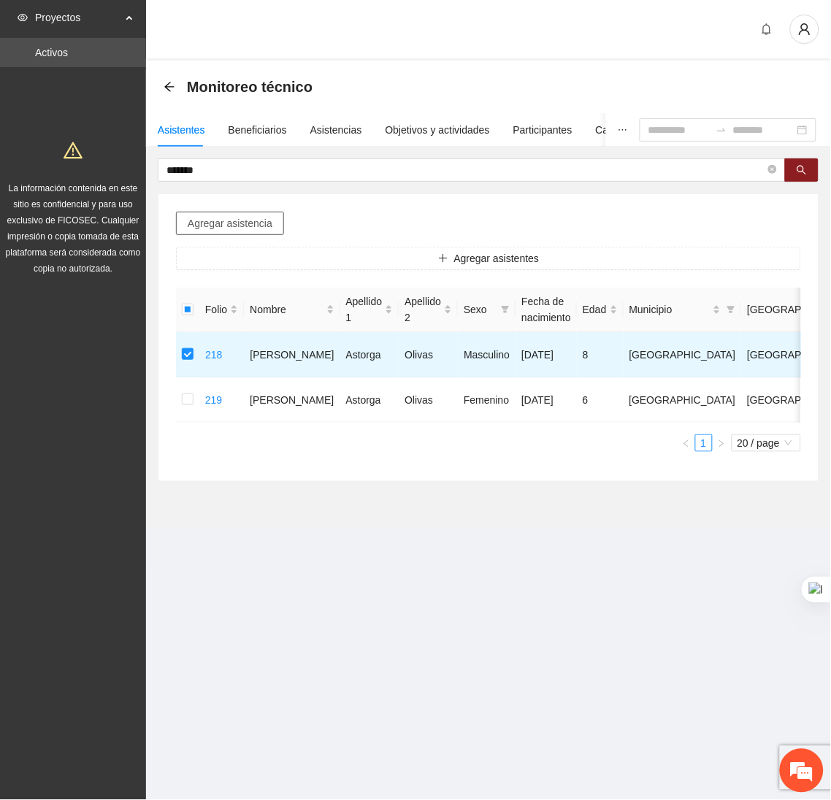
click at [239, 234] on button "Agregar asistencia" at bounding box center [230, 223] width 108 height 23
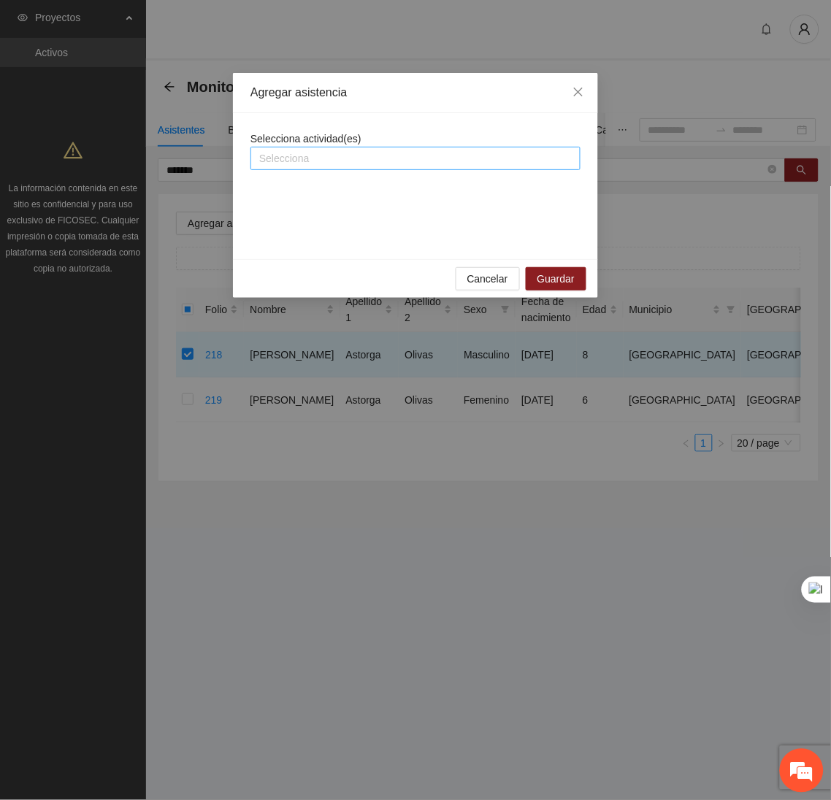
click at [329, 159] on div at bounding box center [415, 159] width 323 height 18
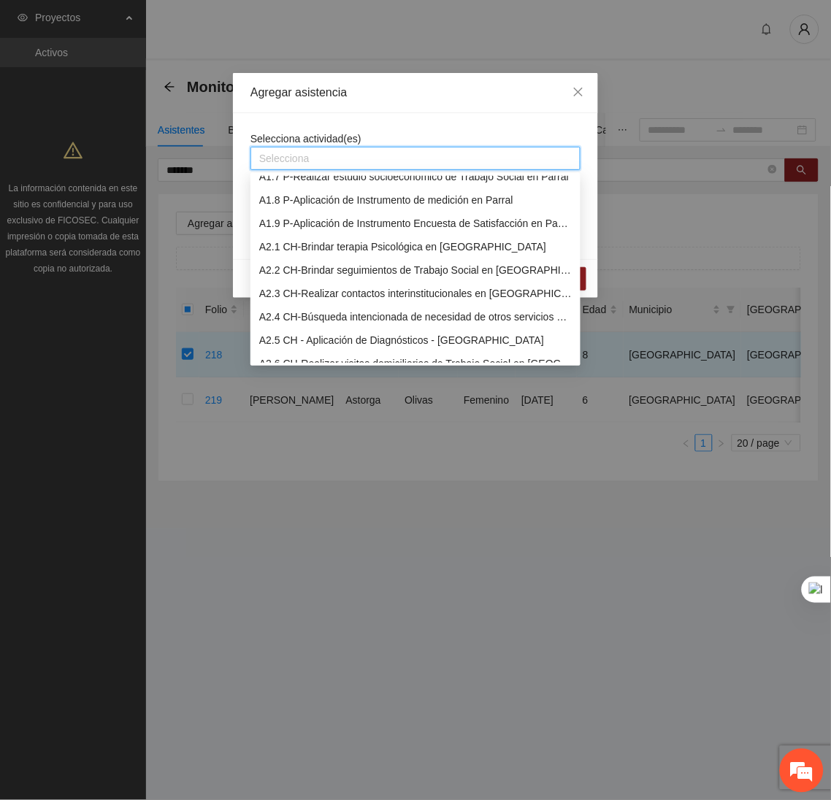
scroll to position [161, 0]
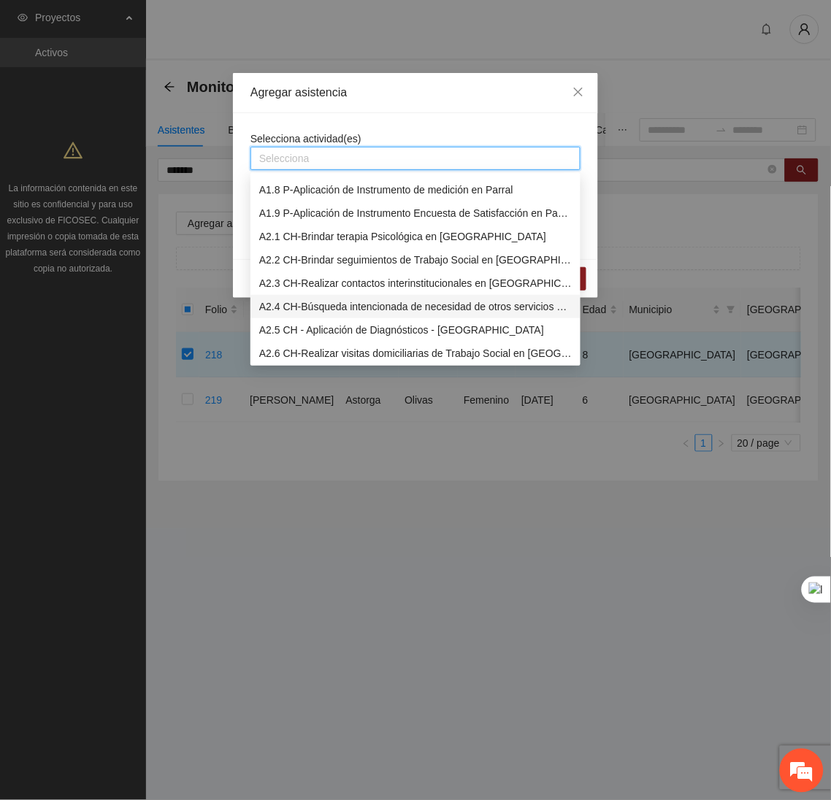
click at [310, 306] on div "A2.4 CH-Búsqueda intencionada de necesidad de otros servicios y canalización a …" at bounding box center [415, 307] width 312 height 16
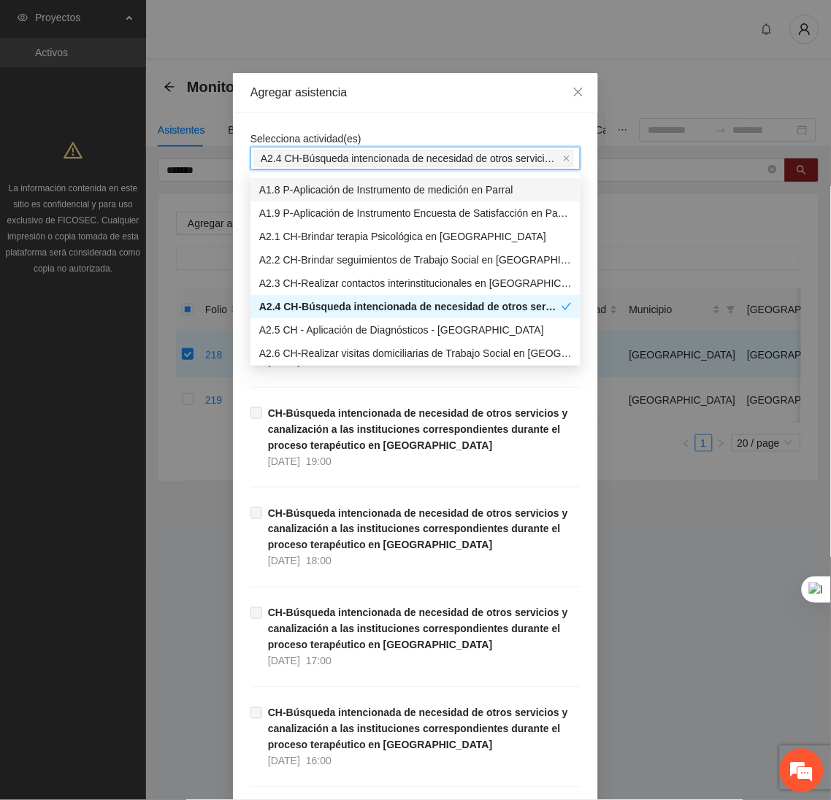
click at [377, 112] on div "Agregar asistencia" at bounding box center [415, 93] width 365 height 40
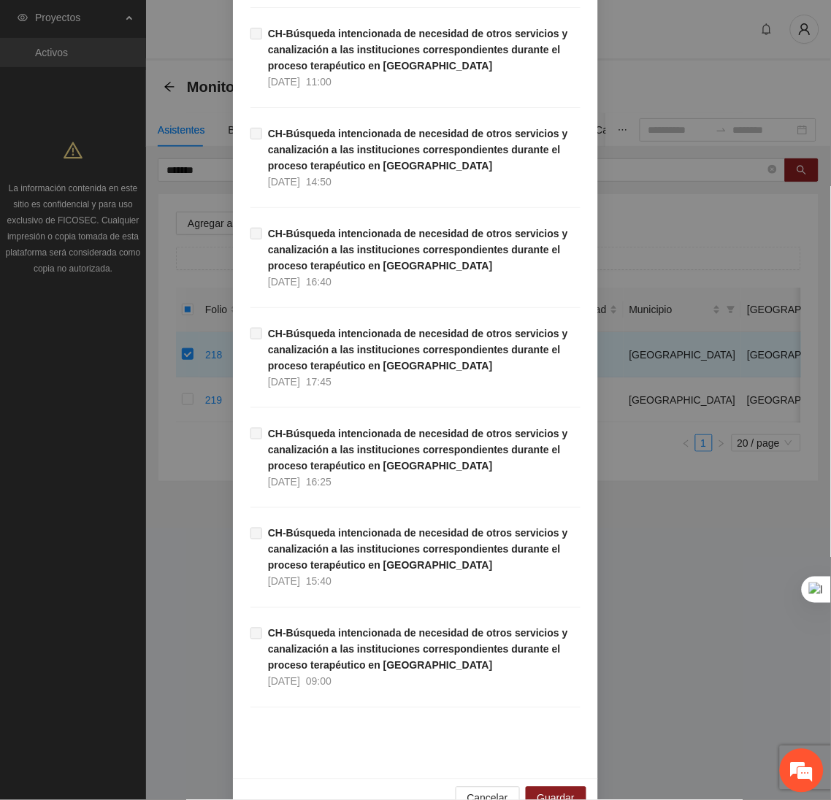
scroll to position [1316, 0]
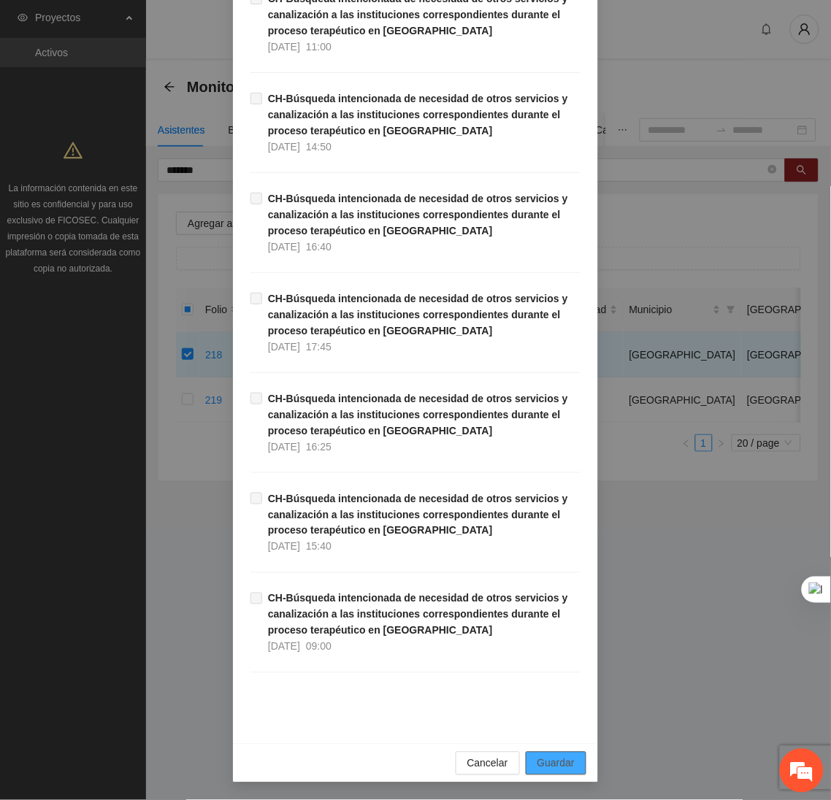
click at [563, 761] on span "Guardar" at bounding box center [555, 764] width 37 height 16
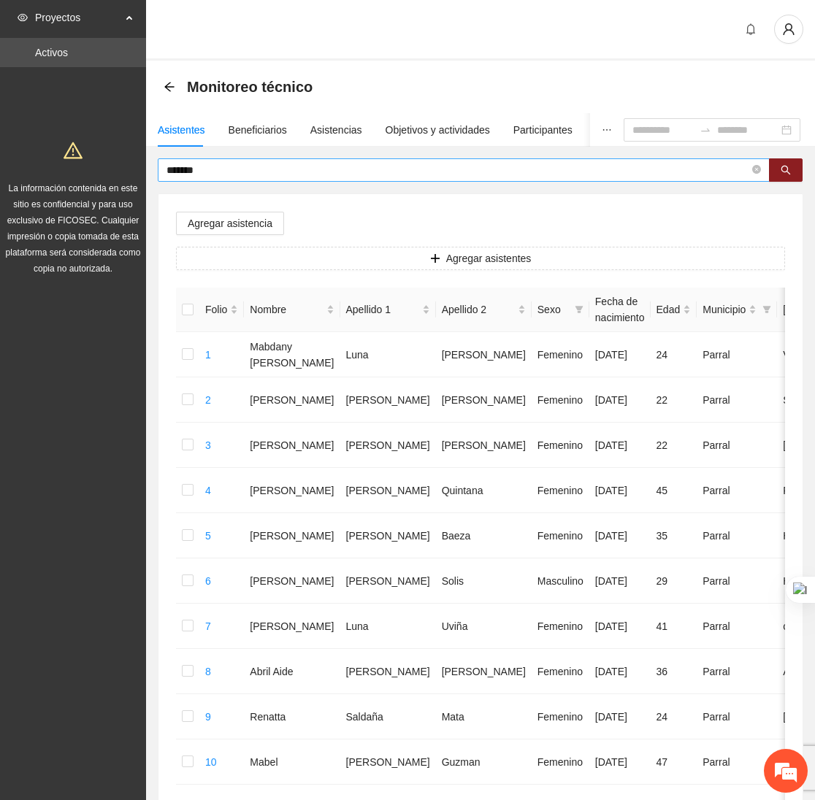
click at [233, 160] on span "*******" at bounding box center [464, 169] width 612 height 23
type input "*"
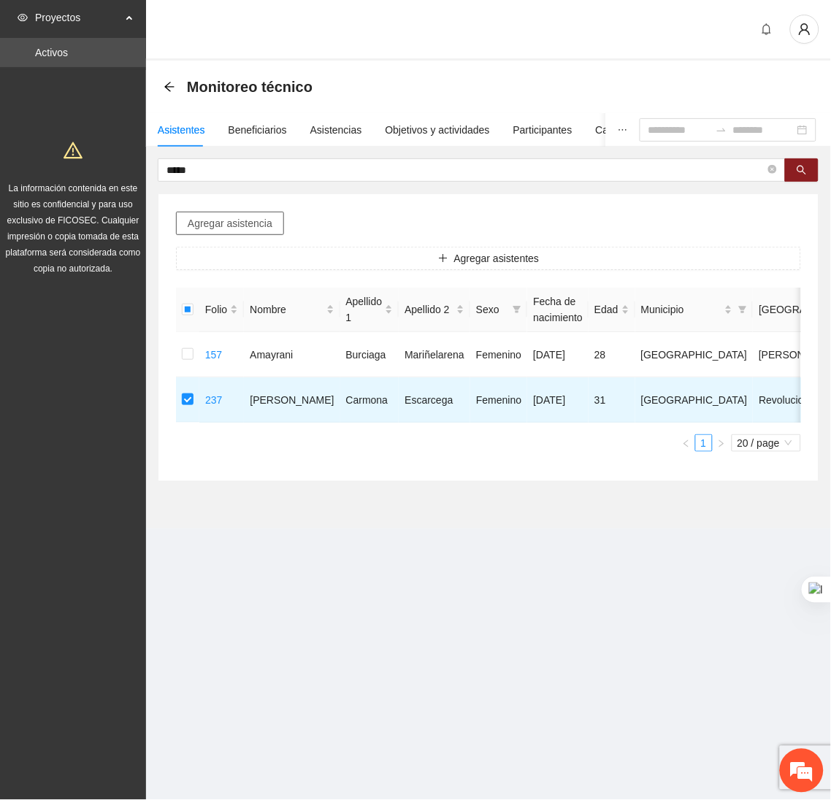
click at [236, 225] on span "Agregar asistencia" at bounding box center [230, 223] width 85 height 16
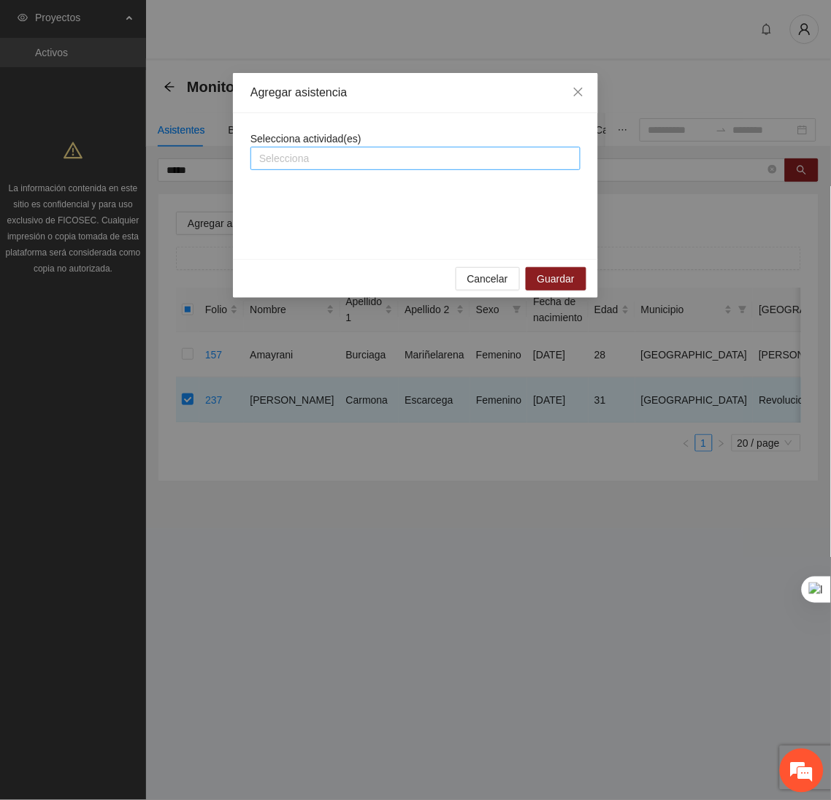
click at [285, 150] on div at bounding box center [415, 159] width 323 height 18
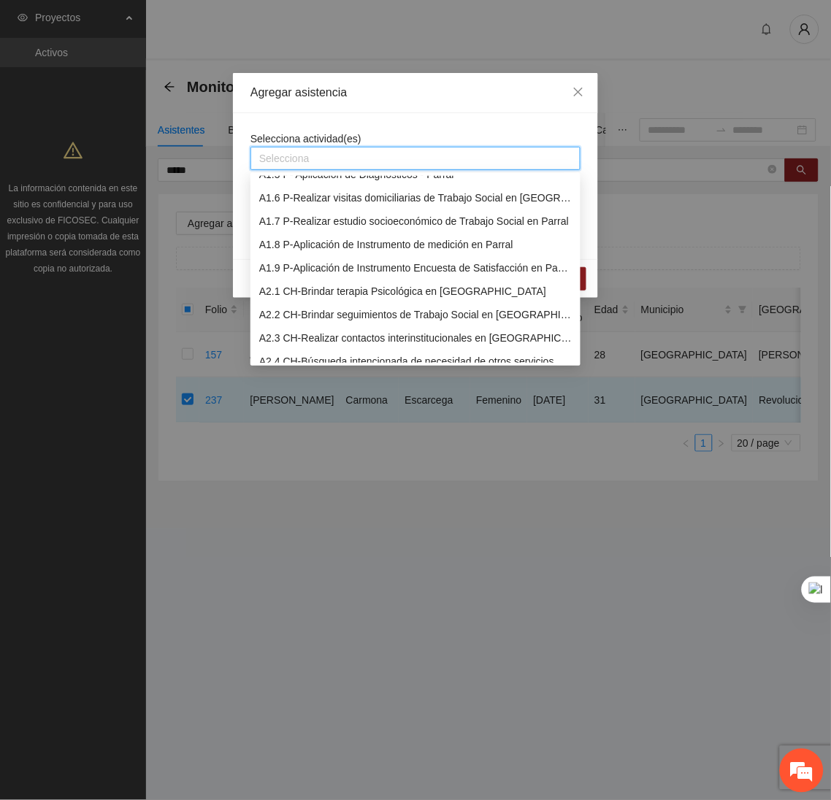
scroll to position [107, 0]
click at [300, 315] on div "A2.2 CH-Brindar seguimientos de Trabajo Social en Chihuahua" at bounding box center [415, 314] width 312 height 16
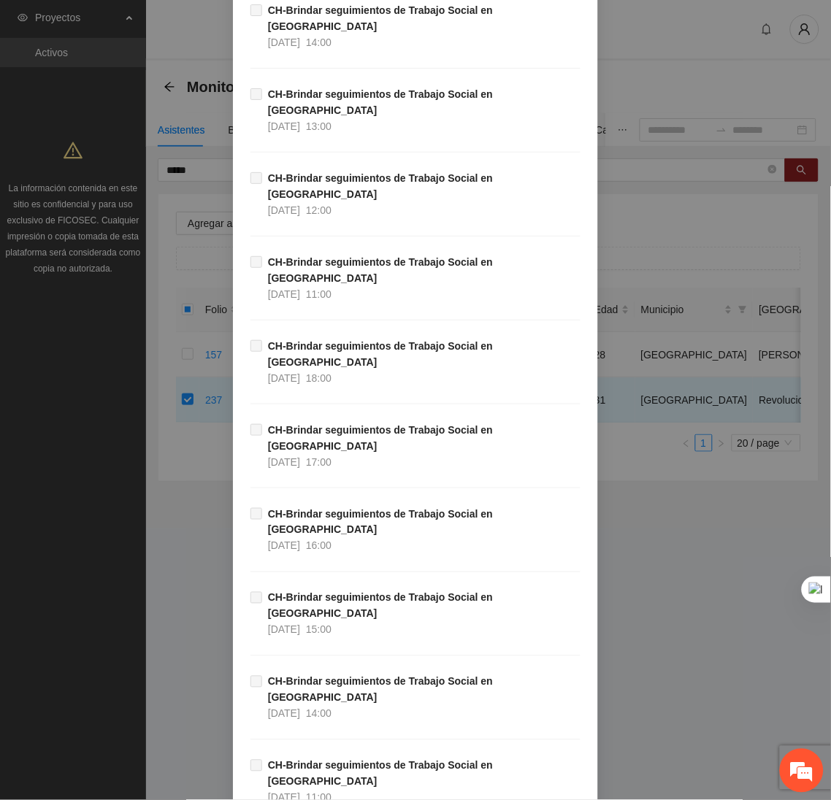
scroll to position [14618, 0]
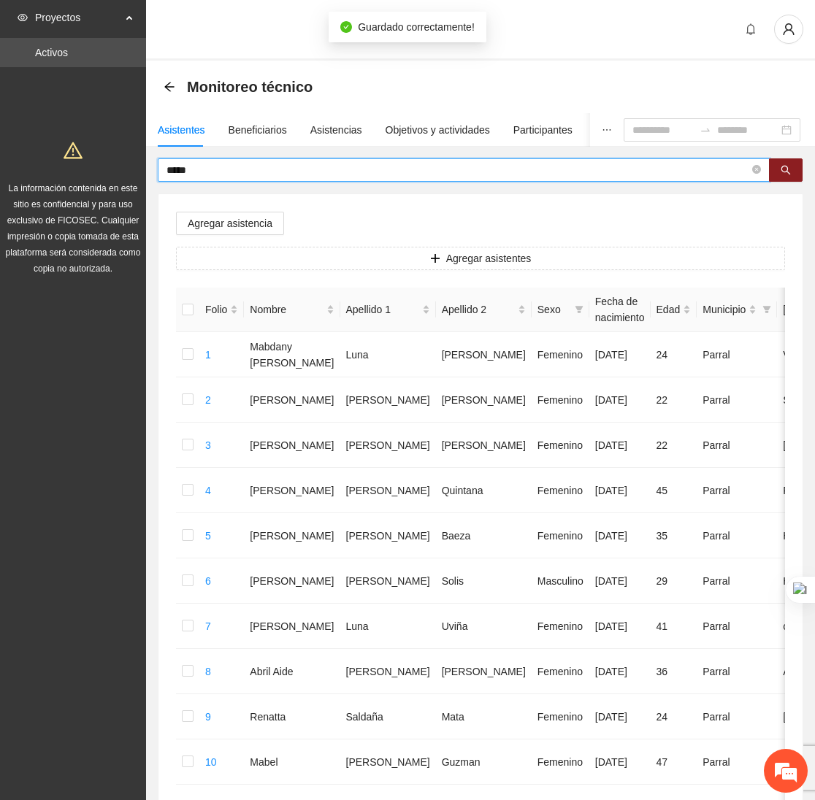
click at [229, 177] on input "*****" at bounding box center [457, 170] width 583 height 16
type input "*"
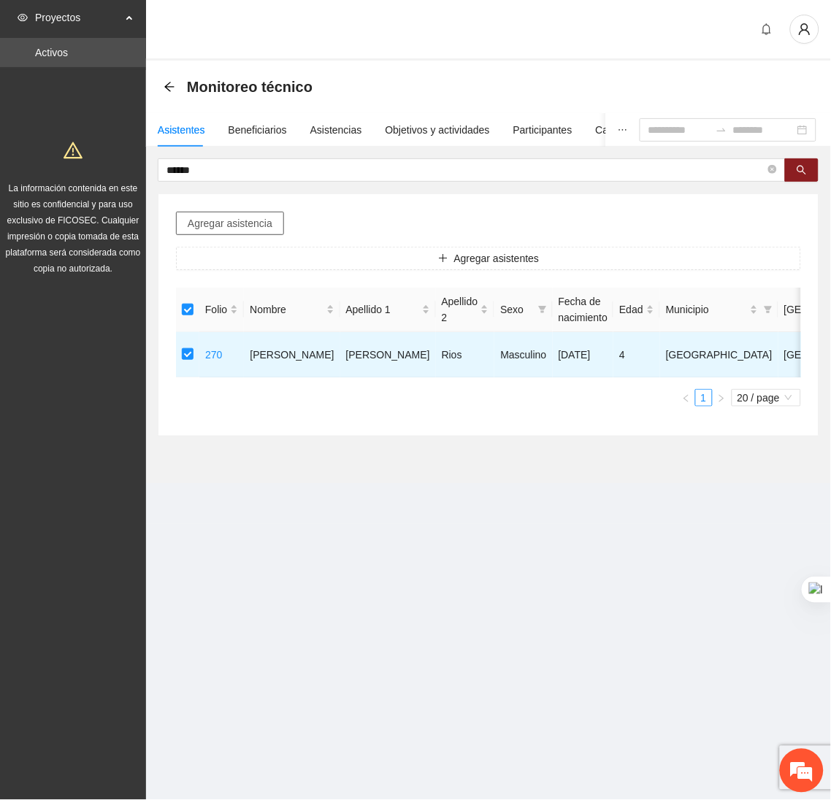
click at [220, 221] on span "Agregar asistencia" at bounding box center [230, 223] width 85 height 16
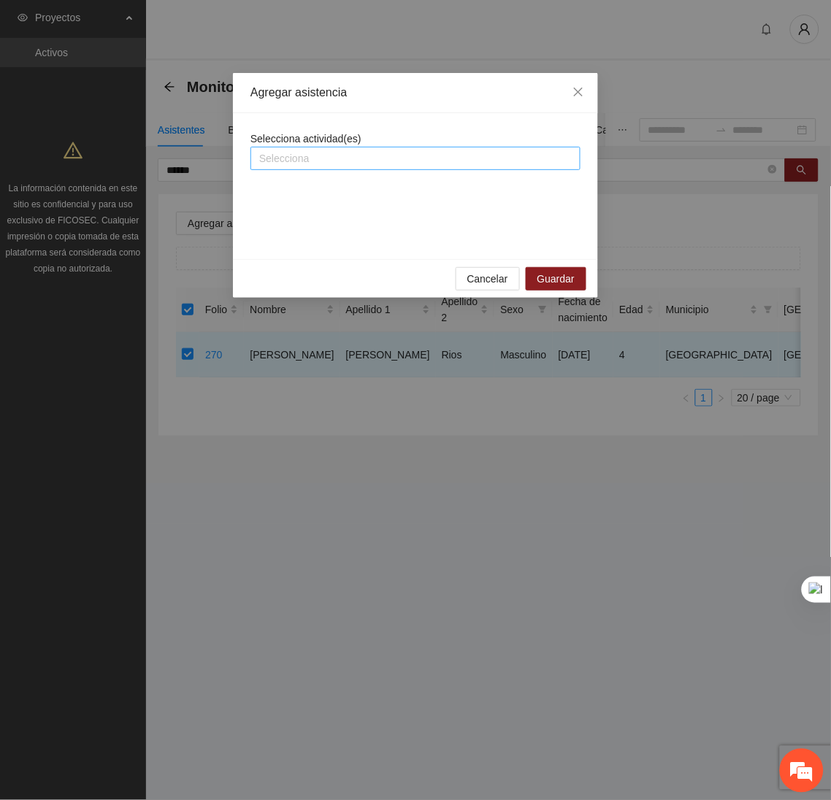
click at [330, 162] on div at bounding box center [415, 159] width 323 height 18
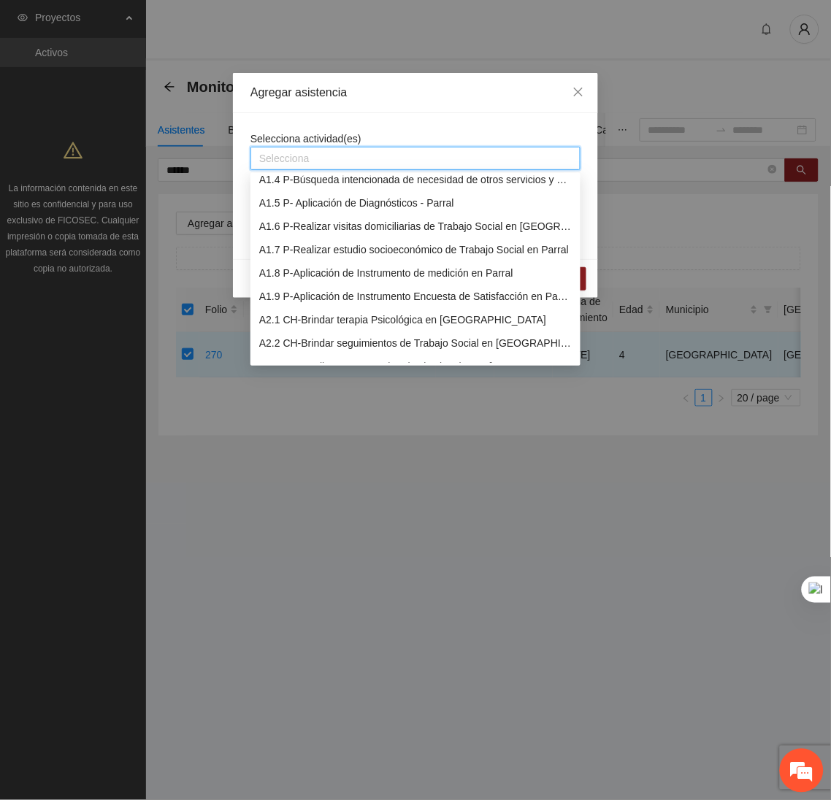
scroll to position [85, 0]
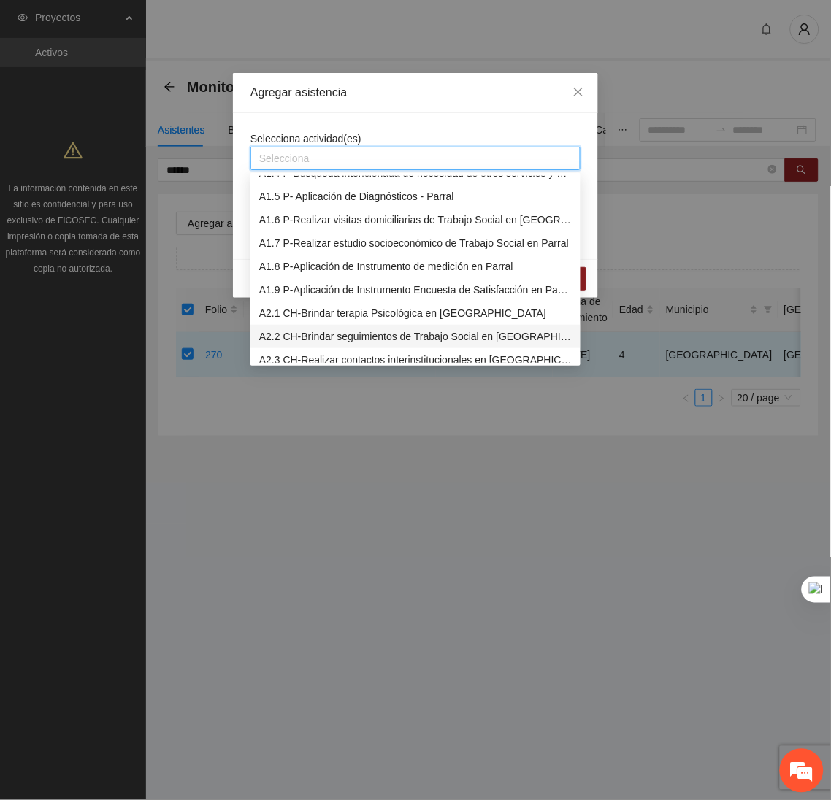
click at [304, 343] on div "A2.2 CH-Brindar seguimientos de Trabajo Social en Chihuahua" at bounding box center [415, 337] width 312 height 16
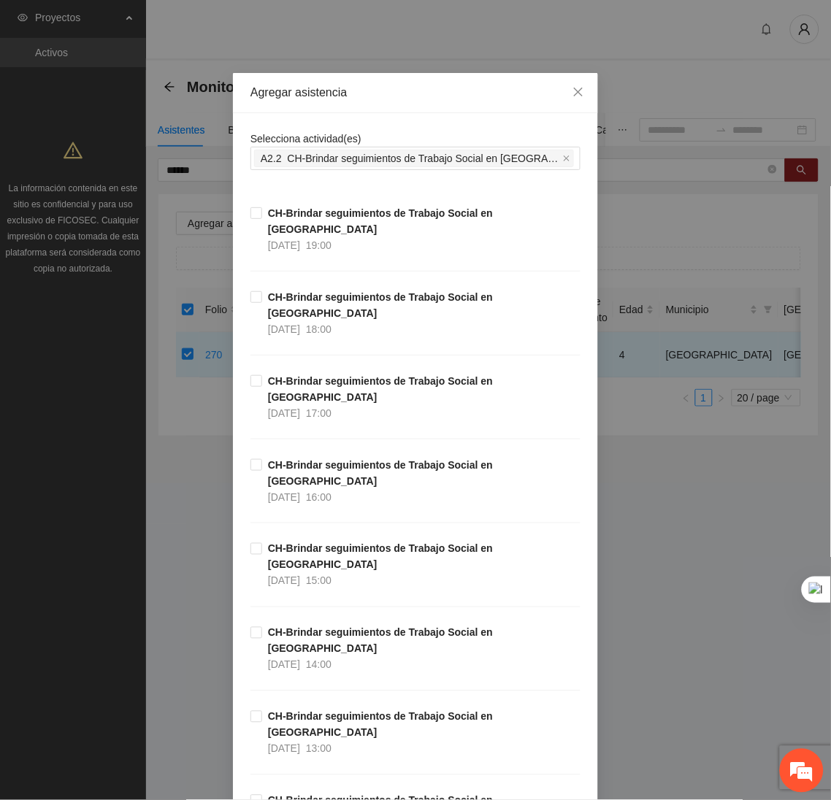
click at [410, 99] on div "Agregar asistencia" at bounding box center [415, 93] width 330 height 16
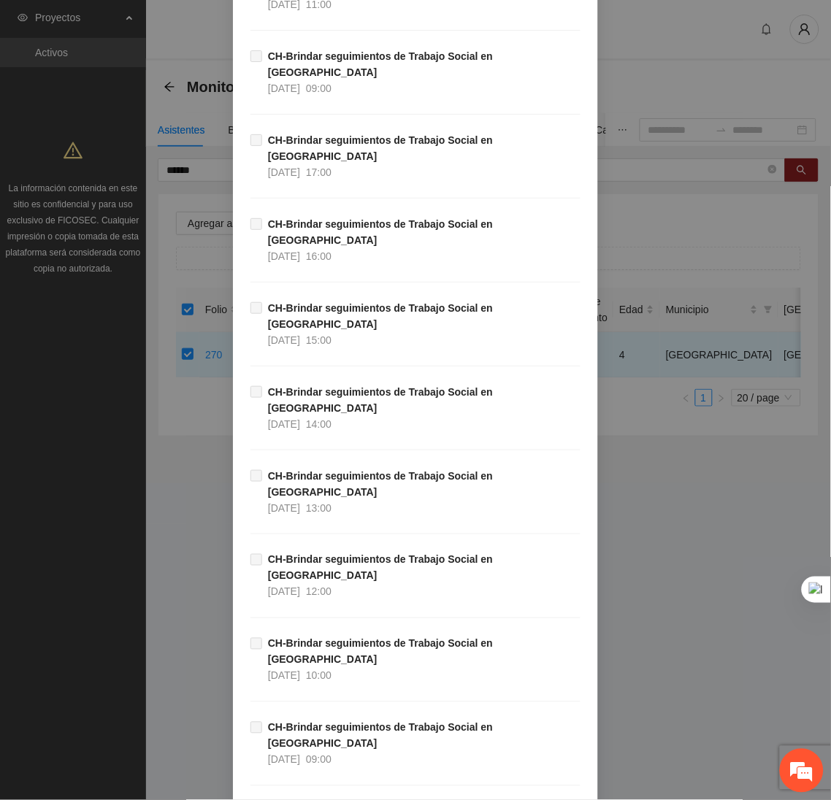
scroll to position [14618, 0]
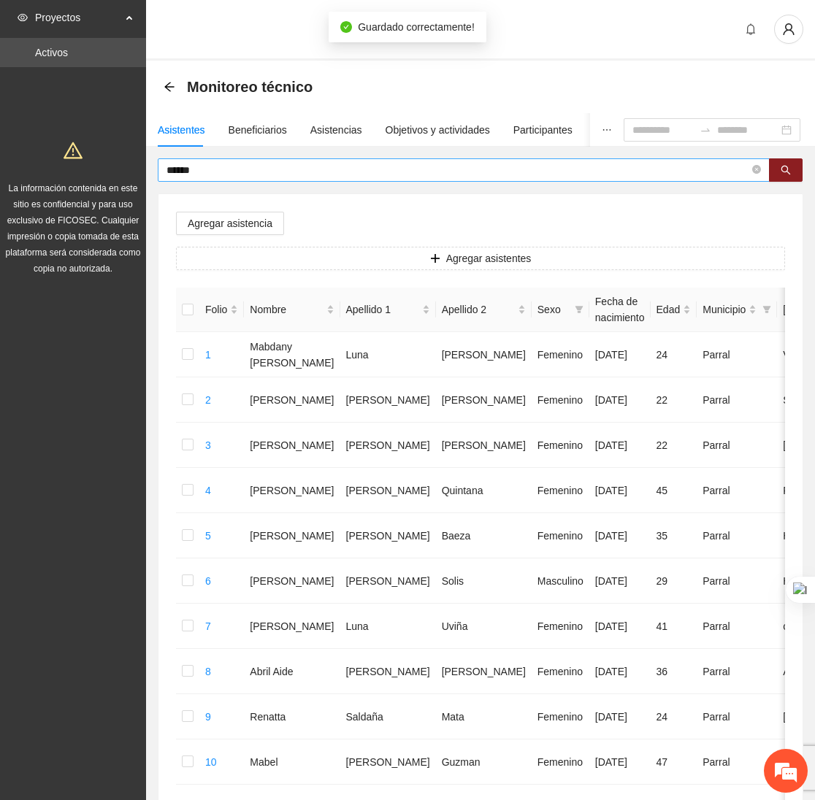
click at [234, 177] on input "******" at bounding box center [457, 170] width 583 height 16
type input "*"
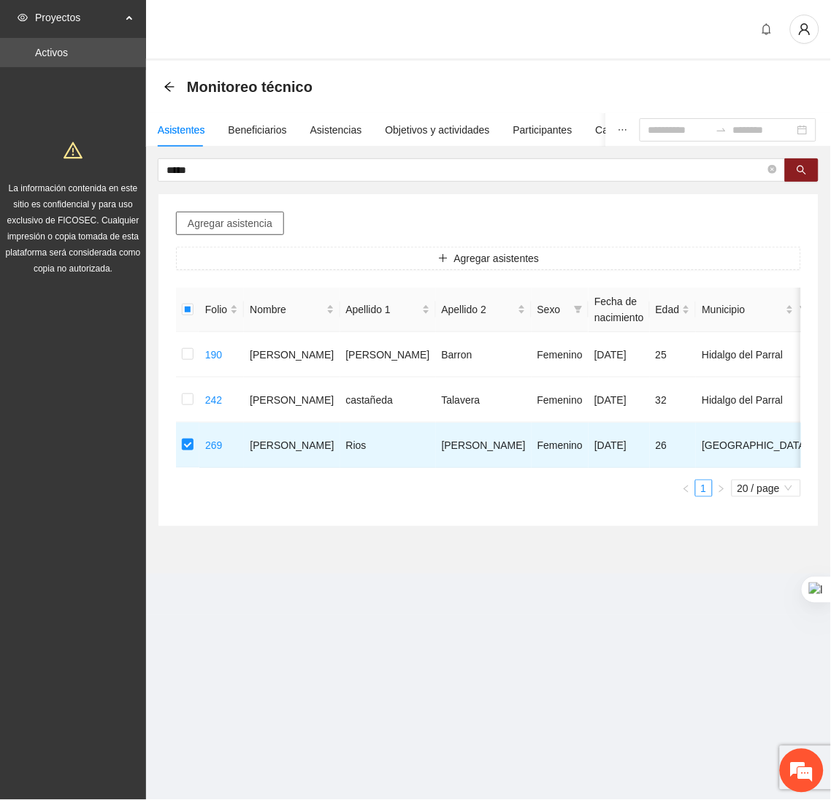
click at [239, 212] on button "Agregar asistencia" at bounding box center [230, 223] width 108 height 23
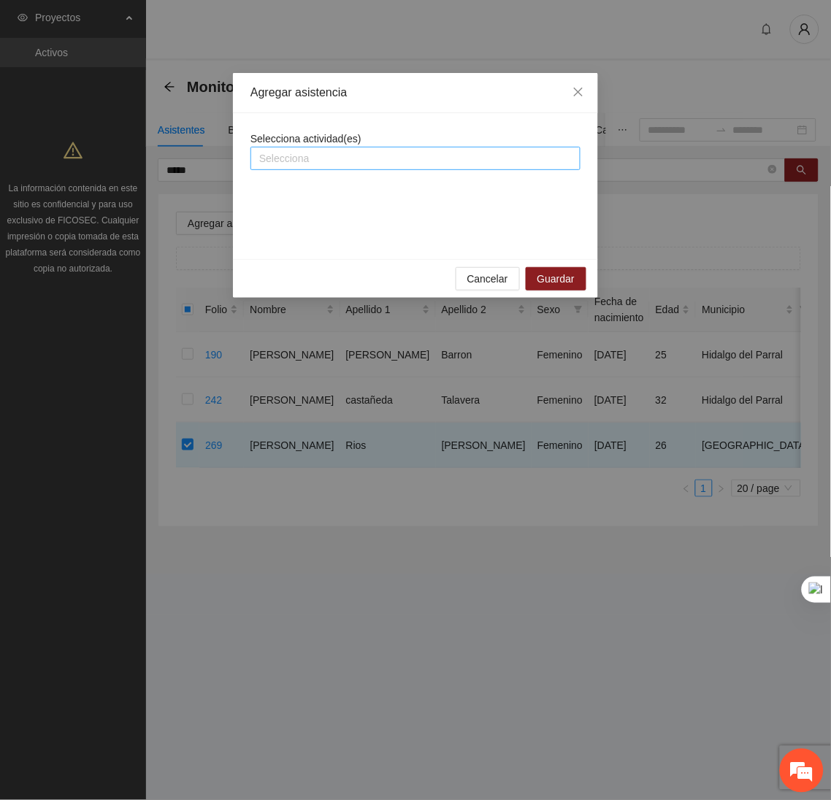
click at [347, 162] on div at bounding box center [415, 159] width 323 height 18
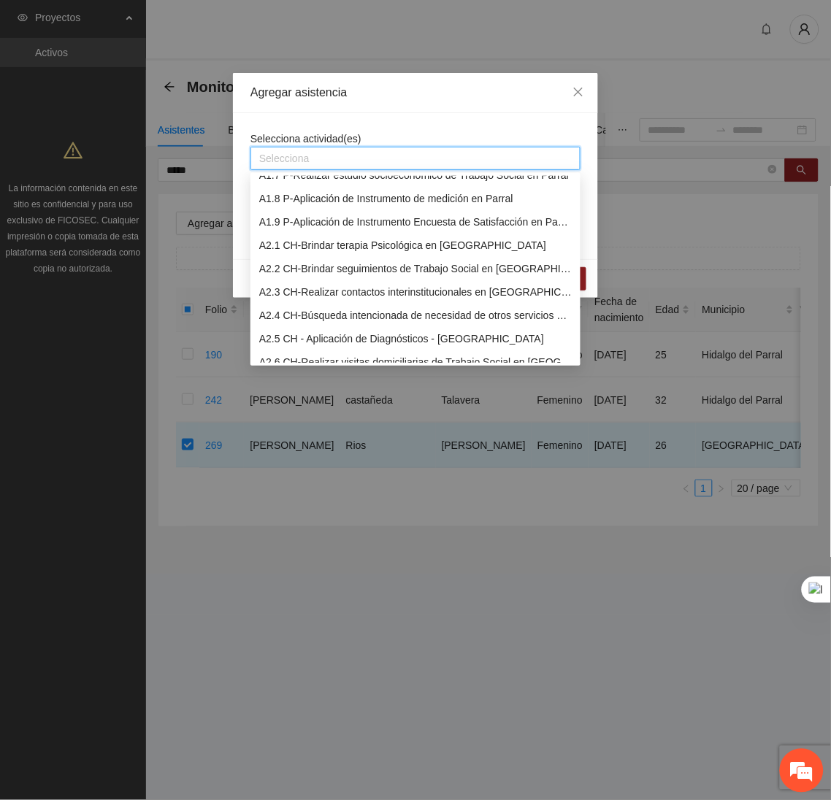
scroll to position [157, 0]
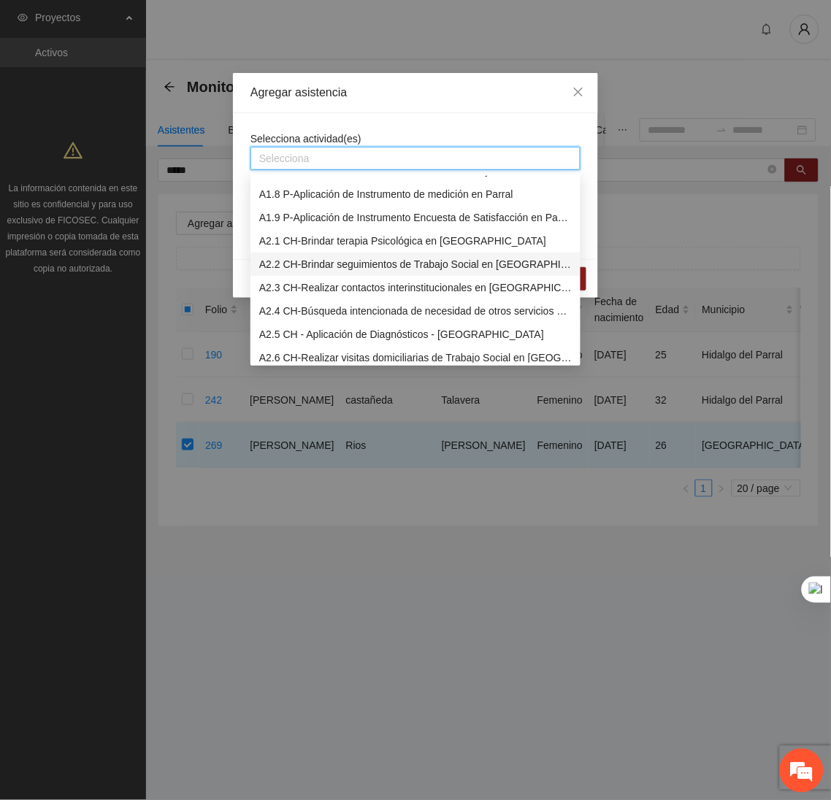
click at [322, 262] on div "A2.2 CH-Brindar seguimientos de Trabajo Social en Chihuahua" at bounding box center [415, 264] width 312 height 16
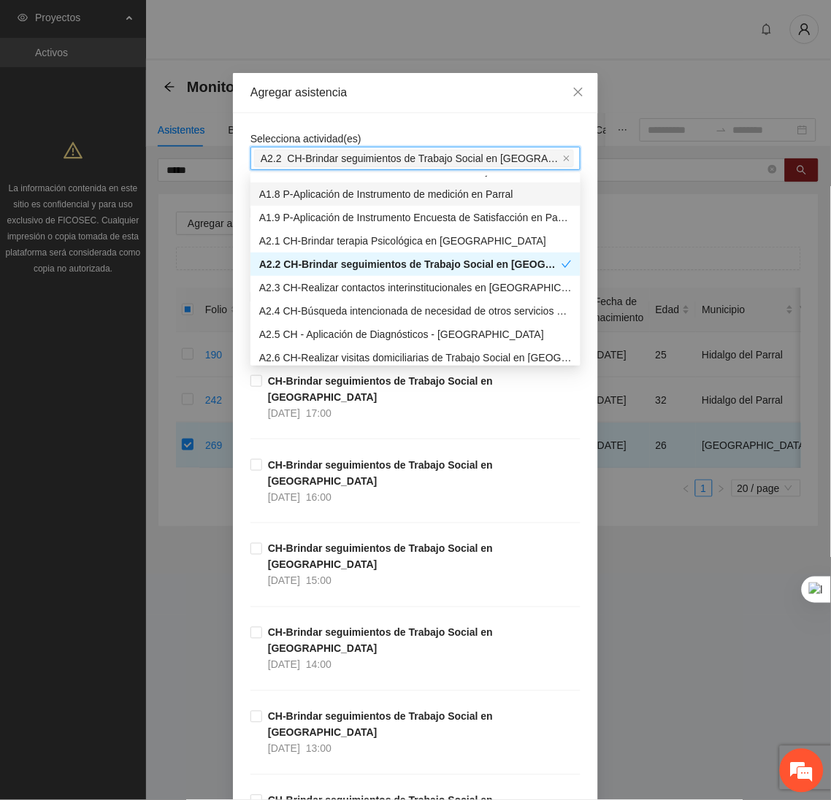
click at [419, 99] on div "Agregar asistencia" at bounding box center [415, 93] width 330 height 16
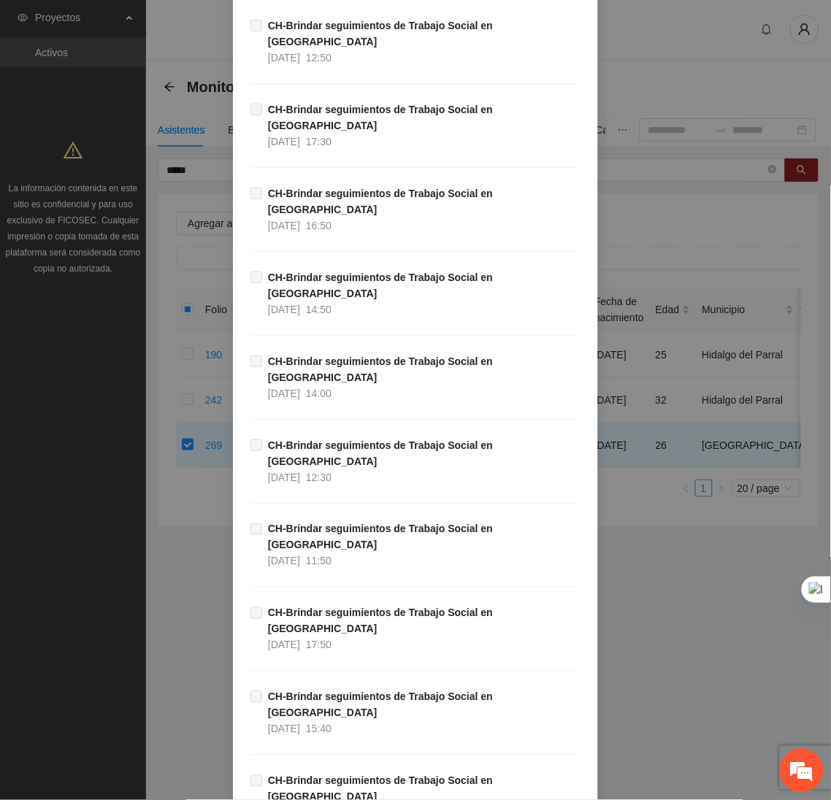
scroll to position [14618, 0]
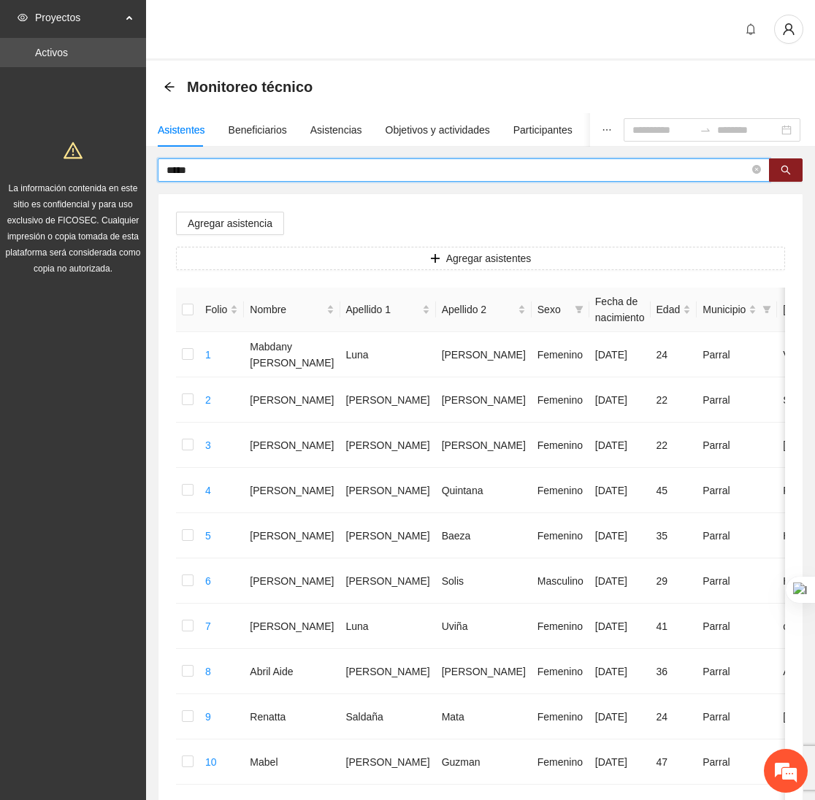
click at [253, 175] on input "*****" at bounding box center [457, 170] width 583 height 16
type input "*"
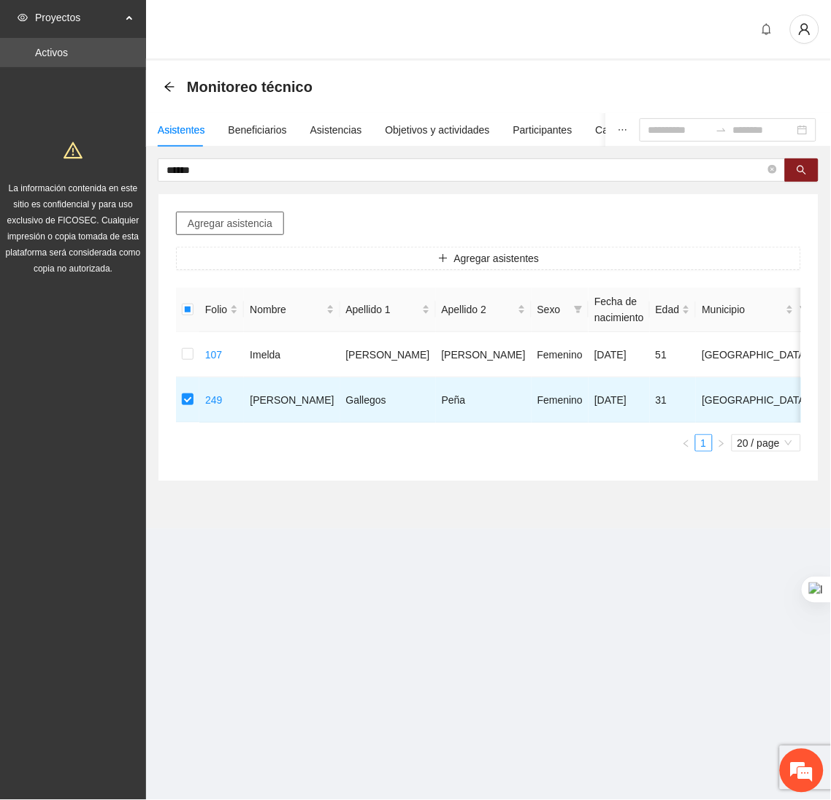
click at [229, 213] on button "Agregar asistencia" at bounding box center [230, 223] width 108 height 23
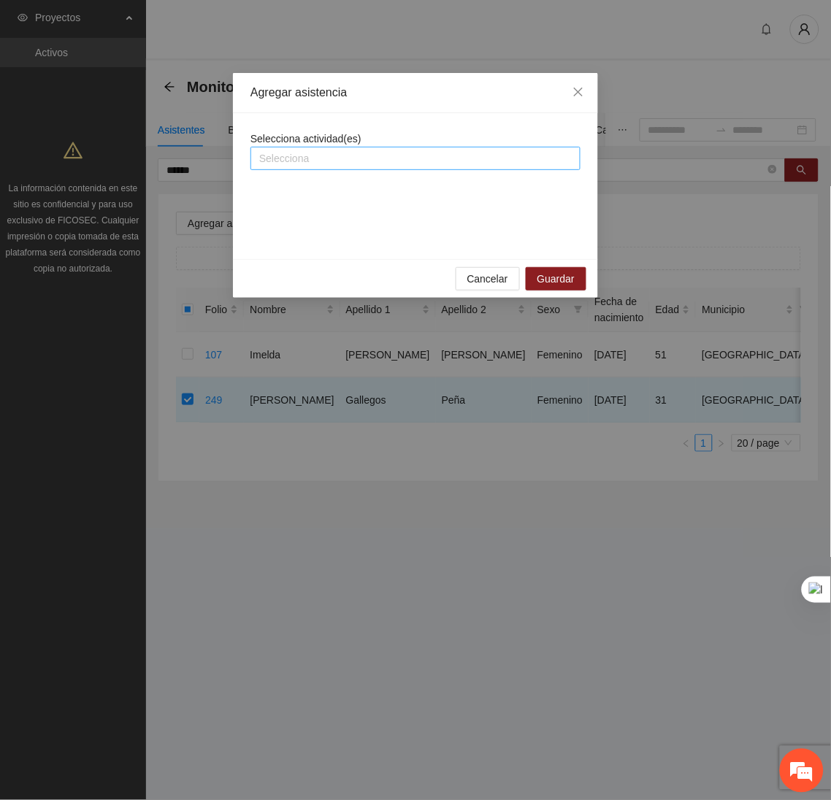
click at [332, 156] on div at bounding box center [415, 159] width 323 height 18
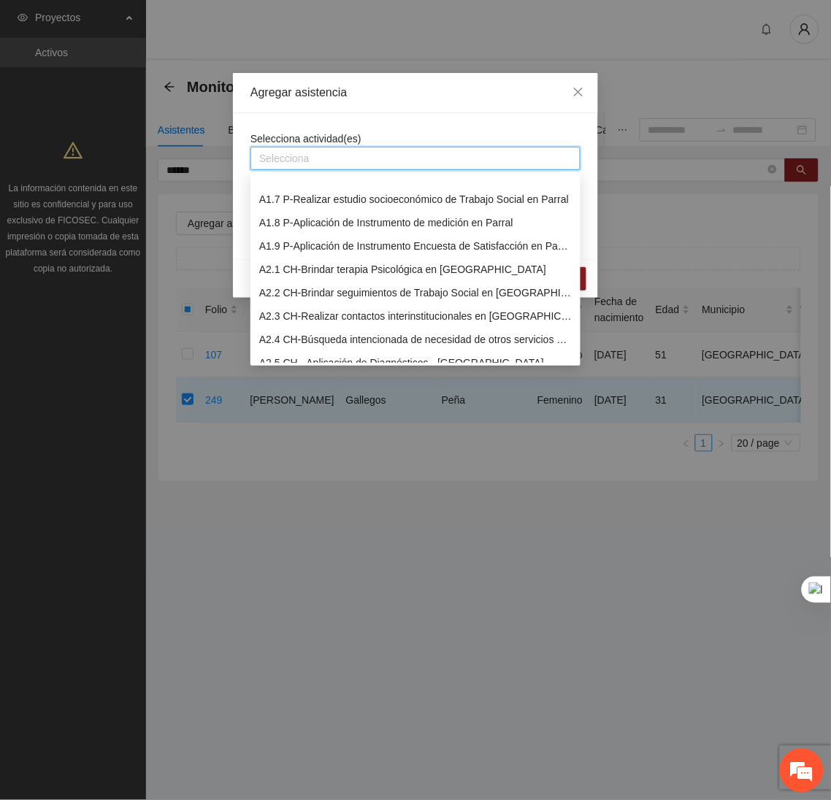
scroll to position [142, 0]
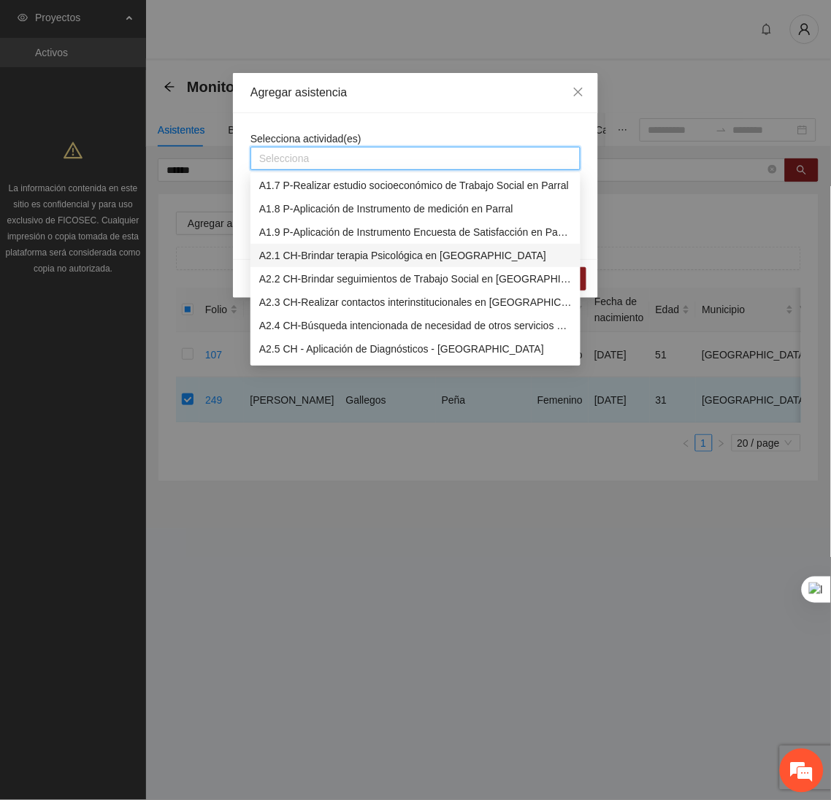
click at [296, 257] on div "A2.1 CH-Brindar terapia Psicológica en Chihuahua" at bounding box center [415, 256] width 312 height 16
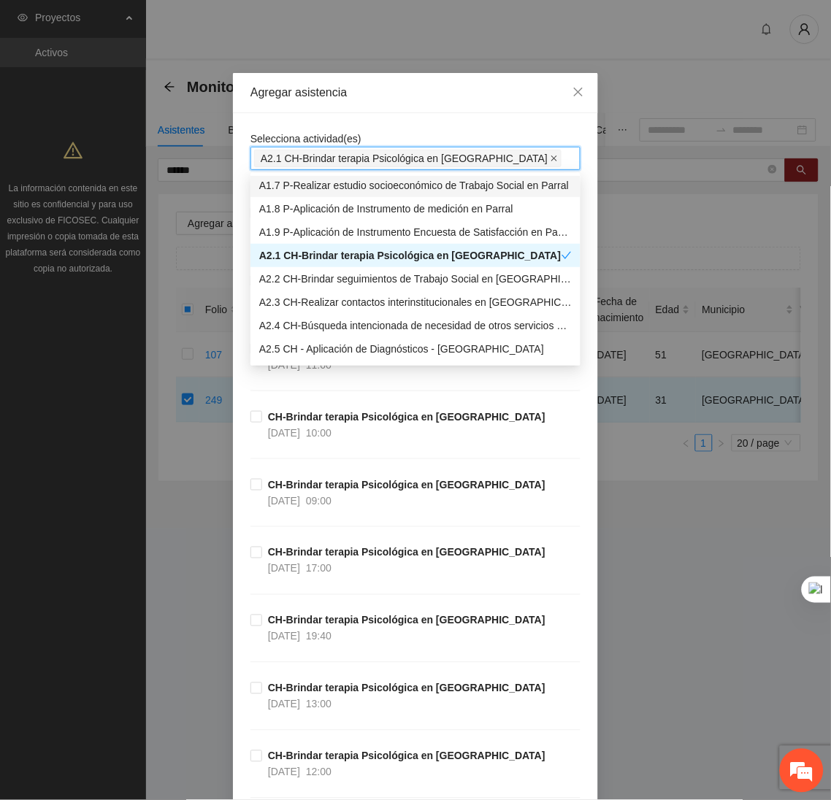
click at [551, 156] on icon "close" at bounding box center [554, 158] width 7 height 7
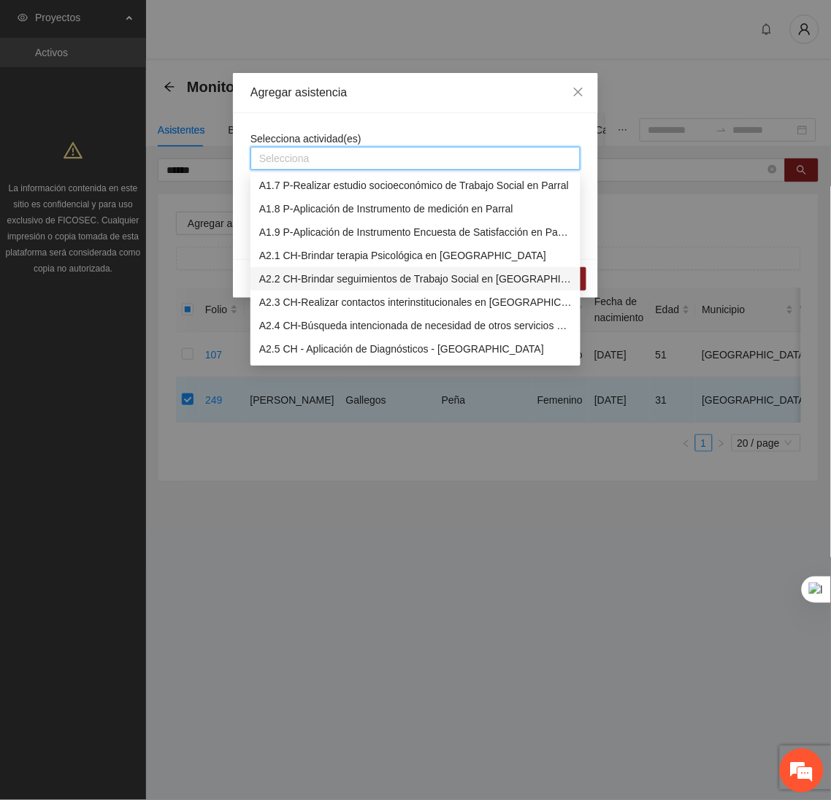
click at [347, 280] on div "A2.2 CH-Brindar seguimientos de Trabajo Social en Chihuahua" at bounding box center [415, 279] width 312 height 16
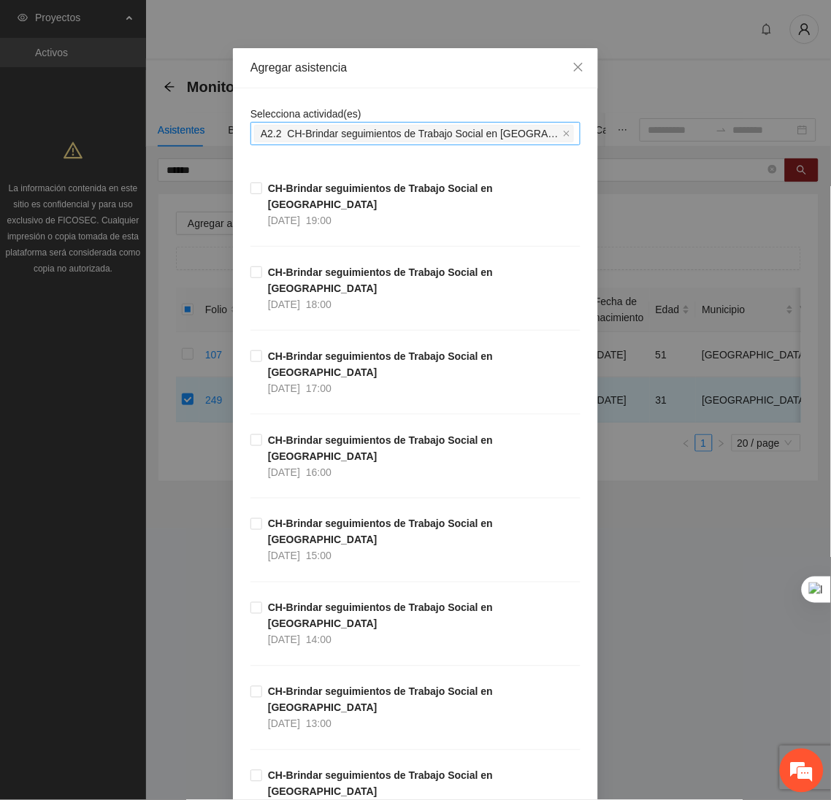
scroll to position [26, 0]
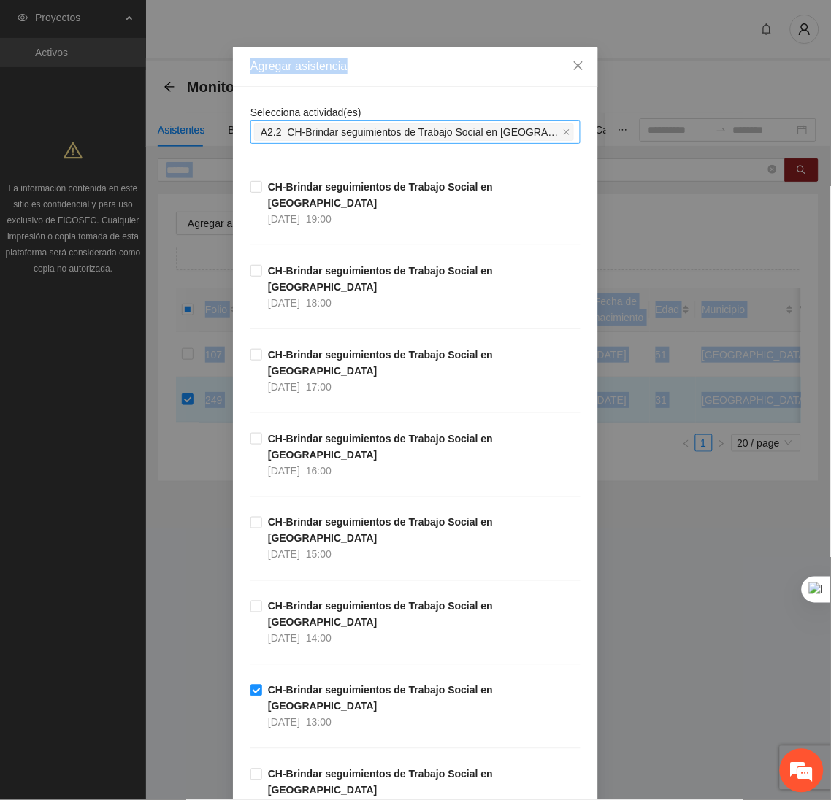
drag, startPoint x: 813, startPoint y: 39, endPoint x: 829, endPoint y: 174, distance: 135.4
click at [830, 174] on html "Proyectos Activos La información contenida en este sitio es confidencial y para…" at bounding box center [415, 400] width 831 height 800
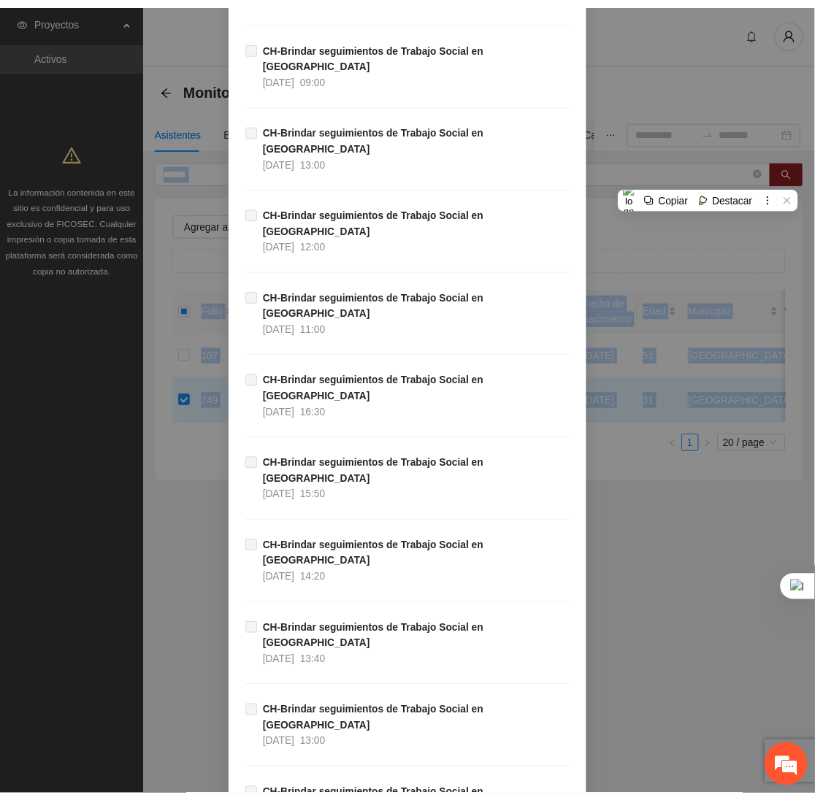
scroll to position [14618, 0]
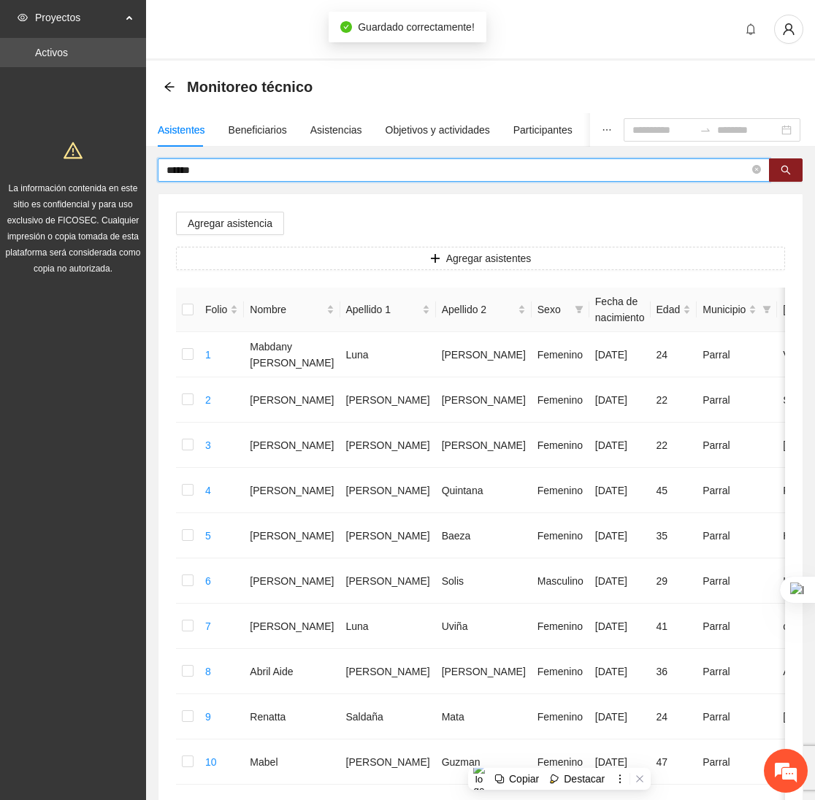
click at [310, 170] on input "******" at bounding box center [457, 170] width 583 height 16
click at [246, 158] on span "******" at bounding box center [464, 169] width 612 height 23
type input "*"
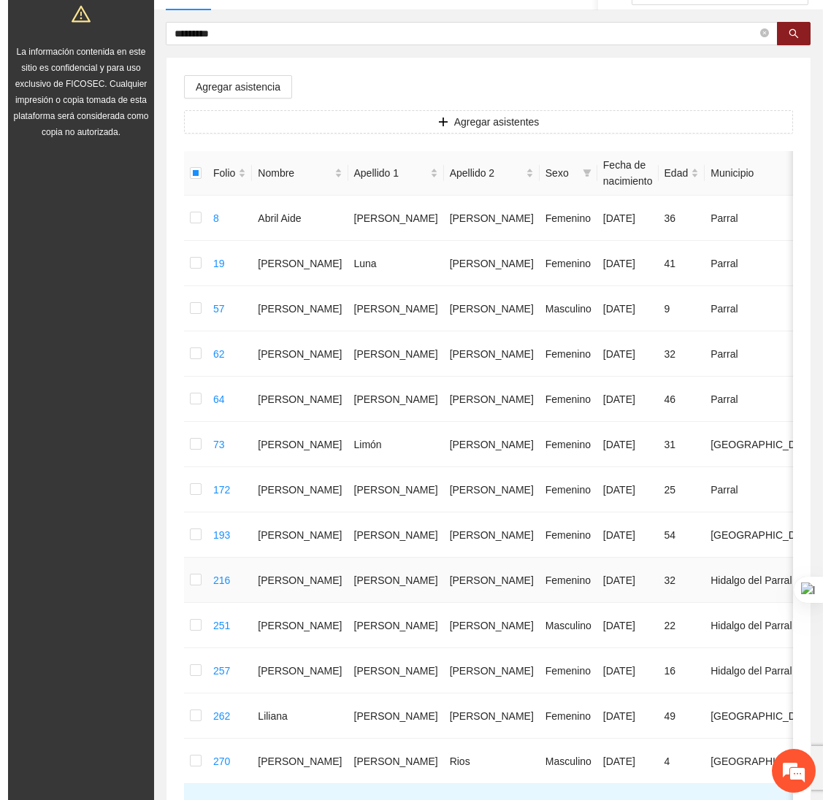
scroll to position [0, 0]
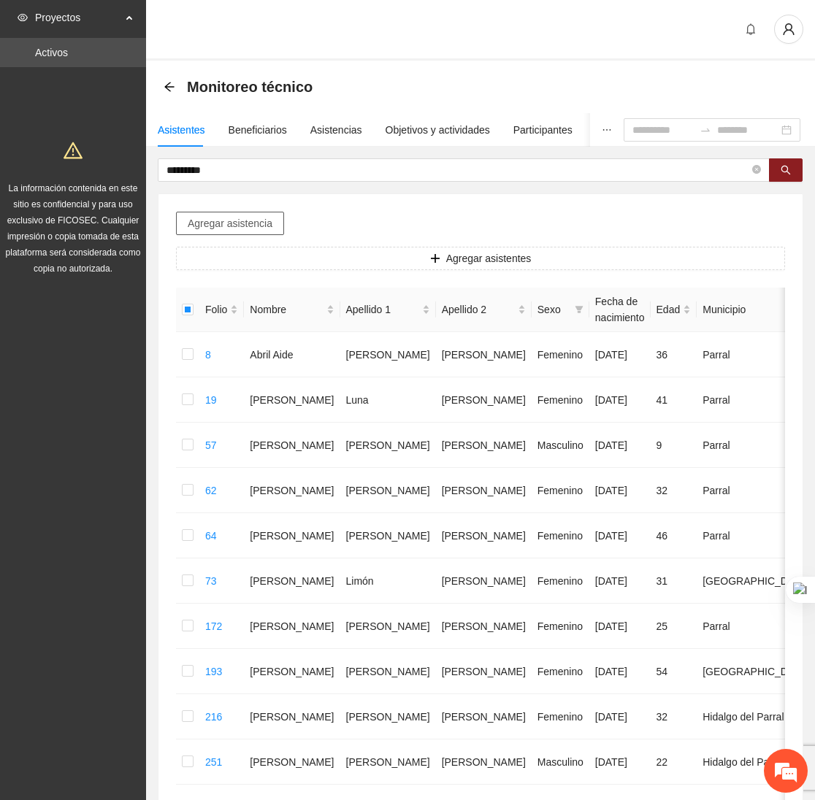
click at [236, 221] on span "Agregar asistencia" at bounding box center [230, 223] width 85 height 16
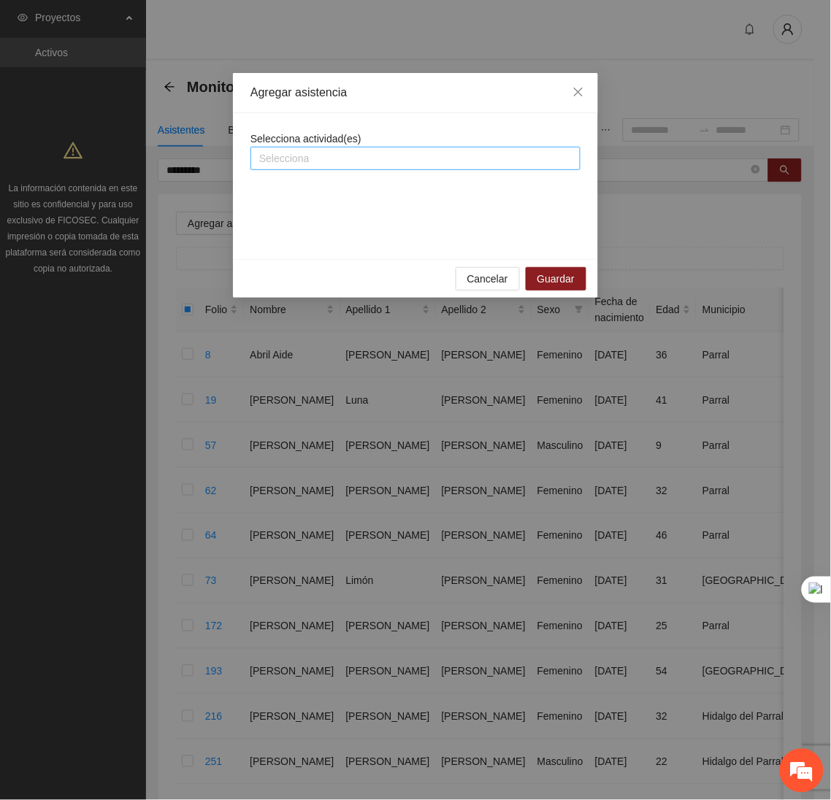
click at [341, 164] on div at bounding box center [415, 159] width 323 height 18
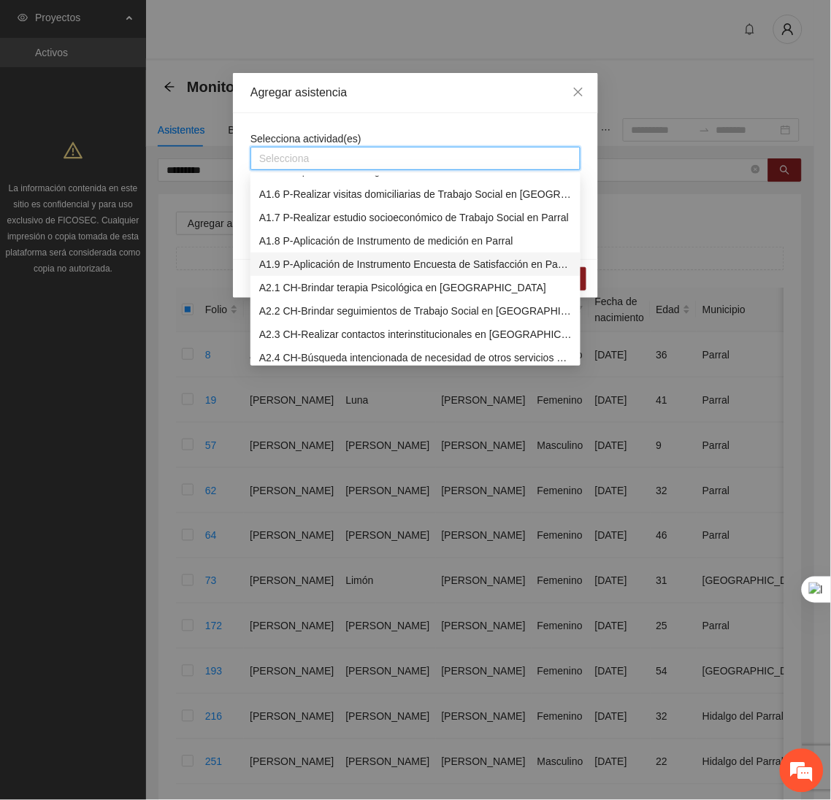
scroll to position [116, 0]
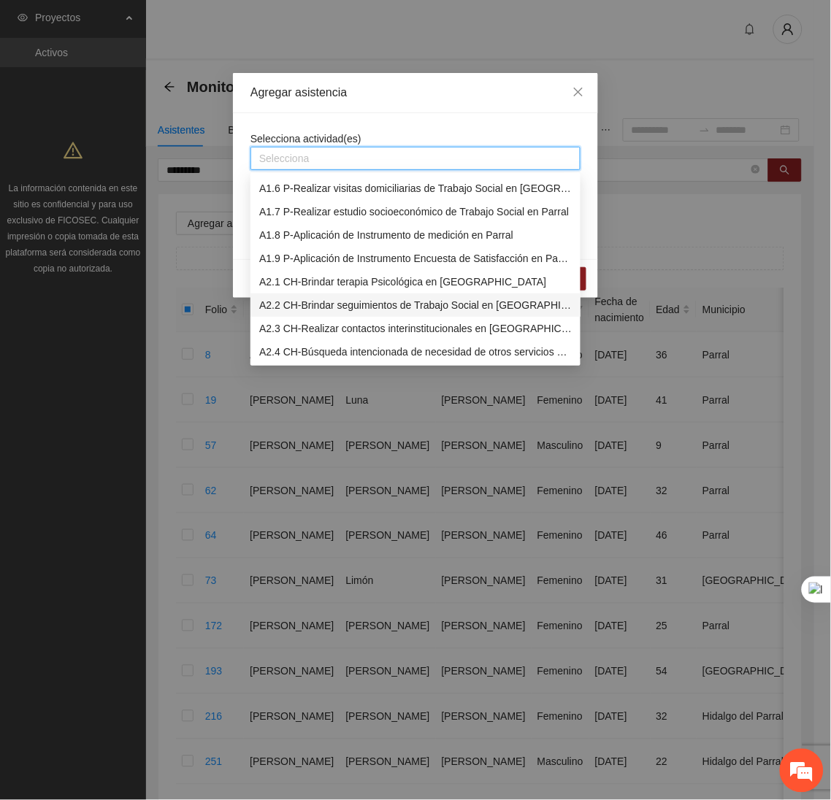
click at [288, 309] on div "A2.2 CH-Brindar seguimientos de Trabajo Social en Chihuahua" at bounding box center [415, 305] width 312 height 16
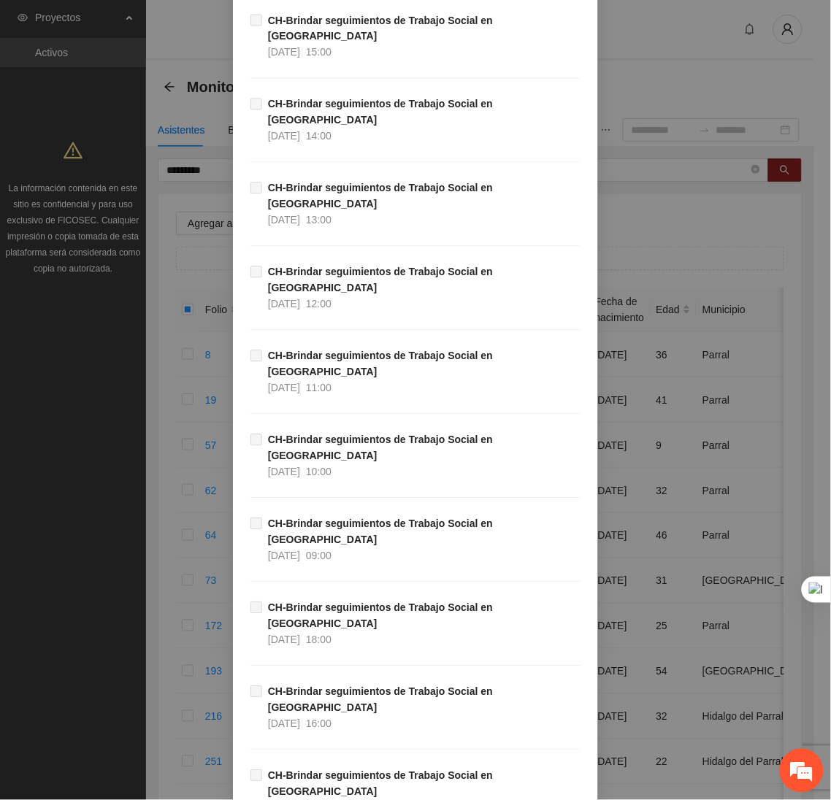
scroll to position [14618, 0]
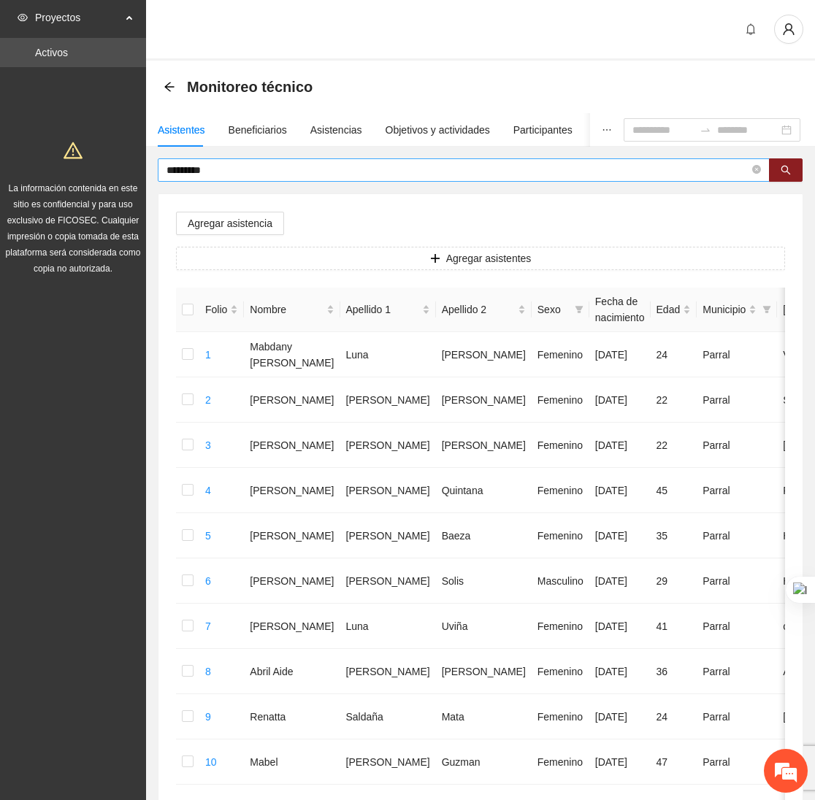
click at [337, 162] on input "*********" at bounding box center [457, 170] width 583 height 16
type input "*"
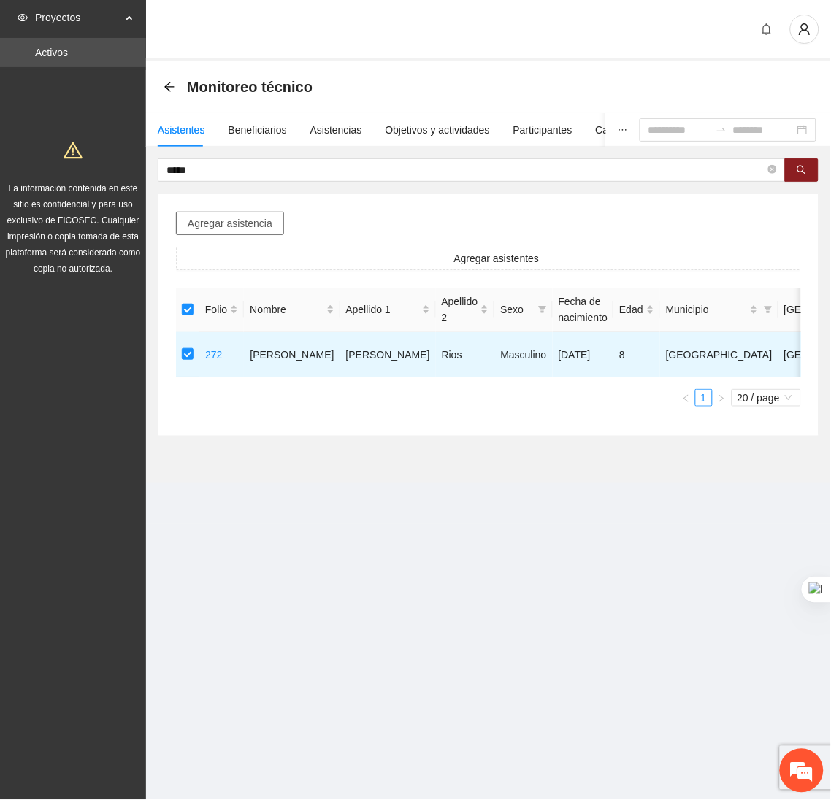
click at [221, 227] on span "Agregar asistencia" at bounding box center [230, 223] width 85 height 16
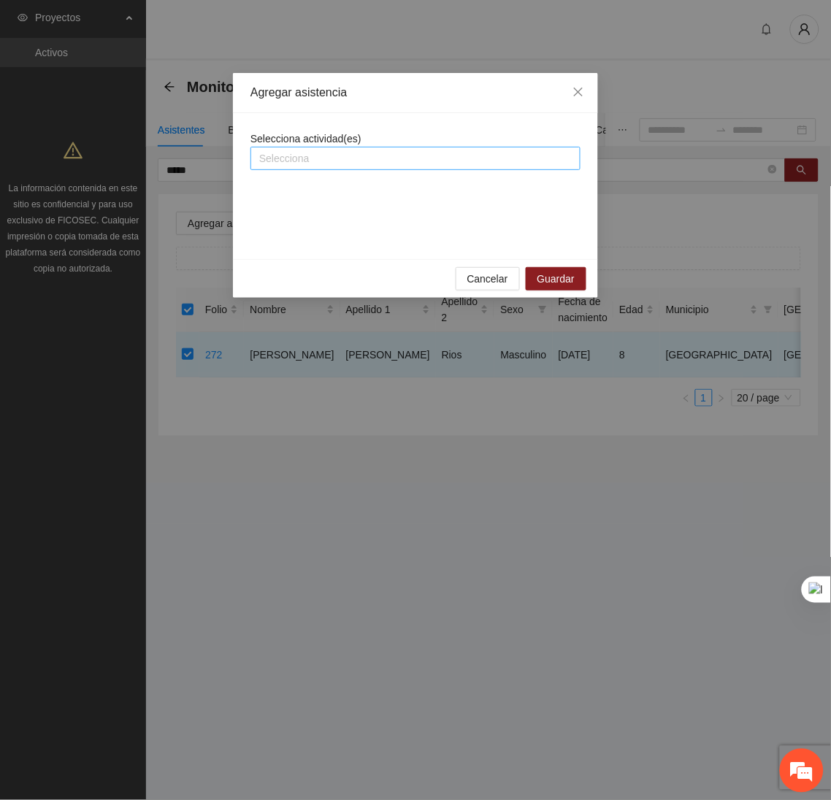
click at [304, 156] on div at bounding box center [415, 159] width 323 height 18
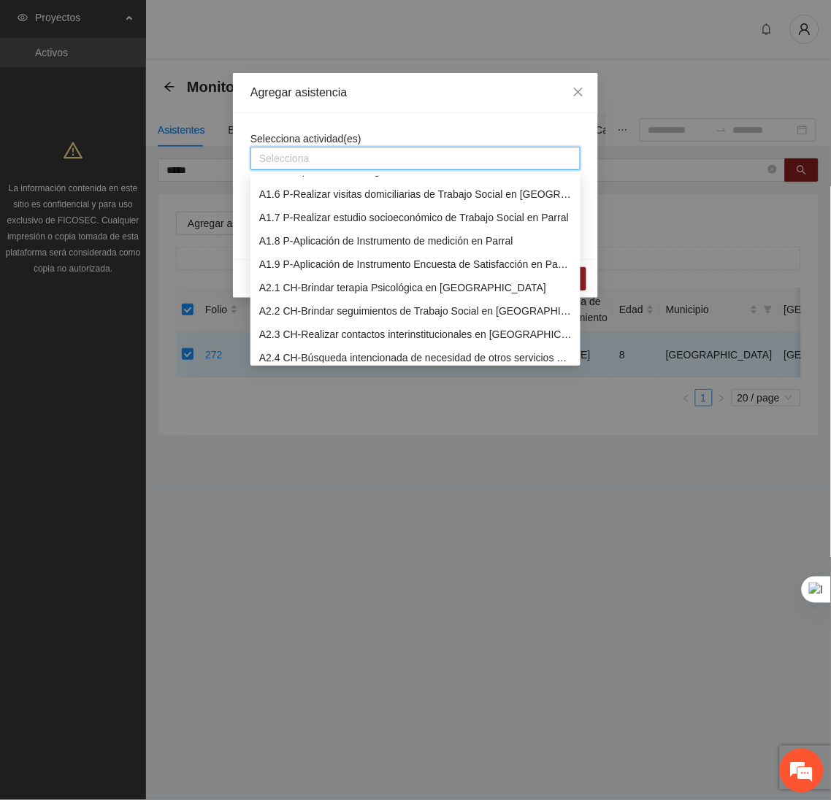
scroll to position [111, 0]
click at [296, 309] on div "A2.2 CH-Brindar seguimientos de Trabajo Social en Chihuahua" at bounding box center [415, 310] width 312 height 16
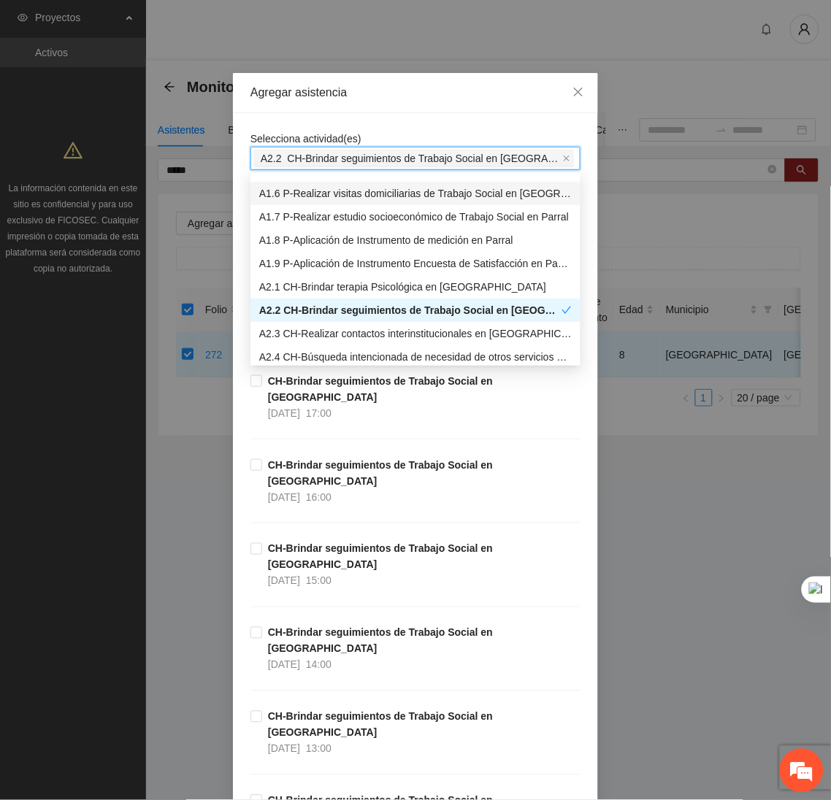
click at [345, 112] on div "Agregar asistencia" at bounding box center [415, 93] width 365 height 40
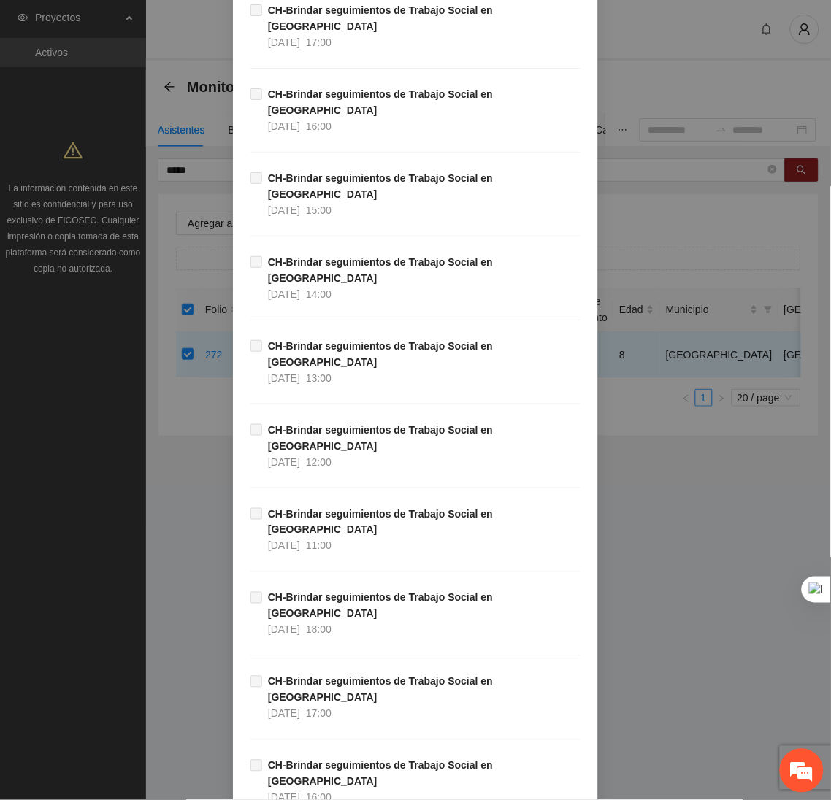
scroll to position [14618, 0]
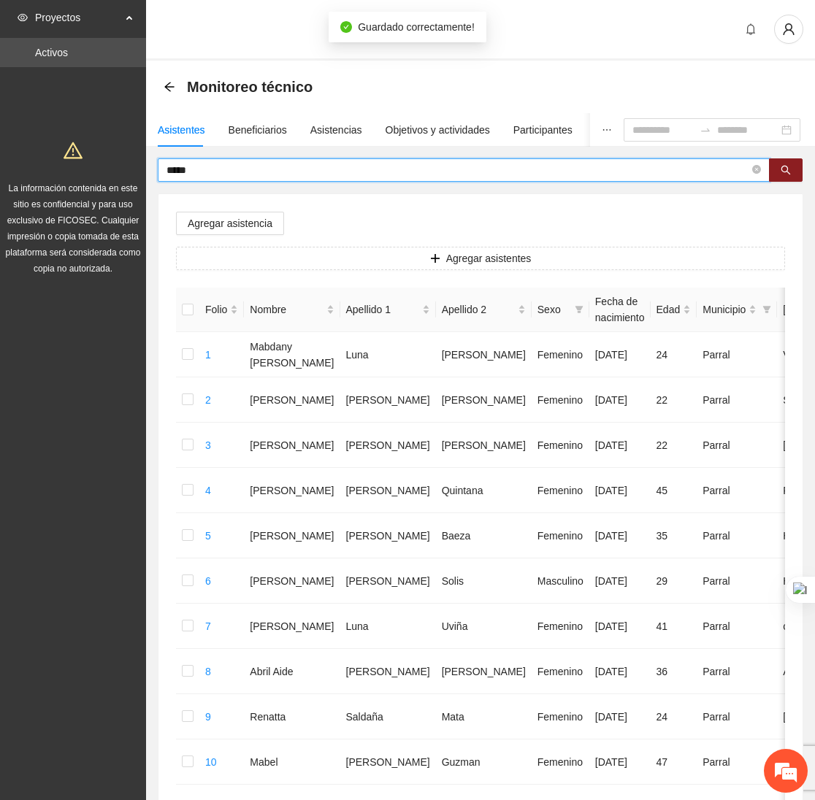
click at [224, 177] on input "*****" at bounding box center [457, 170] width 583 height 16
type input "*"
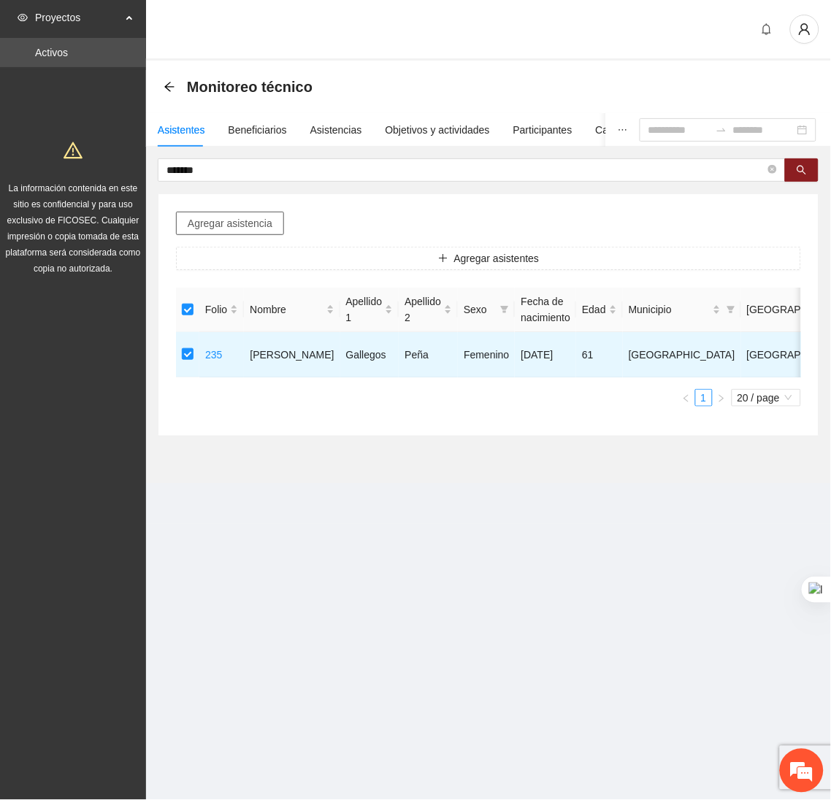
click at [234, 223] on span "Agregar asistencia" at bounding box center [230, 223] width 85 height 16
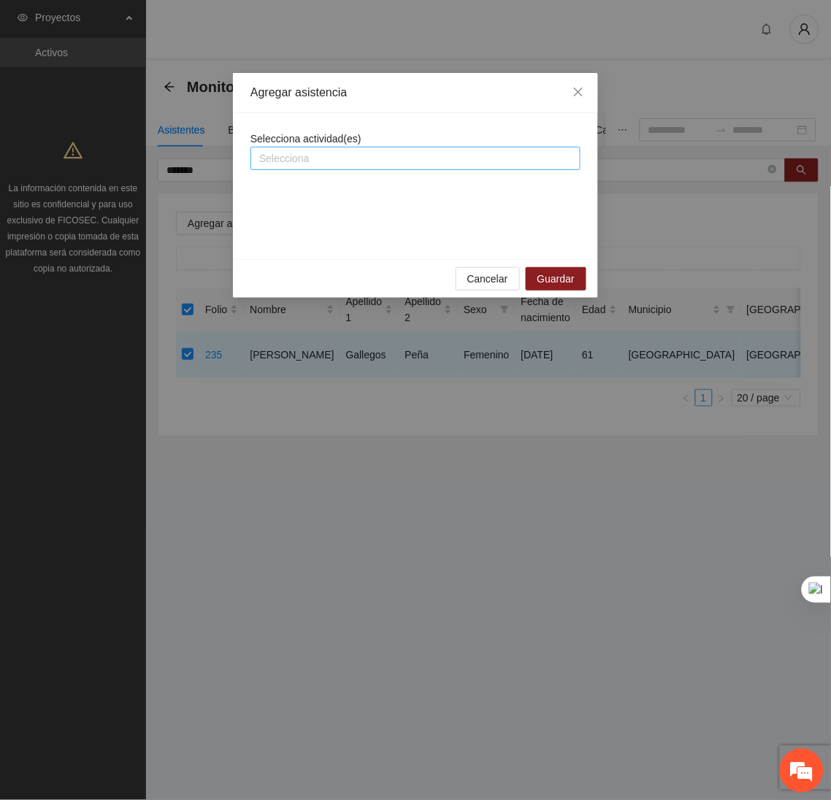
click at [313, 164] on div at bounding box center [415, 159] width 323 height 18
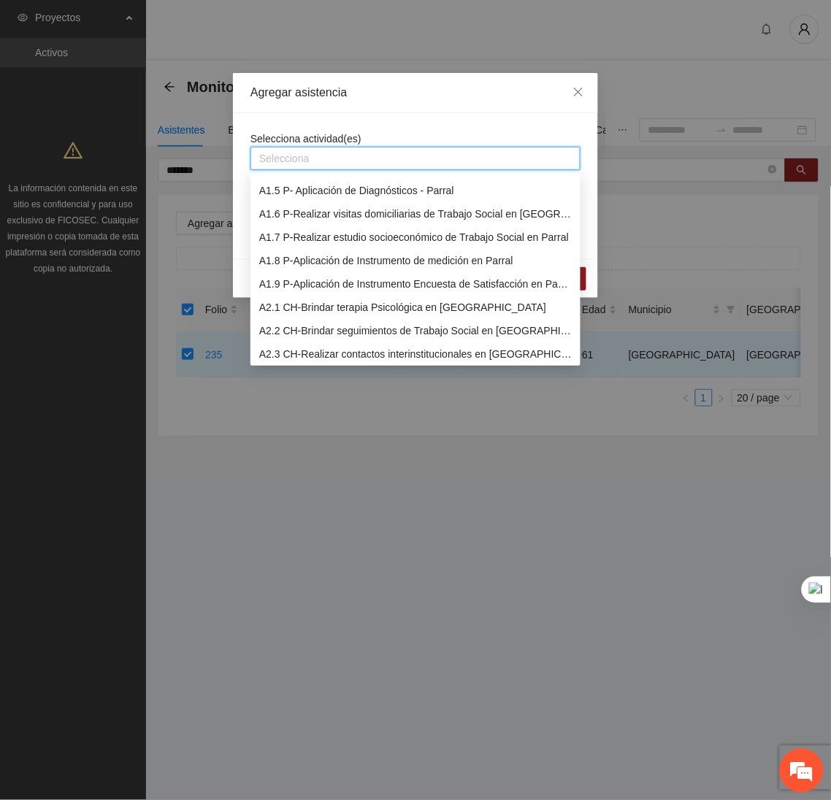
scroll to position [91, 0]
click at [304, 329] on div "A2.2 CH-Brindar seguimientos de Trabajo Social en Chihuahua" at bounding box center [415, 330] width 312 height 16
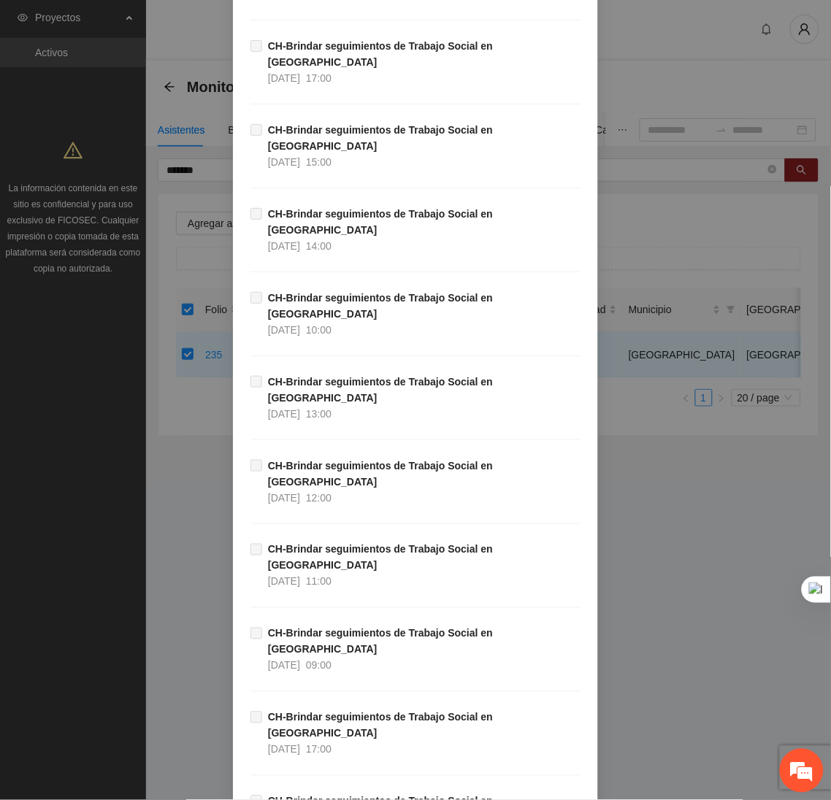
scroll to position [14618, 0]
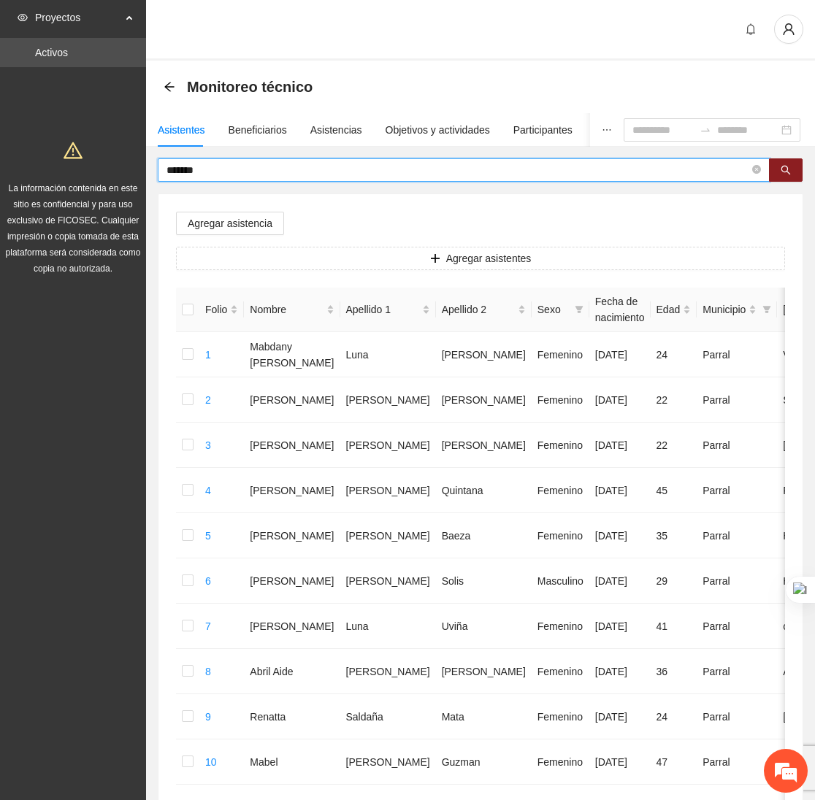
click at [282, 169] on input "*******" at bounding box center [457, 170] width 583 height 16
type input "*"
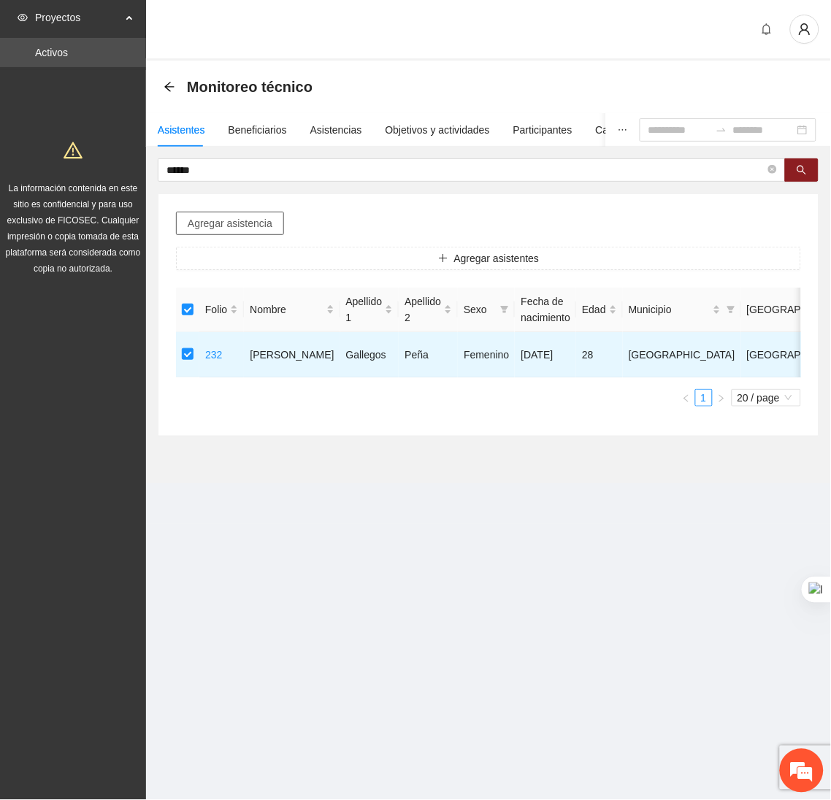
click at [220, 217] on span "Agregar asistencia" at bounding box center [230, 223] width 85 height 16
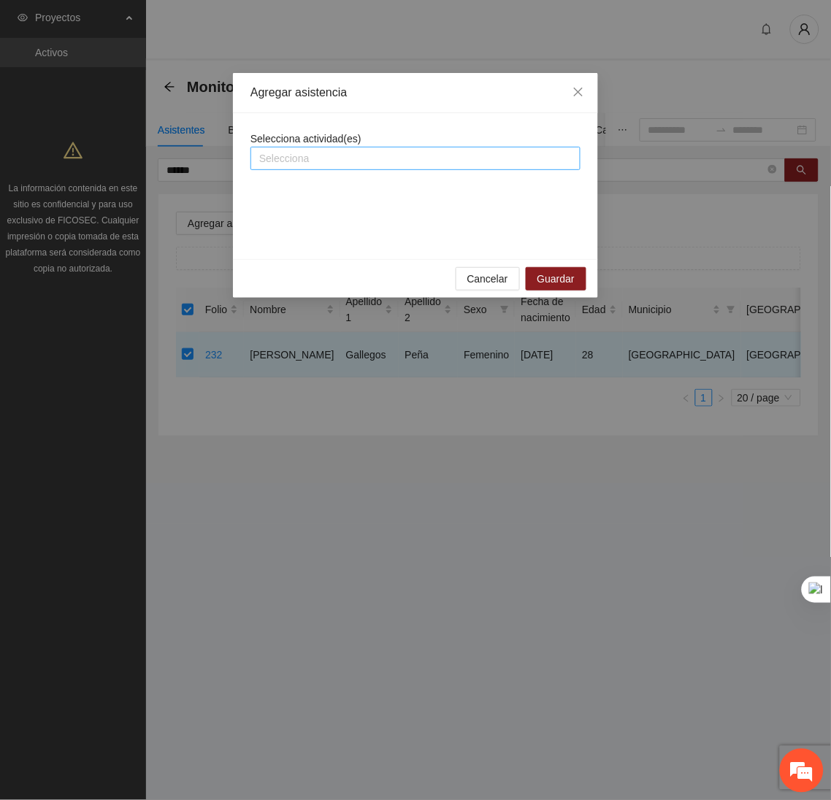
click at [279, 153] on div at bounding box center [415, 159] width 323 height 18
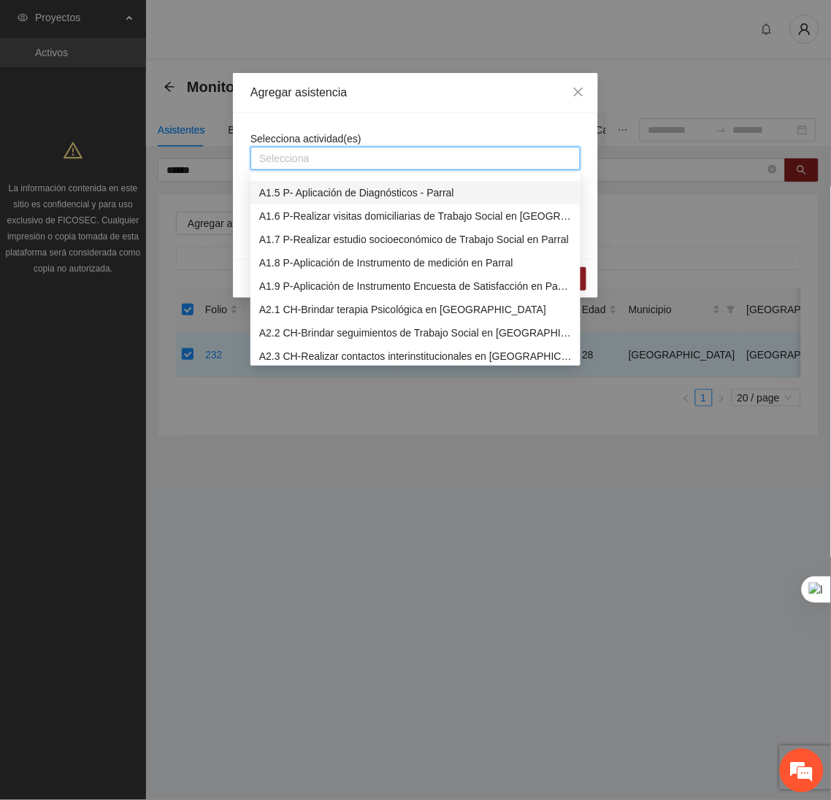
scroll to position [88, 0]
click at [300, 331] on div "A2.2 CH-Brindar seguimientos de Trabajo Social en Chihuahua" at bounding box center [415, 333] width 312 height 16
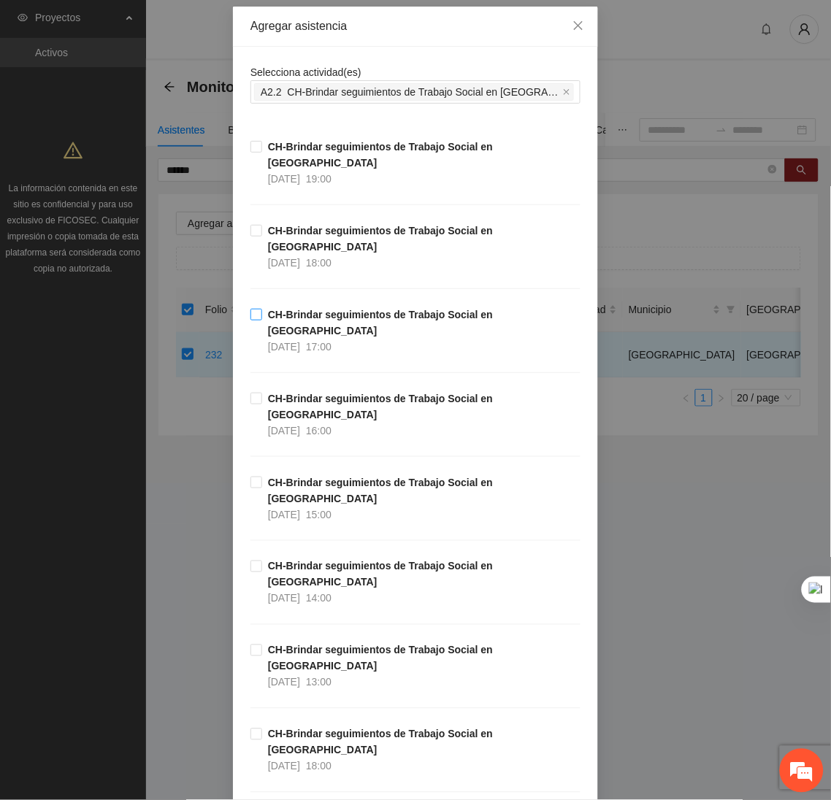
scroll to position [68, 0]
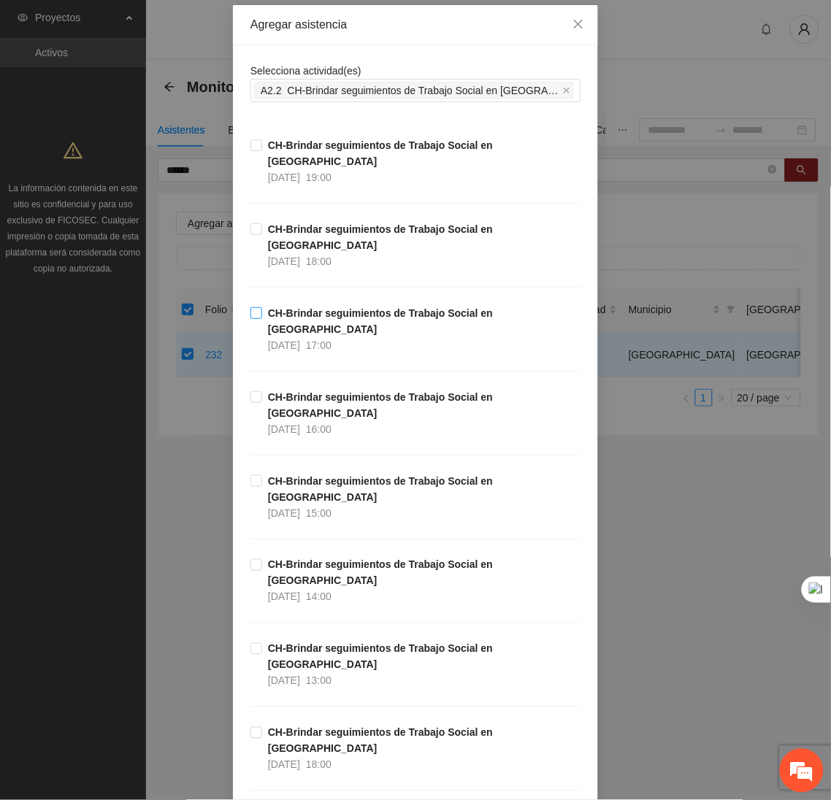
click at [250, 305] on label "CH-Brindar seguimientos de Trabajo Social en Chihuahua 14/10/2025 17:00" at bounding box center [415, 329] width 330 height 48
drag, startPoint x: 830, startPoint y: 38, endPoint x: 797, endPoint y: 528, distance: 491.1
click at [797, 528] on html "Proyectos Activos La información contenida en este sitio es confidencial y para…" at bounding box center [415, 400] width 831 height 800
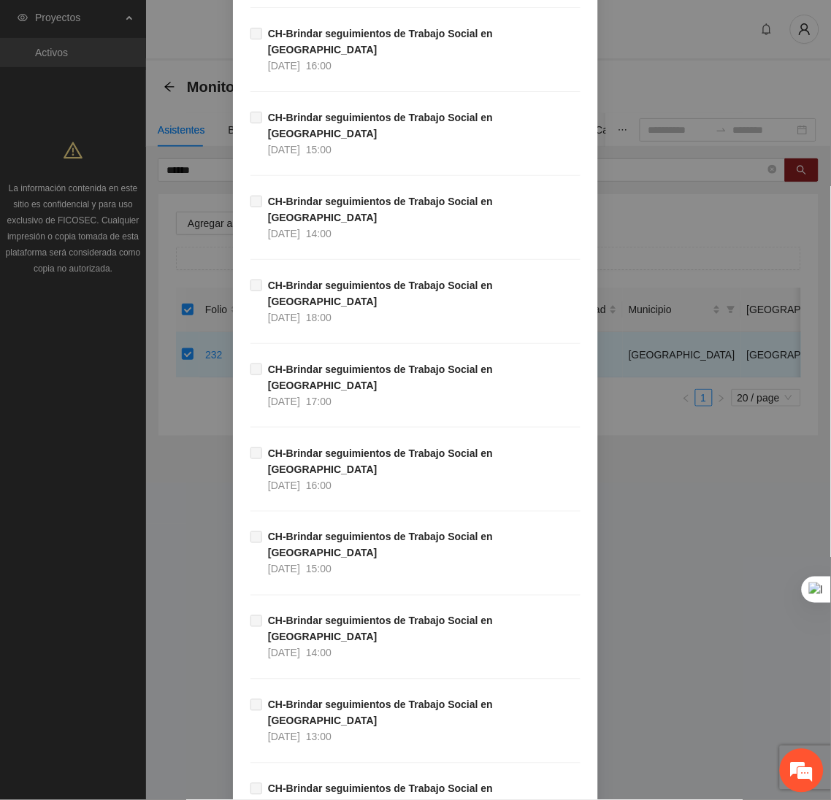
scroll to position [14618, 0]
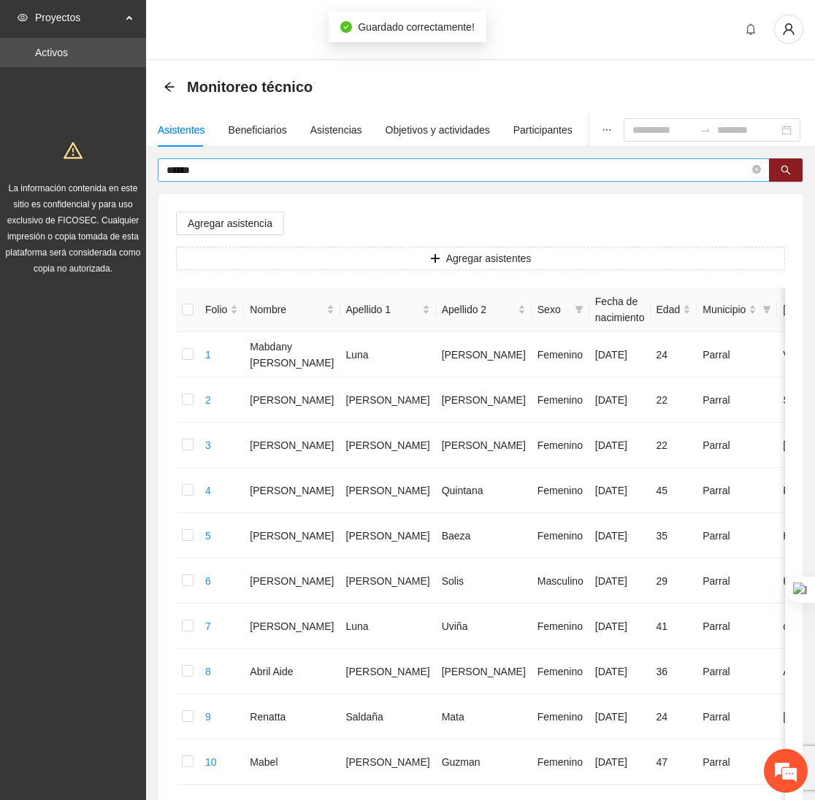
click at [277, 166] on input "******" at bounding box center [457, 170] width 583 height 16
type input "*"
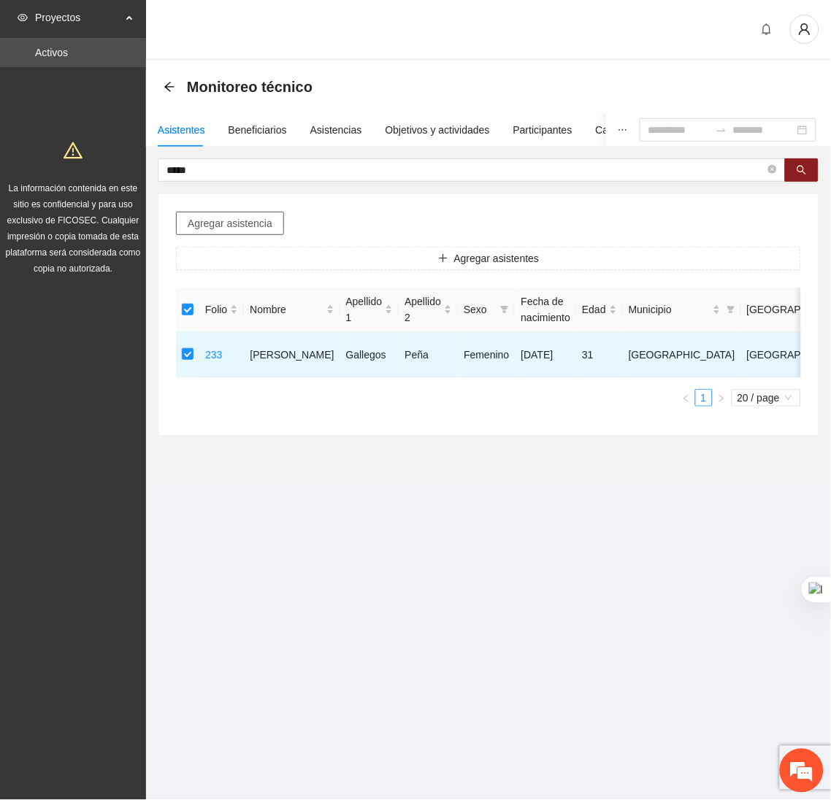
click at [209, 230] on span "Agregar asistencia" at bounding box center [230, 223] width 85 height 16
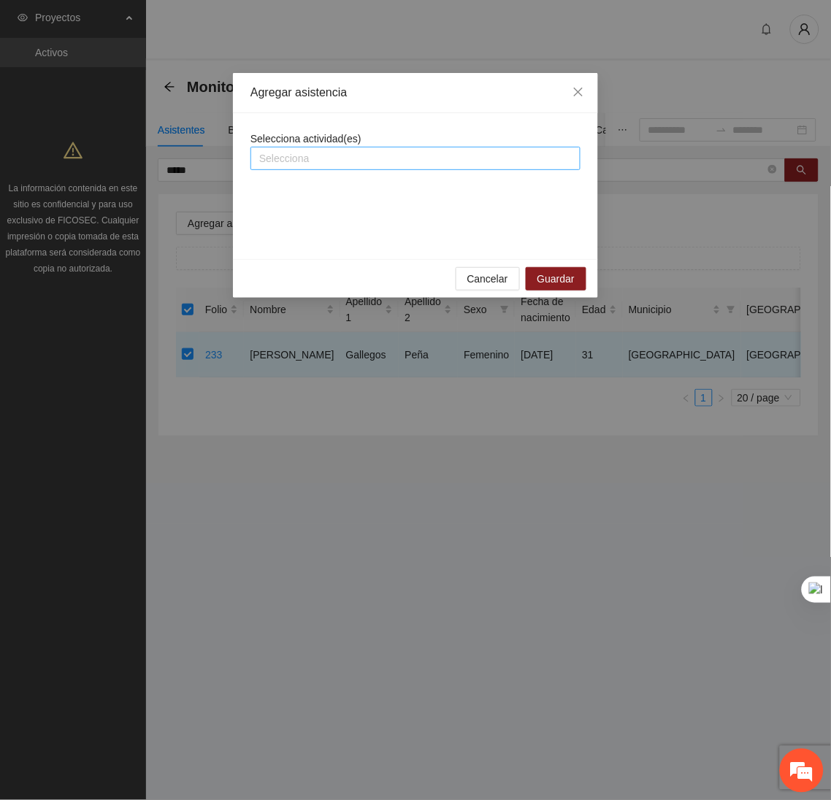
click at [302, 161] on div at bounding box center [415, 159] width 323 height 18
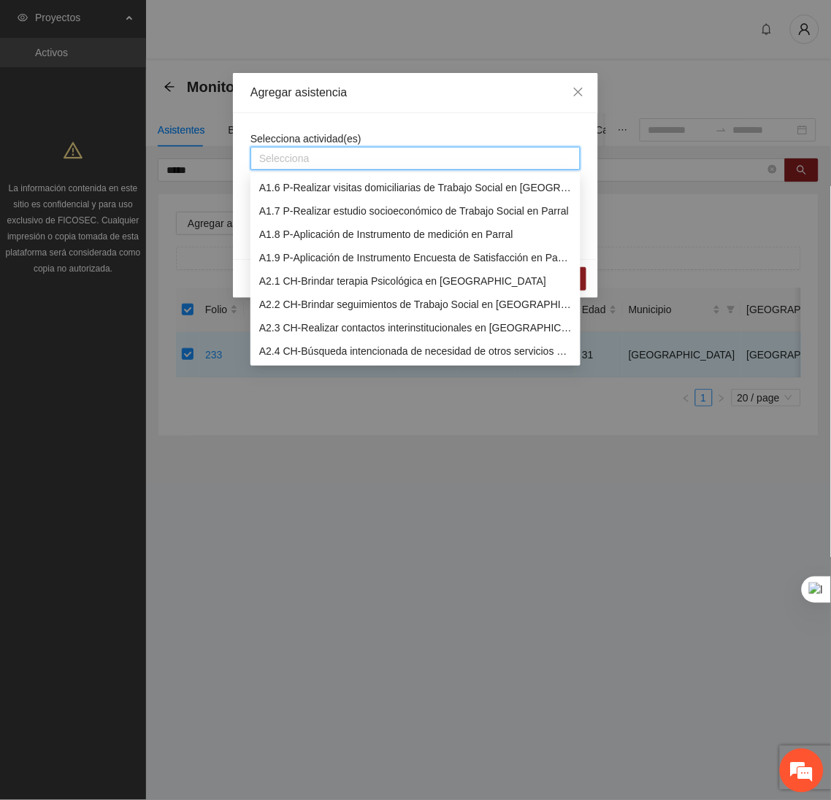
scroll to position [126, 0]
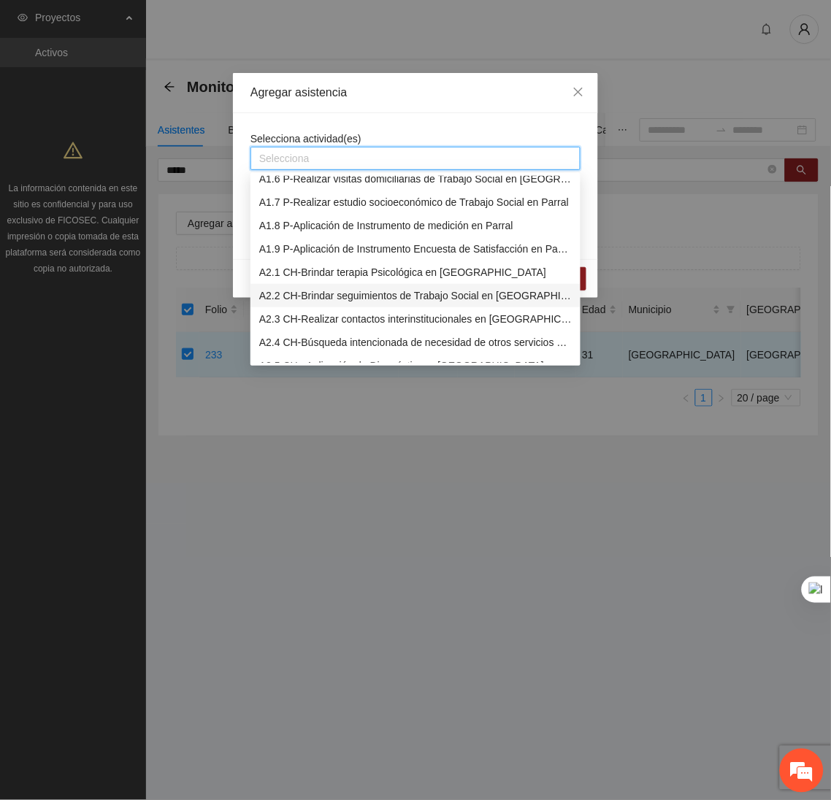
click at [287, 291] on div "A2.2 CH-Brindar seguimientos de Trabajo Social en Chihuahua" at bounding box center [415, 296] width 312 height 16
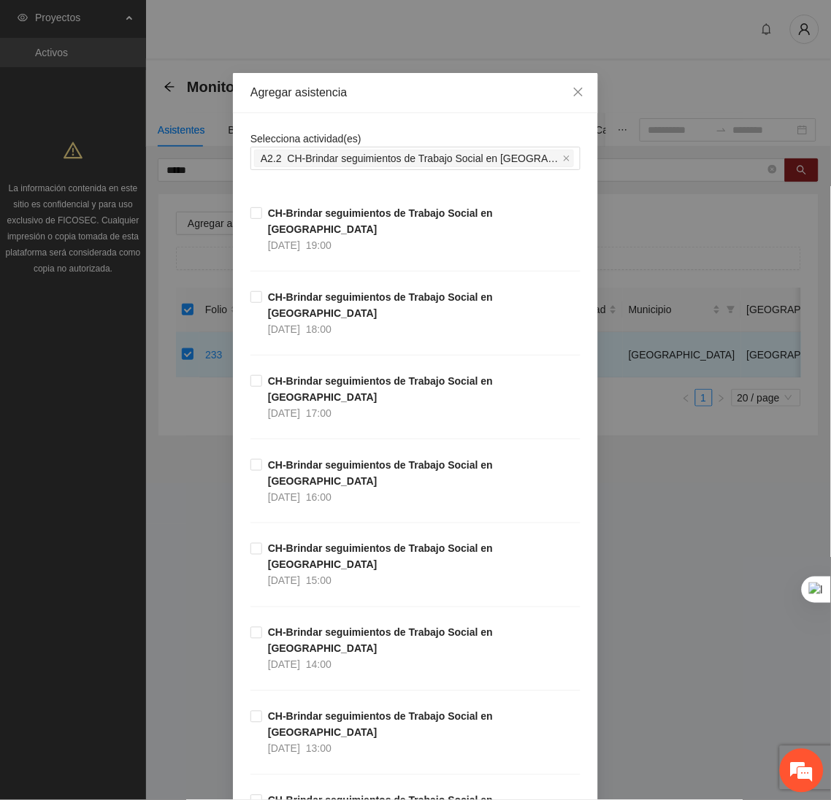
click at [371, 111] on div "Agregar asistencia" at bounding box center [415, 93] width 365 height 40
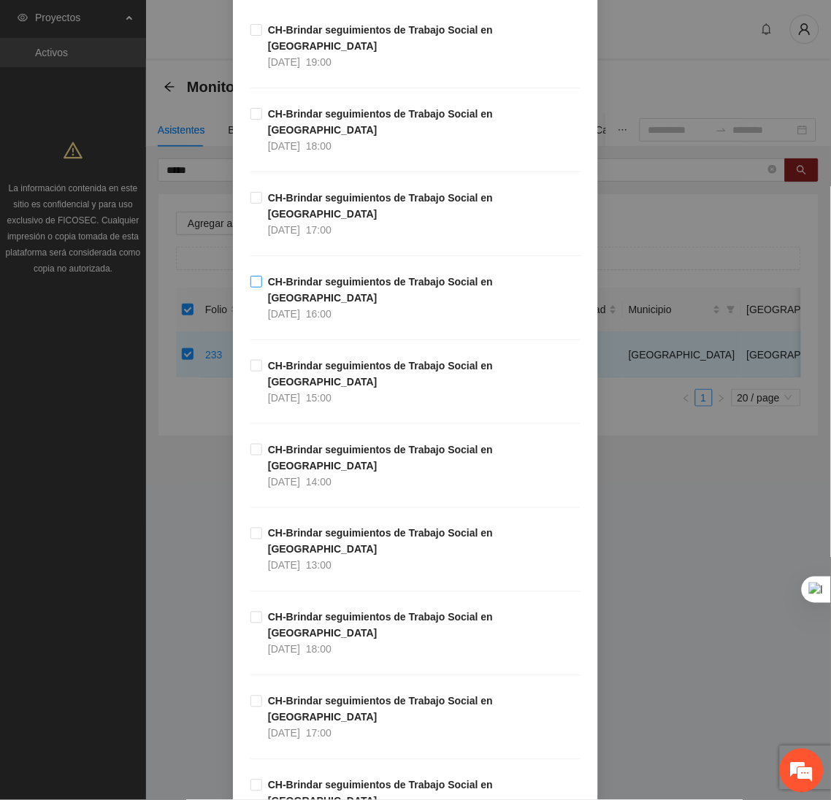
scroll to position [139, 0]
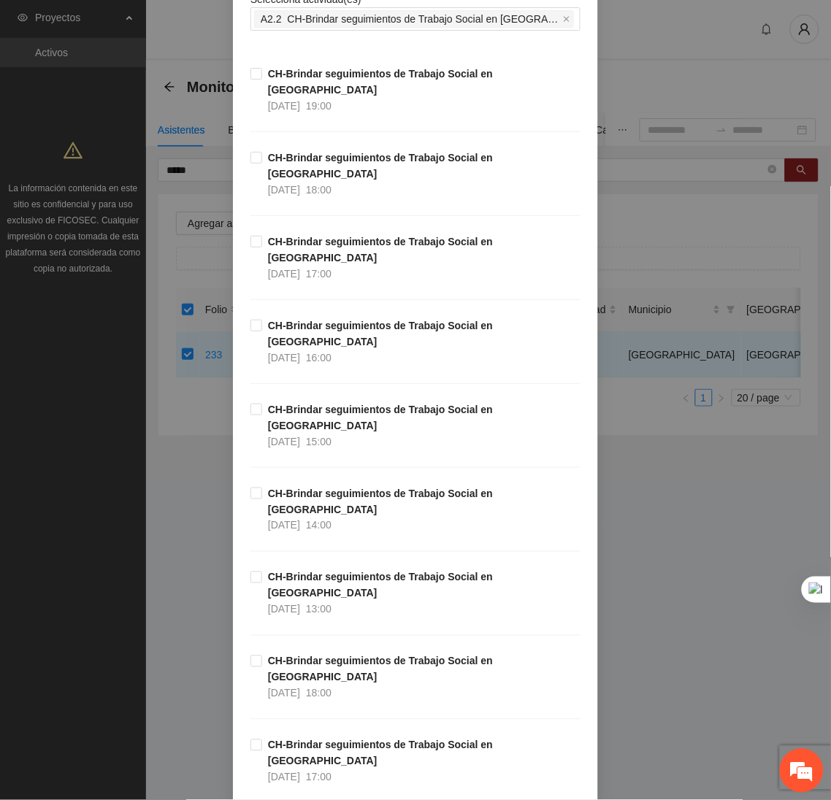
click at [250, 124] on div "CH-Brindar seguimientos de Trabajo Social en Chihuahua 14/10/2025 19:00" at bounding box center [415, 108] width 330 height 84
click at [250, 129] on div "CH-Brindar seguimientos de Trabajo Social en Chihuahua 14/10/2025 19:00" at bounding box center [415, 108] width 330 height 84
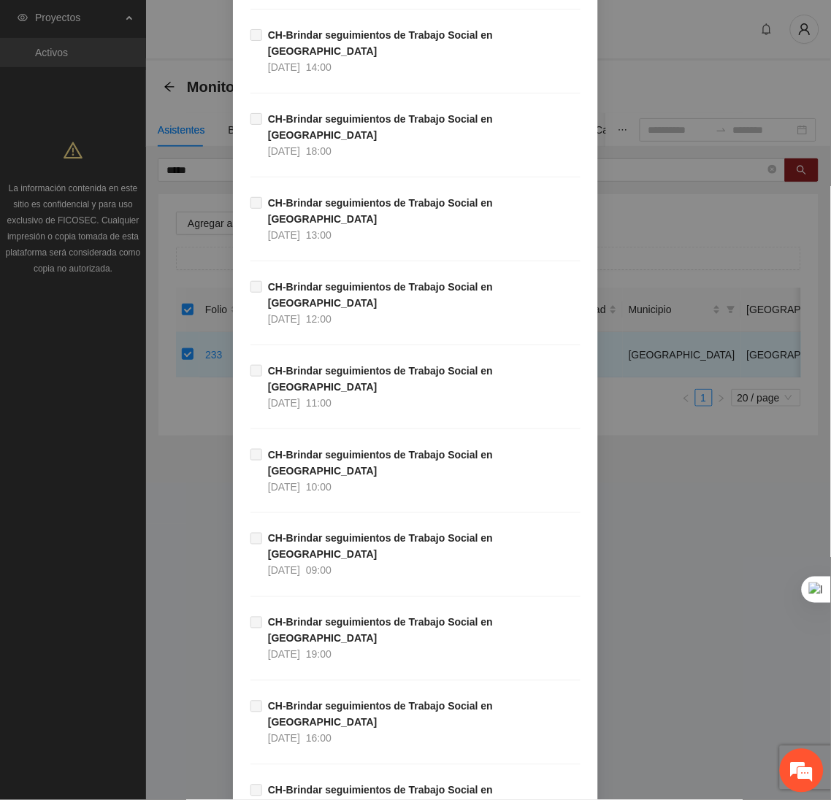
scroll to position [14618, 0]
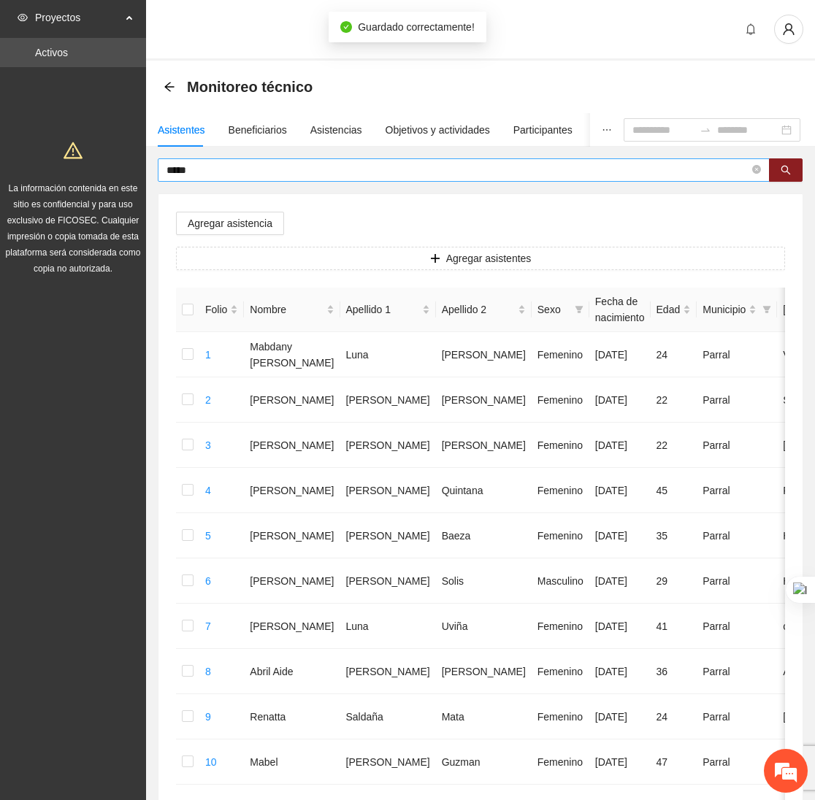
click at [217, 166] on input "*****" at bounding box center [457, 170] width 583 height 16
type input "*"
type input "*****"
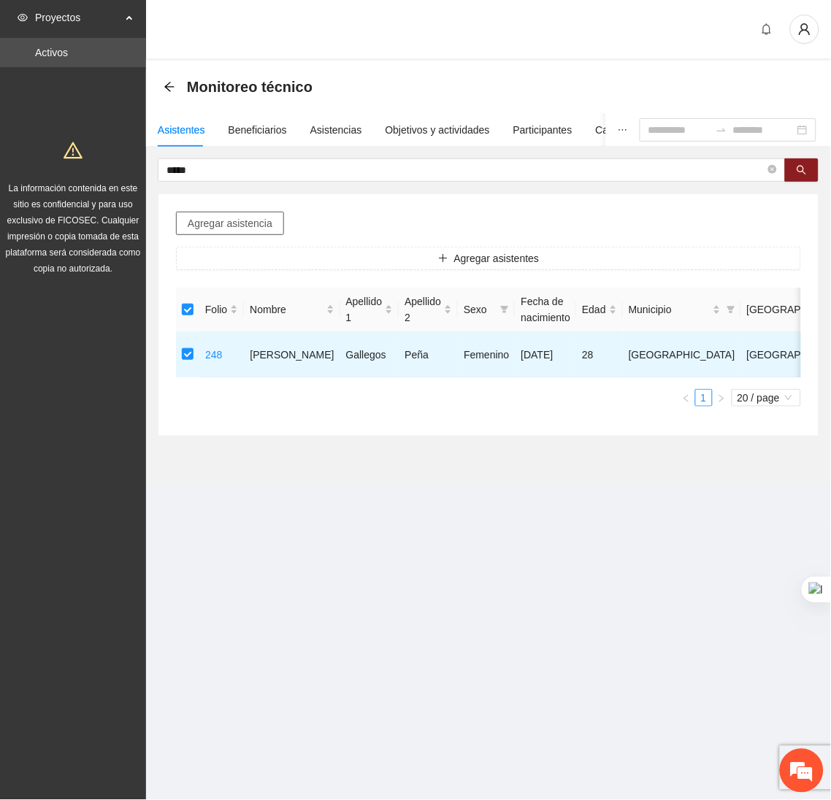
click at [204, 222] on span "Agregar asistencia" at bounding box center [230, 223] width 85 height 16
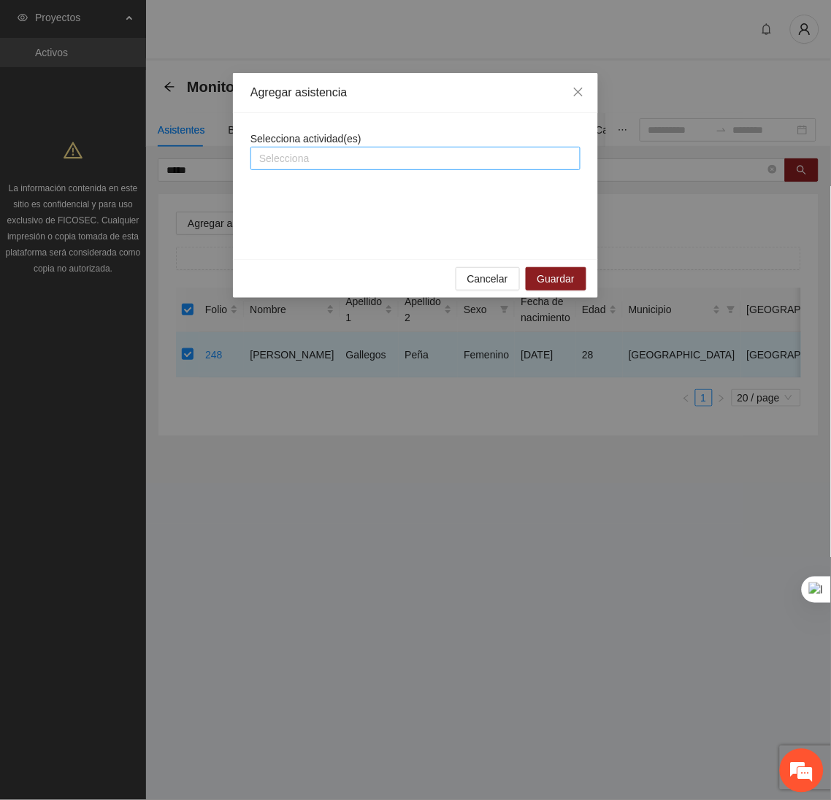
click at [305, 153] on div at bounding box center [415, 159] width 323 height 18
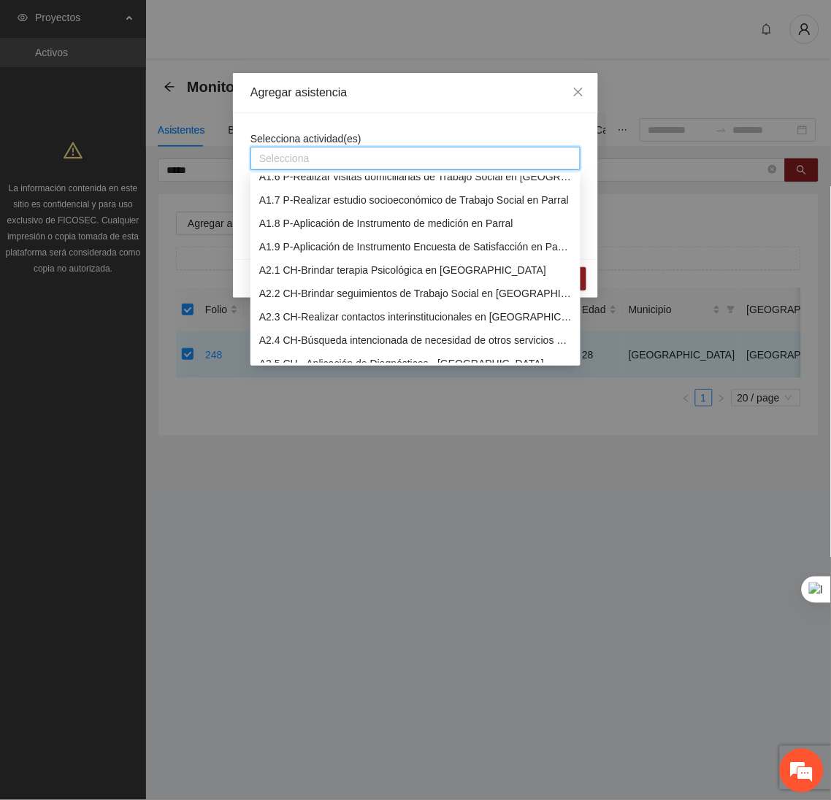
scroll to position [129, 0]
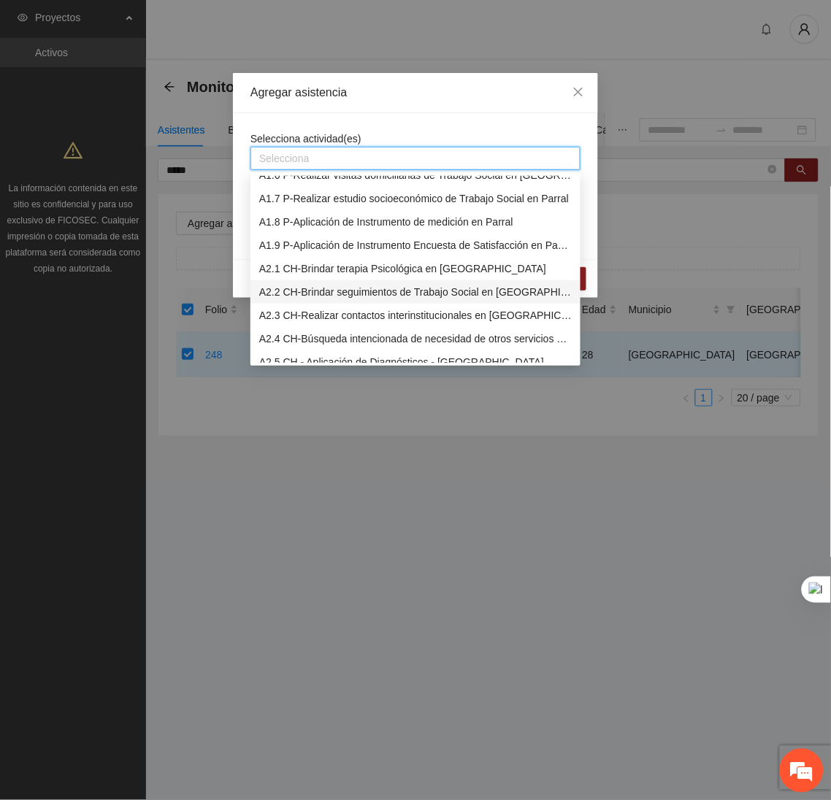
click at [304, 285] on div "A2.2 CH-Brindar seguimientos de Trabajo Social en Chihuahua" at bounding box center [415, 292] width 312 height 16
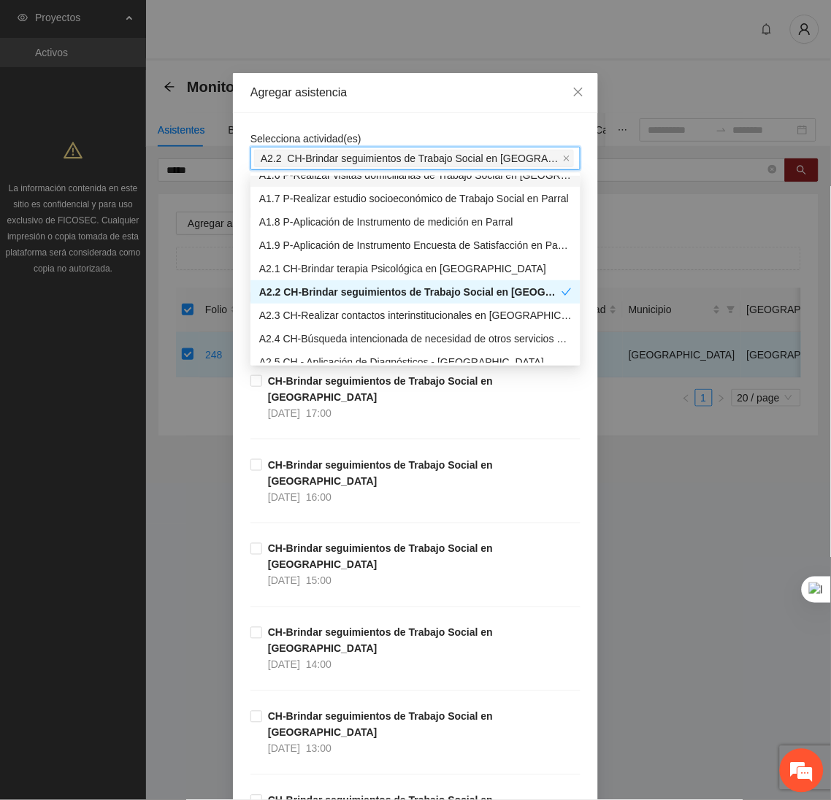
click at [413, 111] on div "Agregar asistencia" at bounding box center [415, 93] width 365 height 40
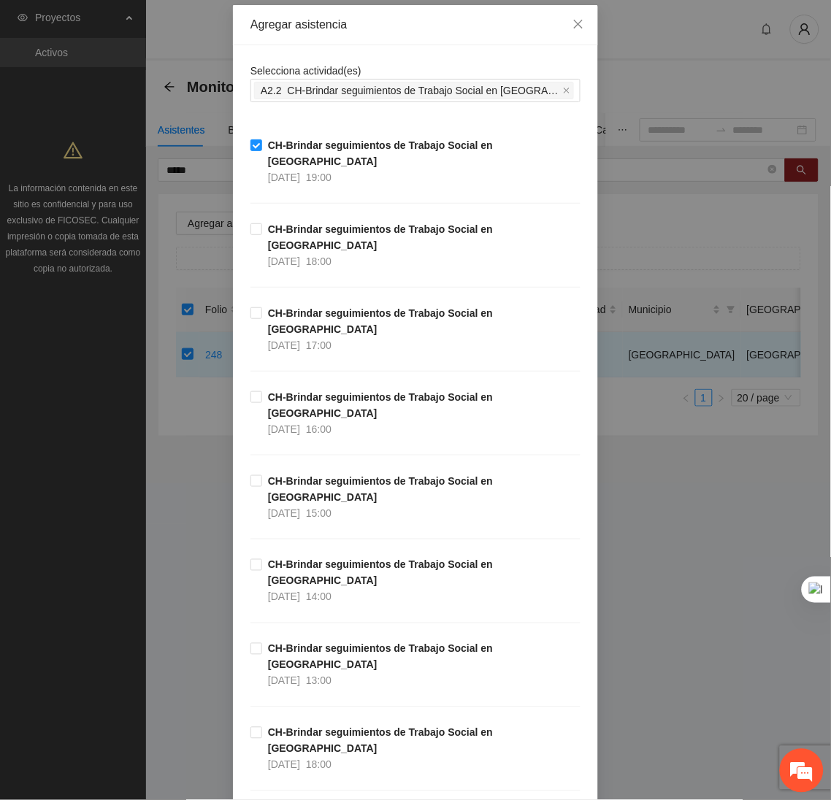
scroll to position [14618, 0]
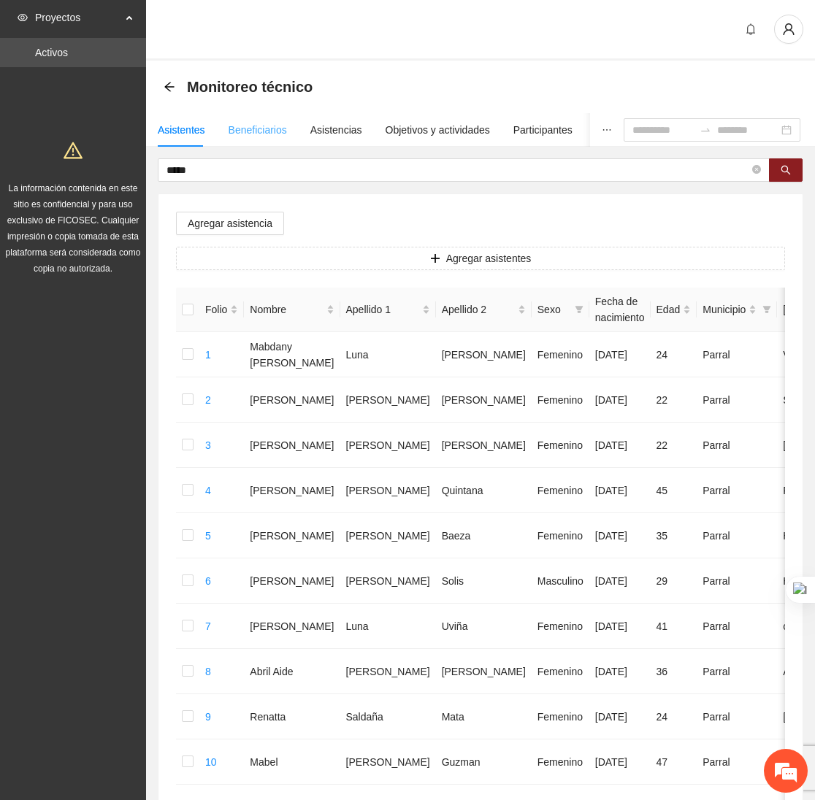
click at [264, 145] on div "Beneficiarios" at bounding box center [258, 130] width 58 height 34
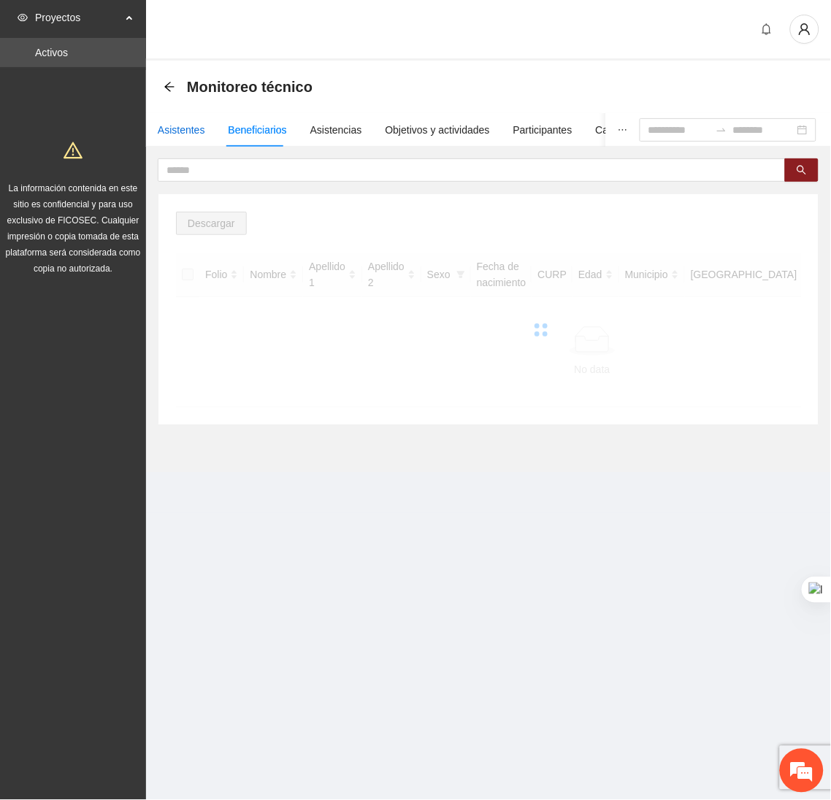
click at [181, 131] on div "Asistentes" at bounding box center [181, 130] width 47 height 16
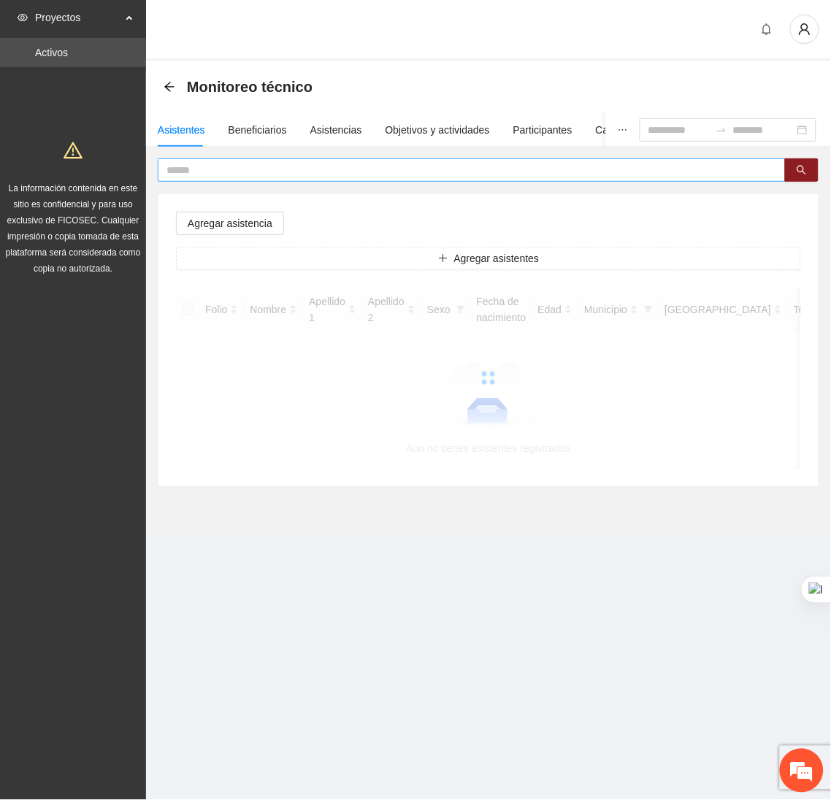
click at [218, 179] on span at bounding box center [472, 169] width 628 height 23
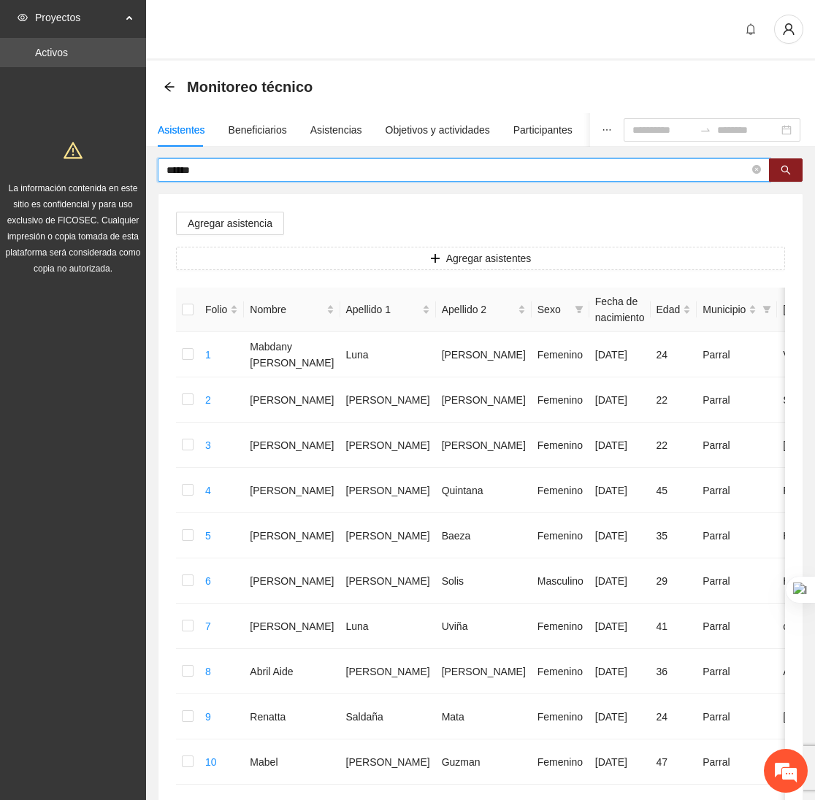
type input "******"
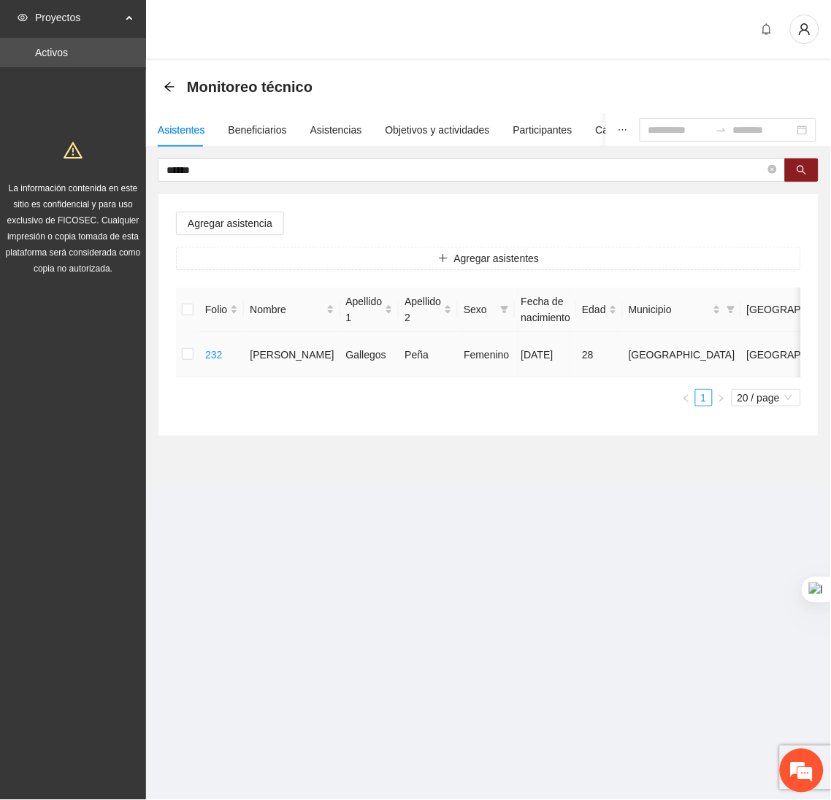
click at [178, 353] on td at bounding box center [187, 354] width 23 height 45
click at [189, 362] on label at bounding box center [188, 355] width 12 height 16
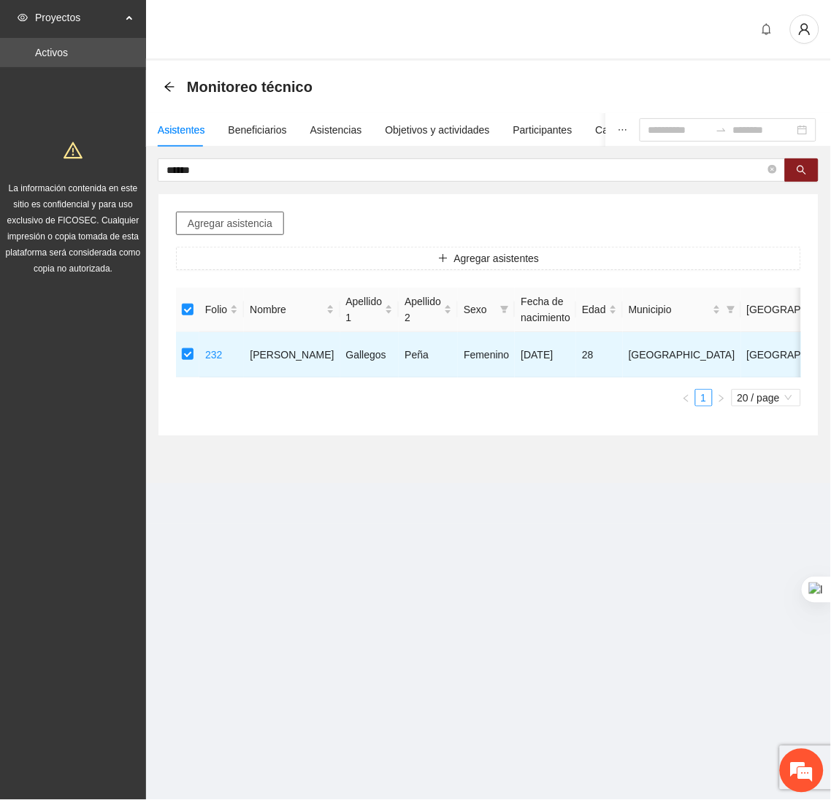
click at [229, 218] on span "Agregar asistencia" at bounding box center [230, 223] width 85 height 16
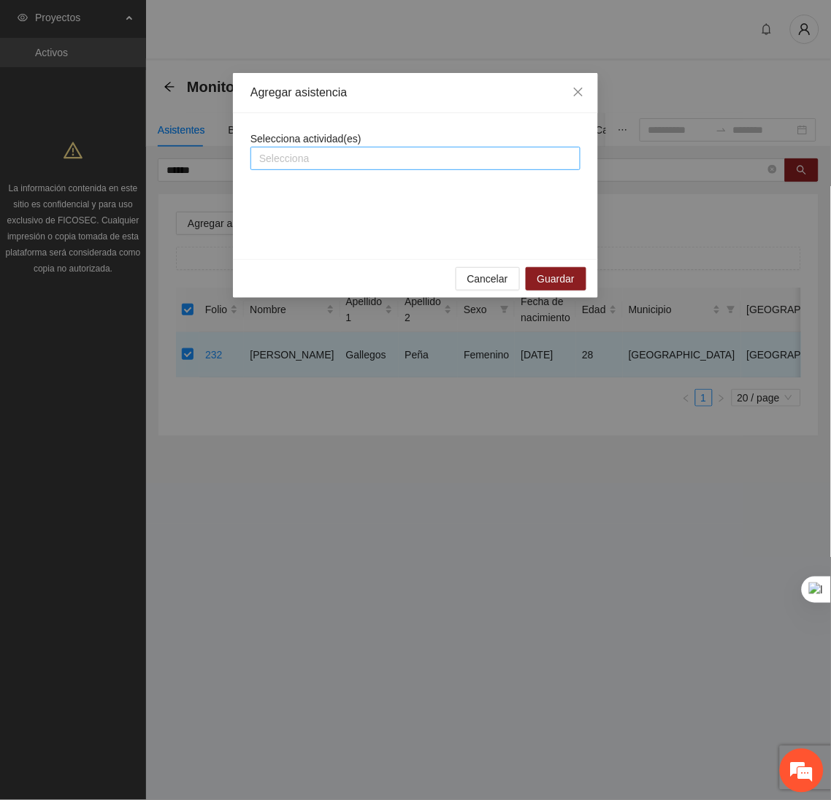
click at [338, 150] on div at bounding box center [415, 159] width 323 height 18
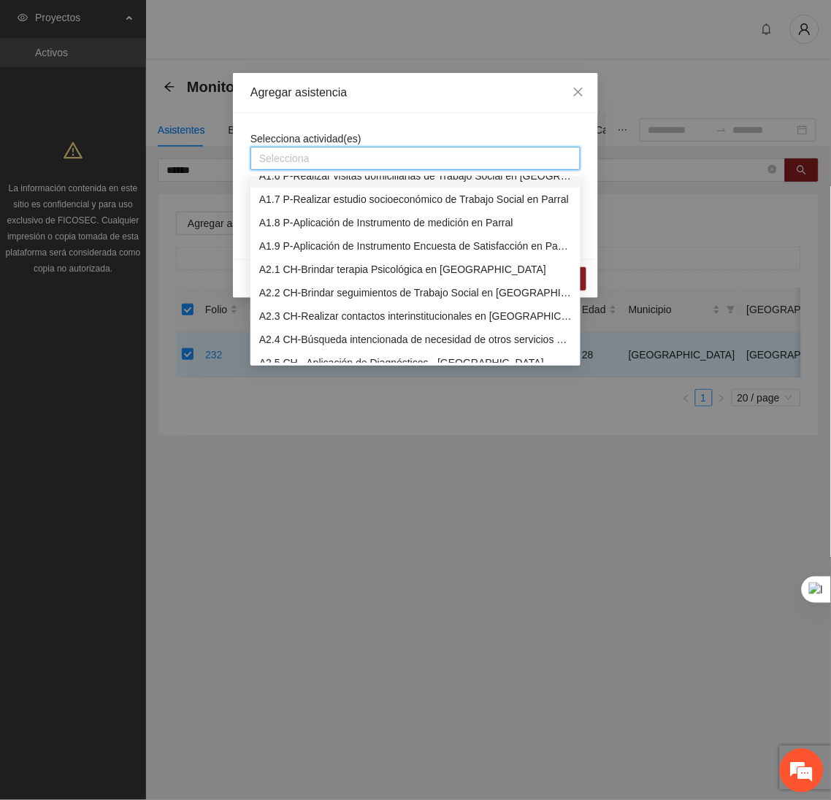
scroll to position [133, 0]
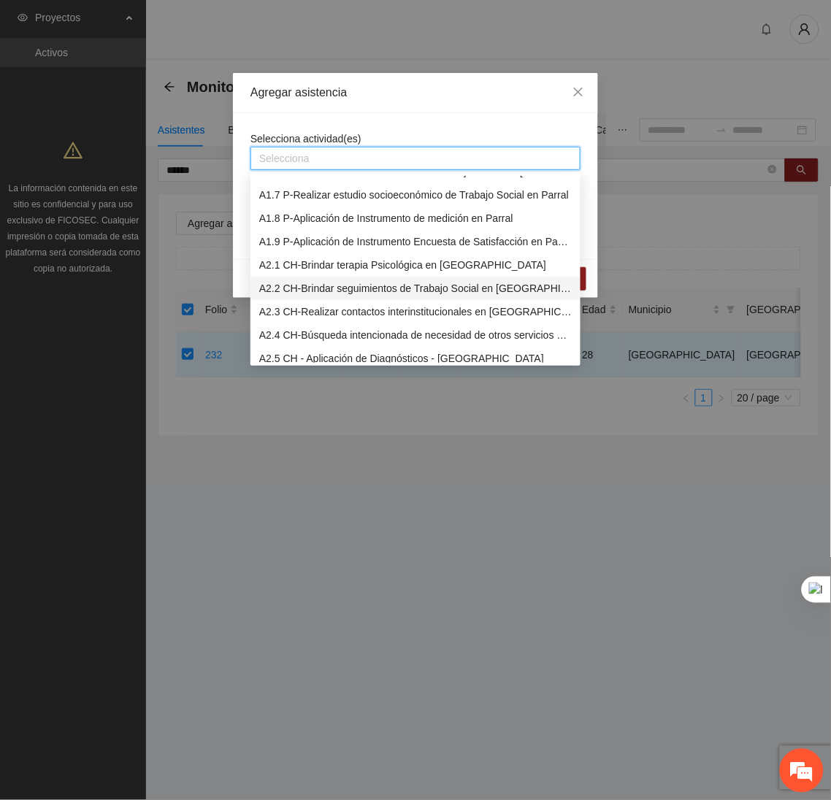
click at [300, 287] on div "A2.2 CH-Brindar seguimientos de Trabajo Social en Chihuahua" at bounding box center [415, 288] width 312 height 16
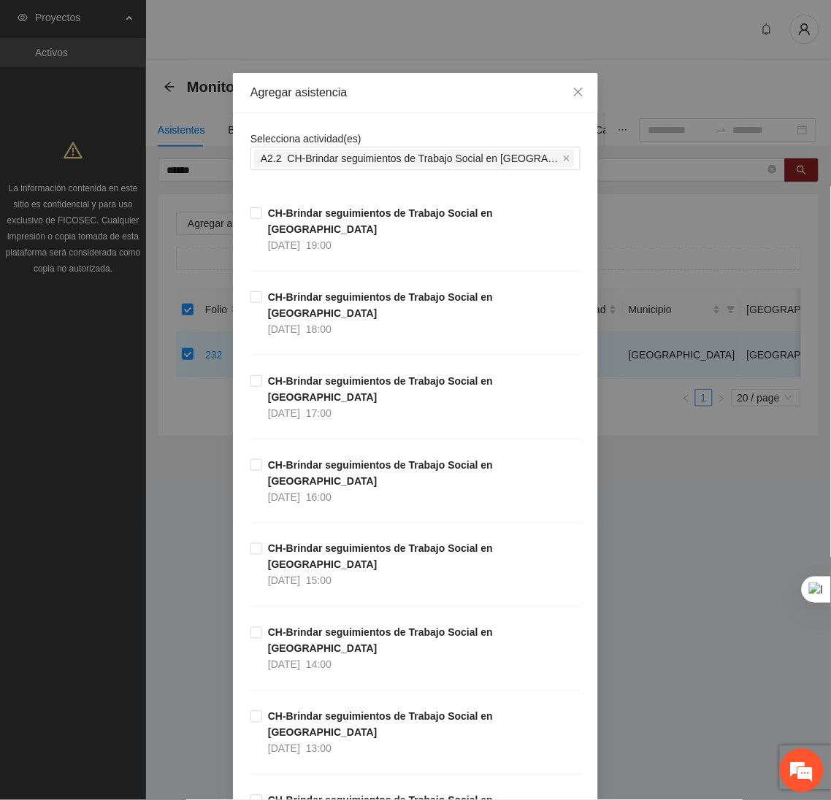
click at [383, 95] on div "Agregar asistencia" at bounding box center [415, 93] width 330 height 16
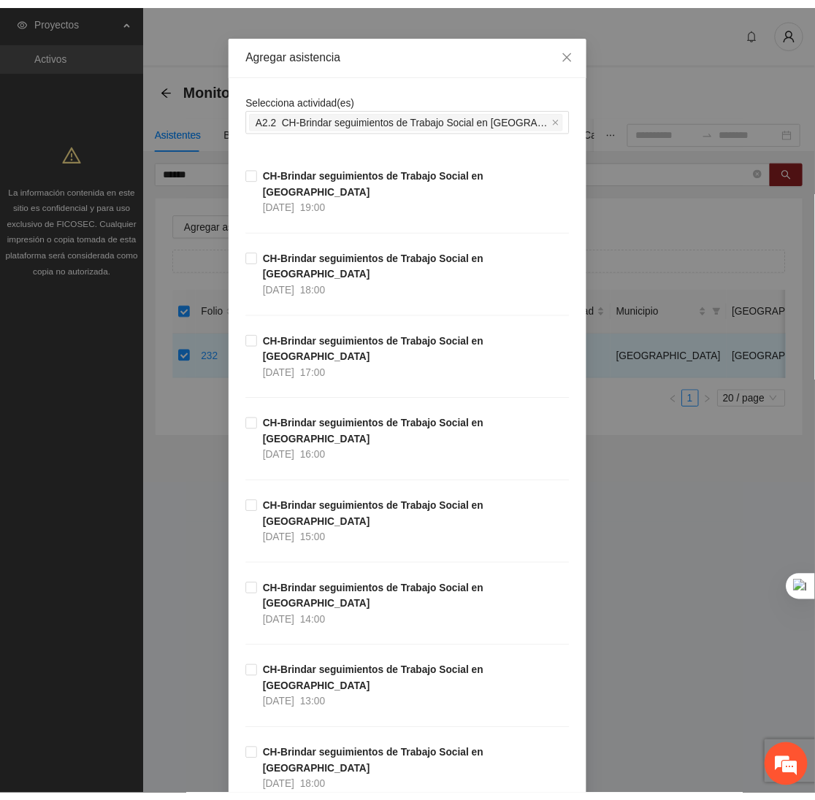
scroll to position [0, 0]
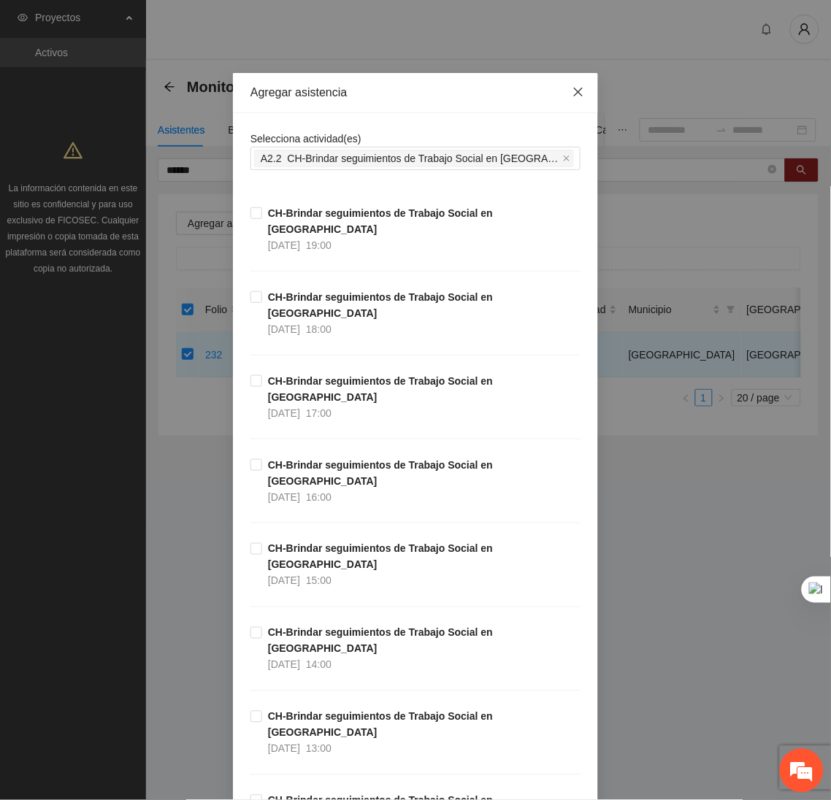
click at [575, 87] on icon "close" at bounding box center [578, 92] width 12 height 12
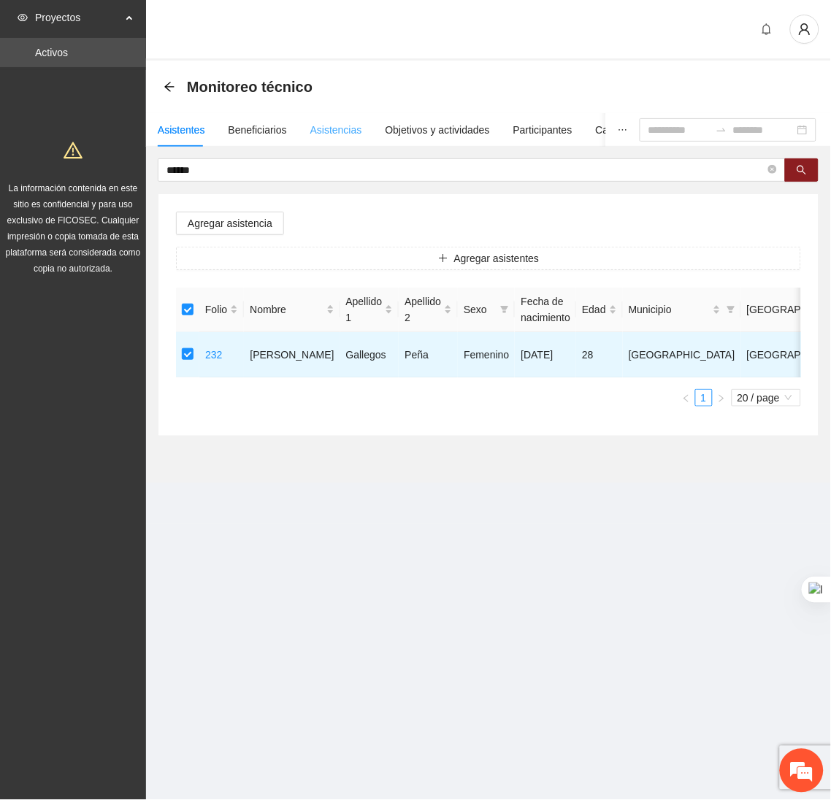
click at [339, 118] on div "Asistencias" at bounding box center [336, 130] width 52 height 34
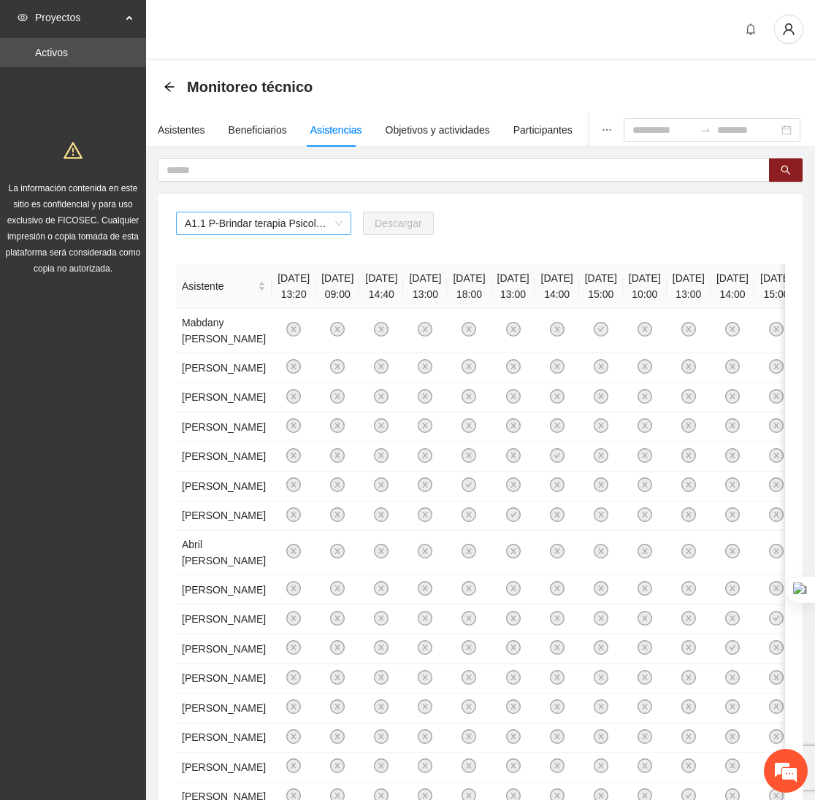
click at [315, 226] on span "A1.1 P-Brindar terapia Psicológica en Parral" at bounding box center [264, 223] width 158 height 22
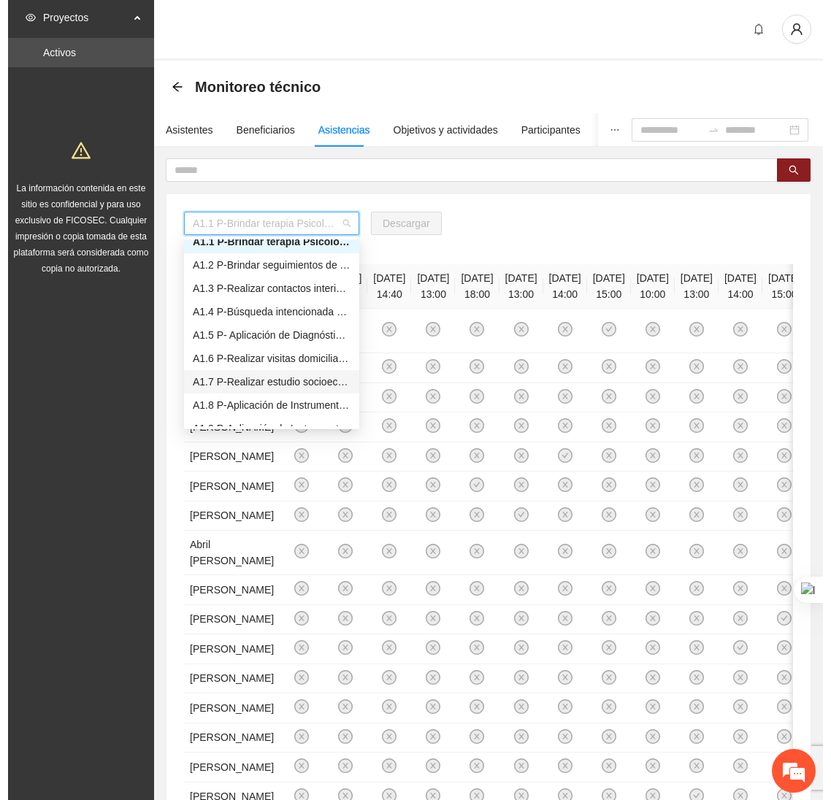
scroll to position [9, 0]
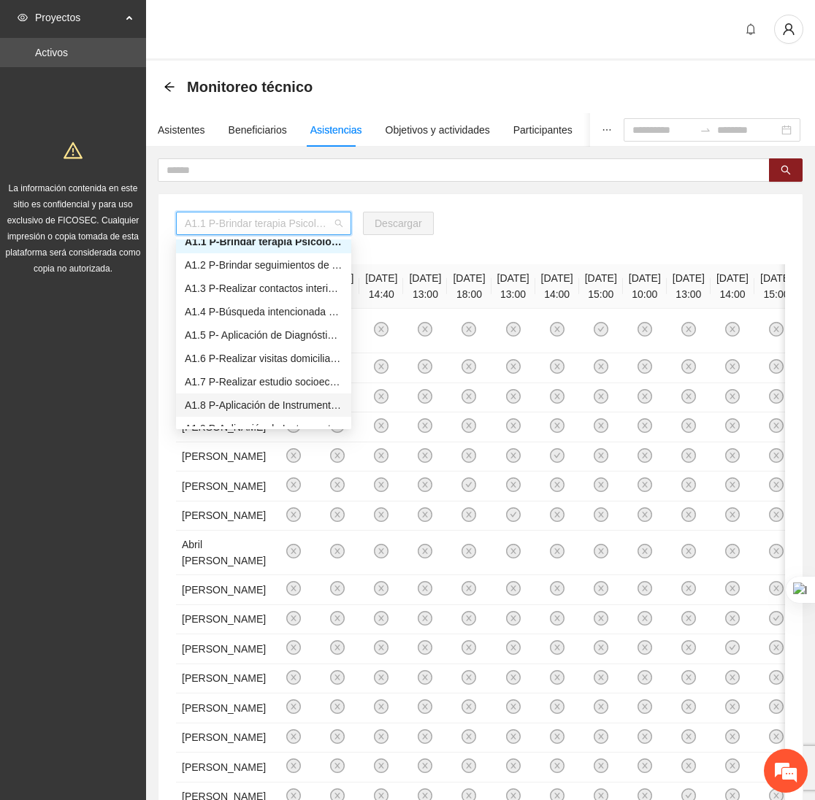
click at [237, 407] on div "A1.8 P-Aplicación de Instrumento de medición en Parral" at bounding box center [264, 405] width 158 height 16
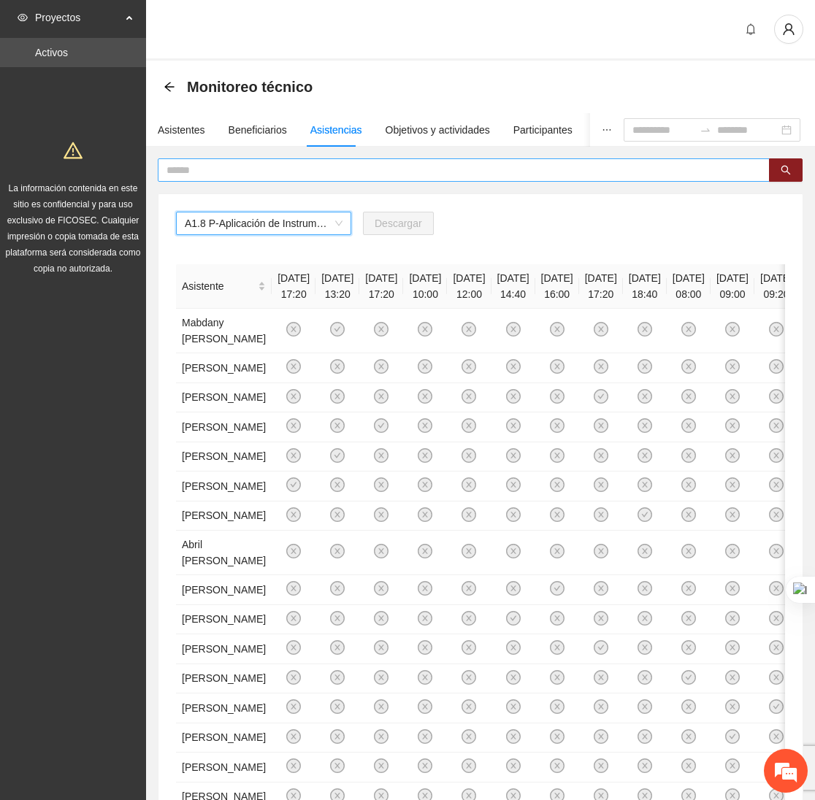
click at [220, 166] on input "text" at bounding box center [457, 170] width 583 height 16
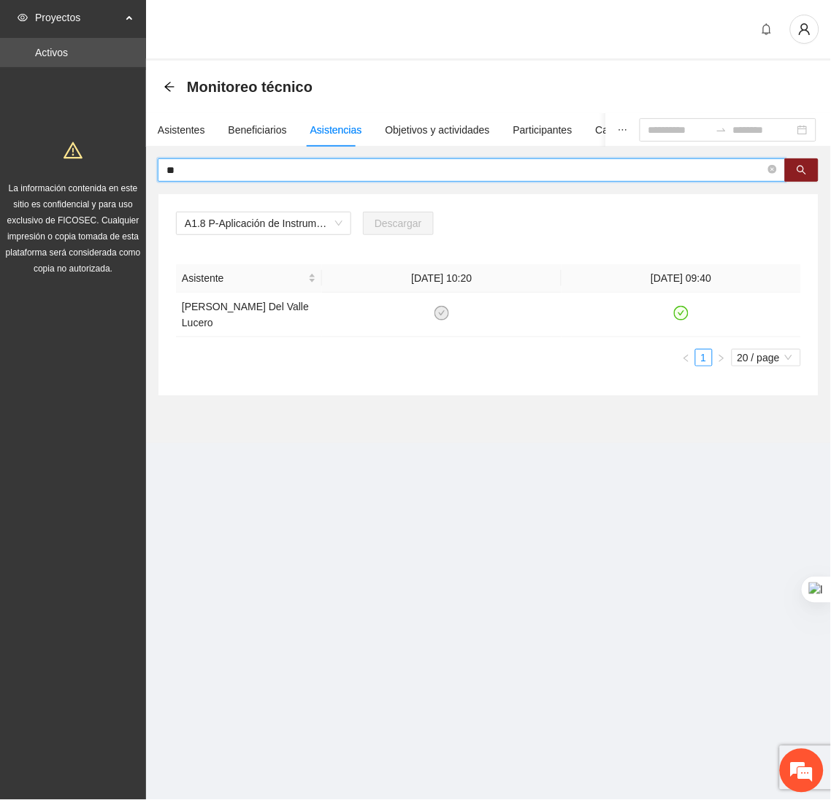
type input "*"
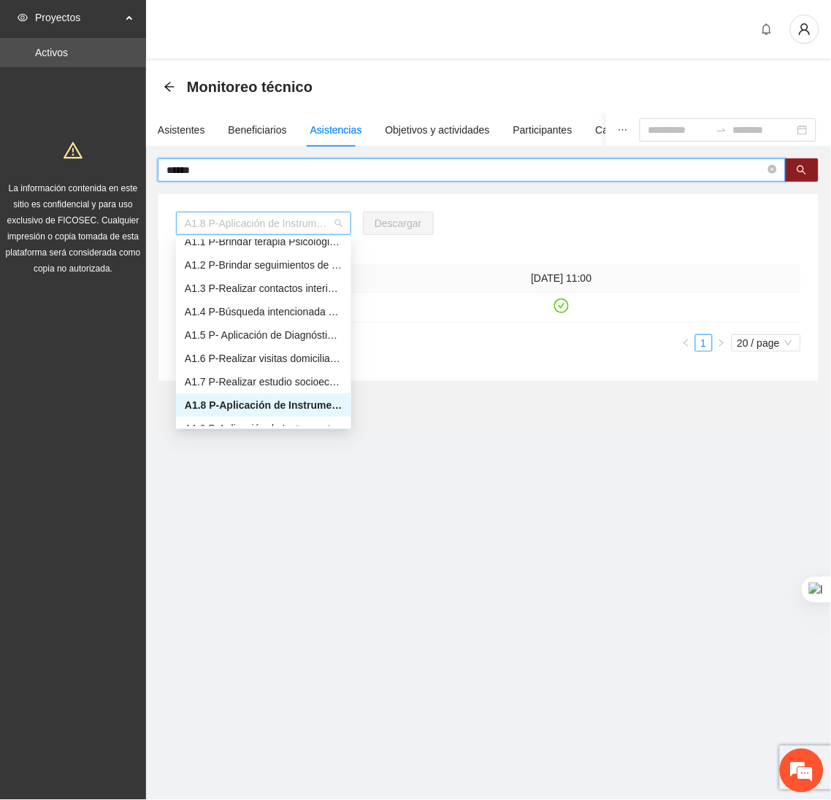
click at [269, 223] on span "A1.8 P-Aplicación de Instrumento de medición en Parral" at bounding box center [264, 223] width 158 height 22
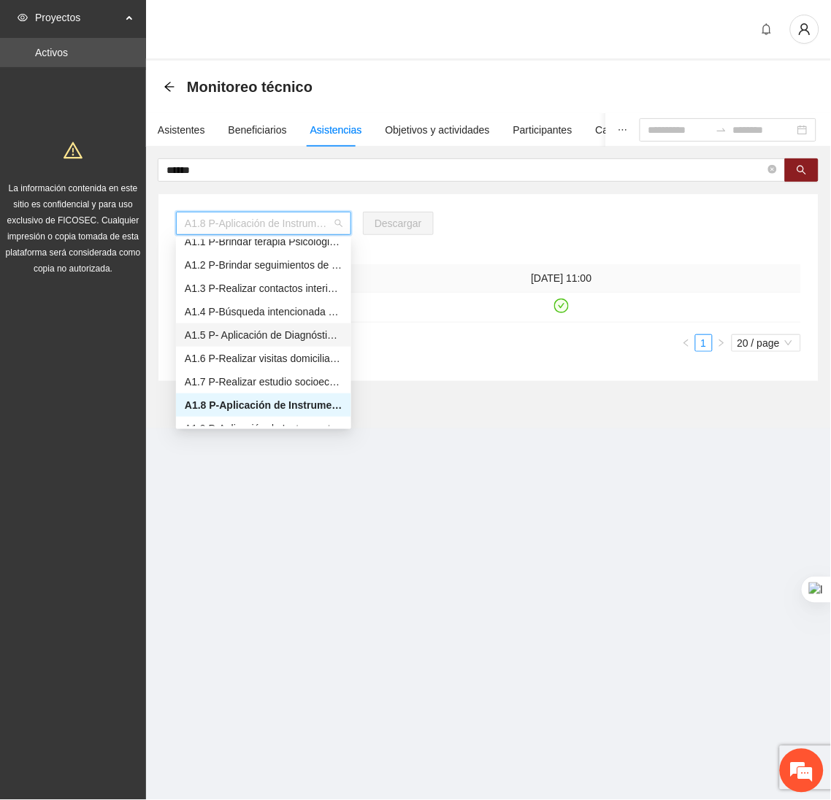
scroll to position [0, 0]
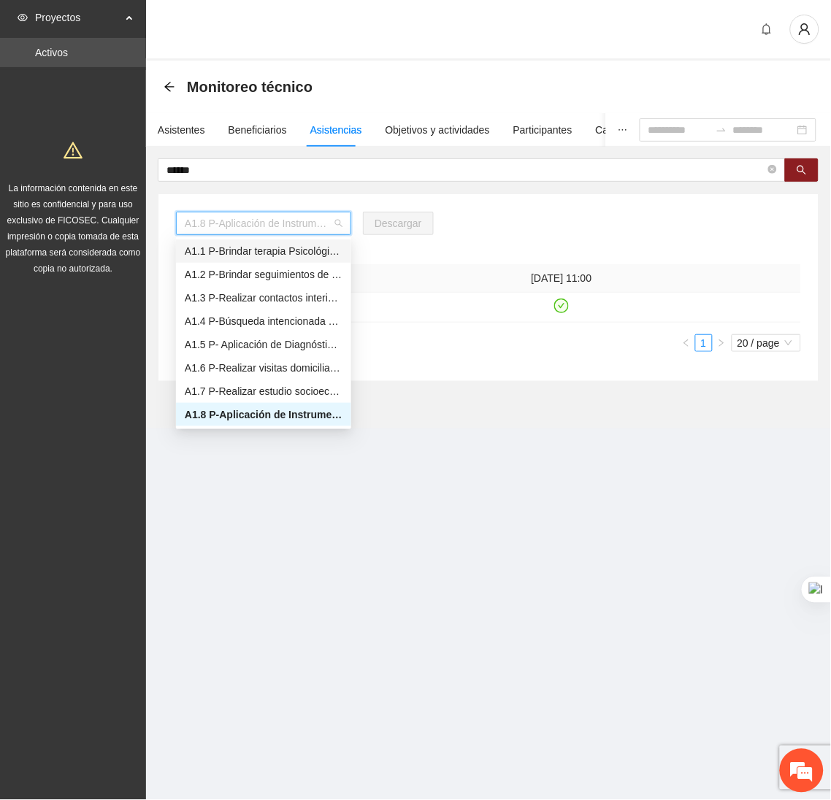
click at [216, 241] on div "A1.1 P-Brindar terapia Psicológica en Parral" at bounding box center [263, 250] width 175 height 23
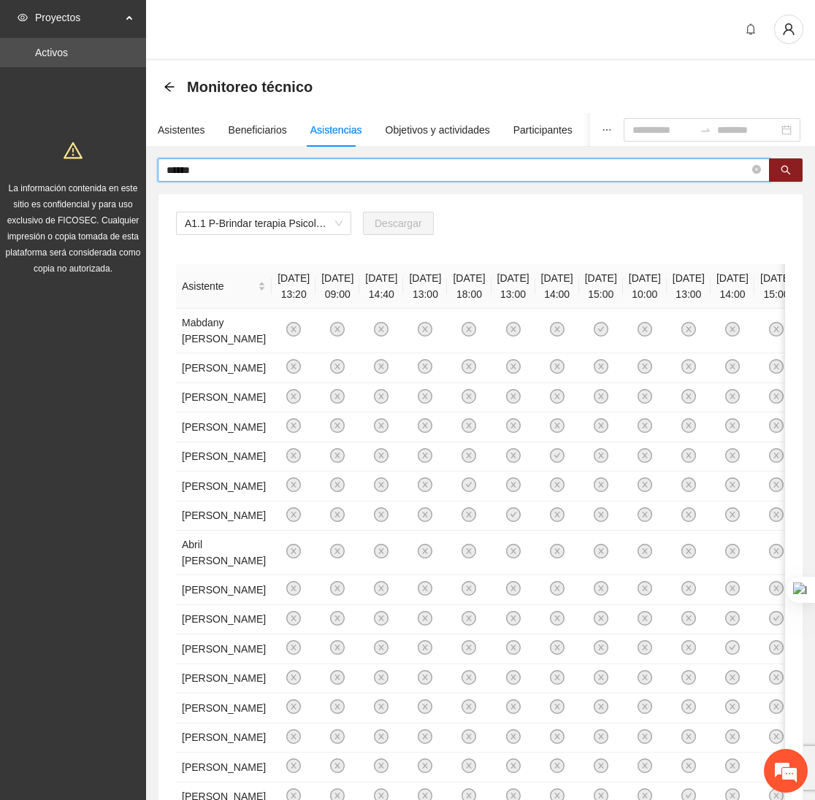
click at [211, 164] on input "******" at bounding box center [457, 170] width 583 height 16
type input "*"
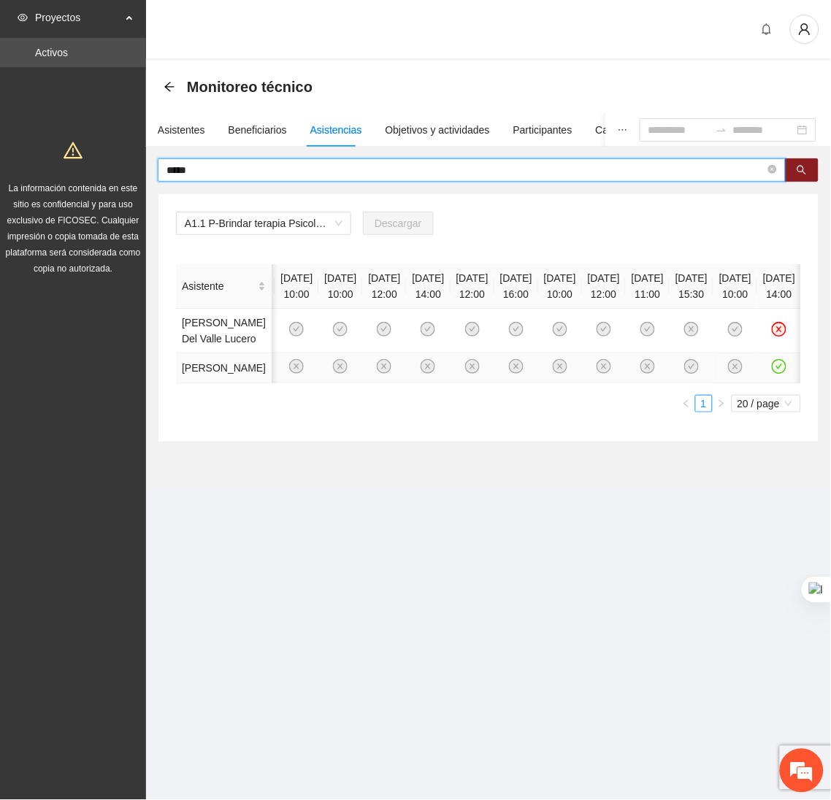
scroll to position [0, 290]
click at [255, 173] on input "*****" at bounding box center [465, 170] width 599 height 16
type input "*"
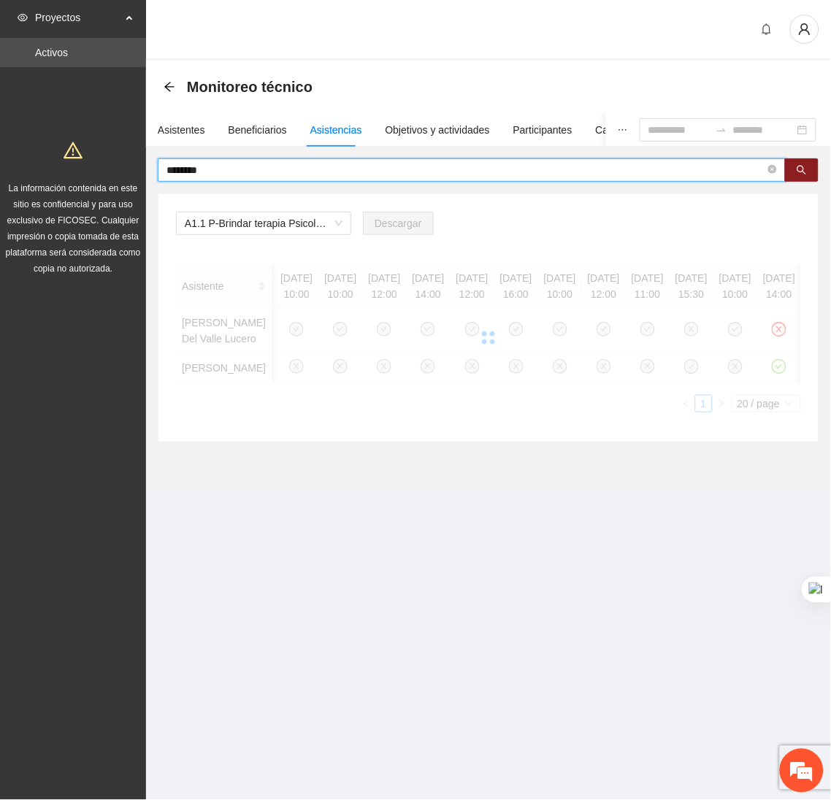
scroll to position [0, 0]
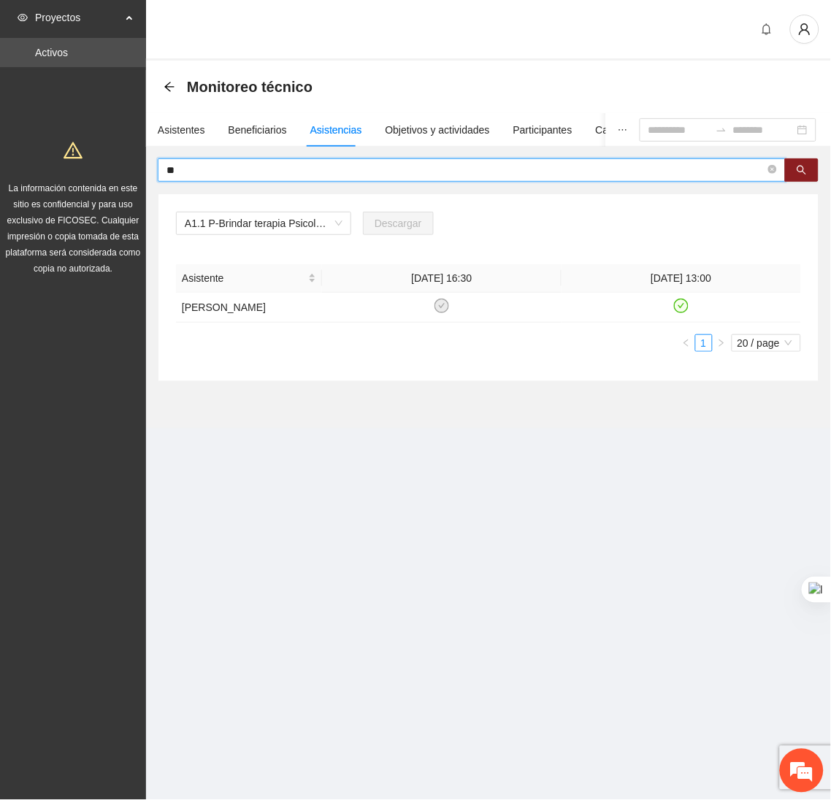
type input "*"
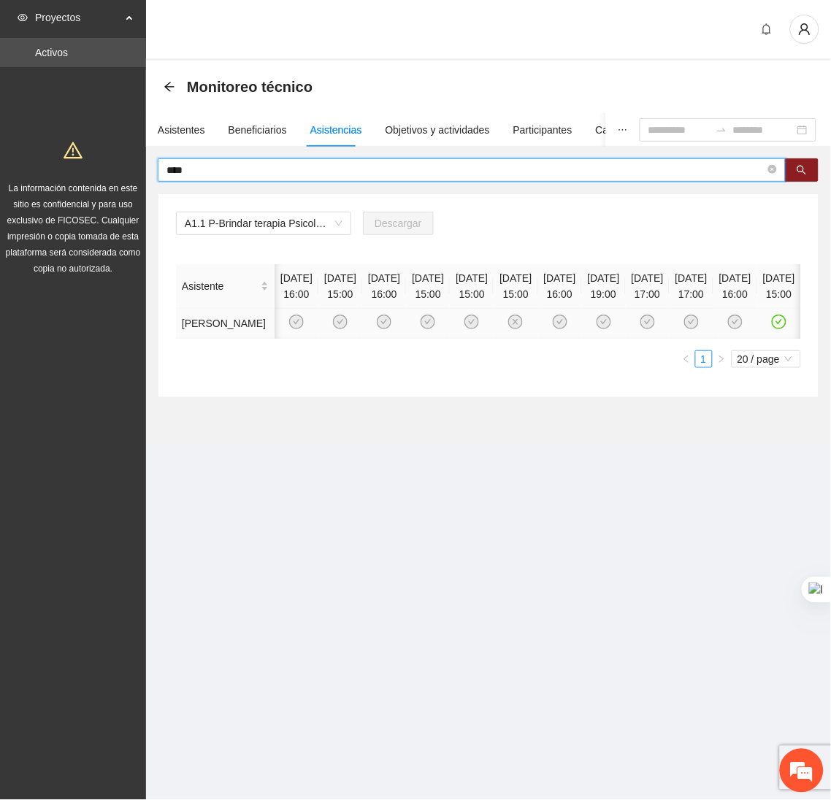
scroll to position [0, 224]
type input "*"
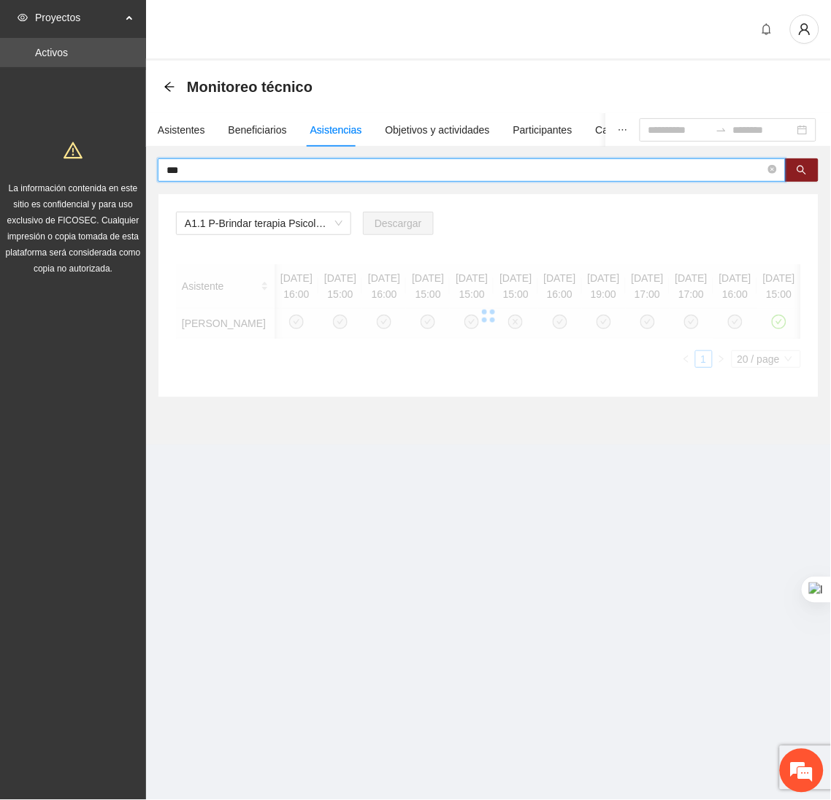
scroll to position [0, 0]
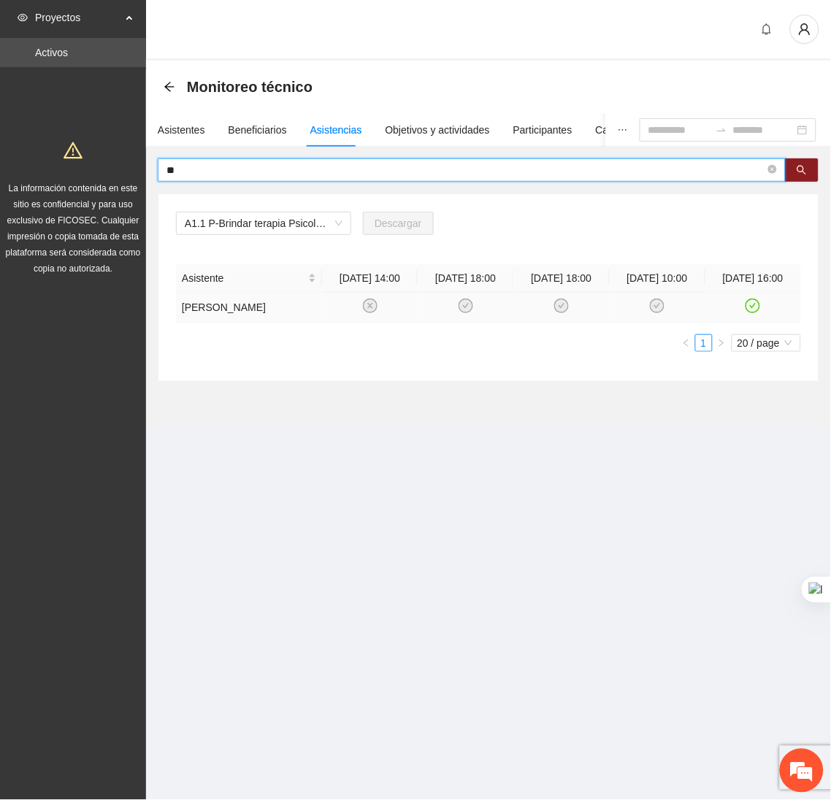
type input "*"
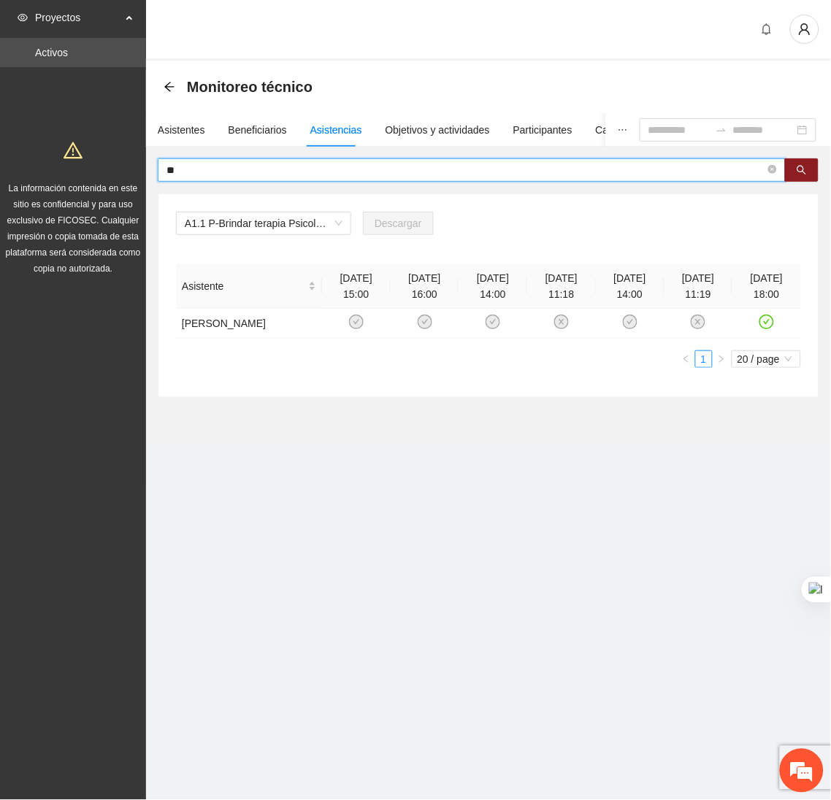
type input "*"
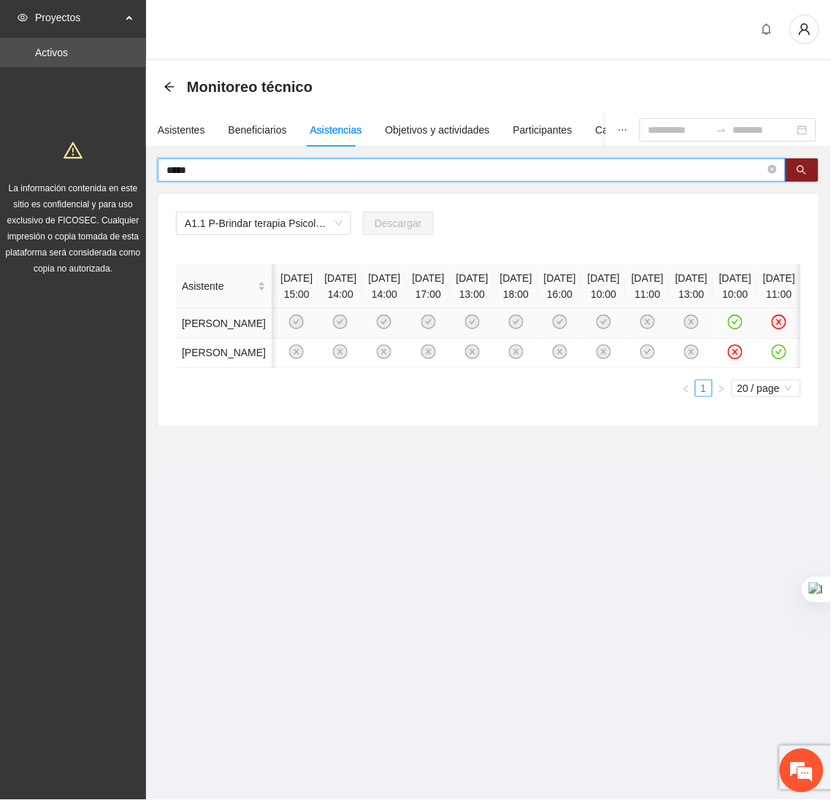
scroll to position [0, 356]
type input "*"
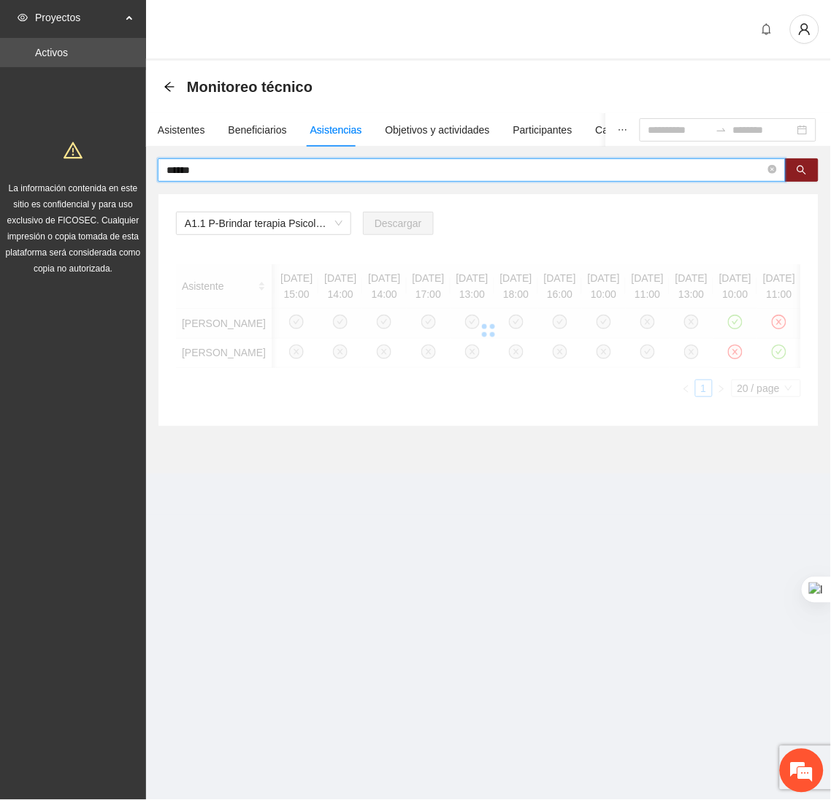
scroll to position [0, 0]
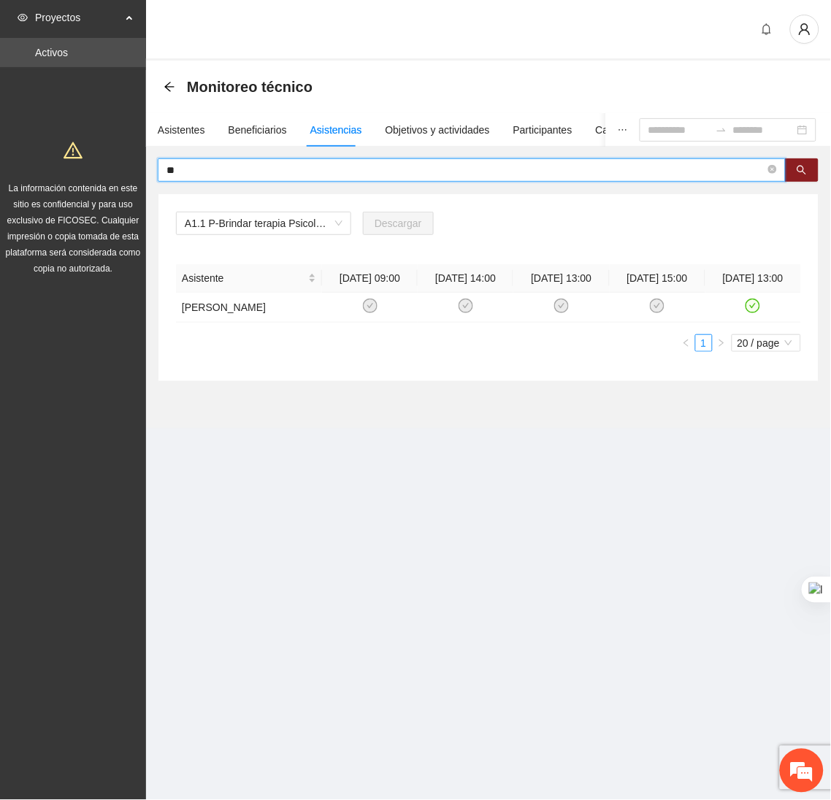
type input "*"
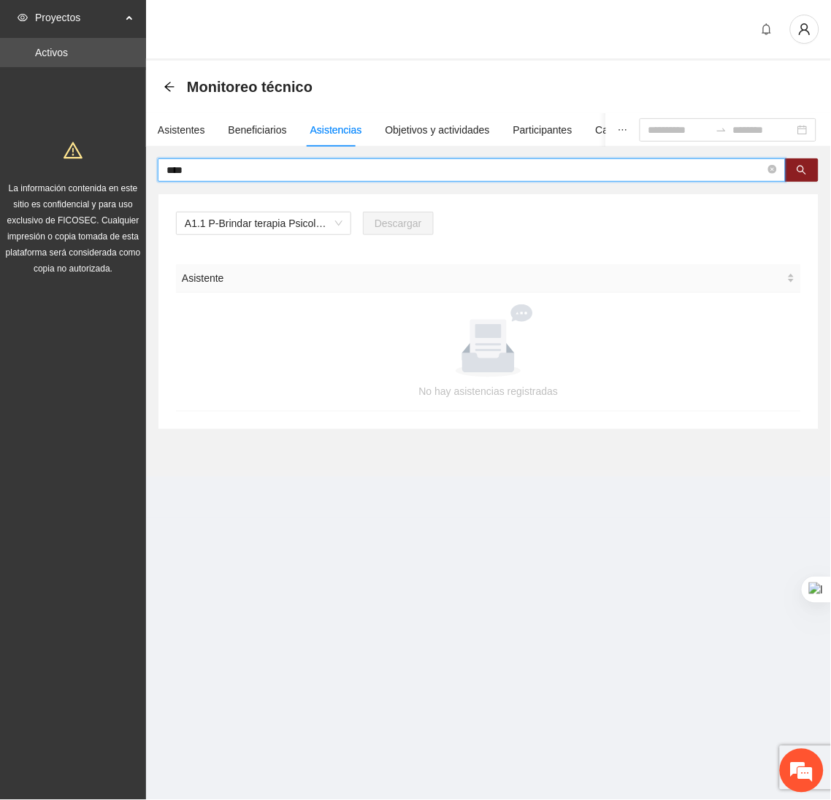
type input "****"
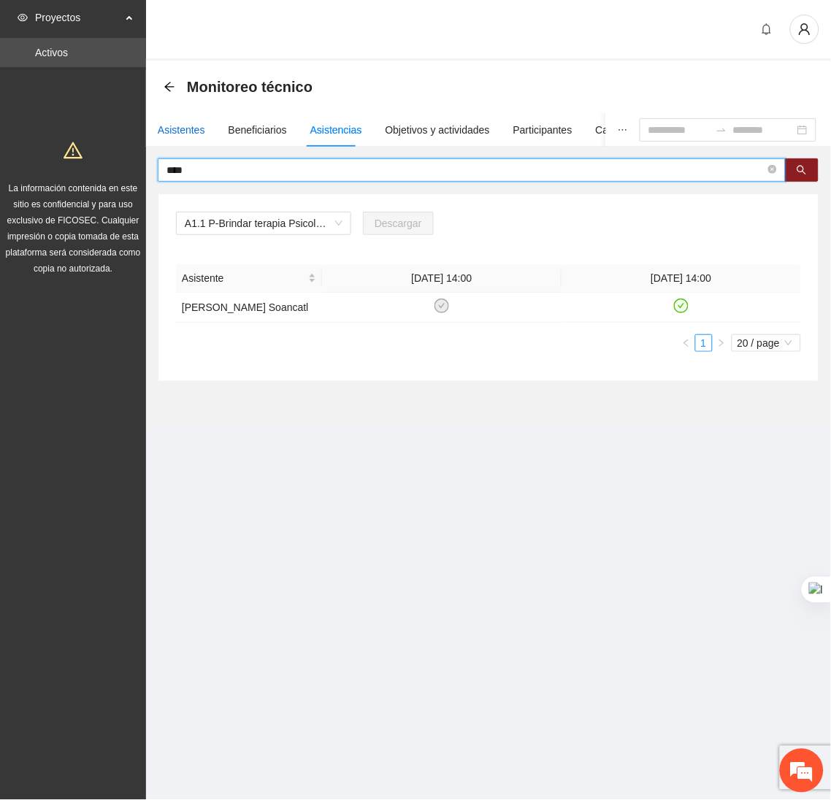
click at [177, 133] on div "Asistentes" at bounding box center [181, 130] width 47 height 16
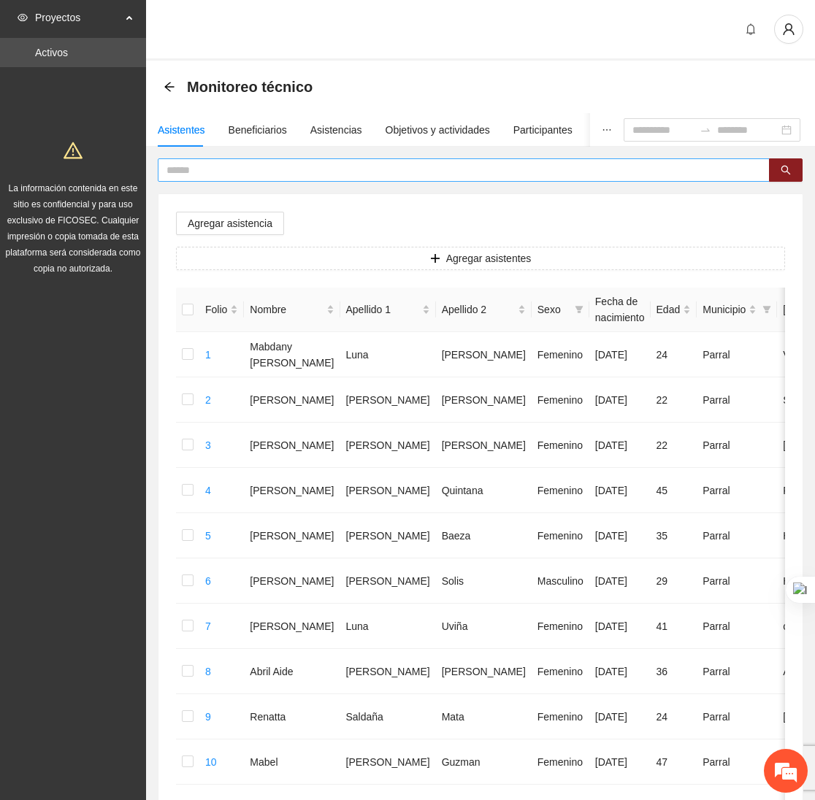
click at [192, 173] on input "text" at bounding box center [457, 170] width 583 height 16
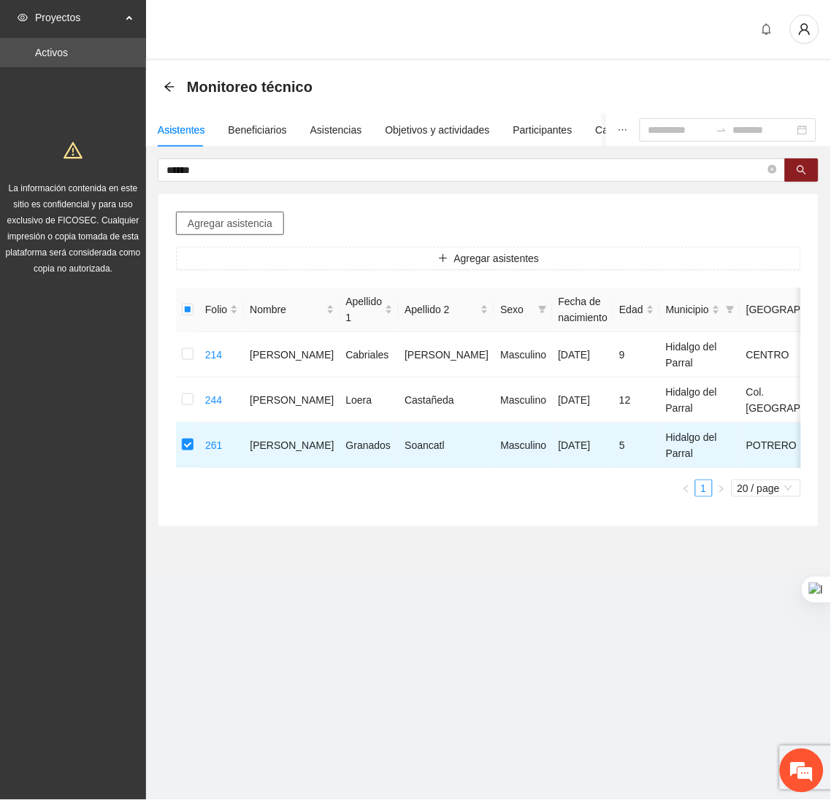
click at [211, 218] on span "Agregar asistencia" at bounding box center [230, 223] width 85 height 16
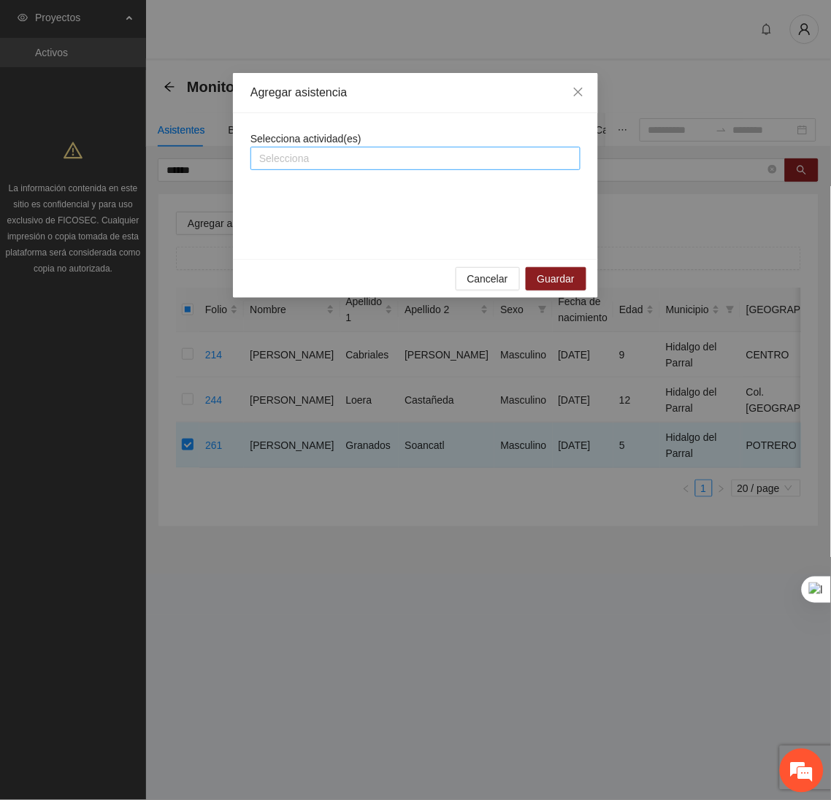
click at [315, 148] on div "Selecciona" at bounding box center [415, 158] width 330 height 23
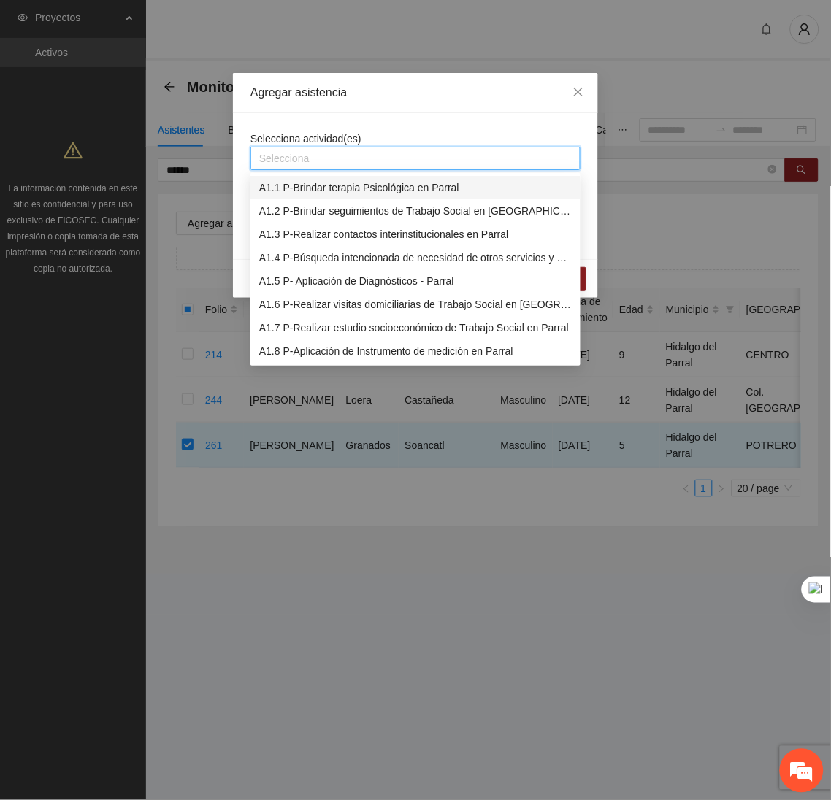
click at [293, 184] on div "A1.1 P-Brindar terapia Psicológica en Parral" at bounding box center [415, 188] width 312 height 16
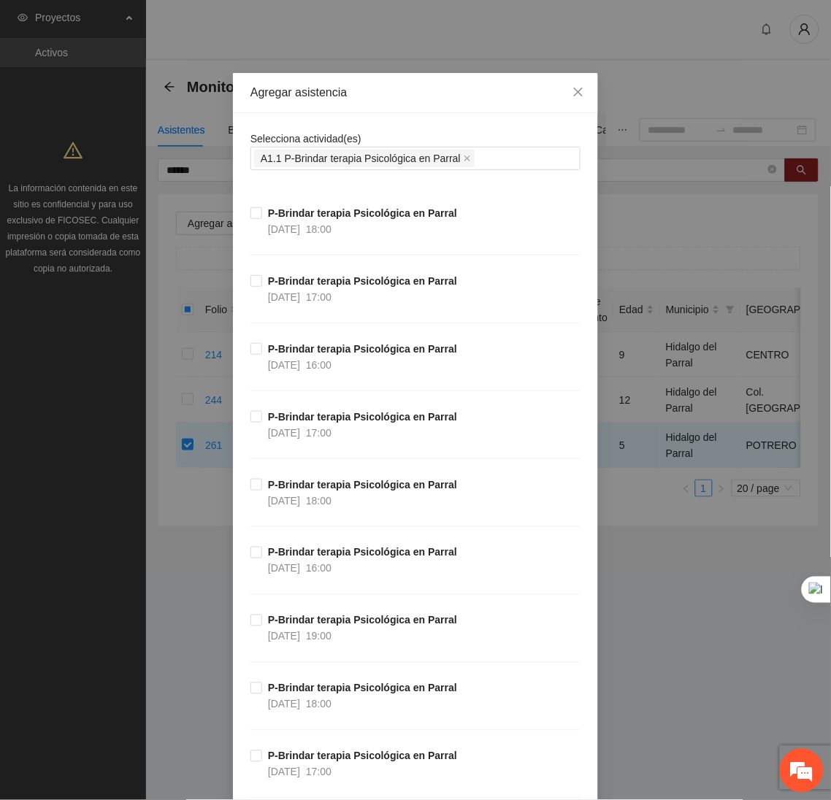
click at [415, 103] on div "Agregar asistencia" at bounding box center [415, 93] width 365 height 40
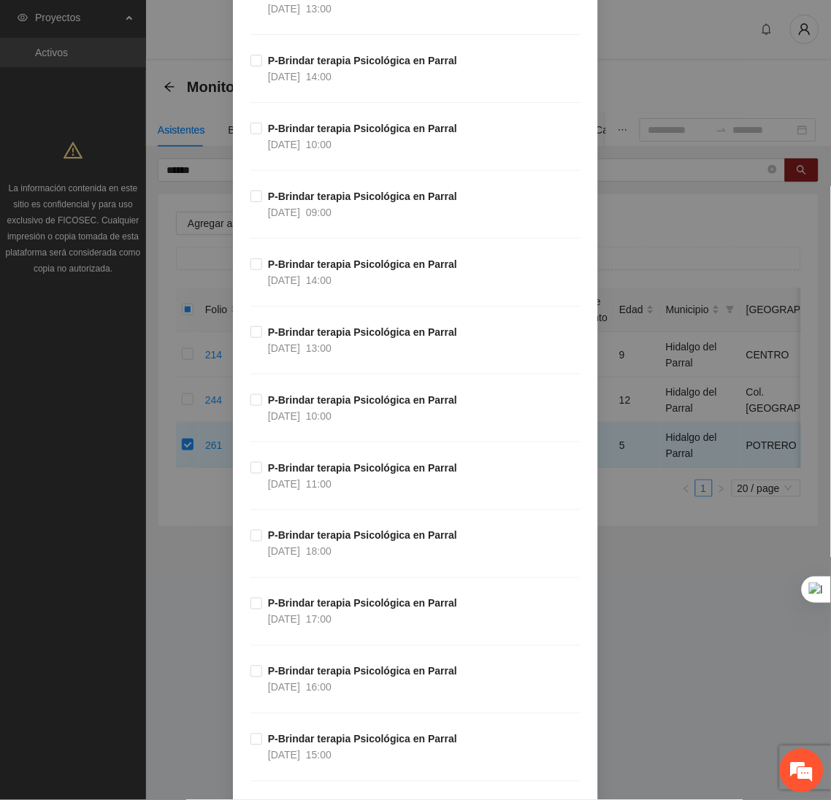
scroll to position [2610, 0]
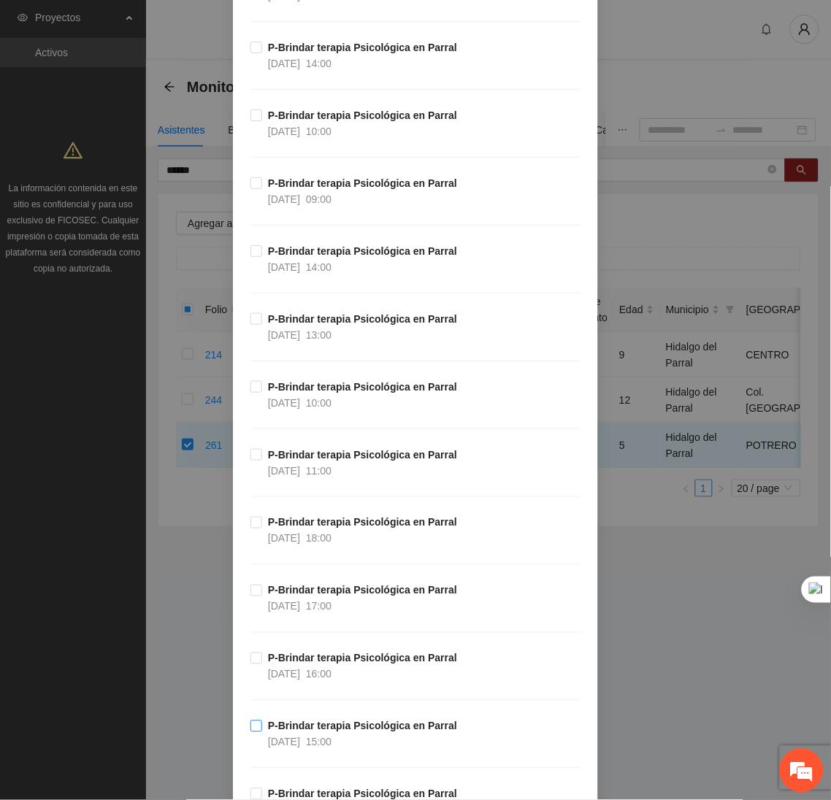
click at [251, 740] on label "P-Brindar terapia Psicológica en Parral 02/10/2025 15:00" at bounding box center [356, 734] width 212 height 32
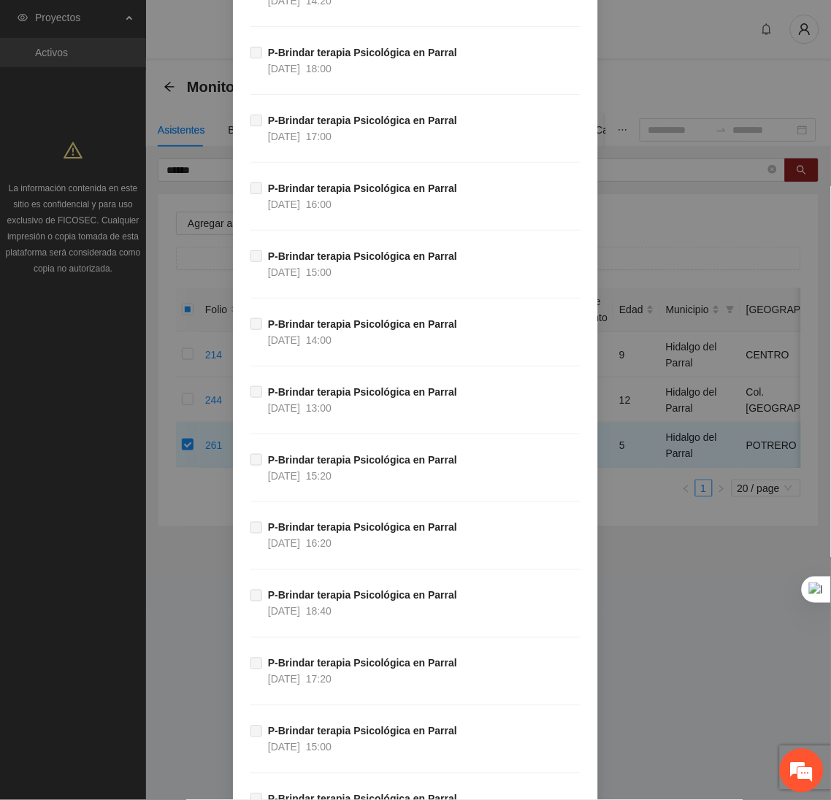
scroll to position [38159, 0]
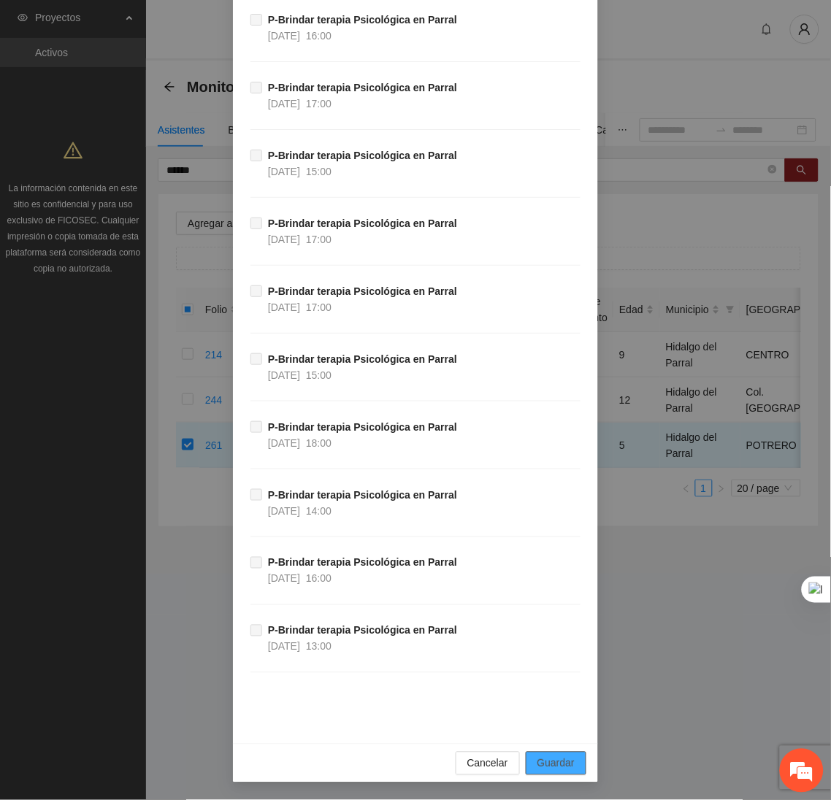
click at [557, 762] on span "Guardar" at bounding box center [555, 764] width 37 height 16
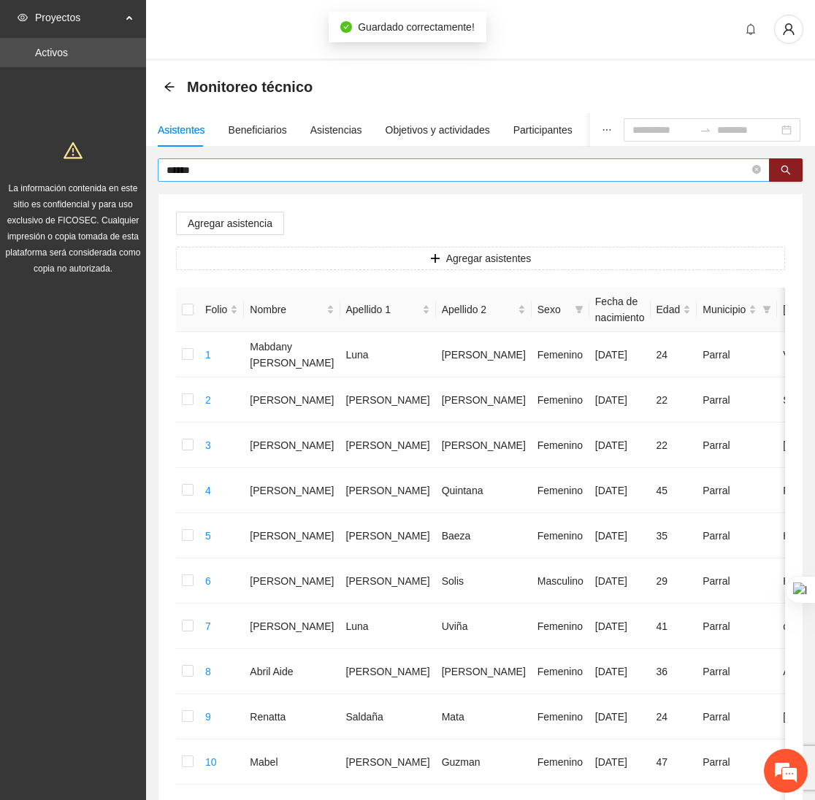
click at [249, 164] on input "******" at bounding box center [457, 170] width 583 height 16
type input "*"
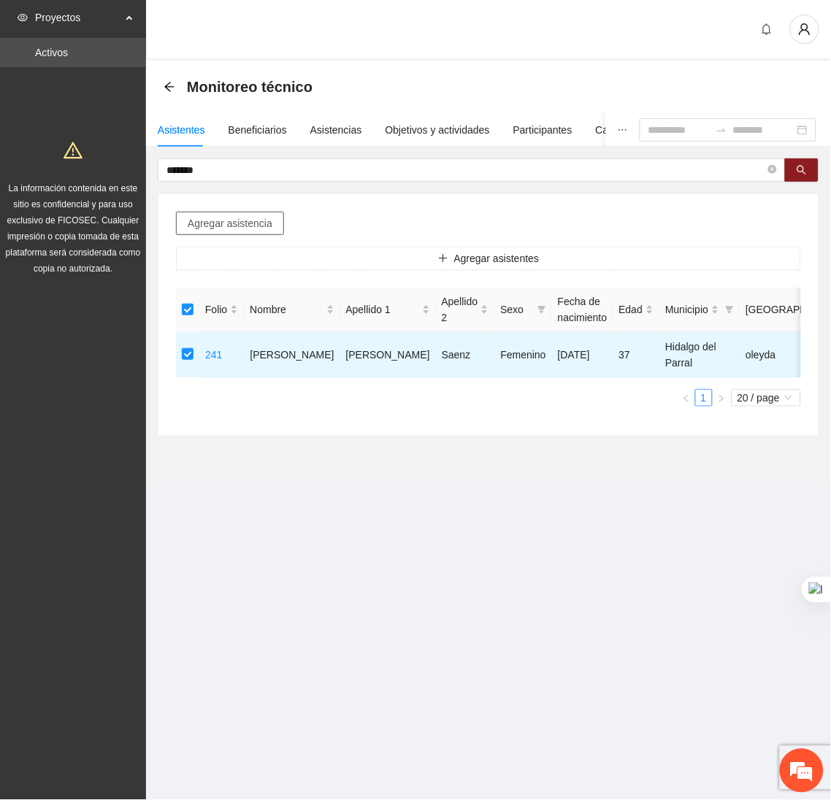
click at [249, 217] on span "Agregar asistencia" at bounding box center [230, 223] width 85 height 16
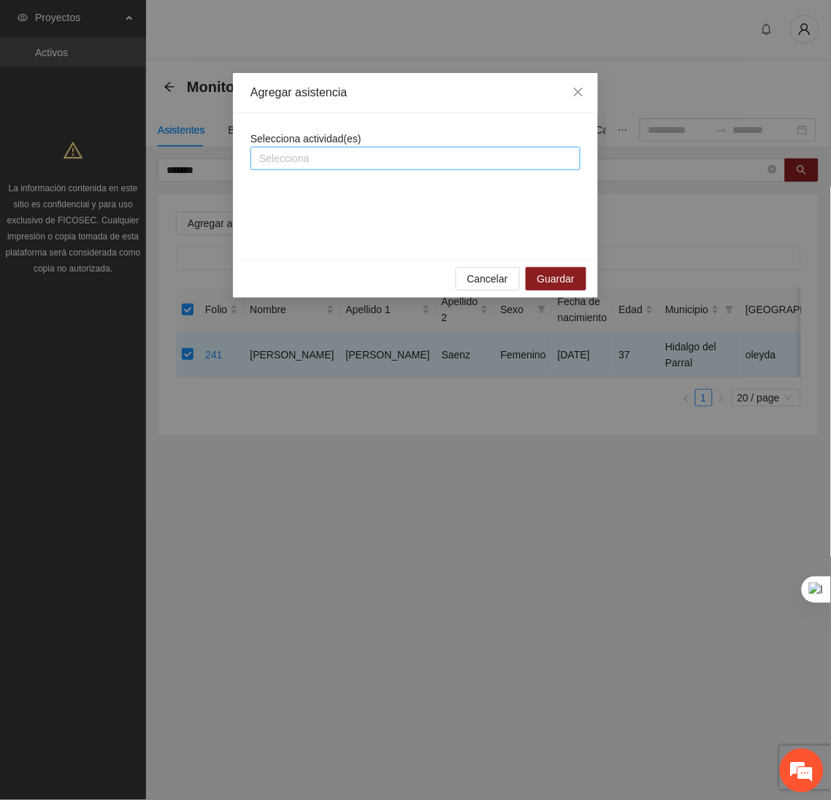
click at [299, 148] on div "Selecciona" at bounding box center [415, 158] width 330 height 23
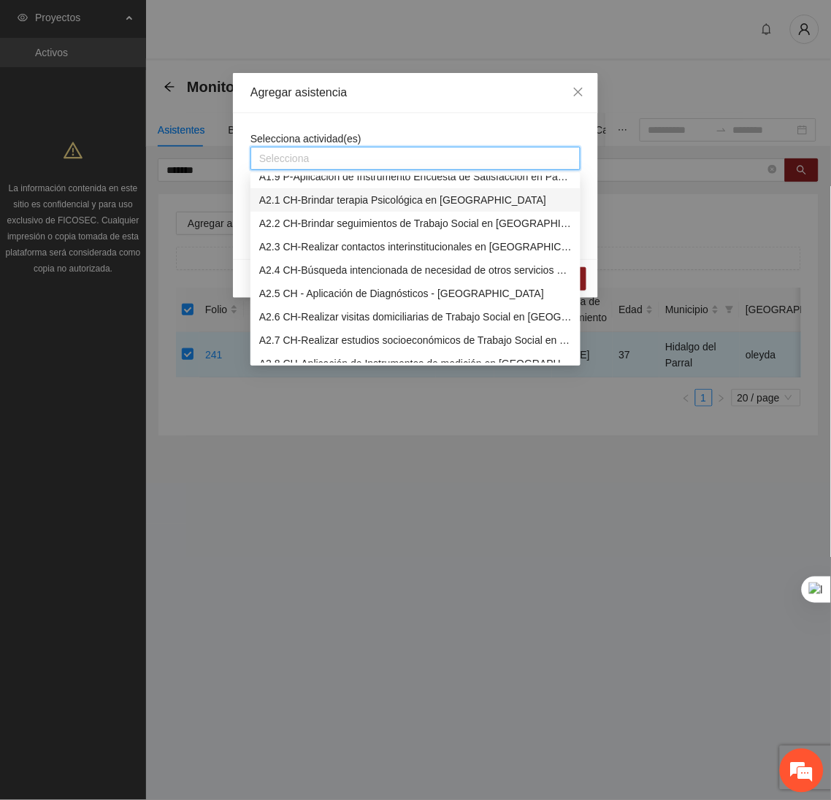
scroll to position [0, 0]
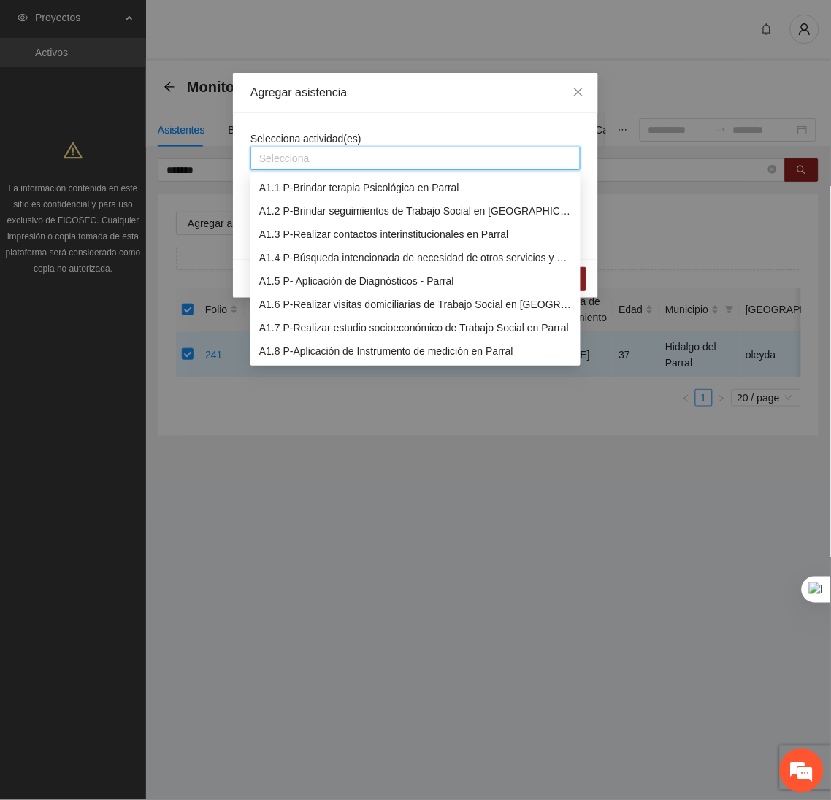
drag, startPoint x: 291, startPoint y: 193, endPoint x: 299, endPoint y: 184, distance: 11.9
click at [291, 193] on div "A1.1 P-Brindar terapia Psicológica en Parral" at bounding box center [415, 188] width 312 height 16
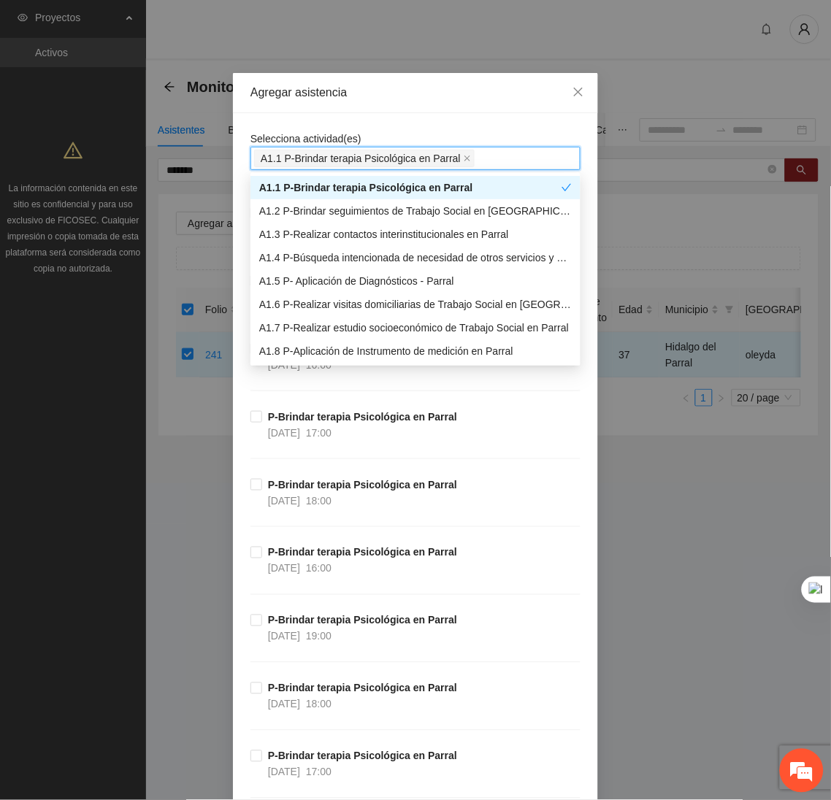
click at [396, 101] on div "Agregar asistencia" at bounding box center [415, 93] width 365 height 40
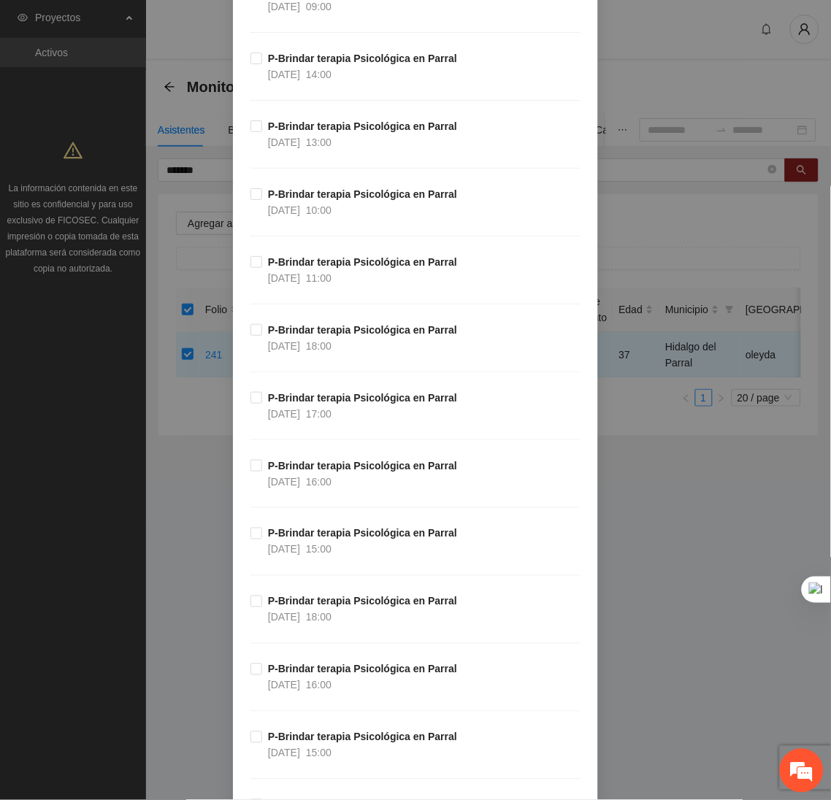
scroll to position [2802, 0]
click at [262, 472] on span "P-Brindar terapia Psicológica en Parral 02/10/2025 16:00" at bounding box center [362, 475] width 201 height 32
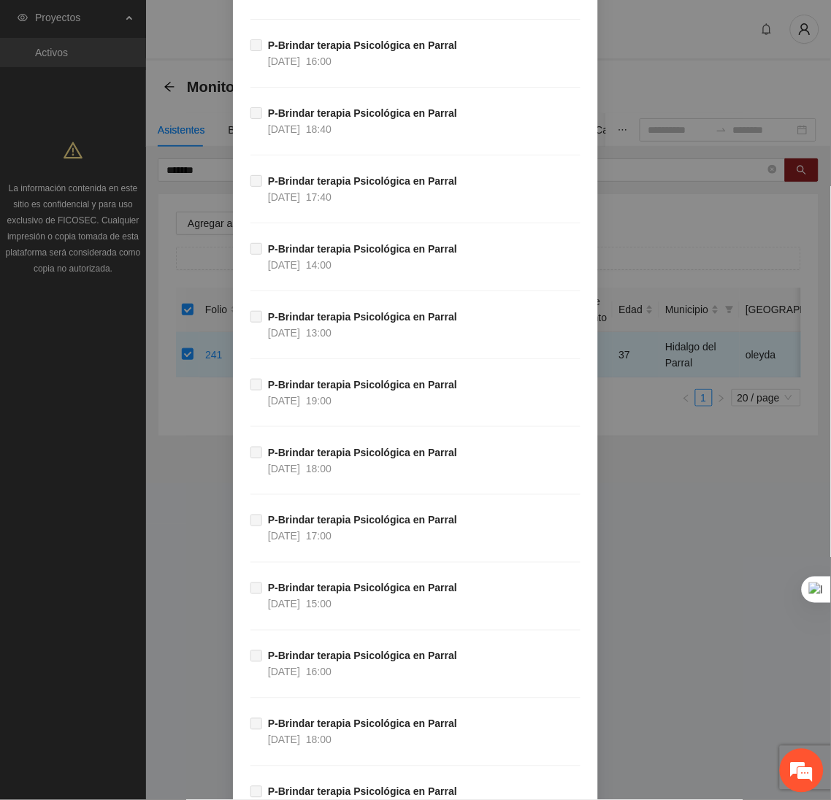
scroll to position [38159, 0]
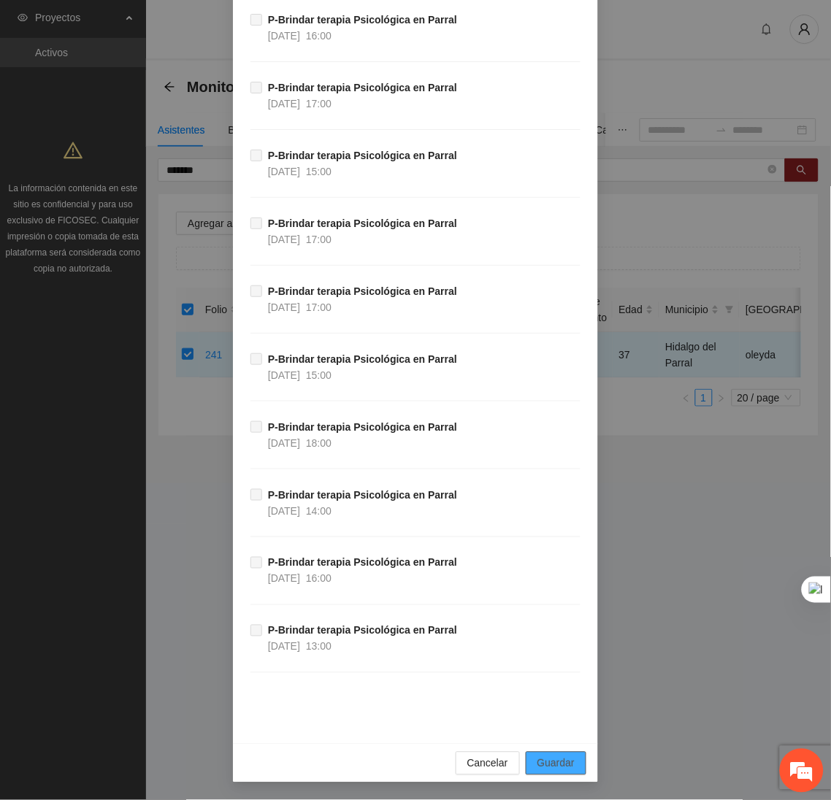
click at [559, 759] on span "Guardar" at bounding box center [555, 764] width 37 height 16
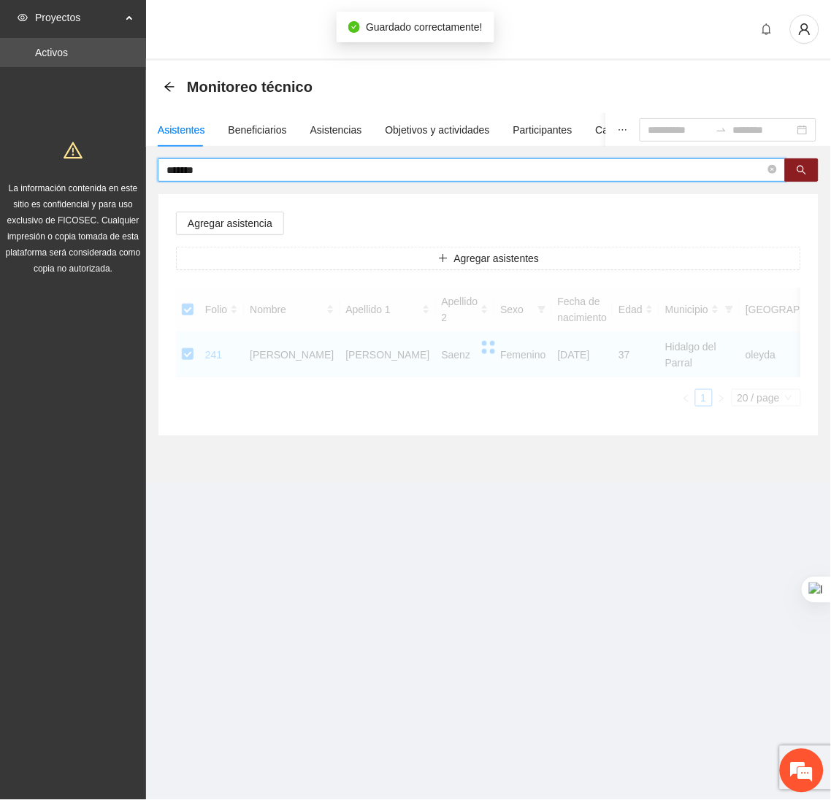
click at [259, 164] on input "*******" at bounding box center [465, 170] width 599 height 16
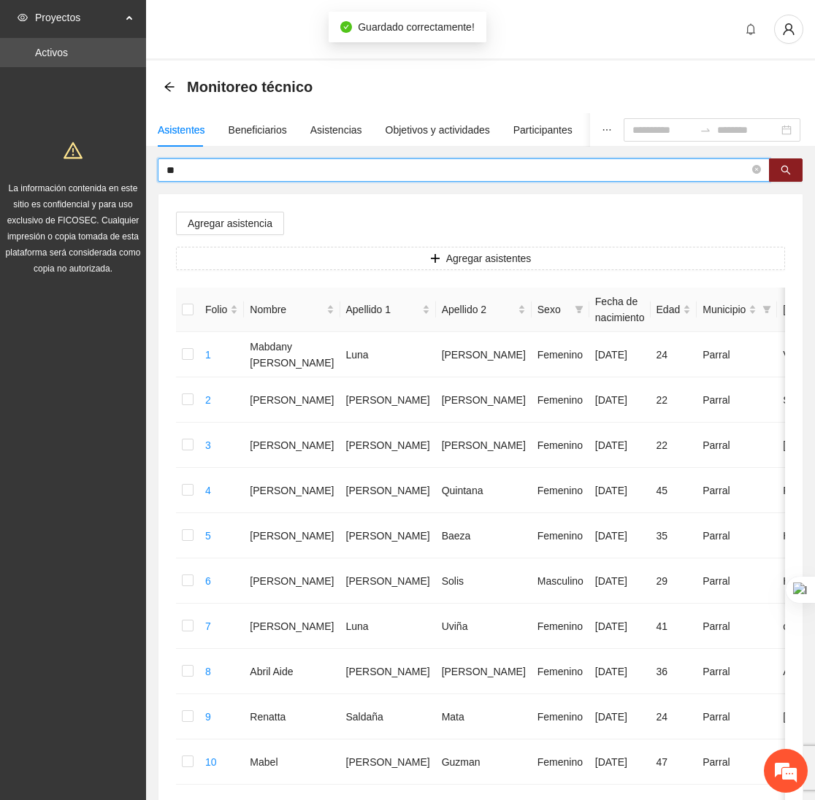
type input "*"
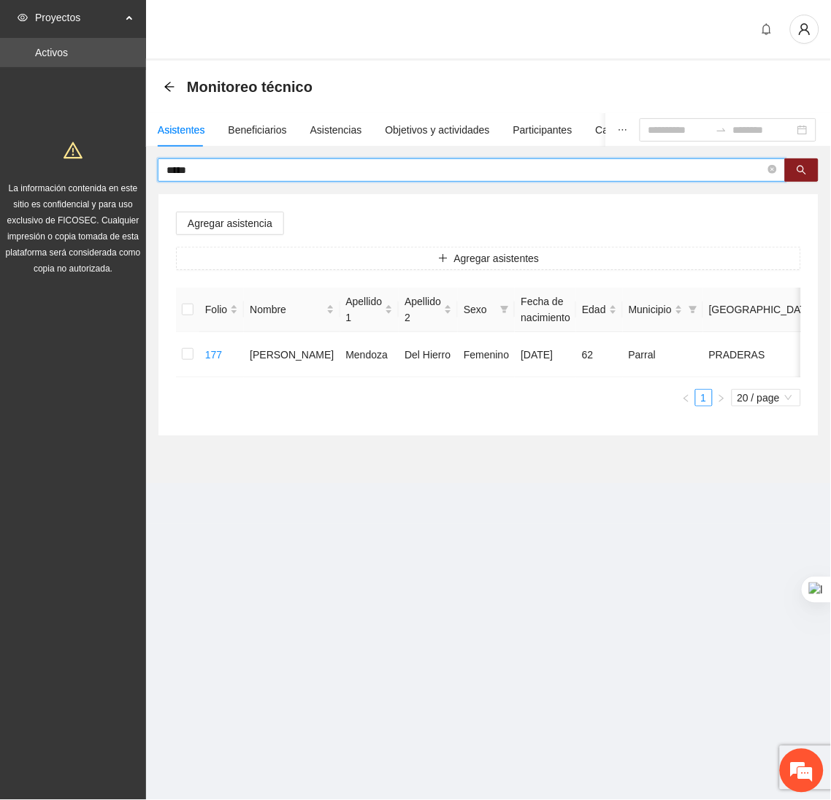
click at [259, 164] on input "*****" at bounding box center [465, 170] width 599 height 16
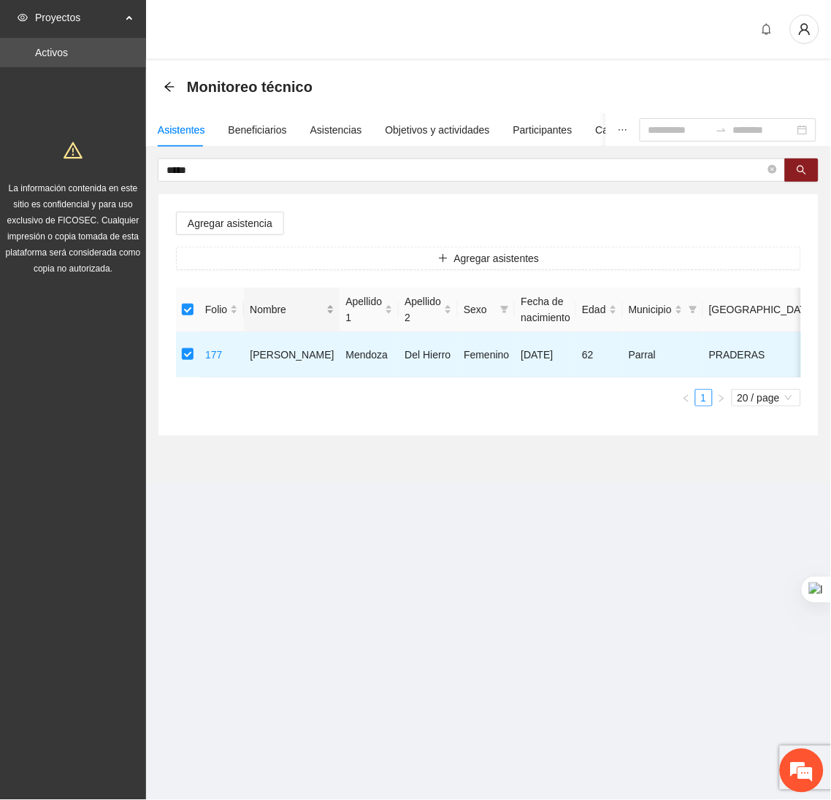
click at [273, 302] on div "Nombre" at bounding box center [292, 310] width 84 height 16
click at [239, 216] on span "Agregar asistencia" at bounding box center [230, 223] width 85 height 16
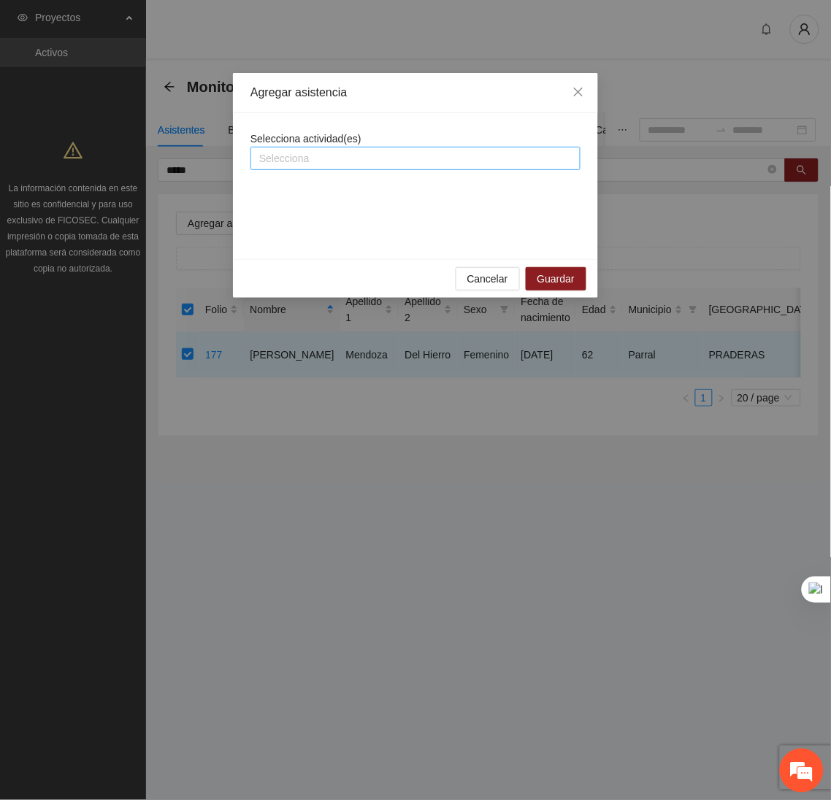
click at [296, 160] on div at bounding box center [415, 159] width 323 height 18
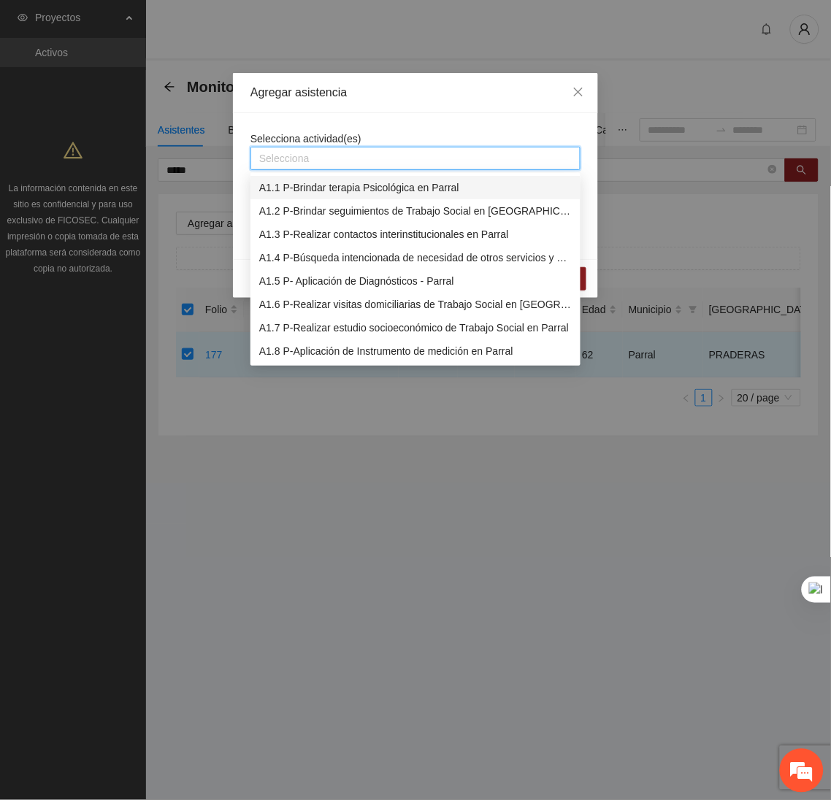
click at [296, 187] on div "A1.1 P-Brindar terapia Psicológica en Parral" at bounding box center [415, 188] width 312 height 16
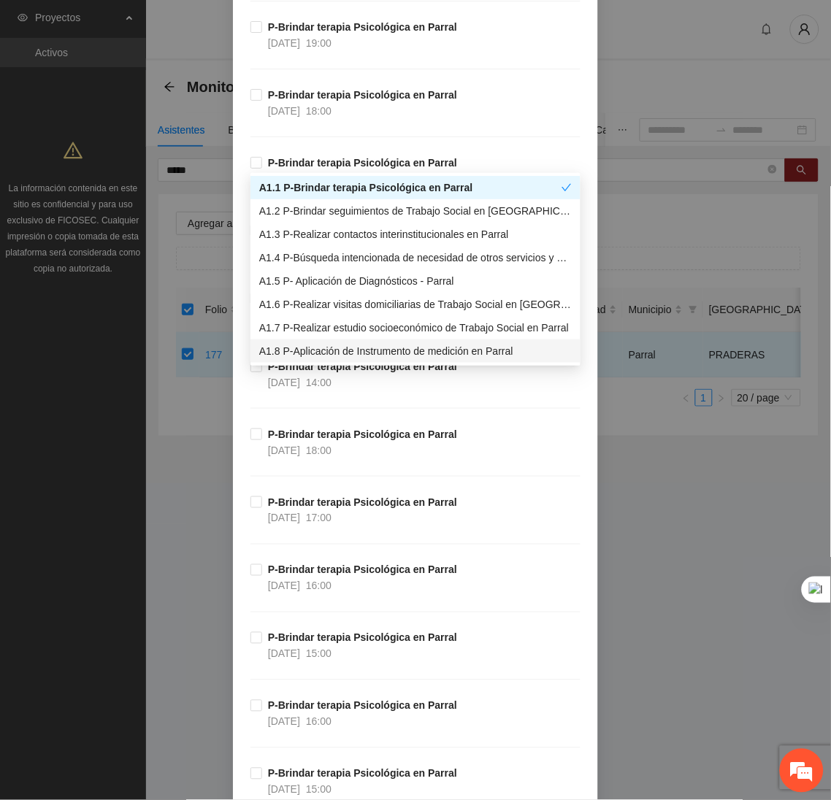
scroll to position [599, 0]
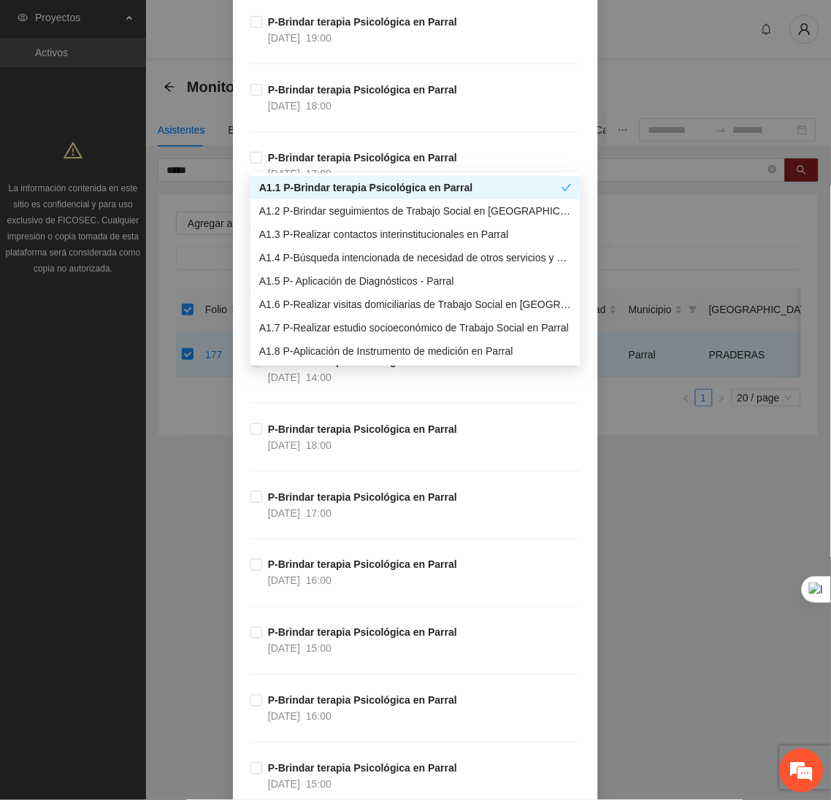
click at [707, 145] on div "Agregar asistencia Selecciona actividad(es) A1.1 P-Brindar terapia Psicológica …" at bounding box center [415, 400] width 831 height 800
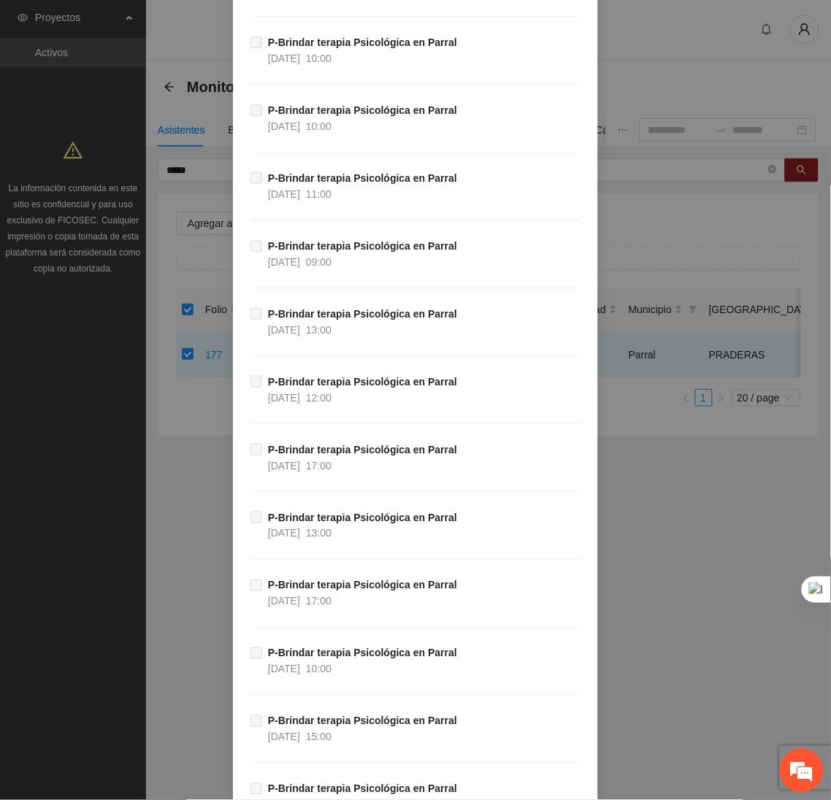
scroll to position [38159, 0]
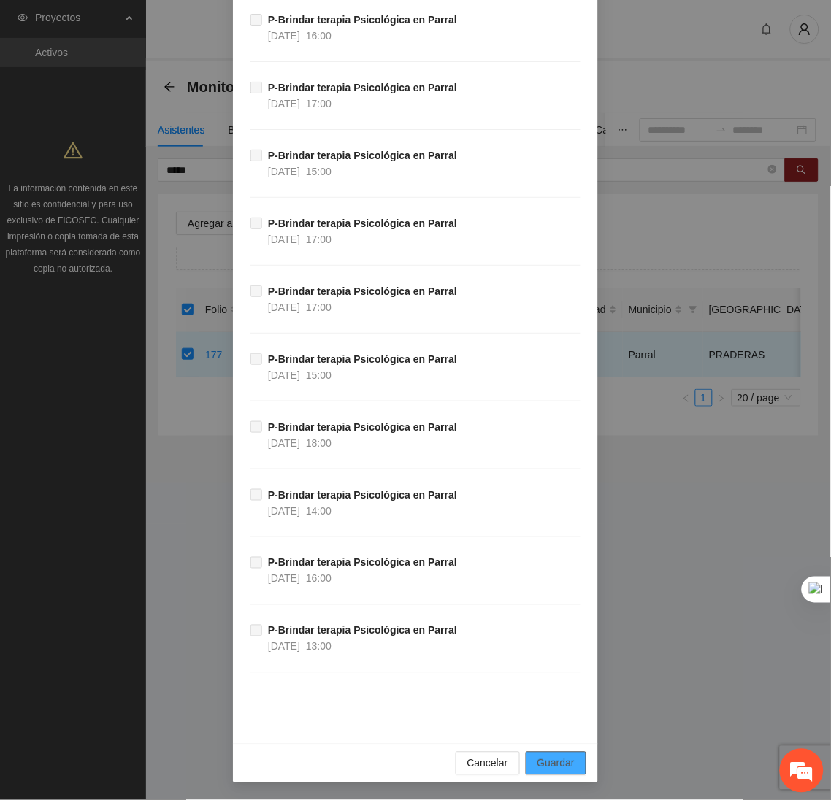
click at [569, 758] on button "Guardar" at bounding box center [556, 763] width 61 height 23
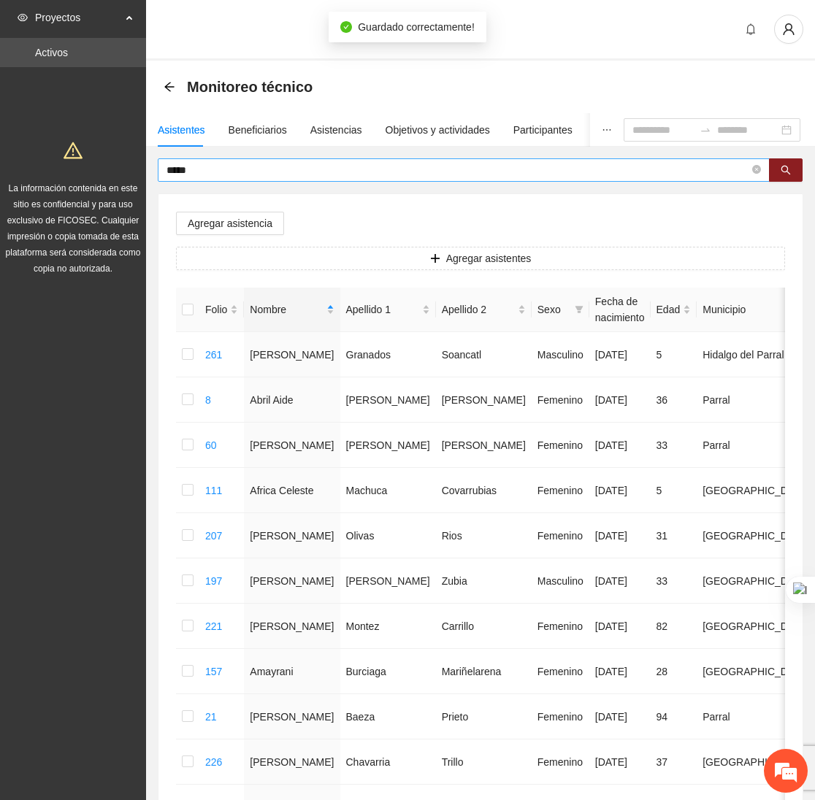
click at [221, 171] on input "*****" at bounding box center [457, 170] width 583 height 16
type input "*"
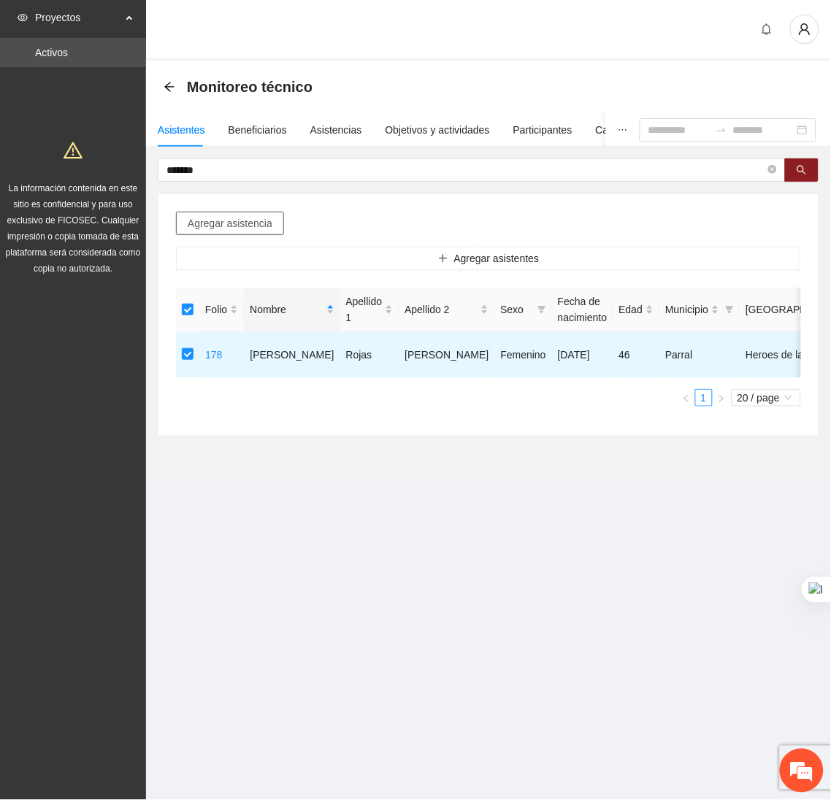
click at [252, 226] on span "Agregar asistencia" at bounding box center [230, 223] width 85 height 16
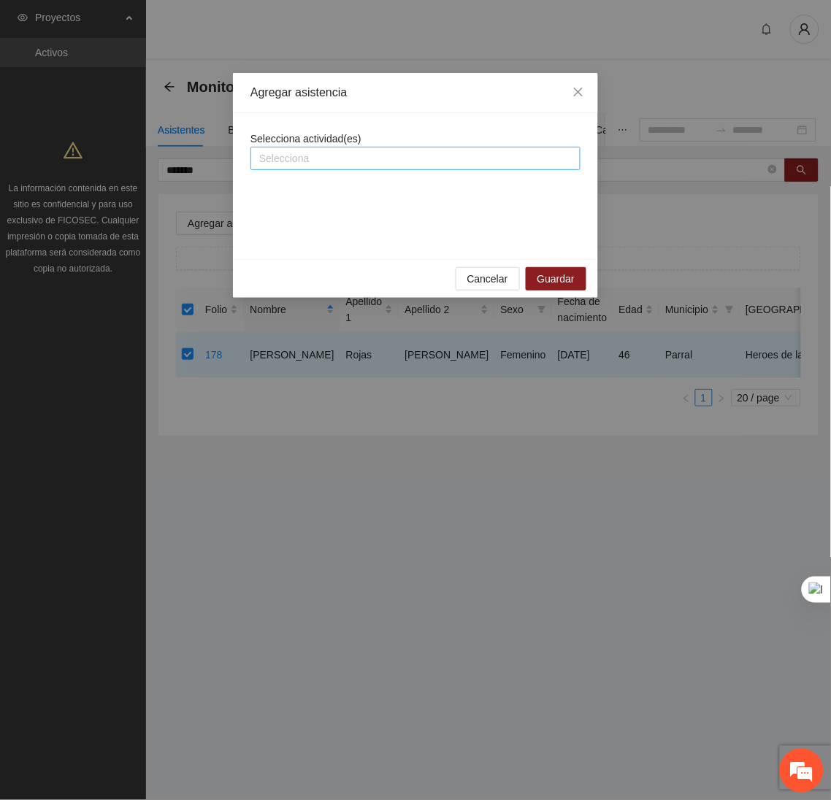
click at [270, 164] on div at bounding box center [415, 159] width 323 height 18
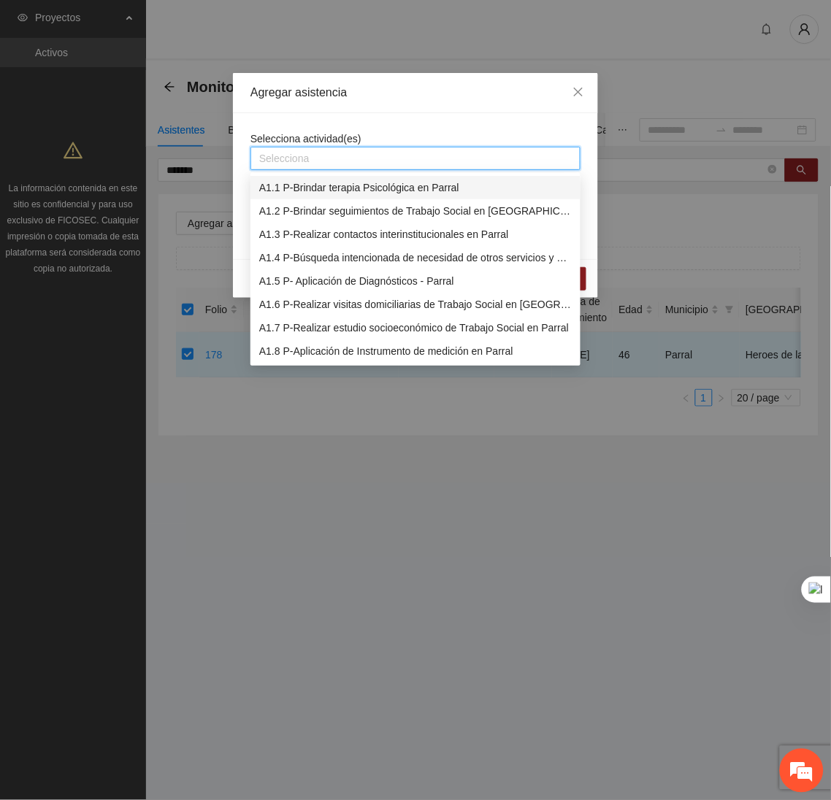
click at [277, 188] on div "A1.1 P-Brindar terapia Psicológica en Parral" at bounding box center [415, 188] width 312 height 16
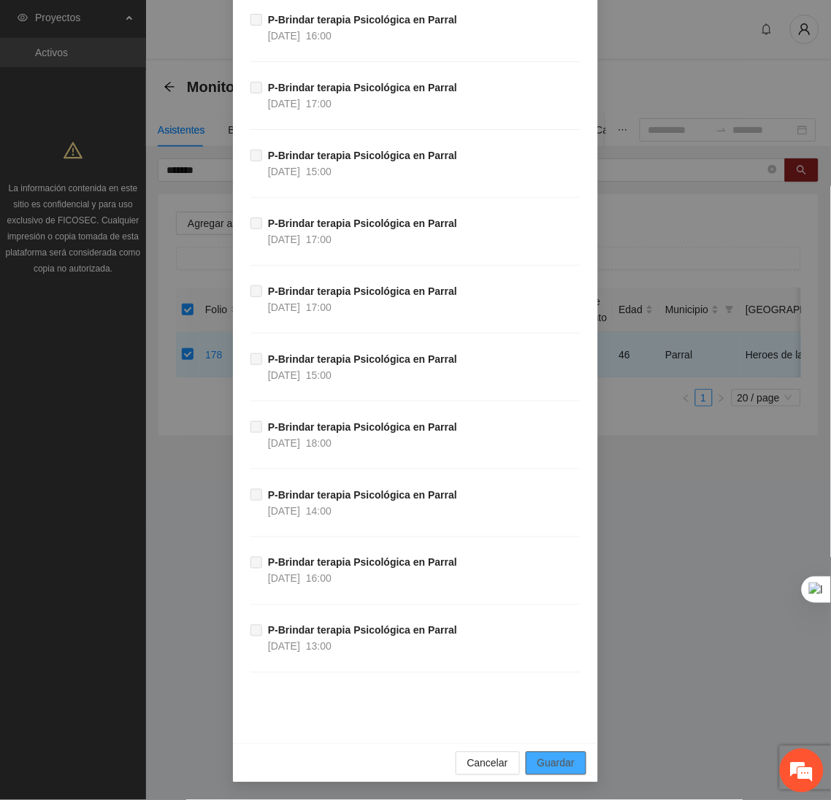
click at [560, 759] on span "Guardar" at bounding box center [555, 764] width 37 height 16
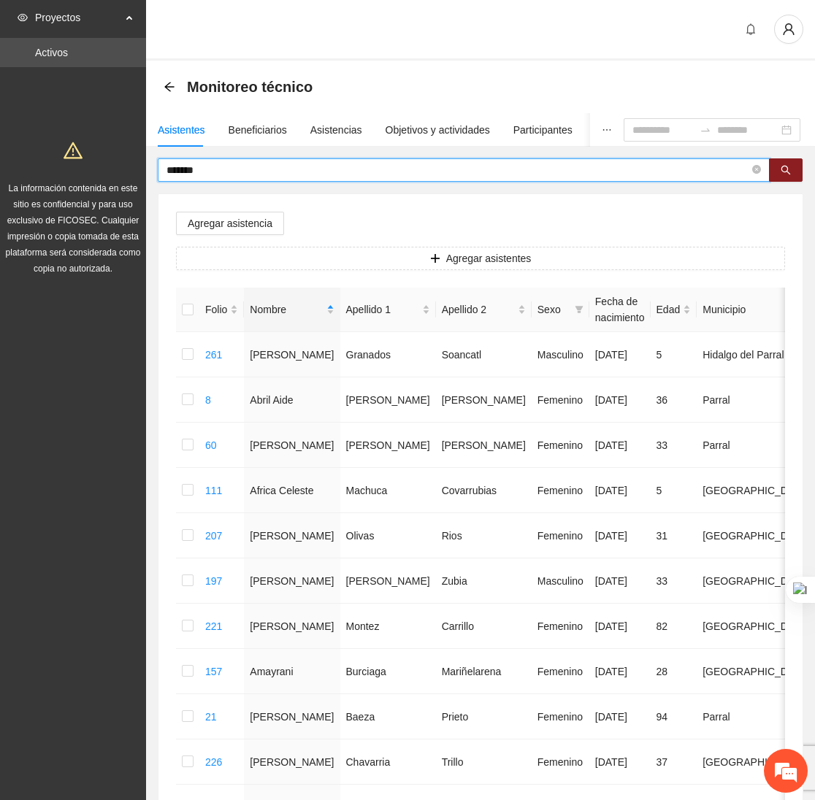
click at [221, 171] on input "*******" at bounding box center [457, 170] width 583 height 16
type input "*"
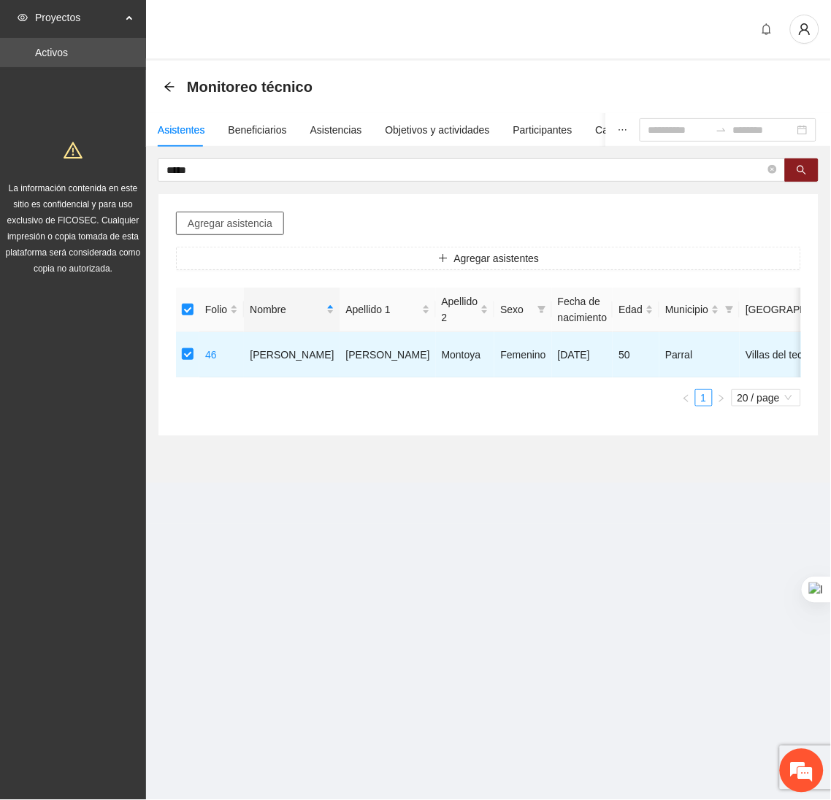
click at [218, 225] on span "Agregar asistencia" at bounding box center [230, 223] width 85 height 16
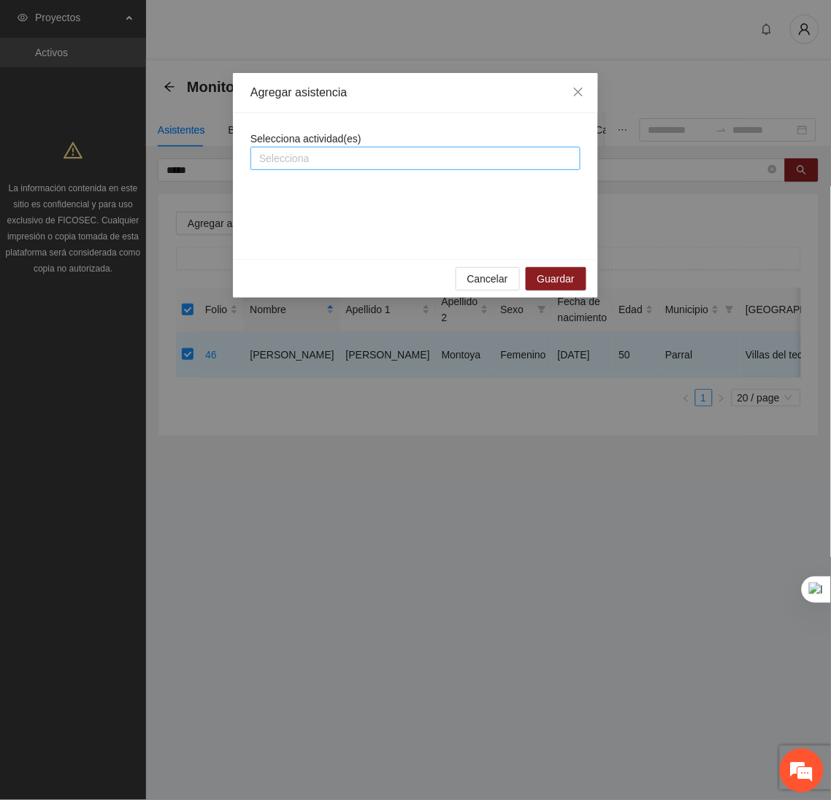
click at [294, 155] on div at bounding box center [415, 159] width 323 height 18
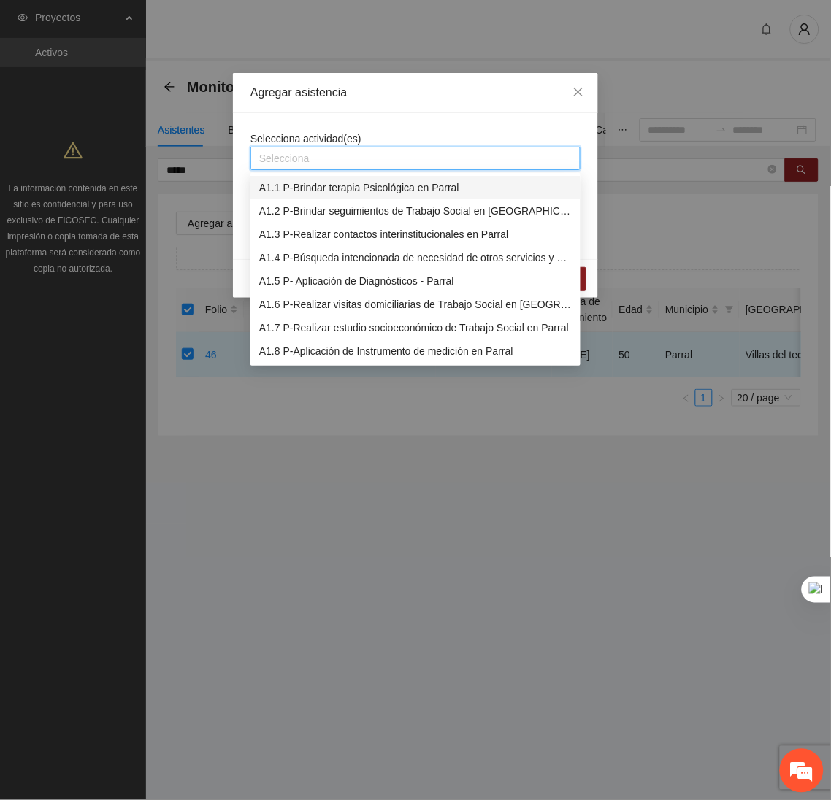
click at [299, 180] on div "A1.1 P-Brindar terapia Psicológica en Parral" at bounding box center [415, 188] width 312 height 16
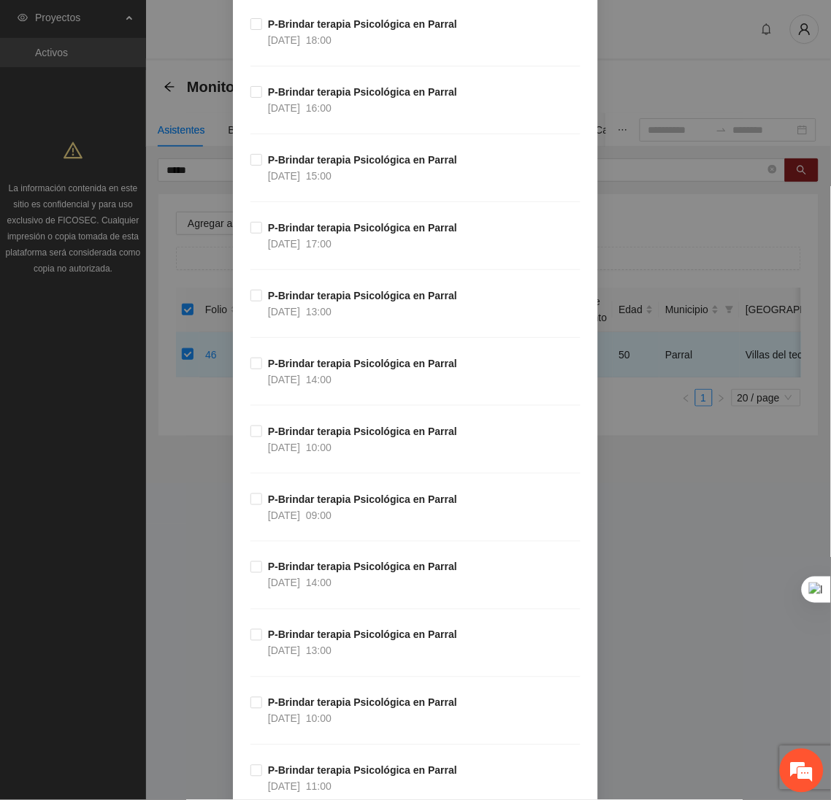
scroll to position [2317, 0]
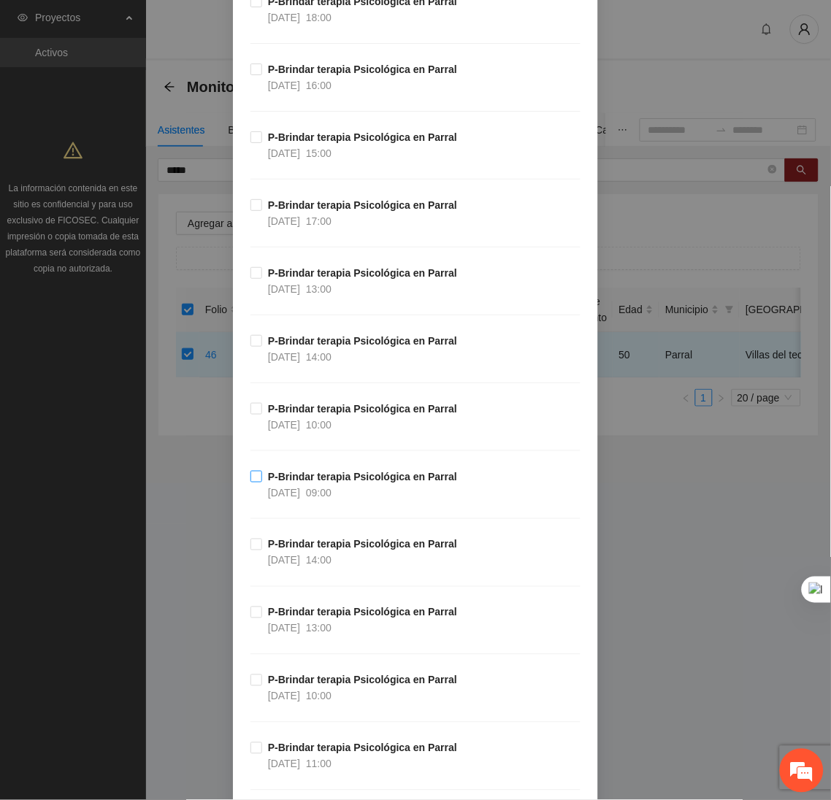
click at [262, 479] on span "P-Brindar terapia Psicológica en Parral 03/10/2025 09:00" at bounding box center [362, 485] width 201 height 32
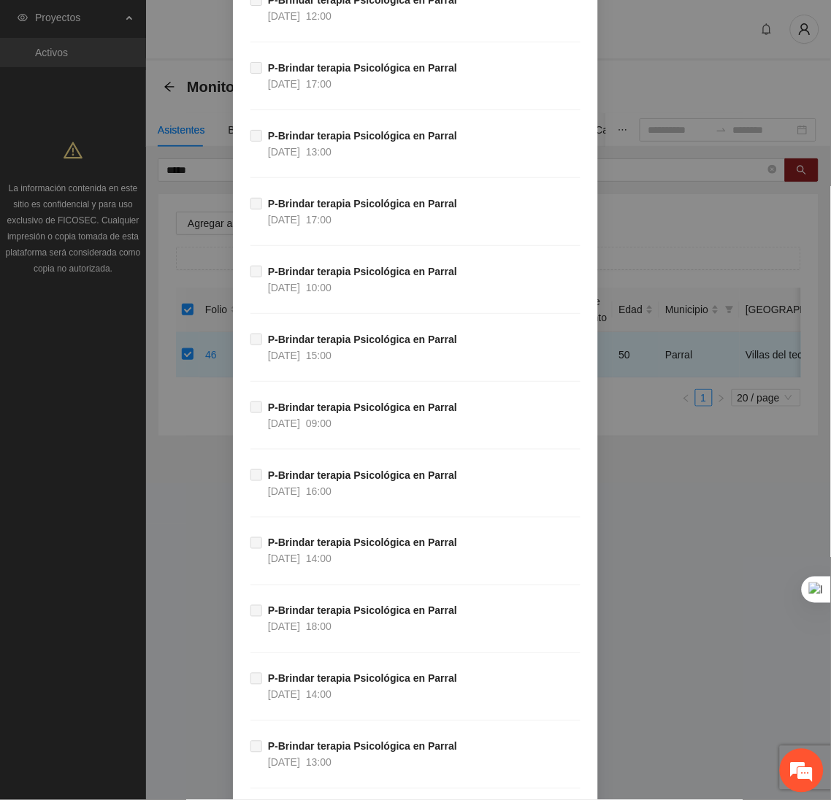
scroll to position [38159, 0]
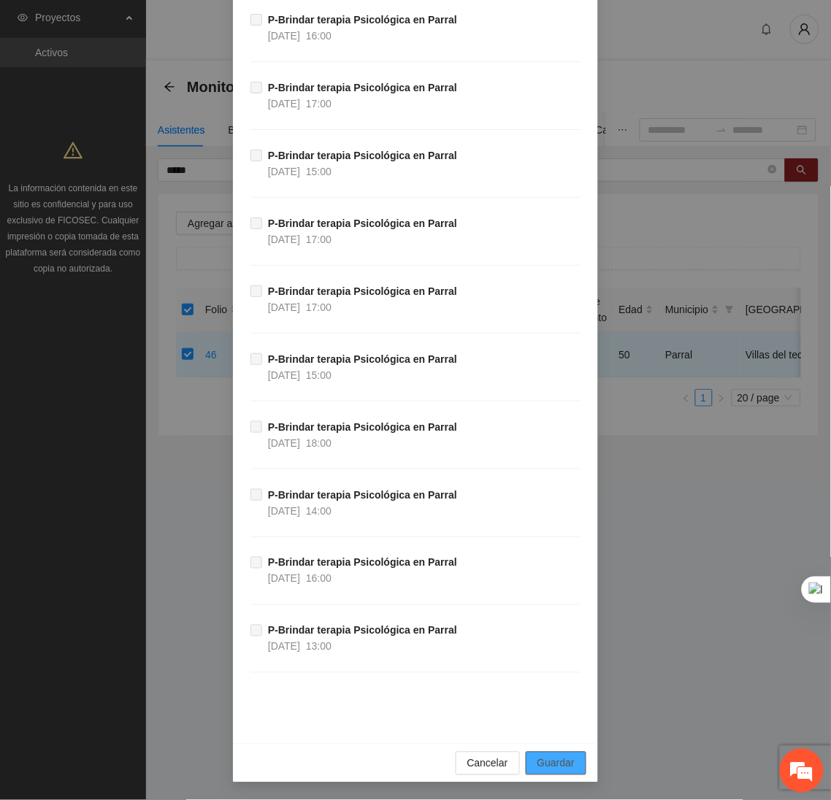
click at [544, 761] on span "Guardar" at bounding box center [555, 764] width 37 height 16
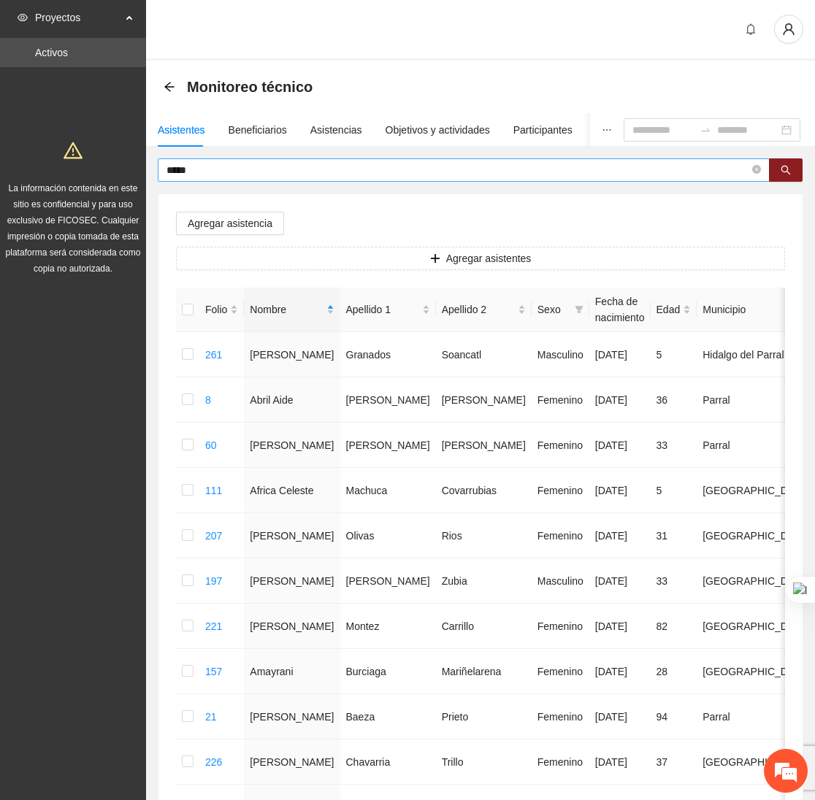
click at [220, 169] on input "*****" at bounding box center [457, 170] width 583 height 16
type input "*"
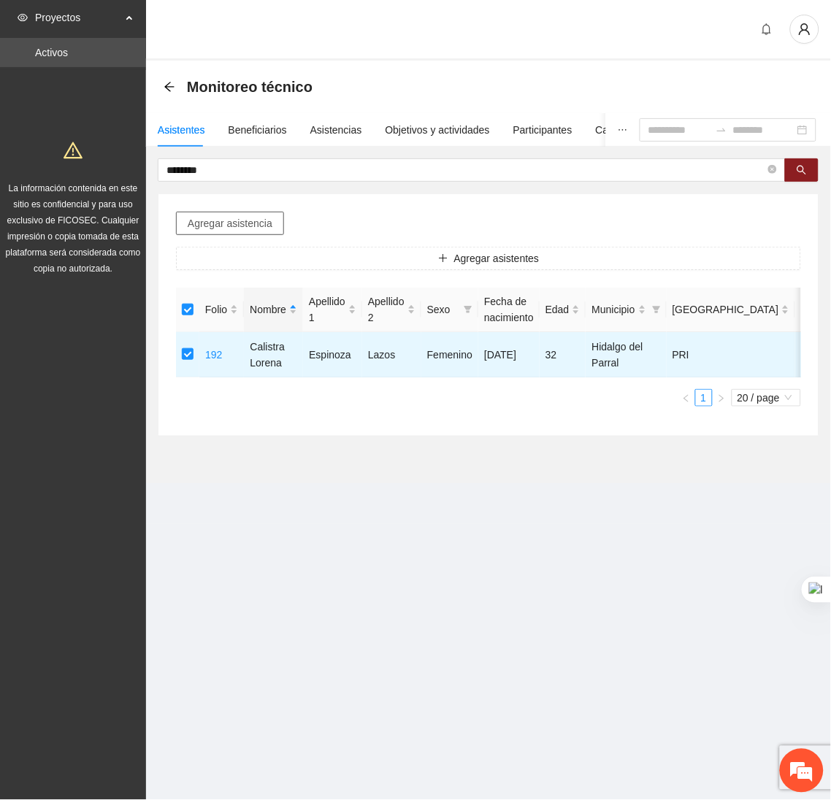
click at [251, 228] on span "Agregar asistencia" at bounding box center [230, 223] width 85 height 16
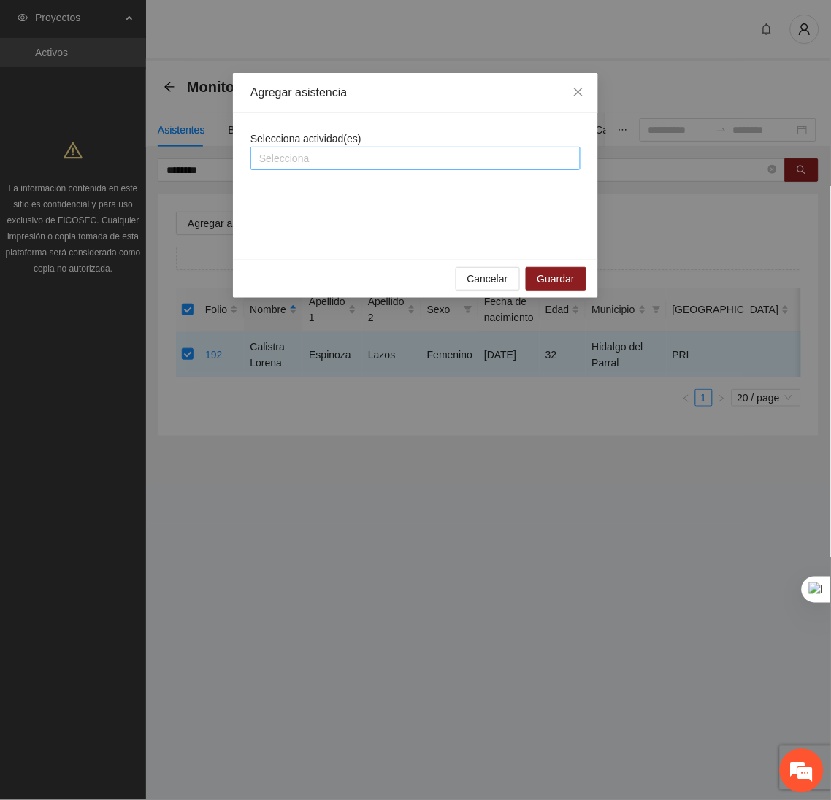
click at [296, 160] on div at bounding box center [415, 159] width 323 height 18
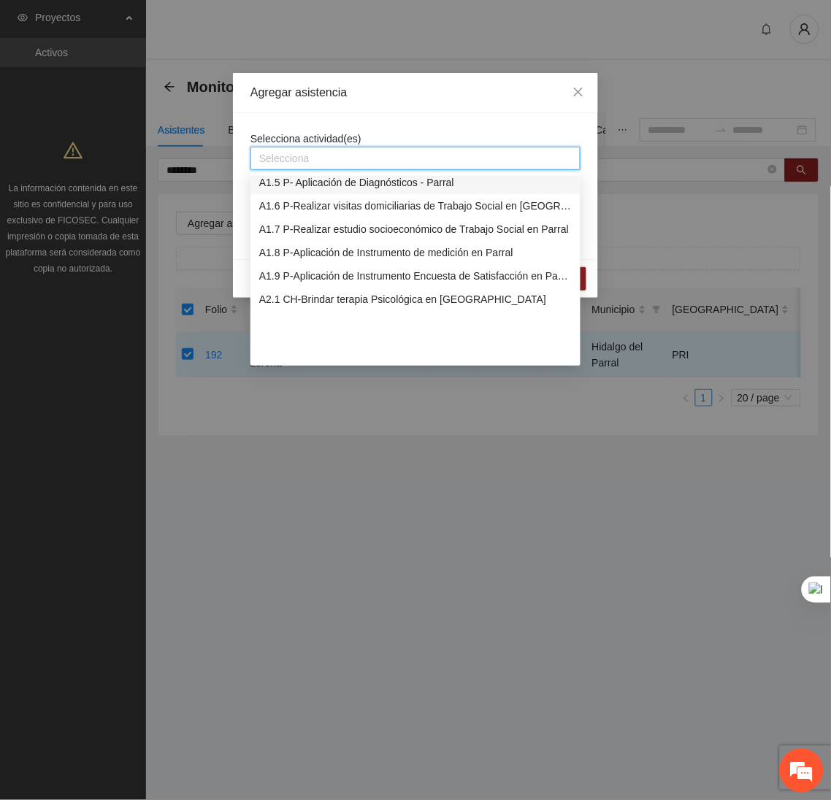
scroll to position [0, 0]
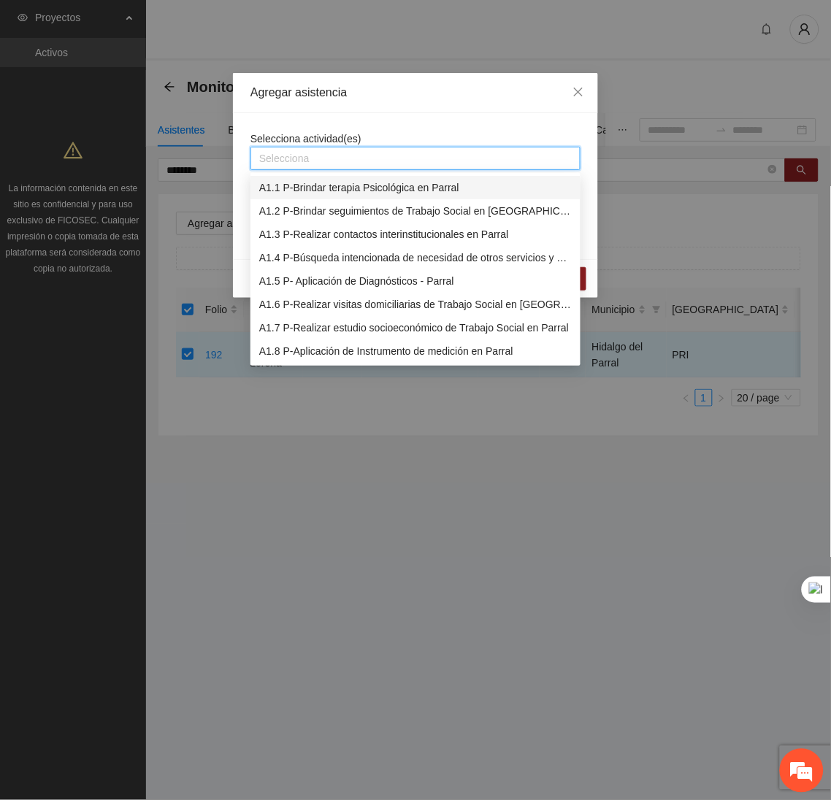
click at [299, 183] on div "A1.1 P-Brindar terapia Psicológica en Parral" at bounding box center [415, 188] width 312 height 16
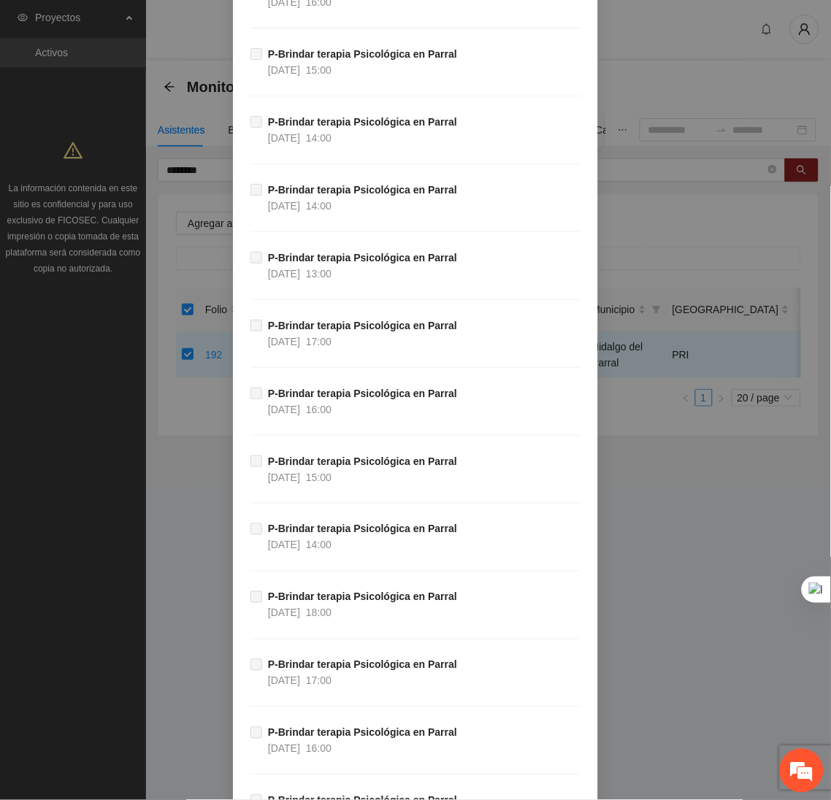
scroll to position [38159, 0]
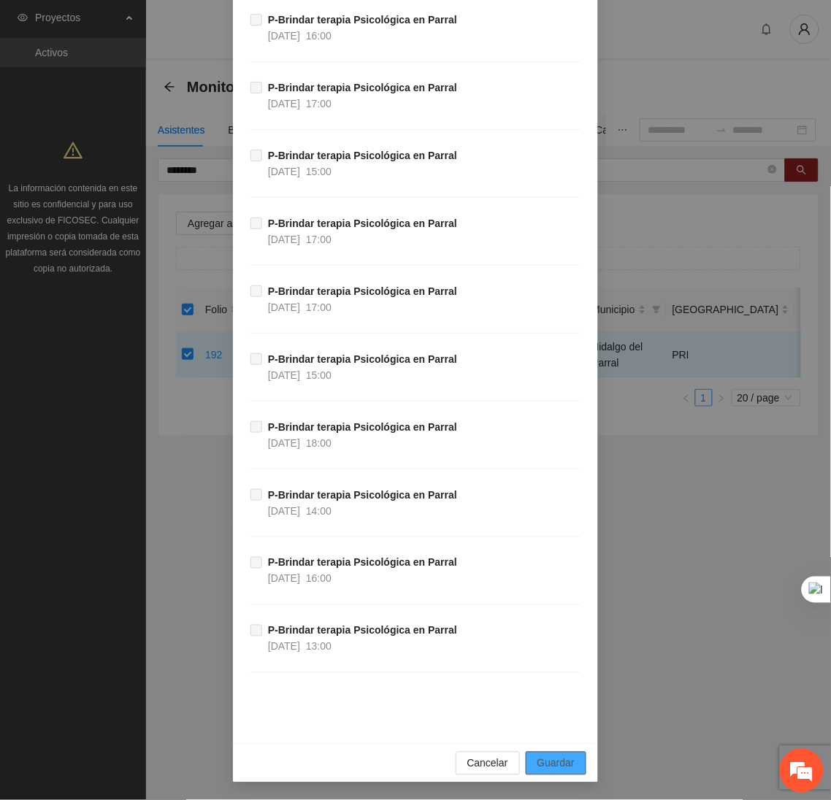
click at [537, 762] on span "Guardar" at bounding box center [555, 764] width 37 height 16
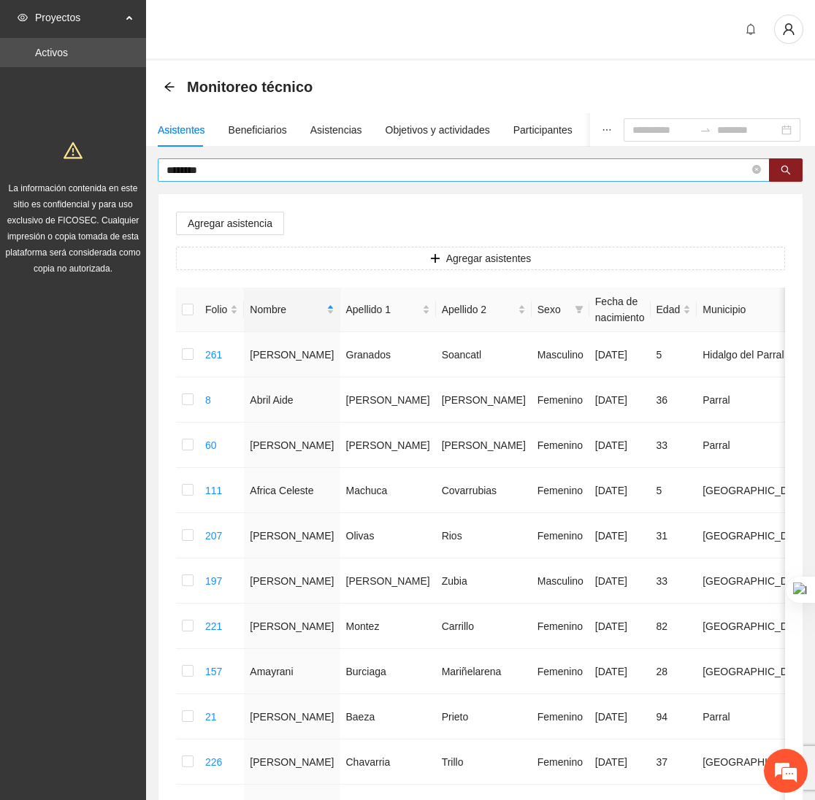
click at [220, 173] on input "********" at bounding box center [457, 170] width 583 height 16
type input "*"
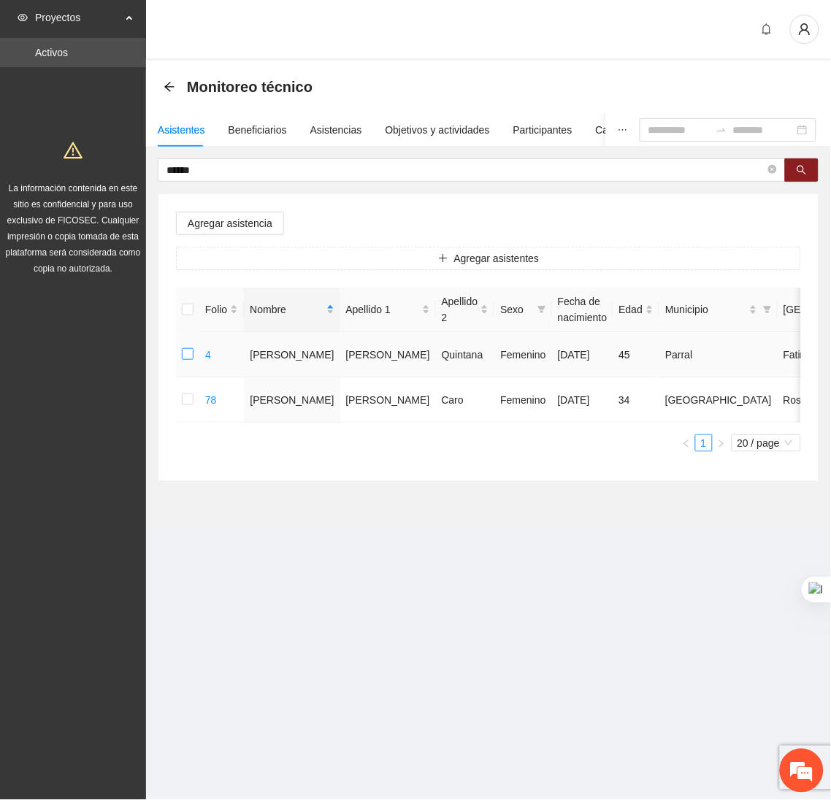
click at [186, 348] on label at bounding box center [188, 355] width 12 height 16
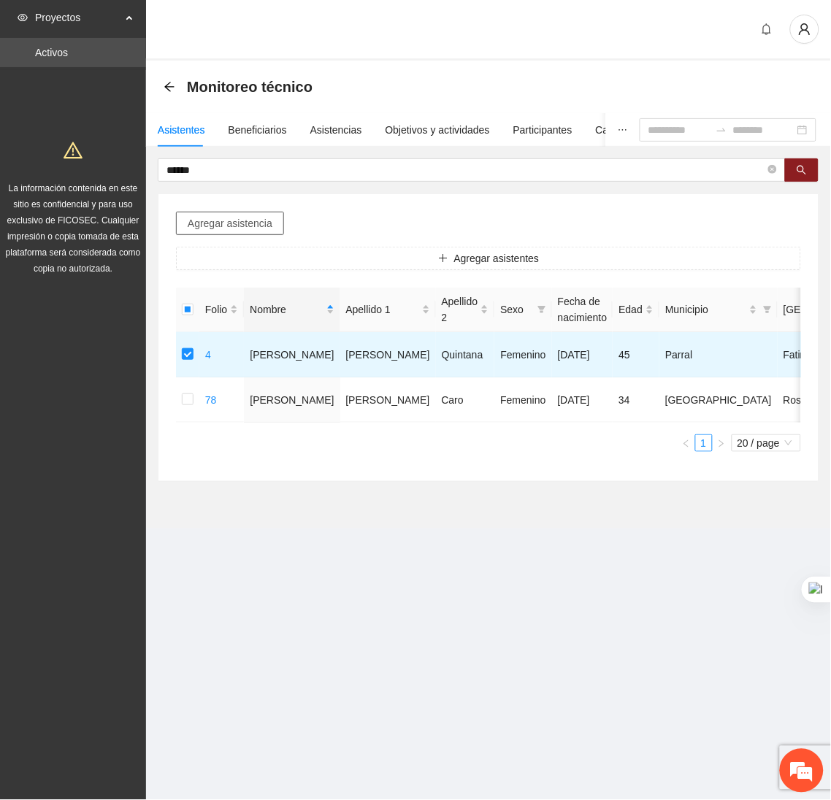
click at [255, 225] on span "Agregar asistencia" at bounding box center [230, 223] width 85 height 16
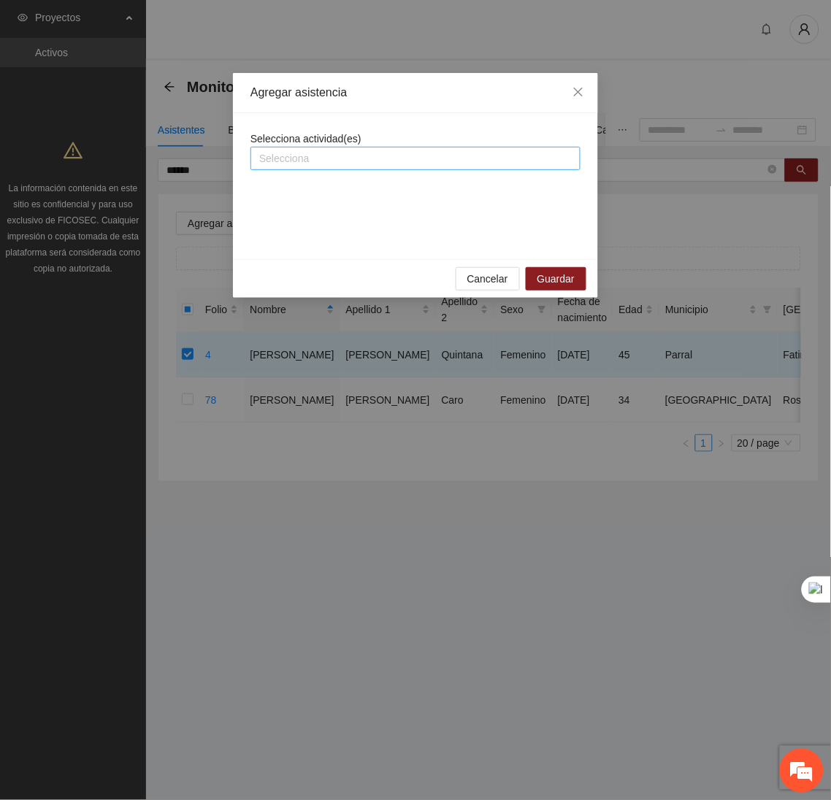
click at [325, 157] on div at bounding box center [415, 159] width 323 height 18
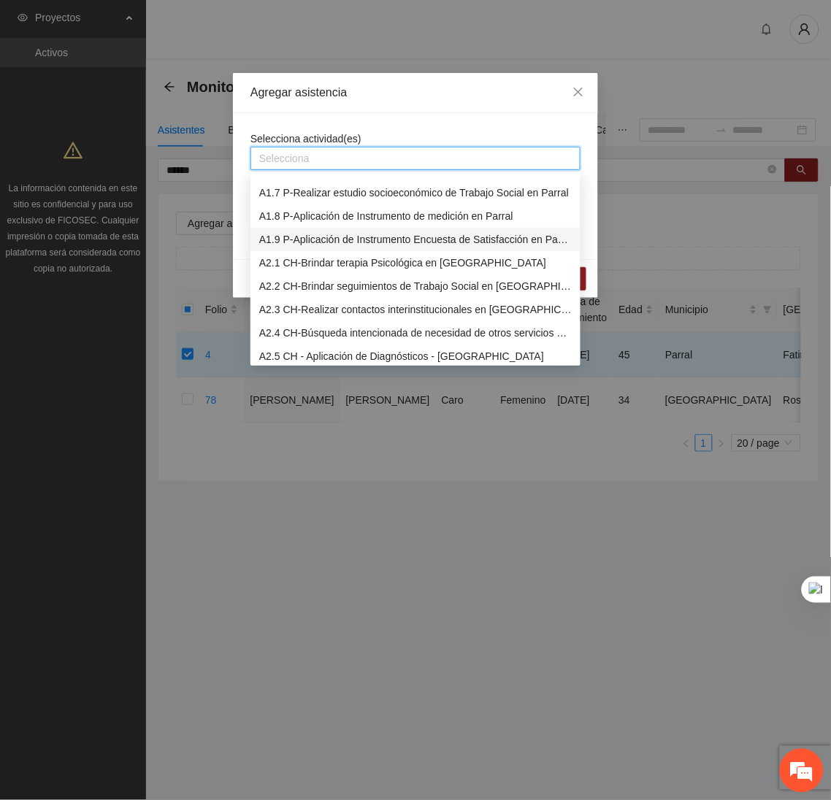
scroll to position [0, 0]
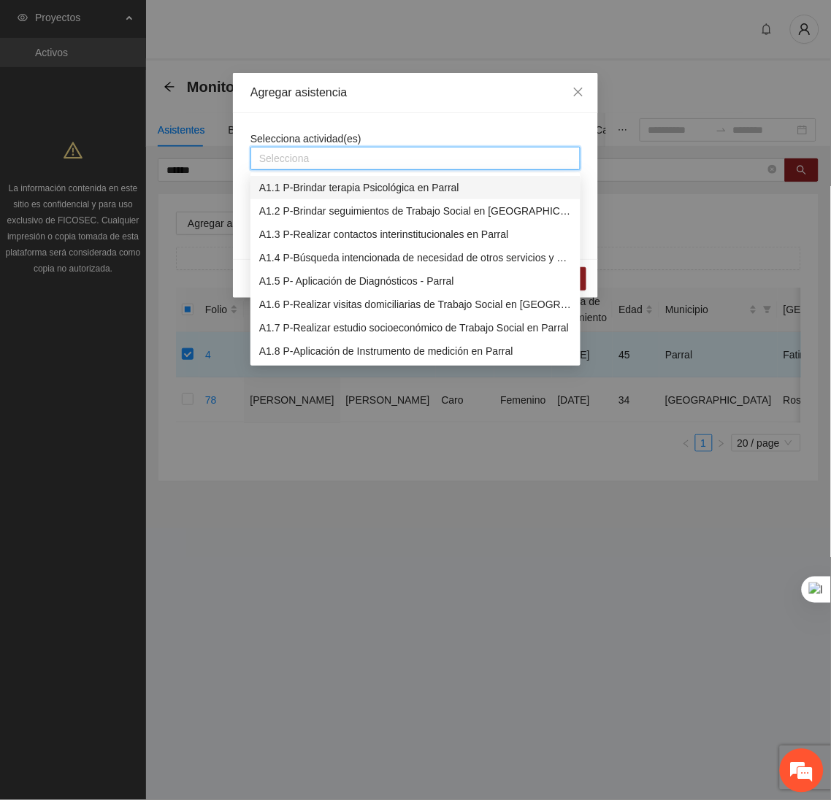
click at [294, 188] on div "A1.1 P-Brindar terapia Psicológica en Parral" at bounding box center [415, 188] width 312 height 16
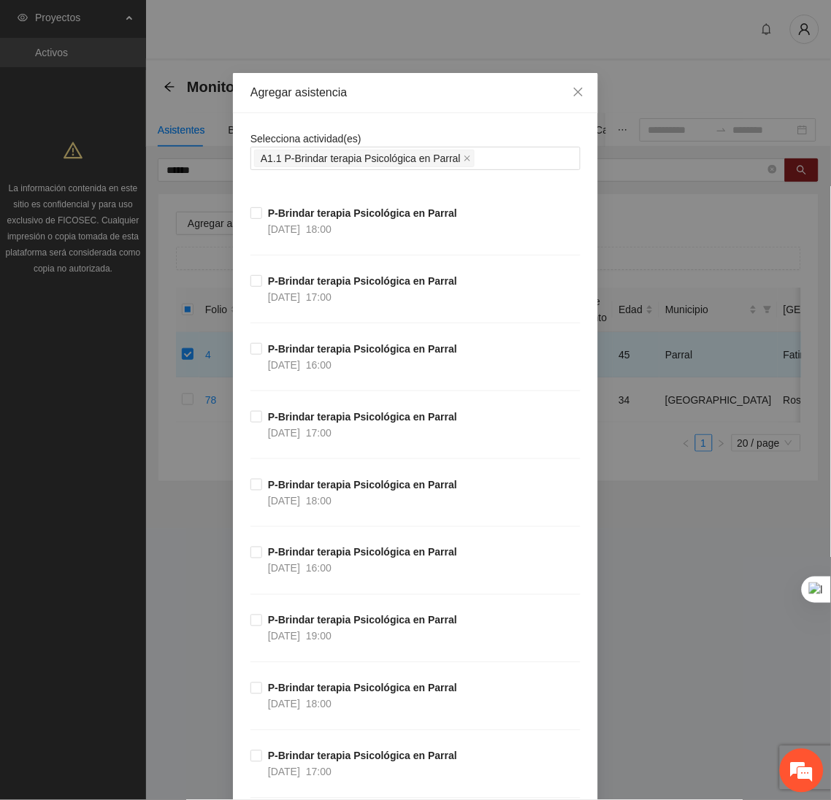
click at [410, 101] on div "Agregar asistencia" at bounding box center [415, 93] width 365 height 40
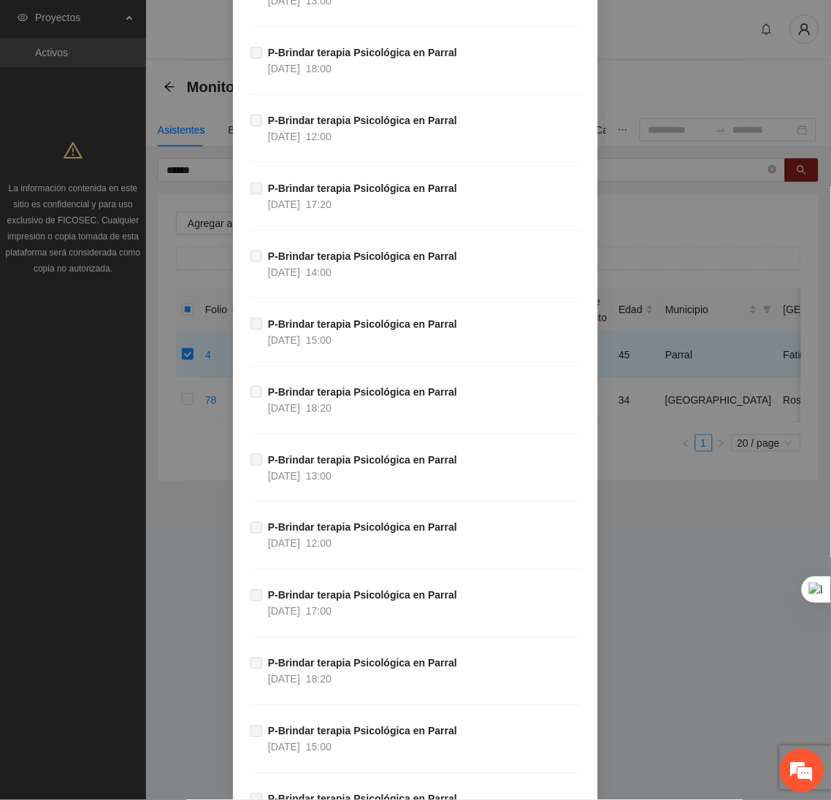
scroll to position [38159, 0]
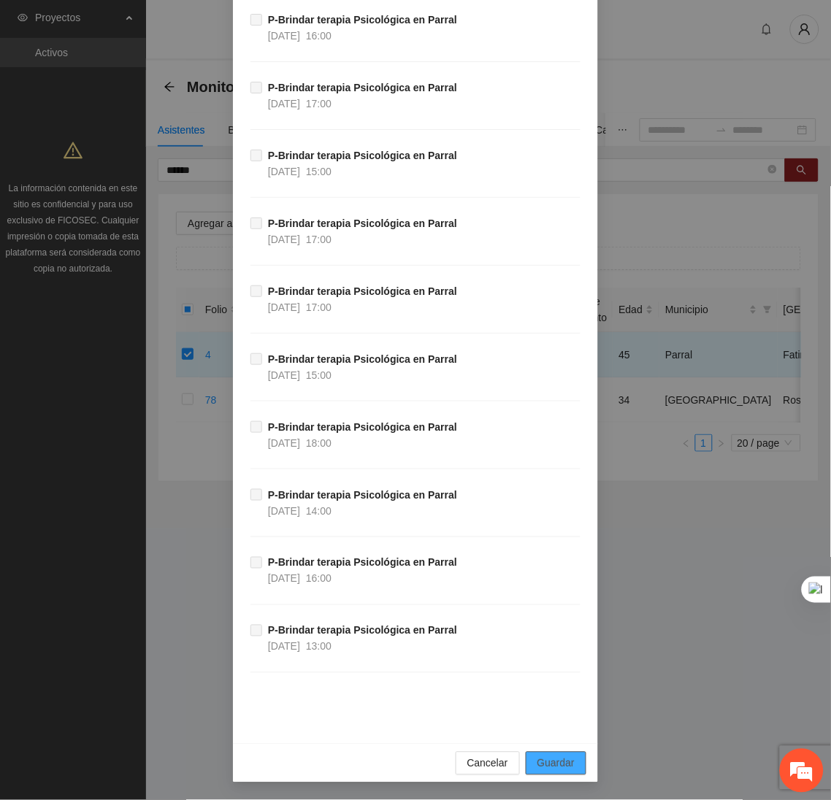
click at [554, 757] on span "Guardar" at bounding box center [555, 764] width 37 height 16
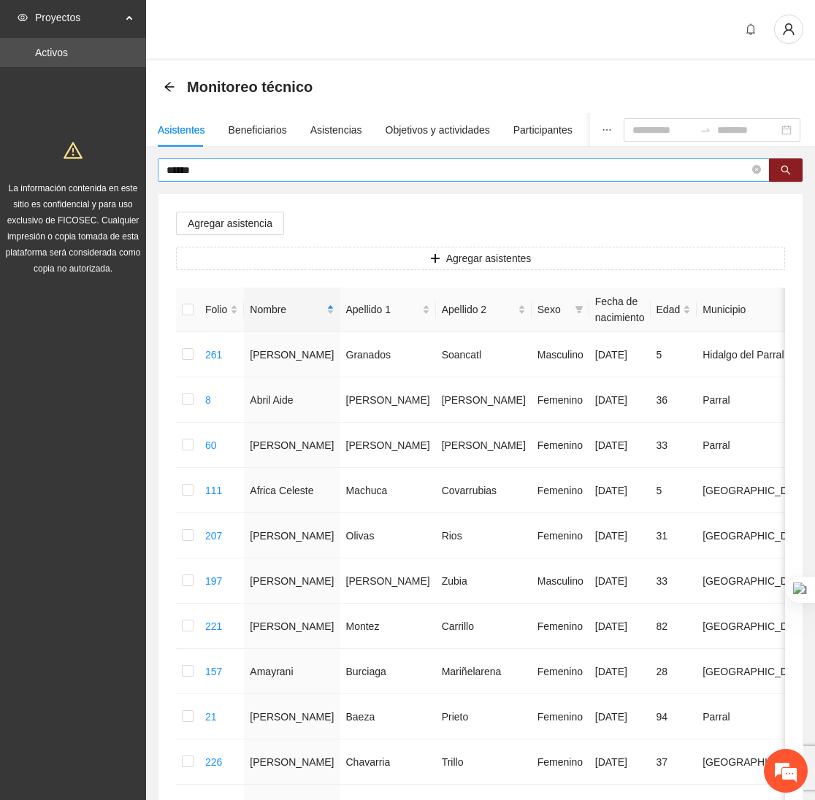
click at [230, 169] on input "******" at bounding box center [457, 170] width 583 height 16
type input "*"
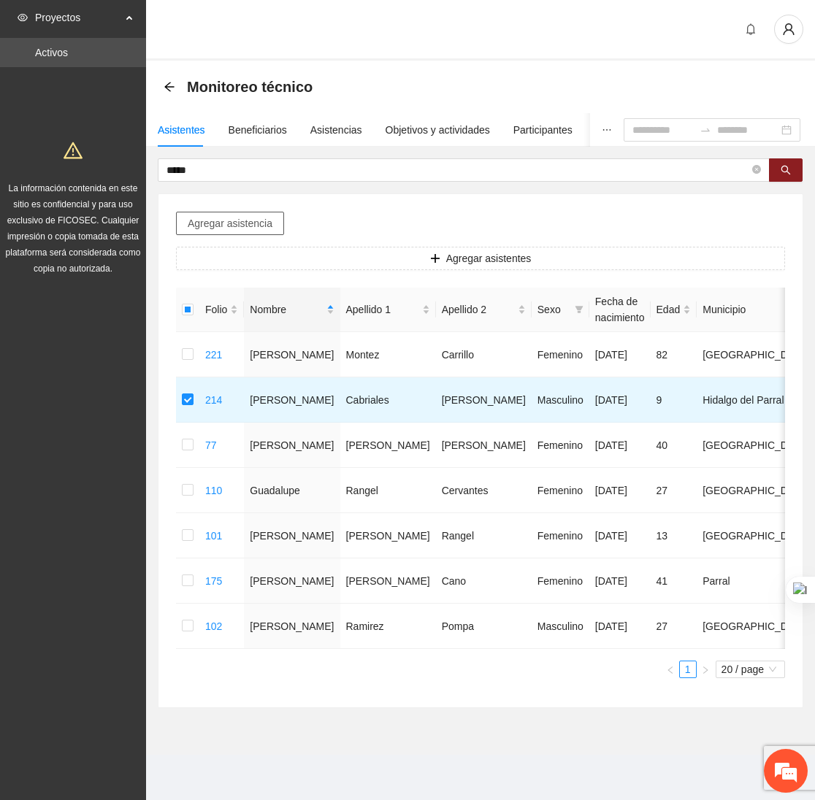
click at [227, 229] on span "Agregar asistencia" at bounding box center [230, 223] width 85 height 16
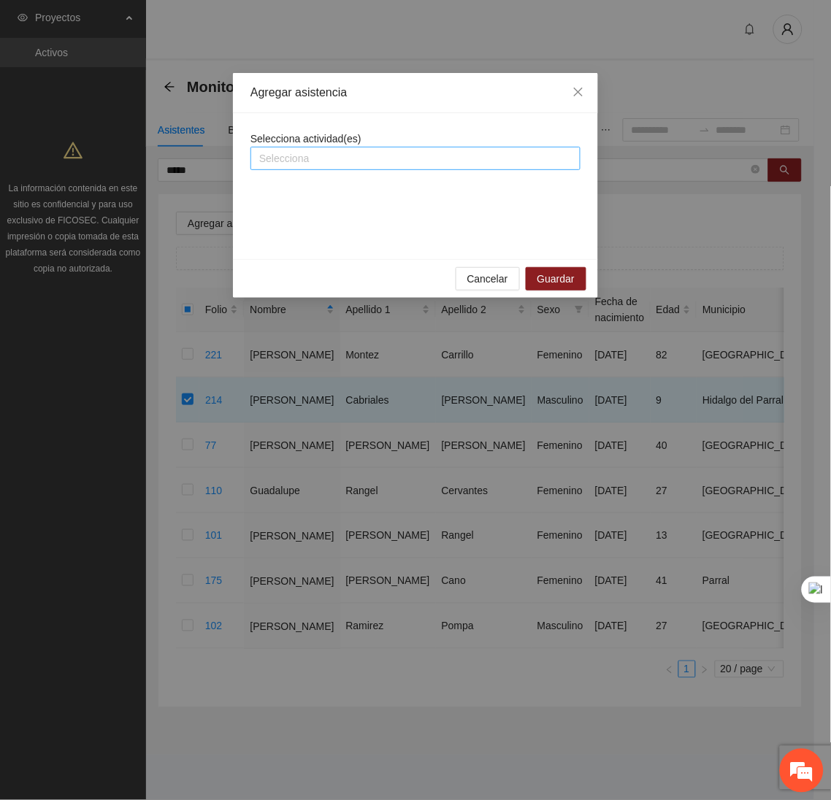
click at [313, 160] on div at bounding box center [415, 159] width 323 height 18
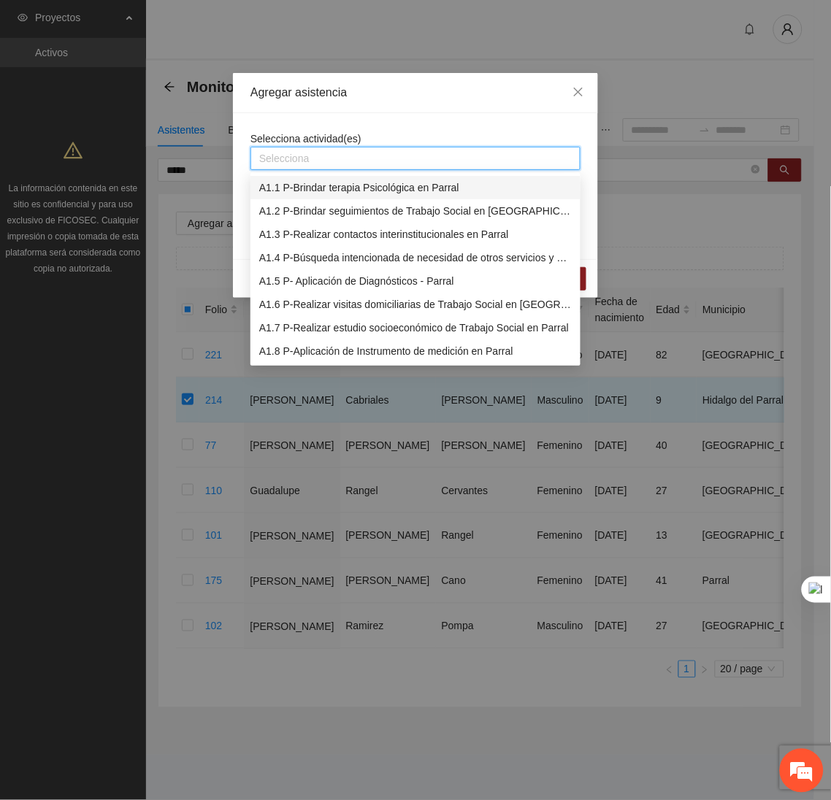
click at [299, 181] on div "A1.1 P-Brindar terapia Psicológica en Parral" at bounding box center [415, 188] width 312 height 16
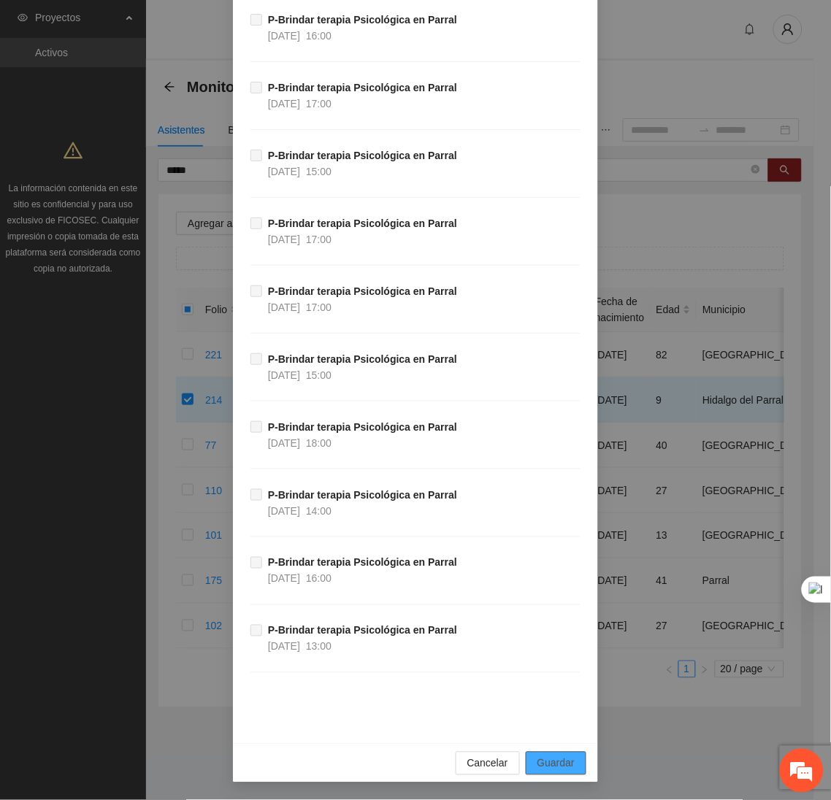
click at [554, 759] on span "Guardar" at bounding box center [555, 764] width 37 height 16
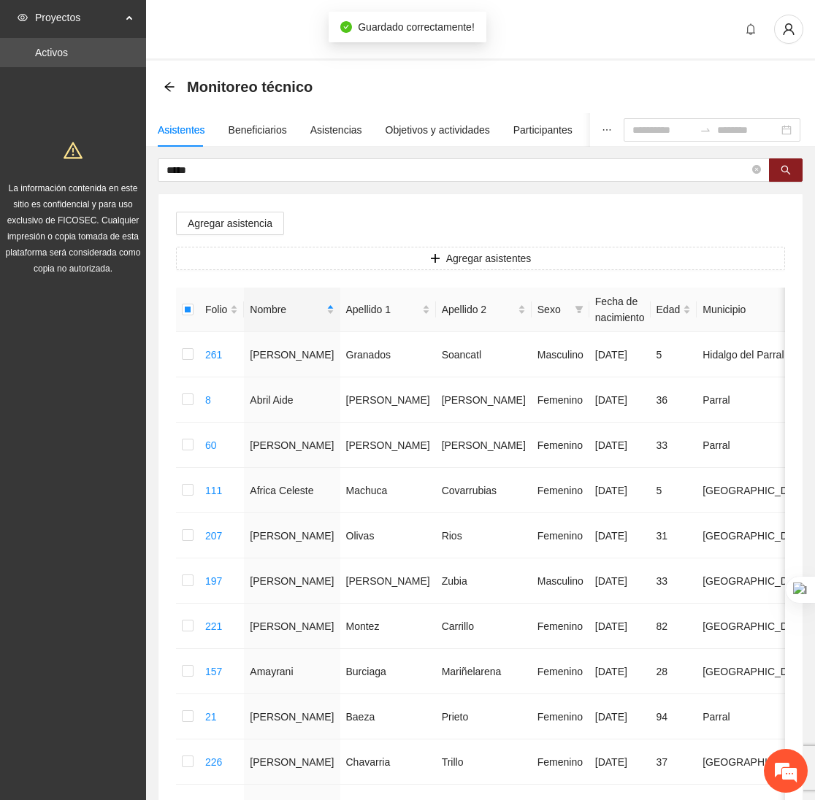
click at [252, 155] on div "Asistentes Beneficiarios Asistencias Objetivos y actividades Participantes Caso…" at bounding box center [480, 705] width 669 height 1184
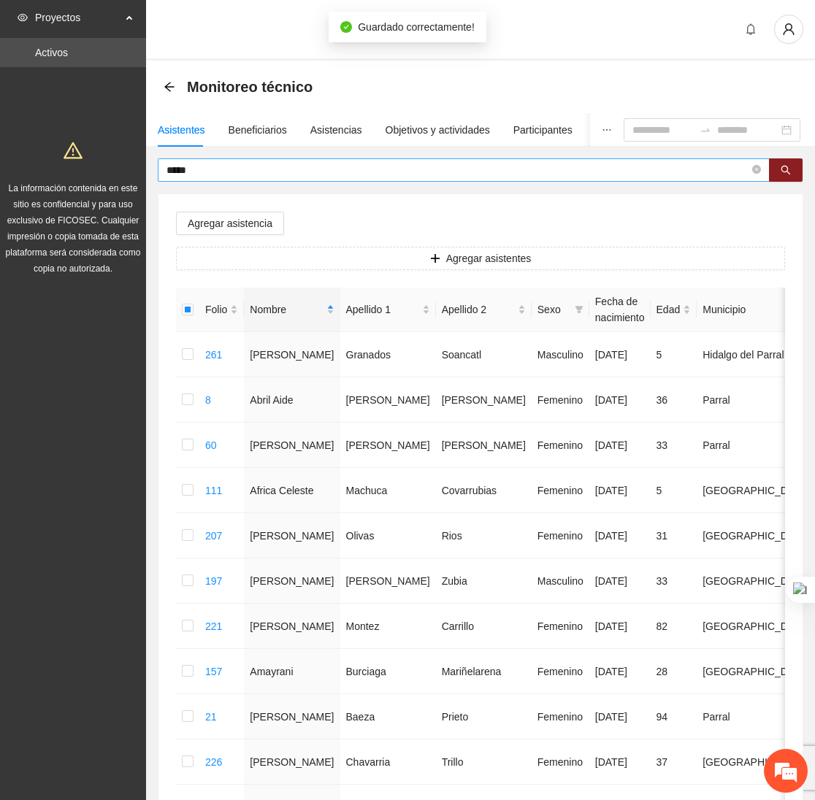
click at [234, 166] on input "*****" at bounding box center [457, 170] width 583 height 16
type input "*"
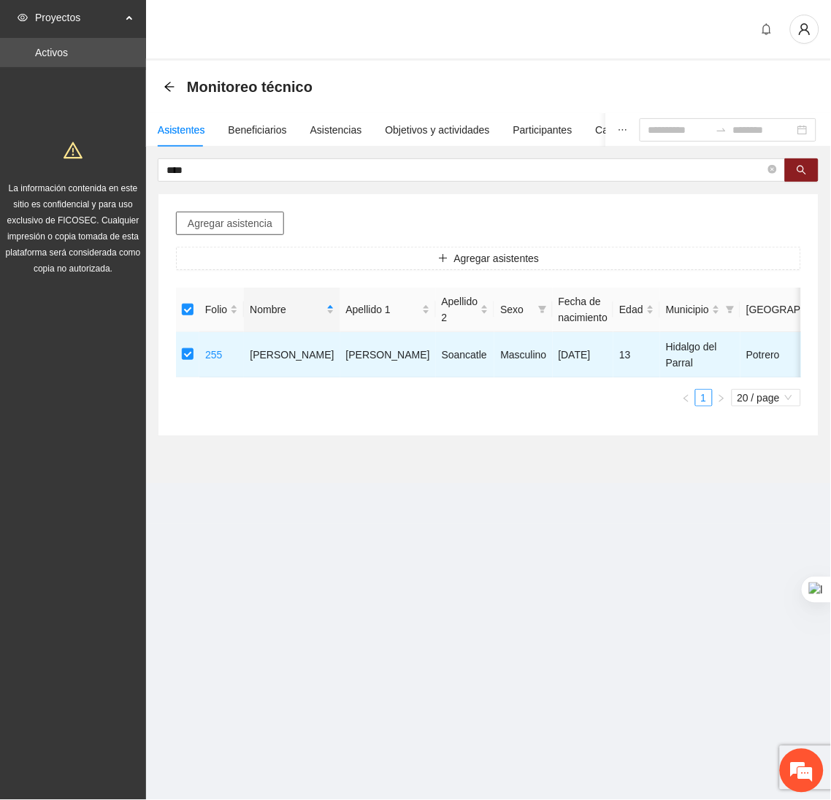
click at [233, 226] on span "Agregar asistencia" at bounding box center [230, 223] width 85 height 16
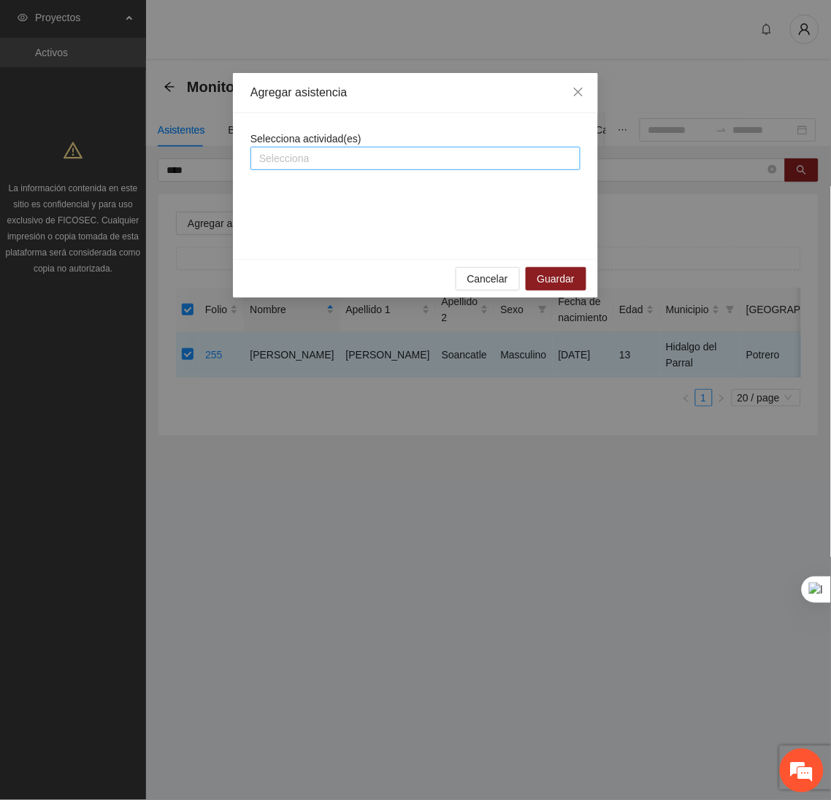
click at [297, 165] on div at bounding box center [415, 159] width 323 height 18
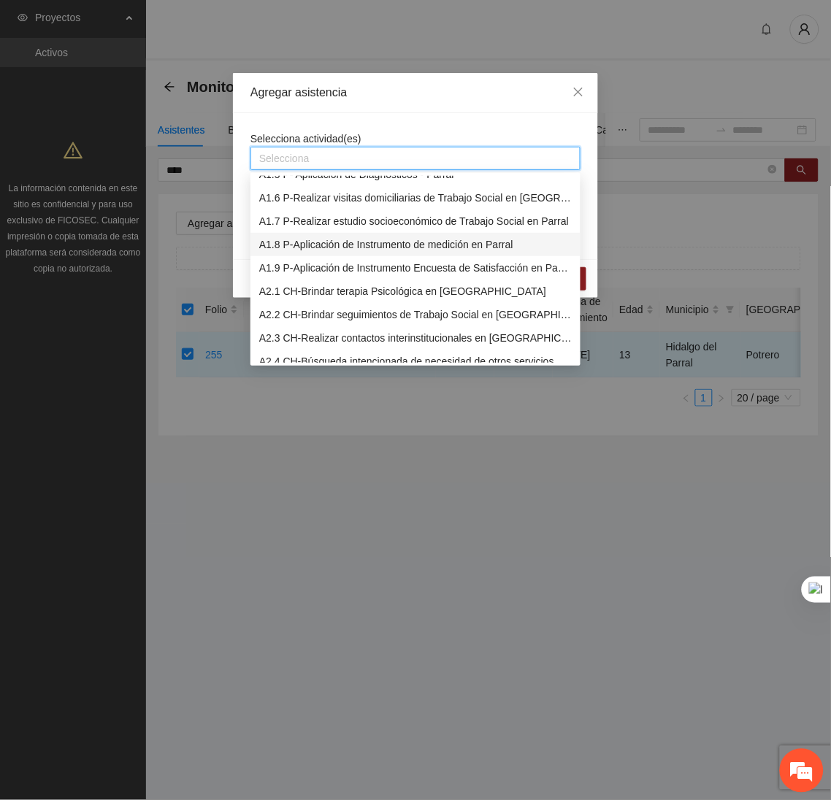
scroll to position [0, 0]
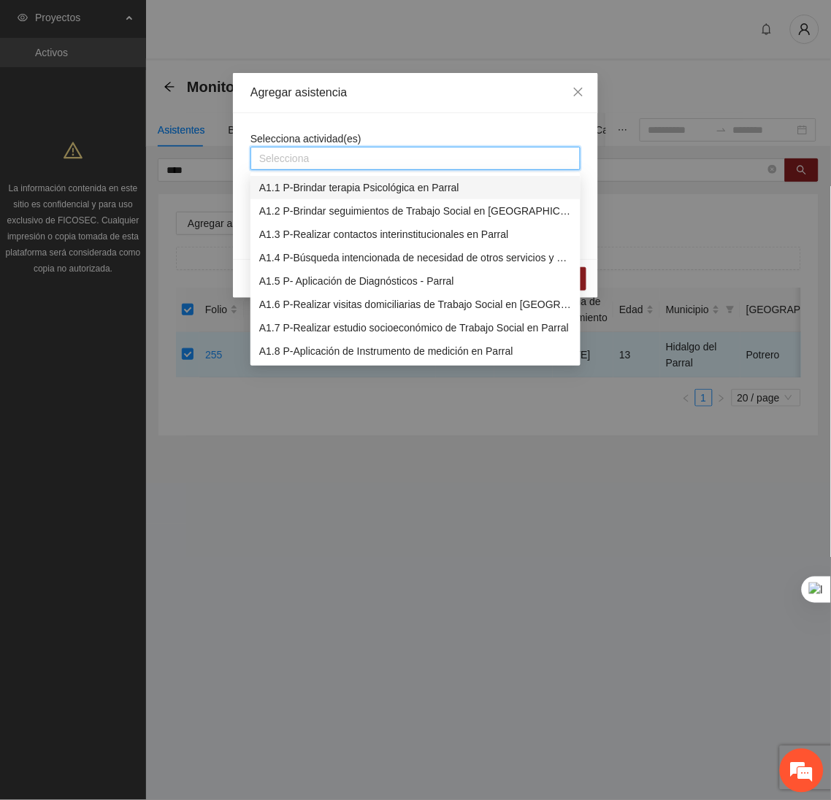
click at [290, 187] on div "A1.1 P-Brindar terapia Psicológica en Parral" at bounding box center [415, 188] width 312 height 16
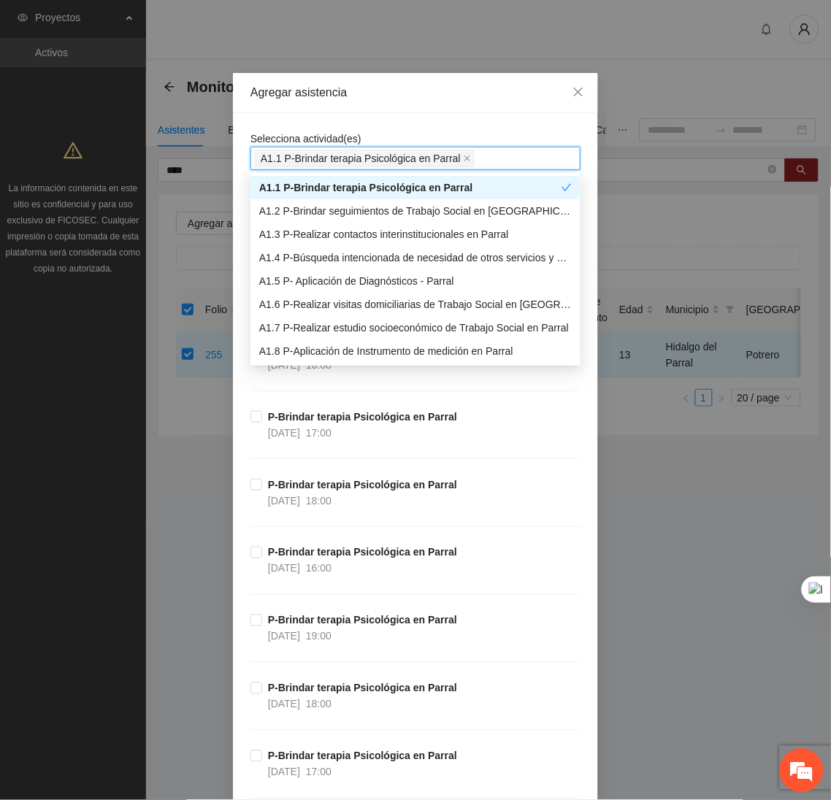
click at [429, 96] on div "Agregar asistencia" at bounding box center [415, 93] width 330 height 16
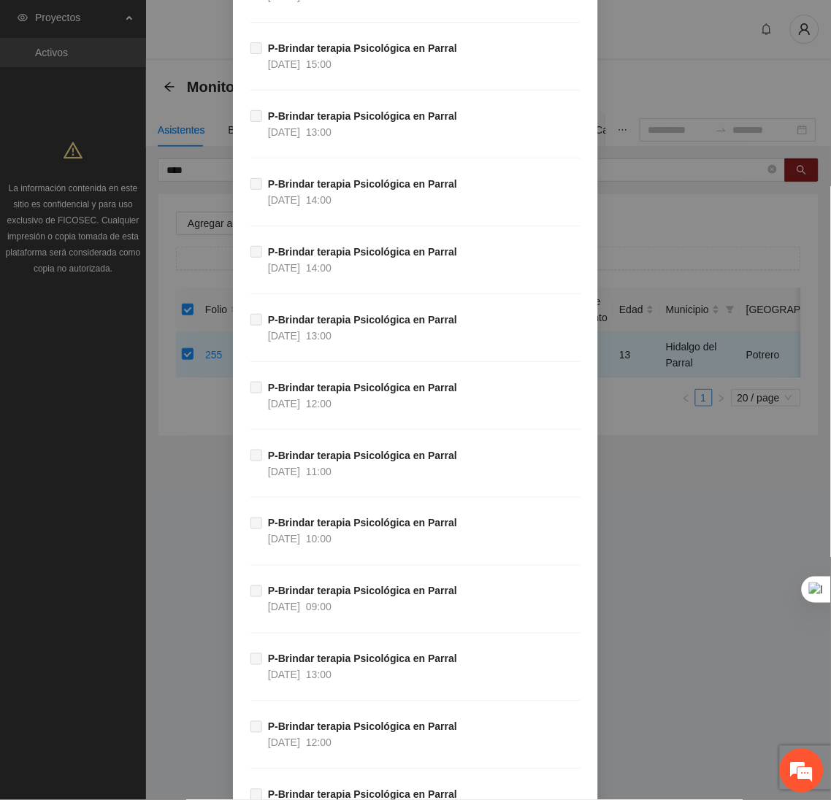
scroll to position [38159, 0]
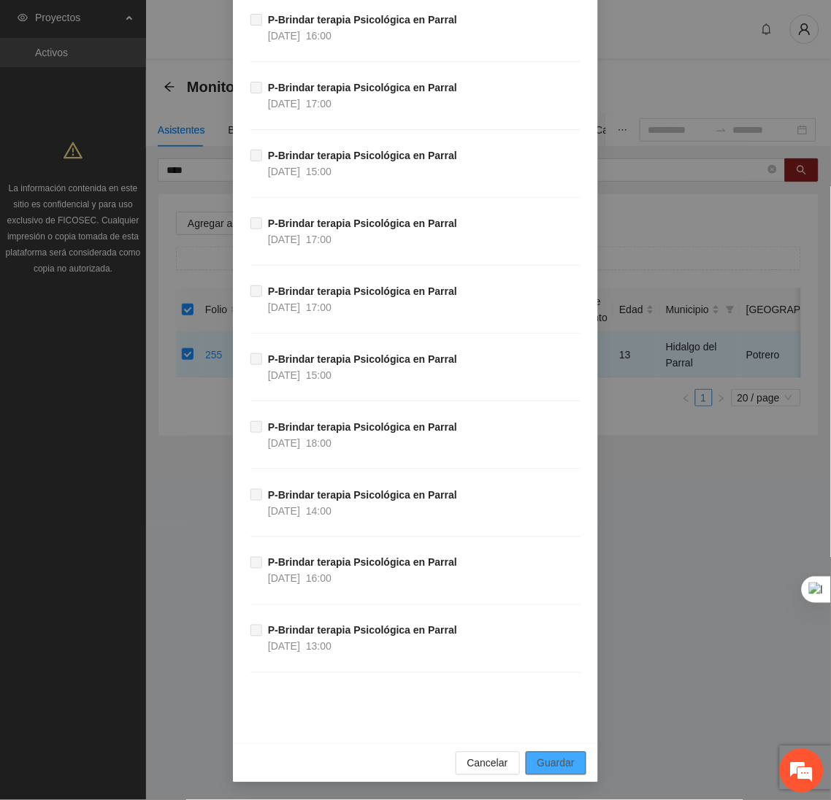
click at [563, 760] on span "Guardar" at bounding box center [555, 764] width 37 height 16
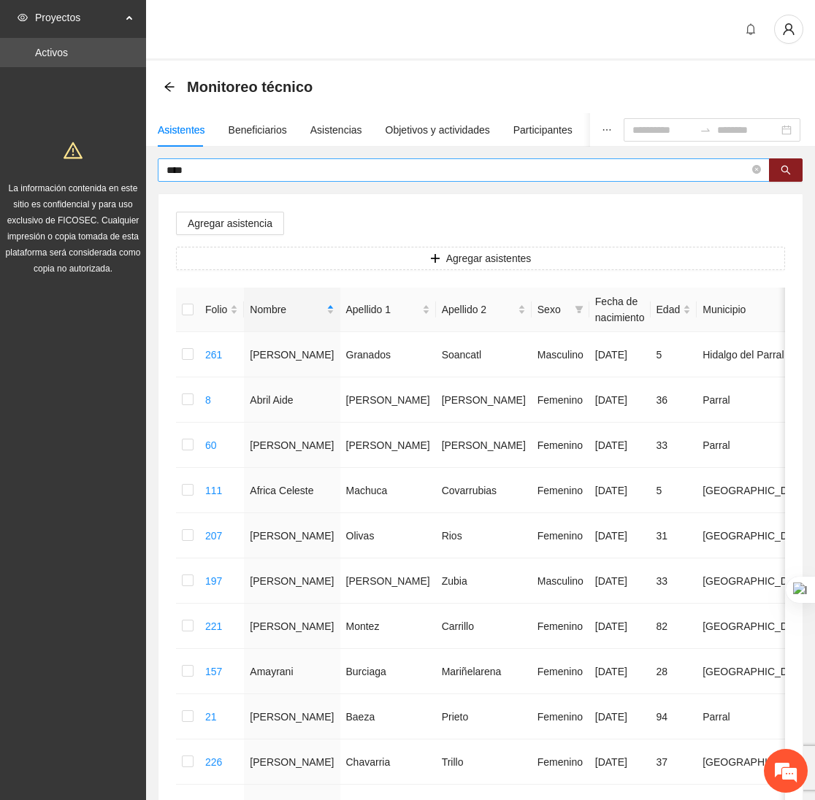
click at [245, 169] on input "****" at bounding box center [457, 170] width 583 height 16
type input "*"
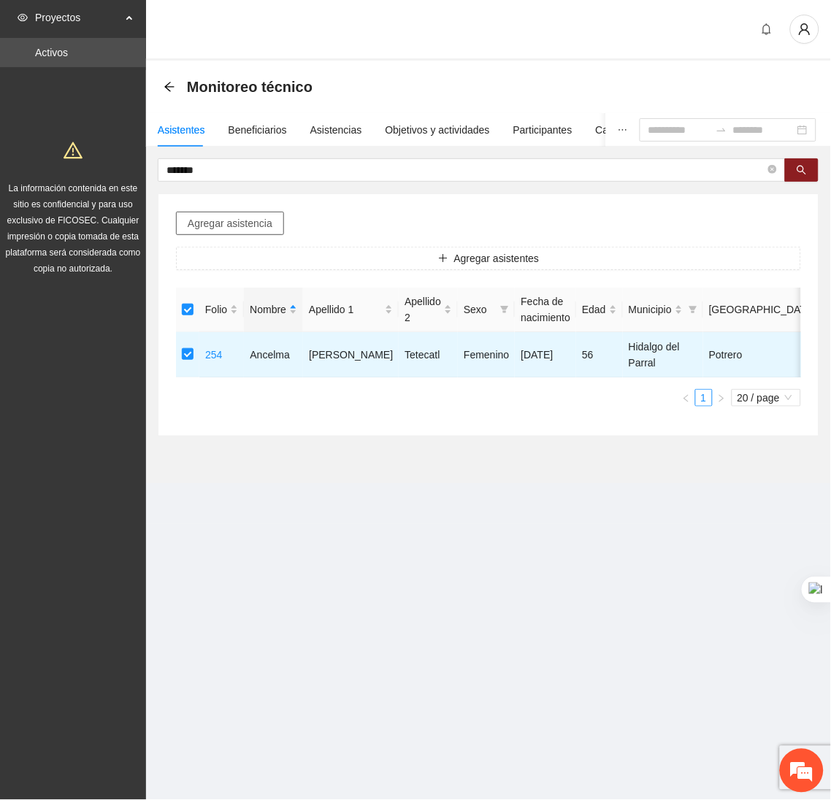
click at [212, 219] on span "Agregar asistencia" at bounding box center [230, 223] width 85 height 16
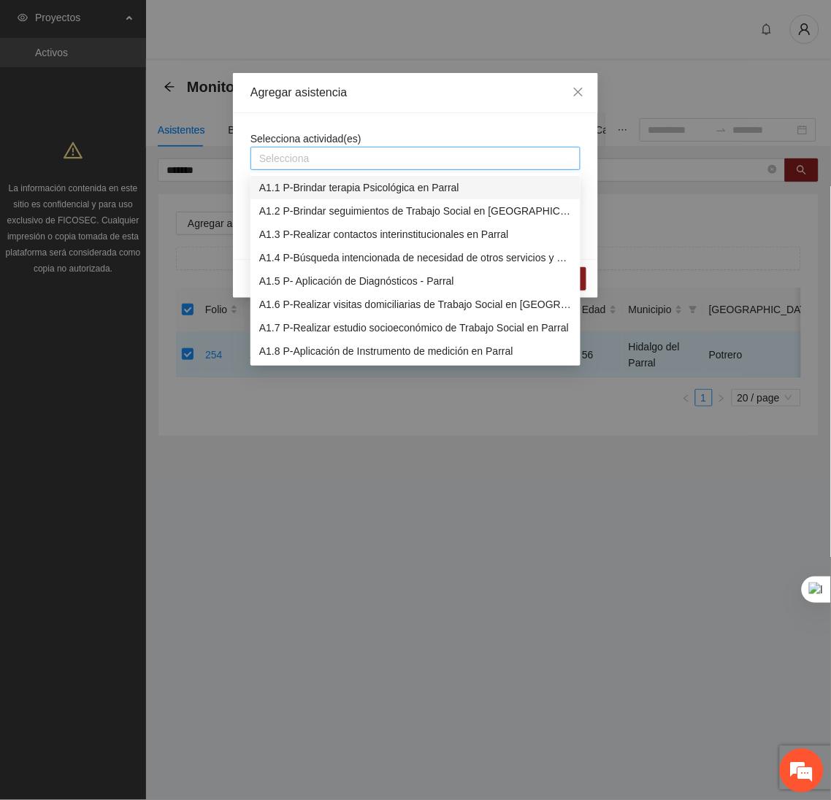
click at [327, 168] on div "Selecciona" at bounding box center [415, 158] width 330 height 23
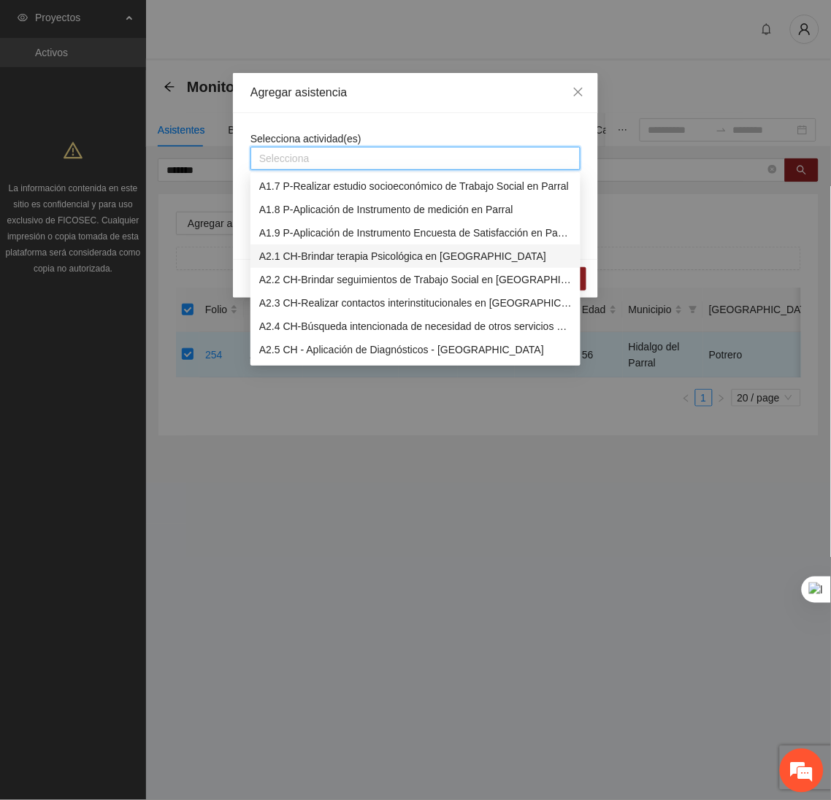
scroll to position [0, 0]
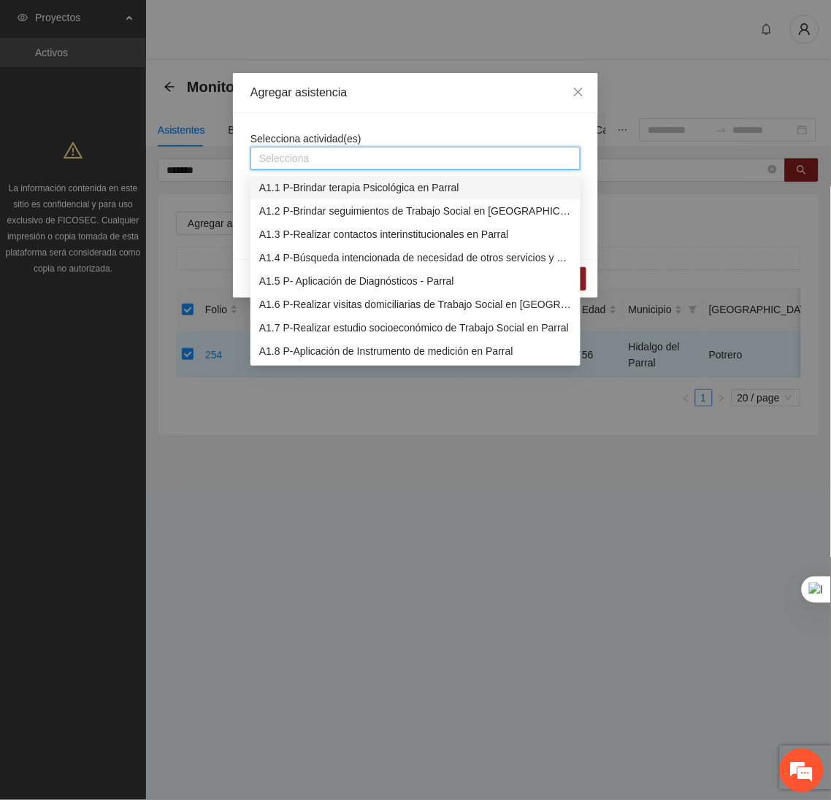
click at [312, 191] on div "A1.1 P-Brindar terapia Psicológica en Parral" at bounding box center [415, 188] width 312 height 16
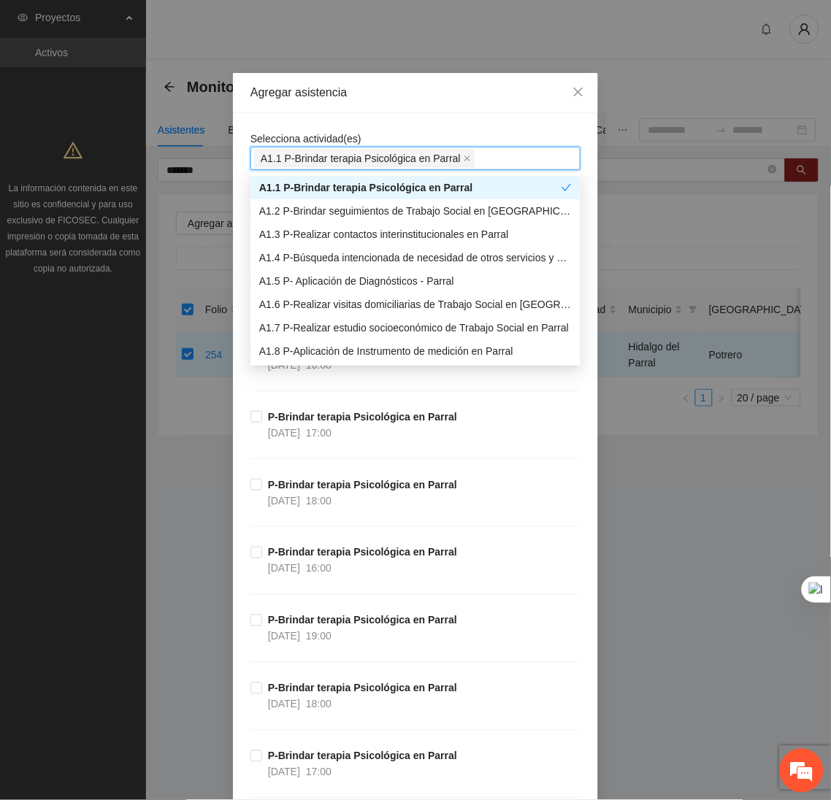
click at [452, 105] on div "Agregar asistencia" at bounding box center [415, 93] width 365 height 40
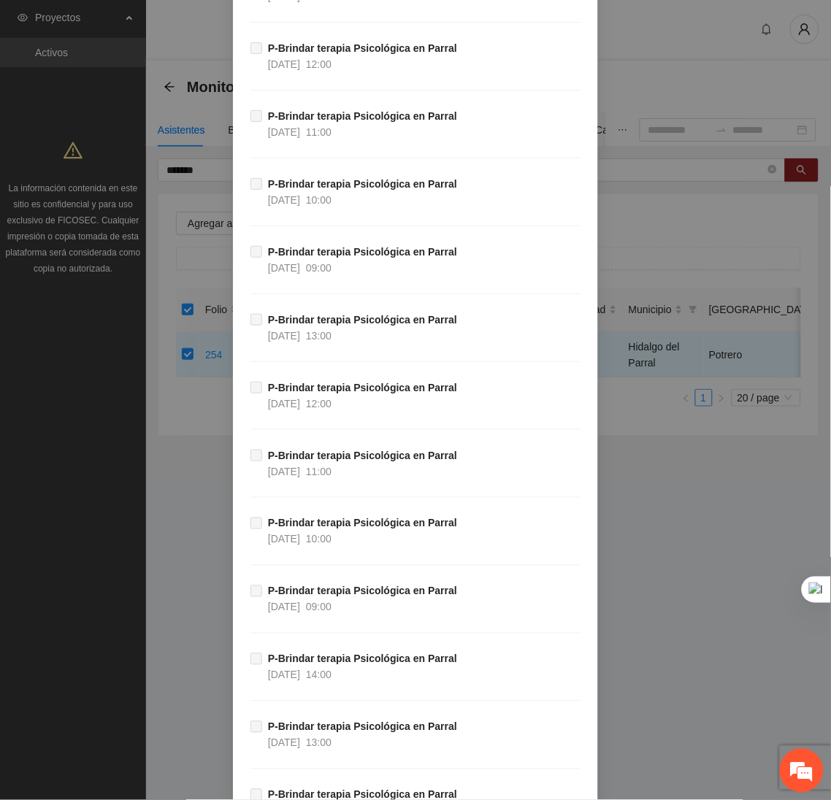
scroll to position [38159, 0]
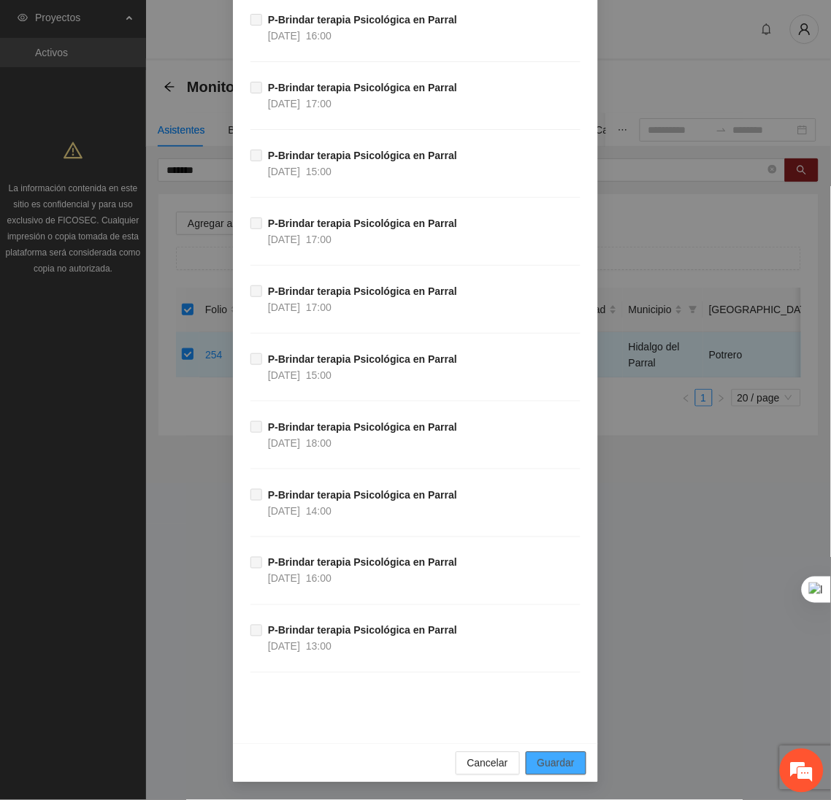
click at [544, 764] on span "Guardar" at bounding box center [555, 764] width 37 height 16
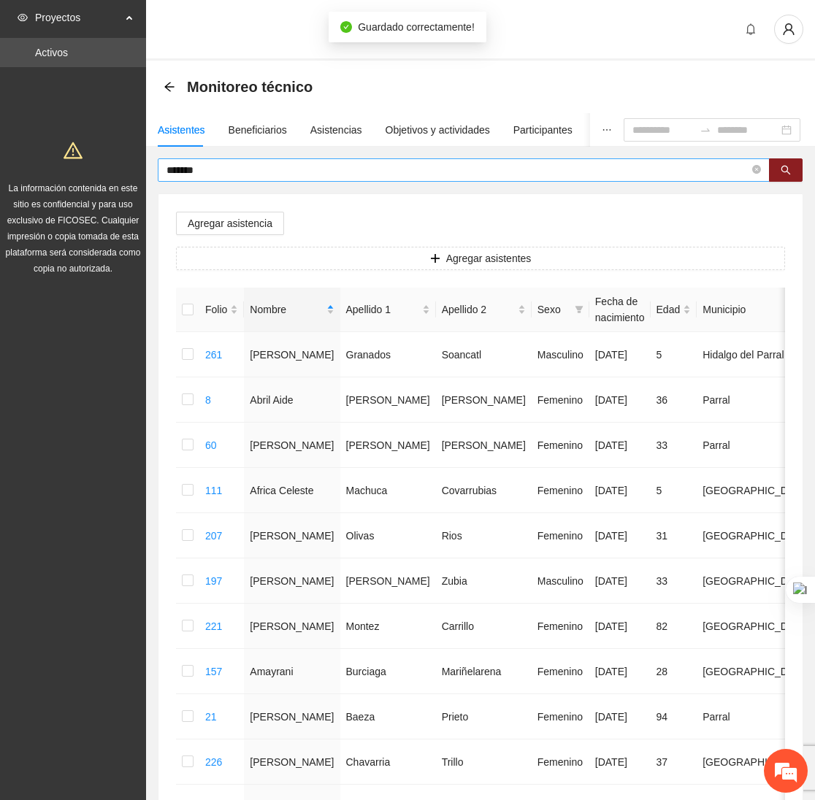
click at [253, 178] on span "*******" at bounding box center [464, 169] width 612 height 23
type input "*"
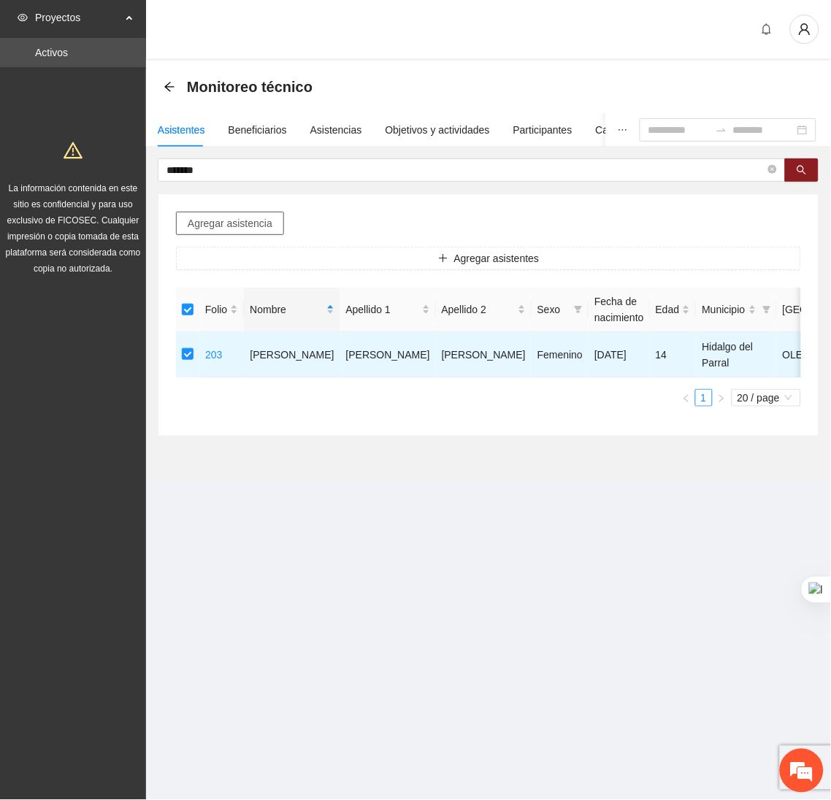
click at [222, 225] on span "Agregar asistencia" at bounding box center [230, 223] width 85 height 16
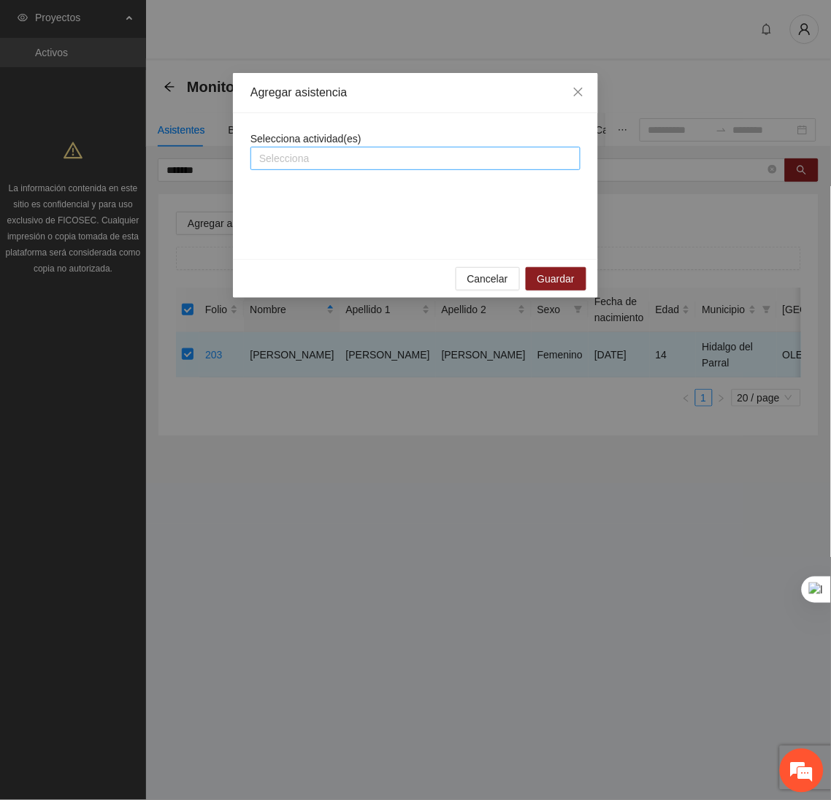
click at [275, 160] on div at bounding box center [415, 159] width 323 height 18
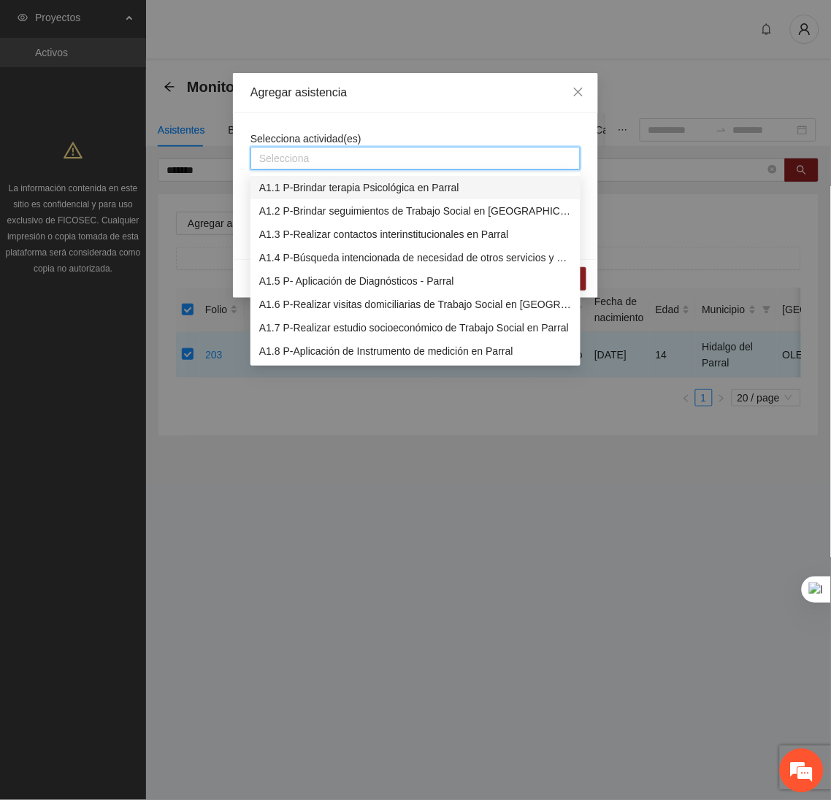
click at [288, 191] on div "A1.1 P-Brindar terapia Psicológica en Parral" at bounding box center [415, 188] width 312 height 16
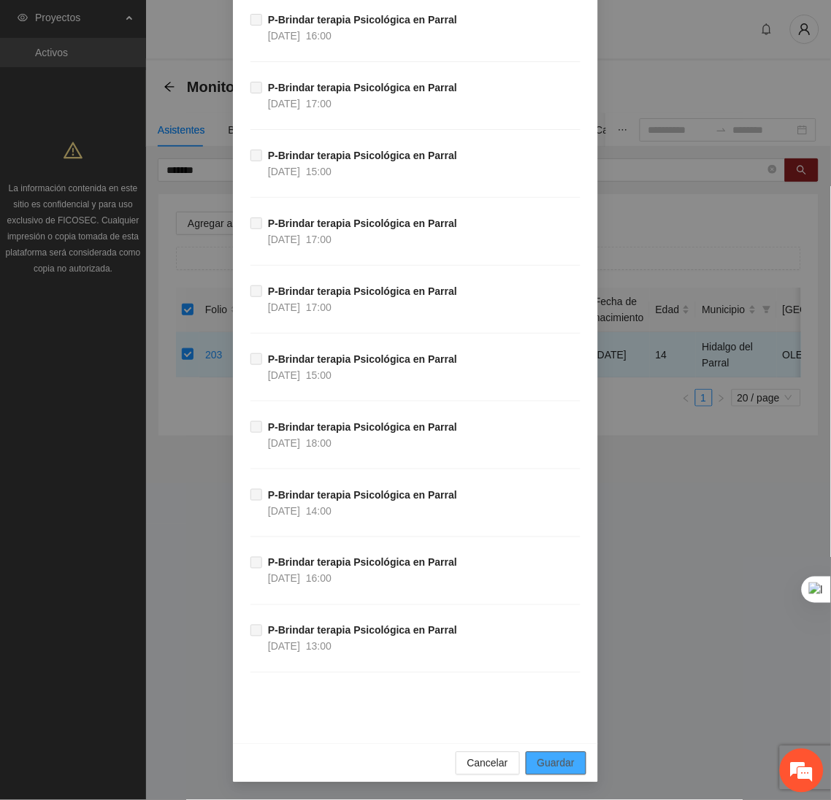
click at [547, 768] on span "Guardar" at bounding box center [555, 764] width 37 height 16
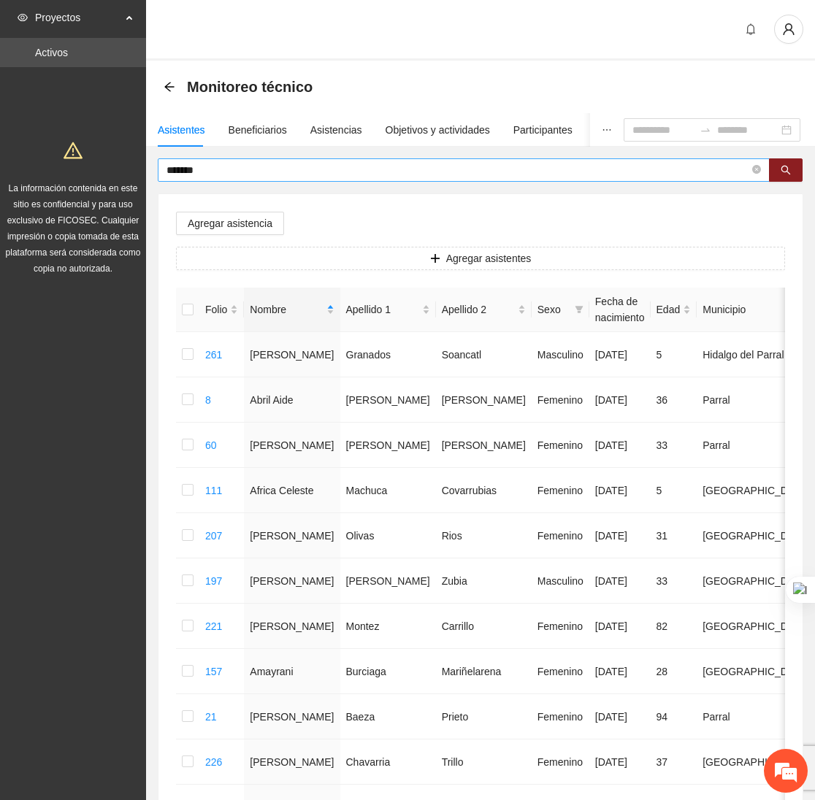
click at [253, 174] on input "*******" at bounding box center [457, 170] width 583 height 16
type input "*"
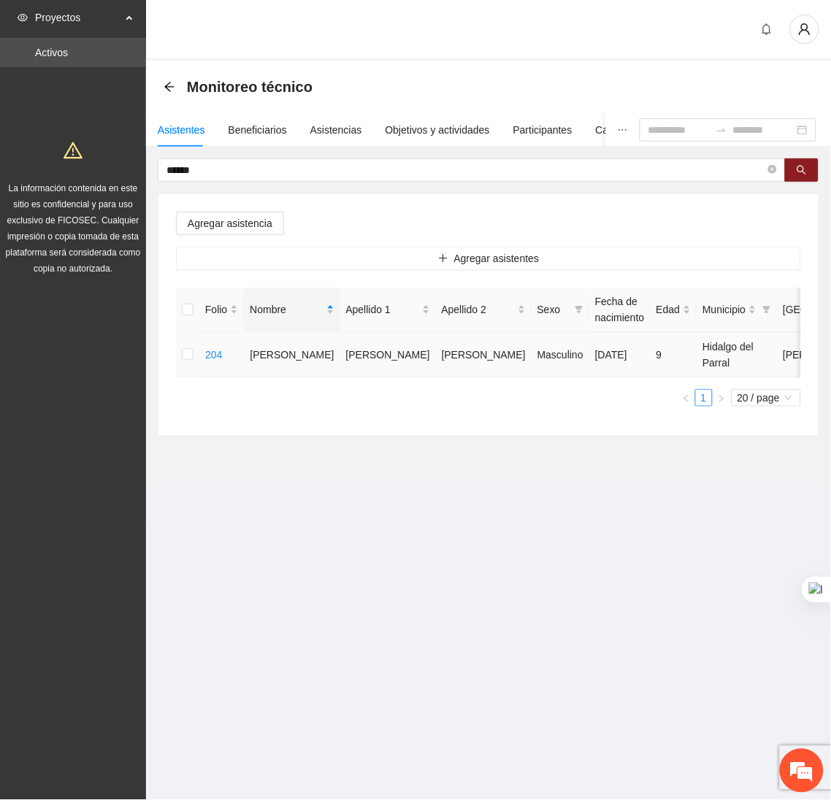
click at [179, 350] on td at bounding box center [187, 354] width 23 height 45
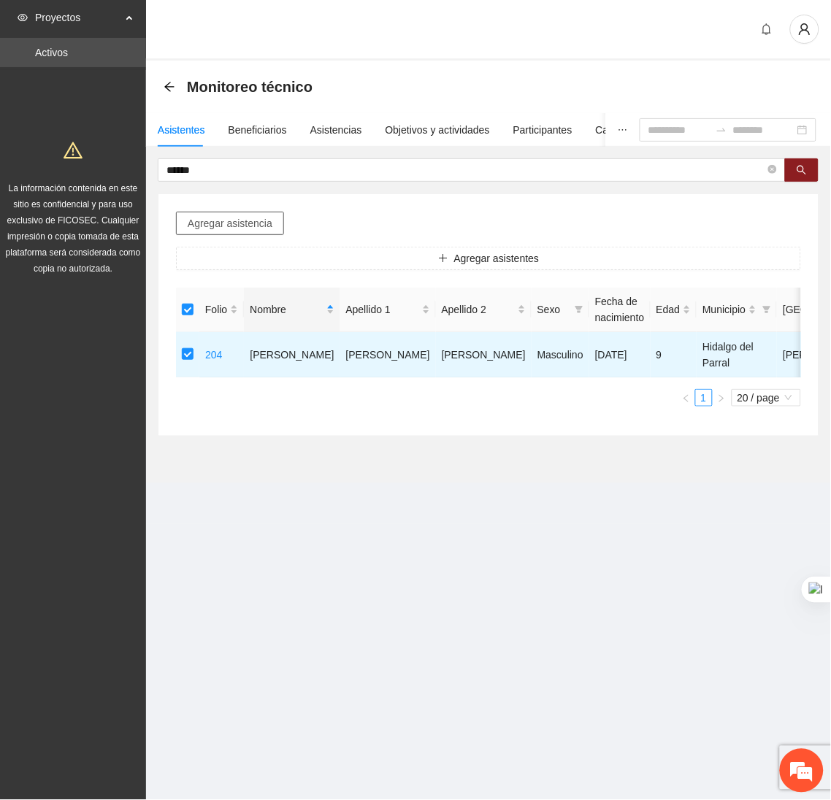
click at [265, 231] on span "Agregar asistencia" at bounding box center [230, 223] width 85 height 16
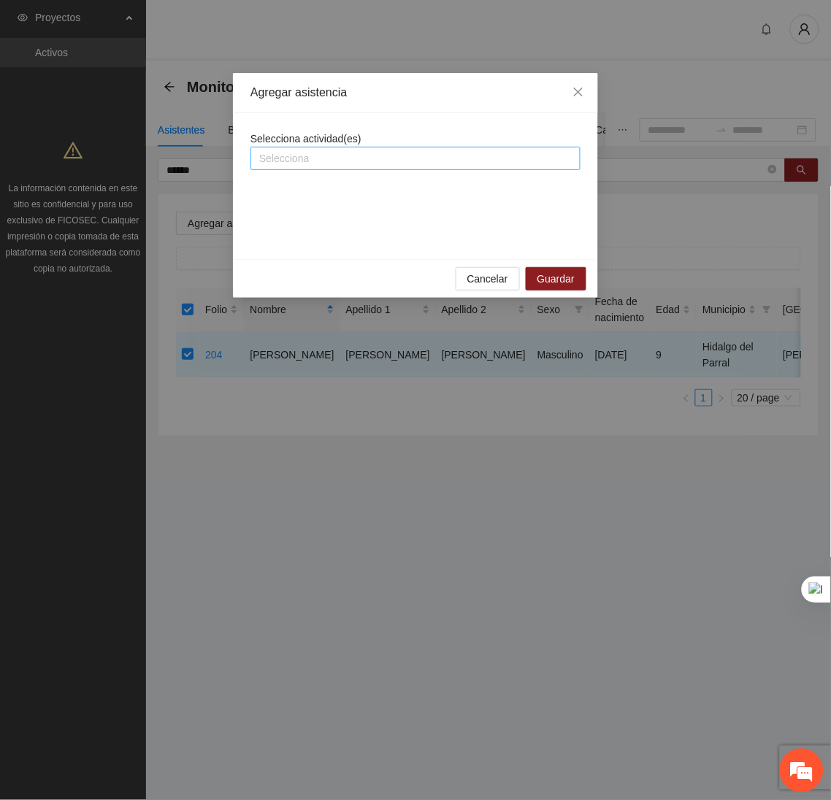
click at [283, 162] on div at bounding box center [415, 159] width 323 height 18
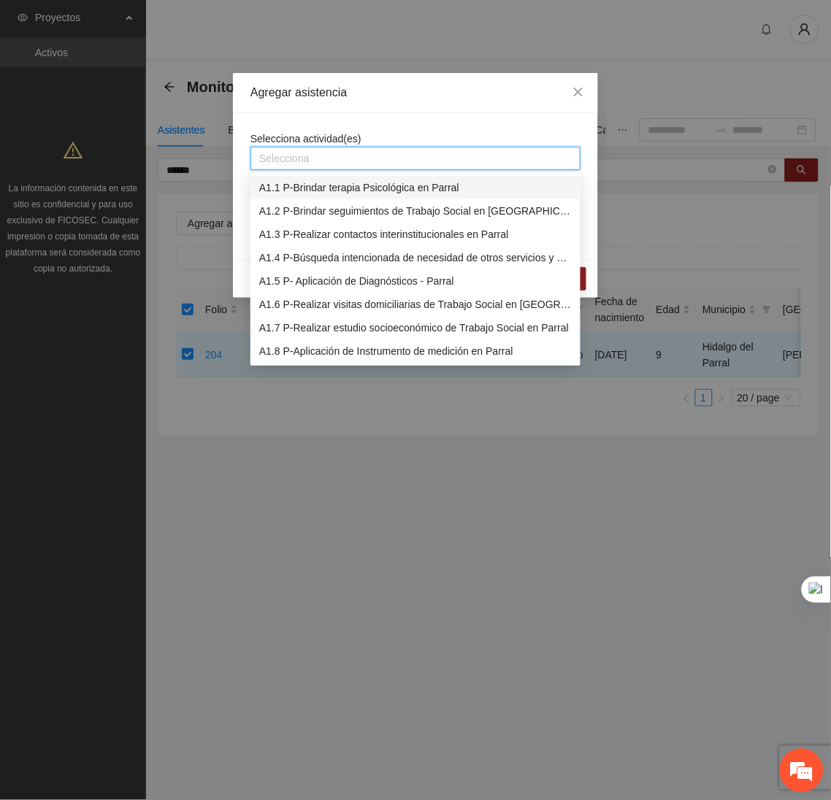
click at [296, 188] on div "A1.1 P-Brindar terapia Psicológica en Parral" at bounding box center [415, 188] width 312 height 16
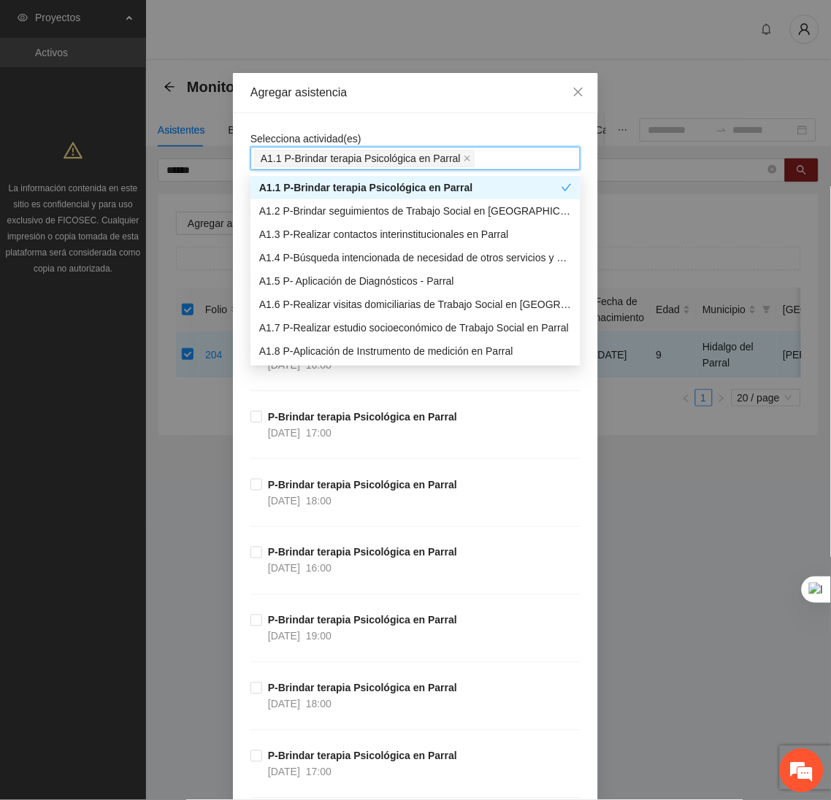
click at [382, 98] on div "Agregar asistencia" at bounding box center [415, 93] width 330 height 16
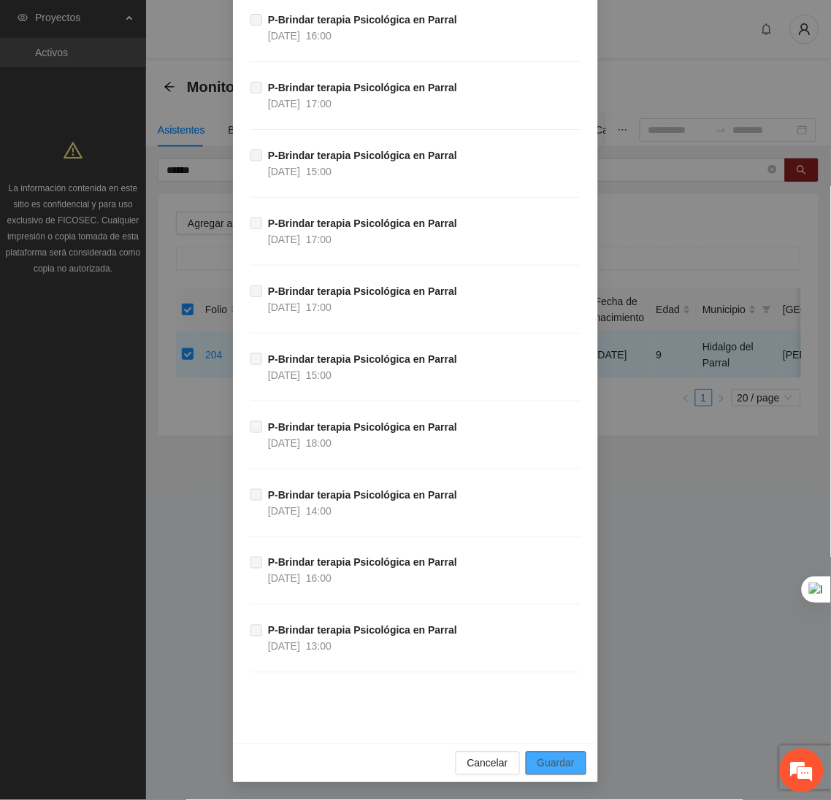
click at [542, 762] on span "Guardar" at bounding box center [555, 764] width 37 height 16
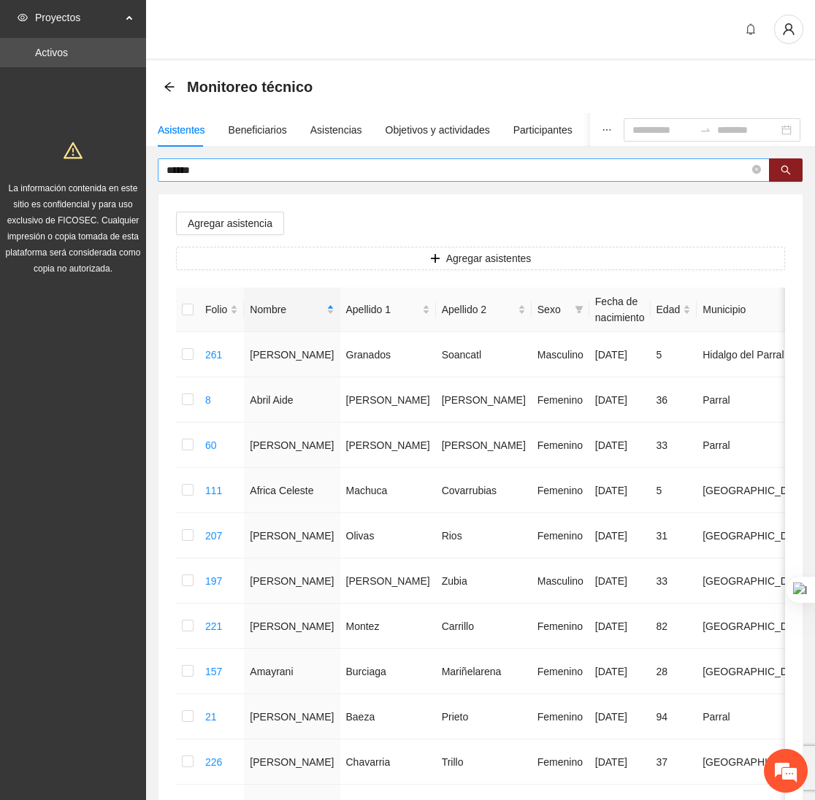
click at [229, 169] on input "******" at bounding box center [457, 170] width 583 height 16
type input "*"
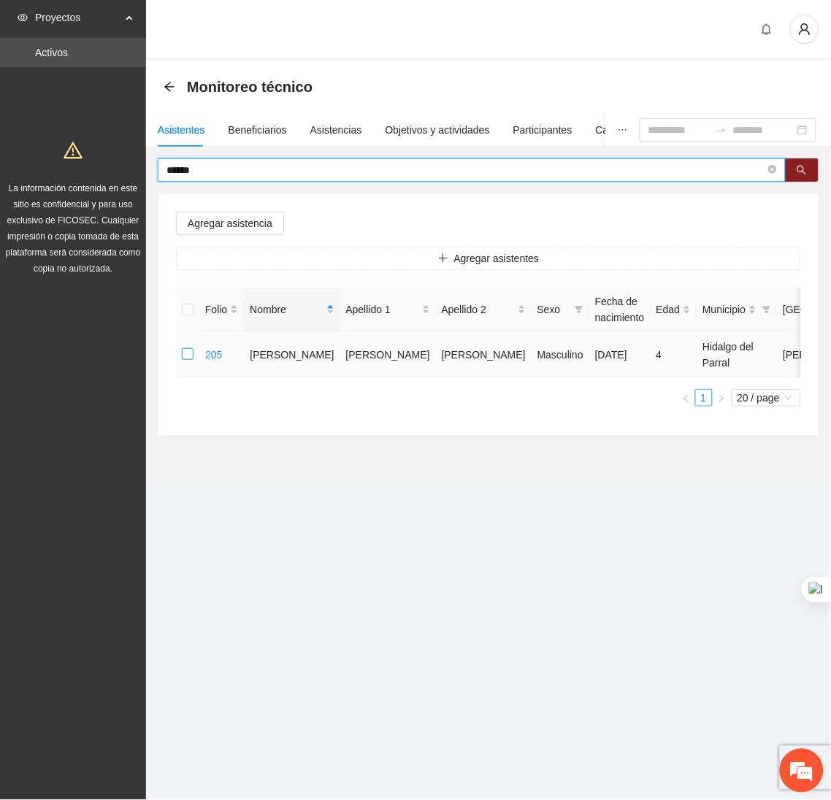
click at [186, 361] on label at bounding box center [188, 355] width 12 height 16
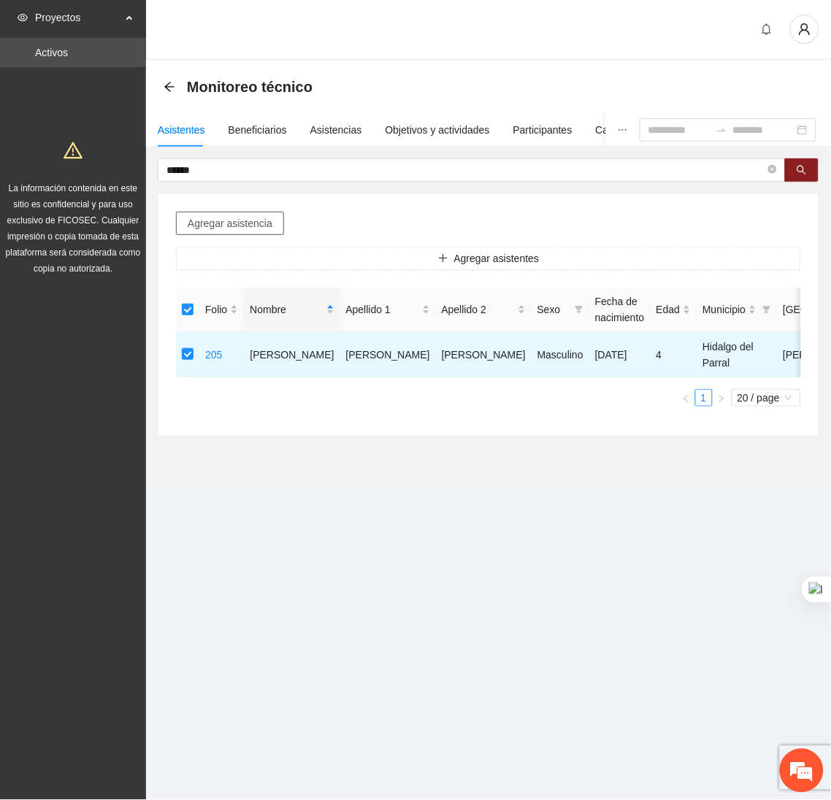
click at [231, 220] on span "Agregar asistencia" at bounding box center [230, 223] width 85 height 16
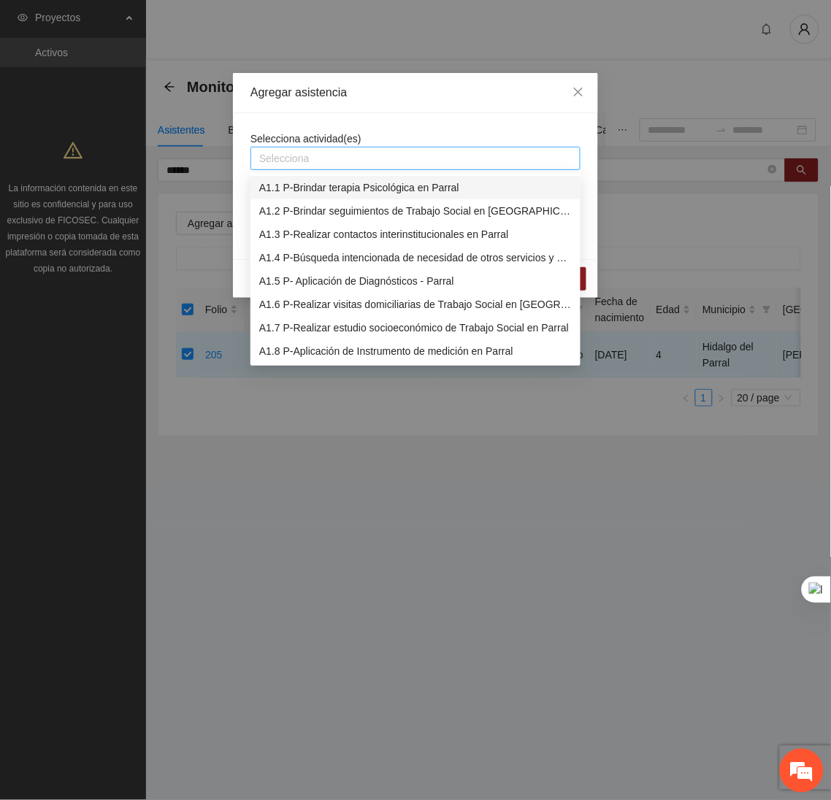
click at [314, 160] on div at bounding box center [415, 159] width 323 height 18
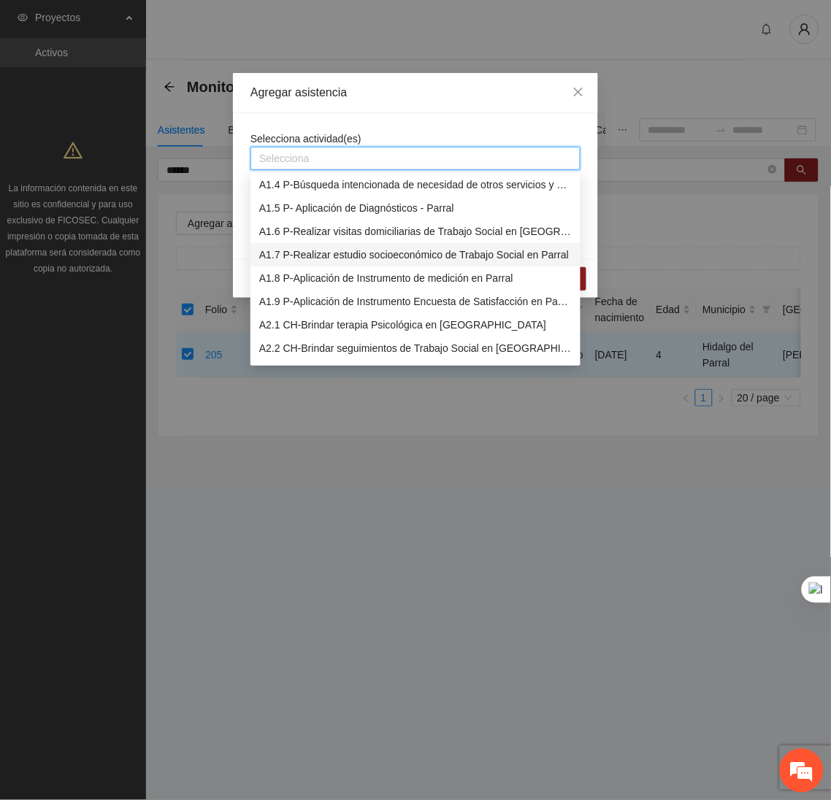
scroll to position [0, 0]
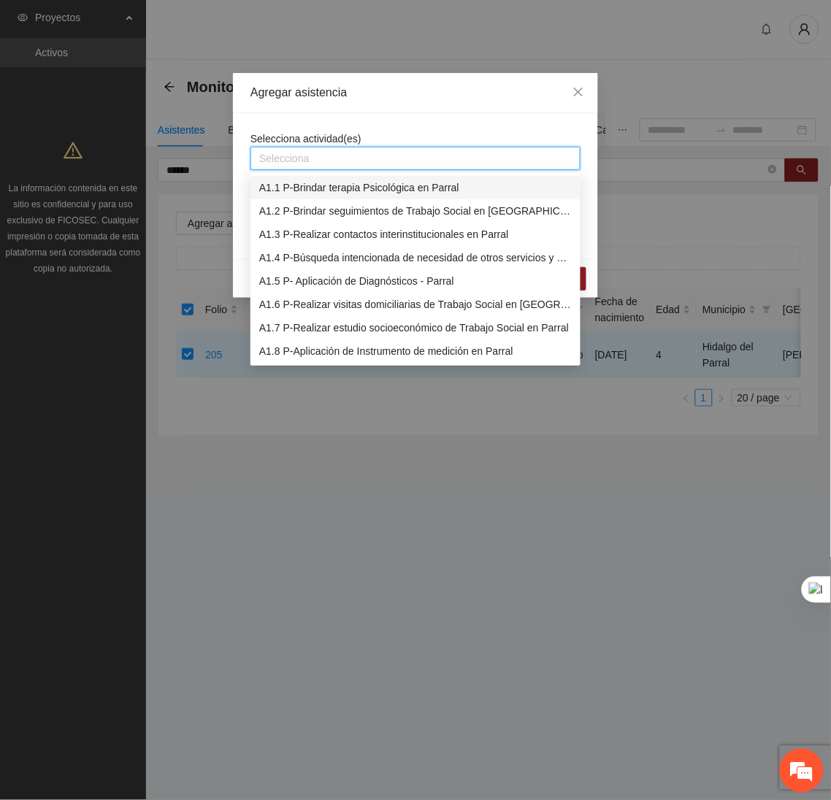
click at [304, 178] on div "A1.1 P-Brindar terapia Psicológica en Parral" at bounding box center [415, 187] width 330 height 23
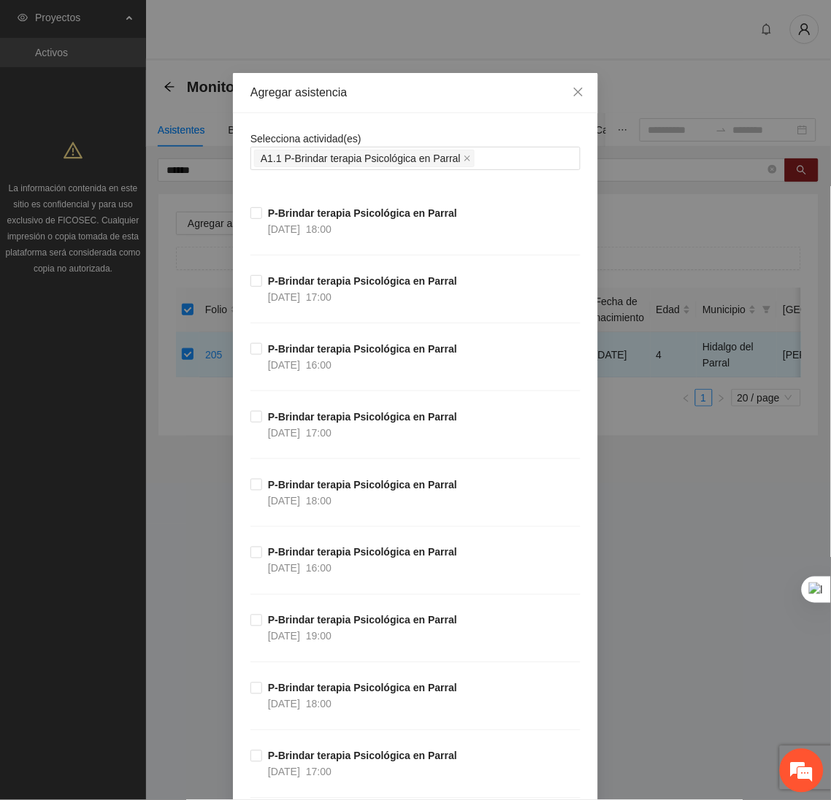
click at [386, 95] on div "Agregar asistencia" at bounding box center [415, 93] width 330 height 16
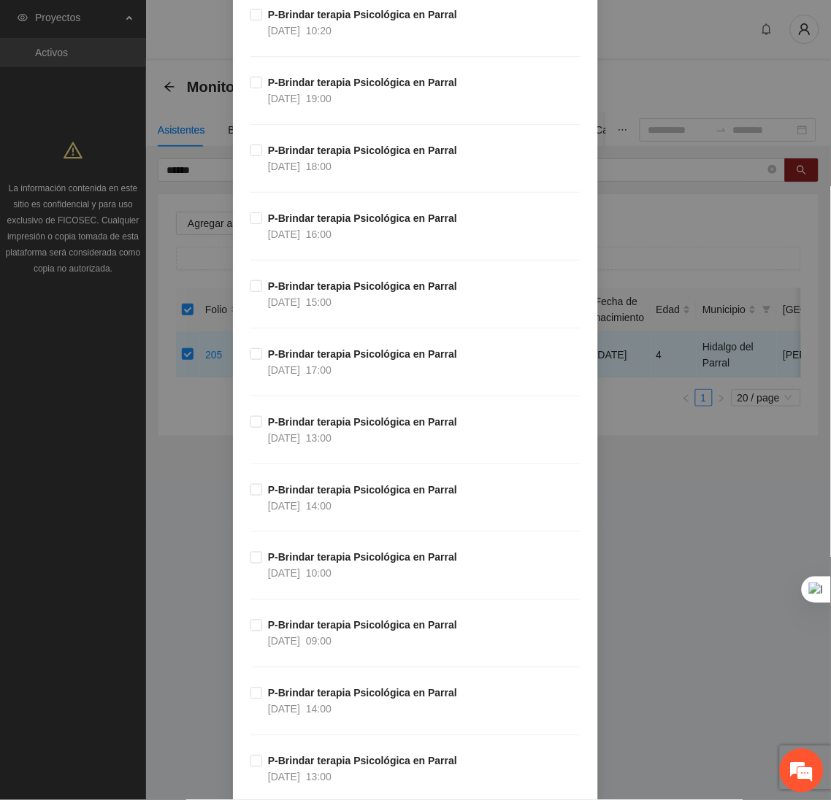
scroll to position [2165, 0]
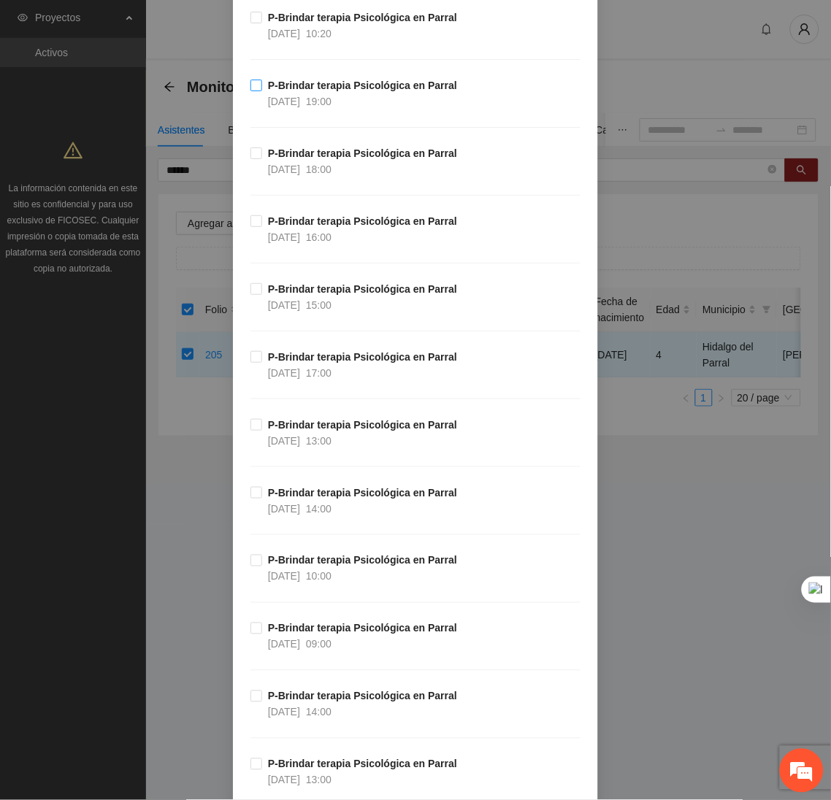
click at [262, 99] on span "P-Brindar terapia Psicológica en Parral 03/10/2025 19:00" at bounding box center [362, 93] width 201 height 32
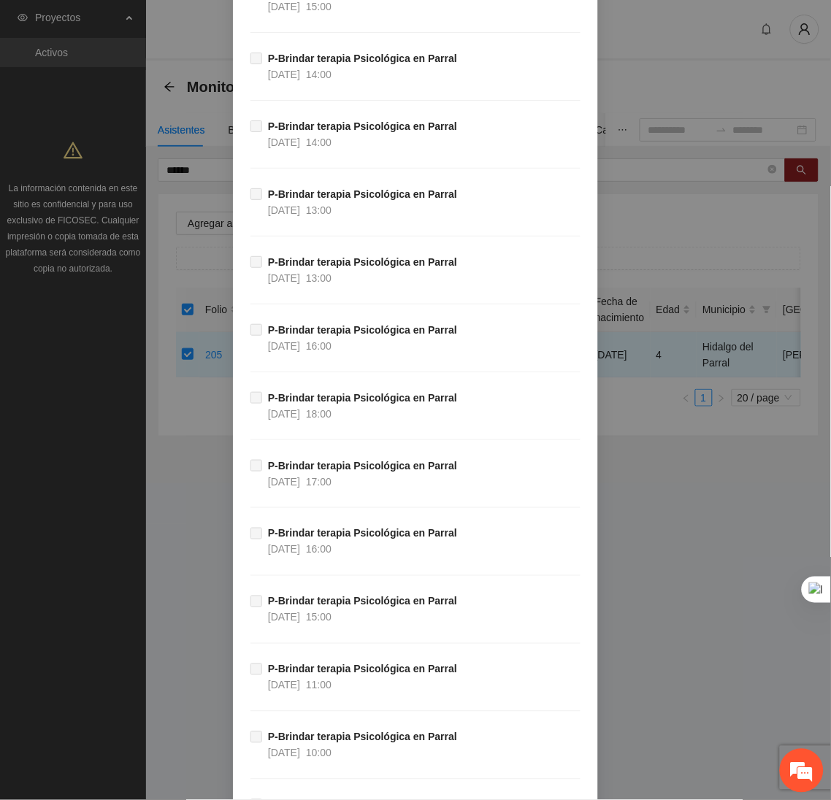
scroll to position [38159, 0]
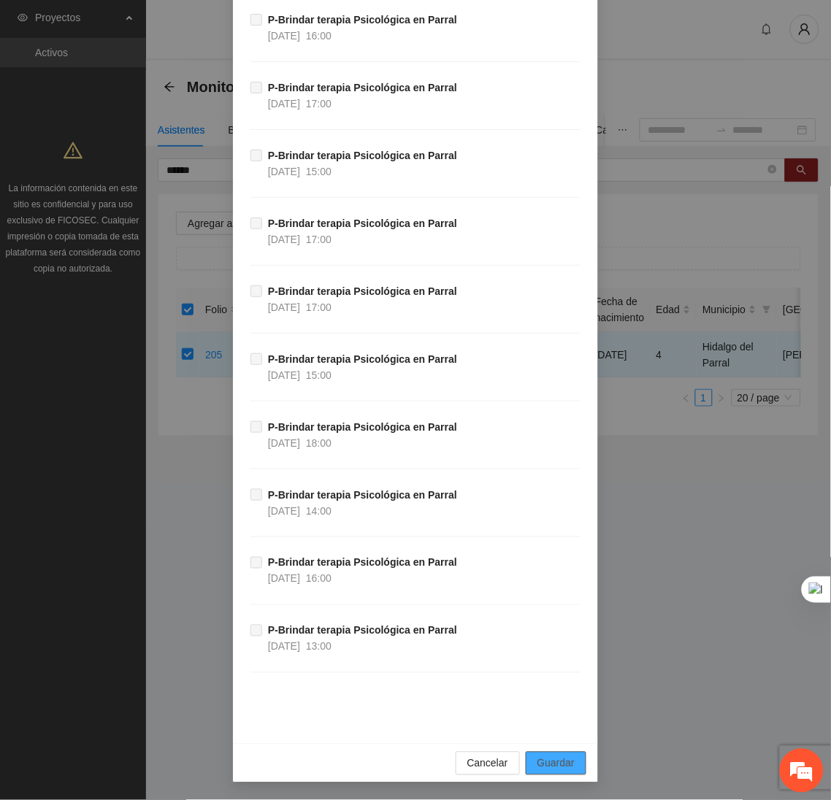
click at [550, 765] on span "Guardar" at bounding box center [555, 764] width 37 height 16
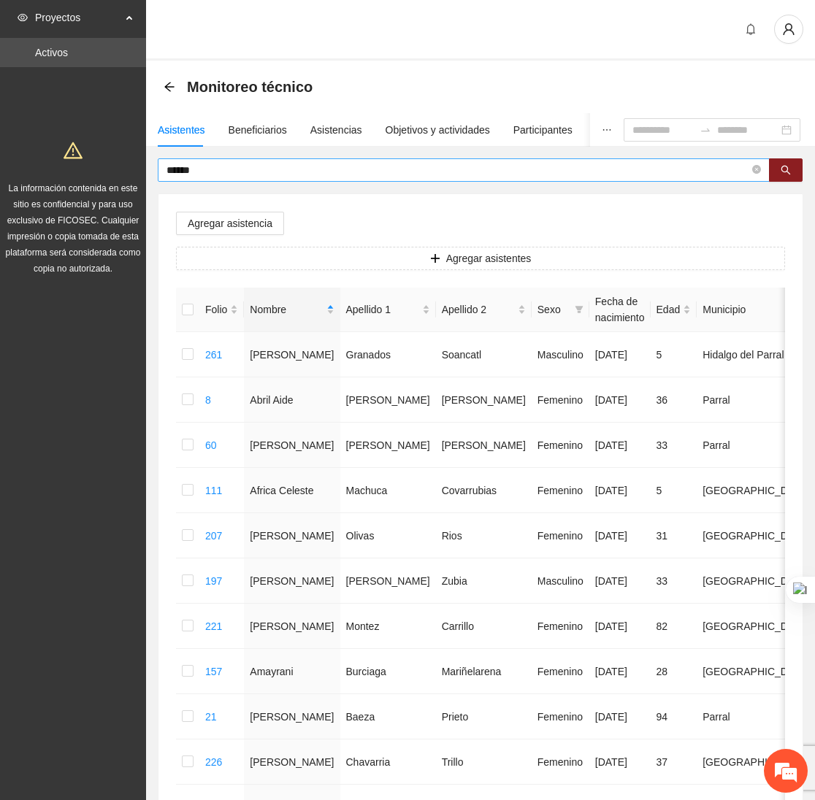
click at [249, 174] on input "******" at bounding box center [457, 170] width 583 height 16
type input "*"
type input "******"
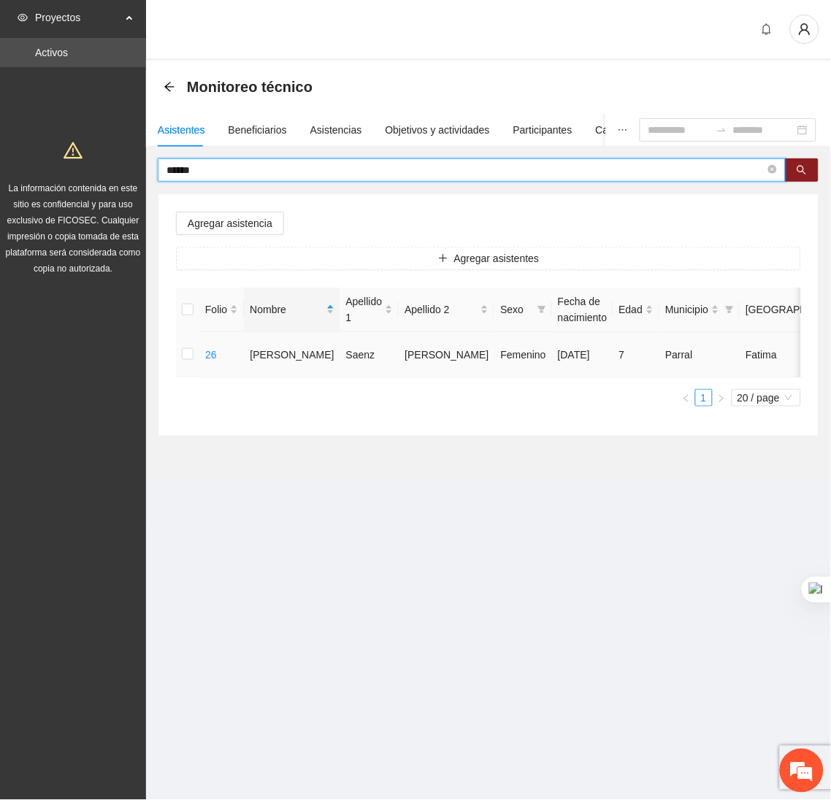
click at [186, 344] on td at bounding box center [187, 354] width 23 height 45
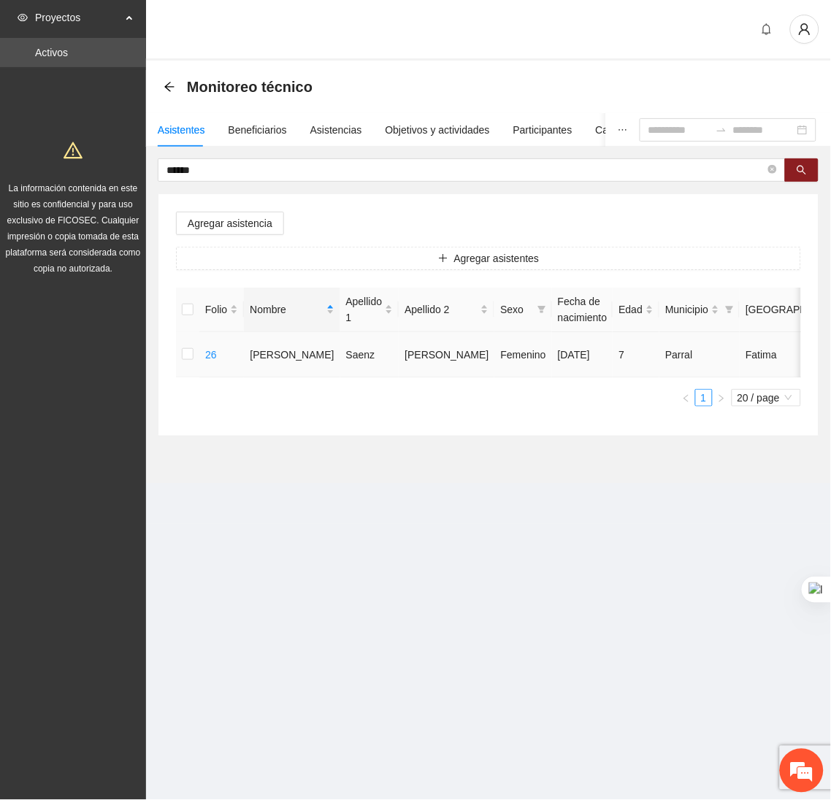
click at [196, 367] on td at bounding box center [187, 354] width 23 height 45
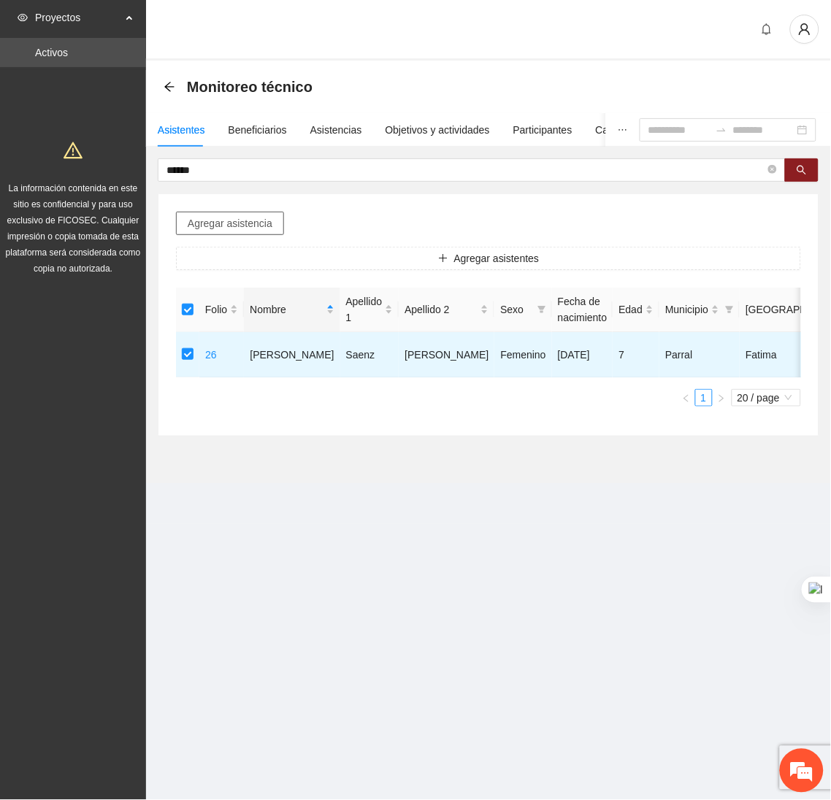
click at [248, 215] on span "Agregar asistencia" at bounding box center [230, 223] width 85 height 16
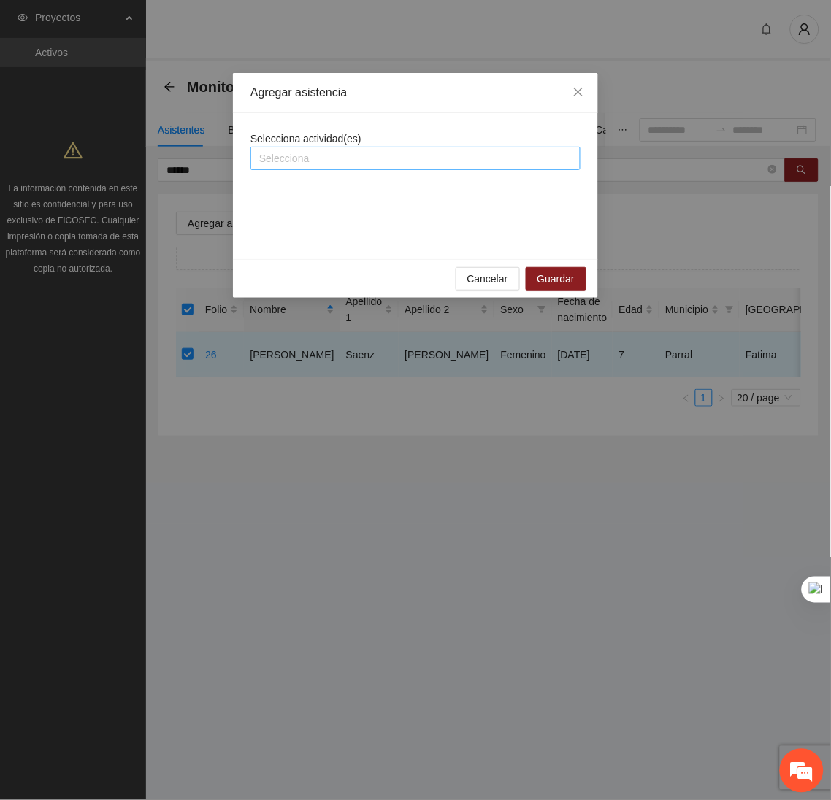
click at [293, 160] on div at bounding box center [415, 159] width 323 height 18
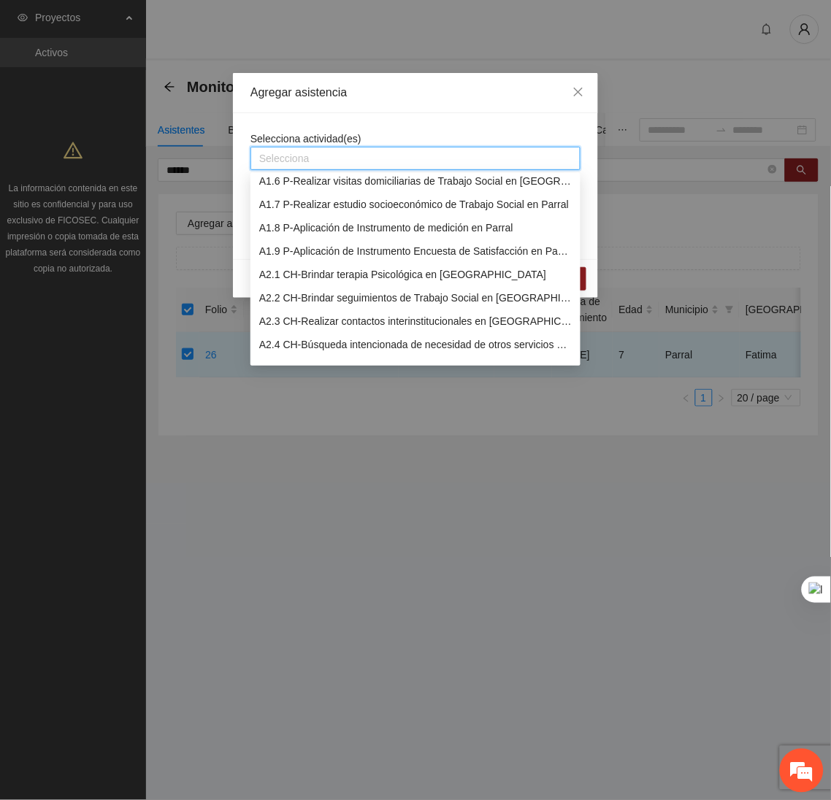
scroll to position [125, 0]
click at [325, 230] on div "A1.8 P-Aplicación de Instrumento de medición en Parral" at bounding box center [415, 226] width 312 height 16
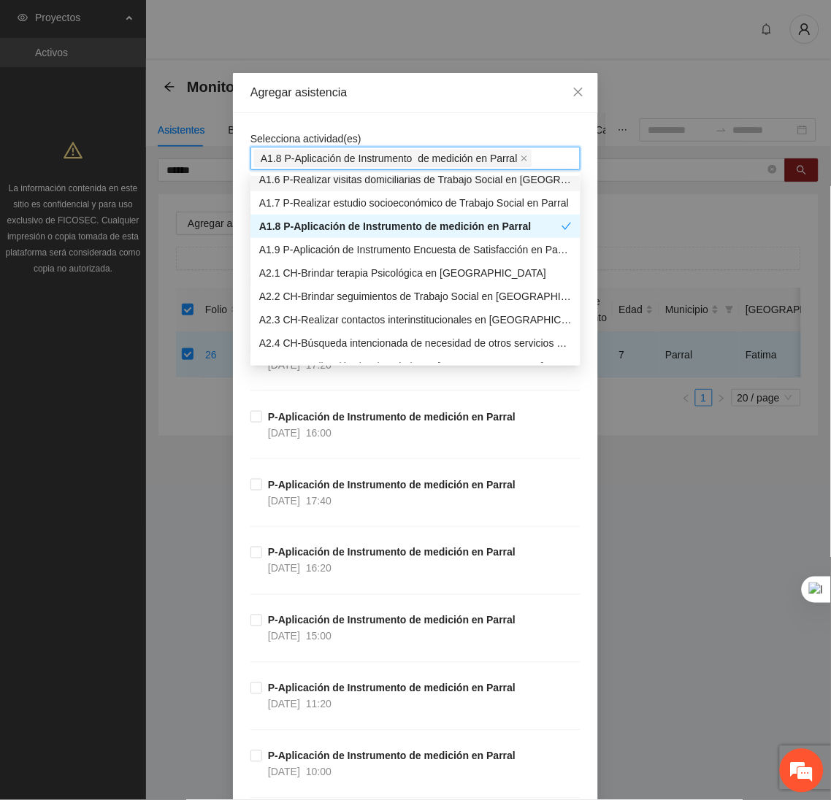
click at [404, 112] on div "Agregar asistencia" at bounding box center [415, 93] width 365 height 40
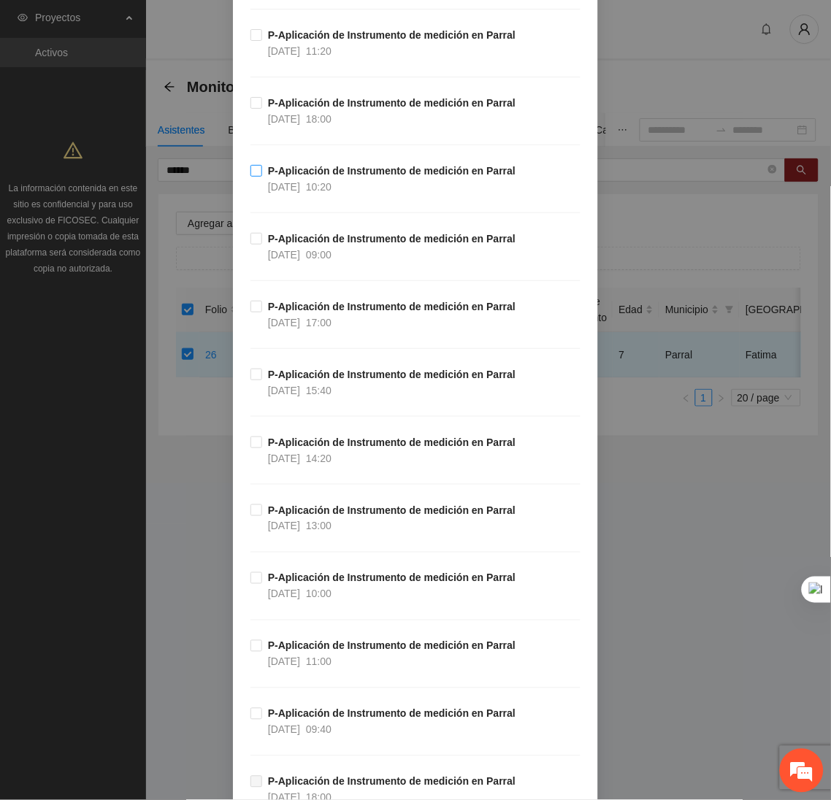
scroll to position [0, 0]
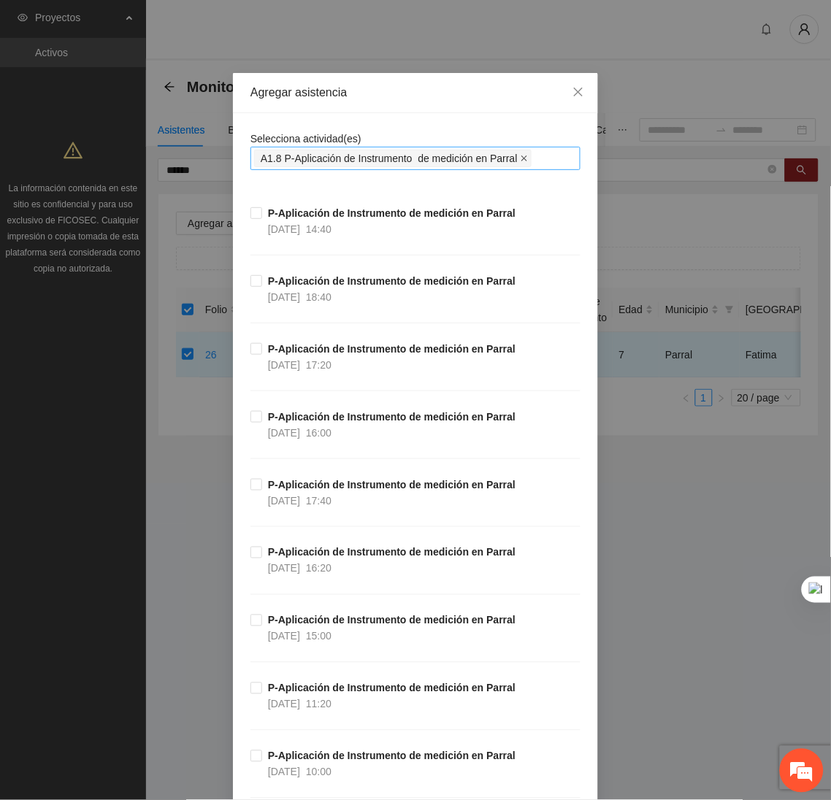
click at [521, 161] on icon "close" at bounding box center [524, 159] width 6 height 6
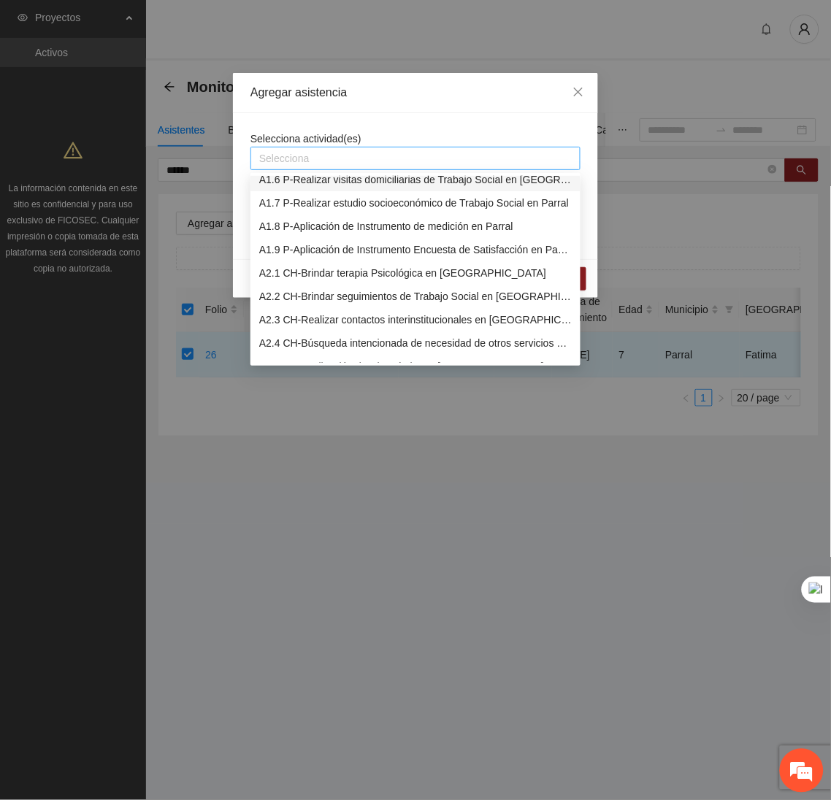
click at [286, 160] on div at bounding box center [415, 159] width 323 height 18
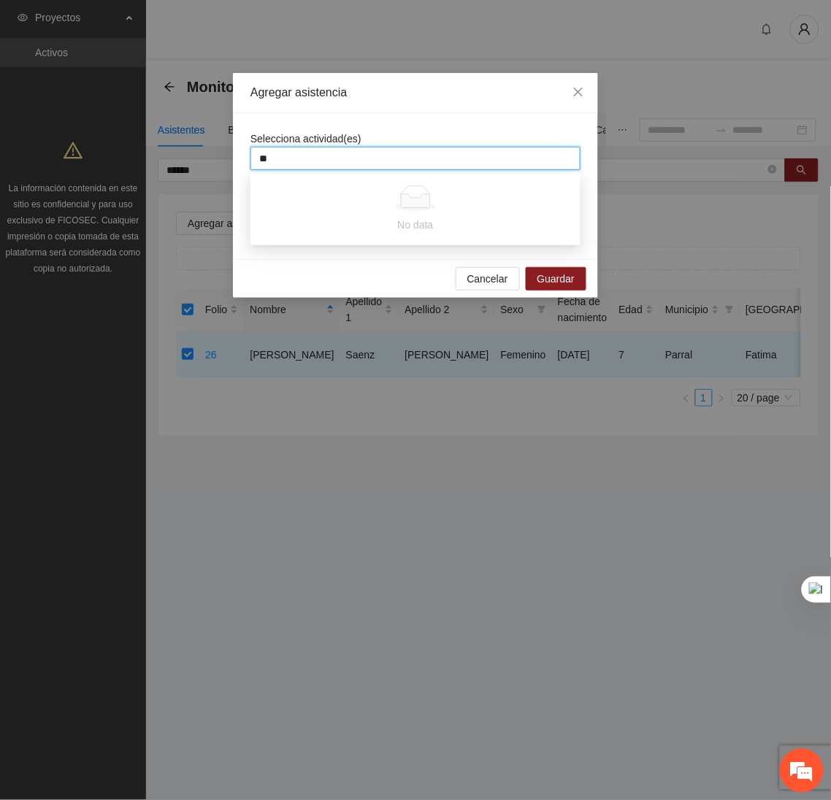
type input "*"
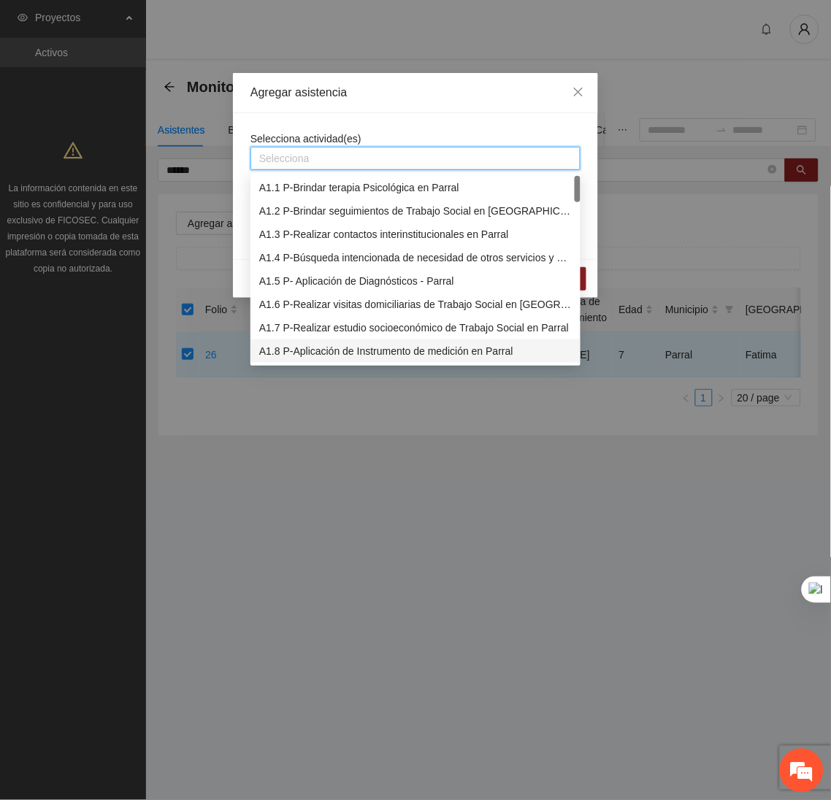
click at [290, 345] on div "A1.8 P-Aplicación de Instrumento de medición en Parral" at bounding box center [415, 351] width 312 height 16
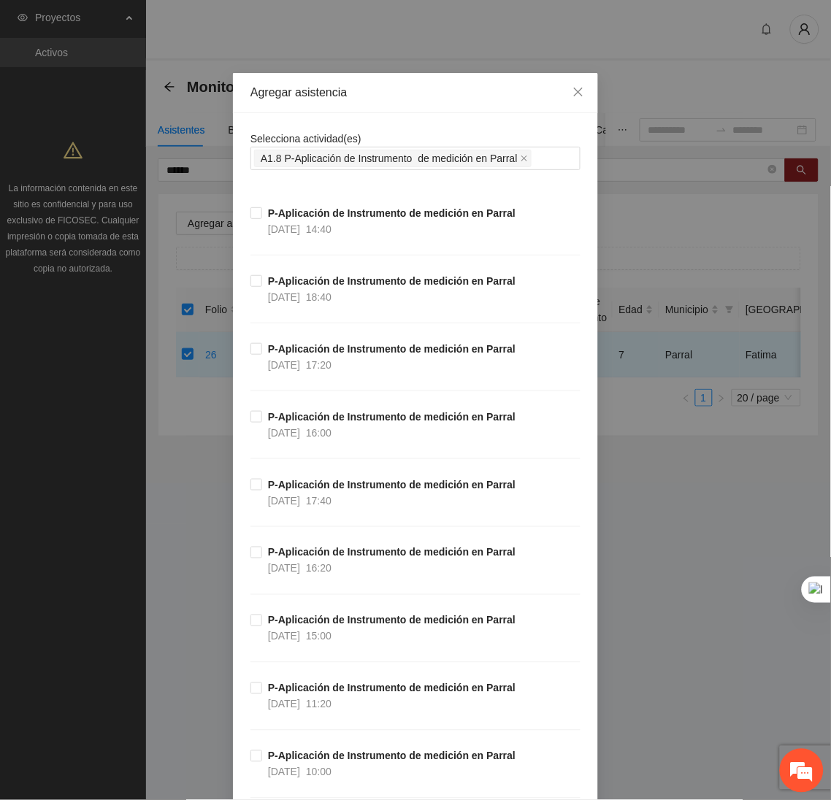
click at [404, 80] on div "Agregar asistencia" at bounding box center [415, 93] width 365 height 40
click at [572, 98] on icon "close" at bounding box center [578, 92] width 12 height 12
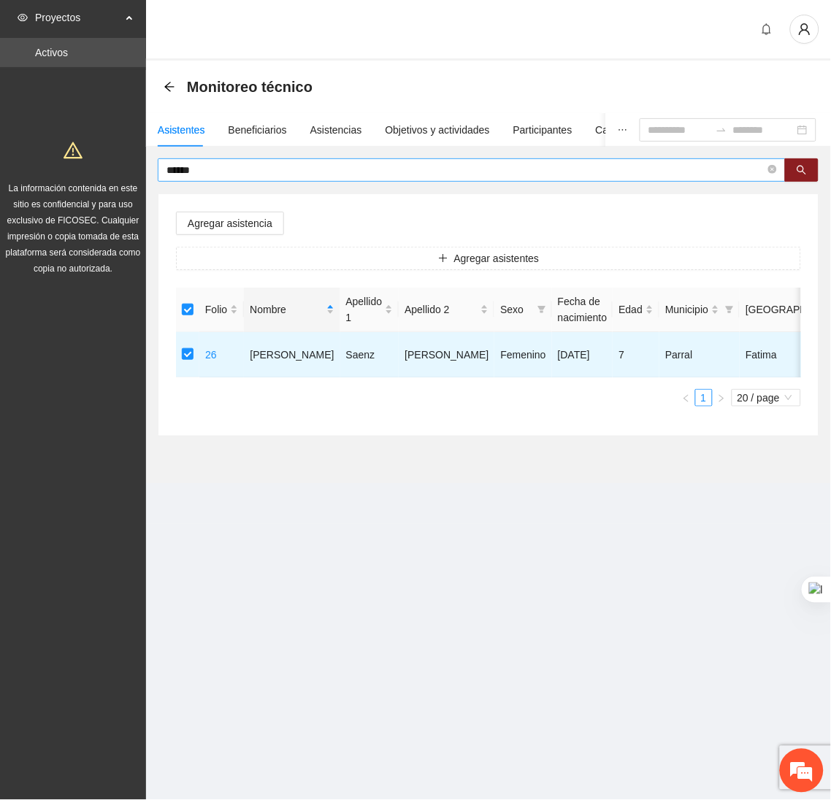
click at [210, 162] on input "******" at bounding box center [465, 170] width 599 height 16
type input "*"
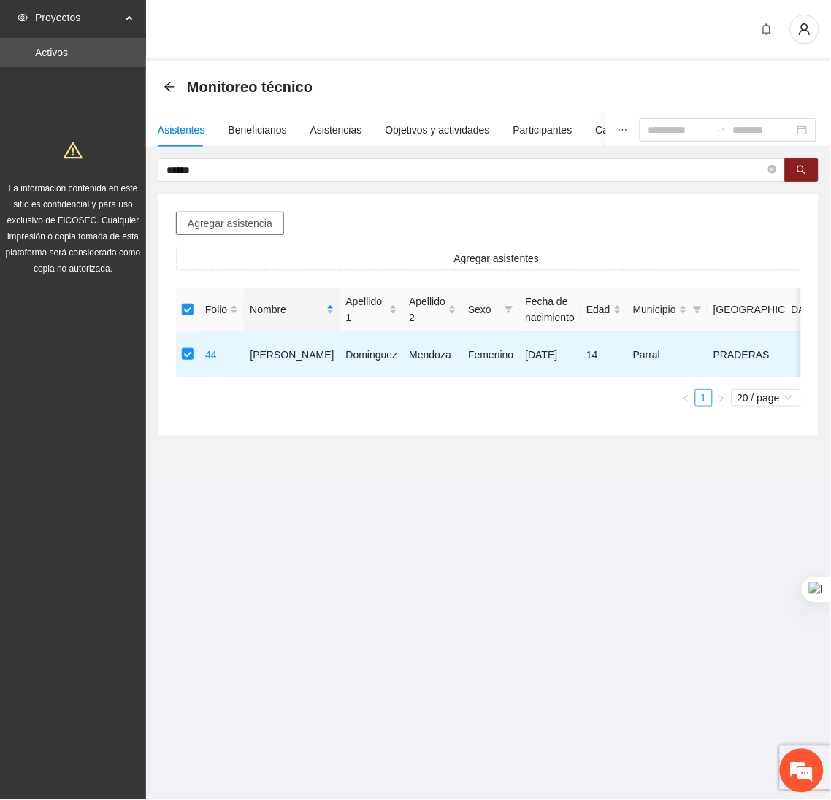
click at [230, 228] on span "Agregar asistencia" at bounding box center [230, 223] width 85 height 16
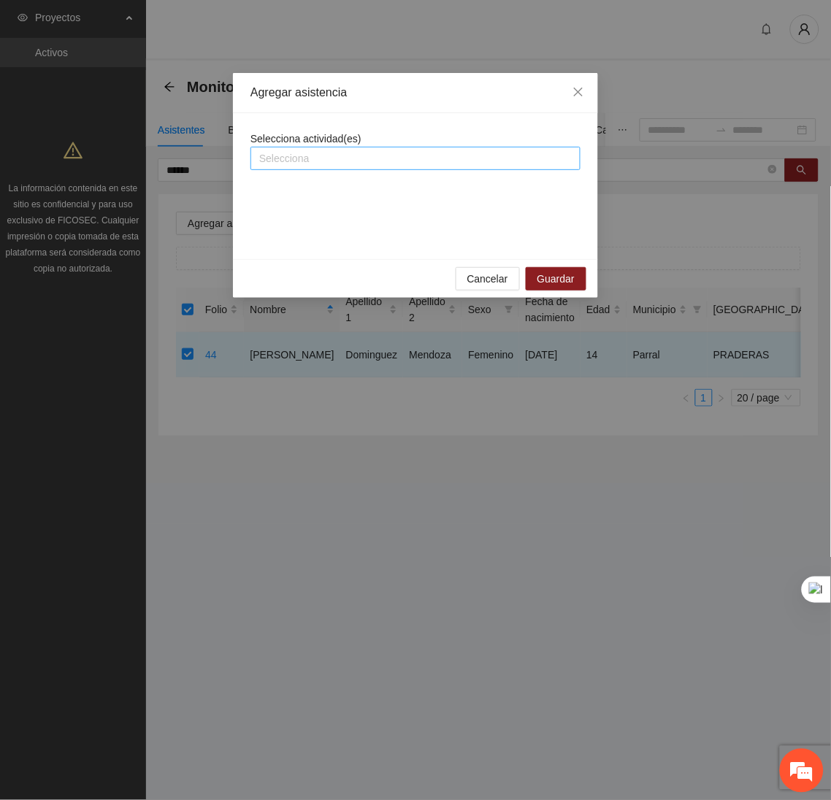
click at [299, 152] on div at bounding box center [415, 159] width 323 height 18
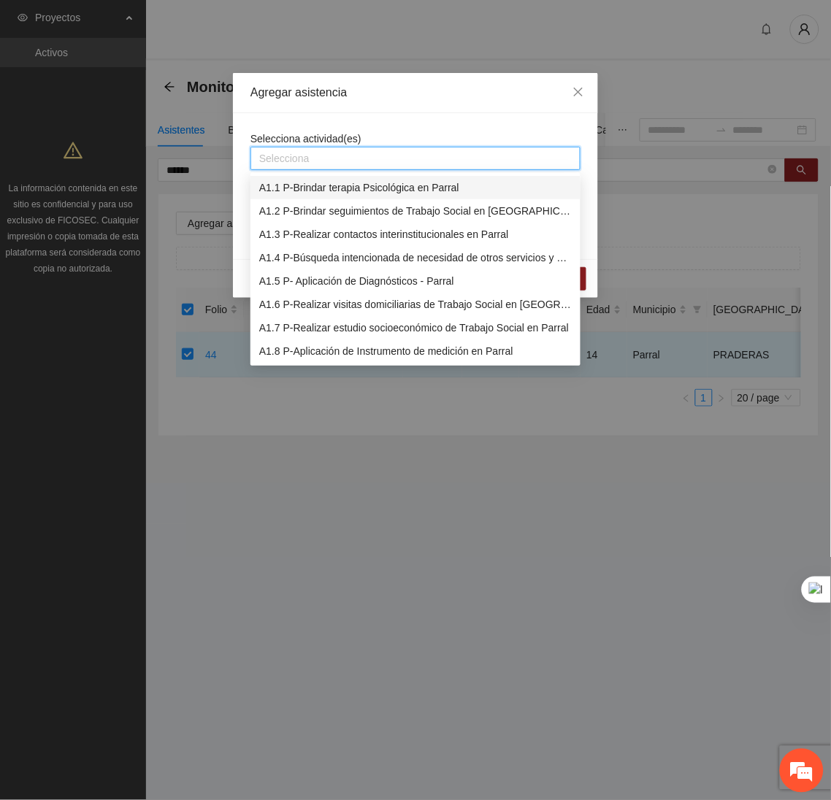
click at [305, 183] on div "A1.1 P-Brindar terapia Psicológica en Parral" at bounding box center [415, 188] width 312 height 16
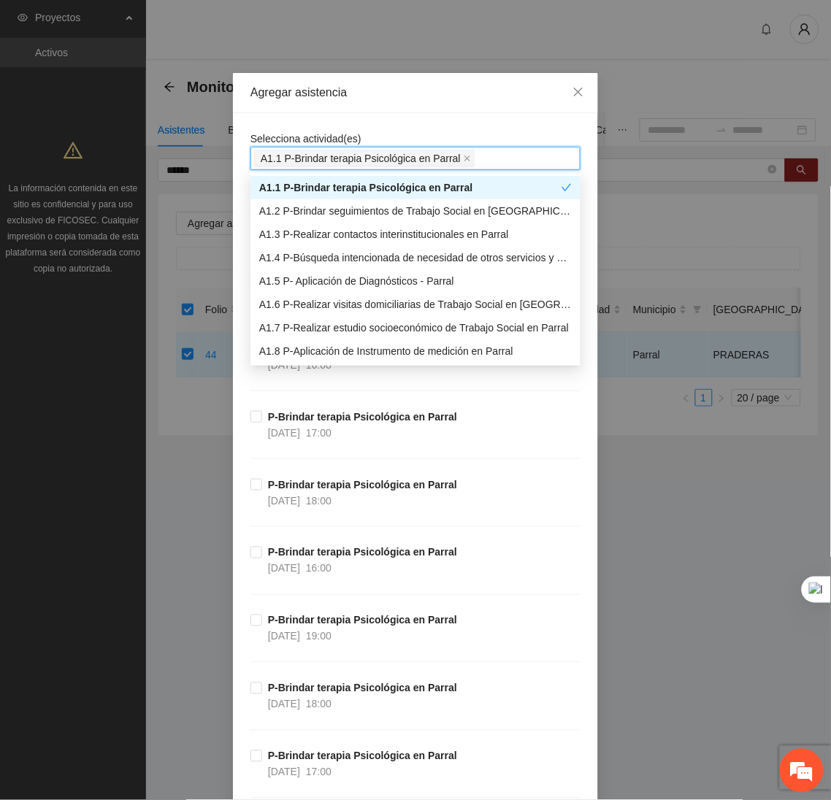
click at [378, 134] on div "Selecciona actividad(es) A1.1 P-Brindar terapia Psicológica en Parral" at bounding box center [415, 150] width 330 height 39
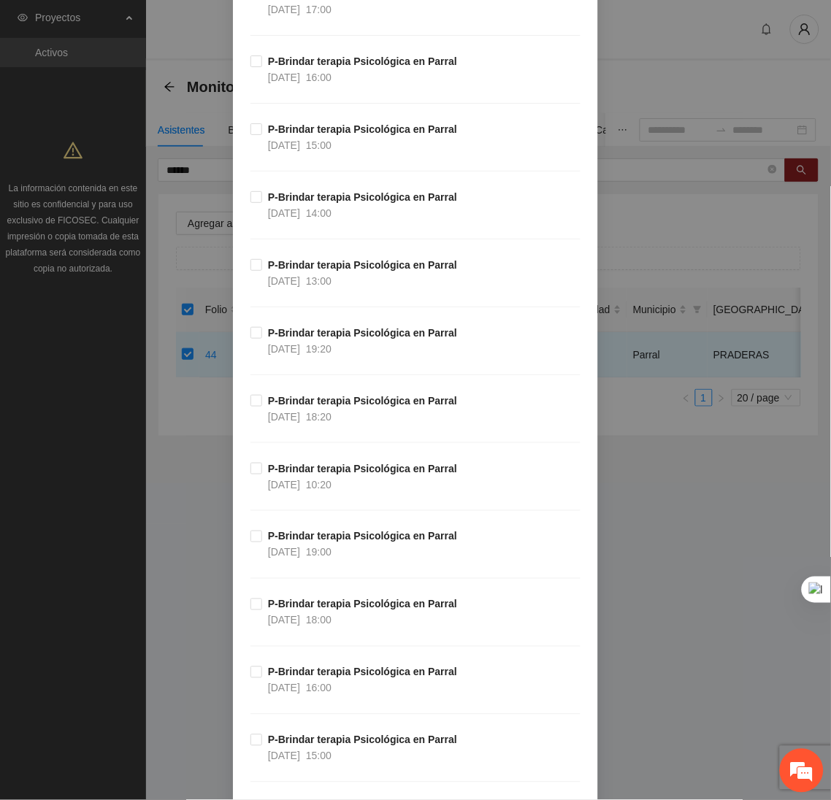
scroll to position [1715, 0]
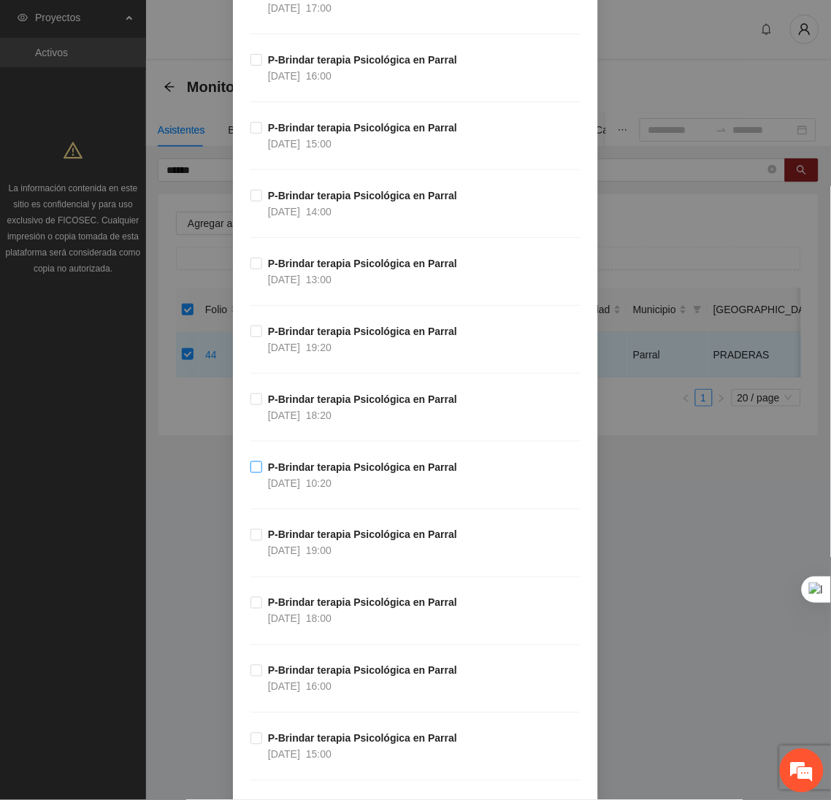
click at [262, 477] on span "P-Brindar terapia Psicológica en Parral 06/10/2025 10:20" at bounding box center [362, 475] width 201 height 32
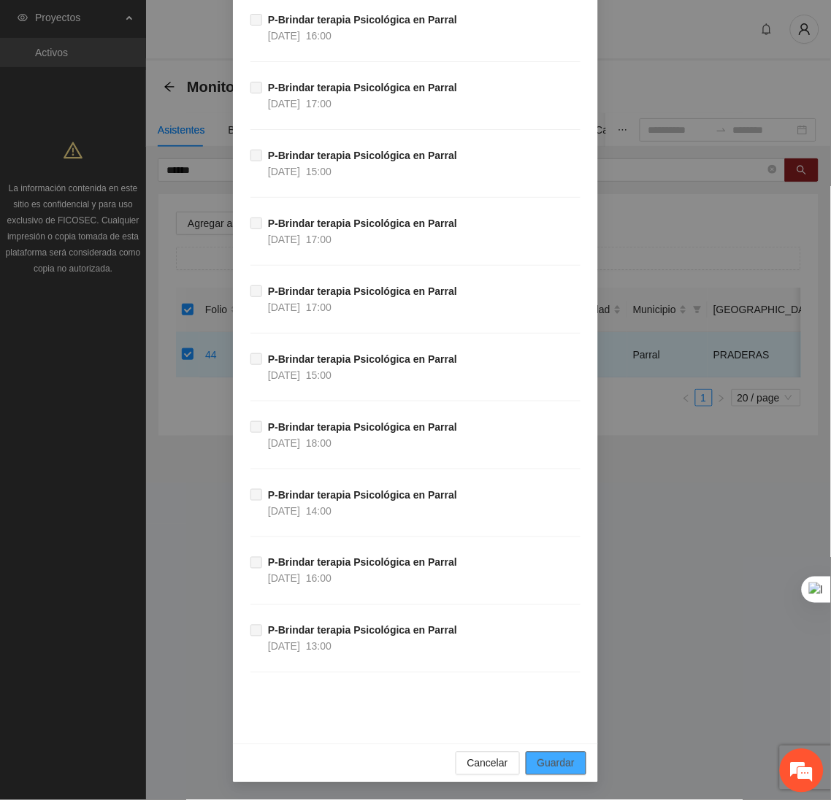
click at [547, 762] on span "Guardar" at bounding box center [555, 764] width 37 height 16
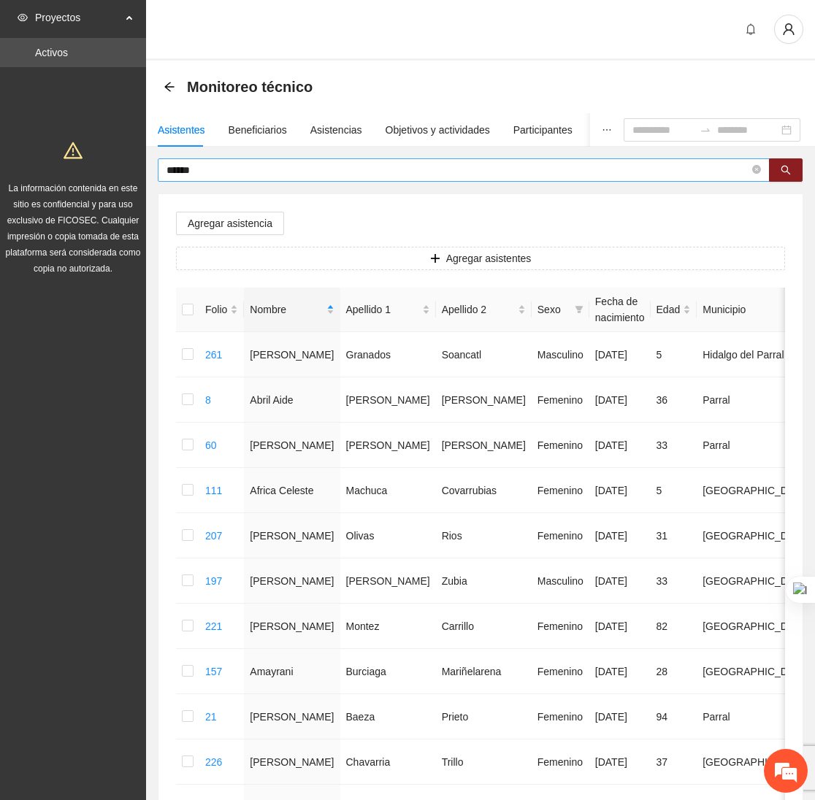
click at [271, 162] on input "******" at bounding box center [457, 170] width 583 height 16
type input "*"
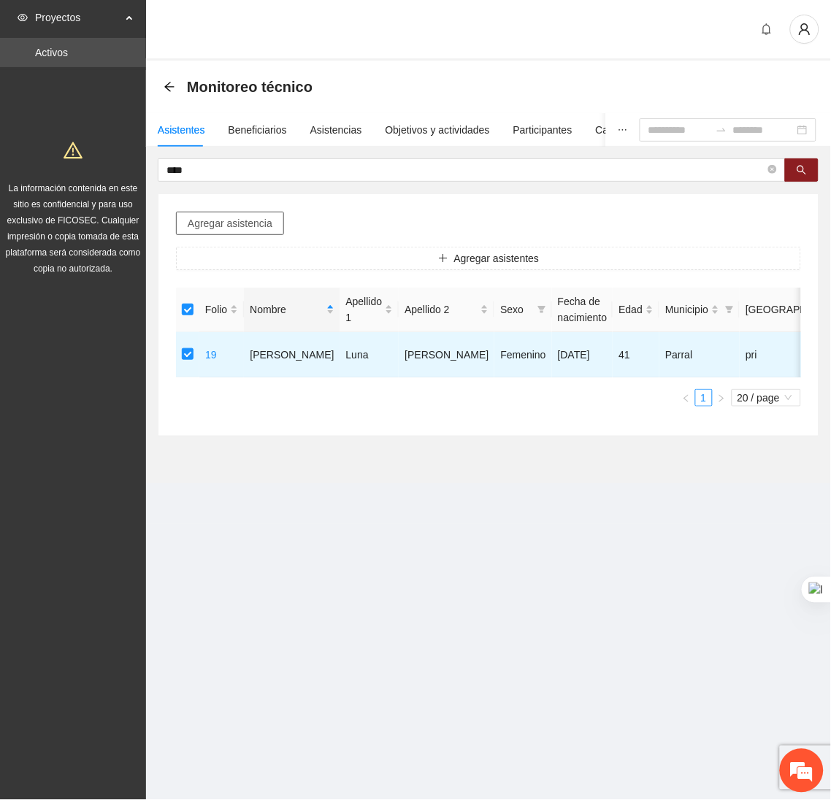
click at [246, 225] on span "Agregar asistencia" at bounding box center [230, 223] width 85 height 16
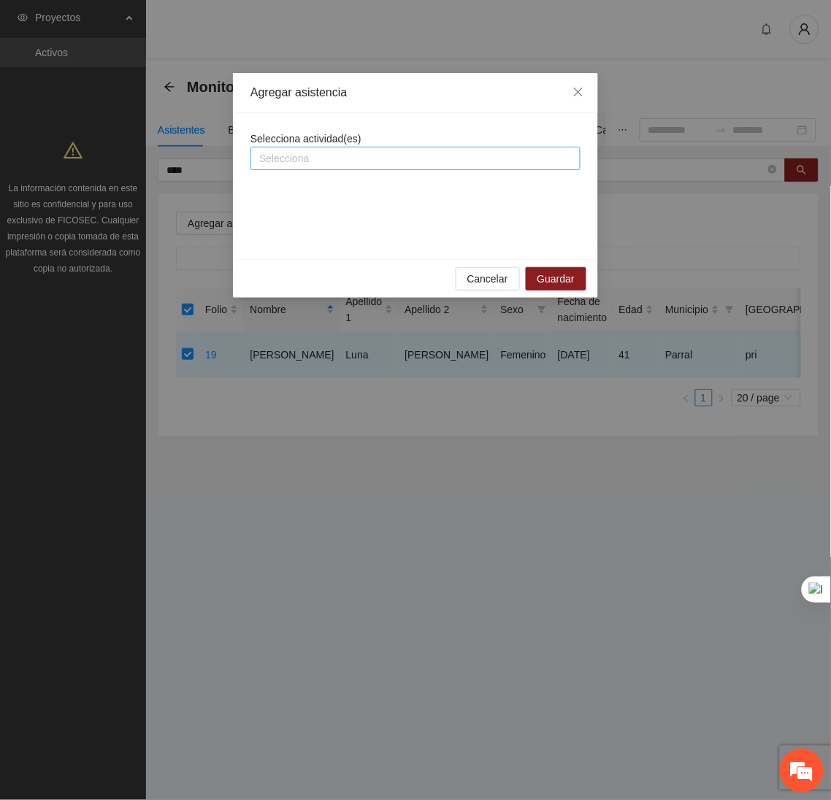
click at [330, 162] on div at bounding box center [415, 159] width 323 height 18
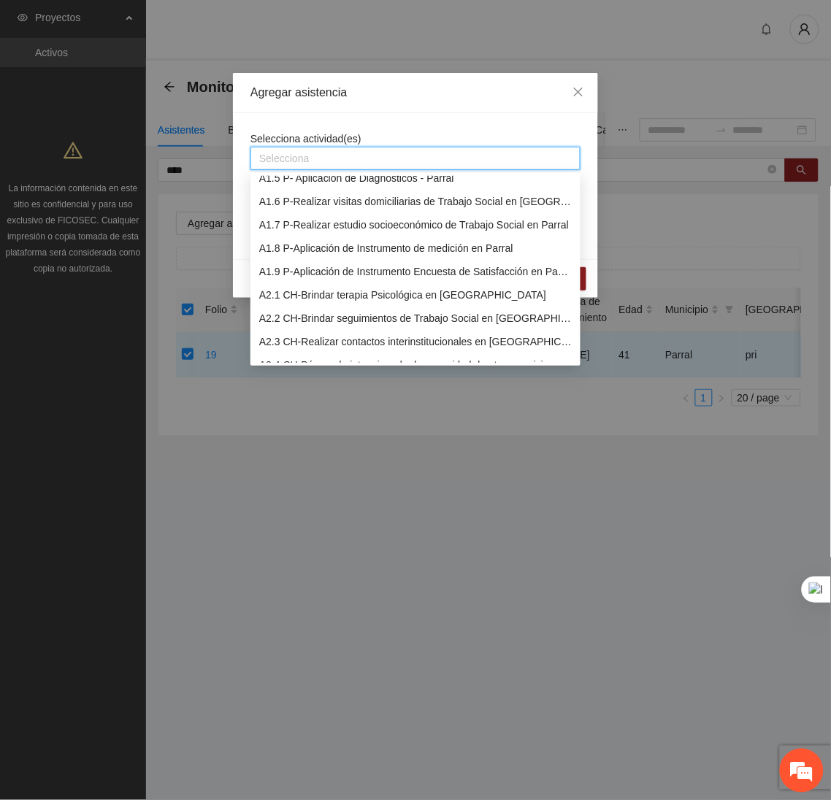
scroll to position [104, 0]
click at [310, 240] on div "A1.8 P-Aplicación de Instrumento de medición en Parral" at bounding box center [415, 247] width 312 height 16
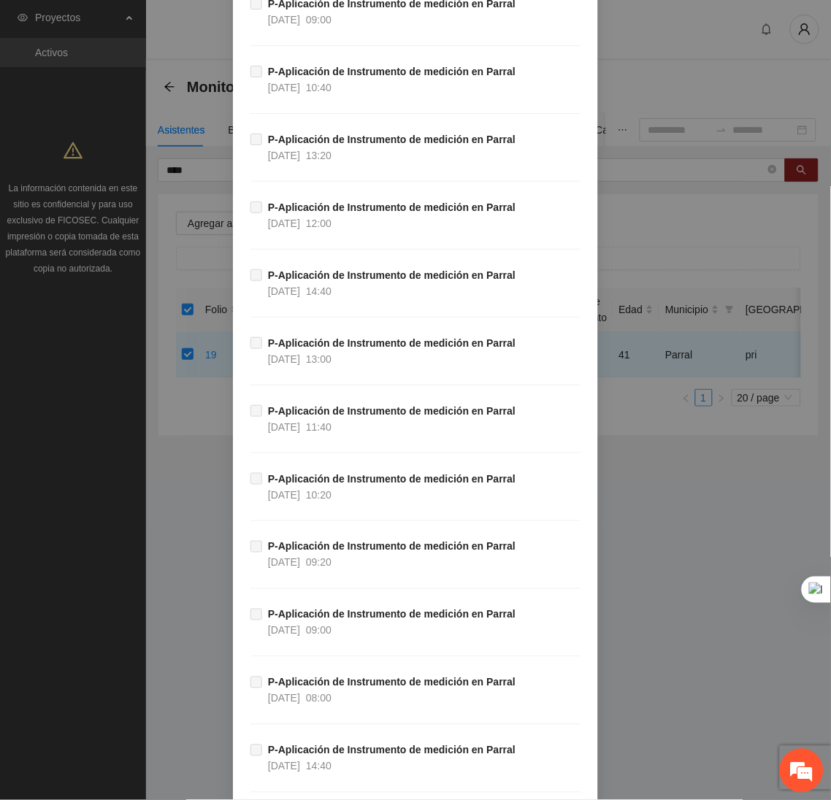
scroll to position [8563, 0]
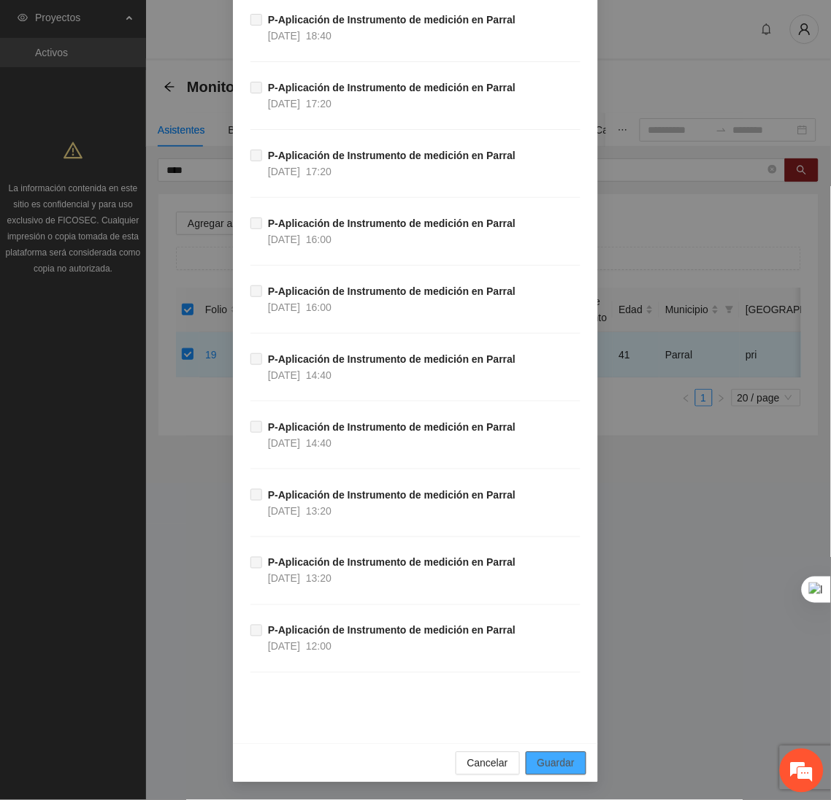
click at [566, 760] on span "Guardar" at bounding box center [555, 764] width 37 height 16
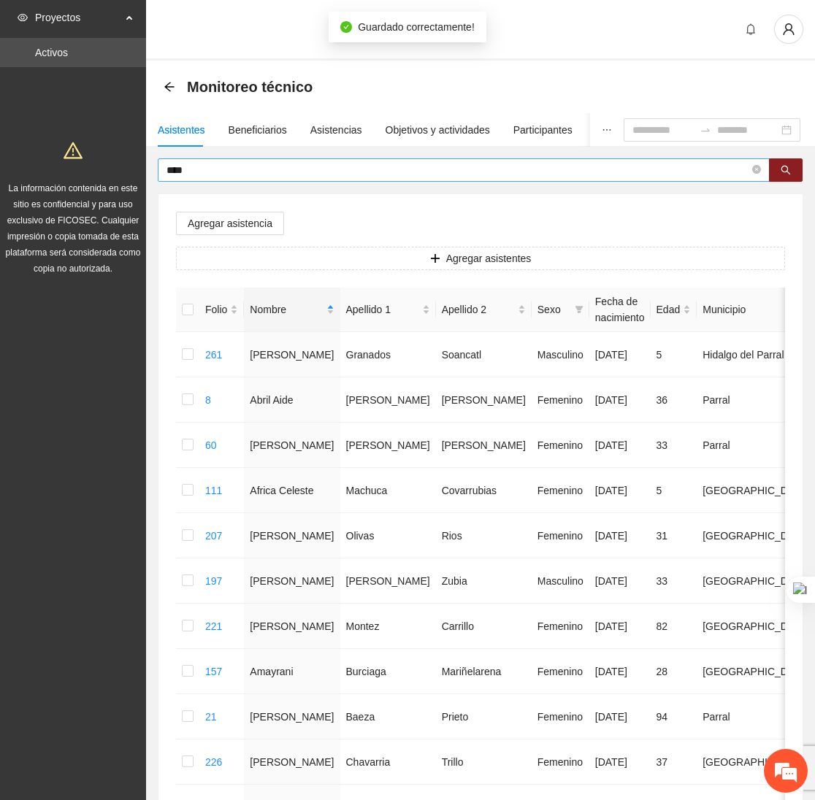
click at [231, 179] on span "****" at bounding box center [464, 169] width 612 height 23
type input "*"
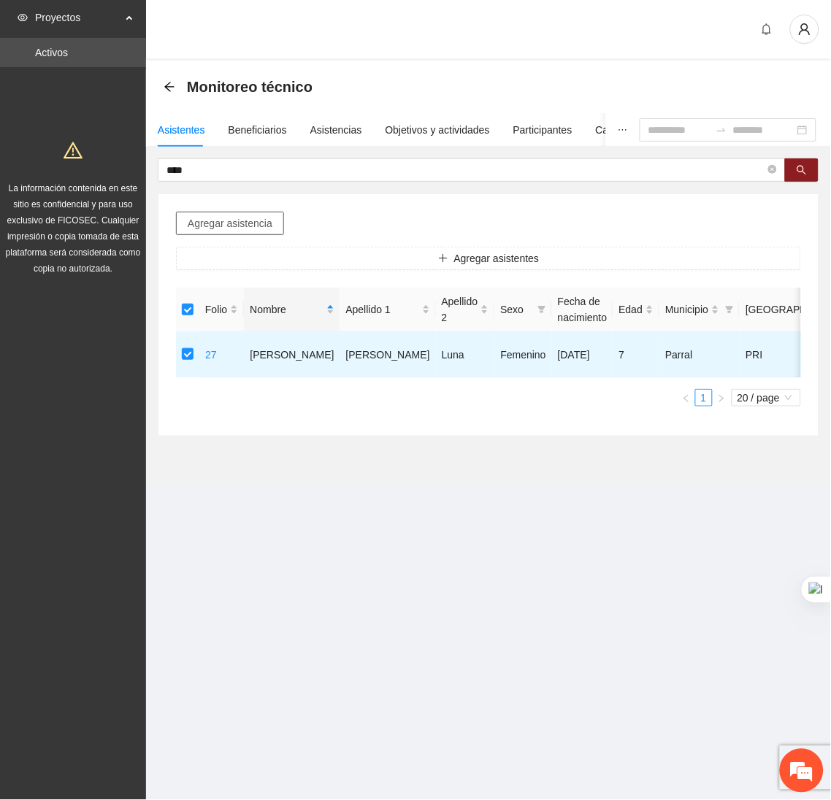
click at [238, 222] on span "Agregar asistencia" at bounding box center [230, 223] width 85 height 16
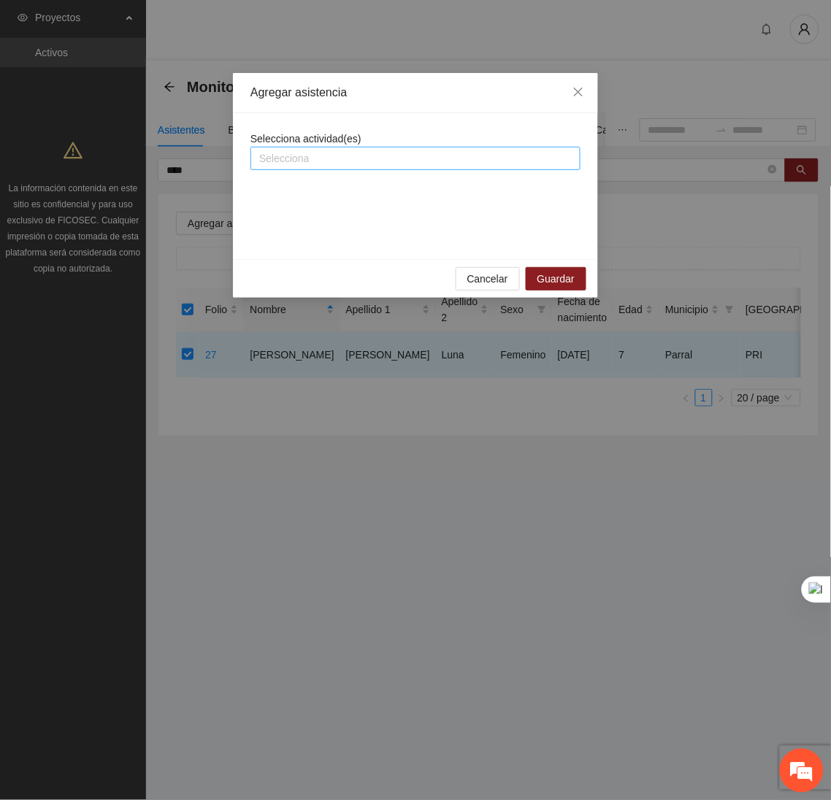
click at [300, 157] on div at bounding box center [415, 159] width 323 height 18
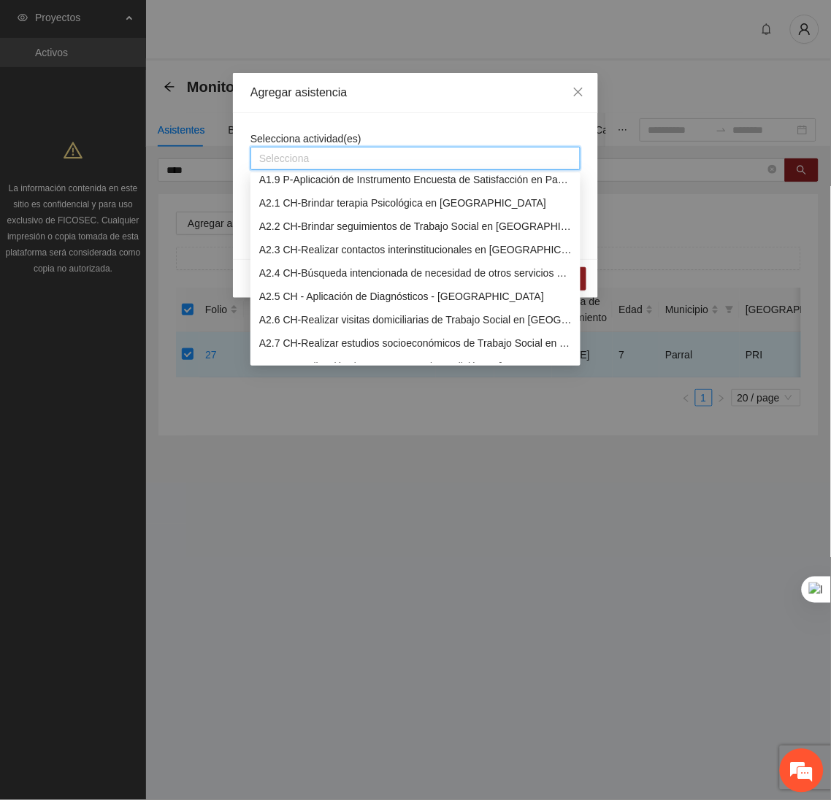
scroll to position [158, 0]
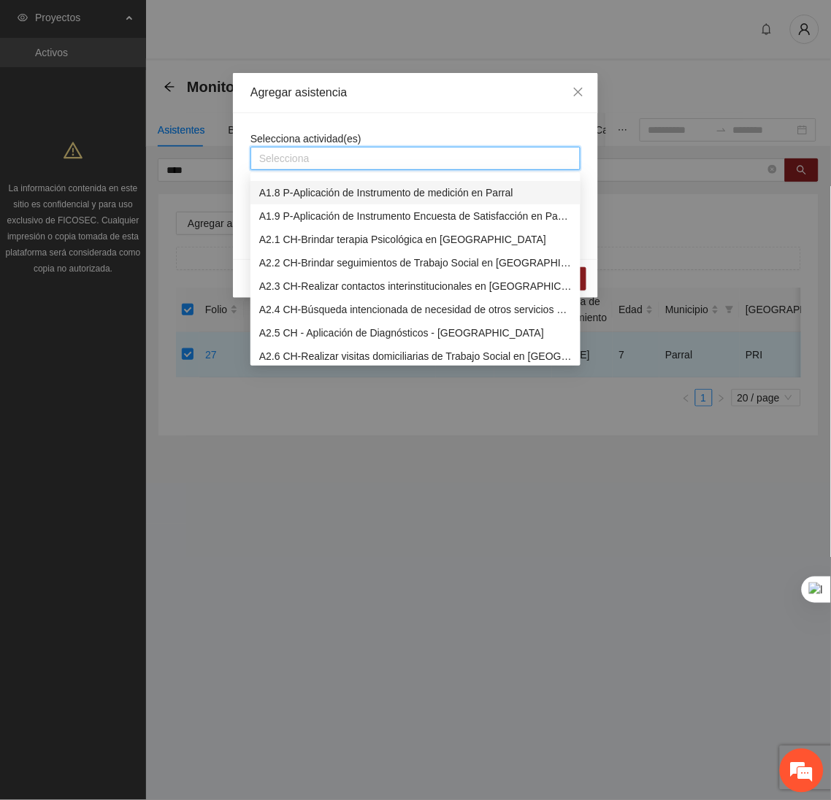
click at [281, 194] on div "A1.8 P-Aplicación de Instrumento de medición en Parral" at bounding box center [415, 193] width 312 height 16
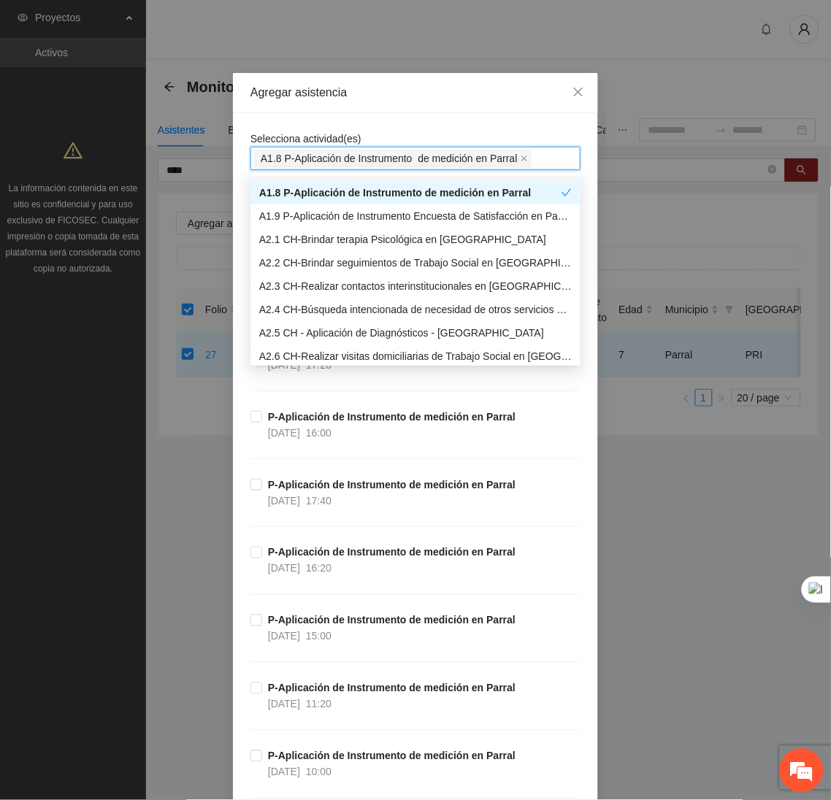
click at [392, 107] on div "Agregar asistencia" at bounding box center [415, 93] width 365 height 40
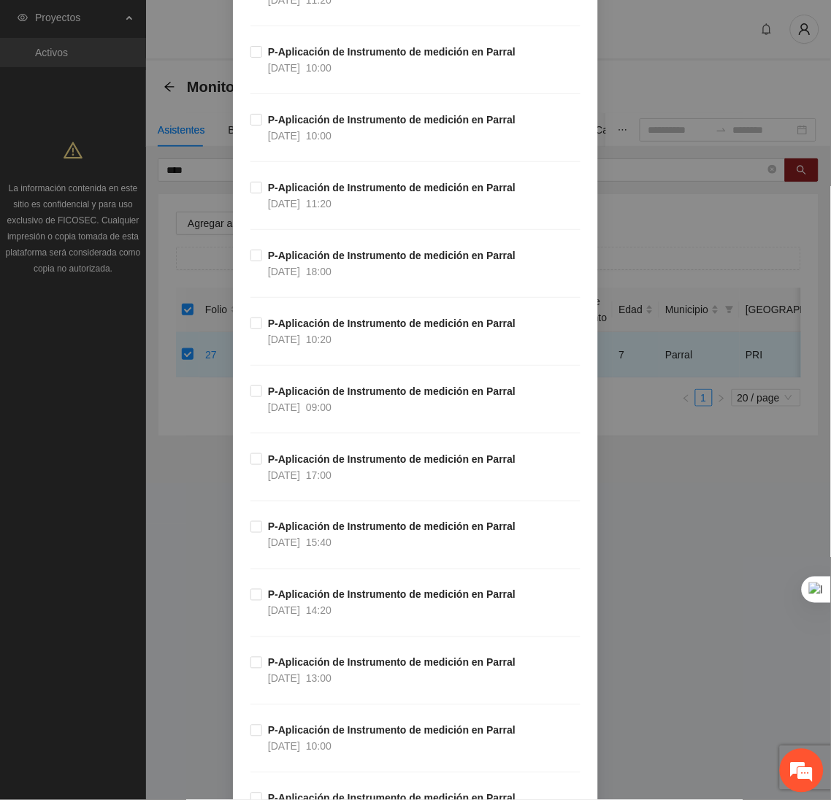
scroll to position [707, 0]
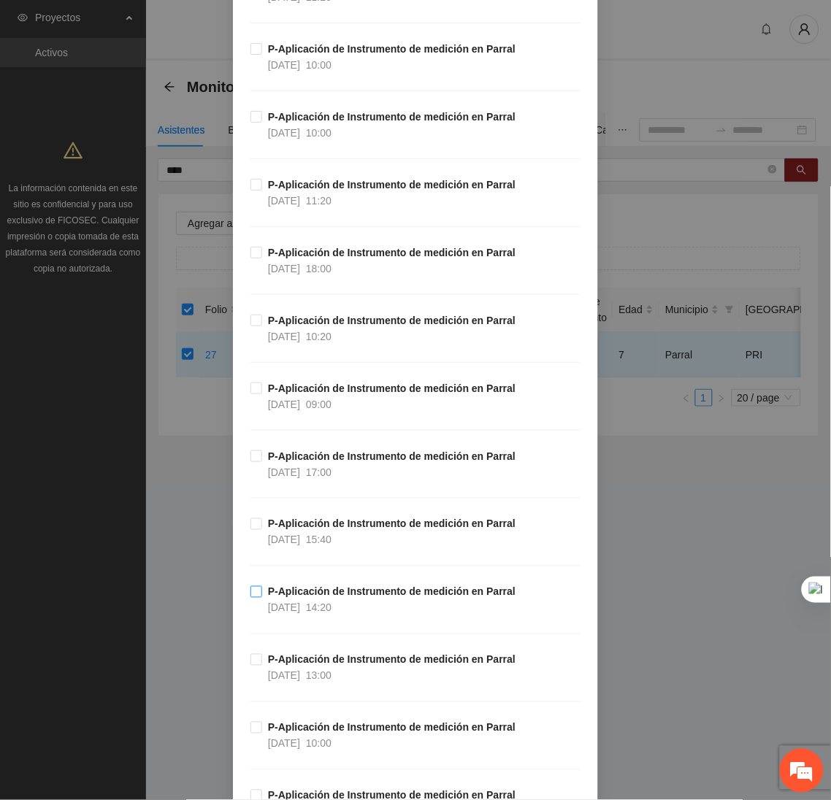
click at [251, 586] on label "P-Aplicación de Instrumento de medición en Parral 06/10/2025 14:20" at bounding box center [385, 600] width 271 height 32
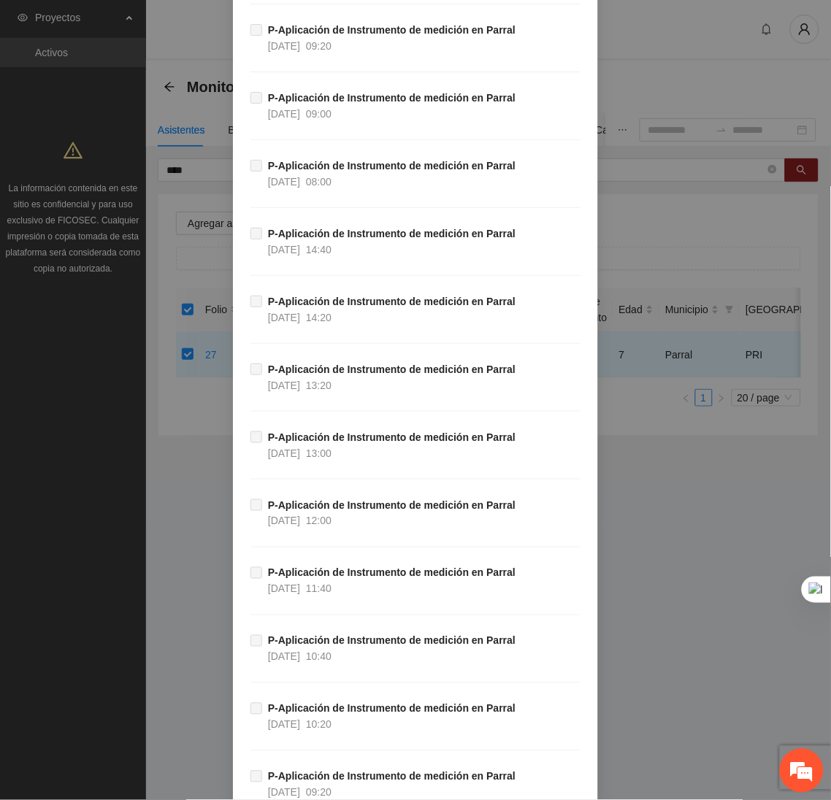
scroll to position [8563, 0]
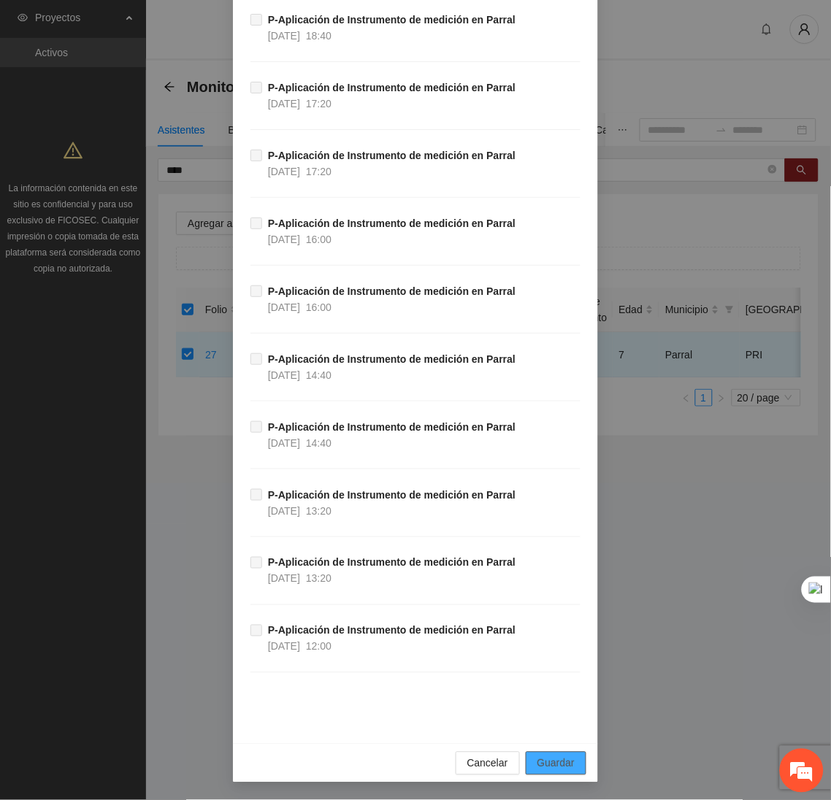
click at [573, 760] on button "Guardar" at bounding box center [556, 763] width 61 height 23
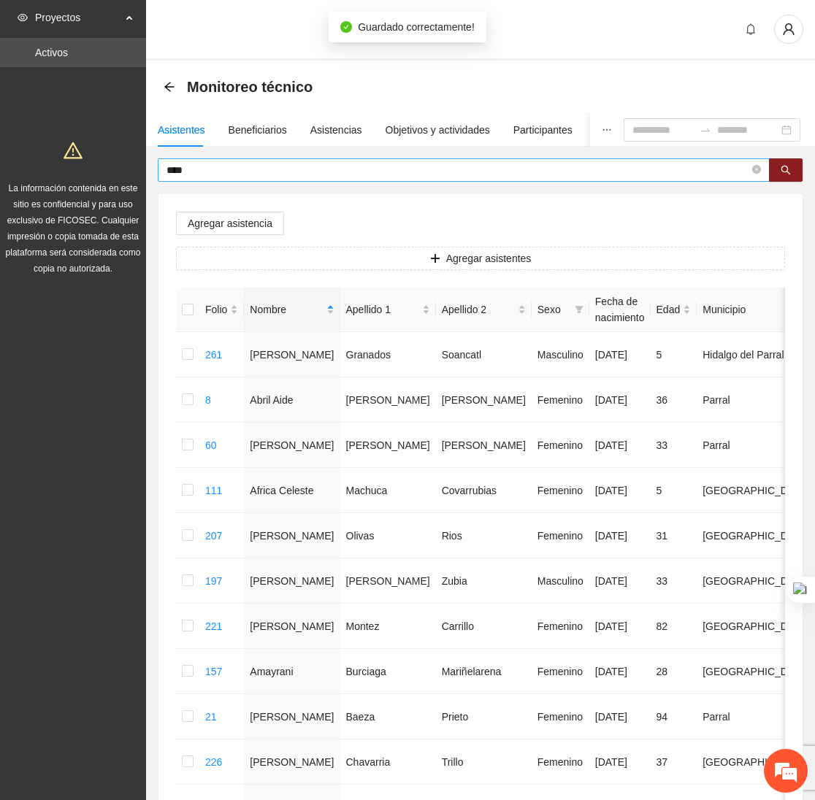
click at [204, 170] on input "****" at bounding box center [457, 170] width 583 height 16
type input "*"
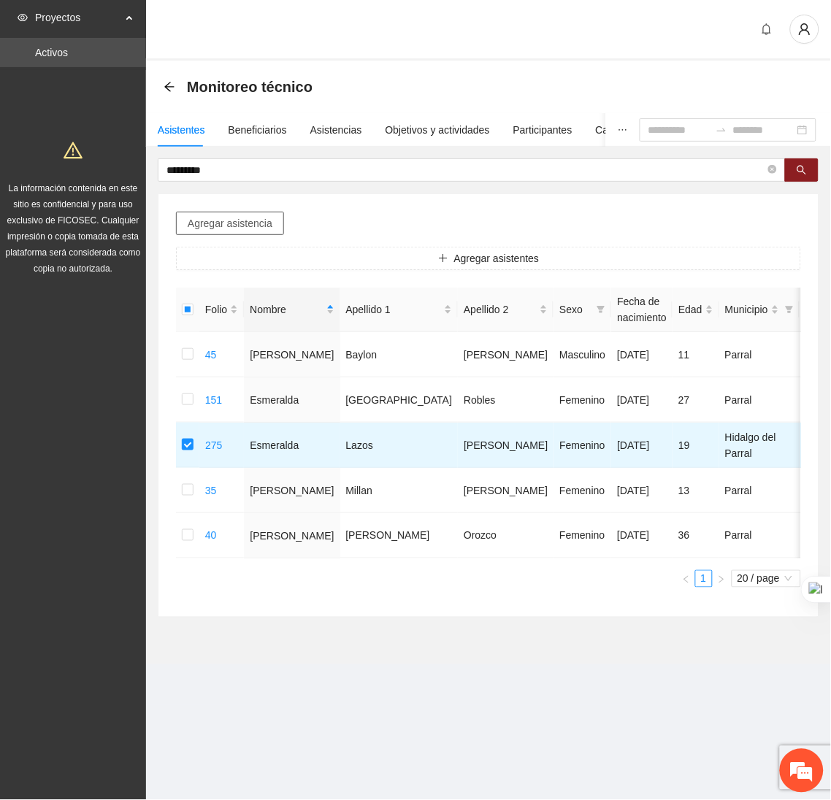
click at [261, 212] on button "Agregar asistencia" at bounding box center [230, 223] width 108 height 23
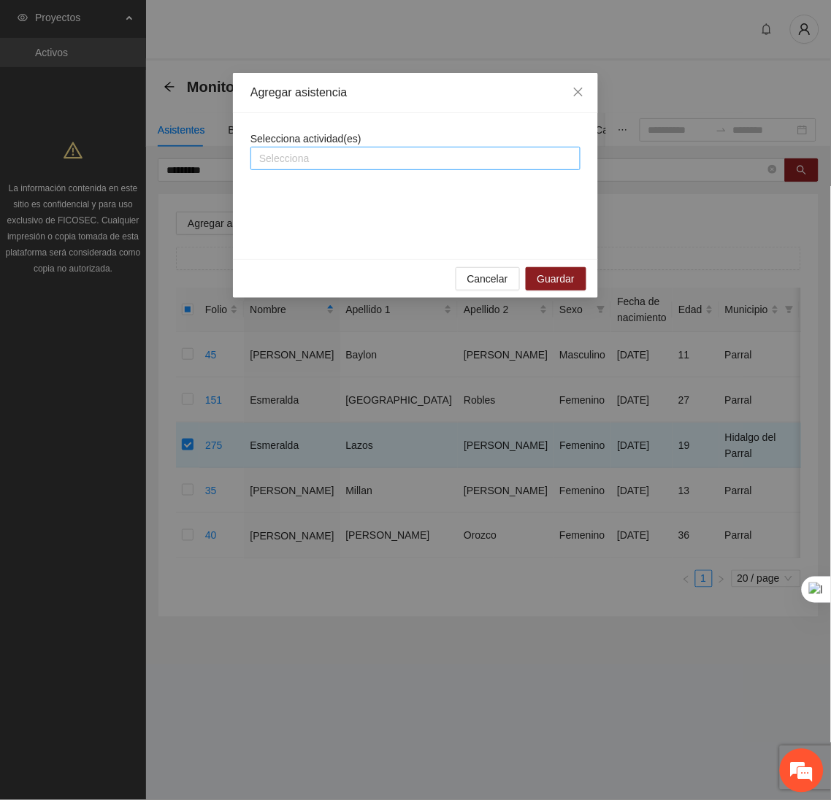
click at [348, 166] on div at bounding box center [415, 159] width 323 height 18
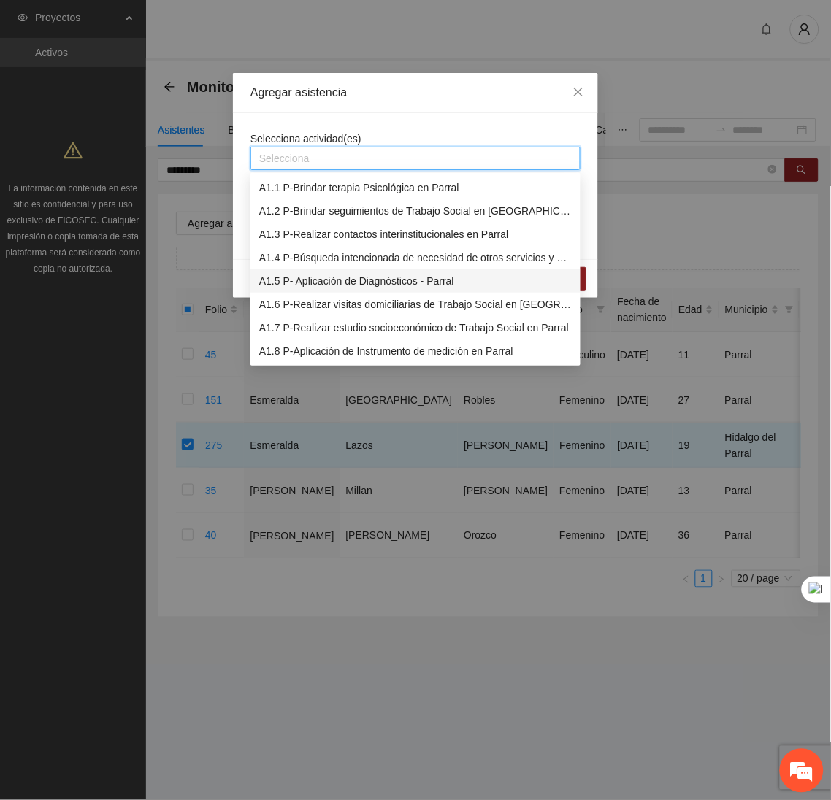
scroll to position [25, 0]
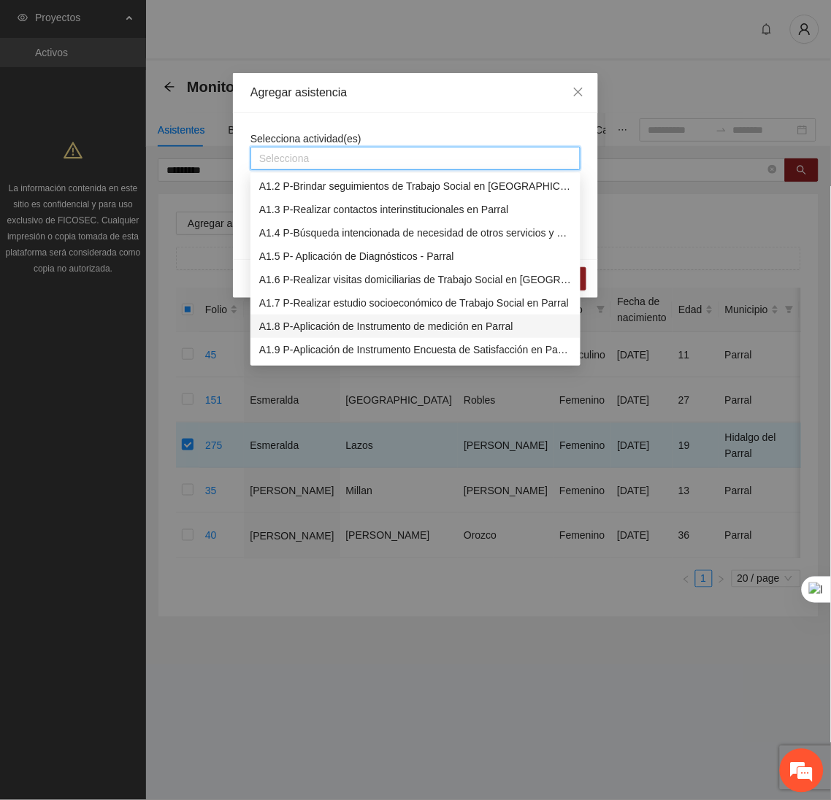
click at [326, 326] on div "A1.8 P-Aplicación de Instrumento de medición en Parral" at bounding box center [415, 326] width 312 height 16
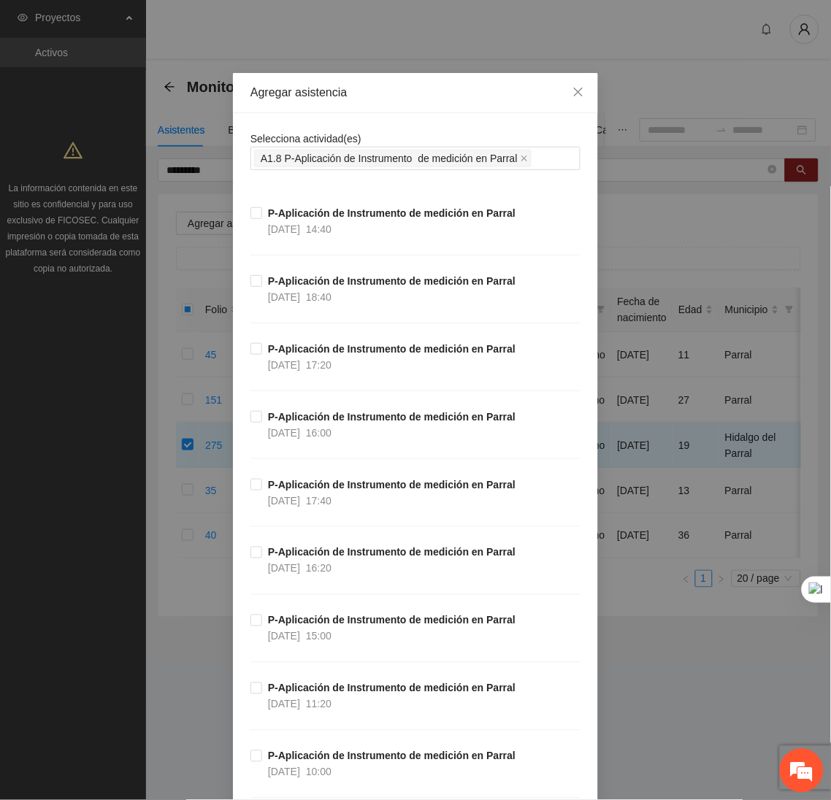
click at [405, 96] on div "Agregar asistencia" at bounding box center [415, 93] width 330 height 16
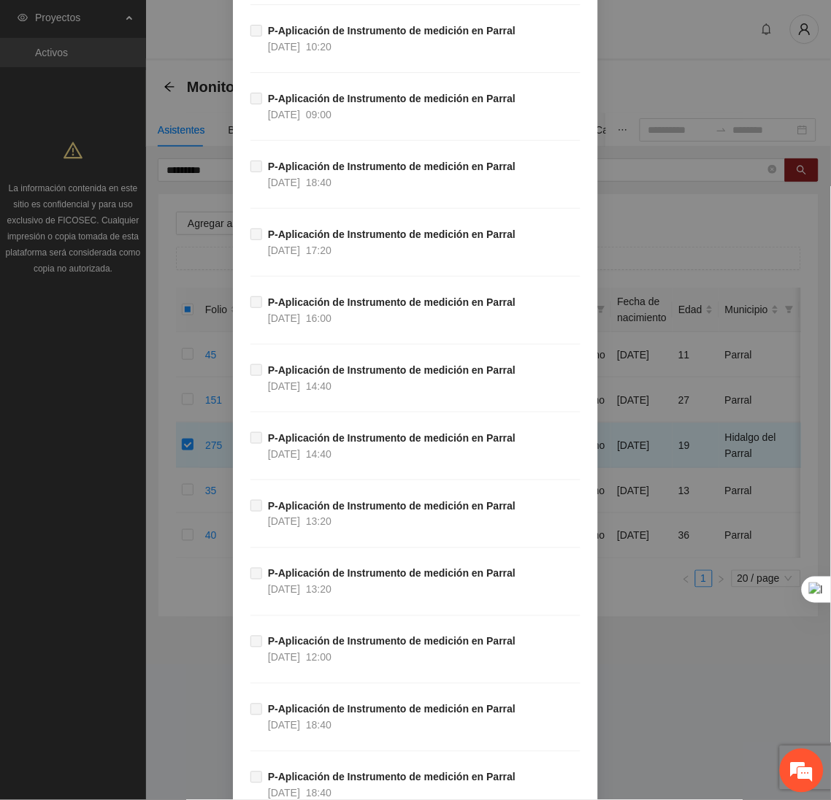
scroll to position [8563, 0]
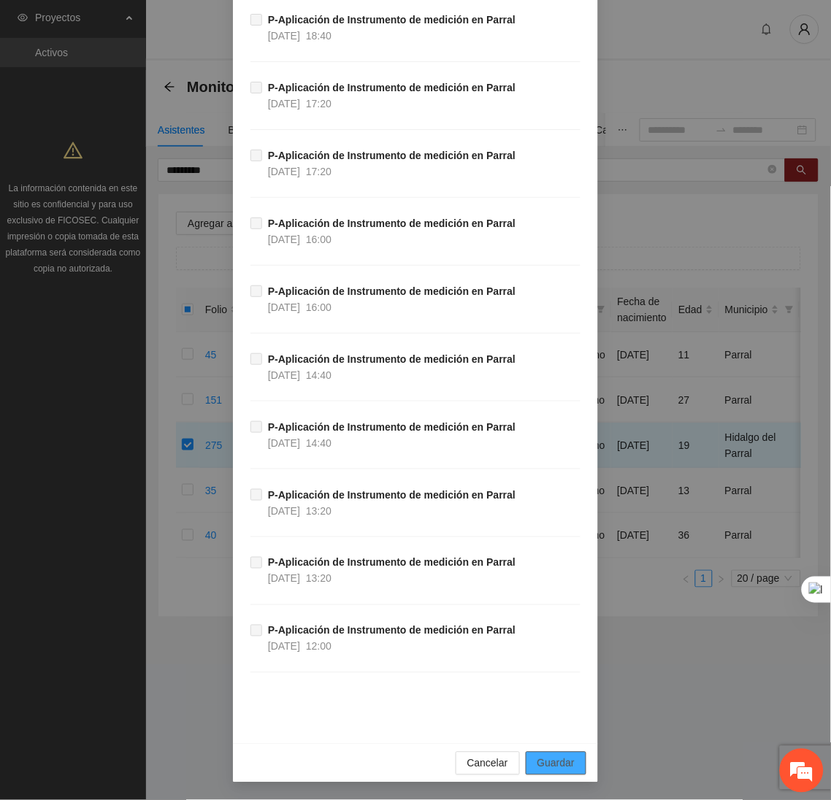
click at [551, 769] on span "Guardar" at bounding box center [555, 764] width 37 height 16
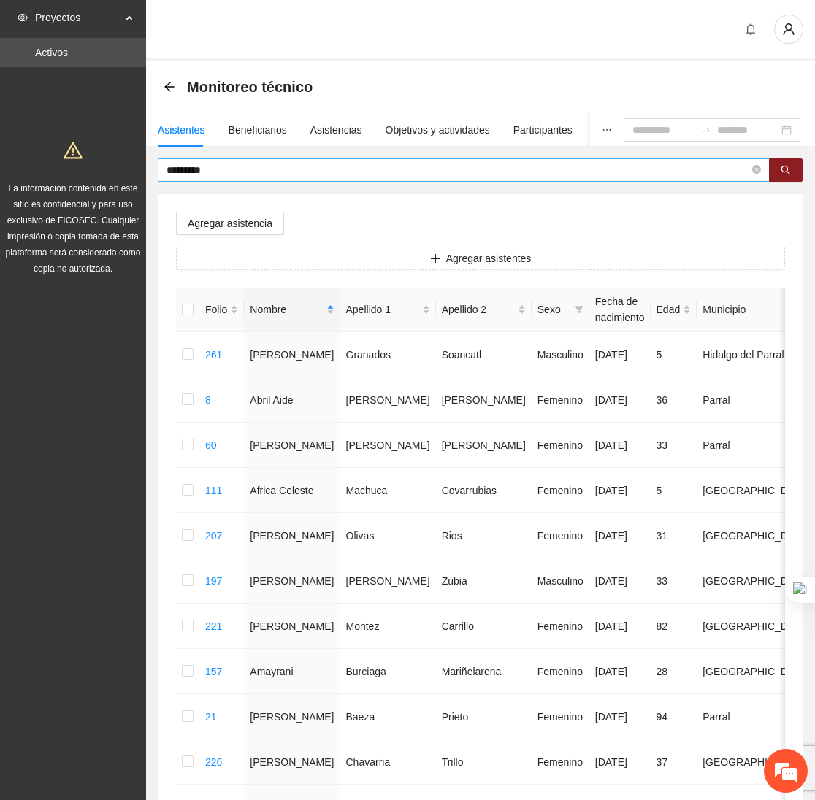
click at [246, 177] on input "*********" at bounding box center [457, 170] width 583 height 16
type input "*"
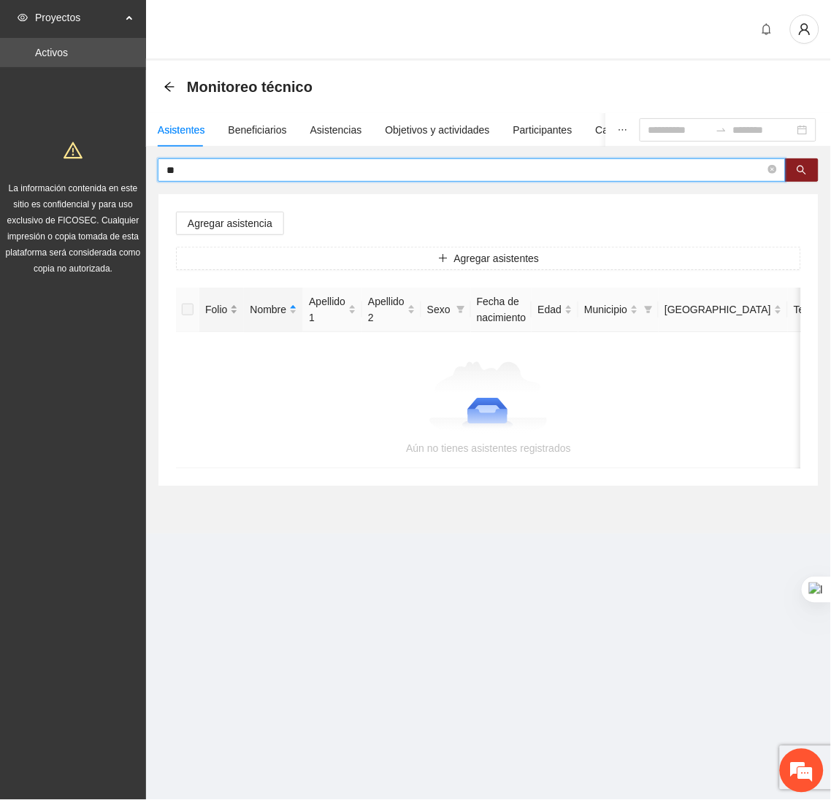
type input "*"
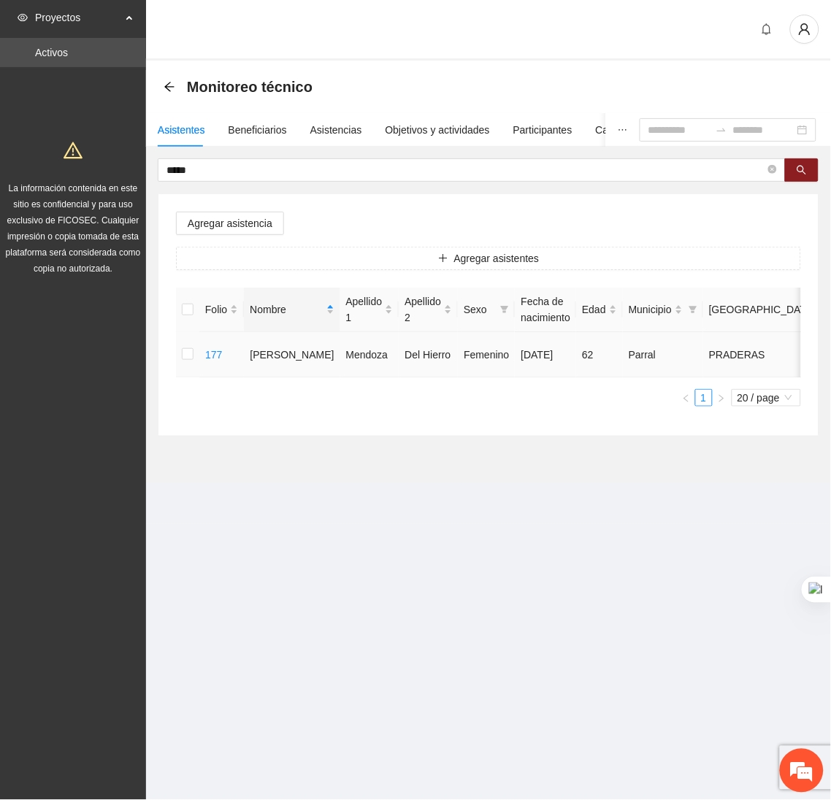
click at [179, 356] on td at bounding box center [187, 354] width 23 height 45
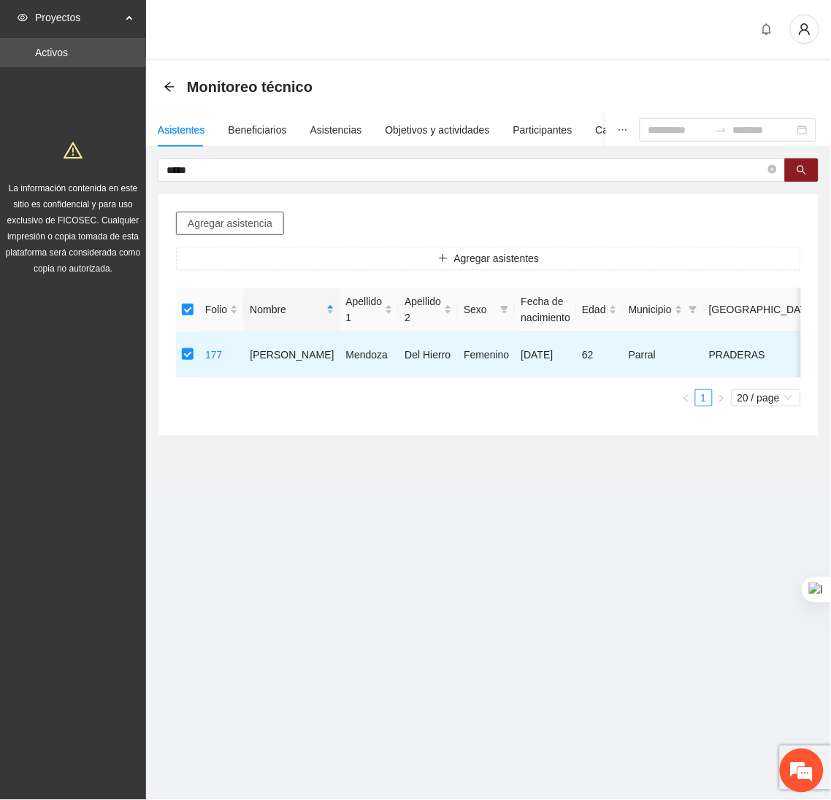
click at [252, 225] on span "Agregar asistencia" at bounding box center [230, 223] width 85 height 16
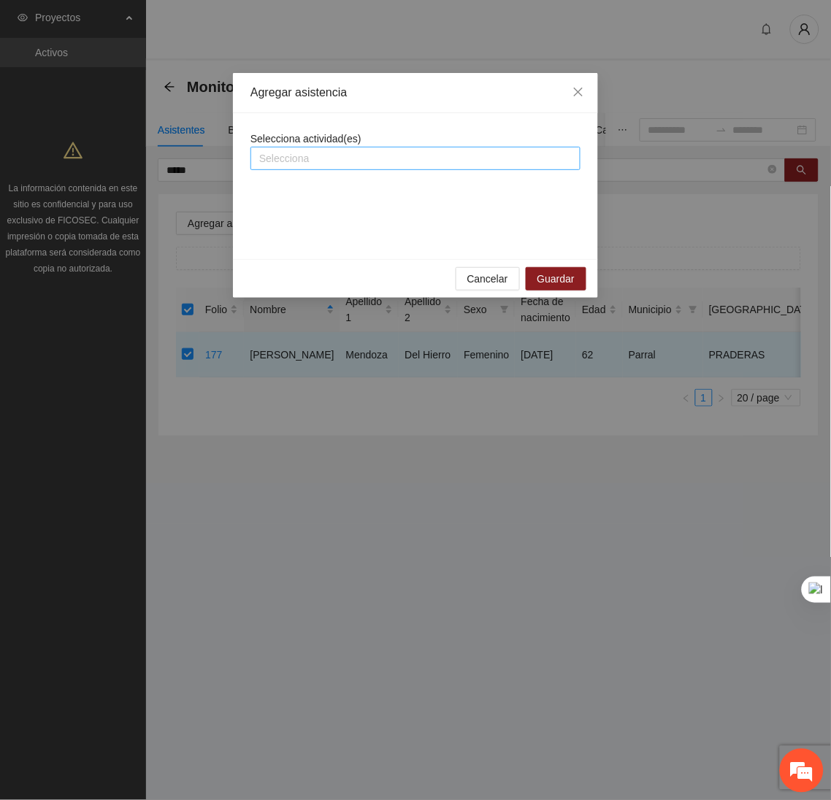
click at [268, 166] on div at bounding box center [415, 159] width 323 height 18
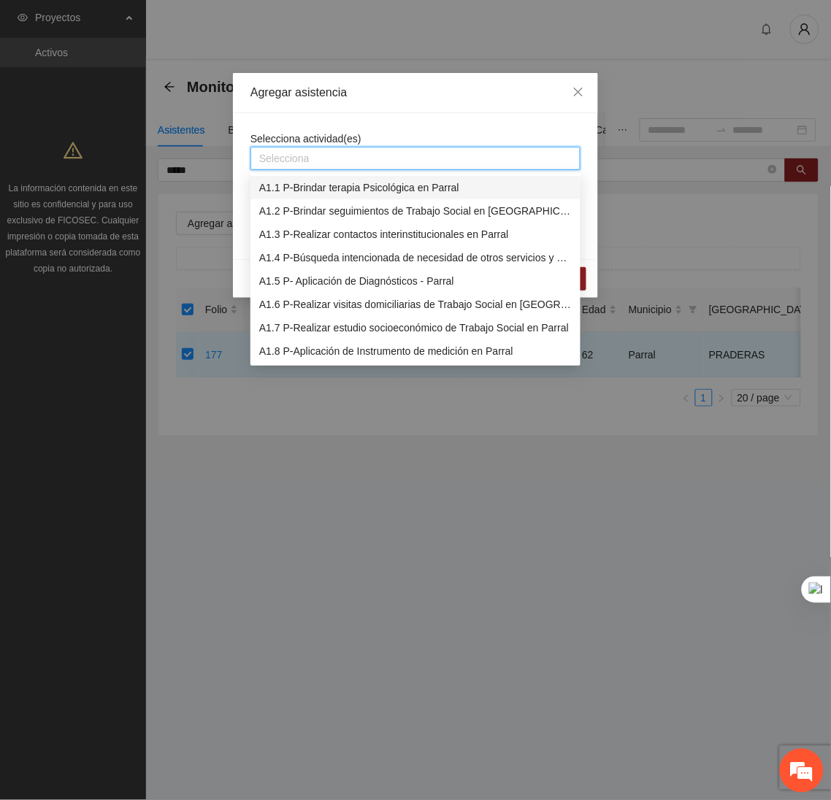
click at [353, 188] on div "A1.1 P-Brindar terapia Psicológica en Parral" at bounding box center [415, 188] width 312 height 16
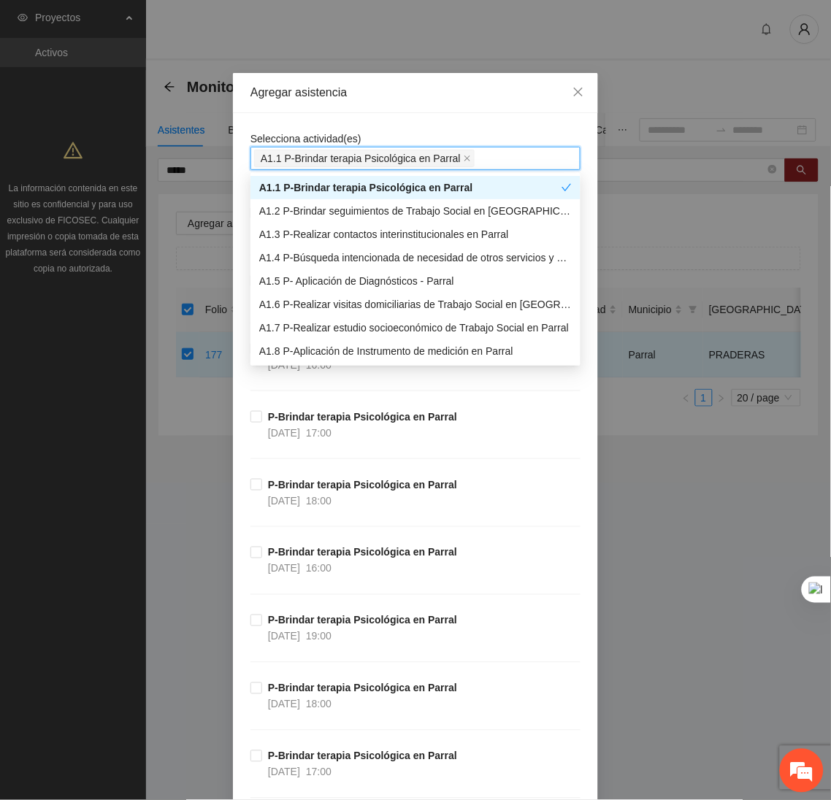
click at [497, 112] on div "Agregar asistencia" at bounding box center [415, 93] width 365 height 40
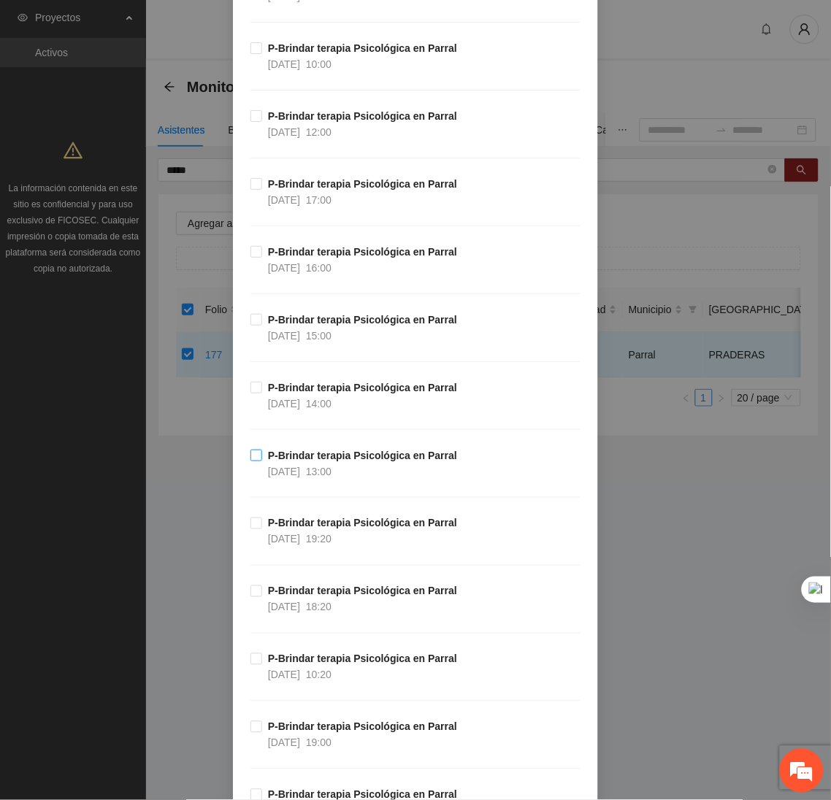
scroll to position [1524, 0]
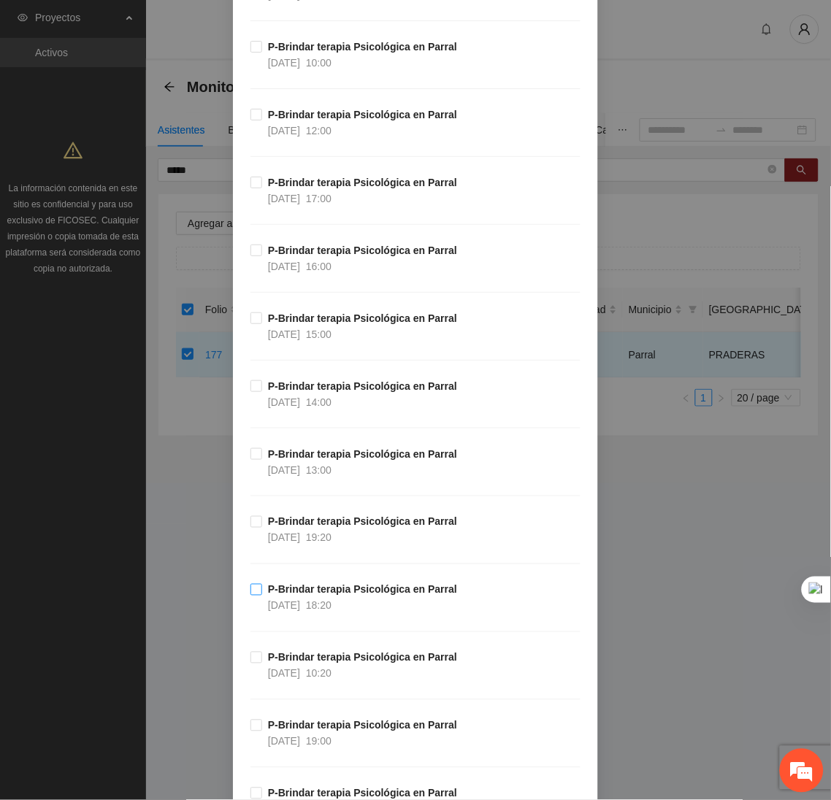
click at [250, 602] on label "P-Brindar terapia Psicológica en Parral 06/10/2025 18:20" at bounding box center [356, 598] width 212 height 32
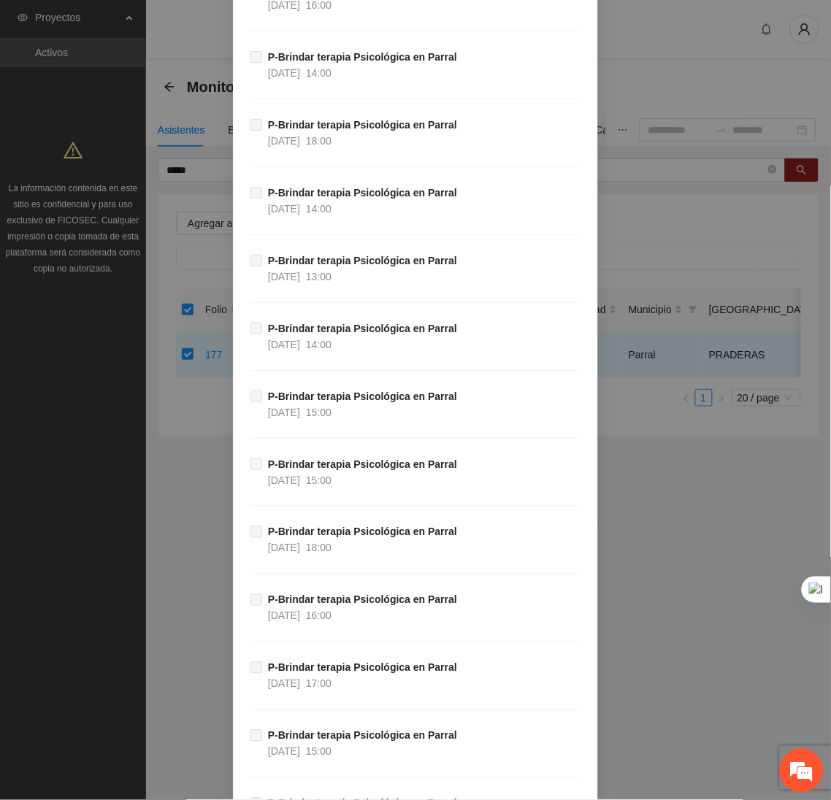
scroll to position [38159, 0]
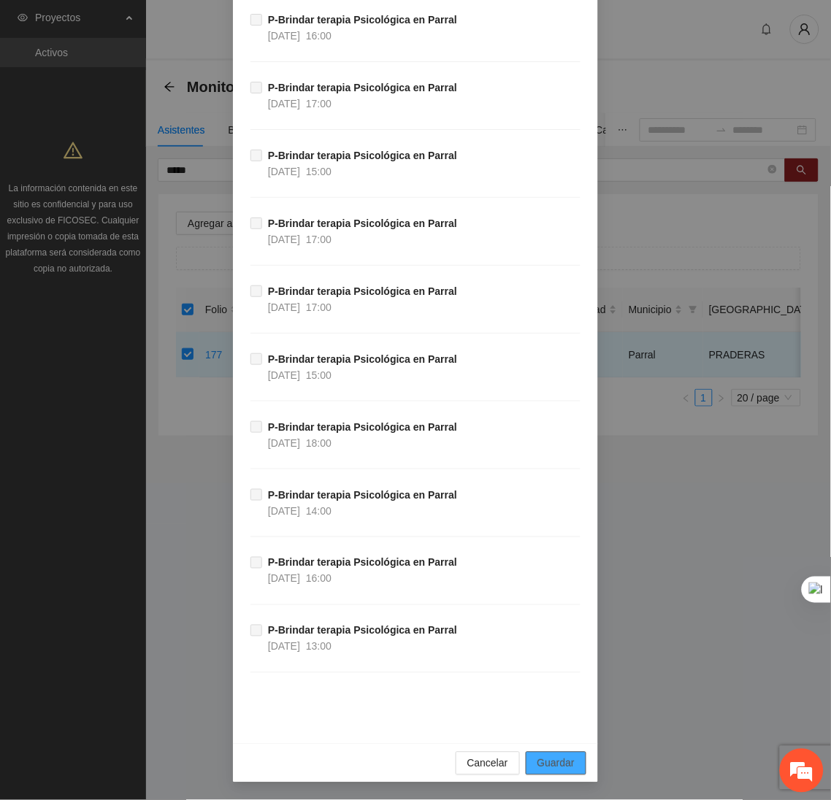
click at [537, 767] on span "Guardar" at bounding box center [555, 764] width 37 height 16
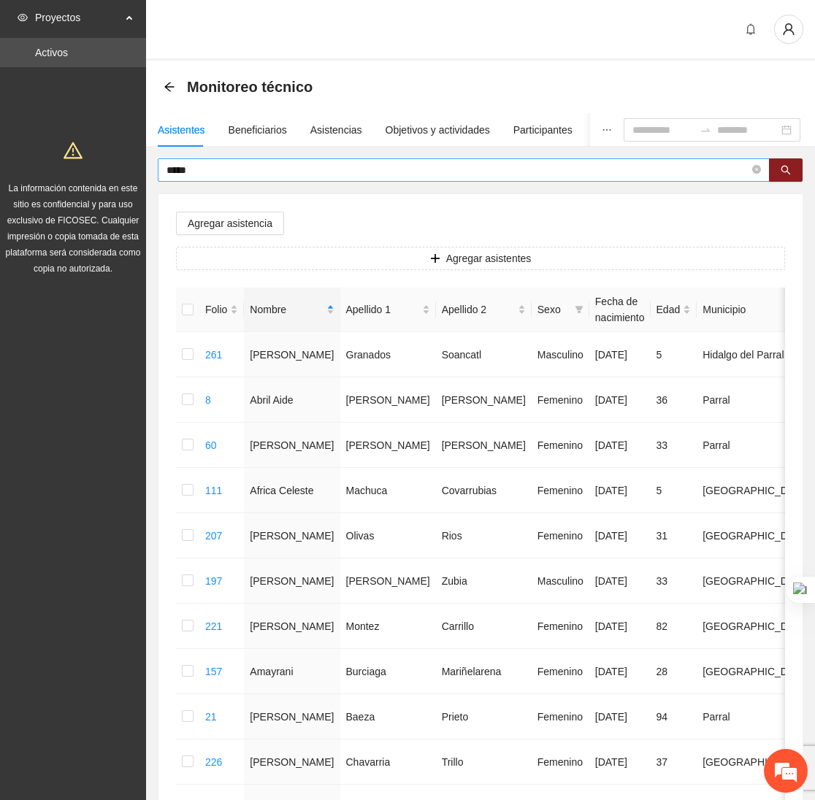
click at [213, 177] on input "*****" at bounding box center [457, 170] width 583 height 16
type input "*"
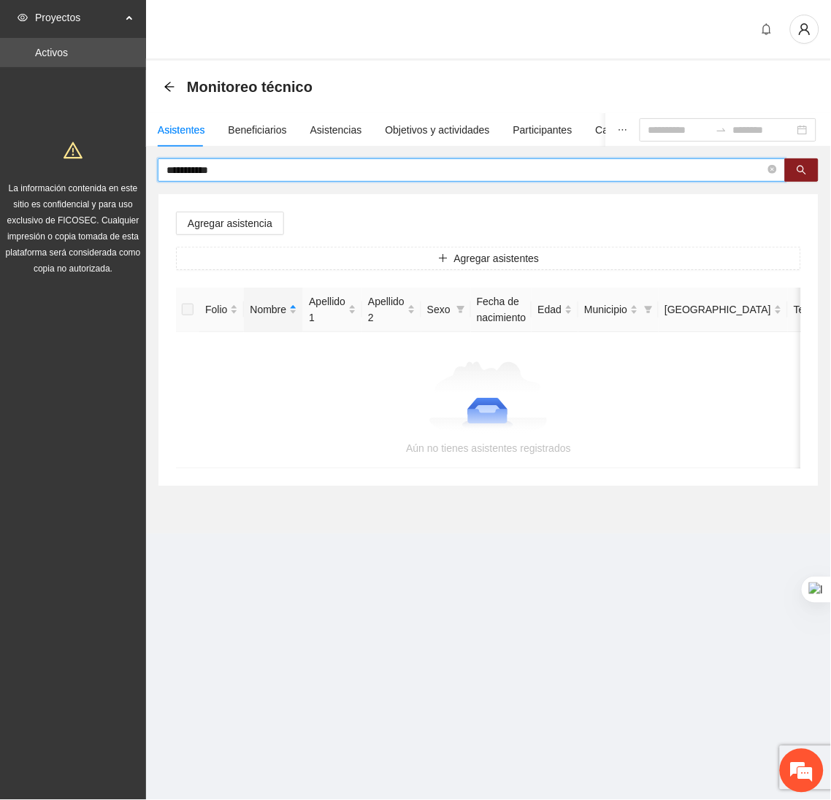
click at [191, 177] on input "**********" at bounding box center [465, 170] width 599 height 16
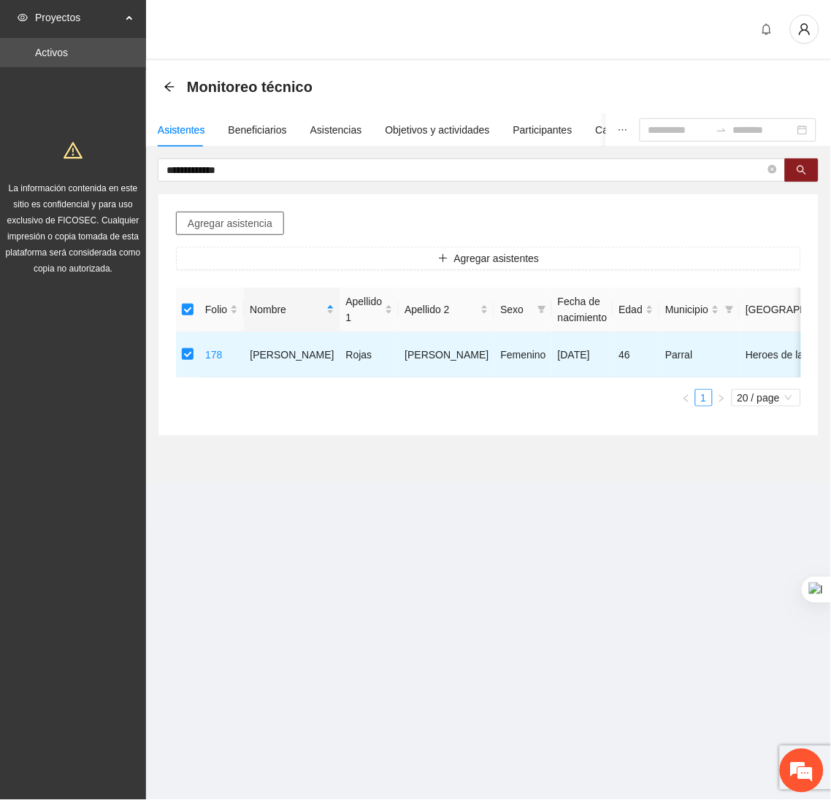
click at [236, 220] on span "Agregar asistencia" at bounding box center [230, 223] width 85 height 16
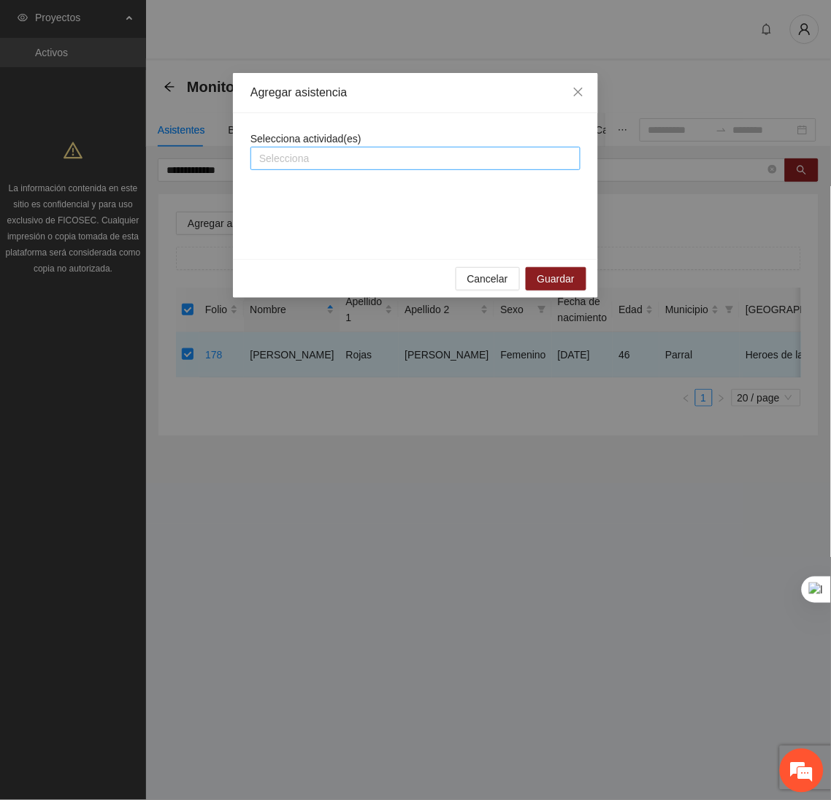
click at [288, 152] on div at bounding box center [415, 159] width 323 height 18
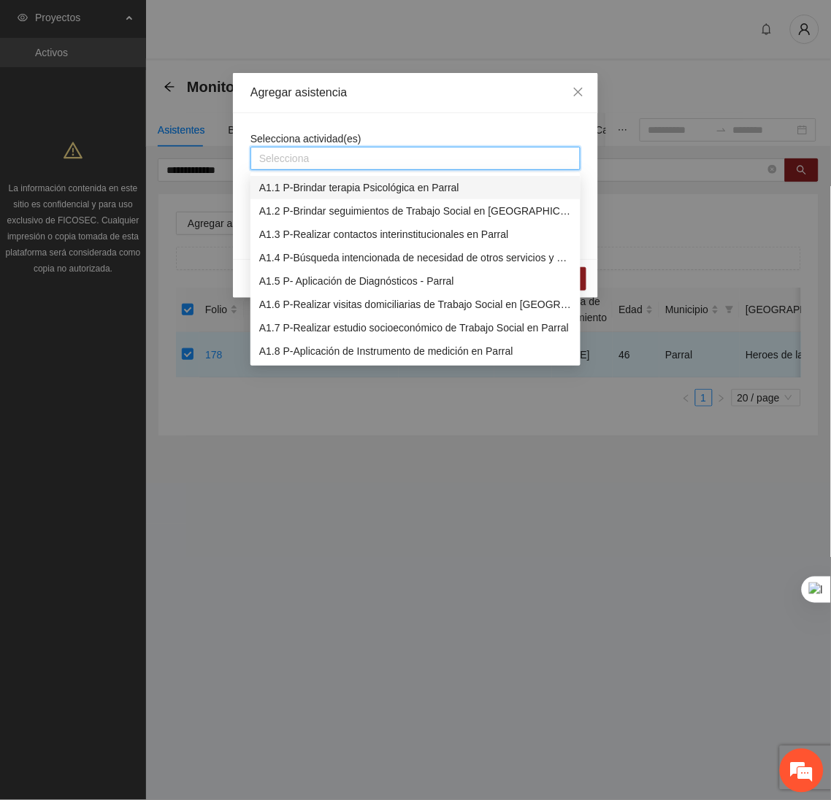
click at [300, 187] on div "A1.1 P-Brindar terapia Psicológica en Parral" at bounding box center [415, 188] width 312 height 16
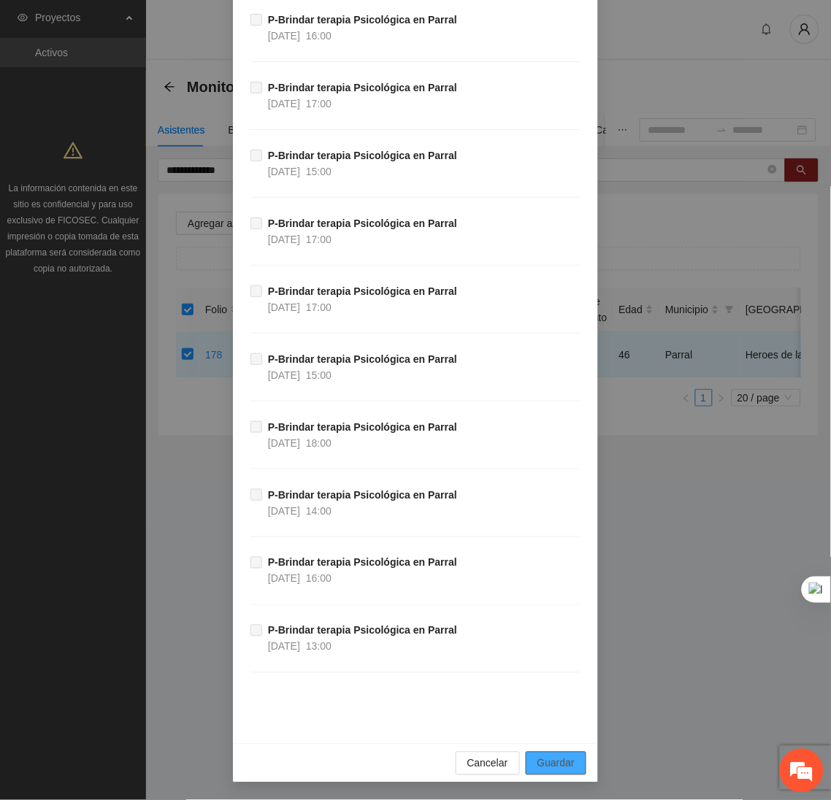
click at [548, 764] on span "Guardar" at bounding box center [555, 764] width 37 height 16
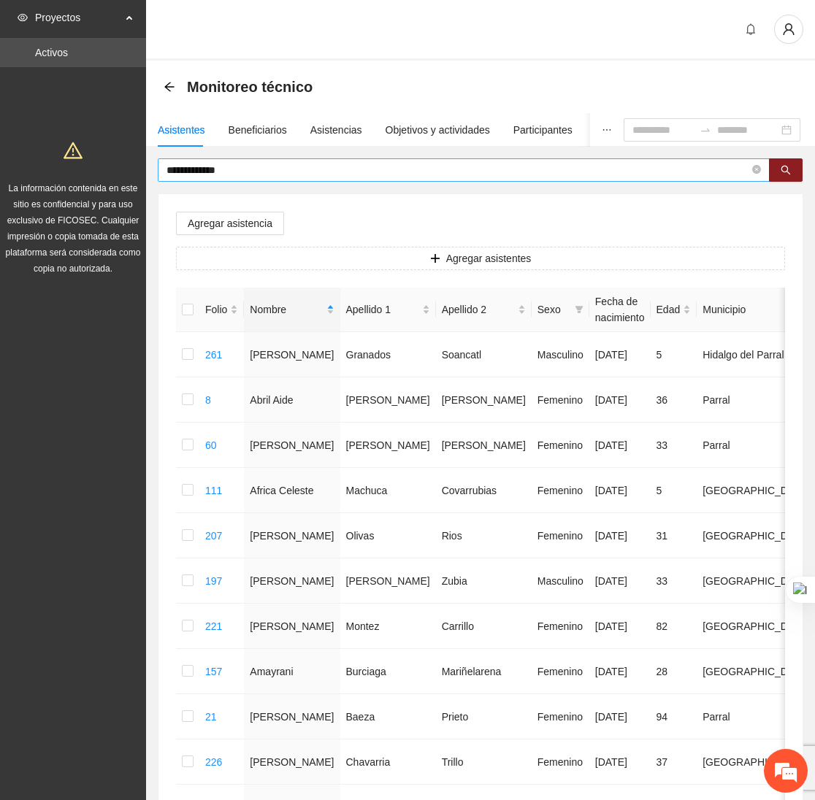
click at [262, 158] on span "**********" at bounding box center [464, 169] width 612 height 23
type input "*"
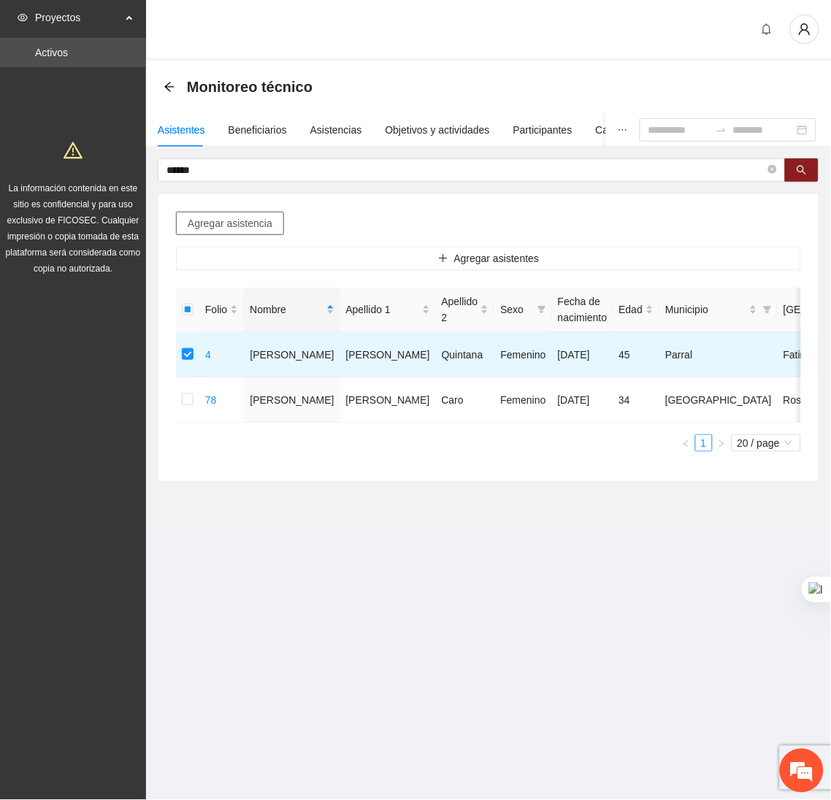
click at [213, 222] on span "Agregar asistencia" at bounding box center [230, 223] width 85 height 16
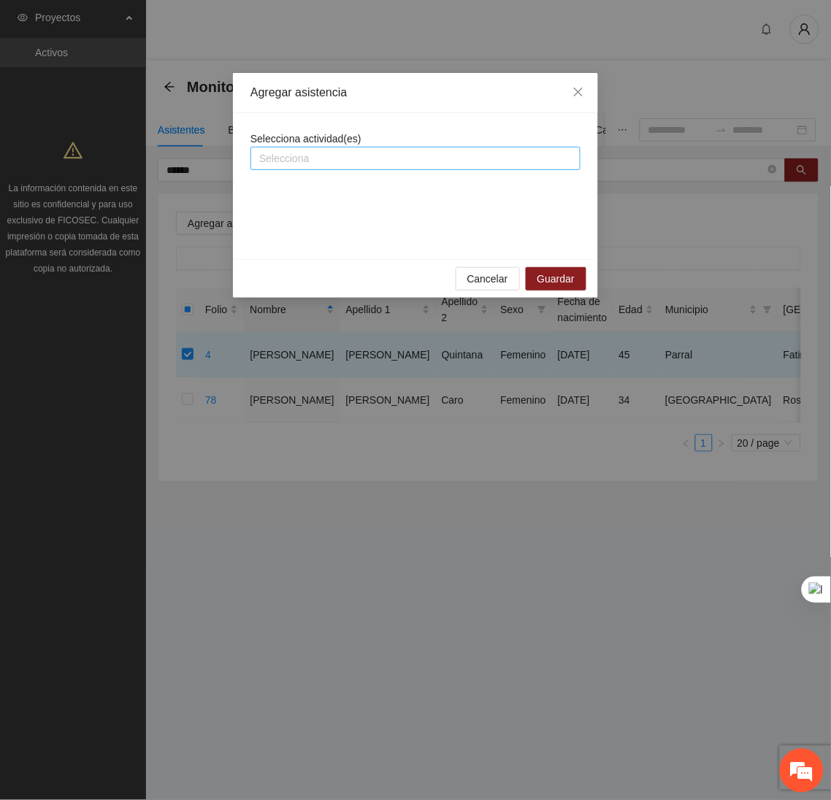
click at [321, 162] on div at bounding box center [415, 159] width 323 height 18
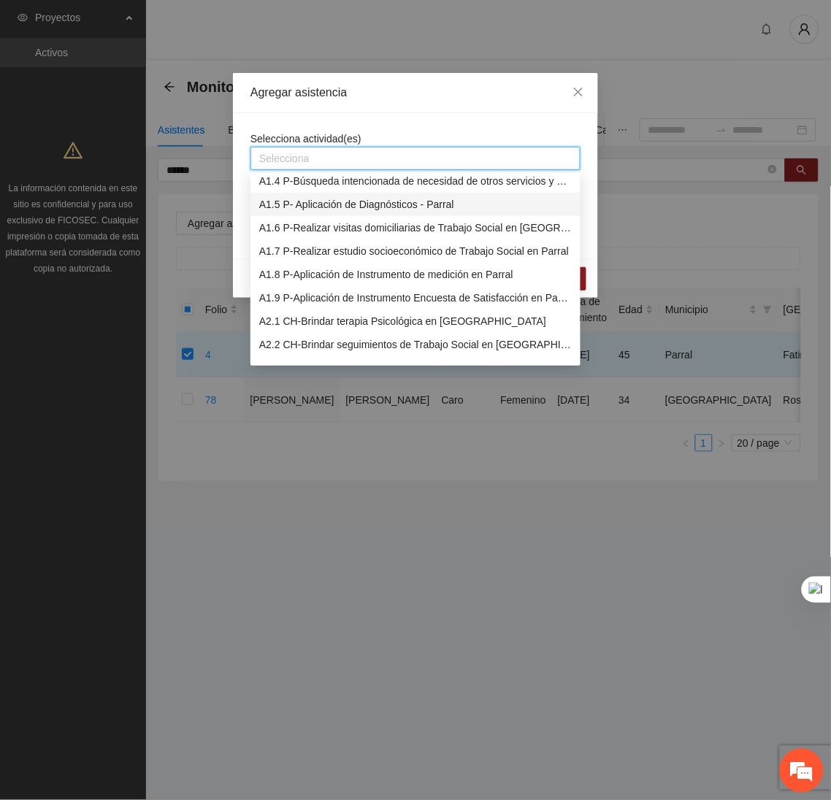
scroll to position [77, 0]
click at [283, 280] on div "A1.8 P-Aplicación de Instrumento de medición en Parral" at bounding box center [415, 274] width 312 height 16
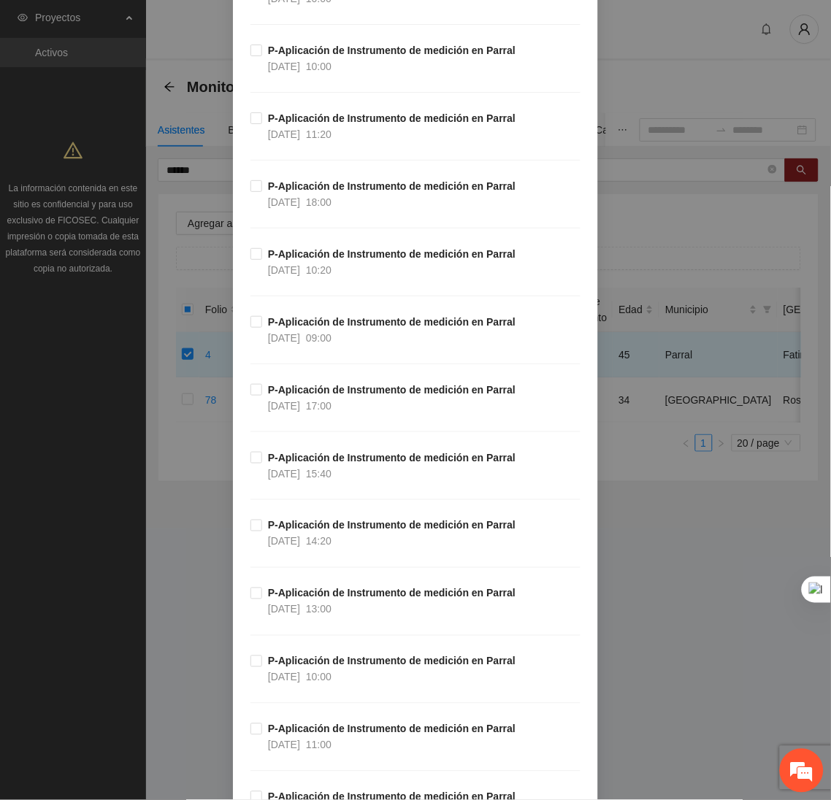
scroll to position [773, 0]
click at [262, 318] on span "P-Aplicación de Instrumento de medición en Parral 07/10/2025 09:00" at bounding box center [391, 331] width 259 height 32
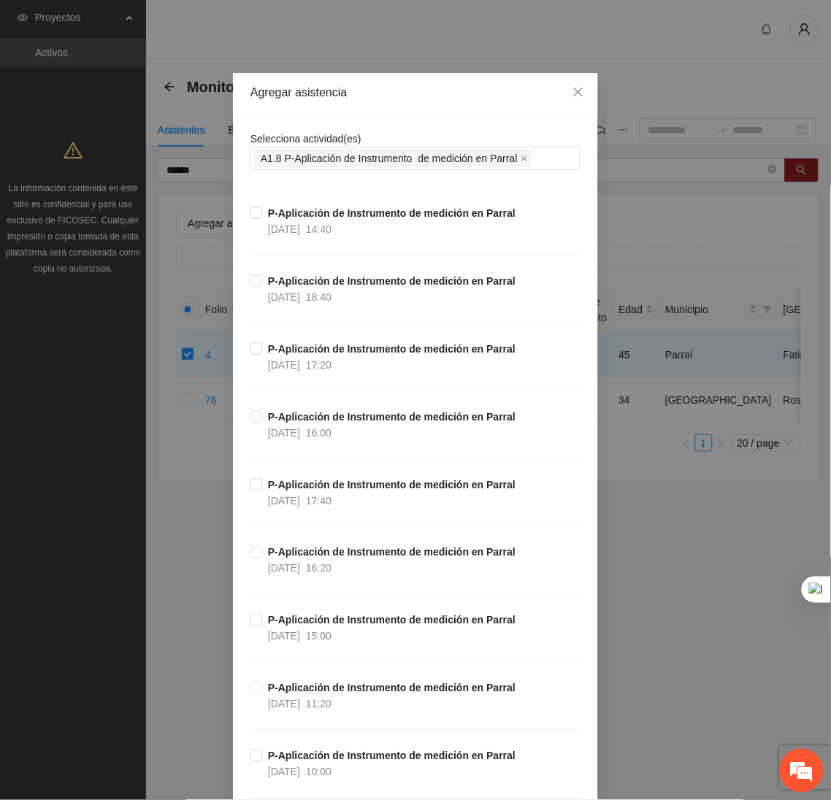
scroll to position [8563, 0]
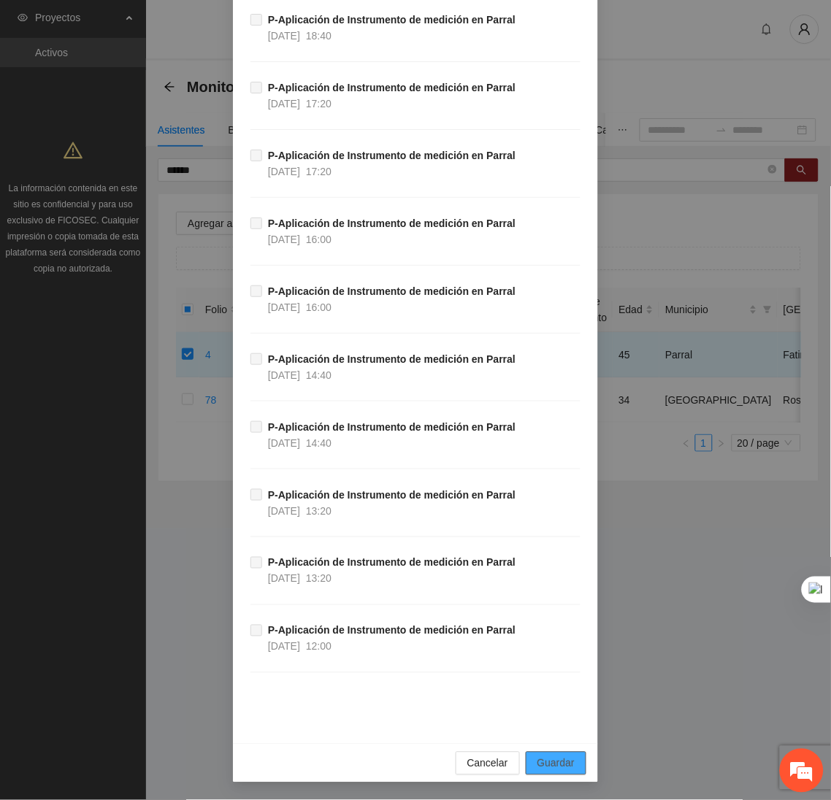
click at [536, 772] on button "Guardar" at bounding box center [556, 763] width 61 height 23
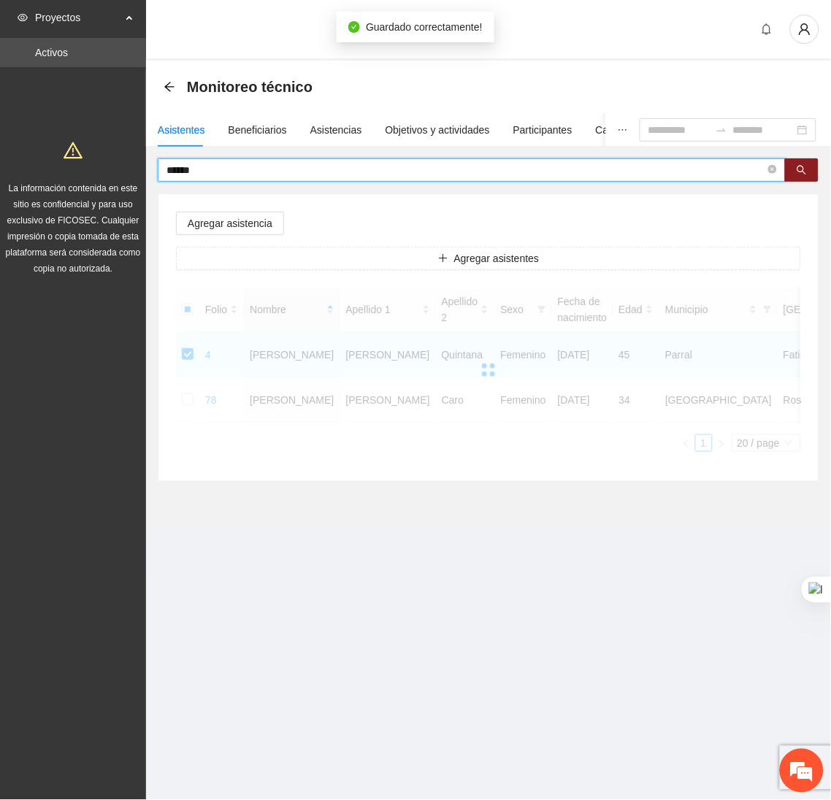
click at [226, 166] on input "******" at bounding box center [465, 170] width 599 height 16
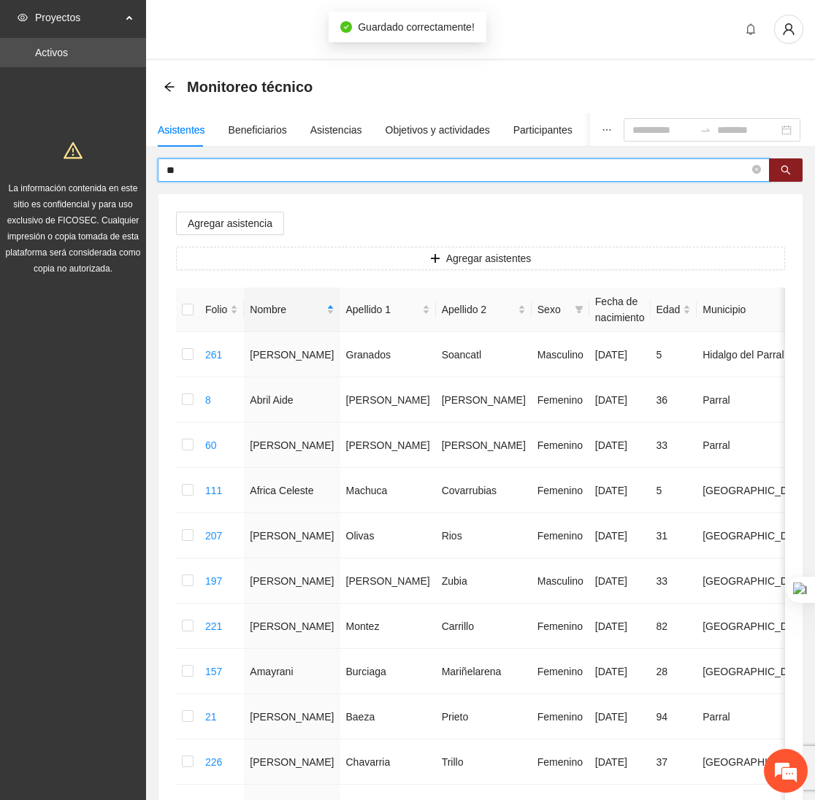
type input "*"
type input "*****"
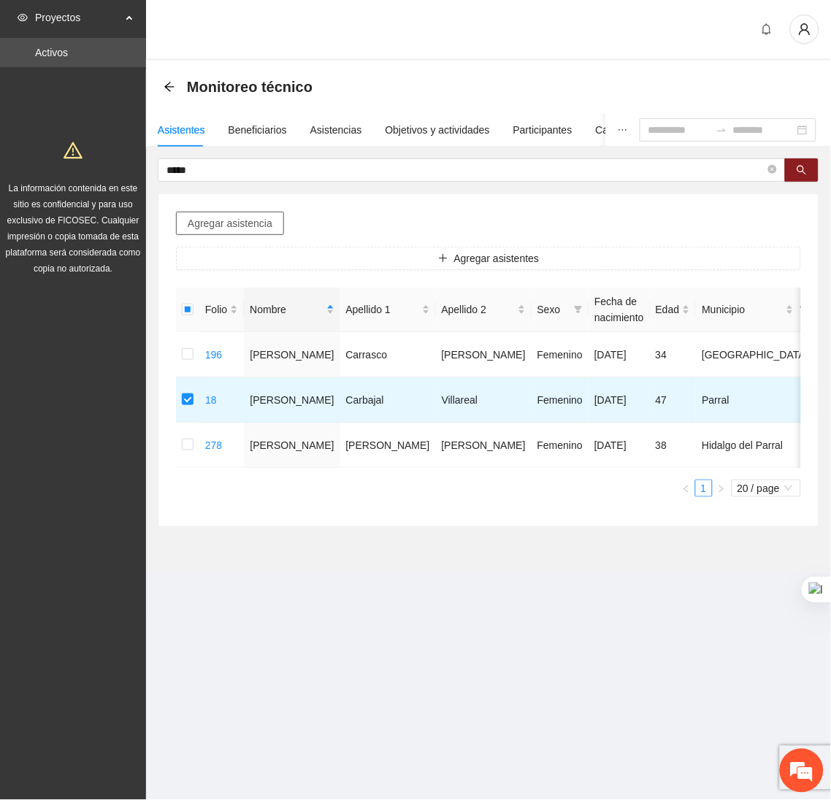
click at [269, 218] on span "Agregar asistencia" at bounding box center [230, 223] width 85 height 16
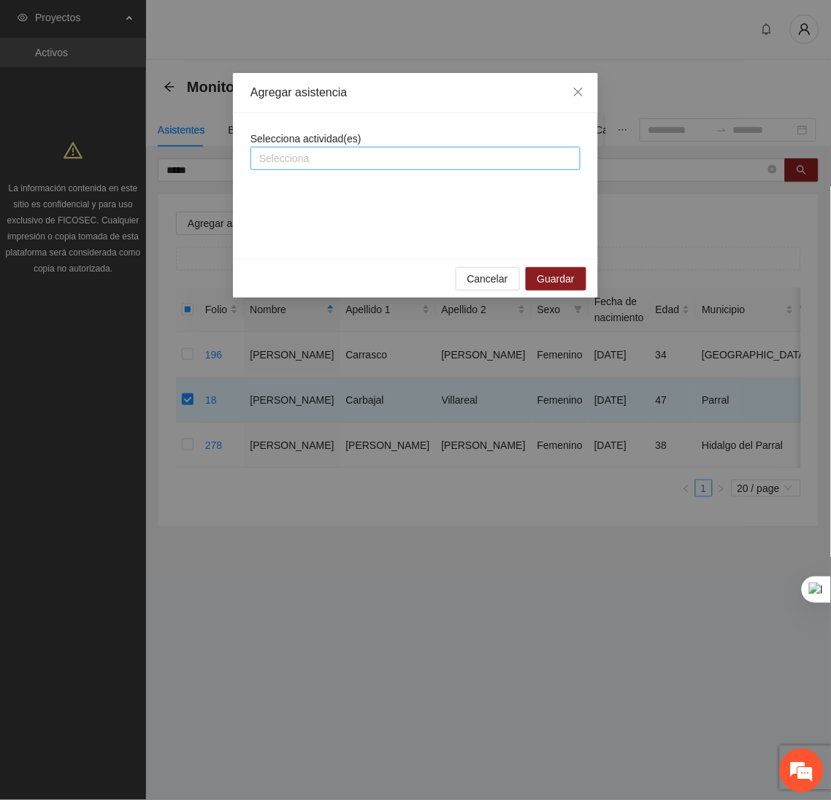
click at [310, 156] on div at bounding box center [415, 159] width 323 height 18
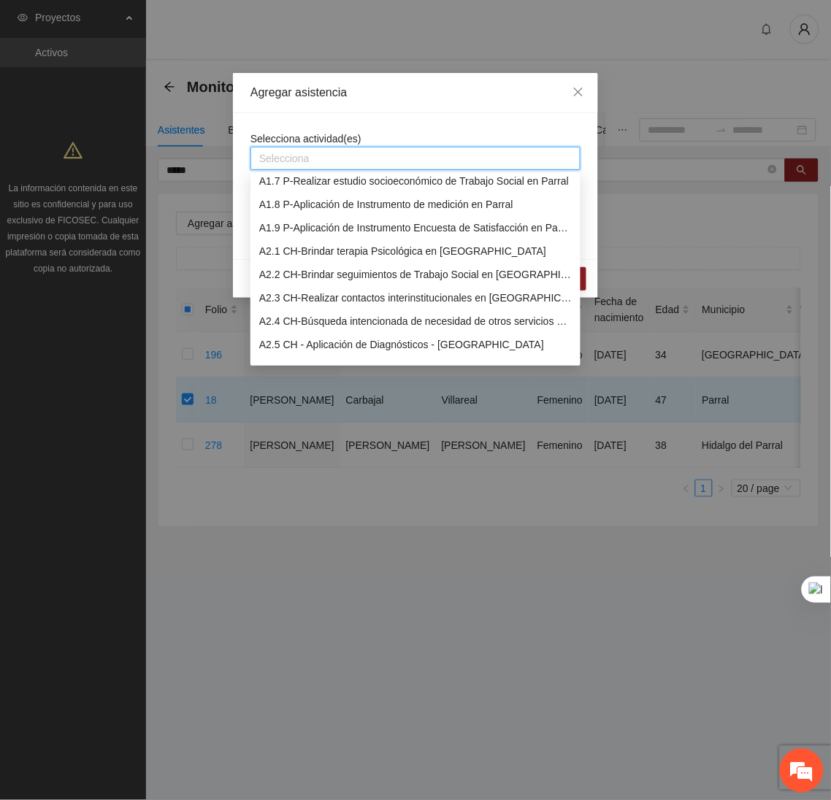
scroll to position [146, 0]
click at [291, 207] on div "A1.8 P-Aplicación de Instrumento de medición en Parral" at bounding box center [415, 205] width 312 height 16
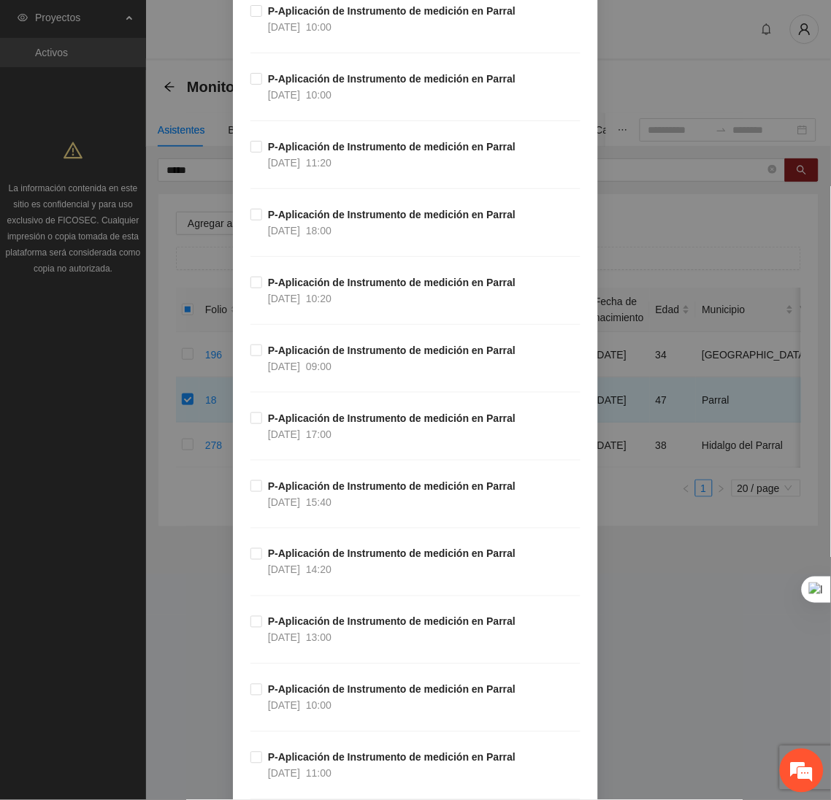
scroll to position [728, 0]
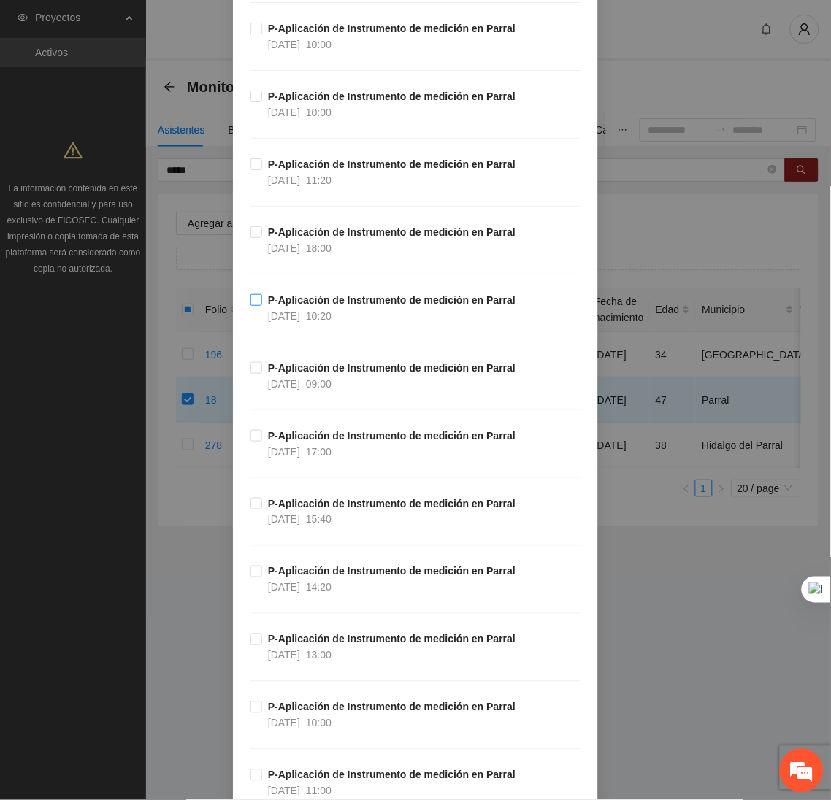
click at [262, 294] on span "P-Aplicación de Instrumento de medición en Parral 07/10/2025 10:20" at bounding box center [391, 308] width 259 height 32
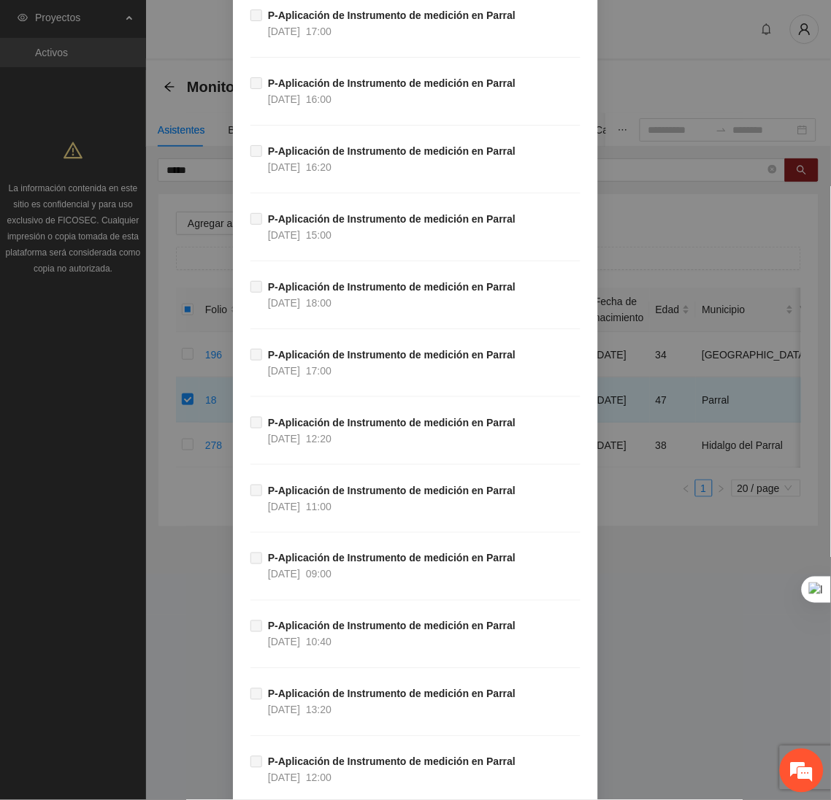
scroll to position [8563, 0]
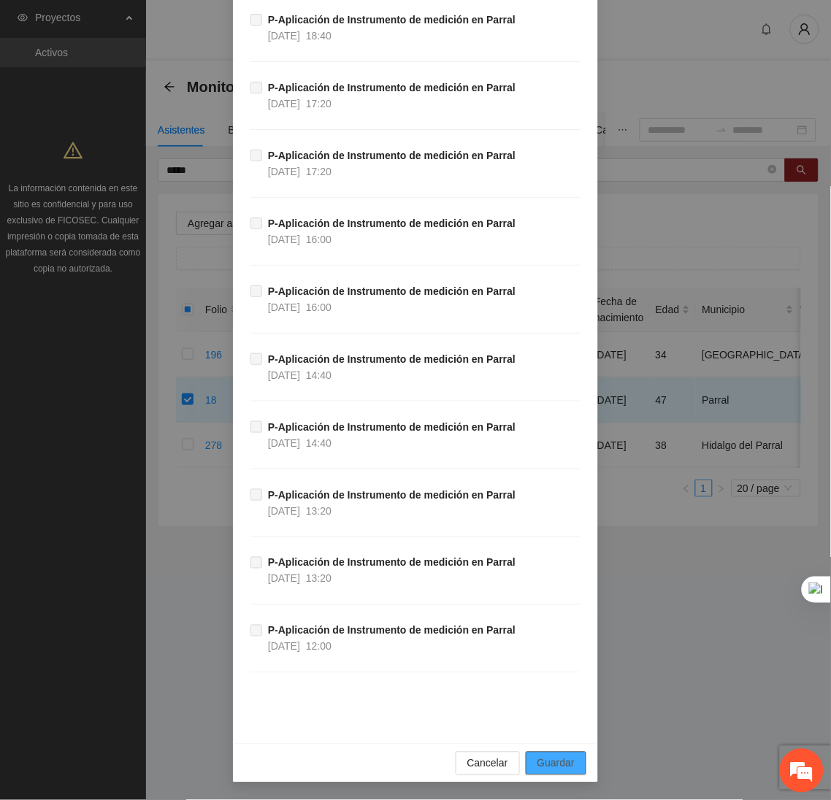
click at [563, 761] on span "Guardar" at bounding box center [555, 764] width 37 height 16
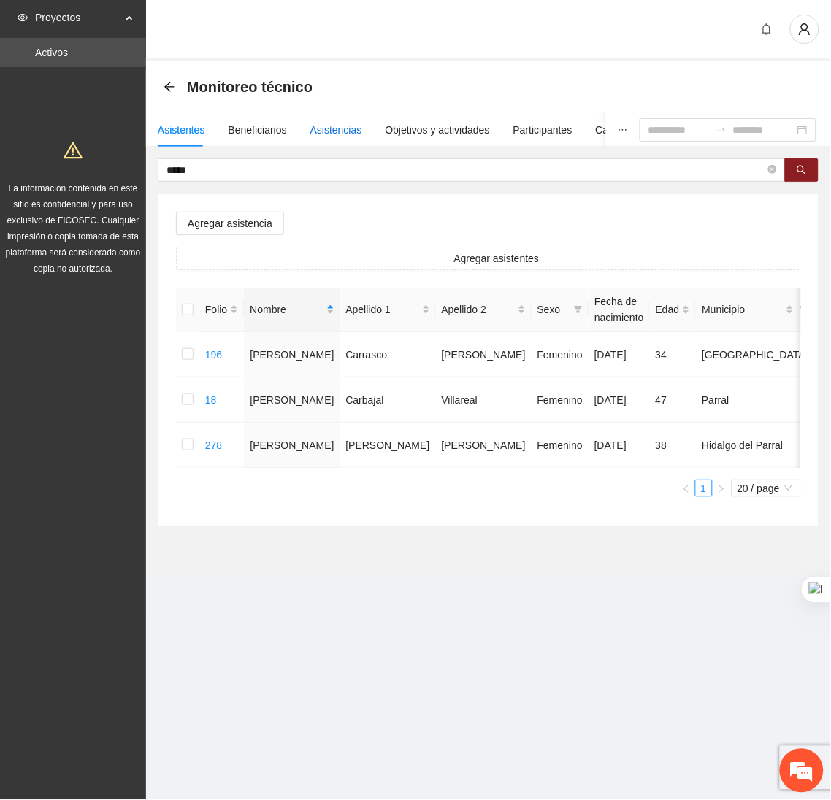
click at [321, 123] on div "Asistencias" at bounding box center [336, 130] width 52 height 16
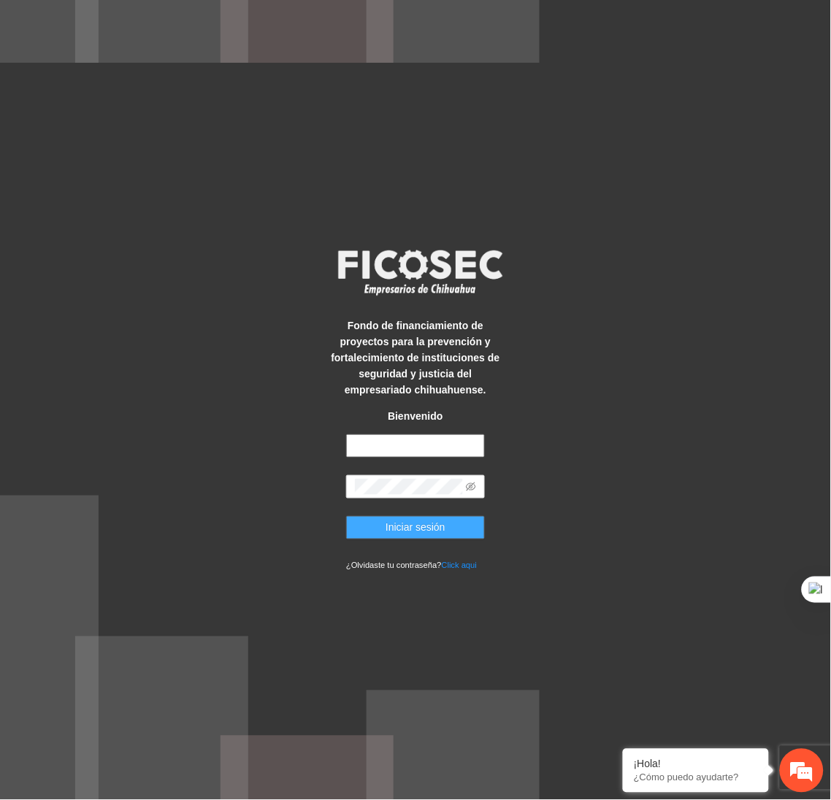
type input "**********"
click at [382, 529] on button "Iniciar sesión" at bounding box center [415, 527] width 139 height 23
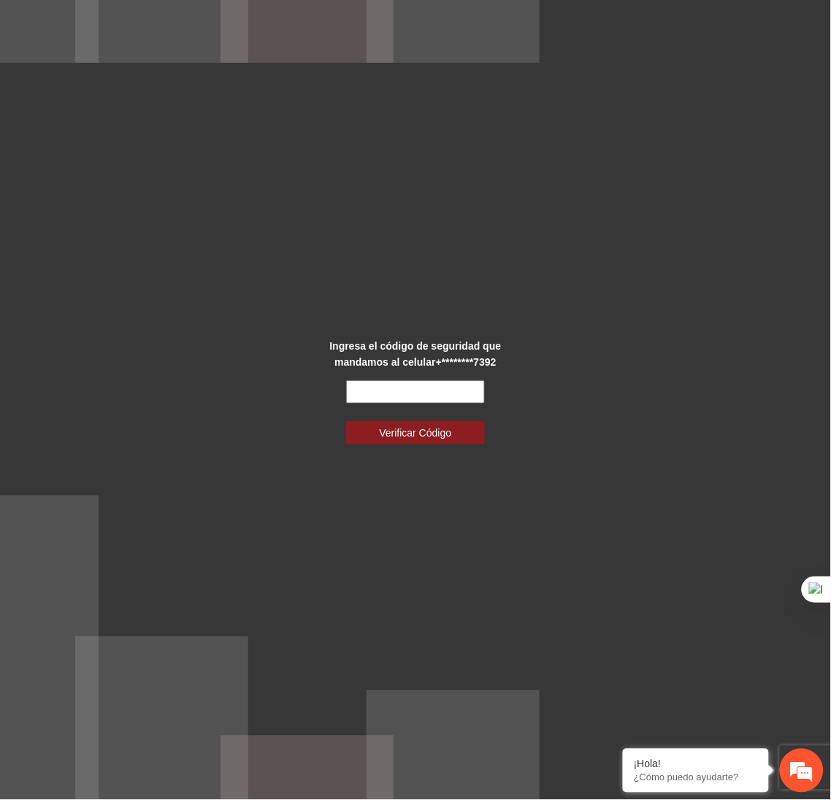
click at [411, 396] on input "text" at bounding box center [415, 391] width 139 height 23
type input "******"
click at [346, 421] on button "Verificar Código" at bounding box center [415, 432] width 139 height 23
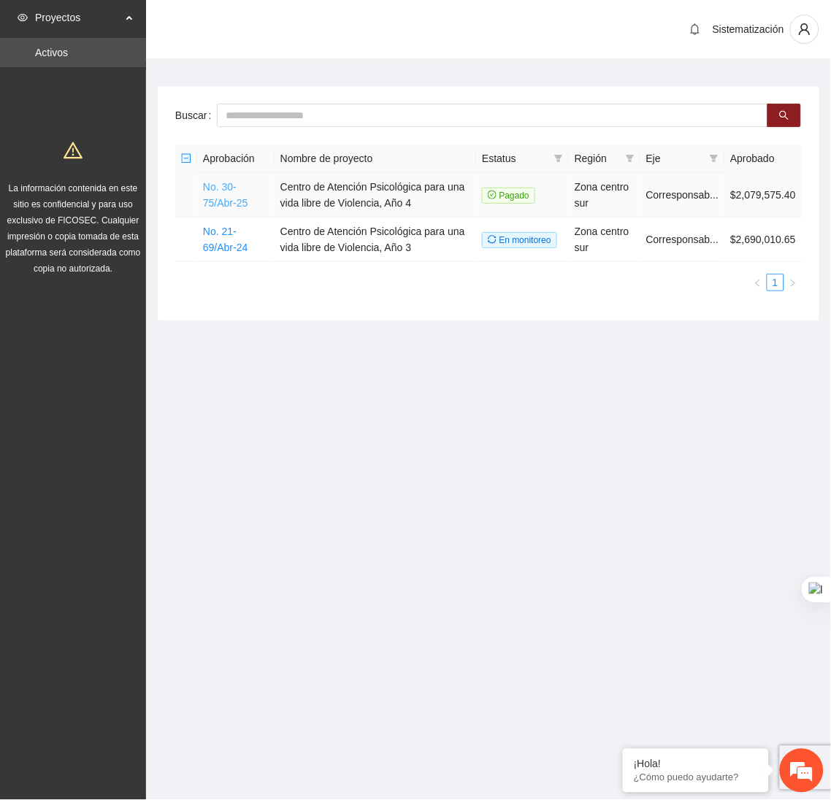
click at [234, 196] on link "No. 30-75/Abr-25" at bounding box center [225, 195] width 45 height 28
click at [205, 195] on link "No. 30-75/Abr-25" at bounding box center [225, 195] width 45 height 28
click at [205, 190] on link "No. 30-75/Abr-25" at bounding box center [225, 195] width 45 height 28
